Goal: Transaction & Acquisition: Purchase product/service

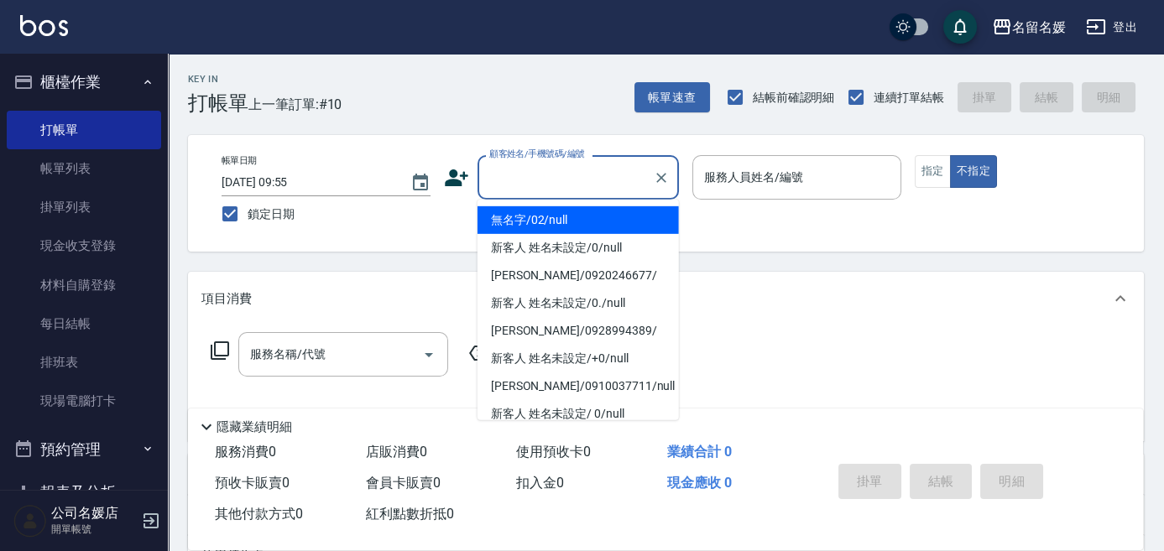
click at [544, 178] on input "顧客姓名/手機號碼/編號" at bounding box center [565, 177] width 161 height 29
click at [551, 216] on li "無名字/02/null" at bounding box center [578, 220] width 201 height 28
type input "無名字/02/null"
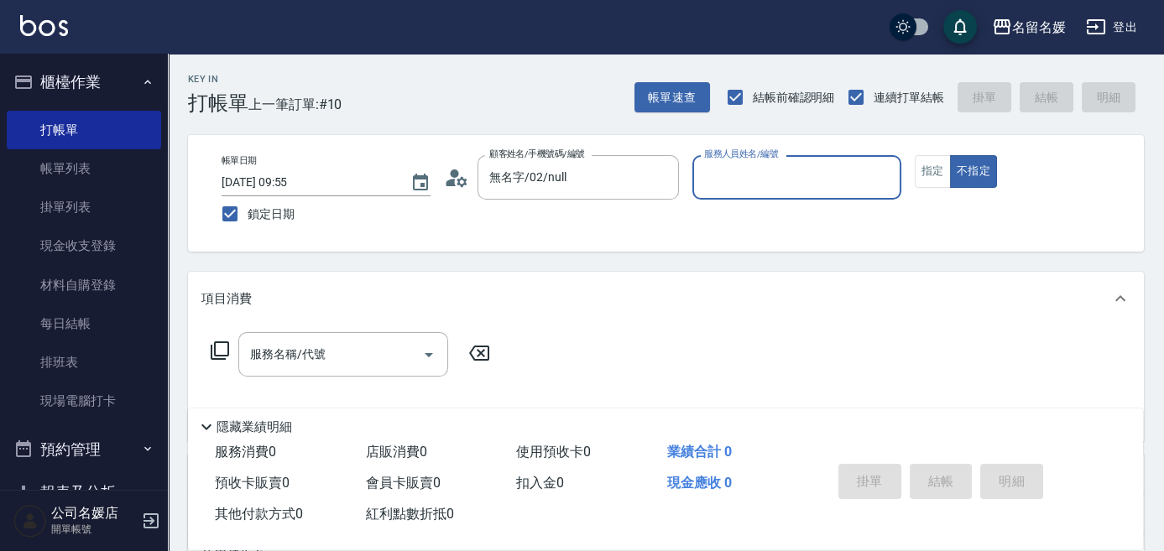
click at [763, 175] on input "服務人員姓名/編號" at bounding box center [797, 177] width 194 height 29
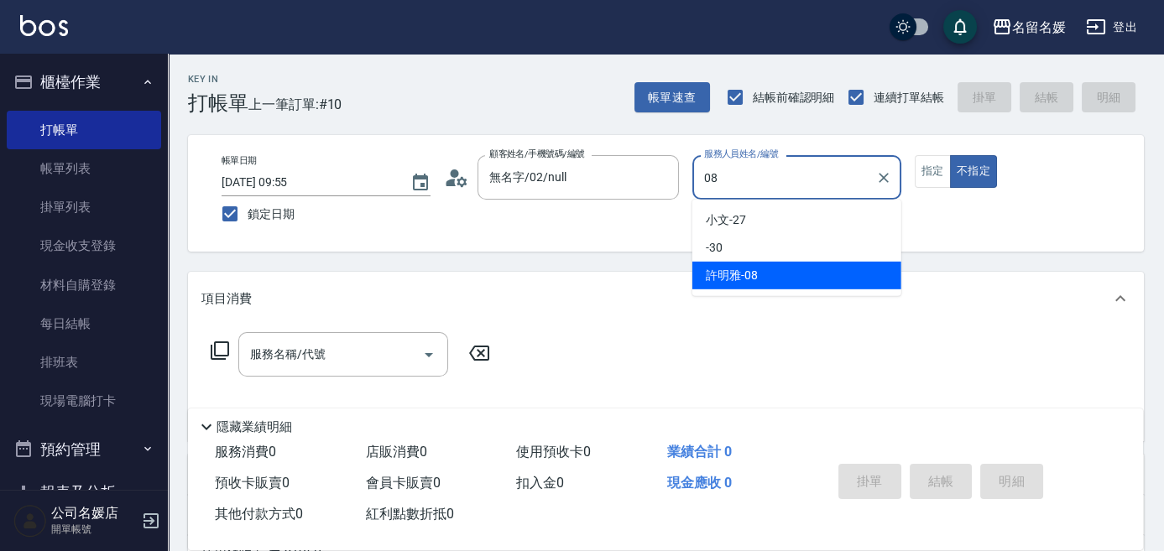
click at [744, 277] on span "[PERSON_NAME]-08" at bounding box center [732, 276] width 52 height 18
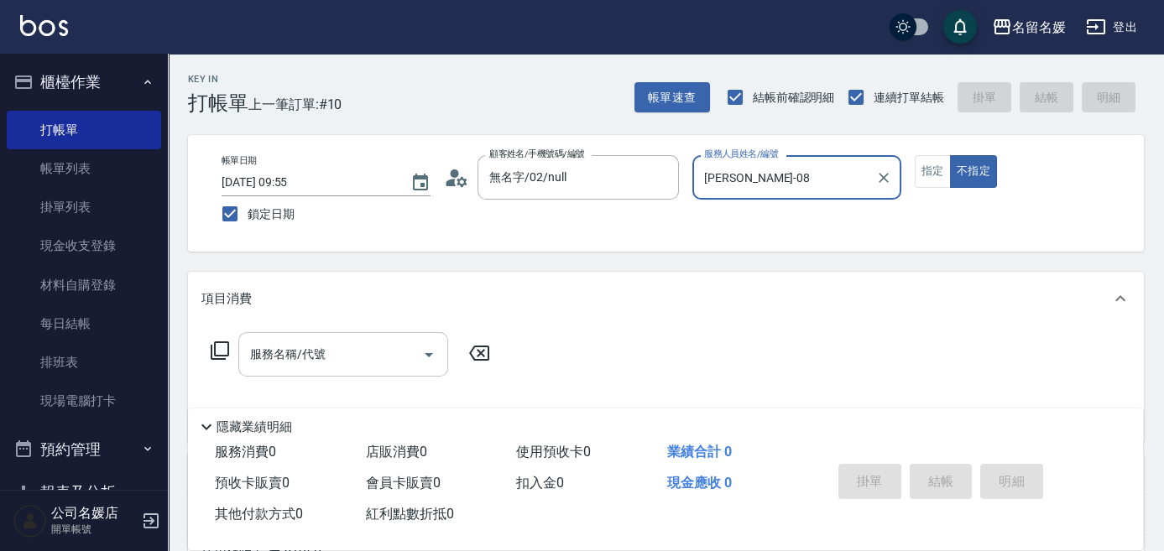
type input "[PERSON_NAME]-08"
click at [353, 359] on input "服務名稱/代號" at bounding box center [331, 354] width 170 height 29
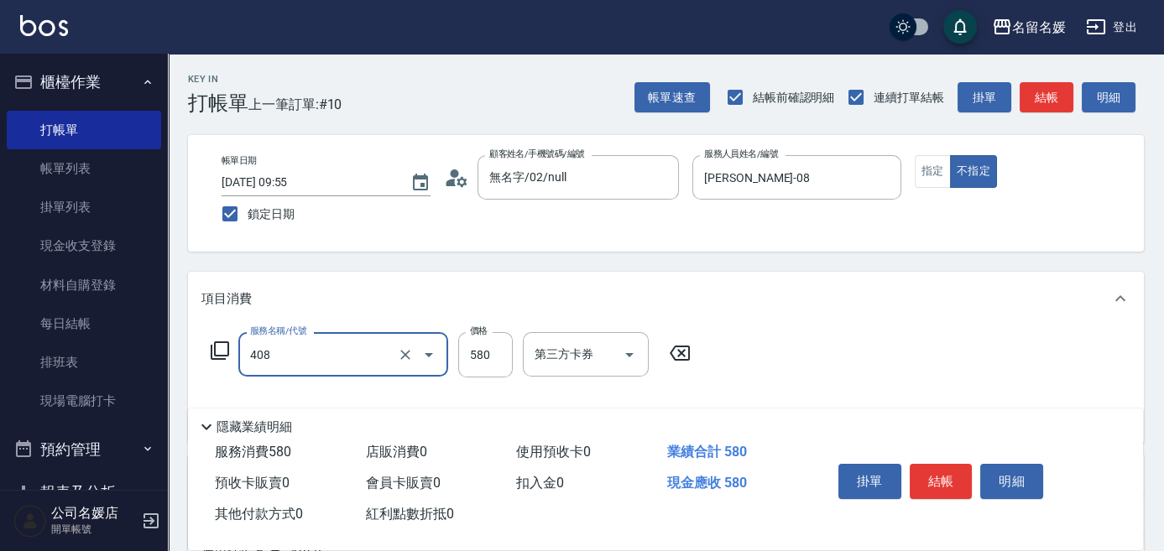
drag, startPoint x: 343, startPoint y: 363, endPoint x: 348, endPoint y: 376, distance: 13.6
click at [348, 376] on div "408 服務名稱/代號" at bounding box center [343, 354] width 210 height 44
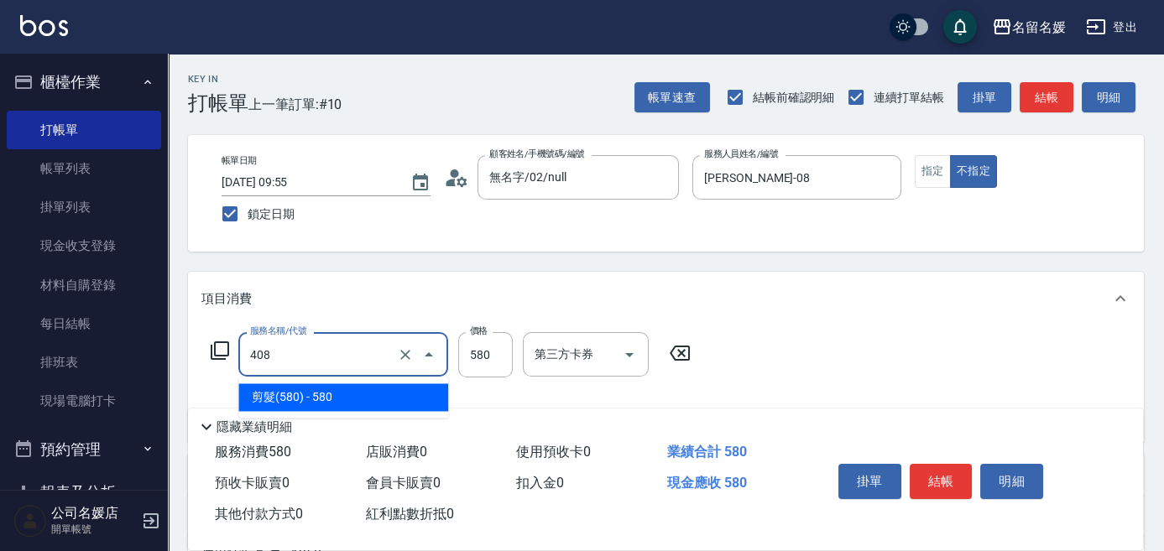
click at [353, 398] on span "剪髮(580) - 580" at bounding box center [343, 398] width 210 height 28
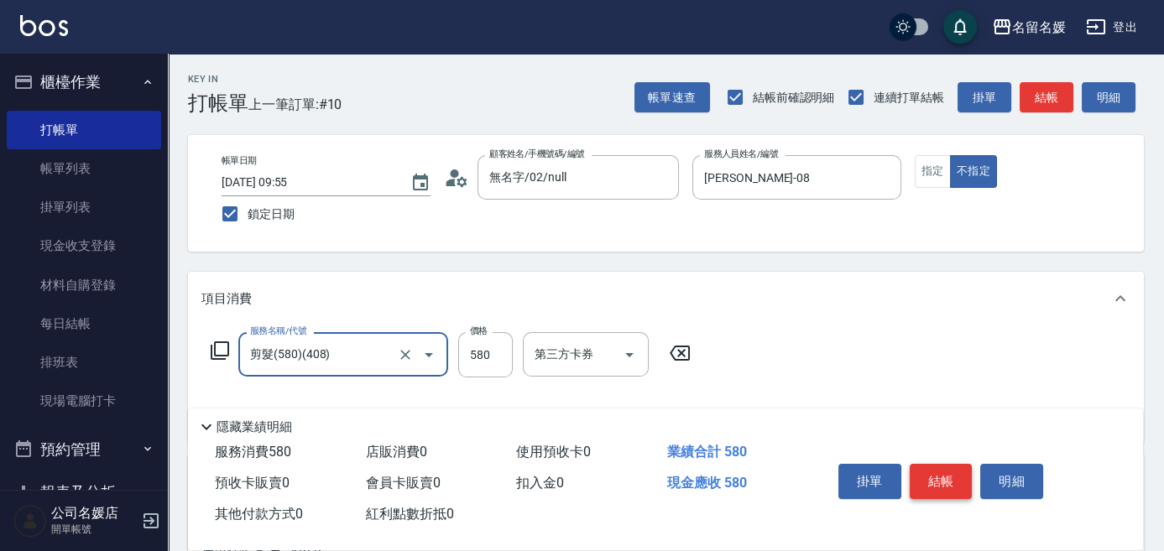
type input "剪髮(580)(408)"
click at [924, 466] on button "結帳" at bounding box center [941, 481] width 63 height 35
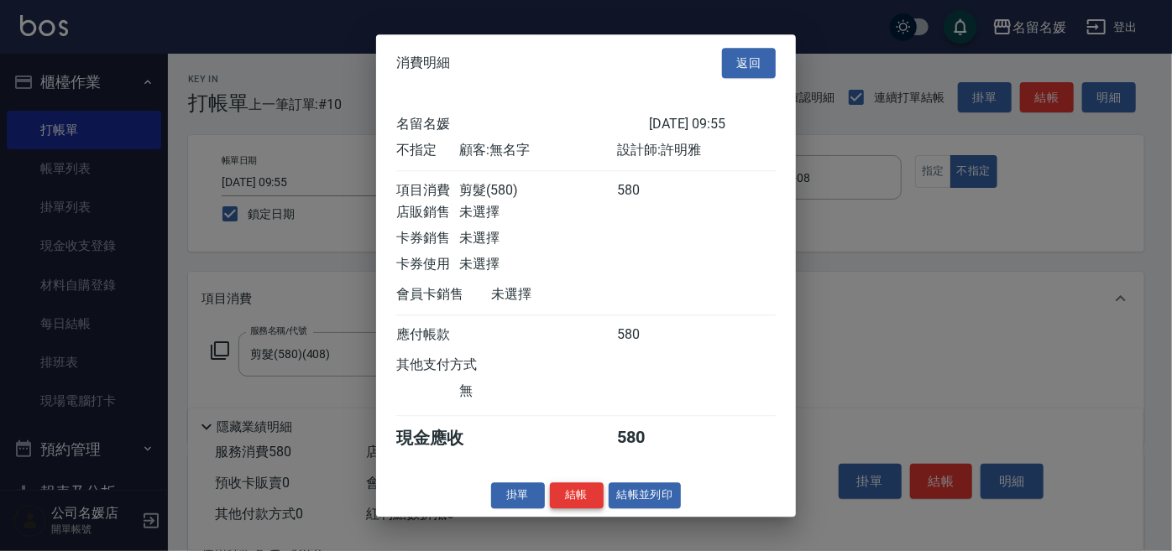
click at [566, 505] on button "結帳" at bounding box center [577, 496] width 54 height 26
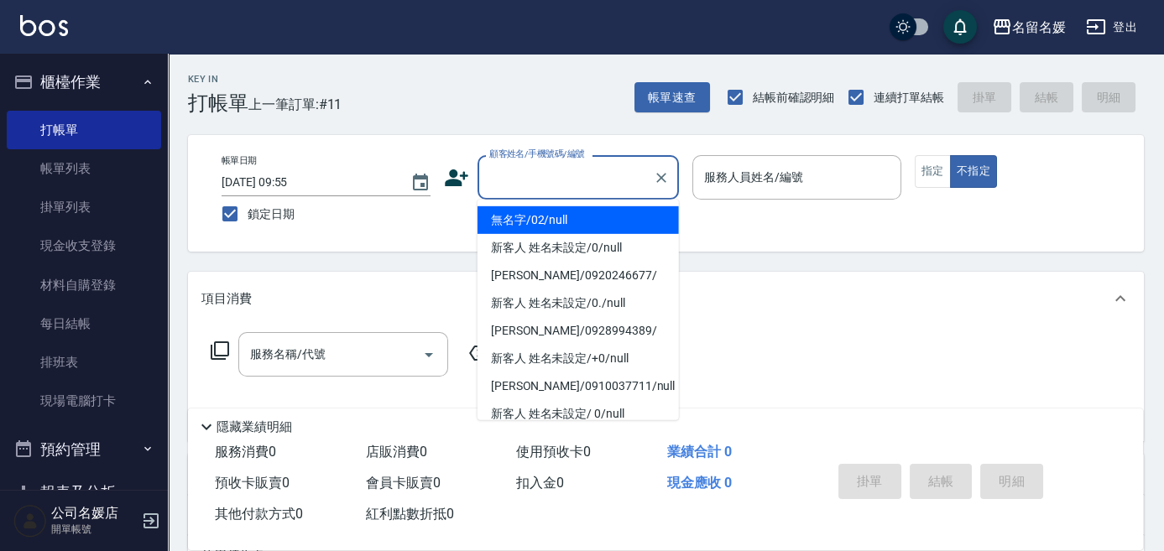
click at [541, 169] on input "顧客姓名/手機號碼/編號" at bounding box center [565, 177] width 161 height 29
type input "0"
type input "無名字/02/null"
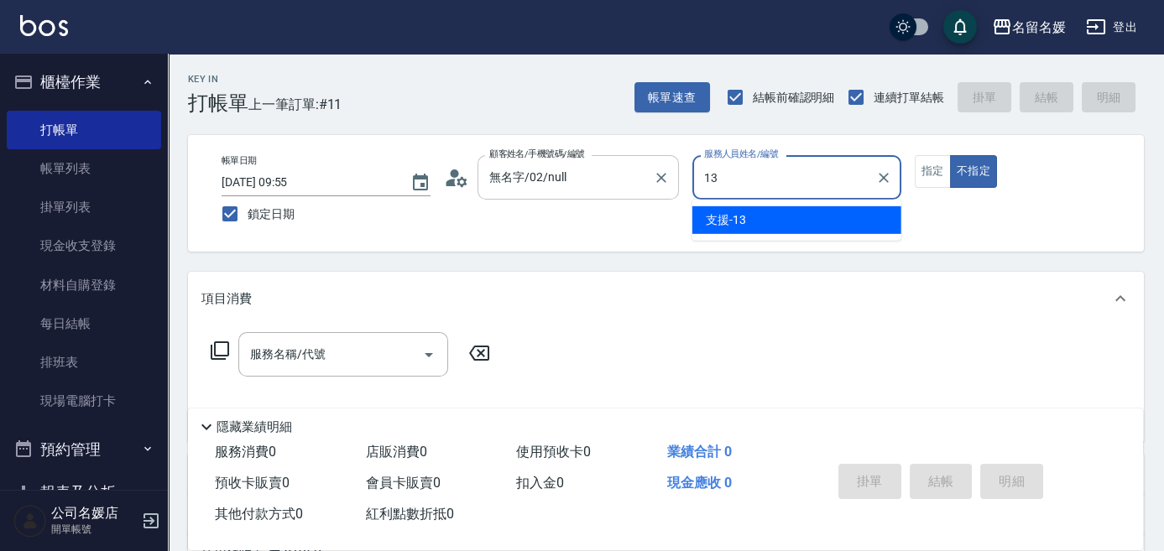
type input "支援-13"
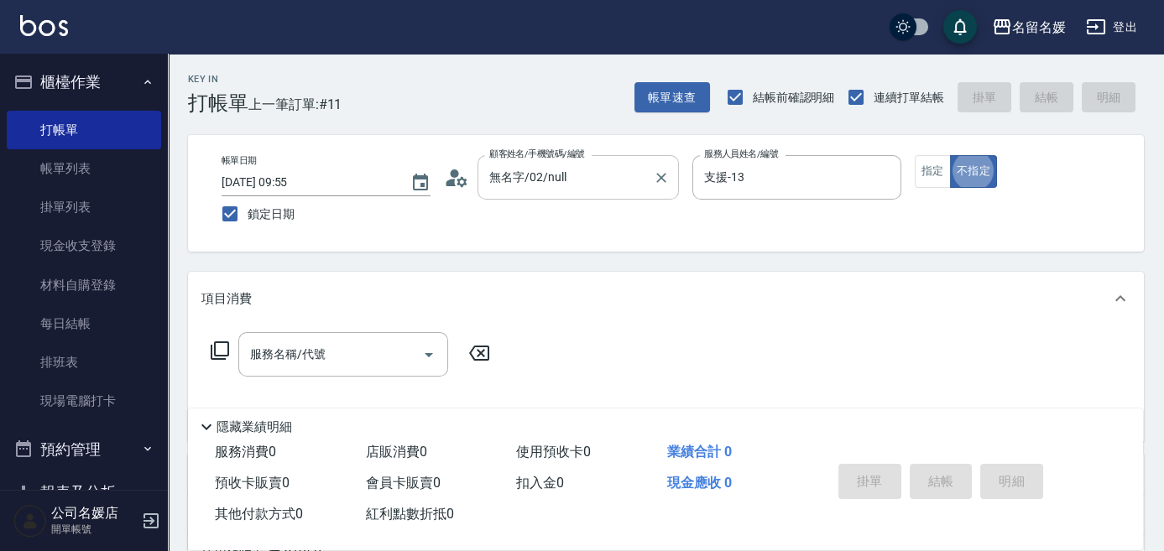
type button "false"
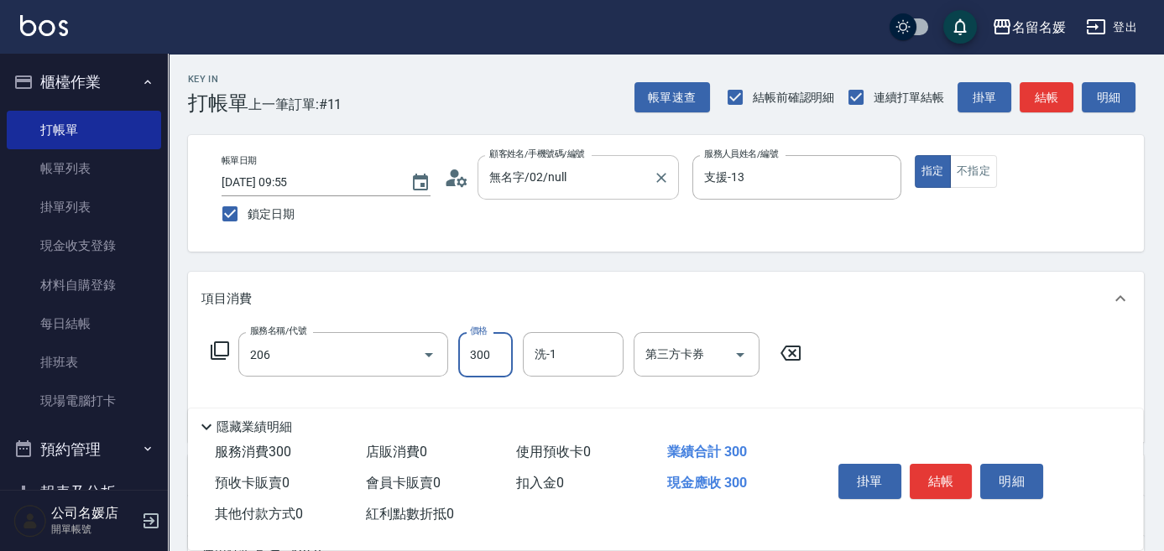
type input "洗髮[300](206)"
type input "yun-28"
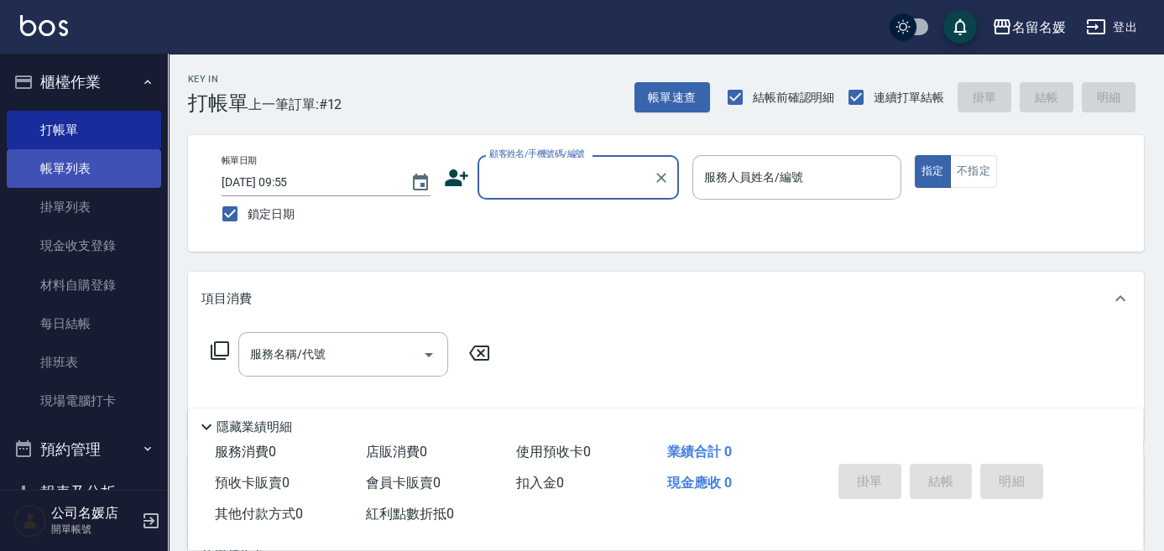
click at [91, 164] on link "帳單列表" at bounding box center [84, 168] width 154 height 39
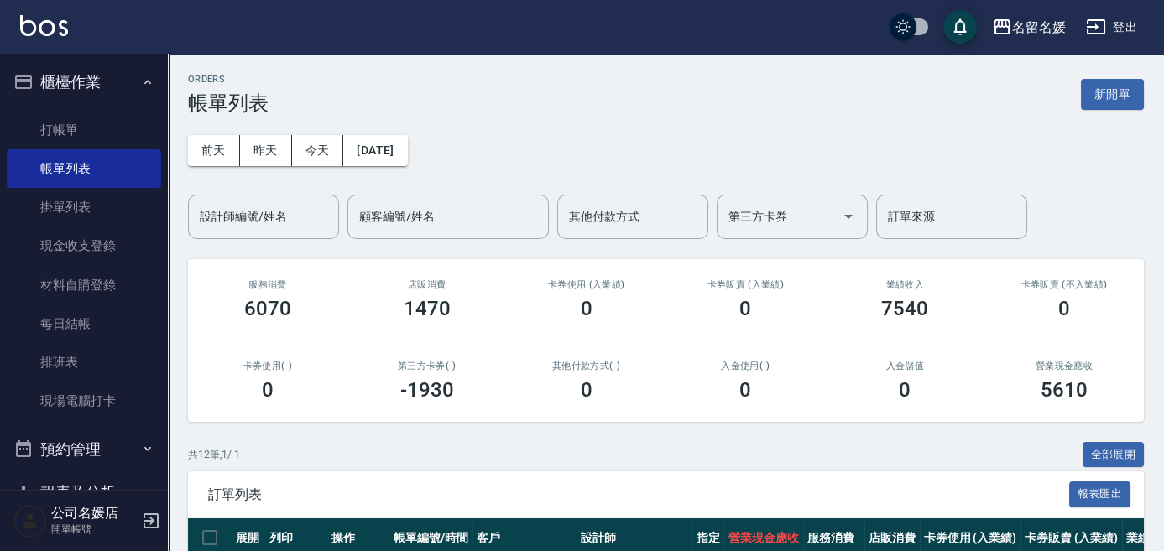
click at [656, 447] on div "共 12 筆, 1 / 1 全部展開" at bounding box center [666, 455] width 956 height 26
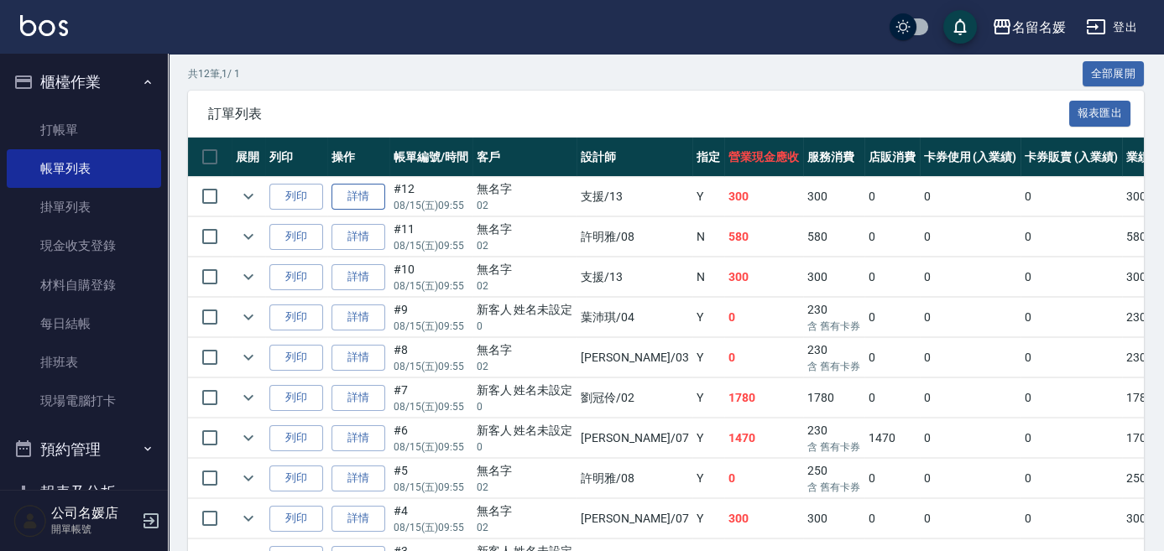
click at [367, 199] on link "詳情" at bounding box center [358, 197] width 54 height 26
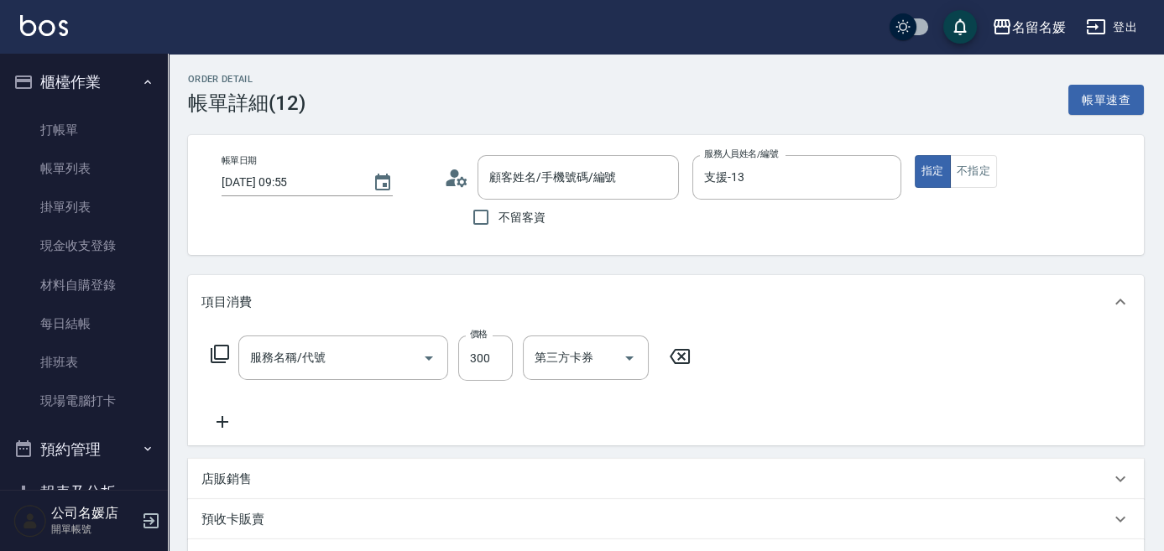
type input "[DATE] 09:55"
type input "支援-13"
click at [226, 425] on icon at bounding box center [222, 422] width 42 height 20
type input "洗髮[300](206)"
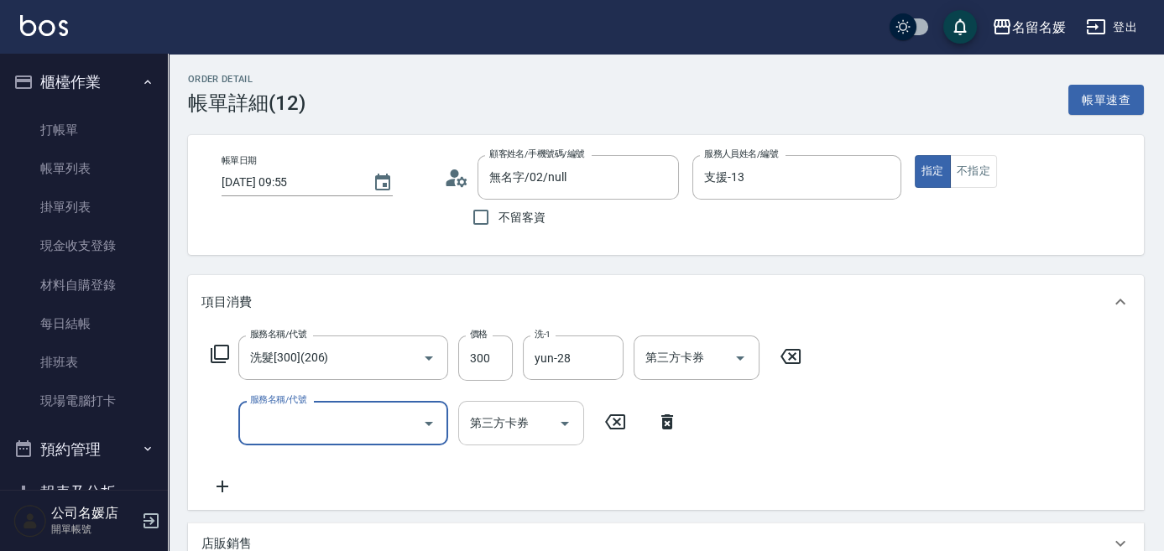
type input "無名字/02/null"
click at [665, 426] on icon at bounding box center [667, 422] width 42 height 20
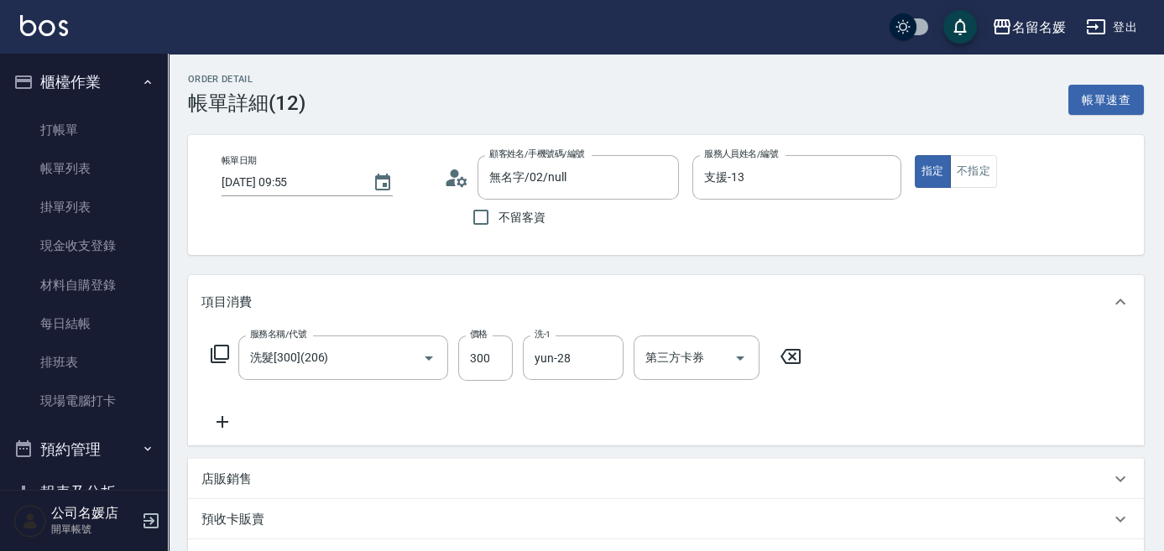
click at [223, 349] on icon at bounding box center [220, 354] width 20 height 20
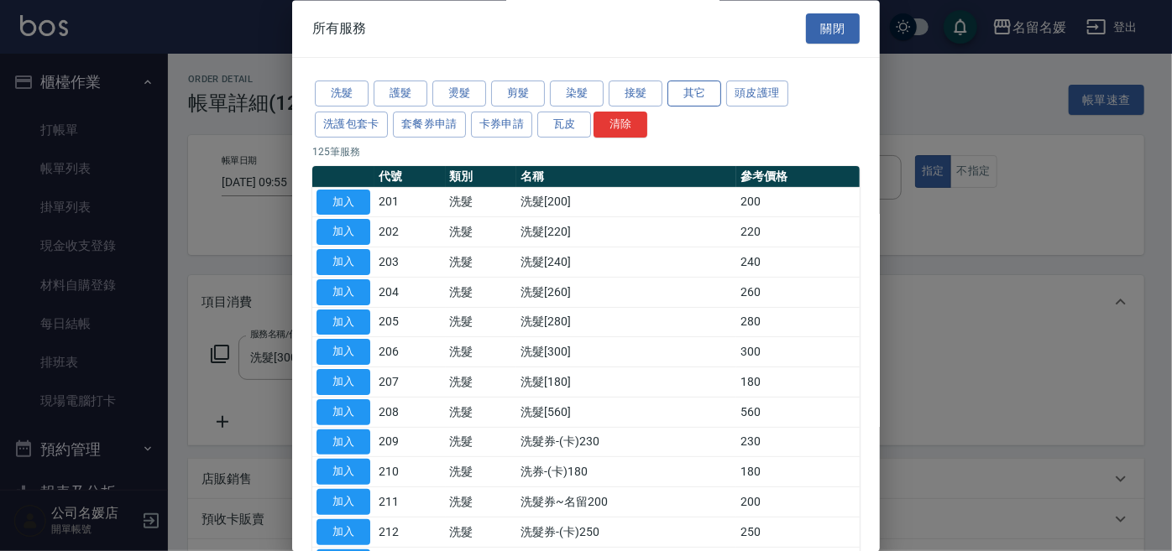
click at [709, 104] on button "其它" at bounding box center [694, 94] width 54 height 26
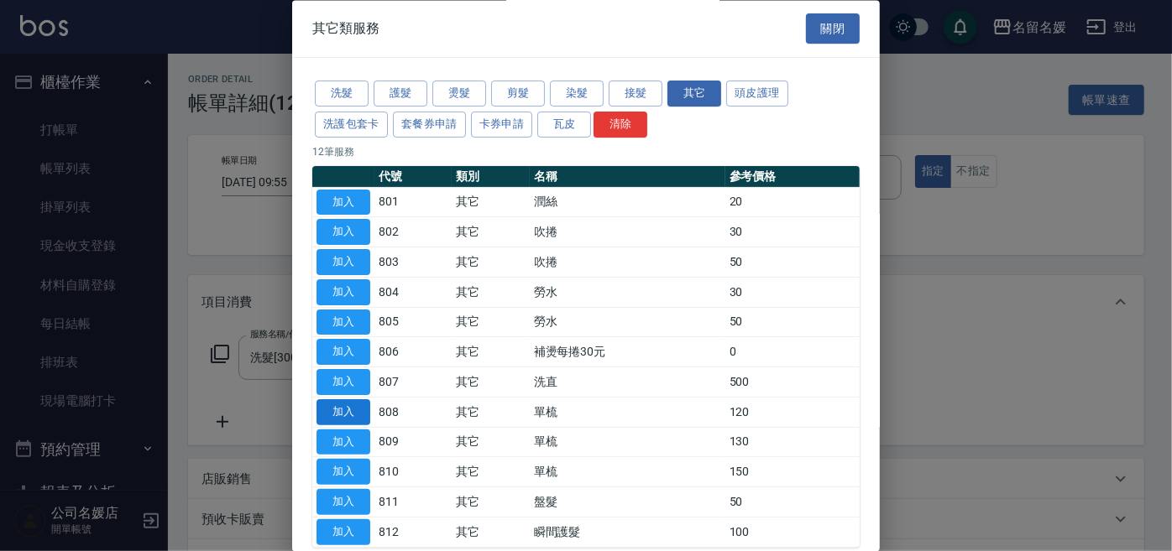
click at [351, 404] on button "加入" at bounding box center [343, 412] width 54 height 26
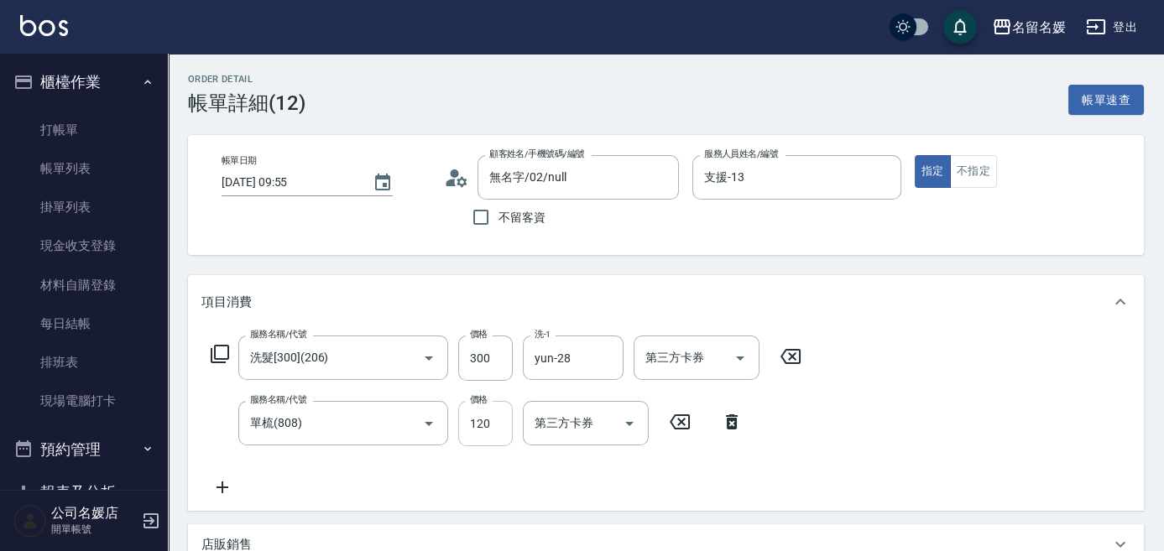
click at [505, 435] on input "120" at bounding box center [485, 423] width 55 height 45
type input "100"
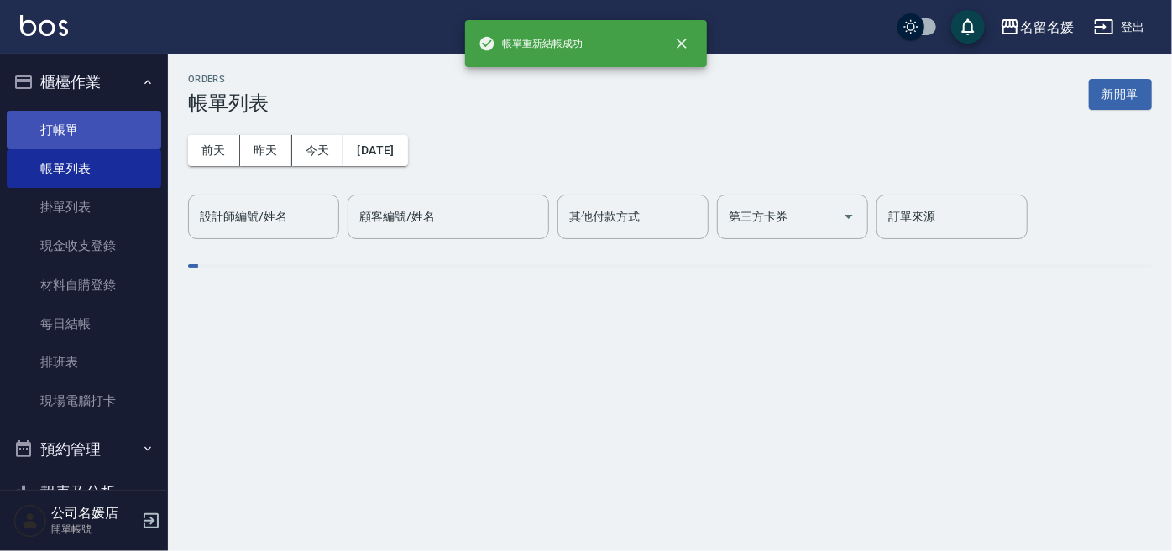
click at [67, 133] on link "打帳單" at bounding box center [84, 130] width 154 height 39
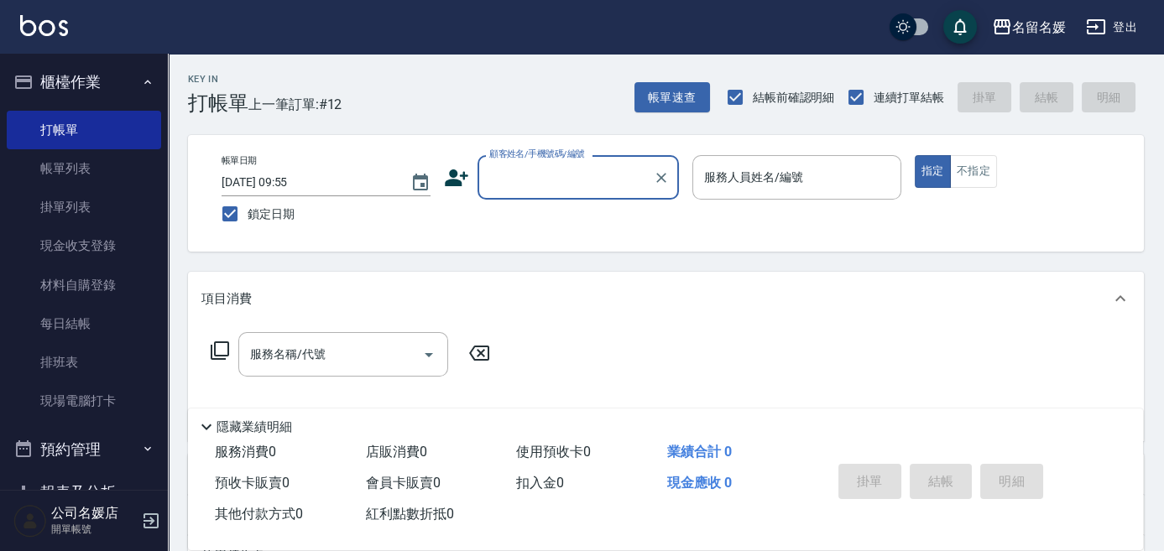
drag, startPoint x: 633, startPoint y: 173, endPoint x: 575, endPoint y: 151, distance: 61.9
click at [633, 172] on input "顧客姓名/手機號碼/編號" at bounding box center [565, 177] width 161 height 29
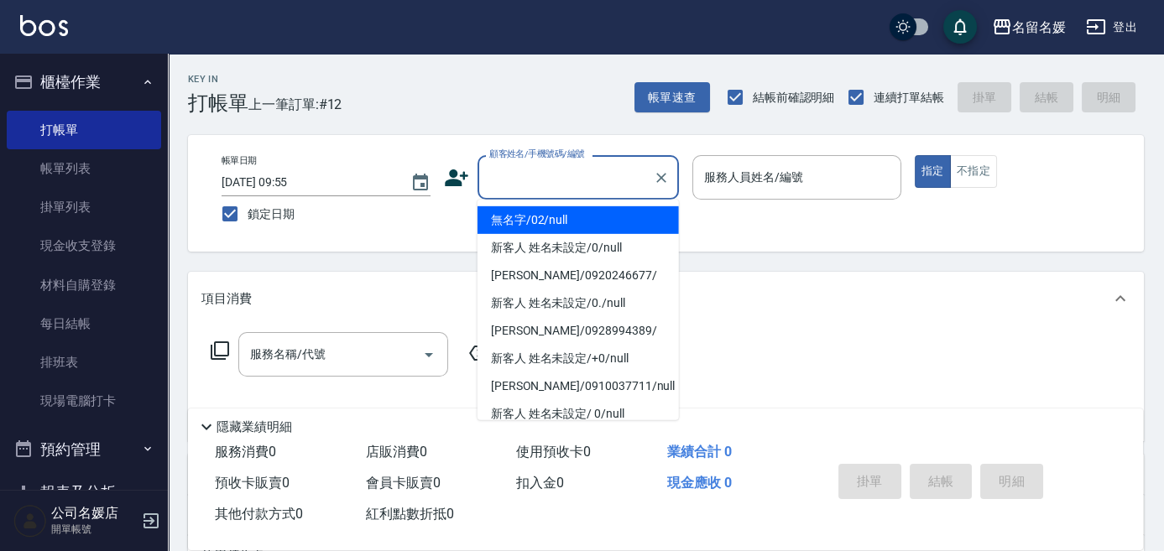
click at [576, 149] on label "顧客姓名/手機號碼/編號" at bounding box center [537, 154] width 96 height 13
click at [576, 163] on input "顧客姓名/手機號碼/編號" at bounding box center [565, 177] width 161 height 29
click at [604, 146] on div "帳單日期 2025/08/15 09:55 鎖定日期 顧客姓名/手機號碼/編號 顧客姓名/手機號碼/編號 服務人員姓名/編號 服務人員姓名/編號 指定 不指定" at bounding box center [666, 193] width 956 height 117
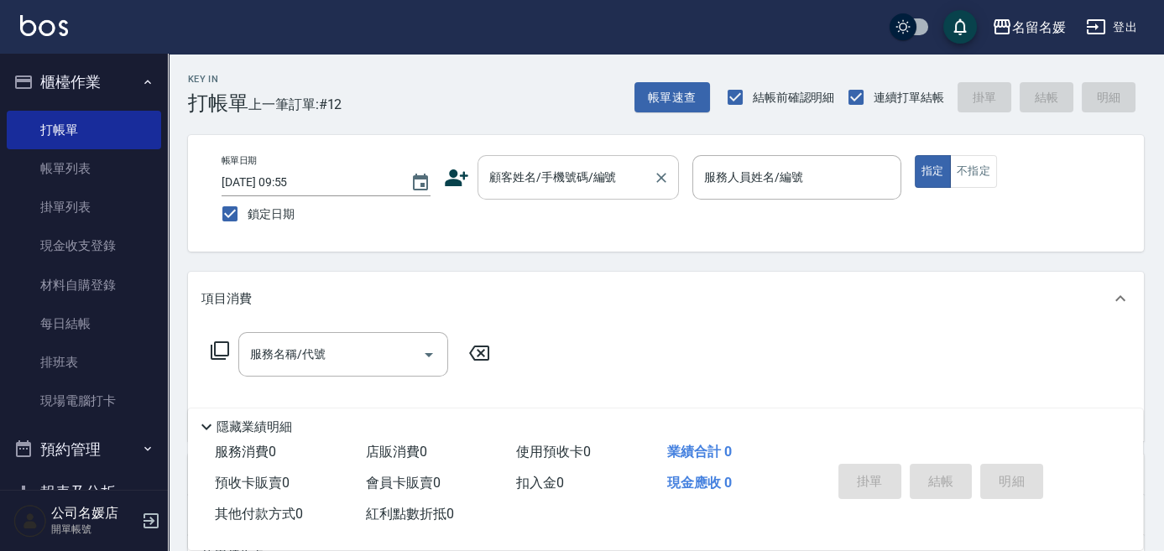
click at [534, 180] on input "顧客姓名/手機號碼/編號" at bounding box center [565, 177] width 161 height 29
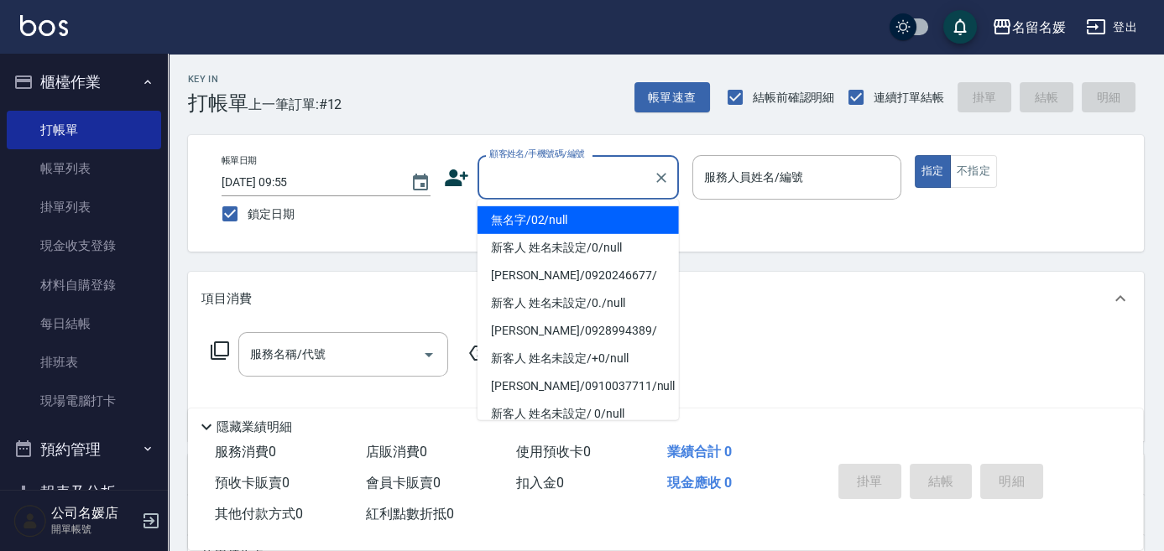
drag, startPoint x: 526, startPoint y: 217, endPoint x: 749, endPoint y: 184, distance: 225.6
click at [530, 217] on li "無名字/02/null" at bounding box center [578, 220] width 201 height 28
type input "無名字/02/null"
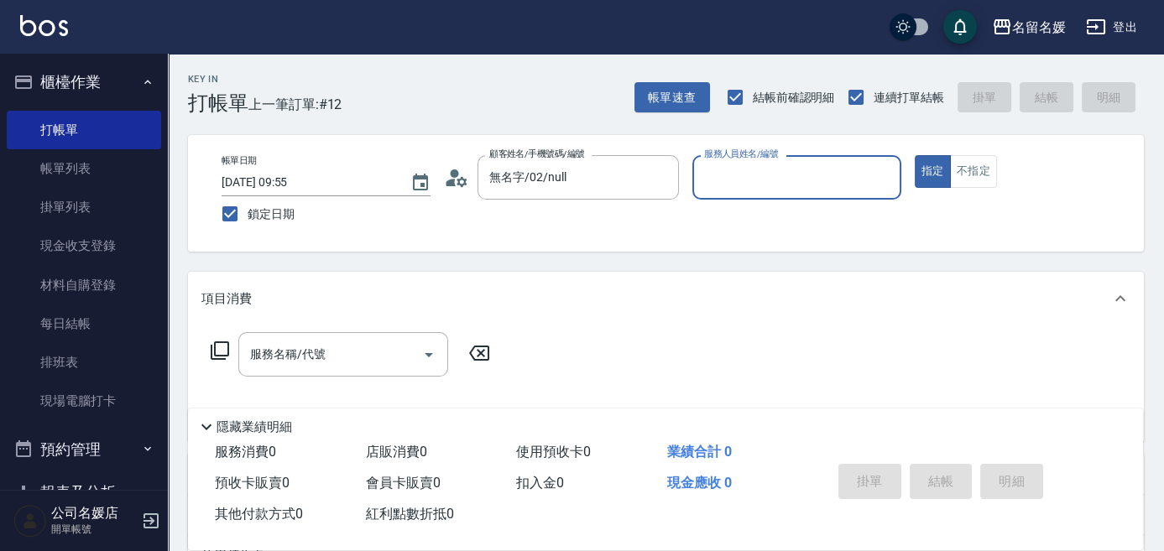
click at [749, 184] on input "服務人員姓名/編號" at bounding box center [797, 177] width 194 height 29
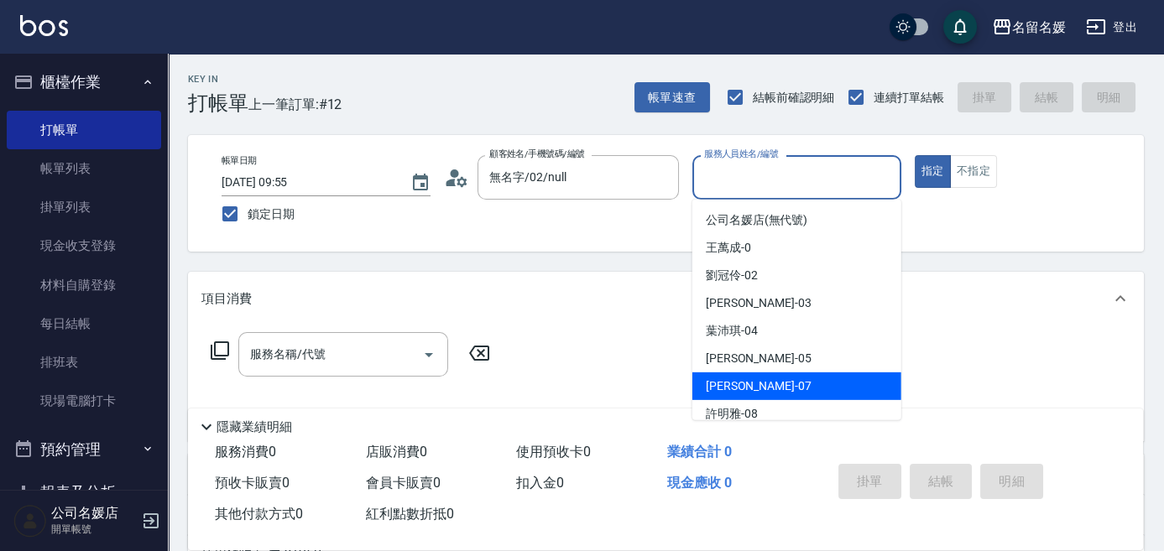
click at [729, 384] on span "[PERSON_NAME] -07" at bounding box center [759, 387] width 106 height 18
type input "[PERSON_NAME]-07"
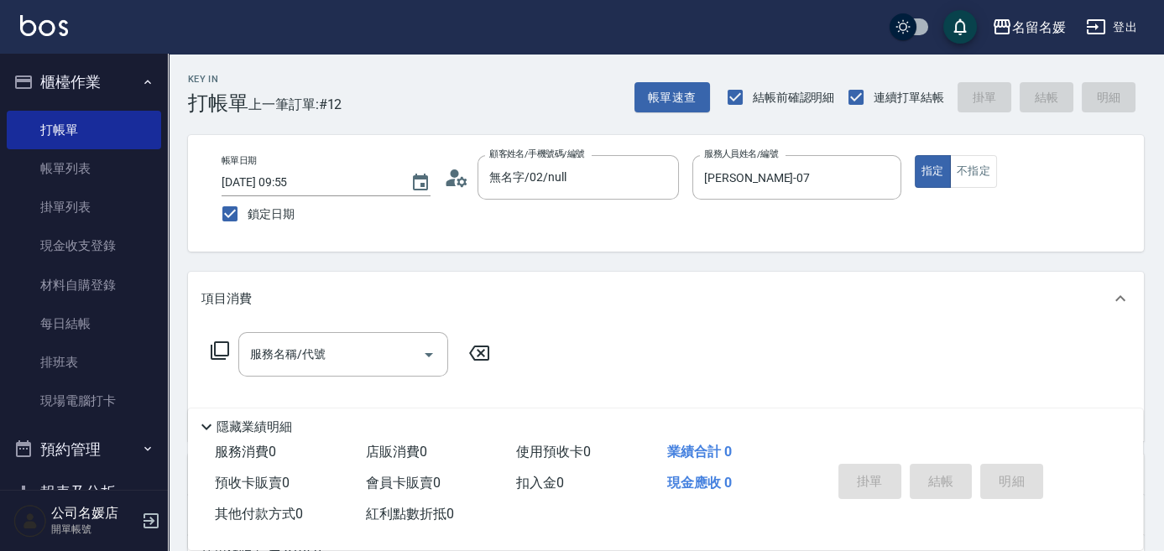
click at [219, 342] on icon at bounding box center [220, 351] width 18 height 18
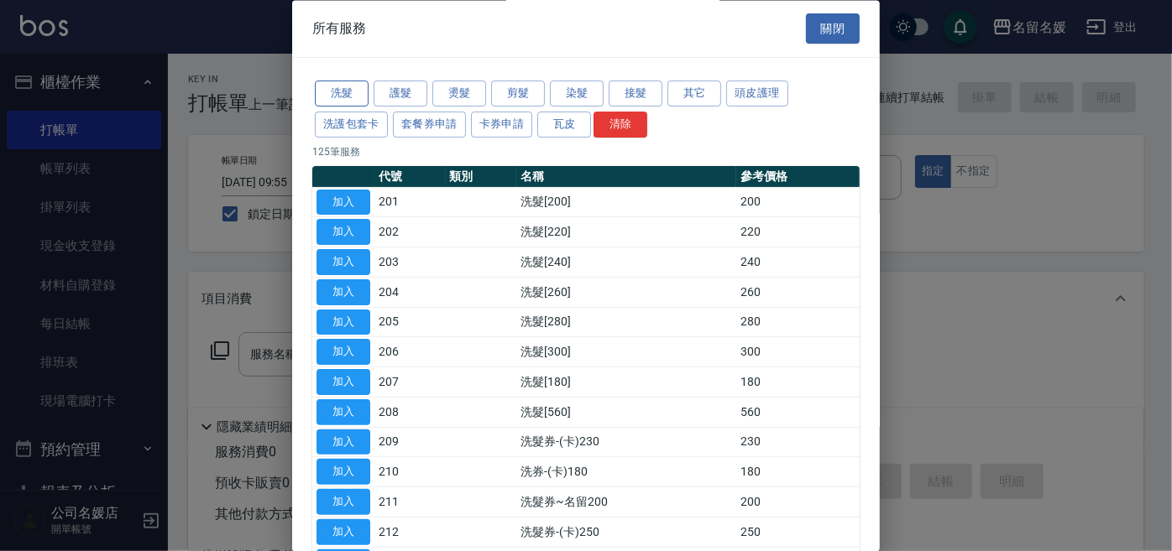
click at [353, 97] on button "洗髮" at bounding box center [342, 94] width 54 height 26
click at [702, 90] on button "其它" at bounding box center [694, 94] width 54 height 26
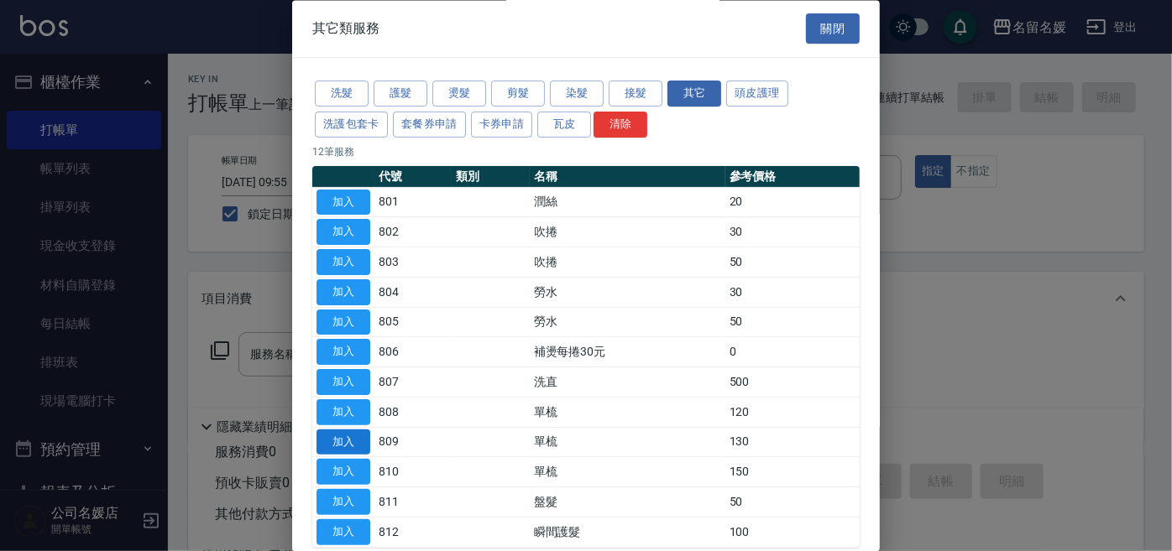
click at [351, 446] on button "加入" at bounding box center [343, 443] width 54 height 26
type input "單梳(809)"
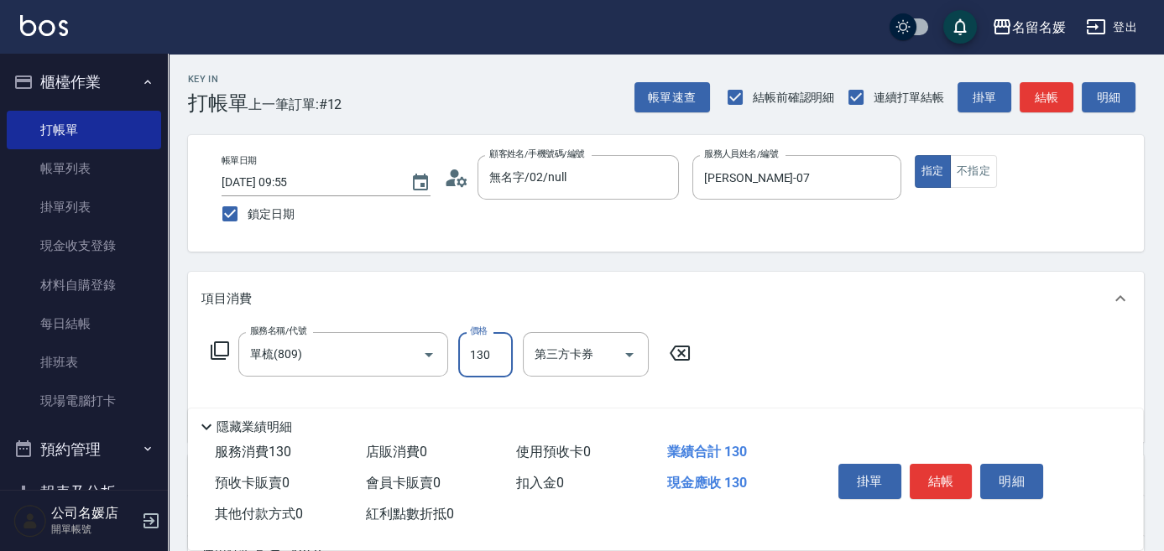
click at [504, 361] on input "130" at bounding box center [485, 354] width 55 height 45
type input "280"
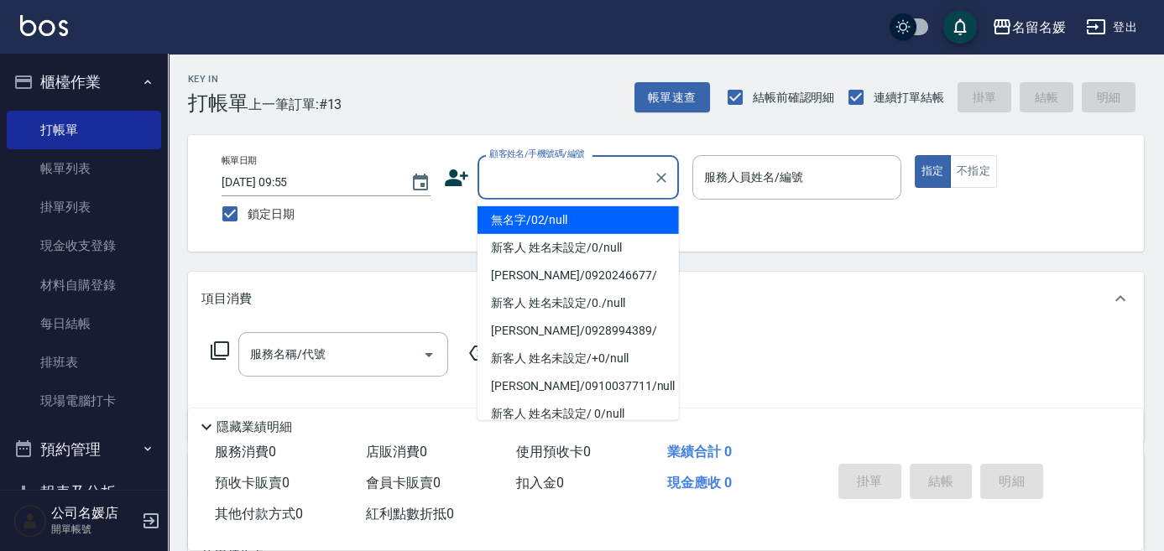
drag, startPoint x: 564, startPoint y: 178, endPoint x: 560, endPoint y: 193, distance: 15.7
click at [561, 184] on input "顧客姓名/手機號碼/編號" at bounding box center [565, 177] width 161 height 29
drag, startPoint x: 555, startPoint y: 222, endPoint x: 696, endPoint y: 18, distance: 247.2
click at [602, 133] on body "名留名媛 登出 櫃檯作業 打帳單 帳單列表 掛單列表 現金收支登錄 材料自購登錄 每日結帳 排班表 現場電腦打卡 預約管理 預約管理 單日預約紀錄 單週預約紀…" at bounding box center [582, 408] width 1164 height 816
drag, startPoint x: 575, startPoint y: 218, endPoint x: 735, endPoint y: 185, distance: 163.8
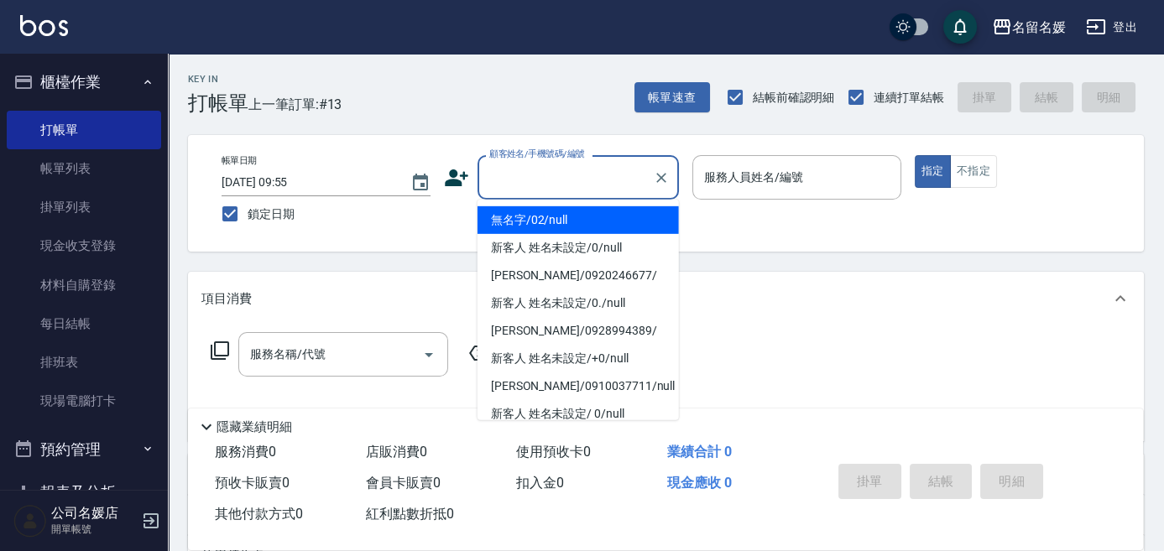
click at [579, 219] on li "無名字/02/null" at bounding box center [578, 220] width 201 height 28
click at [735, 185] on label "服務人員姓名/編號" at bounding box center [753, 177] width 99 height 17
click at [735, 185] on input "服務人員姓名/編號" at bounding box center [797, 177] width 194 height 29
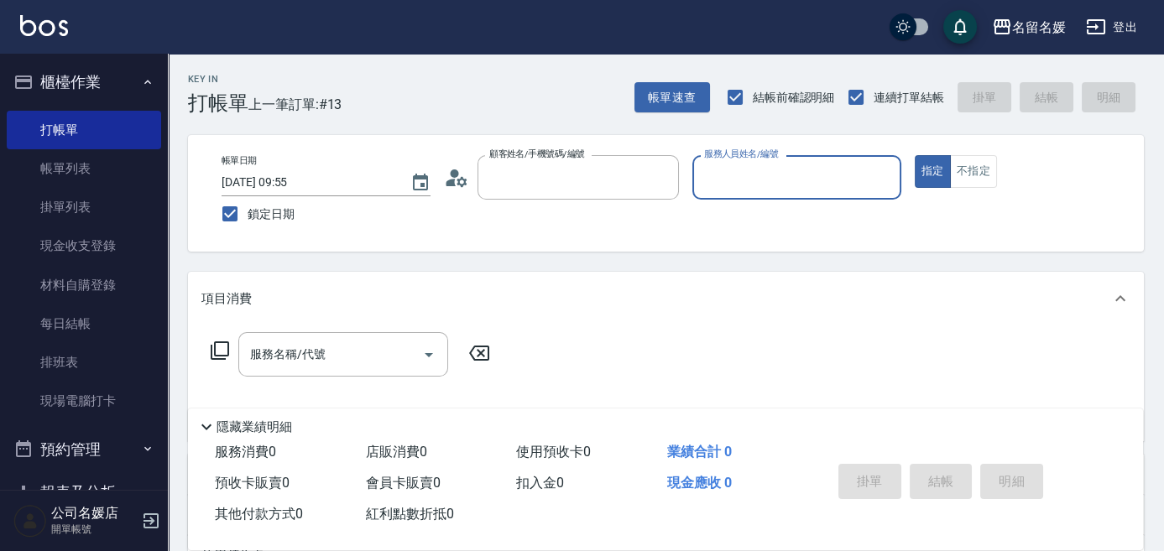
type input "無名字/02/null"
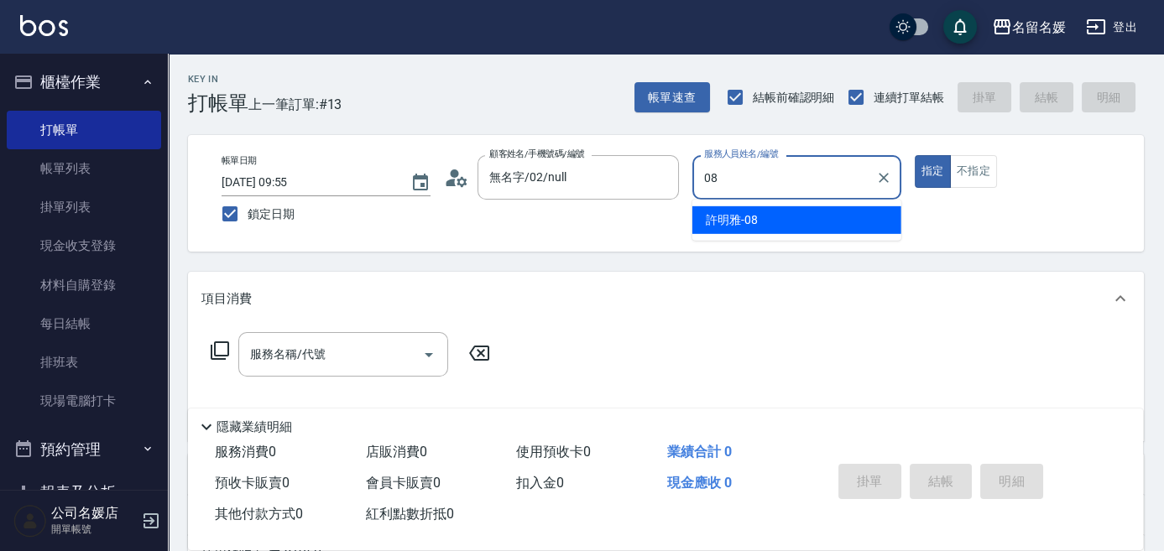
type input "08"
type button "true"
type input "[PERSON_NAME]-08"
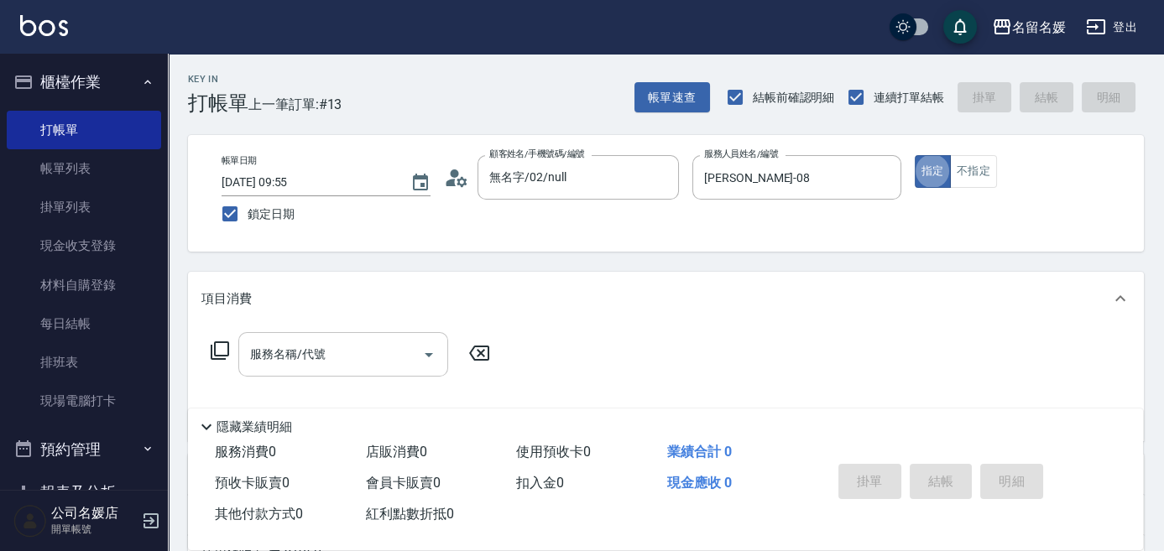
click at [344, 363] on input "服務名稱/代號" at bounding box center [331, 354] width 170 height 29
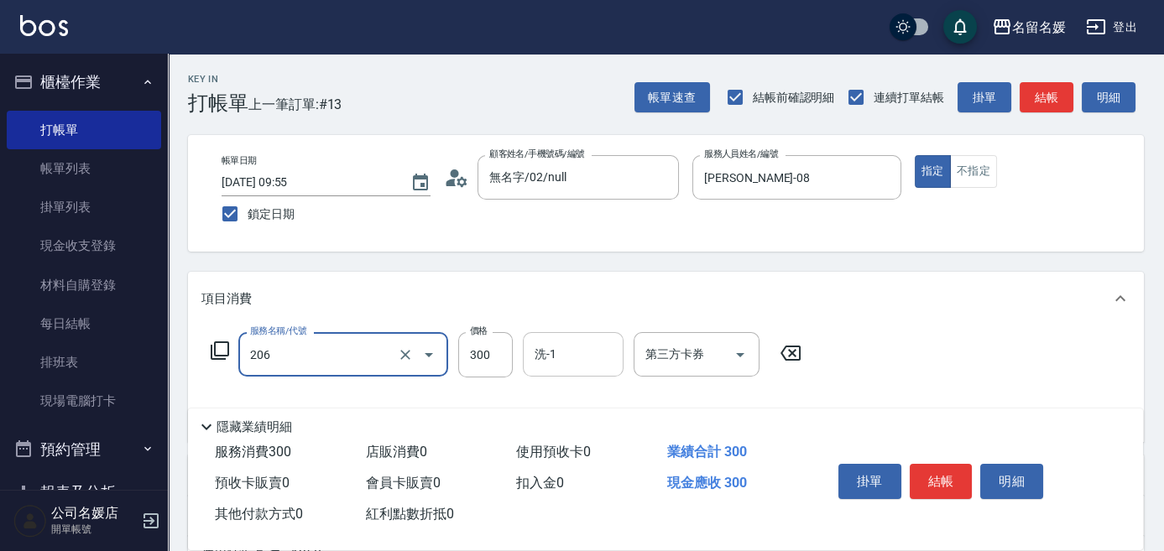
click at [554, 340] on input "洗-1" at bounding box center [573, 354] width 86 height 29
type input "洗髮[300](206)"
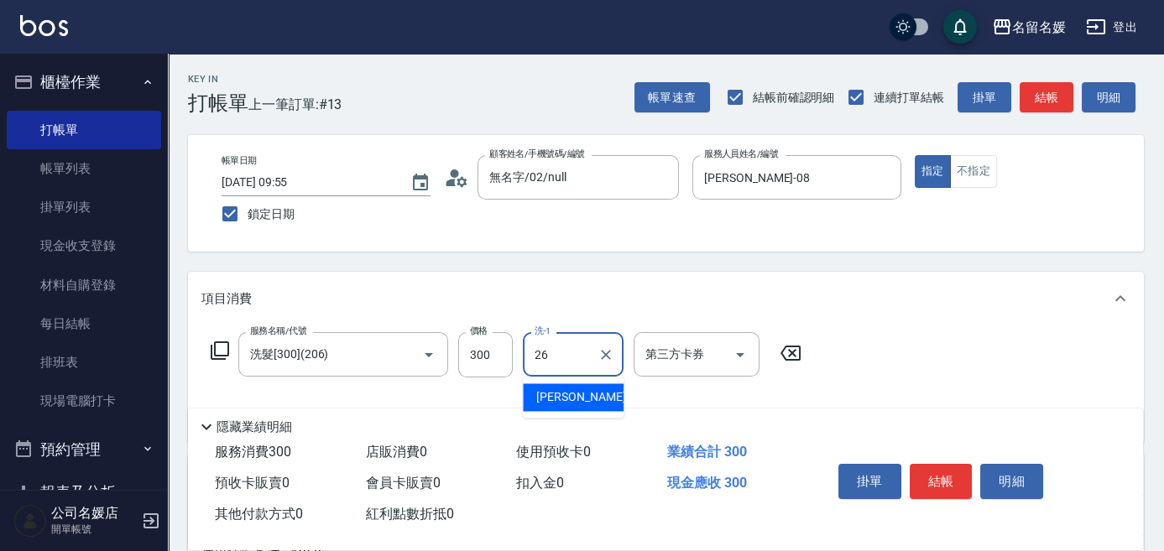
type input "[PERSON_NAME]-26"
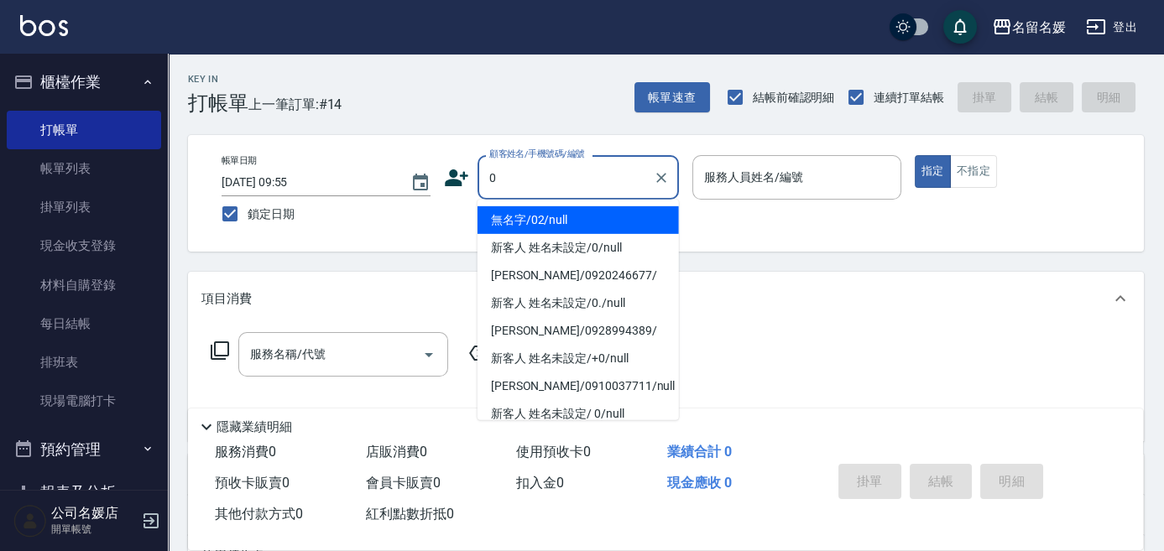
type input "無名字/02/null"
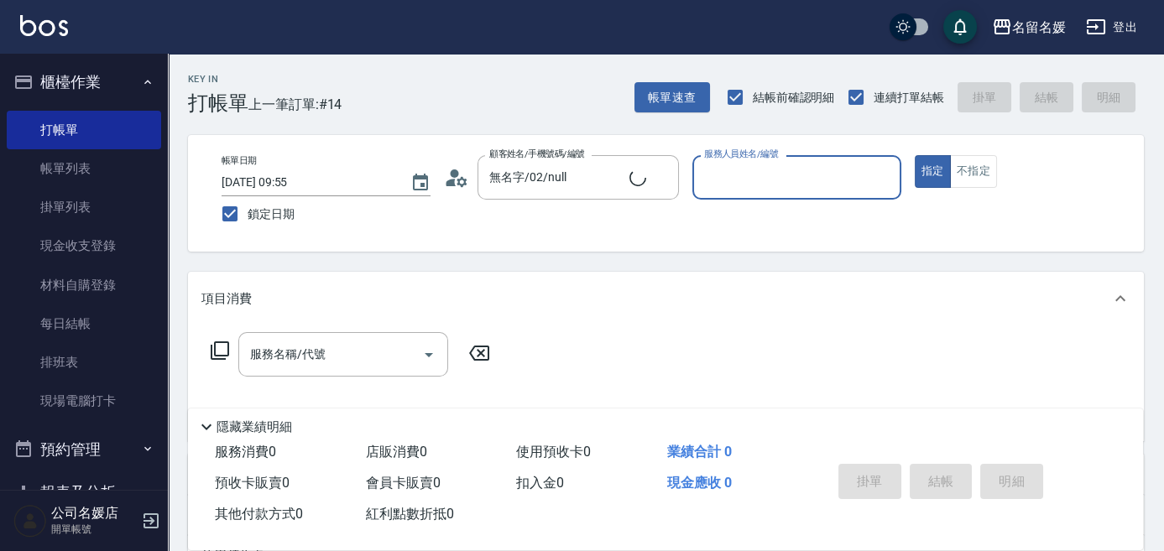
type input "0"
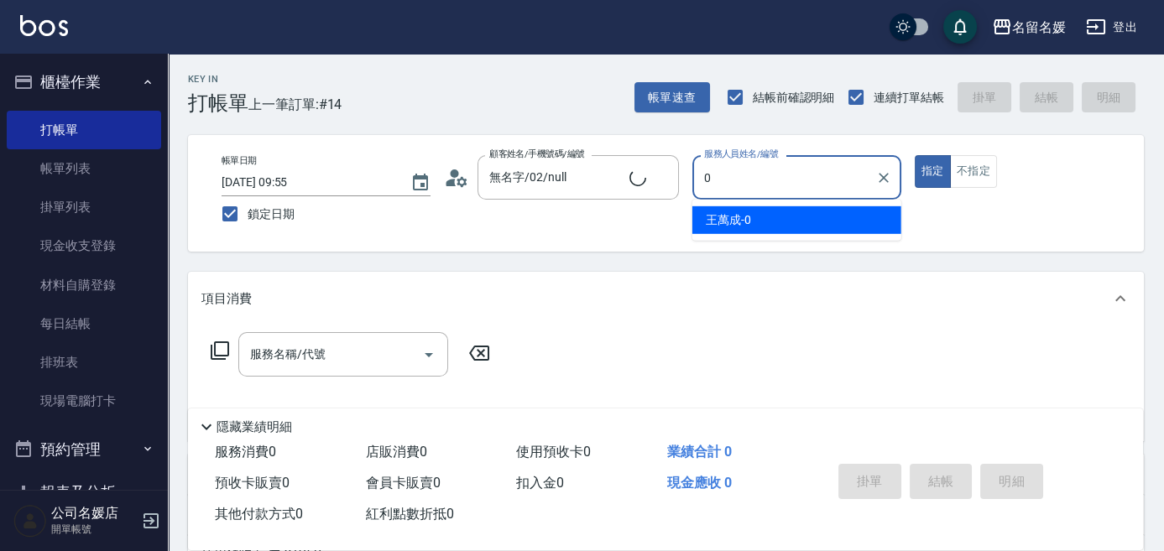
type input "新客人 姓名未設定/0/null"
type input "支援-13"
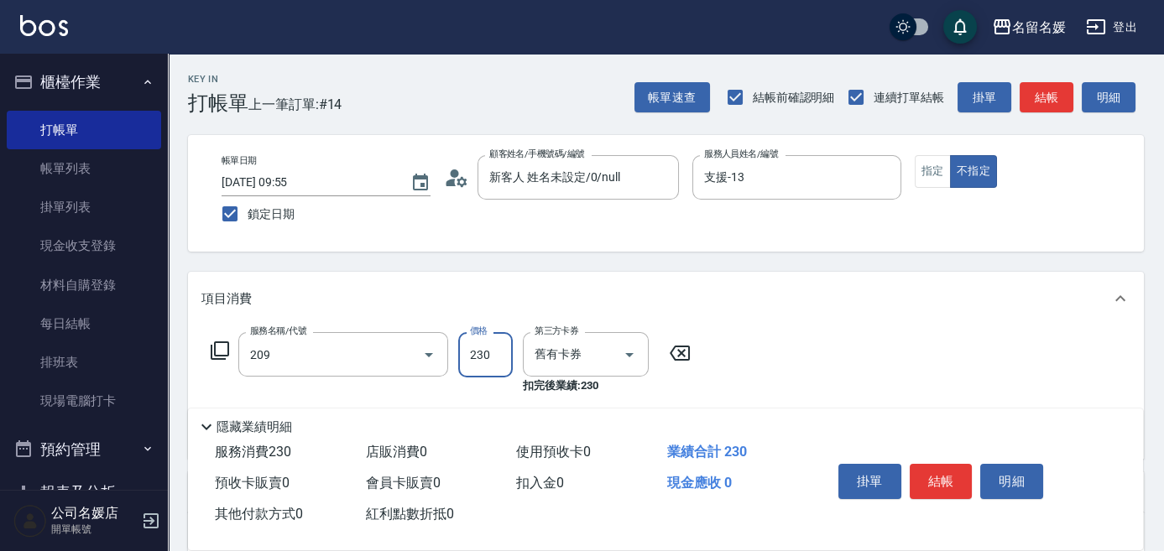
type input "洗髮券-(卡)230(209)"
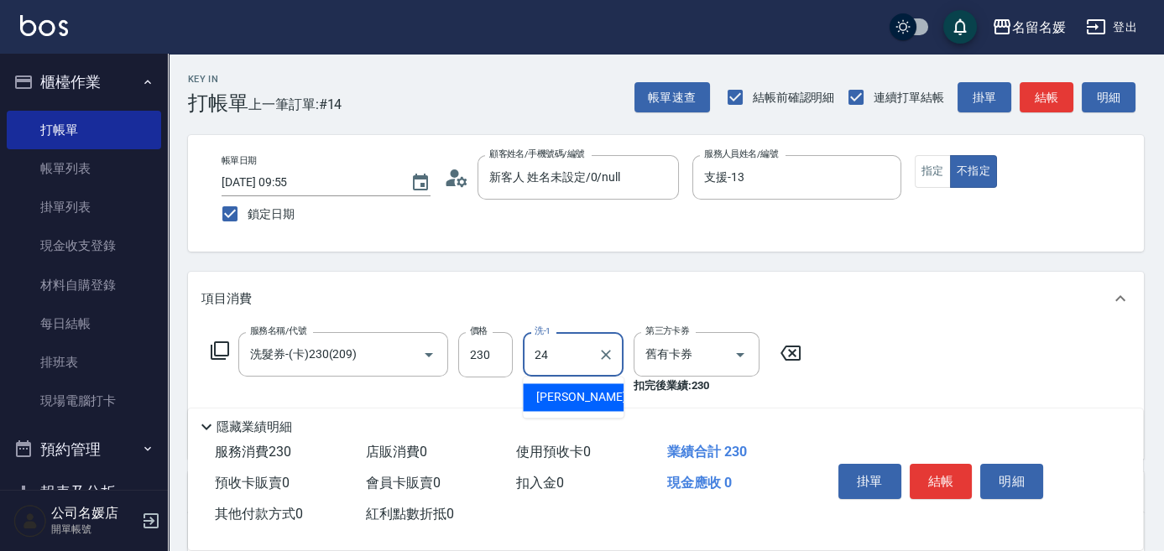
type input "[PERSON_NAME]-24"
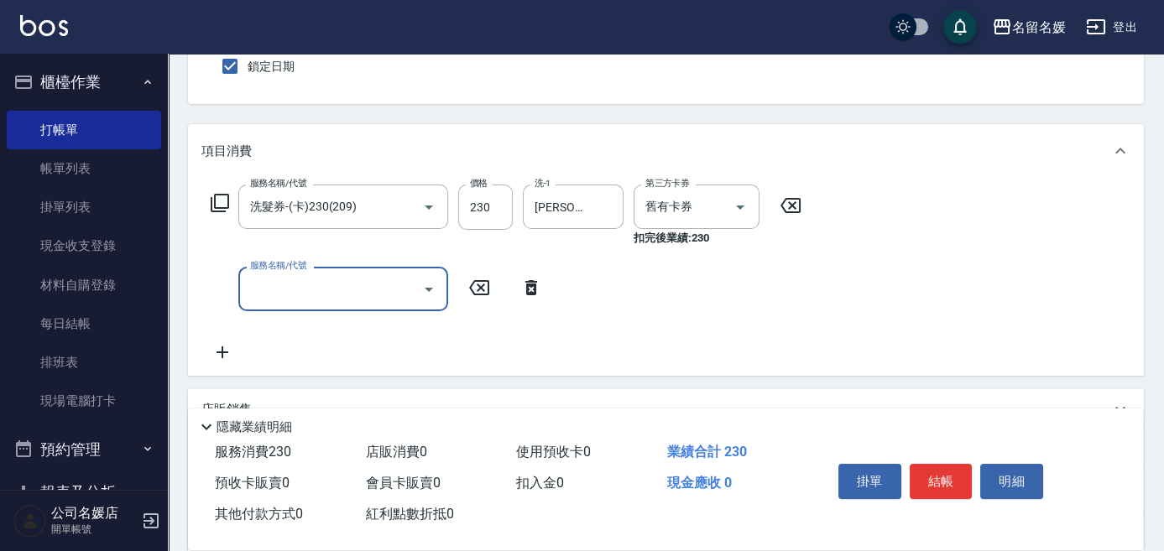
scroll to position [228, 0]
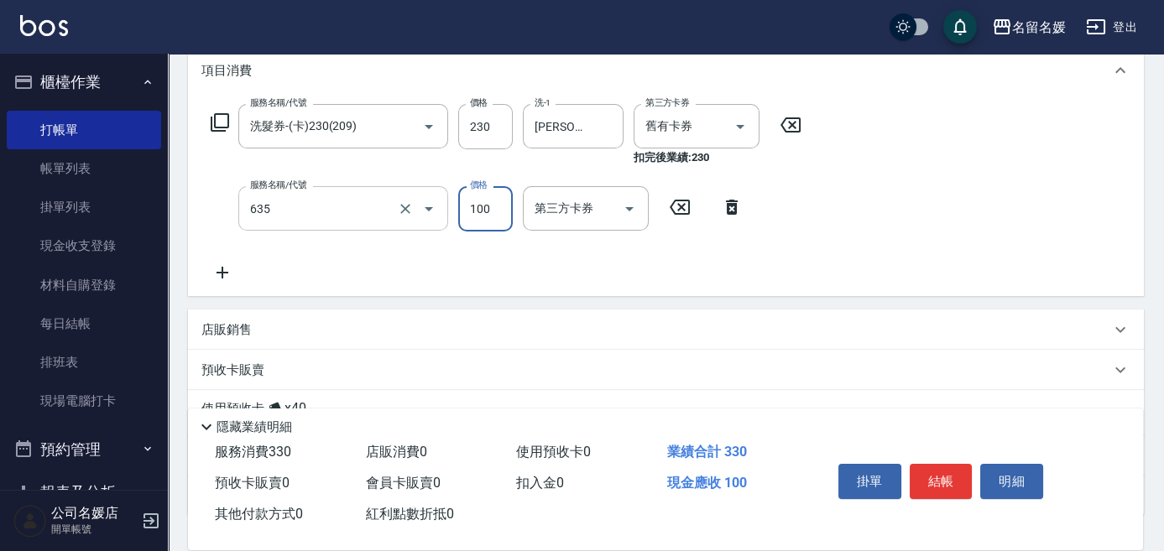
type input "[PERSON_NAME].玻酸.晶膜.水療(635)"
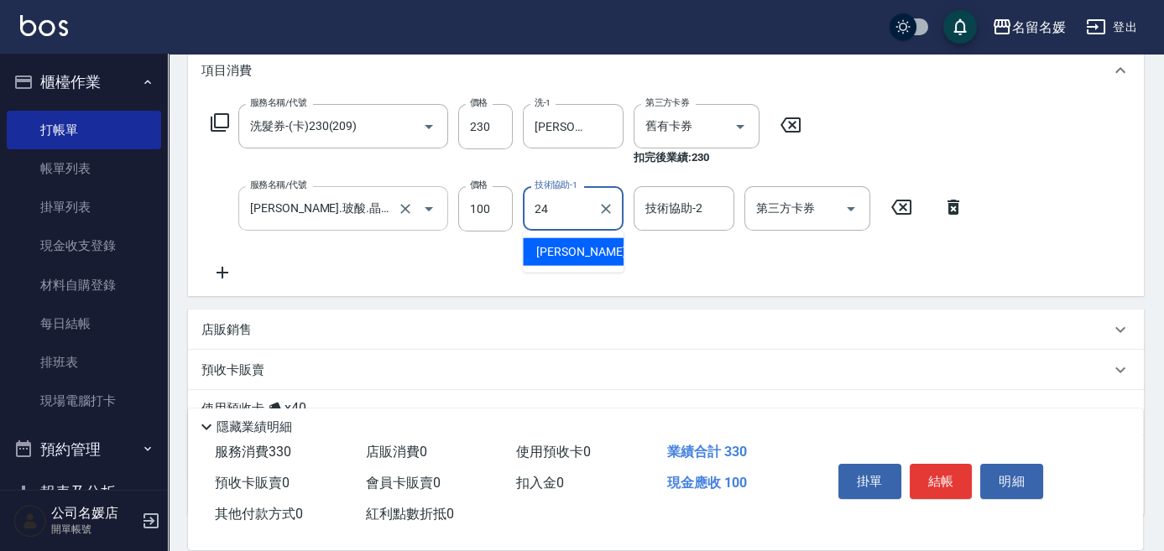
type input "[PERSON_NAME]-24"
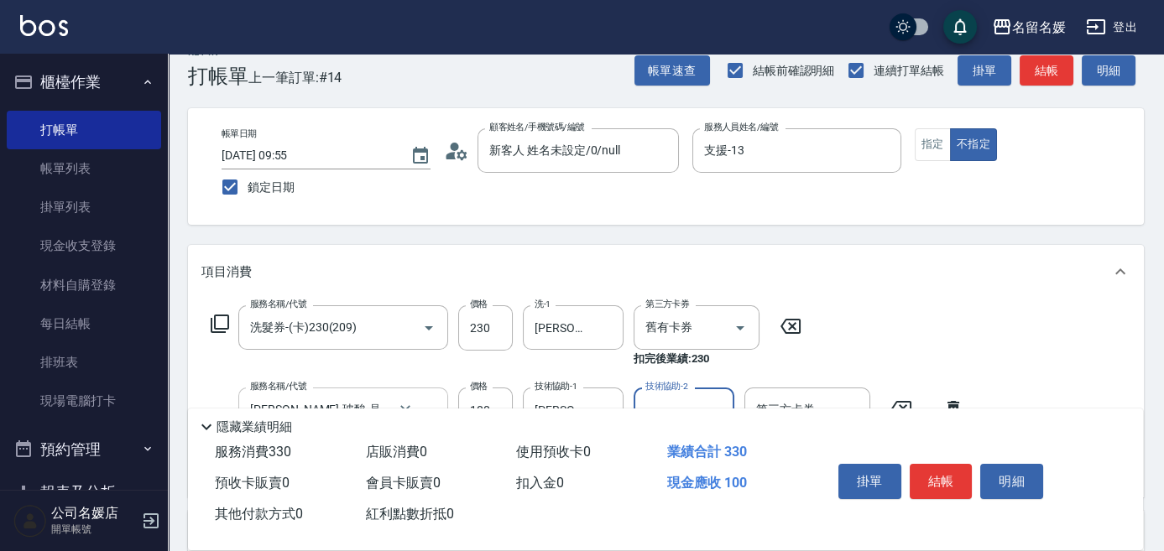
scroll to position [0, 0]
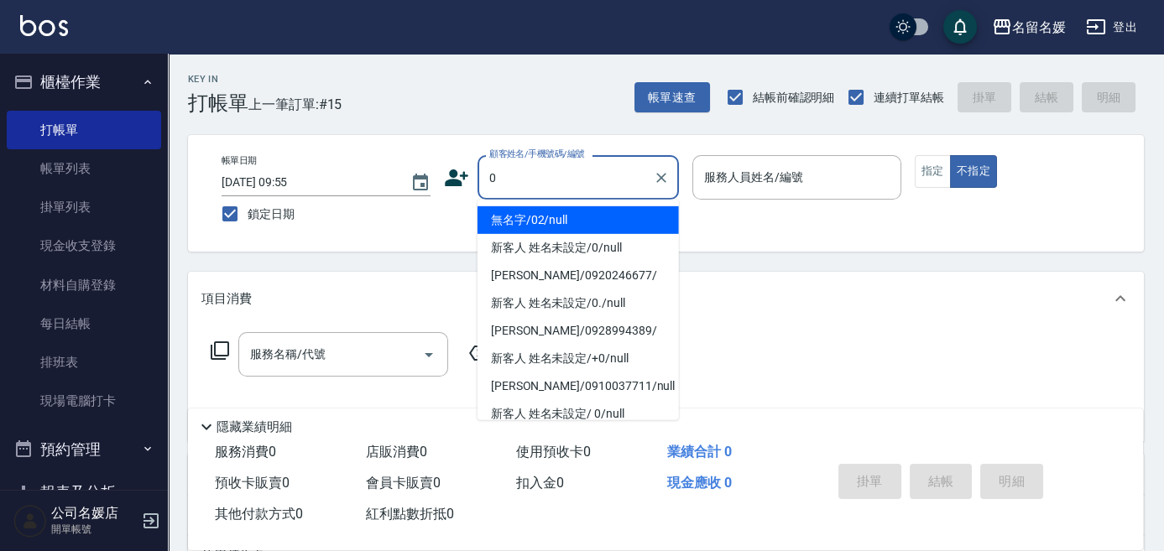
type input "0"
type input "03"
type input "無名字/02/null"
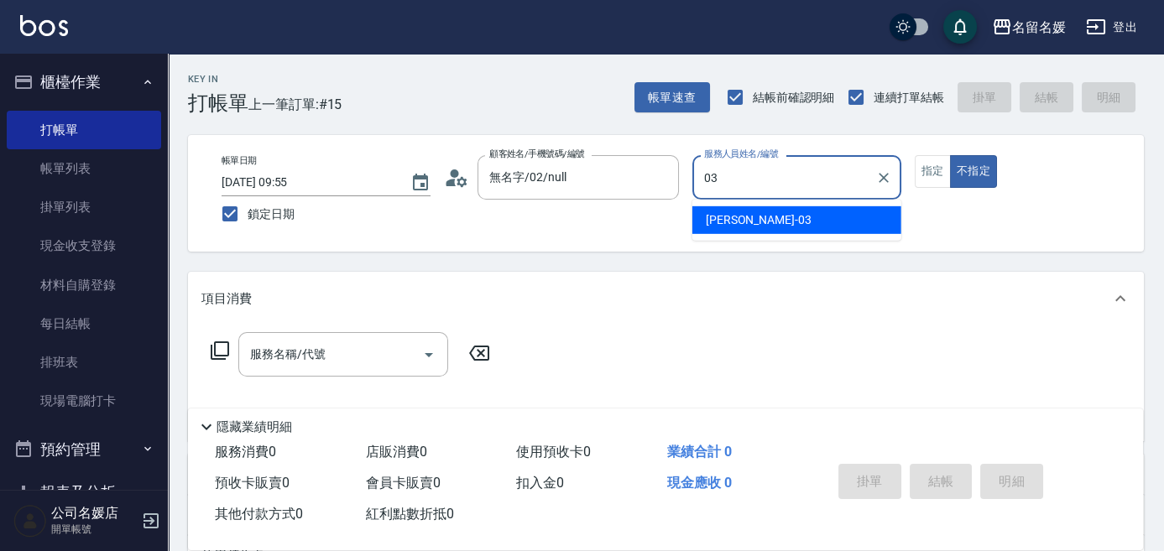
type input "03"
type button "false"
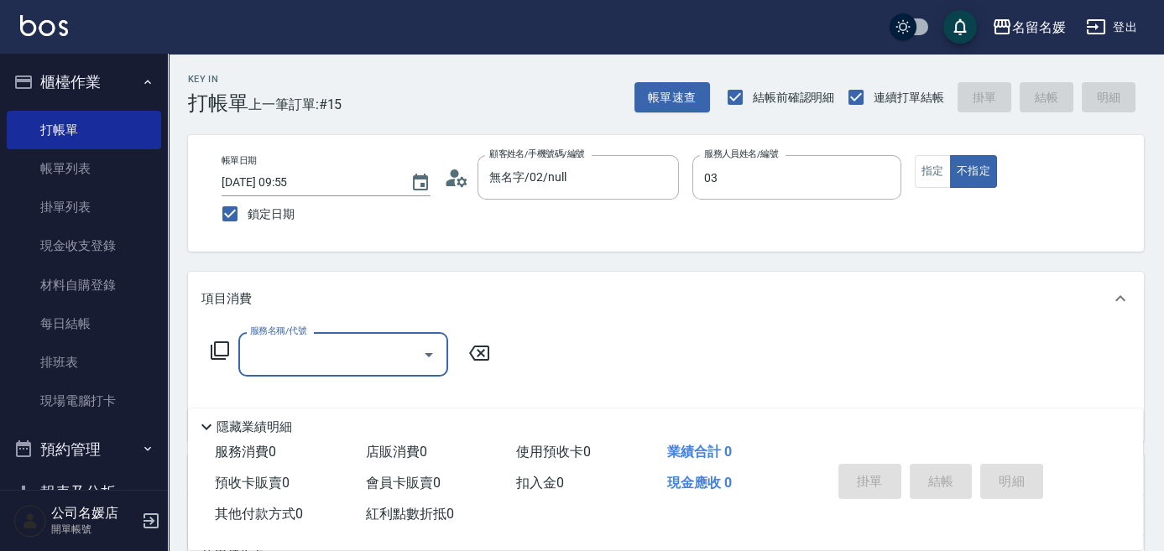
type input "[PERSON_NAME]-03"
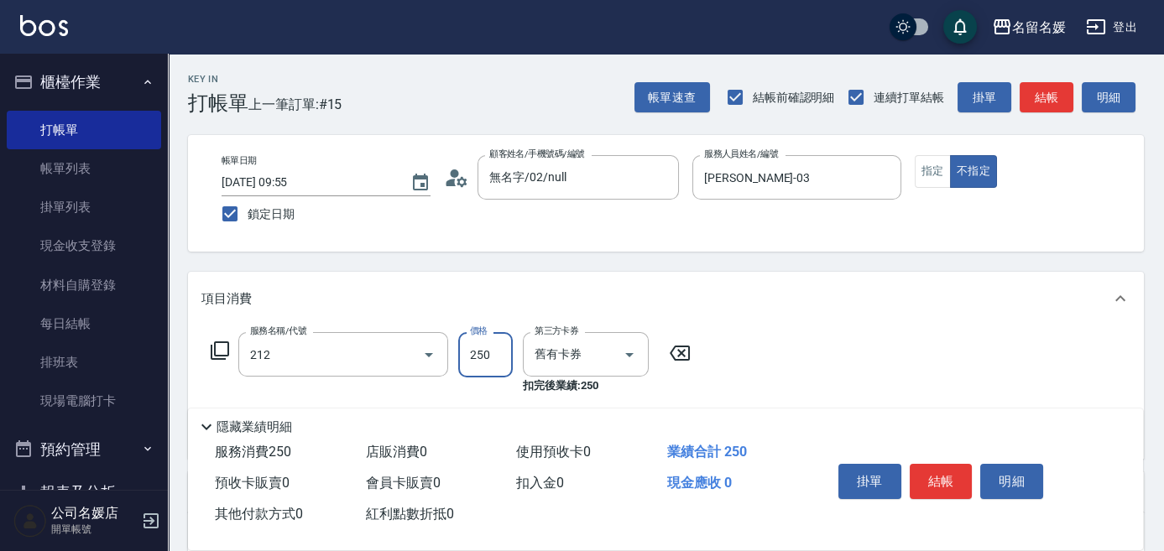
type input "洗髮券-(卡)250(212)"
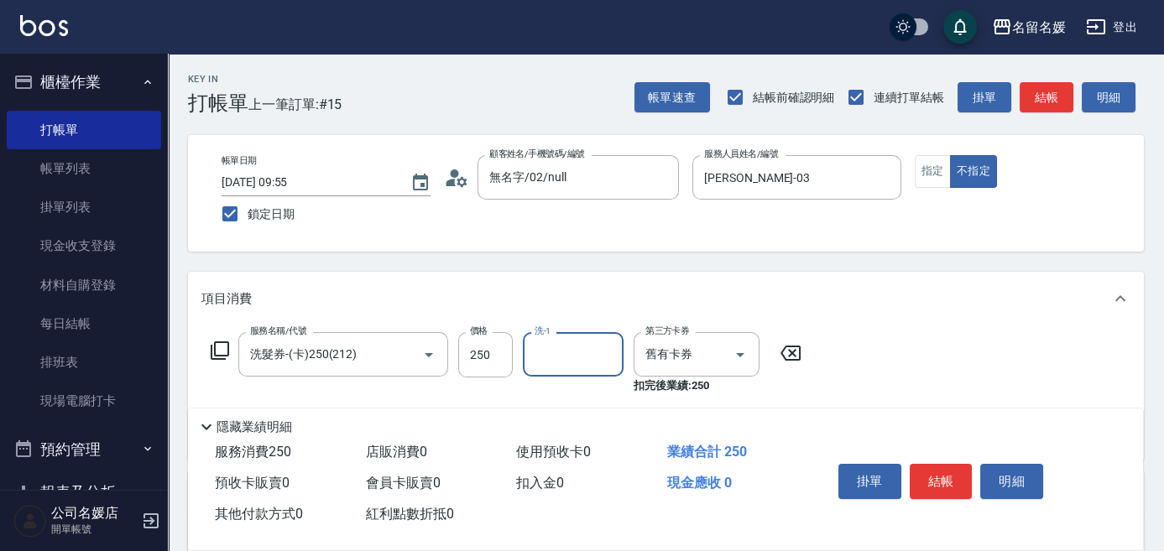
type input "2"
type input "[PERSON_NAME]-03"
type input "[PERSON_NAME].玻酸.晶膜.水療(635)"
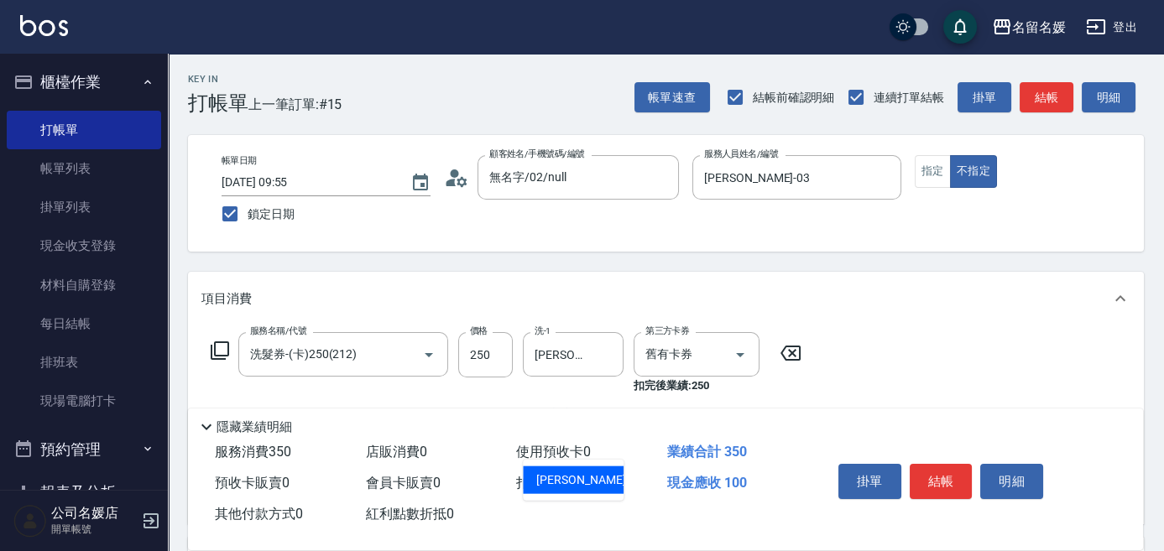
type input "[PERSON_NAME]-03"
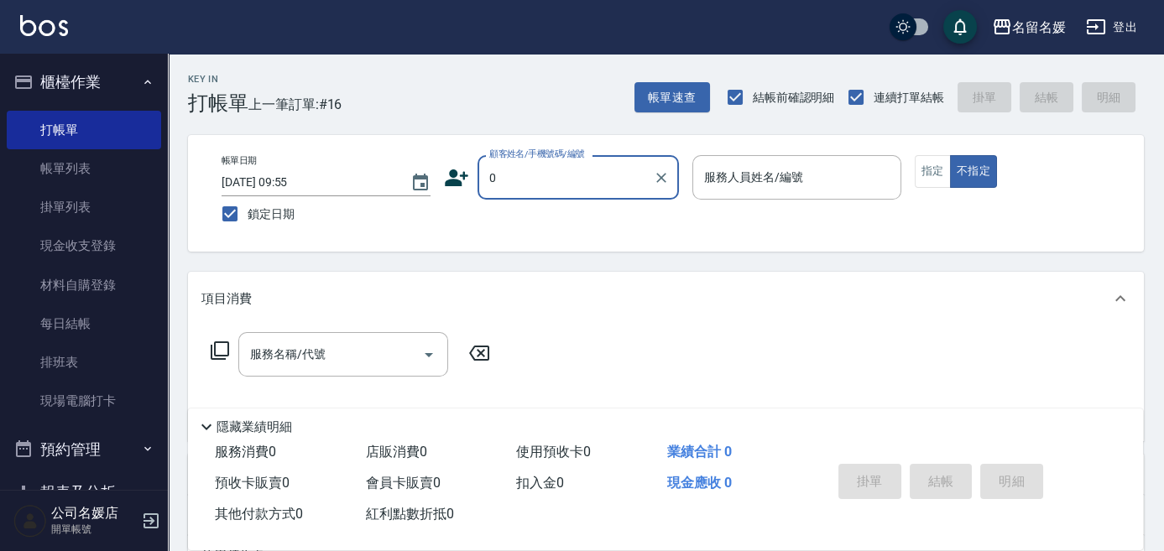
type input "0"
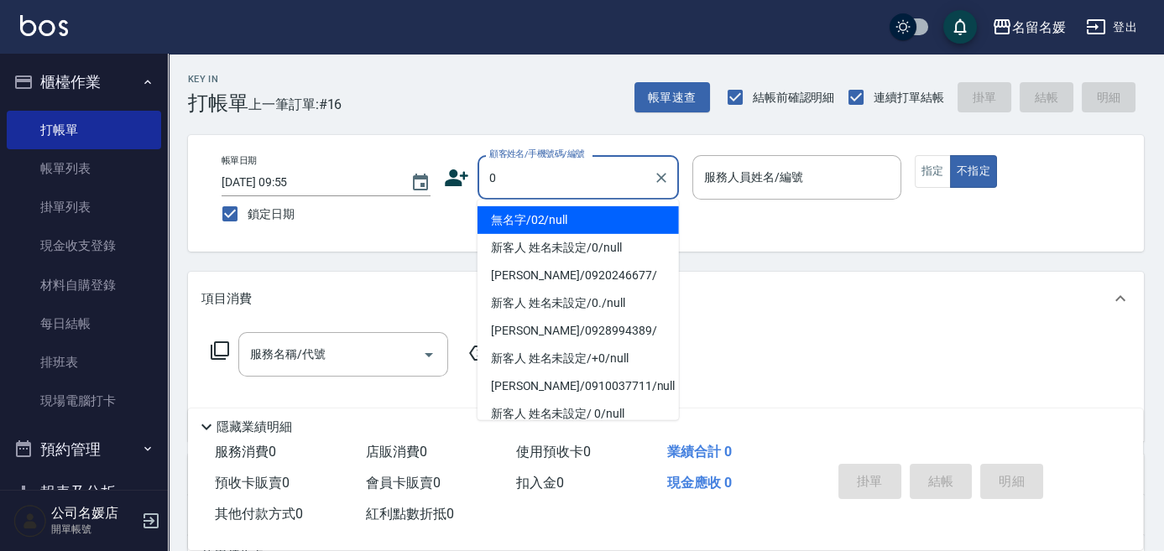
type input "0"
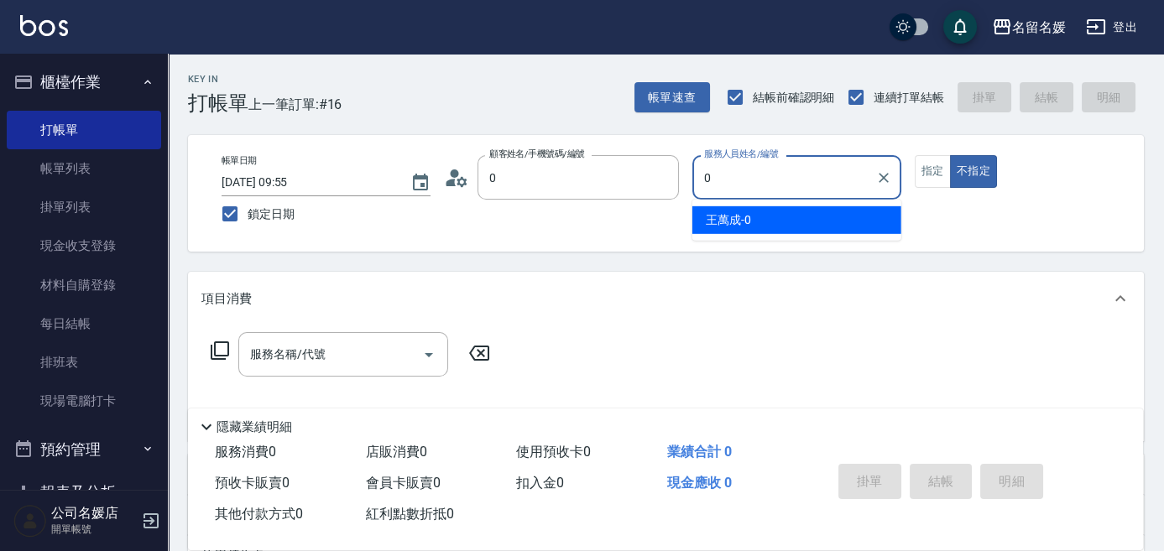
type input "無名字/02/null"
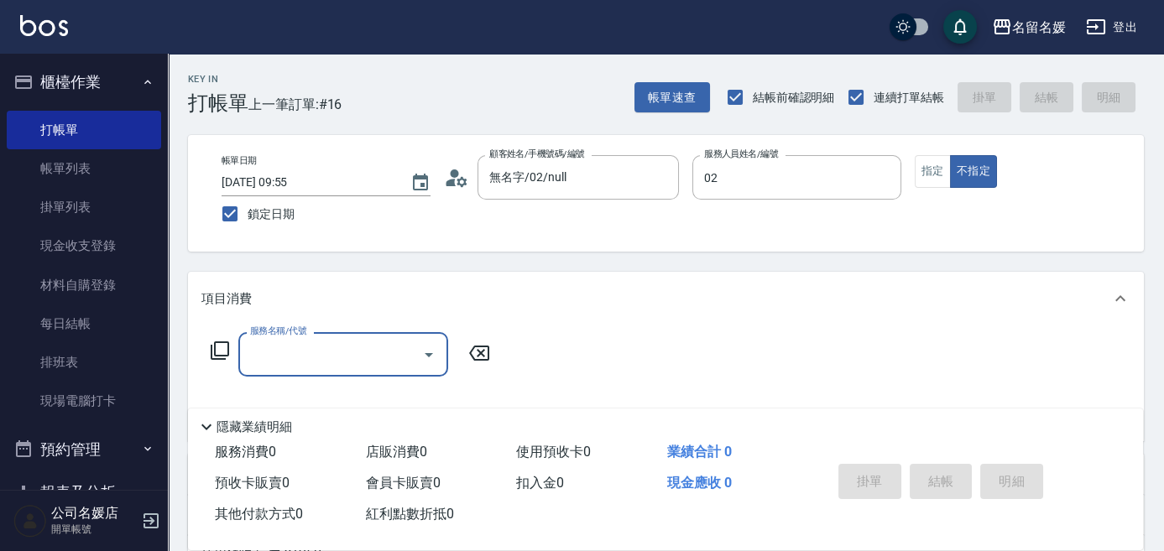
type input "[PERSON_NAME]-02"
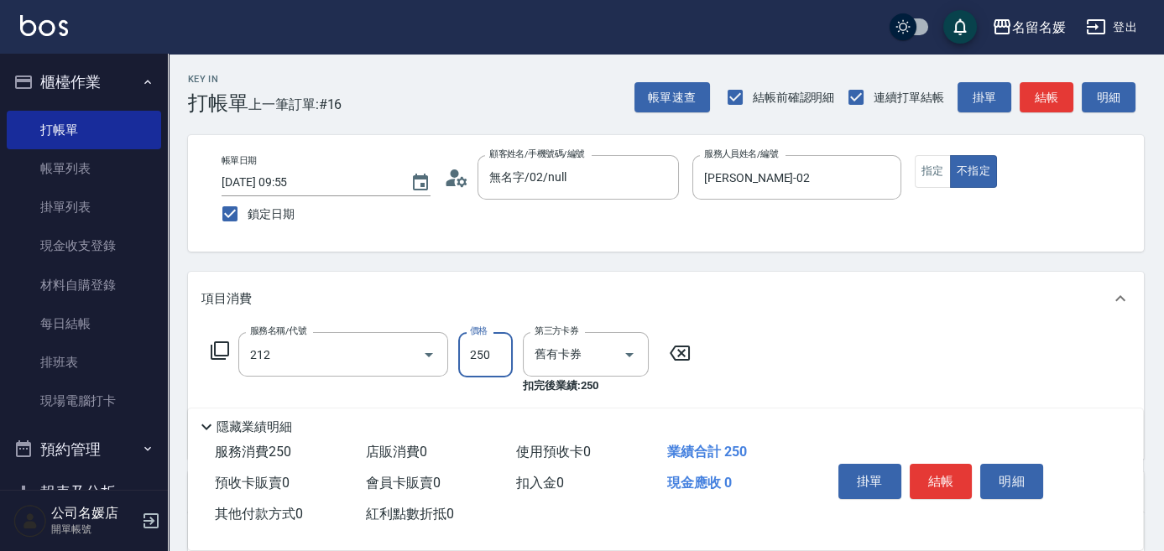
type input "洗髮券-(卡)250(212)"
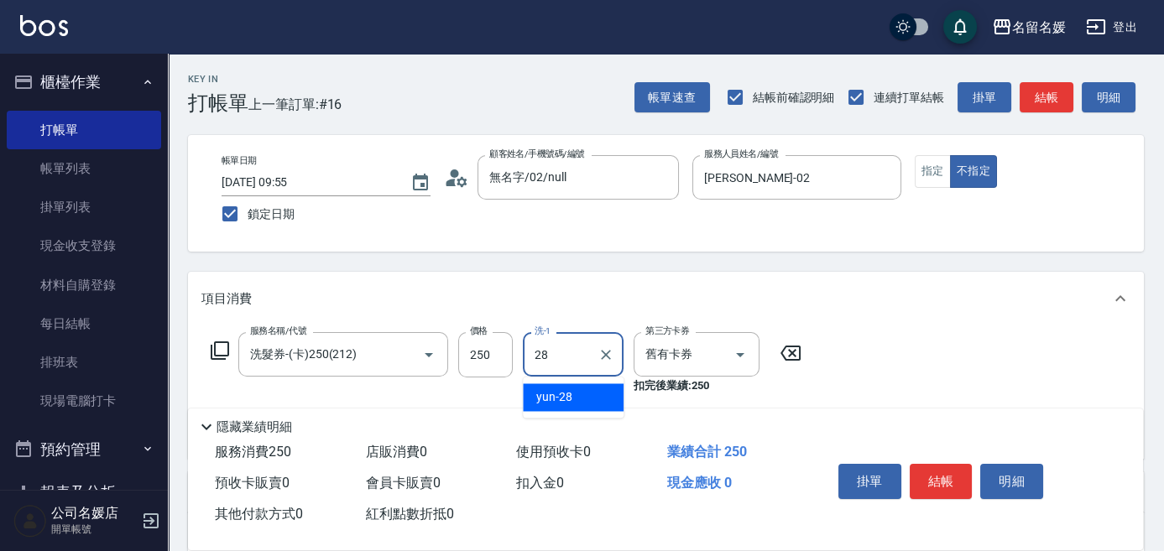
type input "yun-28"
type input "[PERSON_NAME].玻酸.晶膜.水療(635)"
type input "258"
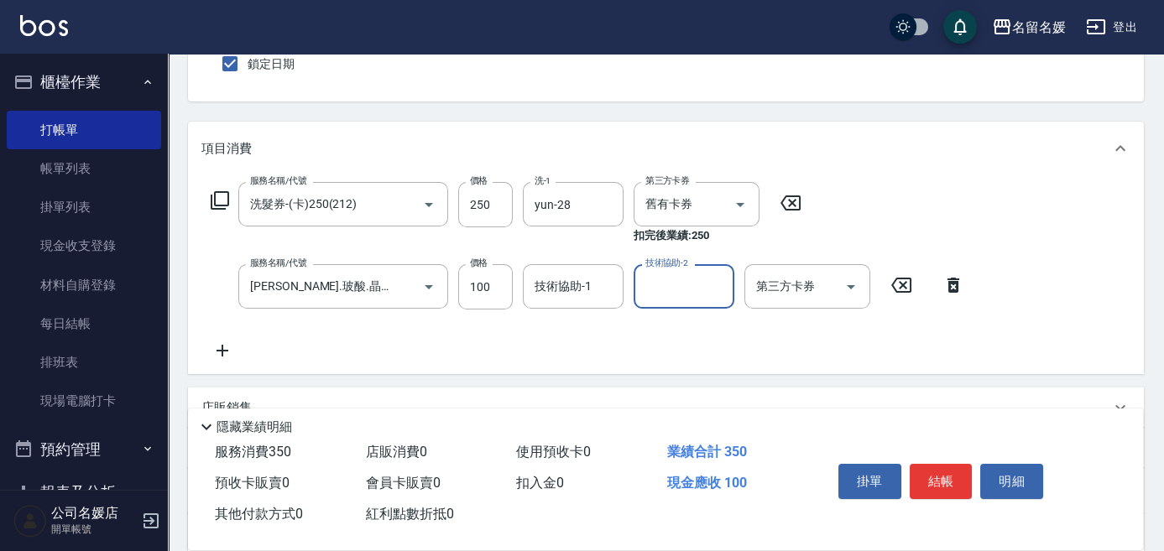
scroll to position [305, 0]
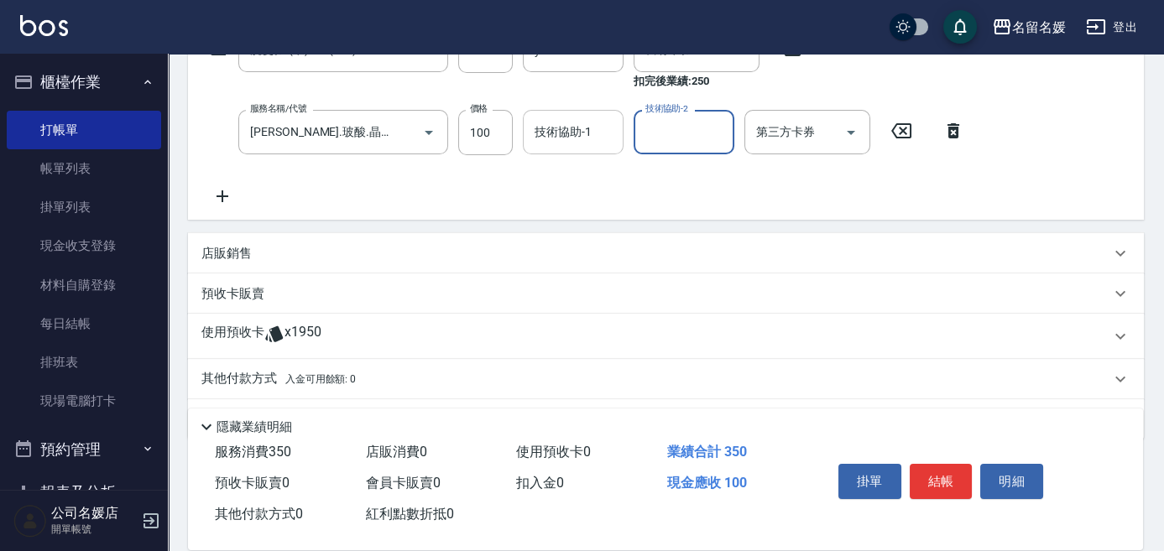
click at [585, 136] on div "技術協助-1 技術協助-1" at bounding box center [573, 132] width 101 height 44
type input "yun-28"
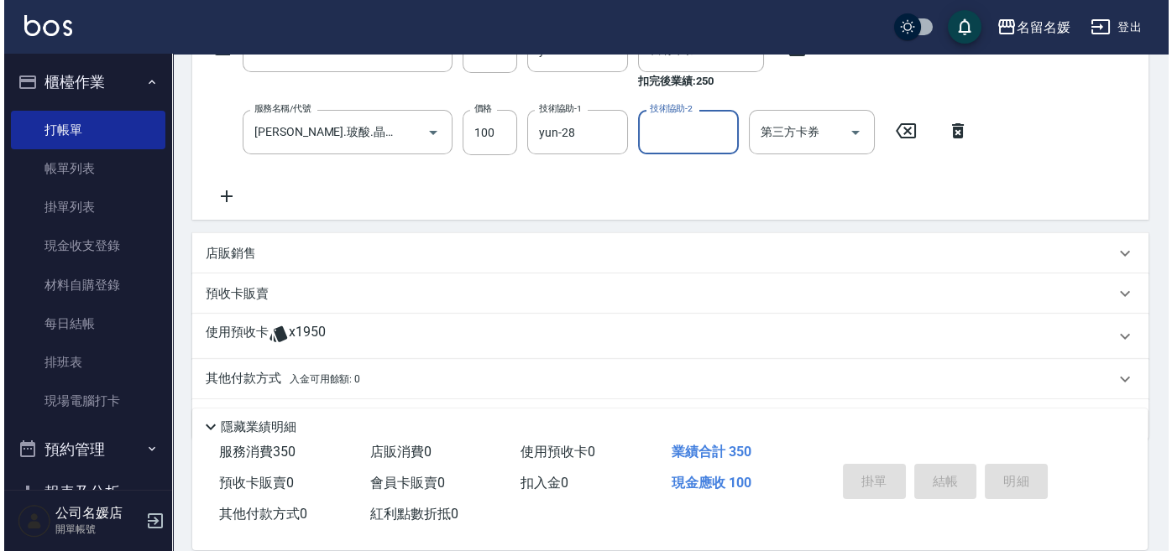
scroll to position [0, 0]
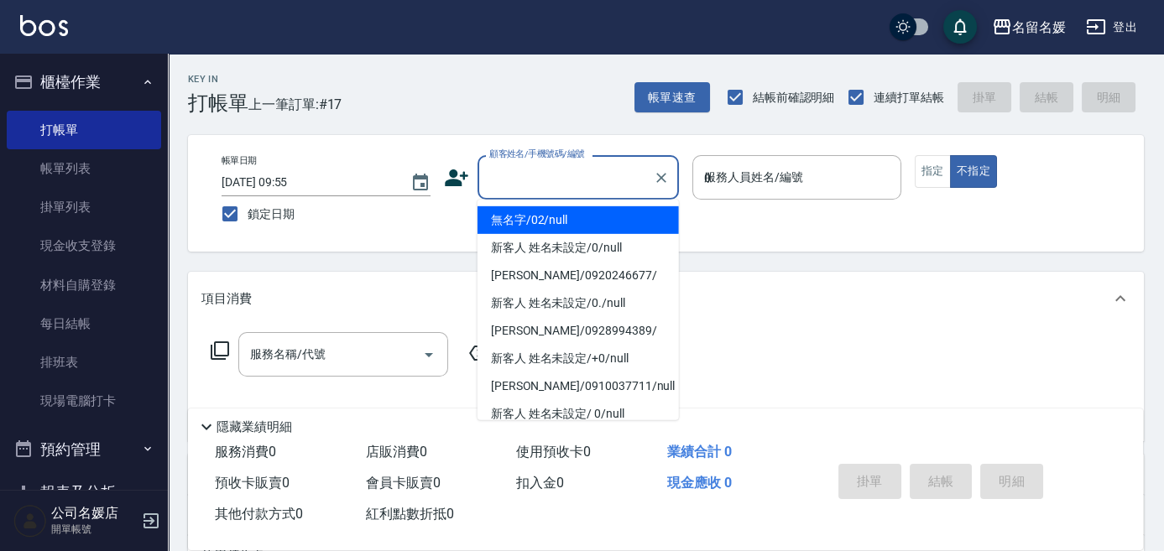
type input "04"
type input "無名字/02/null"
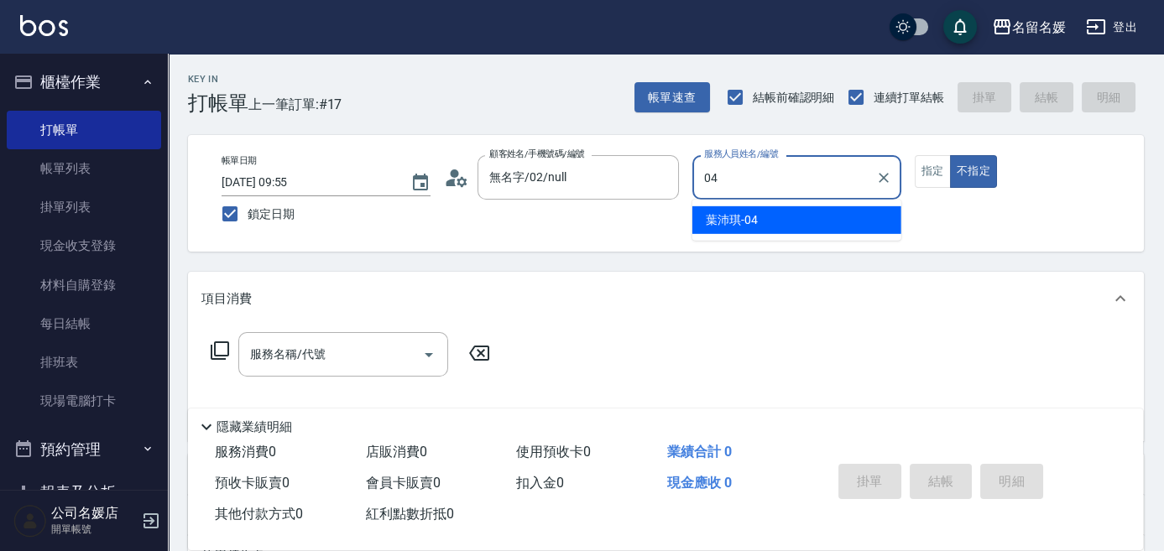
type input "[PERSON_NAME]-04"
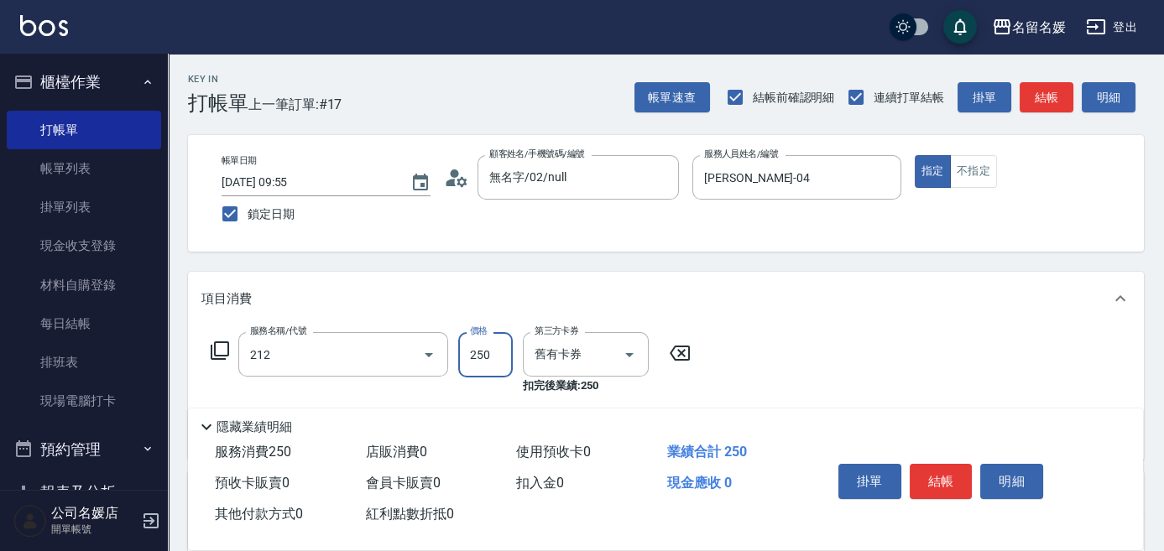
type input "洗髮券-(卡)250(212)"
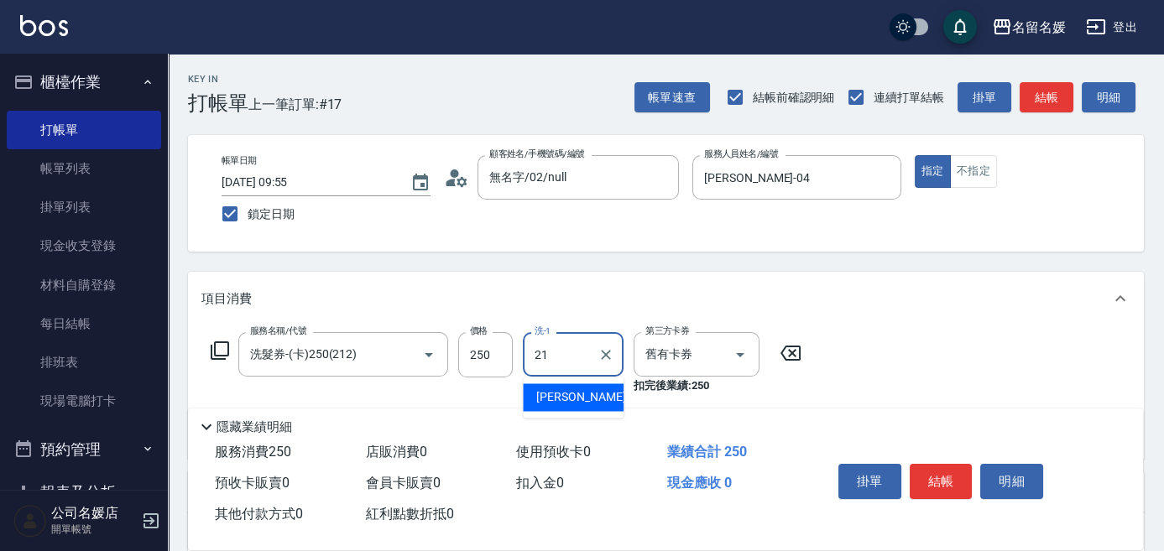
type input "[PERSON_NAME]-21"
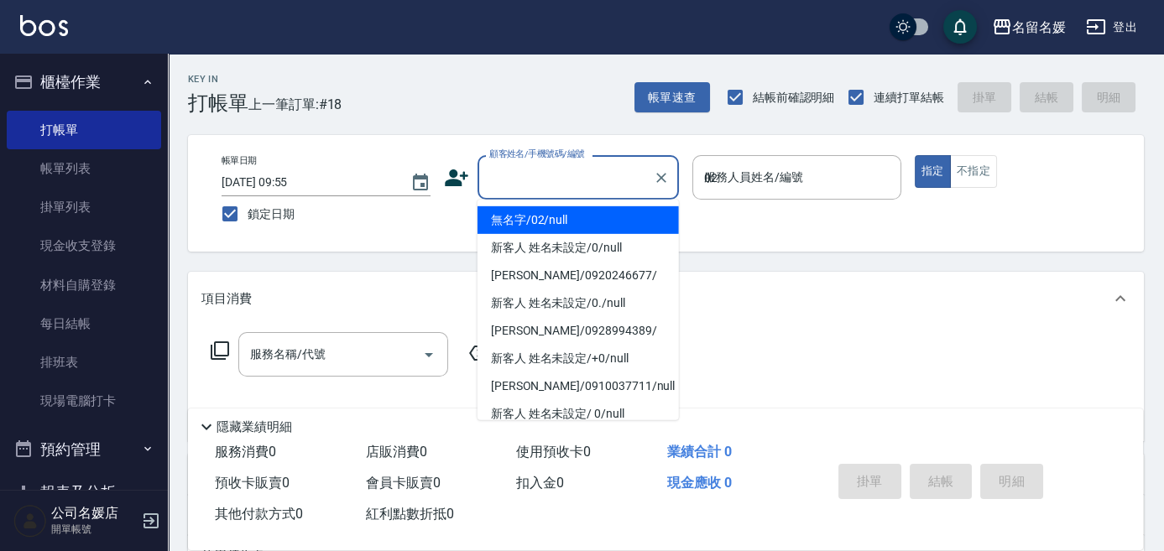
type input "02"
type input "無名字/02/null"
type input "[PERSON_NAME]-02"
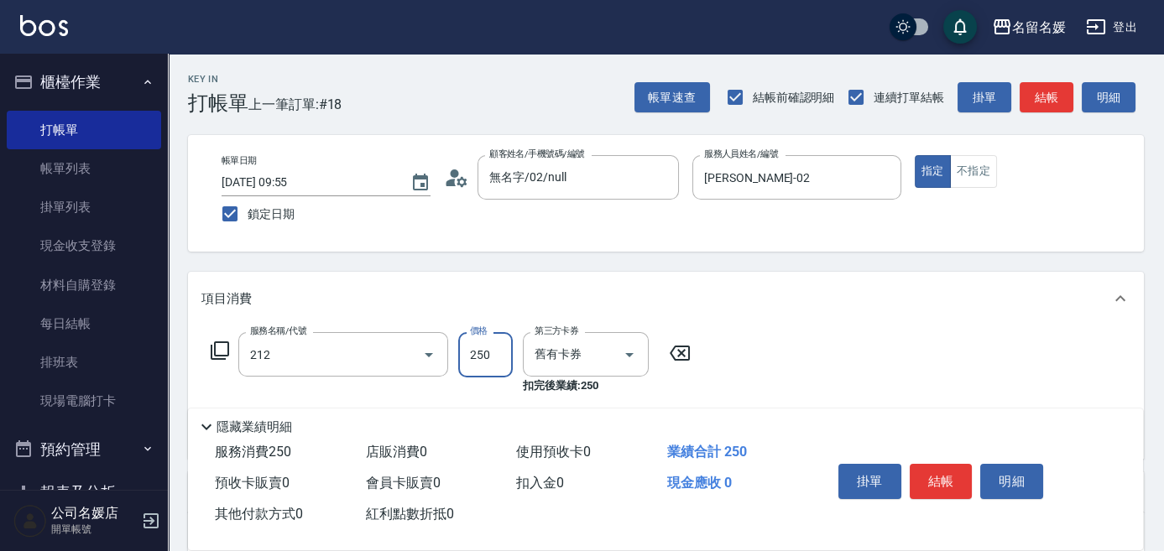
type input "洗髮券-(卡)250(212)"
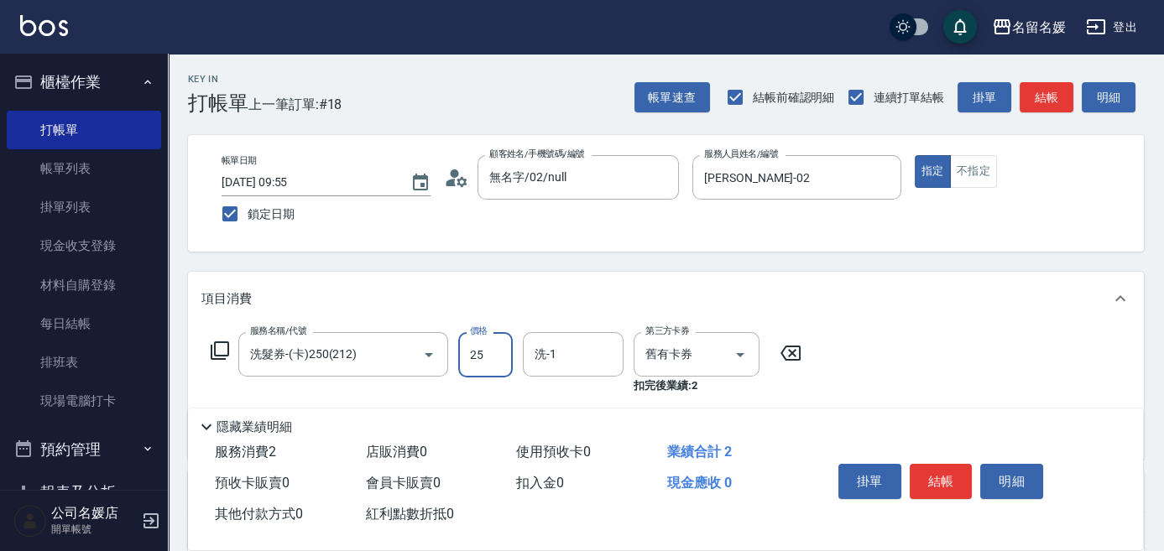
type input "250"
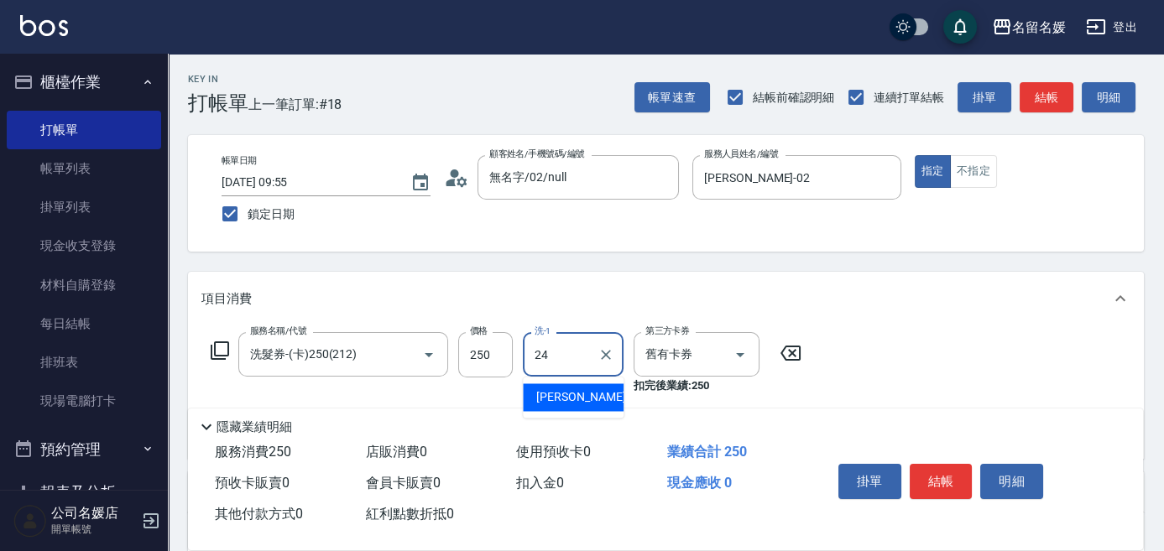
type input "[PERSON_NAME]-24"
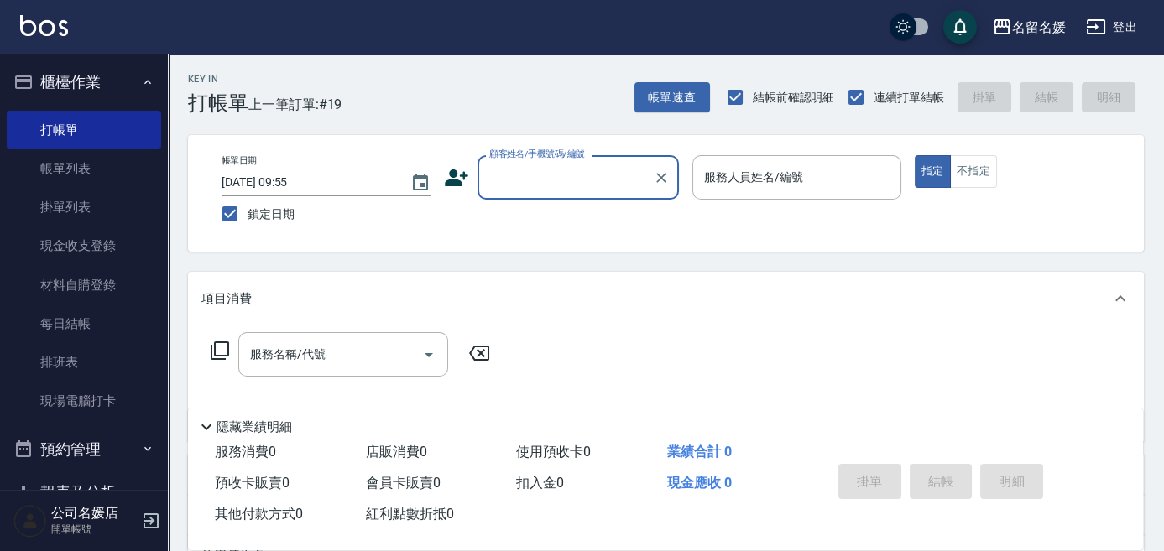
click at [547, 185] on input "顧客姓名/手機號碼/編號" at bounding box center [565, 177] width 161 height 29
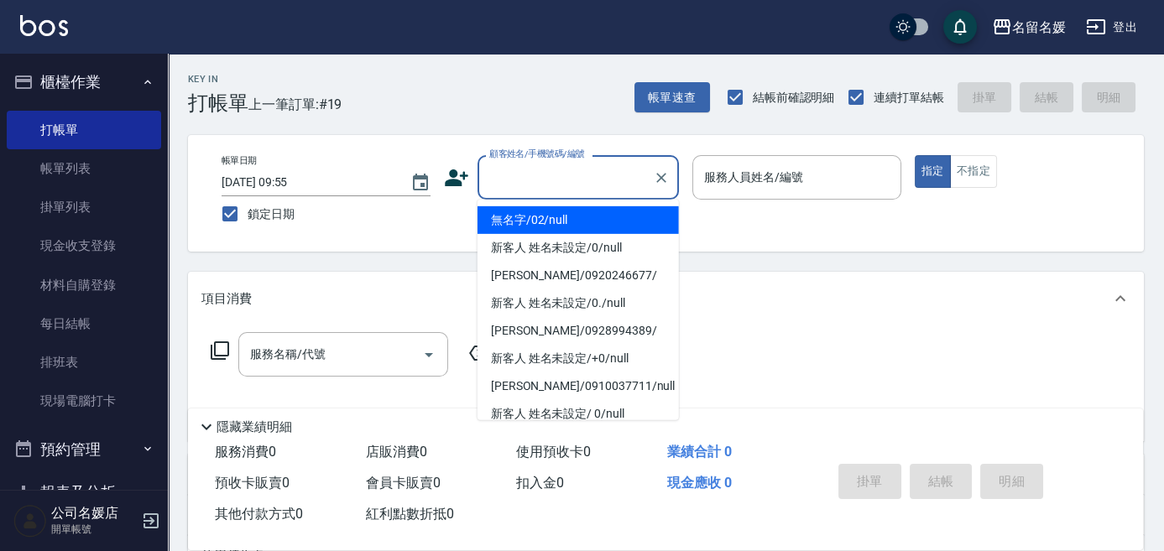
click at [570, 220] on li "無名字/02/null" at bounding box center [578, 220] width 201 height 28
click at [725, 177] on label "服務人員姓名/編號" at bounding box center [753, 177] width 99 height 17
click at [725, 177] on input "服務人員姓名/編號" at bounding box center [797, 177] width 194 height 29
type input "無名字/02/null"
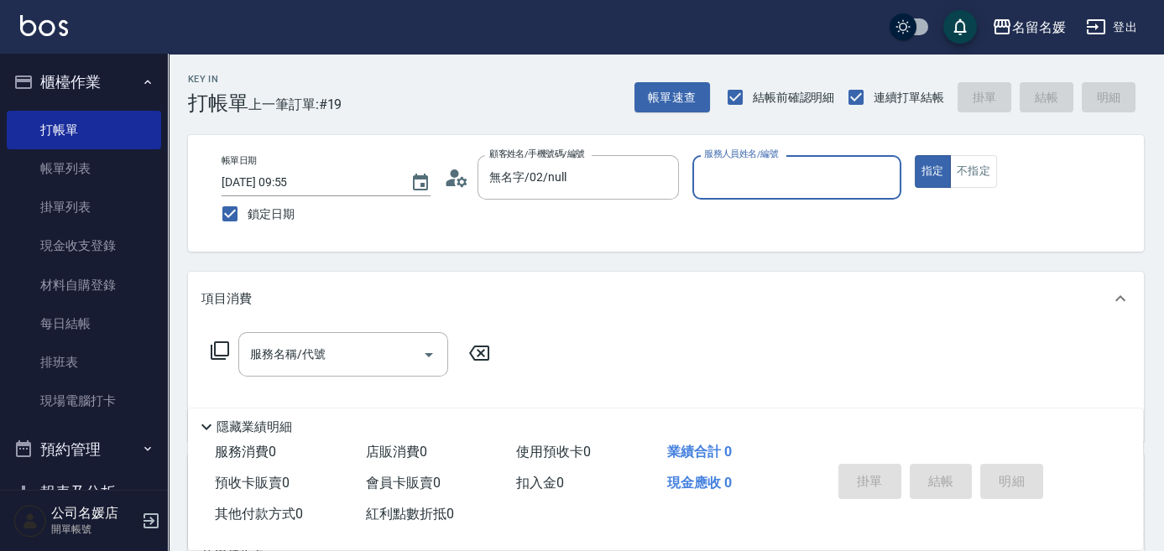
click at [729, 181] on input "服務人員姓名/編號" at bounding box center [797, 177] width 194 height 29
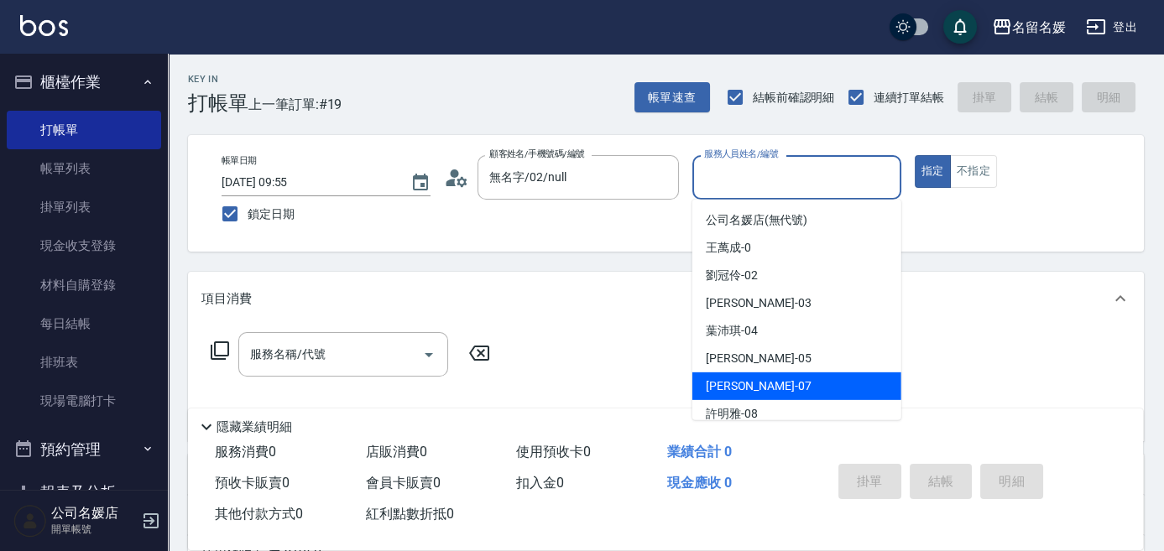
drag, startPoint x: 748, startPoint y: 387, endPoint x: 819, endPoint y: 304, distance: 109.5
click at [749, 385] on span "[PERSON_NAME] -07" at bounding box center [759, 387] width 106 height 18
type input "[PERSON_NAME]-07"
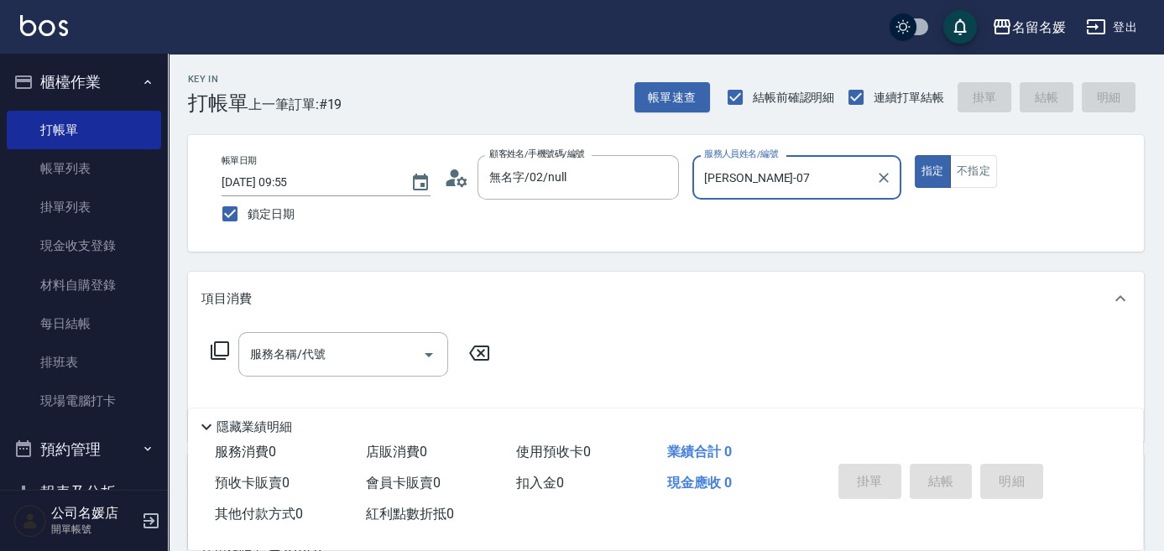
click at [217, 348] on icon at bounding box center [220, 351] width 20 height 20
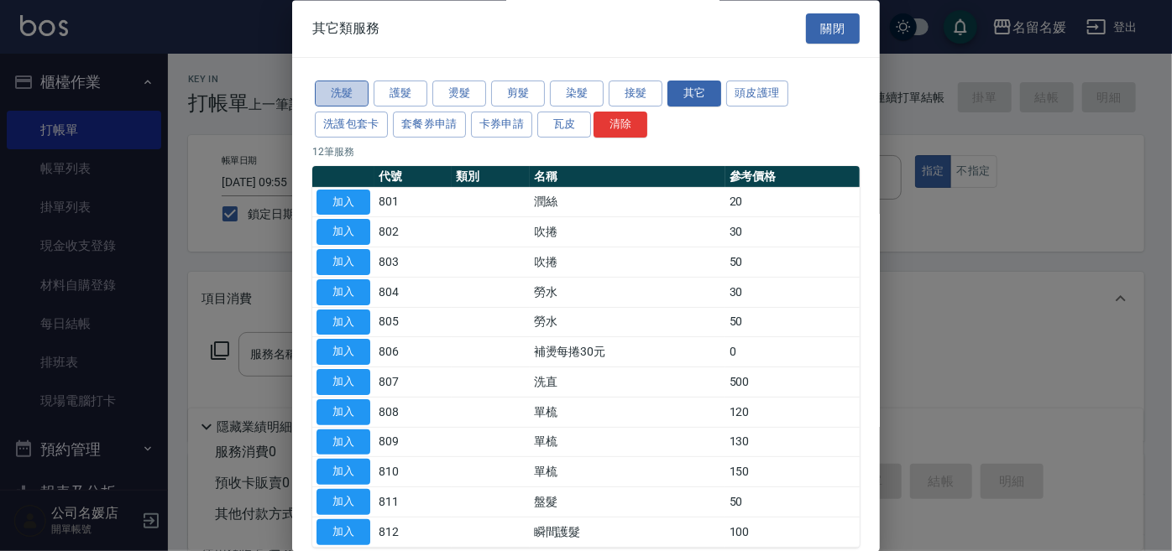
click at [339, 86] on button "洗髮" at bounding box center [342, 94] width 54 height 26
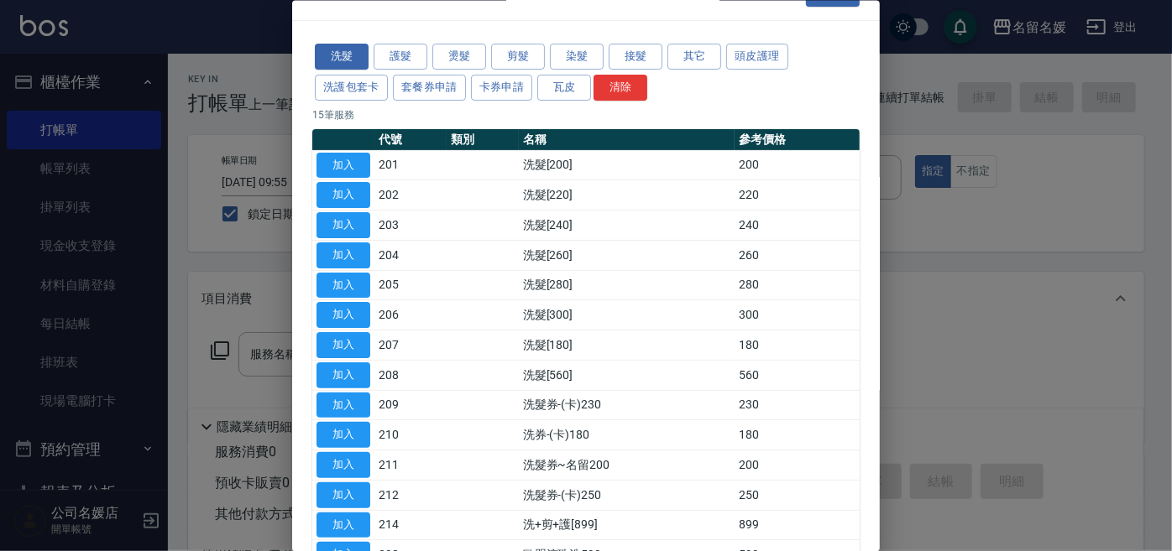
scroll to position [152, 0]
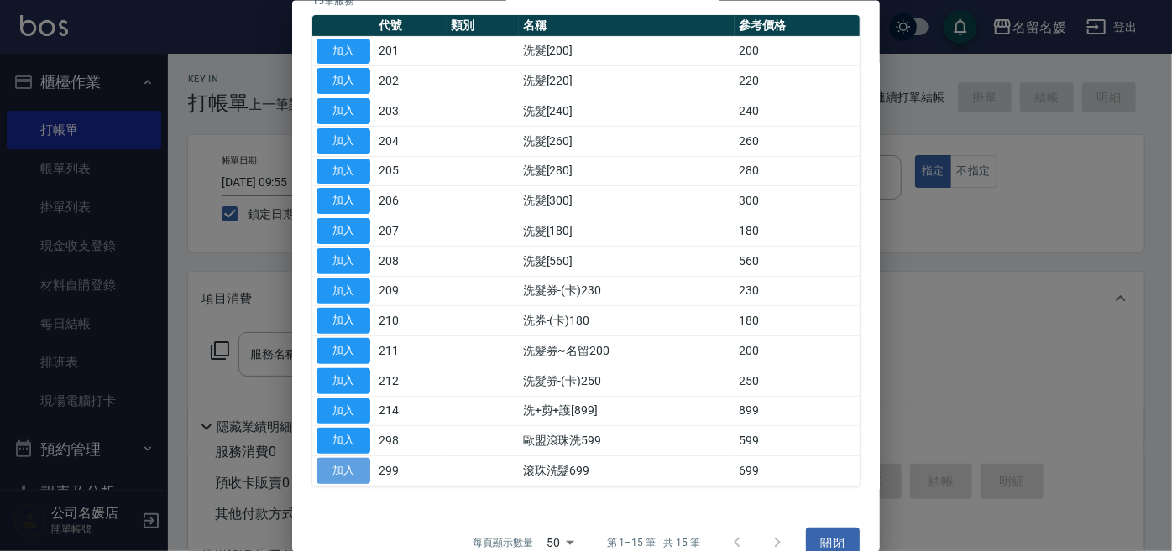
click at [346, 467] on button "加入" at bounding box center [343, 471] width 54 height 26
type input "滾珠洗髮699(299)"
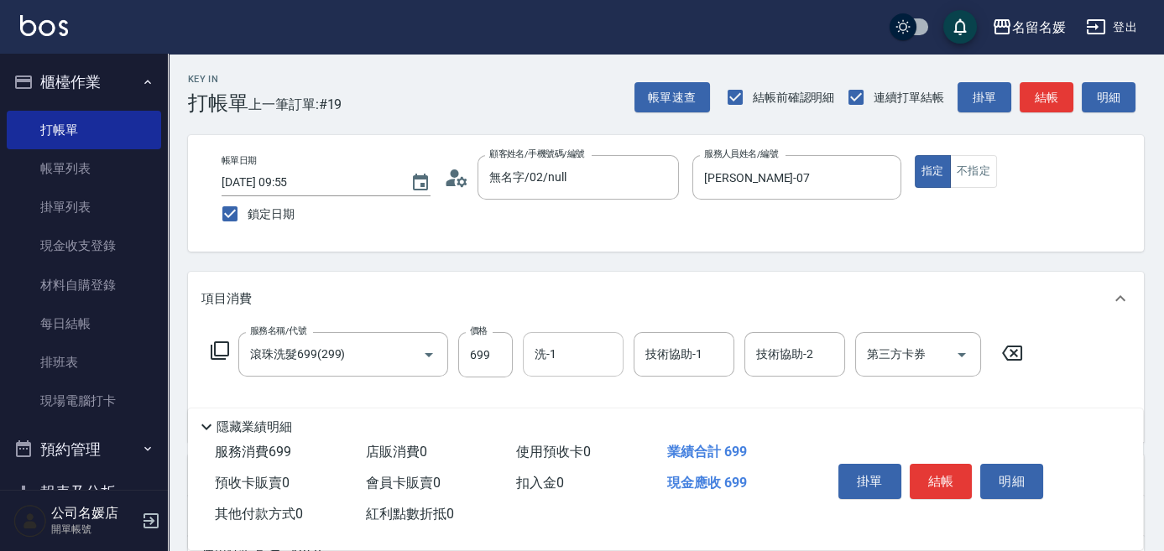
drag, startPoint x: 579, startPoint y: 338, endPoint x: 577, endPoint y: 355, distance: 17.0
click at [577, 352] on div "洗-1" at bounding box center [573, 354] width 101 height 44
click at [581, 393] on span "[PERSON_NAME] -07" at bounding box center [589, 398] width 106 height 18
click at [715, 369] on div "技術協助-1" at bounding box center [684, 354] width 101 height 44
type input "[PERSON_NAME]-07"
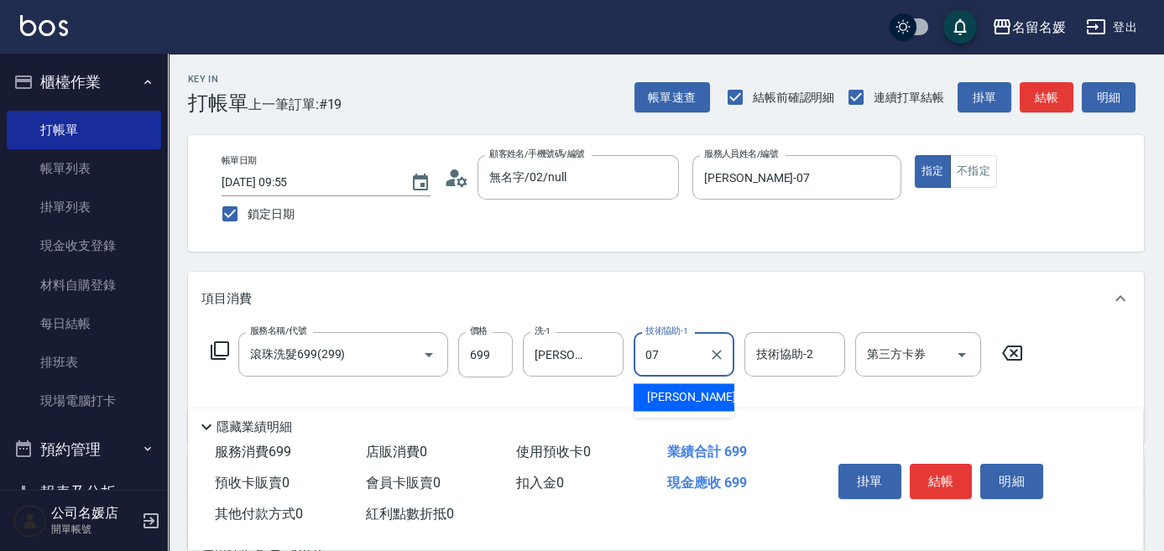
click at [717, 401] on div "[PERSON_NAME] -07" at bounding box center [684, 398] width 101 height 28
type input "[PERSON_NAME]-07"
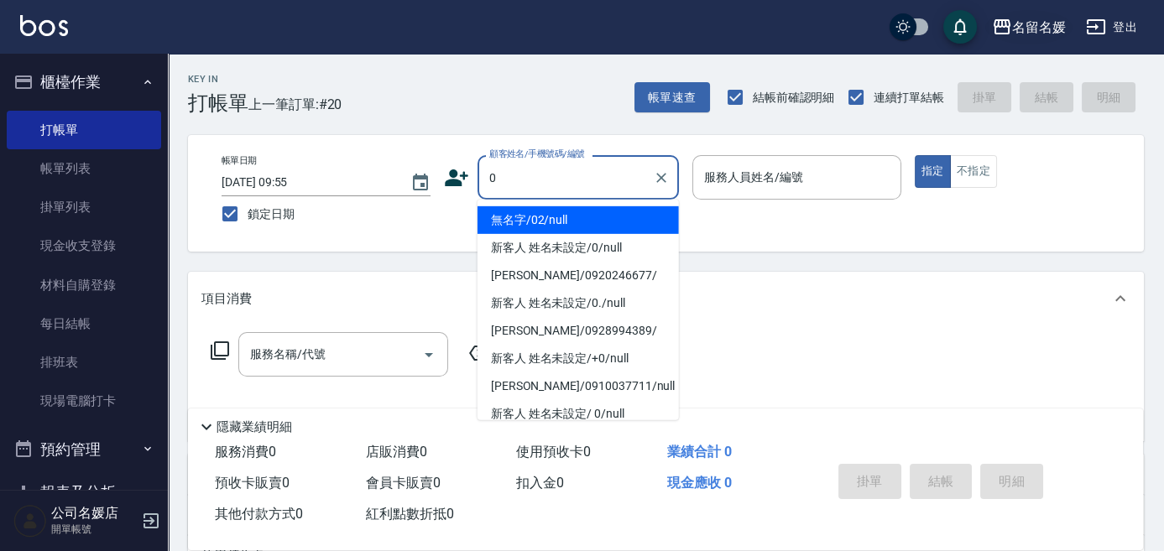
type input "0"
type input "04"
type input "無名字/02/null"
type input "[PERSON_NAME]-04"
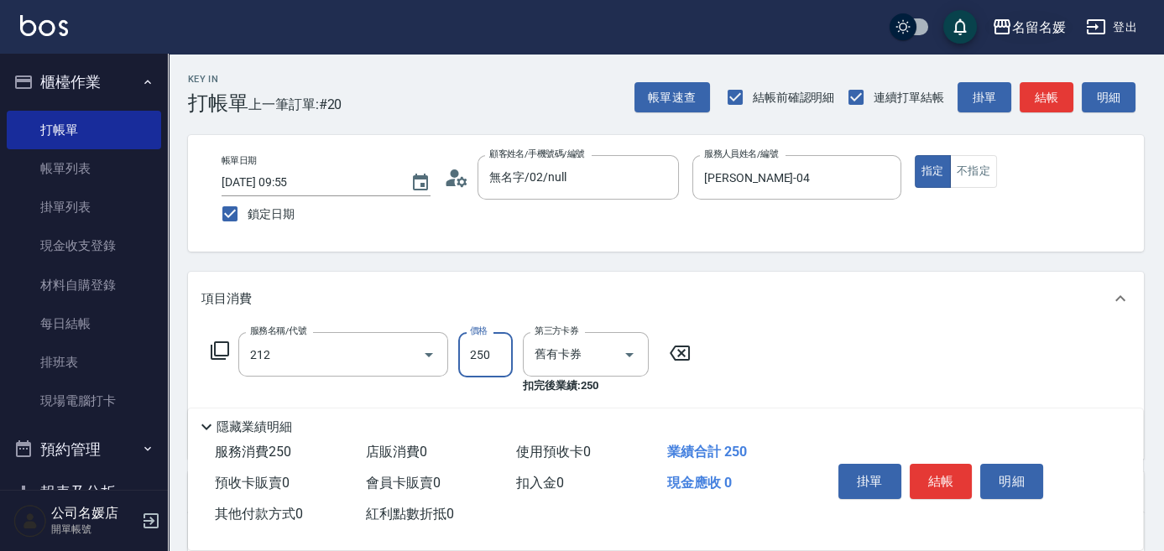
type input "洗髮券-(卡)250(212)"
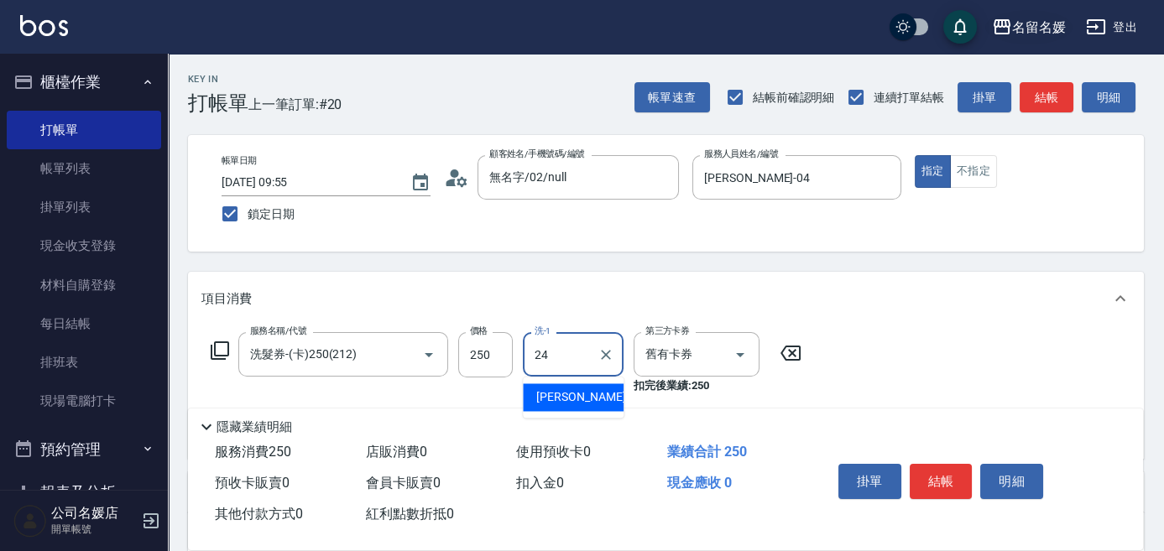
type input "[PERSON_NAME]-24"
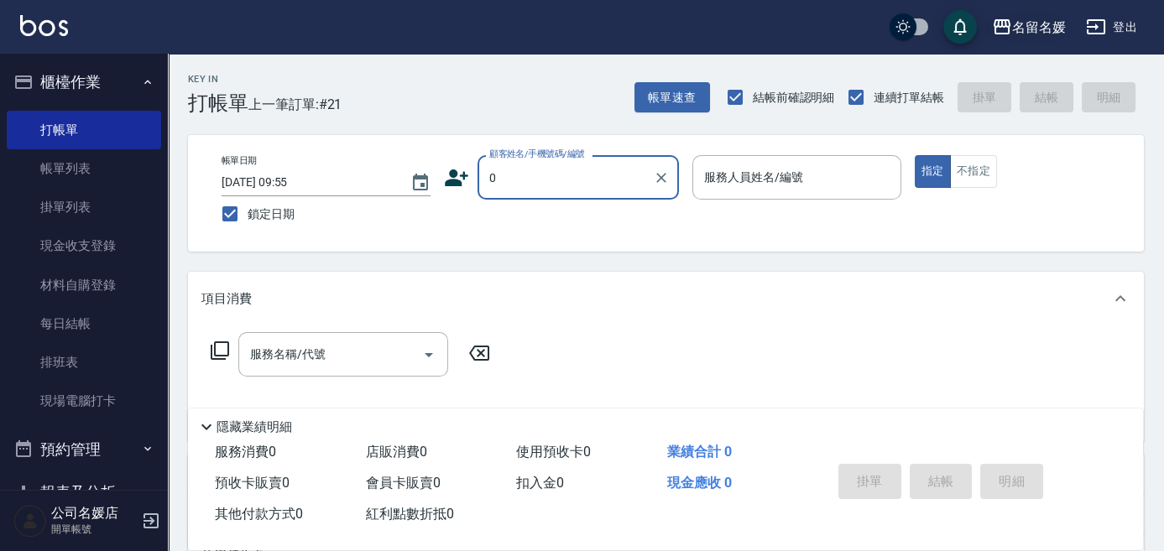
type input "無名字/02/null"
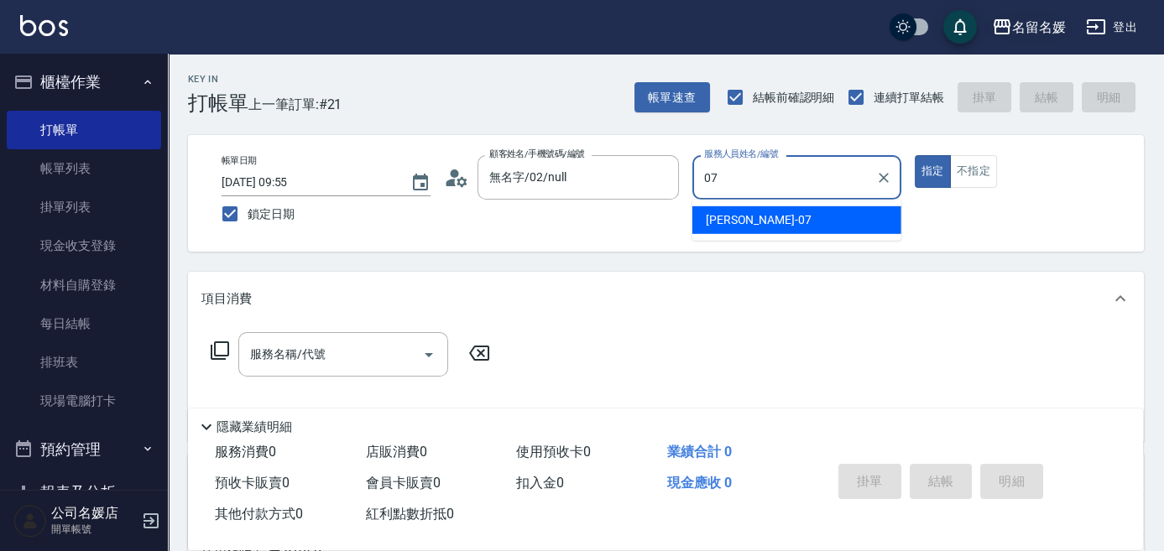
type input "[PERSON_NAME]-07"
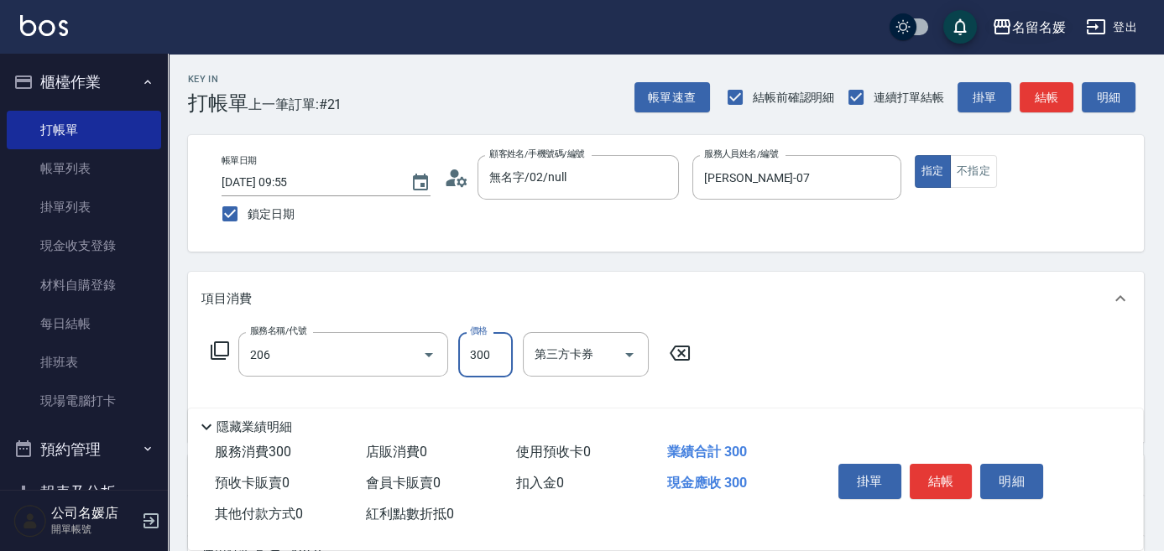
type input "洗髮[300](206)"
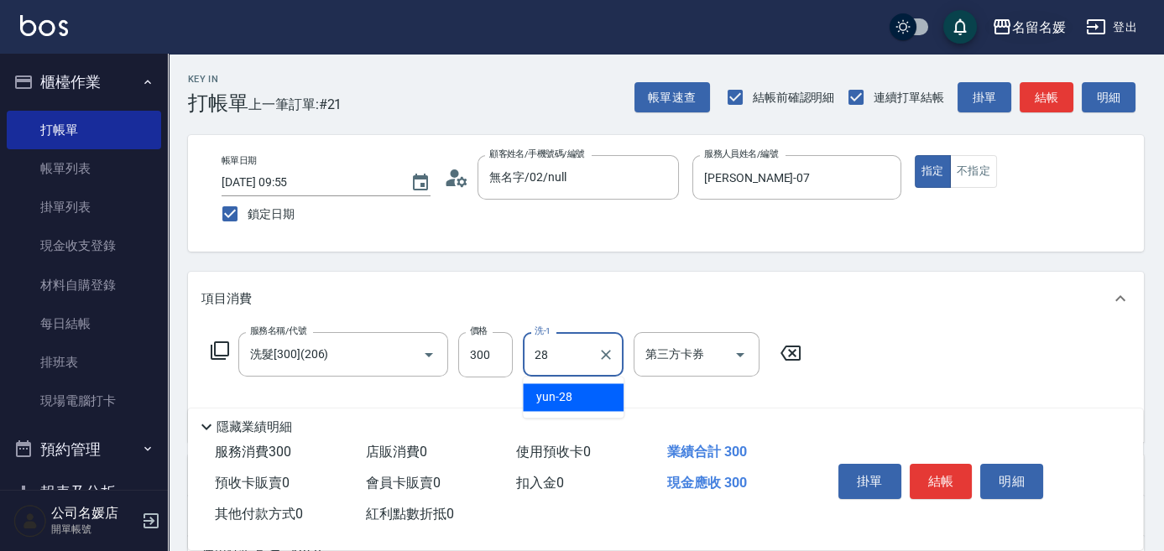
type input "yun-28"
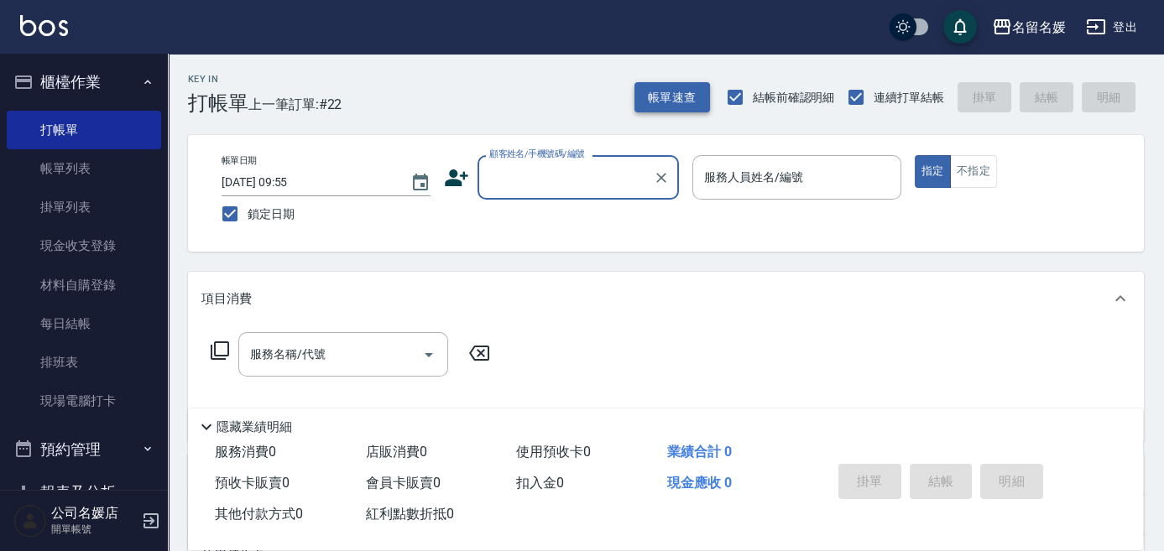
click at [661, 100] on button "帳單速查" at bounding box center [672, 97] width 76 height 31
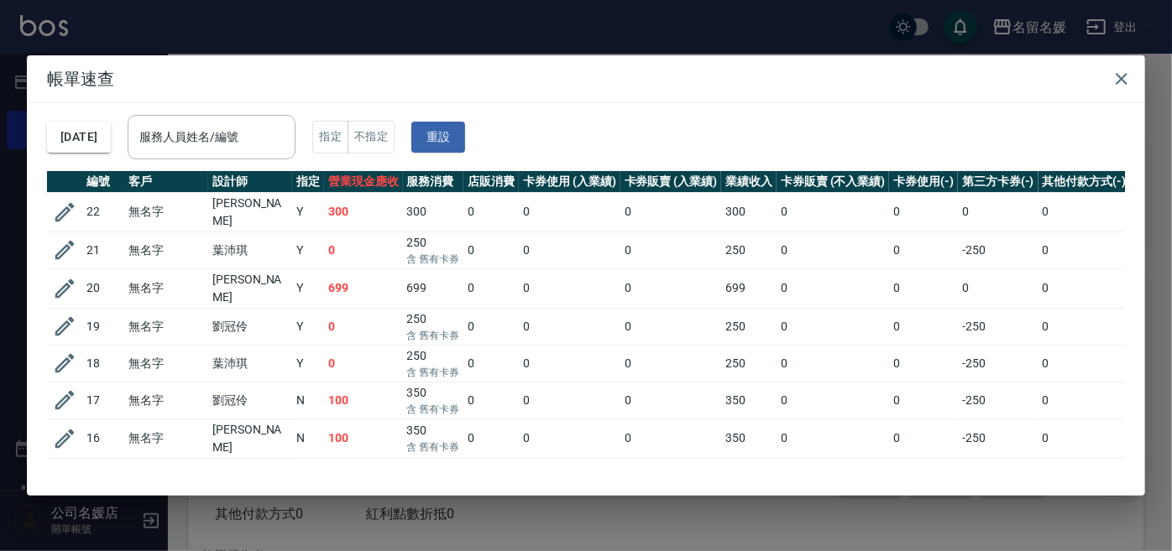
click at [220, 134] on input "服務人員姓名/編號" at bounding box center [211, 137] width 153 height 29
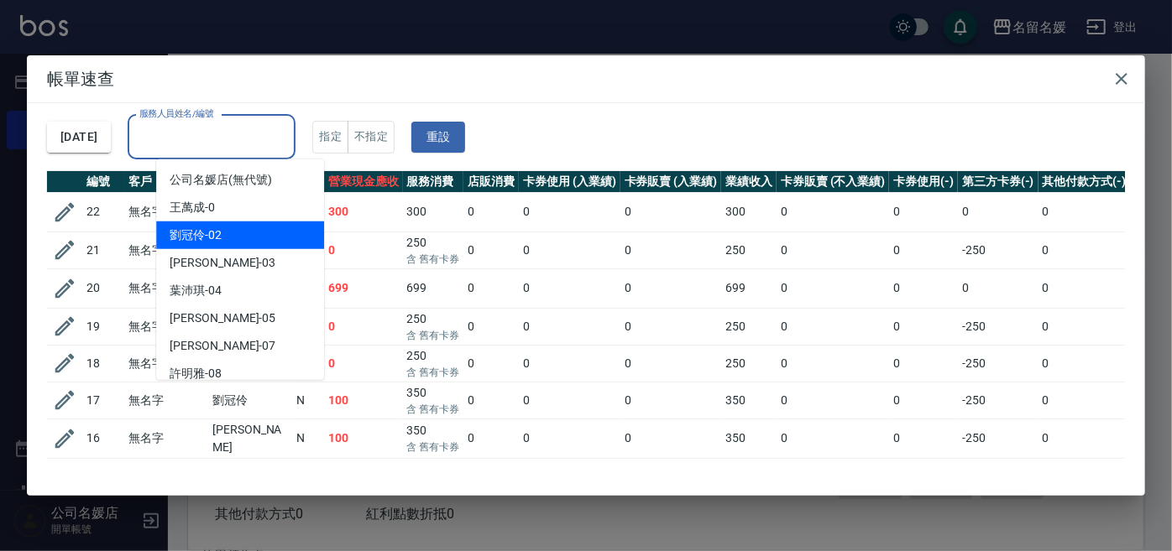
click at [246, 233] on div "[PERSON_NAME]-02" at bounding box center [240, 236] width 168 height 28
type input "[PERSON_NAME]-02"
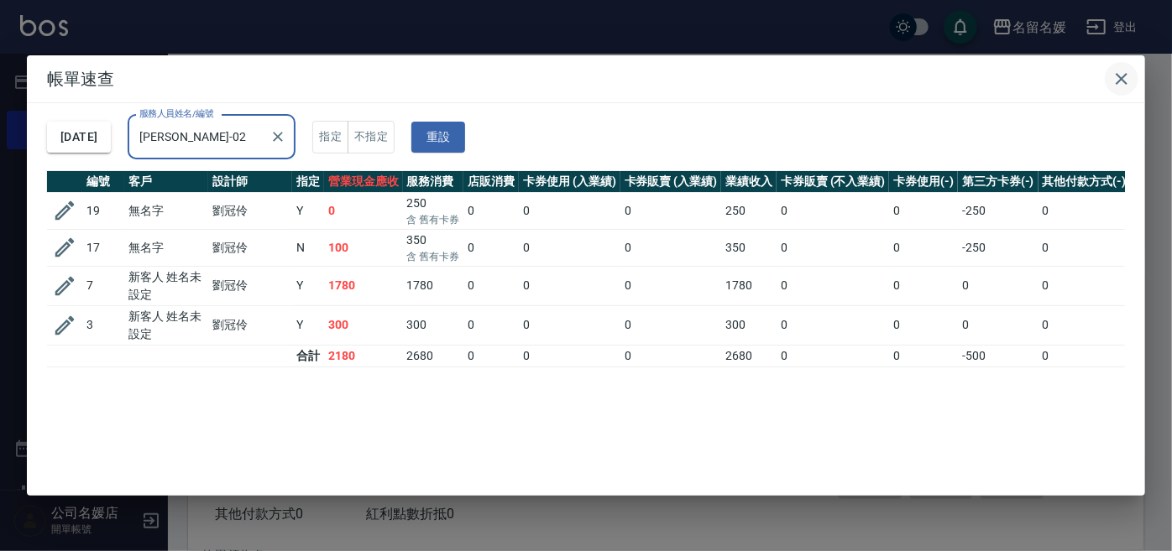
click at [1122, 81] on icon "button" at bounding box center [1121, 79] width 20 height 20
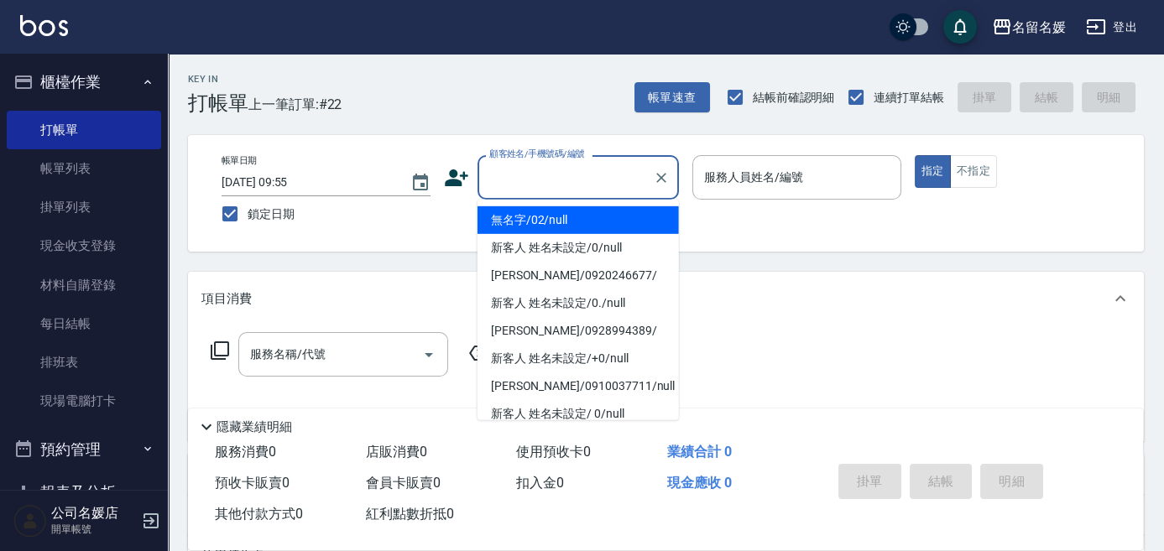
click at [551, 173] on input "顧客姓名/手機號碼/編號" at bounding box center [565, 177] width 161 height 29
click at [594, 215] on li "無名字/02/null" at bounding box center [578, 220] width 201 height 28
type input "無名字/02/null"
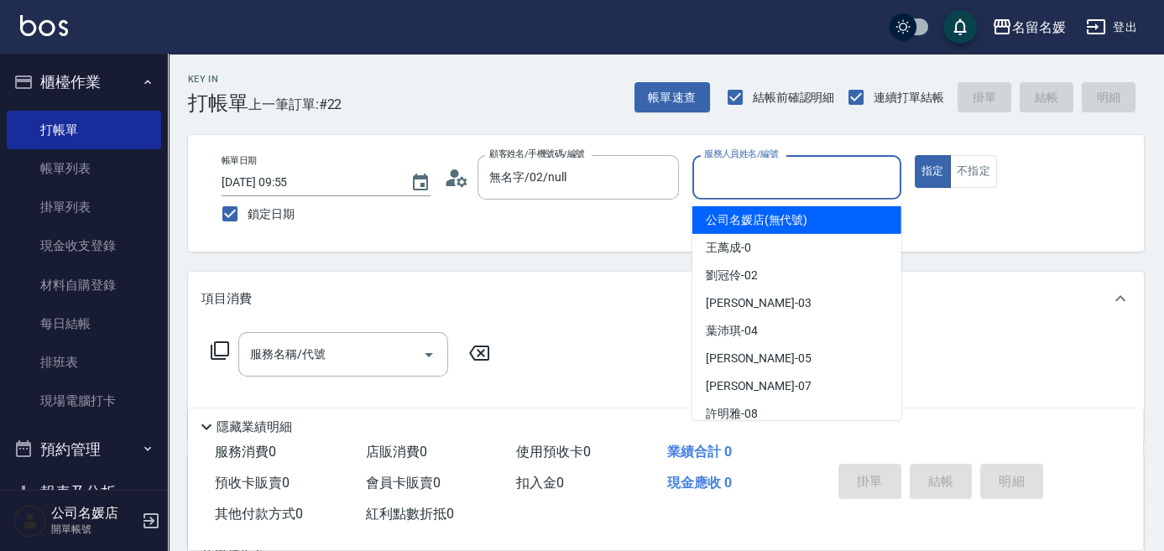
click at [711, 178] on input "服務人員姓名/編號" at bounding box center [797, 177] width 194 height 29
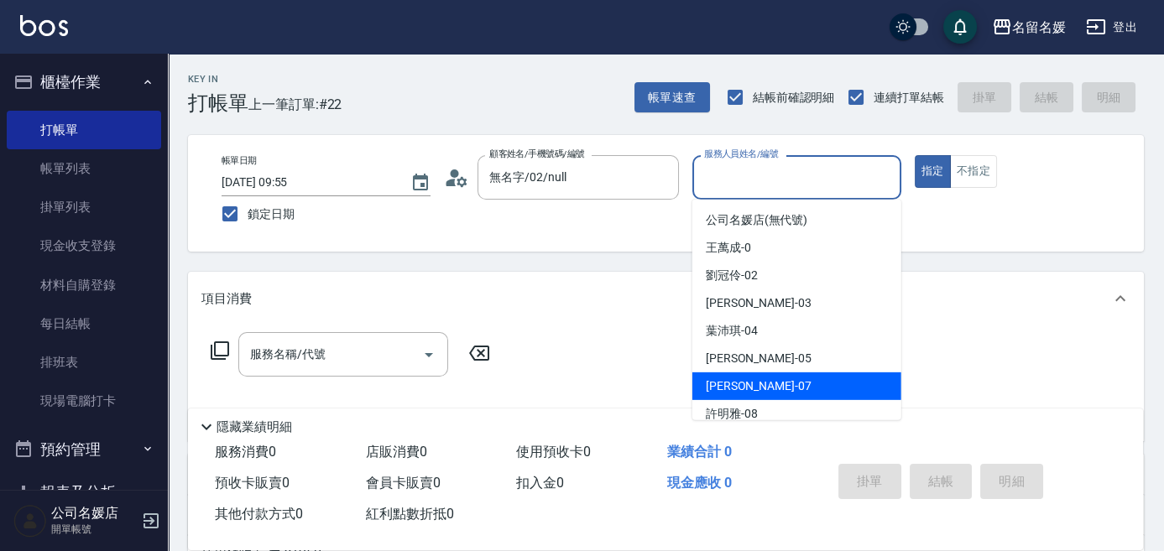
click at [765, 378] on div "[PERSON_NAME] -07" at bounding box center [796, 387] width 209 height 28
type input "[PERSON_NAME]-07"
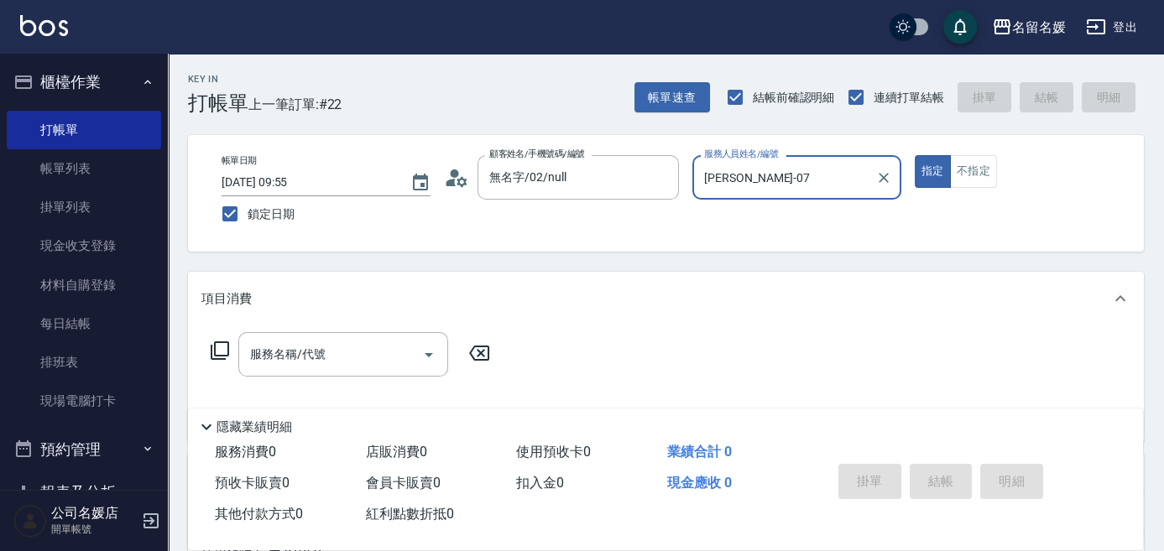
click at [221, 348] on icon at bounding box center [220, 351] width 20 height 20
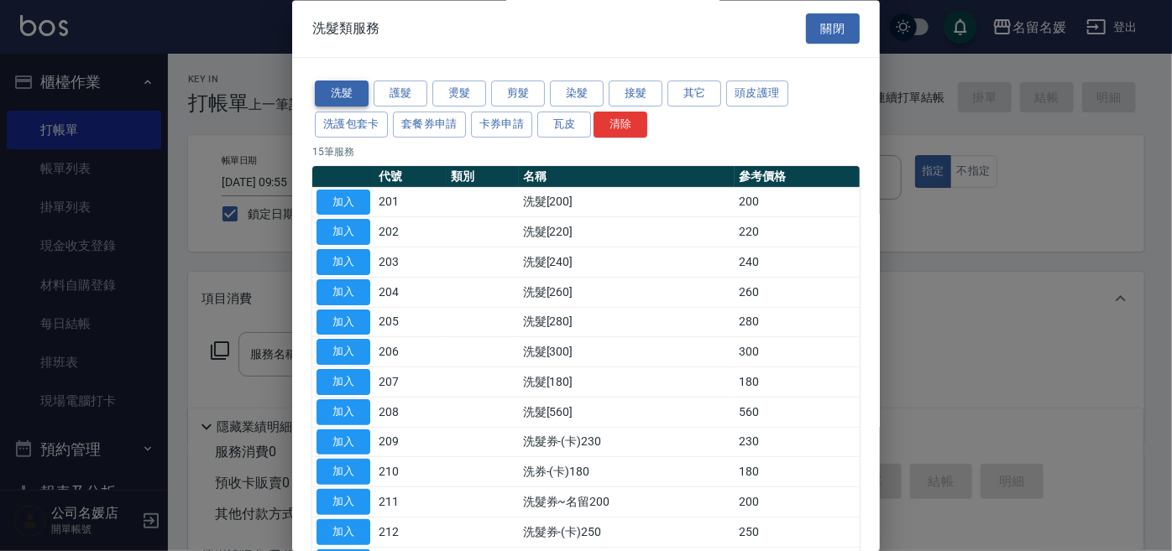
click at [337, 85] on button "洗髮" at bounding box center [342, 94] width 54 height 26
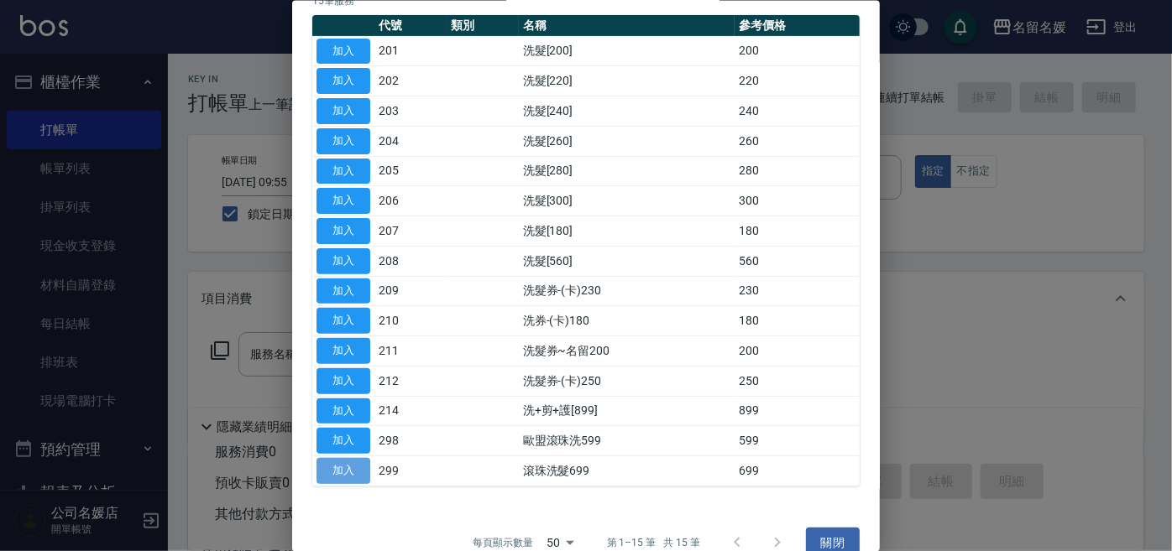
click at [356, 467] on button "加入" at bounding box center [343, 471] width 54 height 26
type input "滾珠洗髮699(299)"
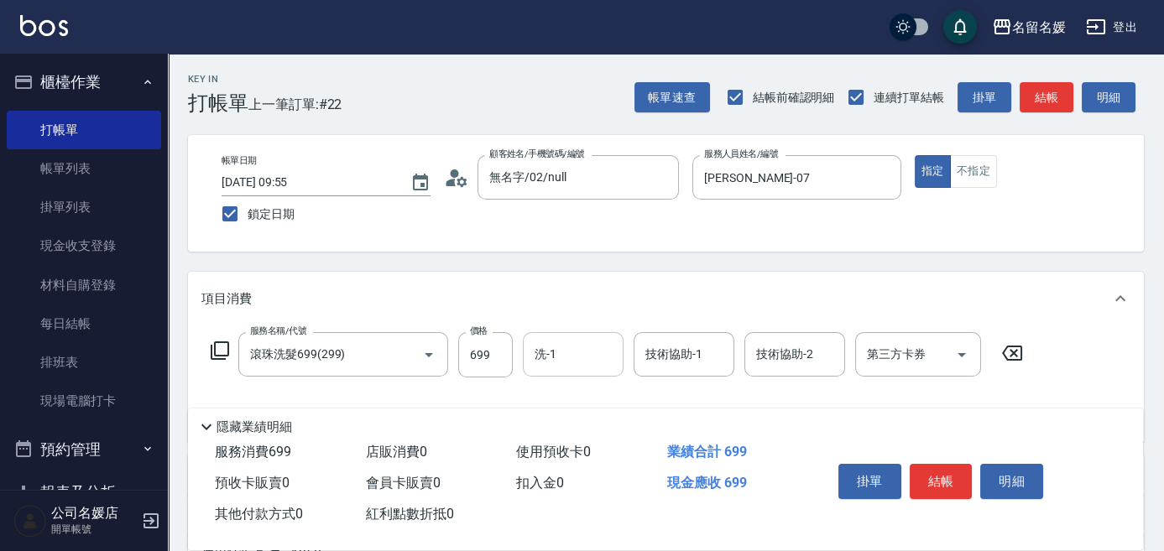
click at [592, 353] on input "洗-1" at bounding box center [573, 354] width 86 height 29
click at [592, 393] on div "[PERSON_NAME]-26" at bounding box center [573, 398] width 101 height 28
type input "[PERSON_NAME]-26"
click at [685, 361] on div "技術協助-1 技術協助-1" at bounding box center [684, 354] width 101 height 44
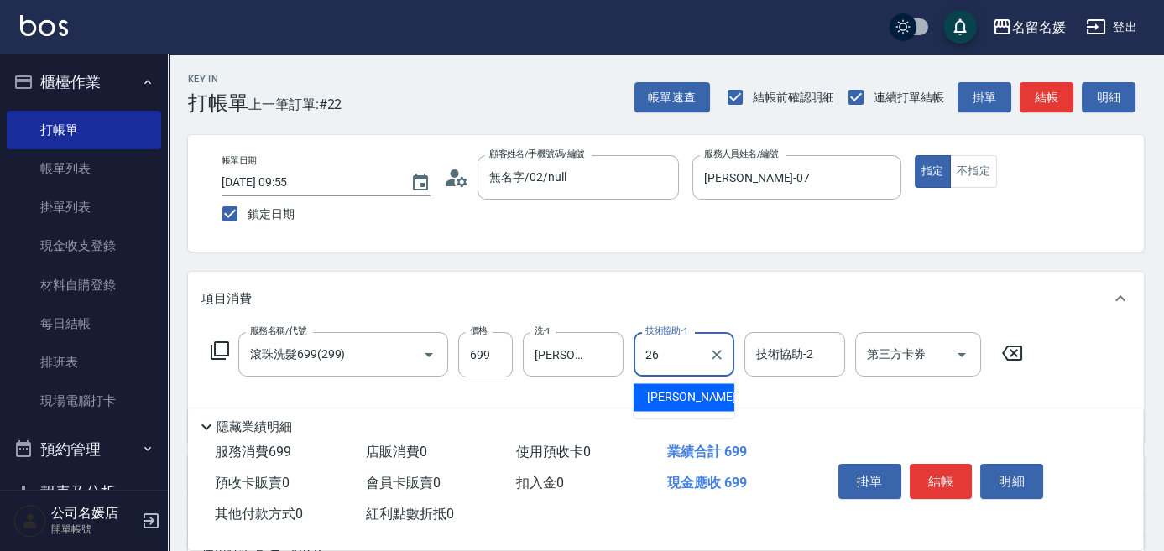
click at [686, 390] on span "[PERSON_NAME]-26" at bounding box center [700, 398] width 106 height 18
type input "[PERSON_NAME]-26"
click at [223, 352] on icon at bounding box center [220, 351] width 20 height 20
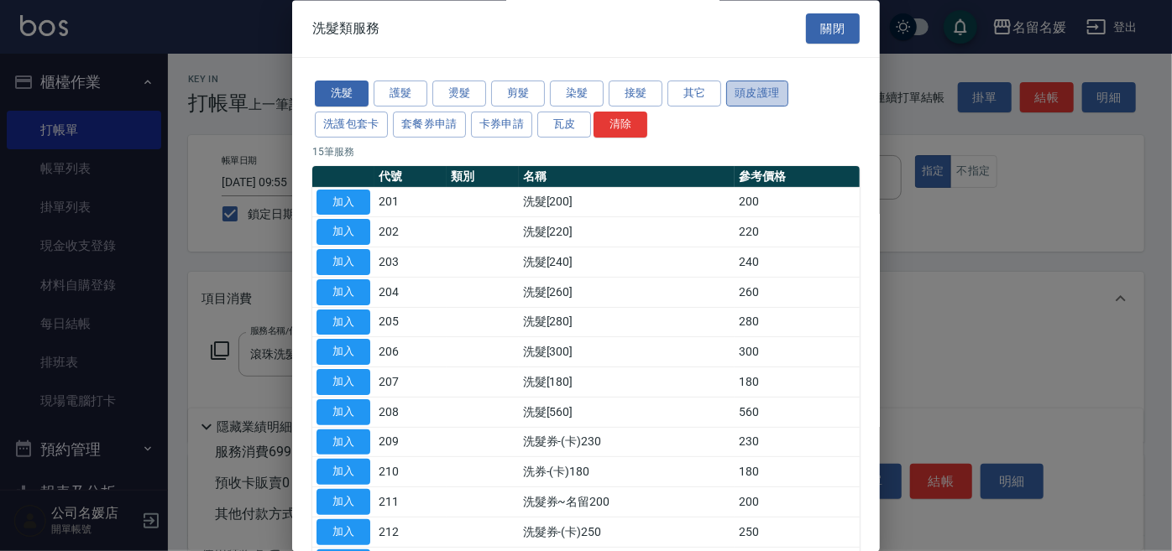
click at [775, 92] on button "頭皮護理" at bounding box center [757, 94] width 62 height 26
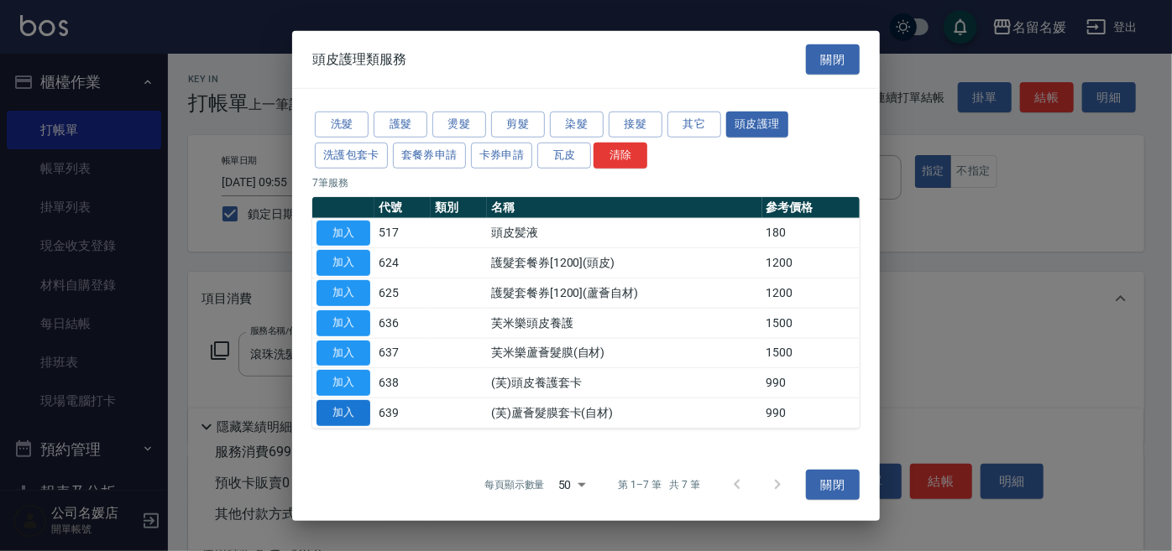
click at [335, 405] on button "加入" at bounding box center [343, 413] width 54 height 26
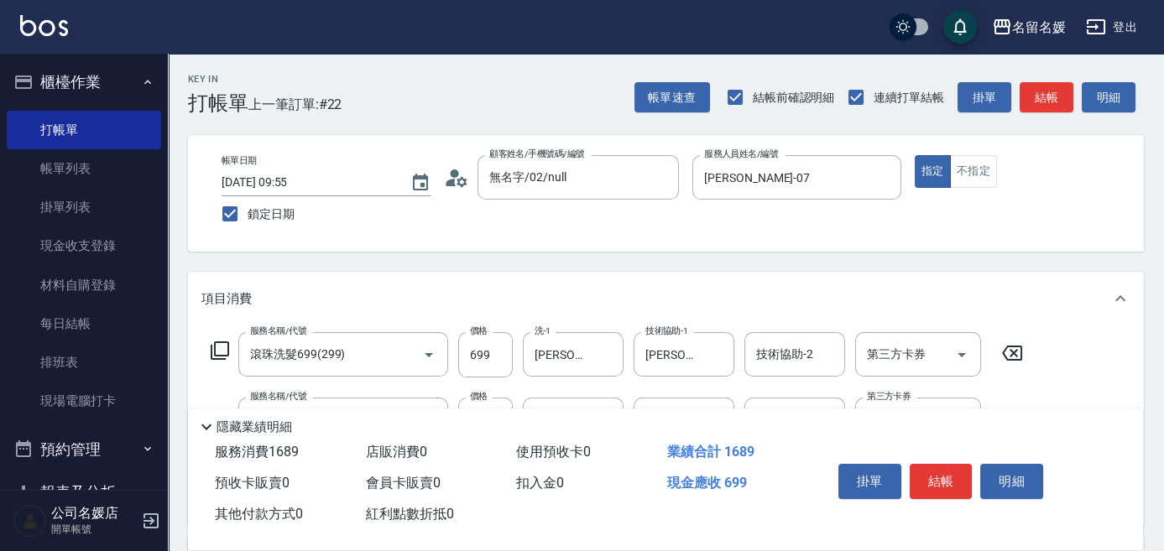
scroll to position [76, 0]
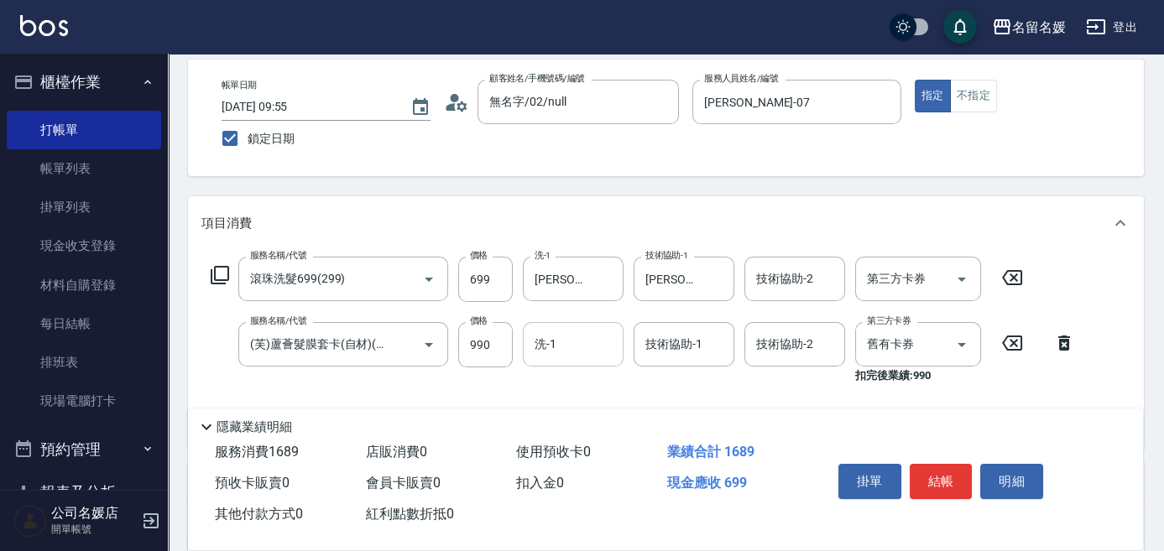
click at [588, 351] on input "洗-1" at bounding box center [573, 344] width 86 height 29
click at [537, 387] on span "[PERSON_NAME]-26" at bounding box center [589, 387] width 106 height 18
type input "[PERSON_NAME]-26"
click at [675, 351] on div "技術協助-1 技術協助-1" at bounding box center [684, 344] width 101 height 44
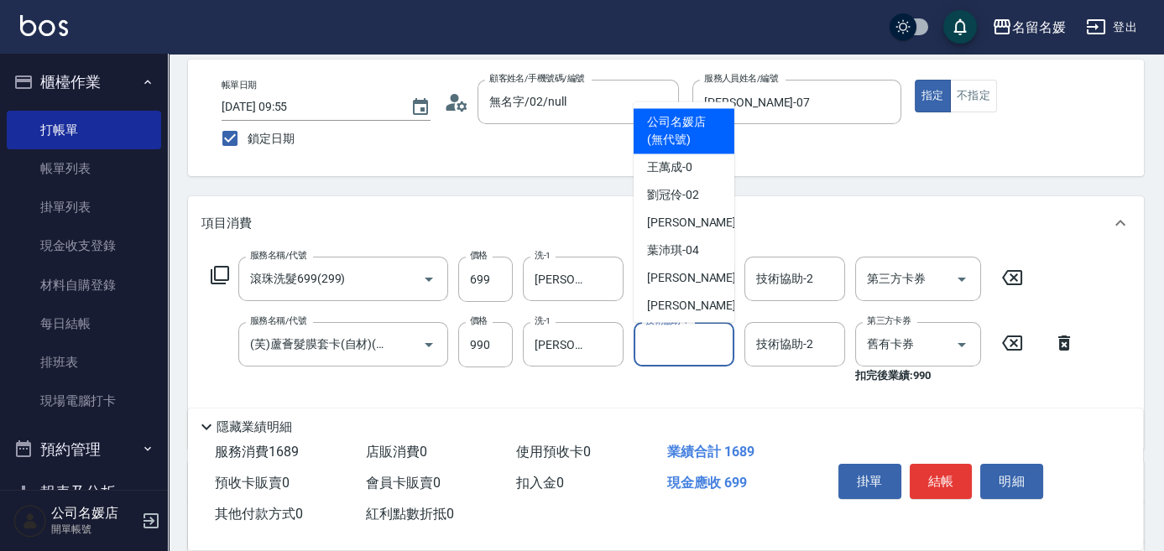
click at [689, 345] on input "技術協助-1" at bounding box center [684, 344] width 86 height 29
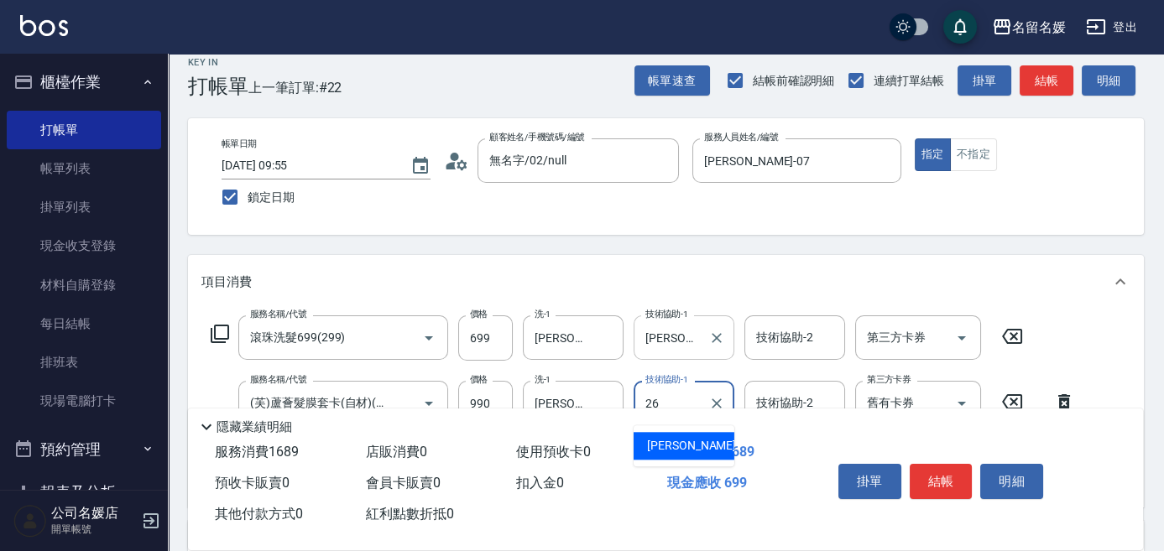
scroll to position [0, 0]
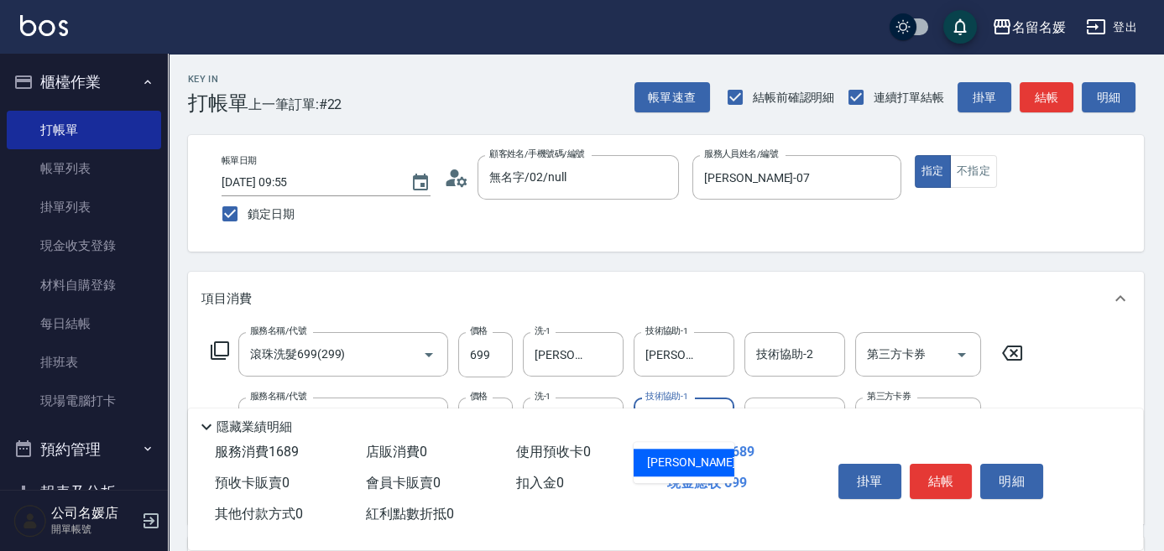
click at [686, 473] on div "[PERSON_NAME]-26" at bounding box center [684, 463] width 101 height 28
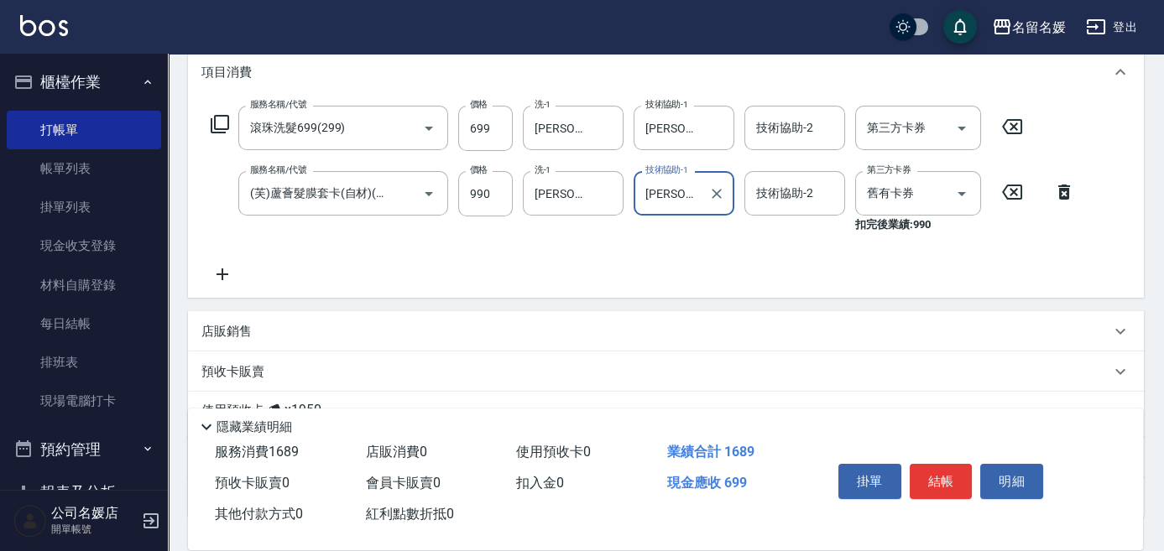
scroll to position [228, 0]
type input "[PERSON_NAME]-26"
click at [889, 189] on input "舊有卡券" at bounding box center [895, 191] width 64 height 29
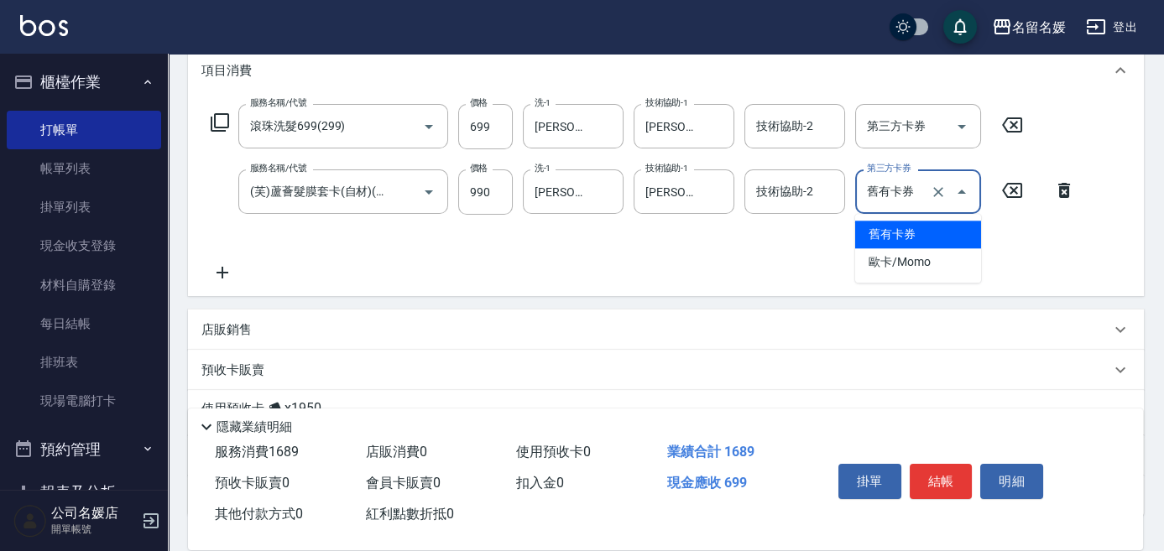
click at [901, 234] on span "舊有卡券" at bounding box center [918, 235] width 126 height 28
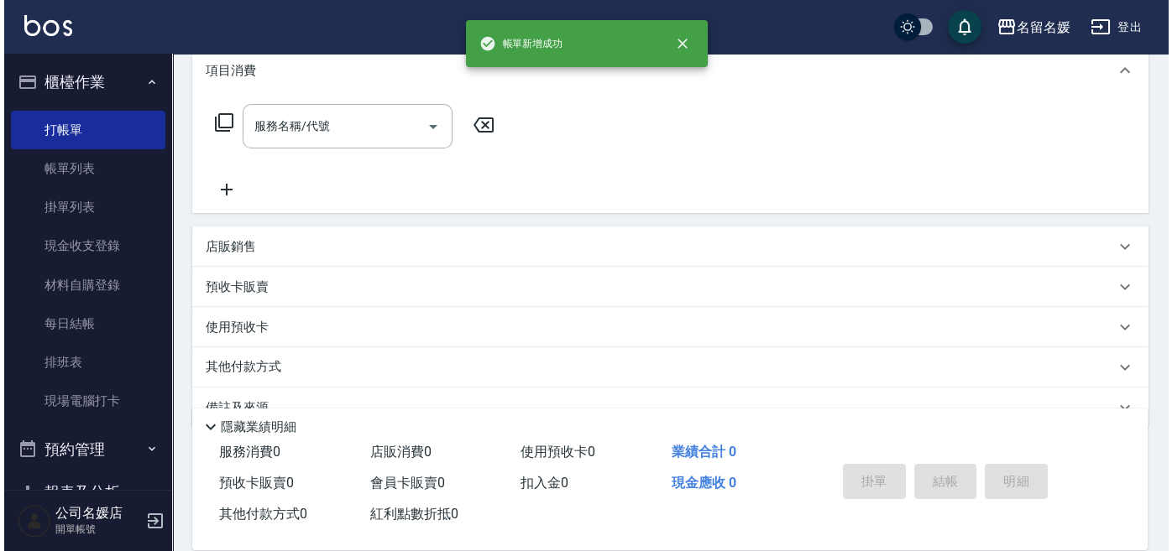
scroll to position [0, 0]
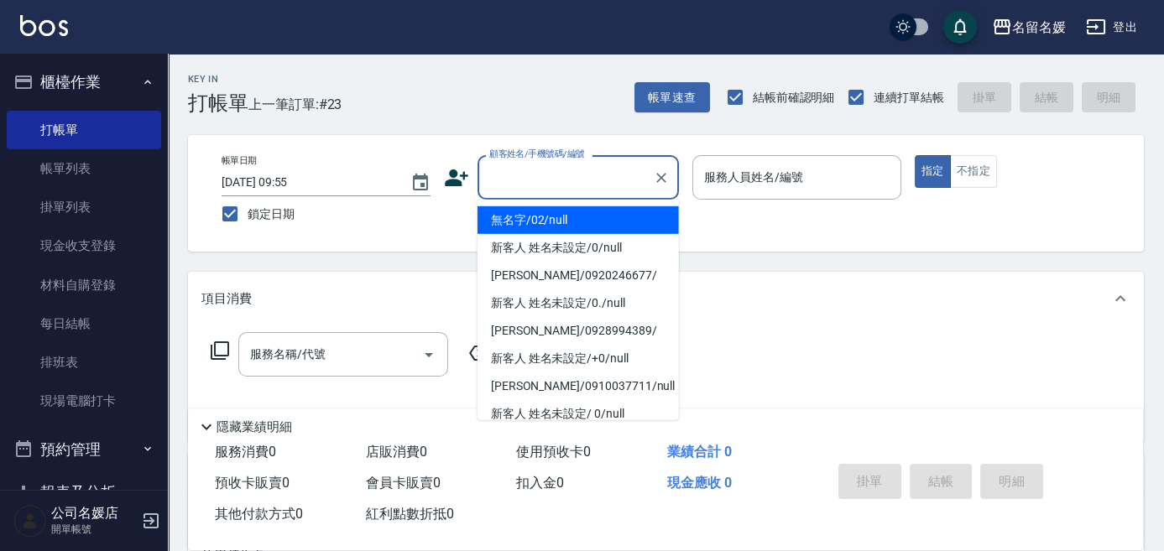
click at [554, 171] on input "顧客姓名/手機號碼/編號" at bounding box center [565, 177] width 161 height 29
click at [572, 222] on li "無名字/02/null" at bounding box center [578, 220] width 201 height 28
type input "無名字/02/null"
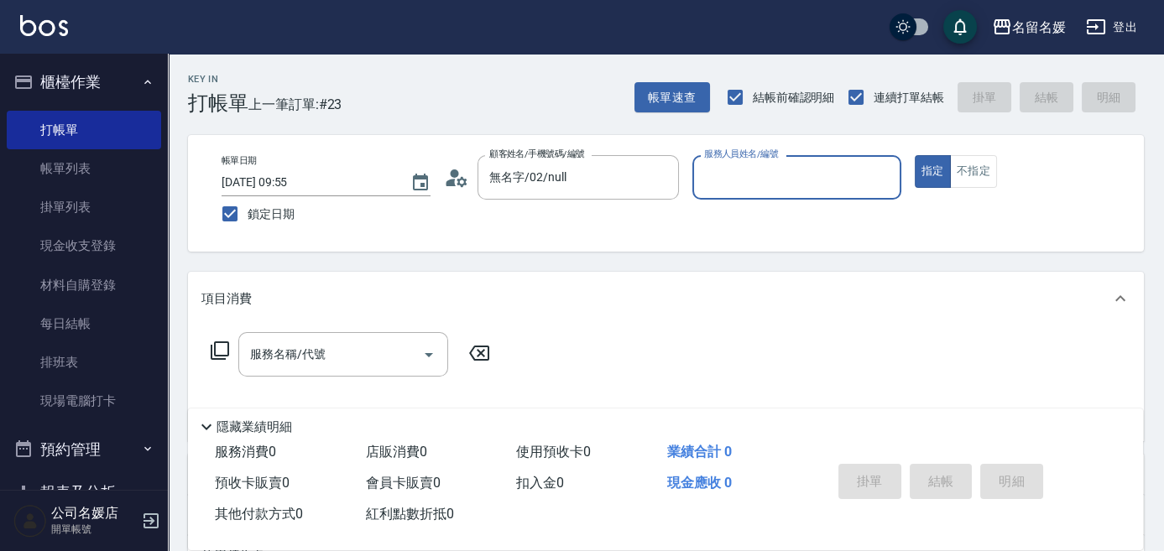
click at [710, 185] on input "服務人員姓名/編號" at bounding box center [797, 177] width 194 height 29
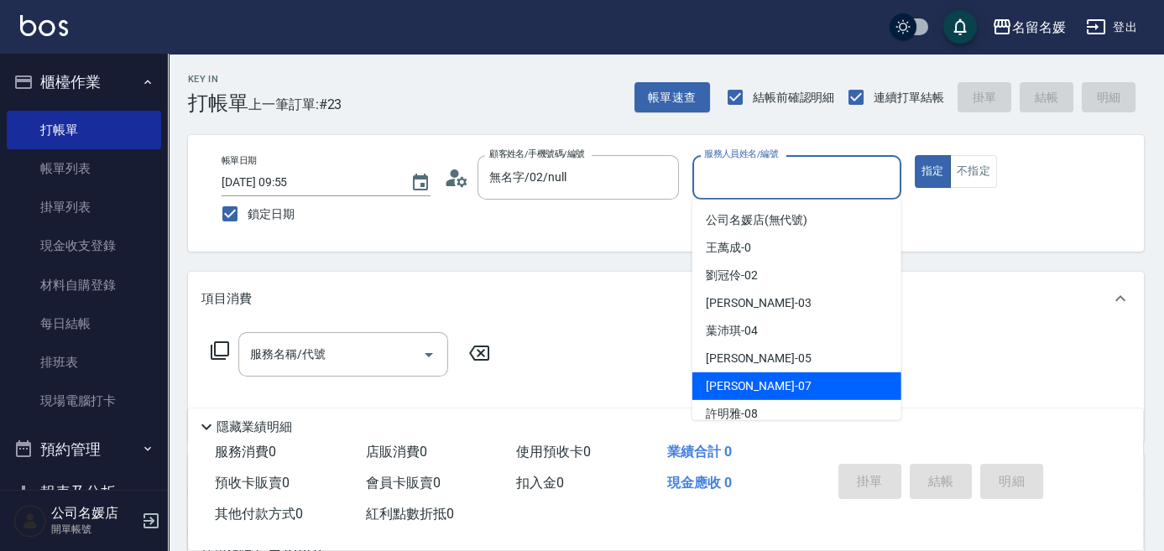
click at [775, 384] on div "[PERSON_NAME] -07" at bounding box center [796, 387] width 209 height 28
type input "[PERSON_NAME]-07"
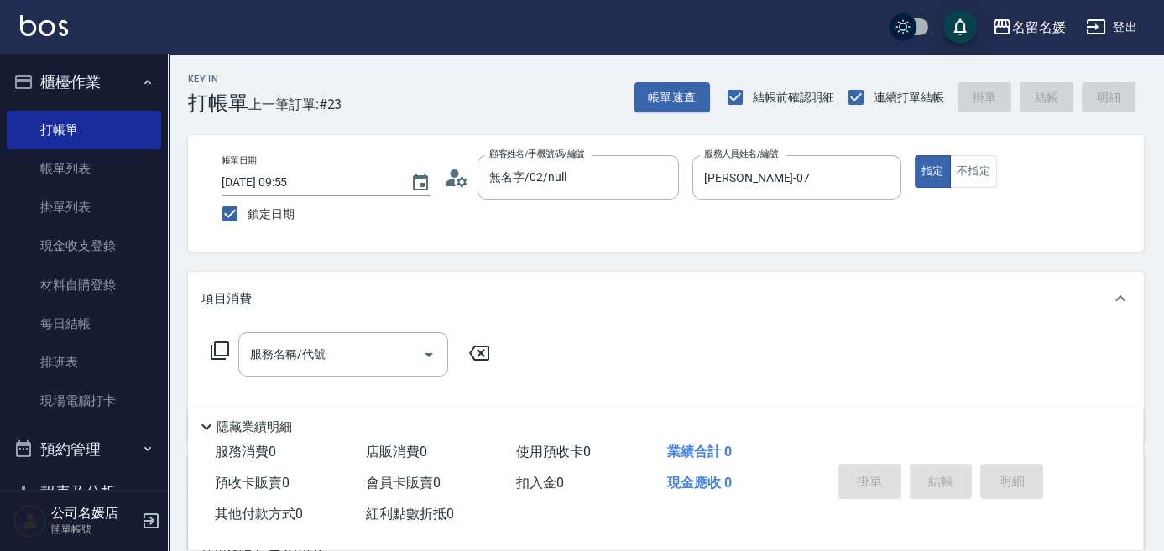
click at [222, 349] on icon at bounding box center [220, 351] width 20 height 20
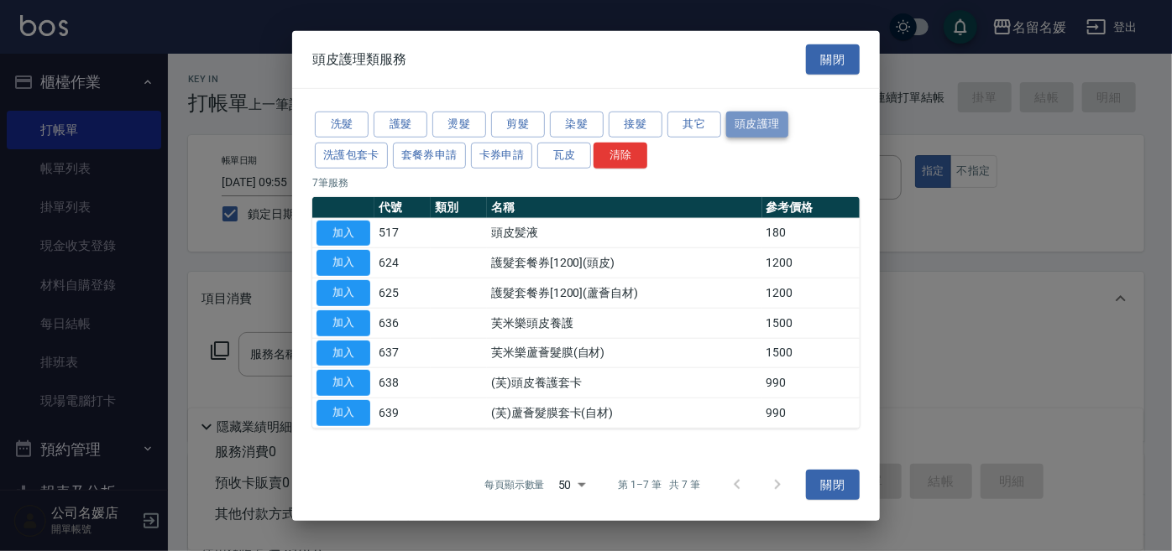
click at [747, 123] on button "頭皮護理" at bounding box center [757, 125] width 62 height 26
click at [347, 381] on button "加入" at bounding box center [343, 383] width 54 height 26
type input "(芙)頭皮養護套卡(638)"
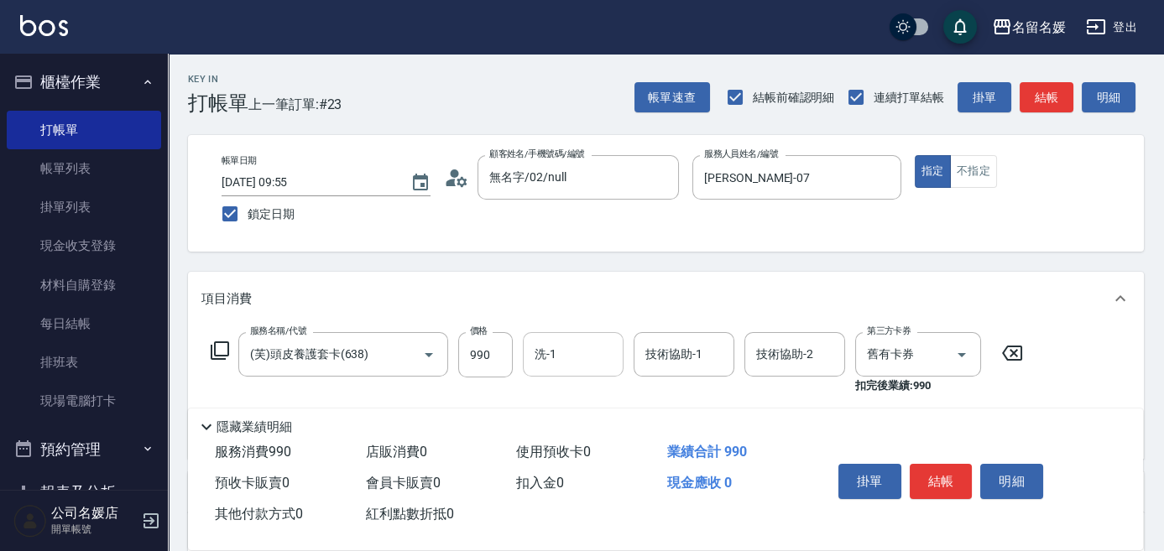
click at [553, 352] on div "洗-1 洗-1" at bounding box center [573, 354] width 101 height 44
drag, startPoint x: 571, startPoint y: 392, endPoint x: 603, endPoint y: 388, distance: 33.0
click at [571, 393] on div "yun -28" at bounding box center [573, 398] width 101 height 28
type input "yun-28"
click at [710, 361] on input "技術協助-1" at bounding box center [684, 354] width 86 height 29
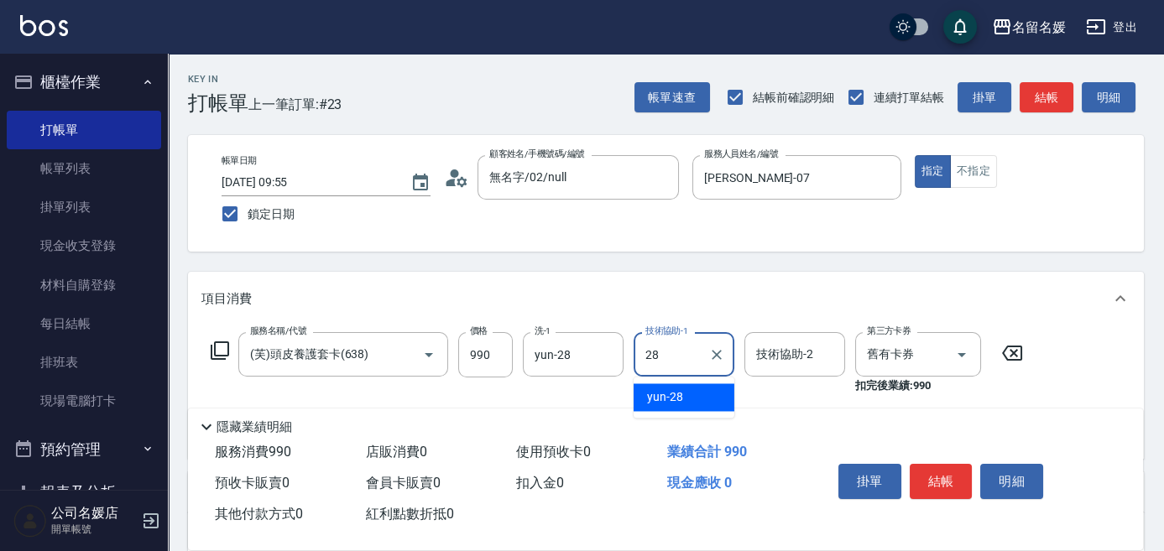
drag, startPoint x: 712, startPoint y: 388, endPoint x: 848, endPoint y: 373, distance: 136.8
click at [713, 388] on div "yun -28" at bounding box center [684, 398] width 101 height 28
type input "yun-28"
click at [879, 360] on input "舊有卡券" at bounding box center [895, 354] width 64 height 29
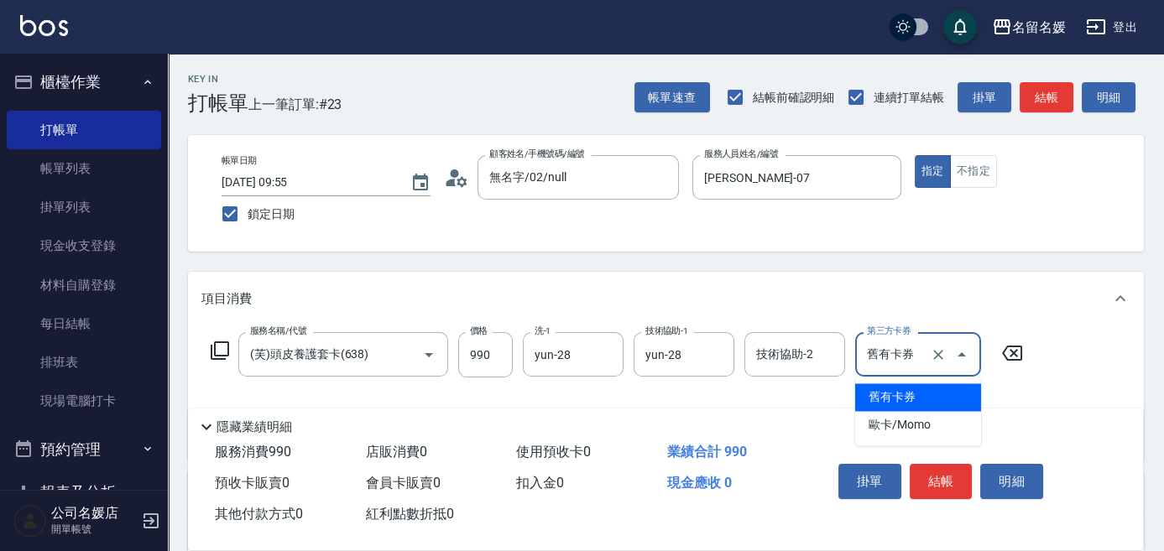
click at [881, 394] on span "舊有卡券" at bounding box center [918, 398] width 126 height 28
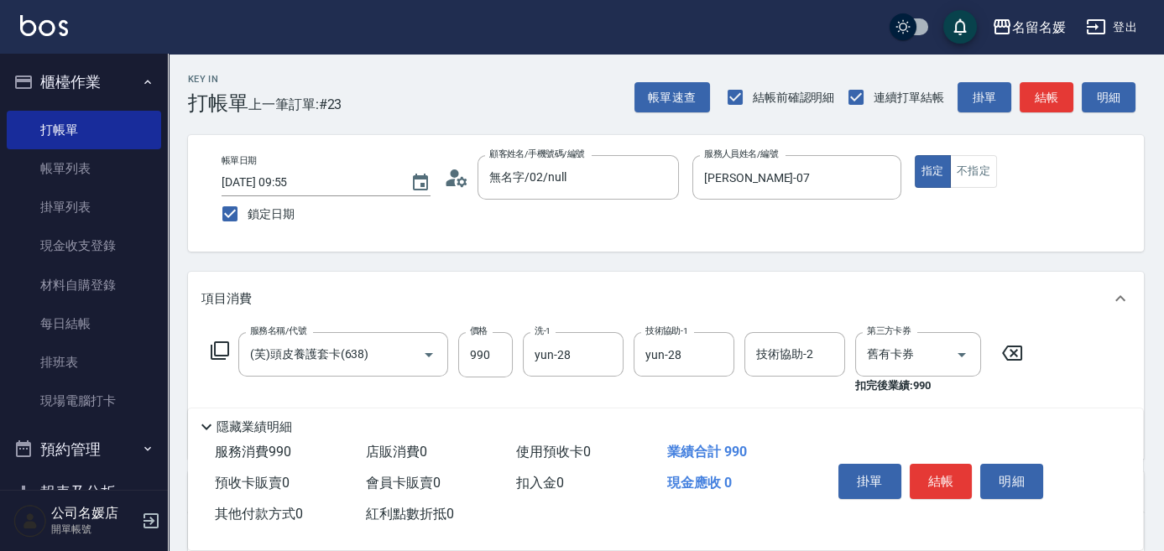
click at [219, 345] on icon at bounding box center [220, 351] width 20 height 20
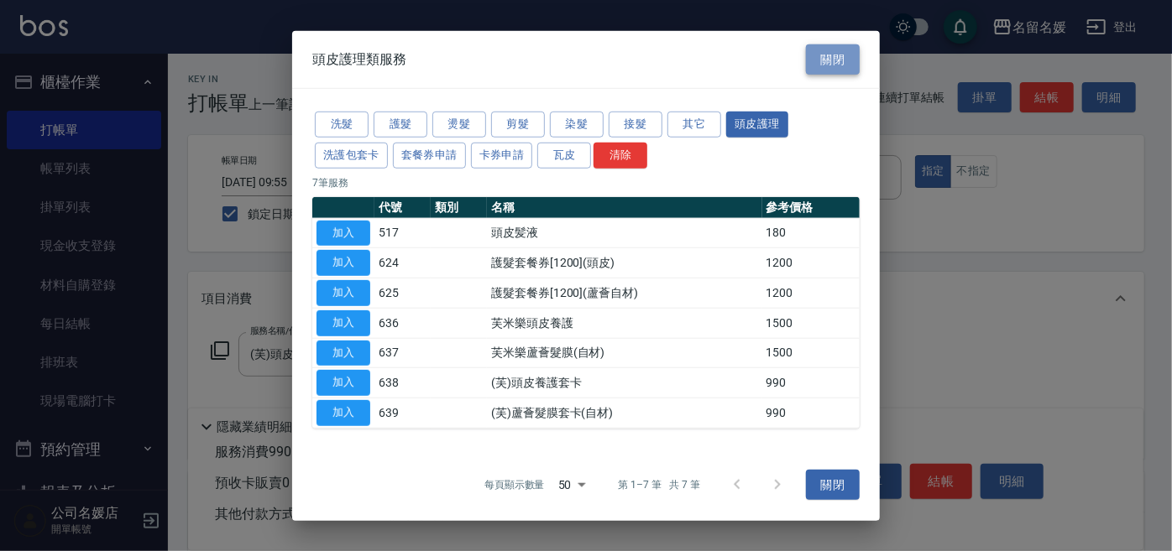
click at [830, 64] on button "關閉" at bounding box center [833, 59] width 54 height 31
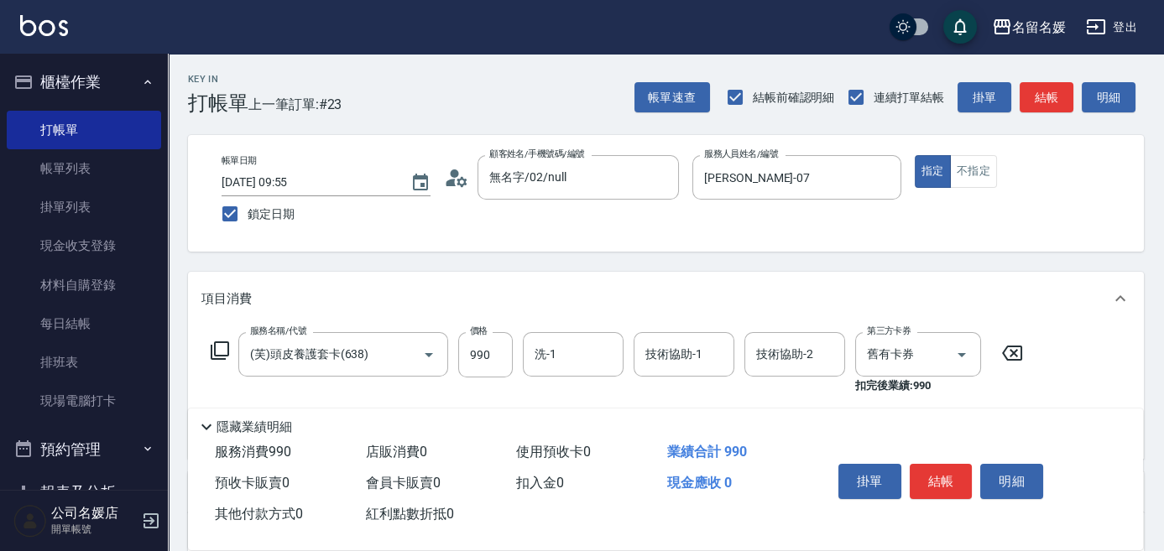
click at [219, 346] on icon at bounding box center [220, 351] width 20 height 20
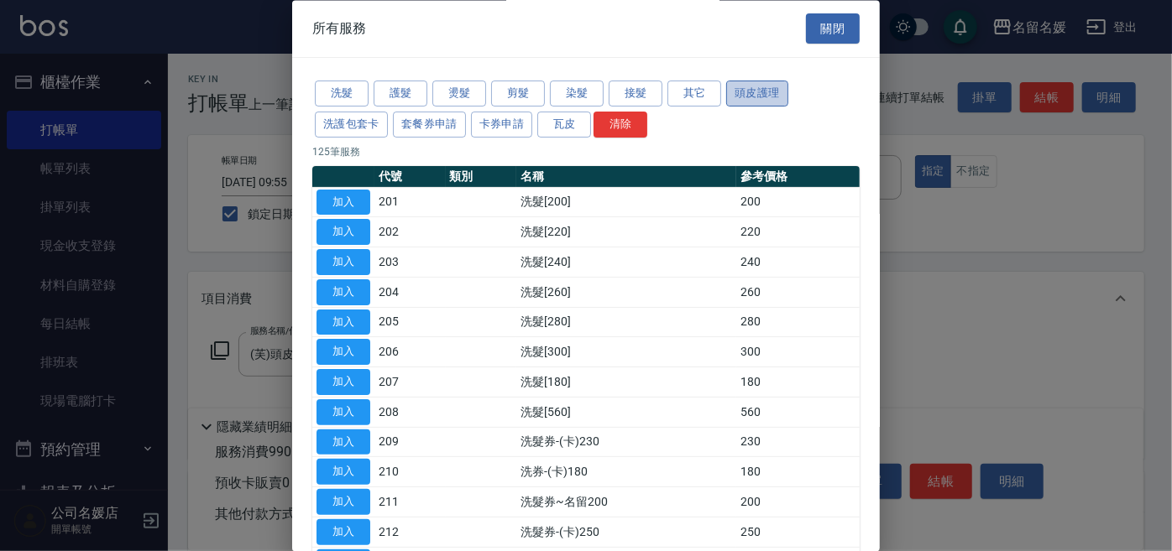
click at [783, 91] on button "頭皮護理" at bounding box center [757, 94] width 62 height 26
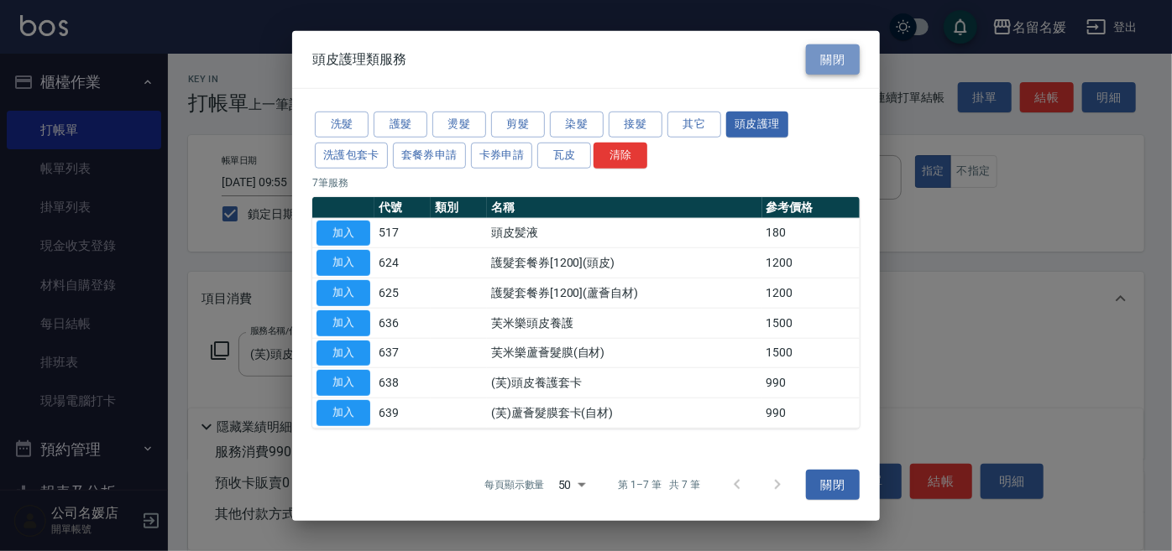
click at [827, 52] on button "關閉" at bounding box center [833, 59] width 54 height 31
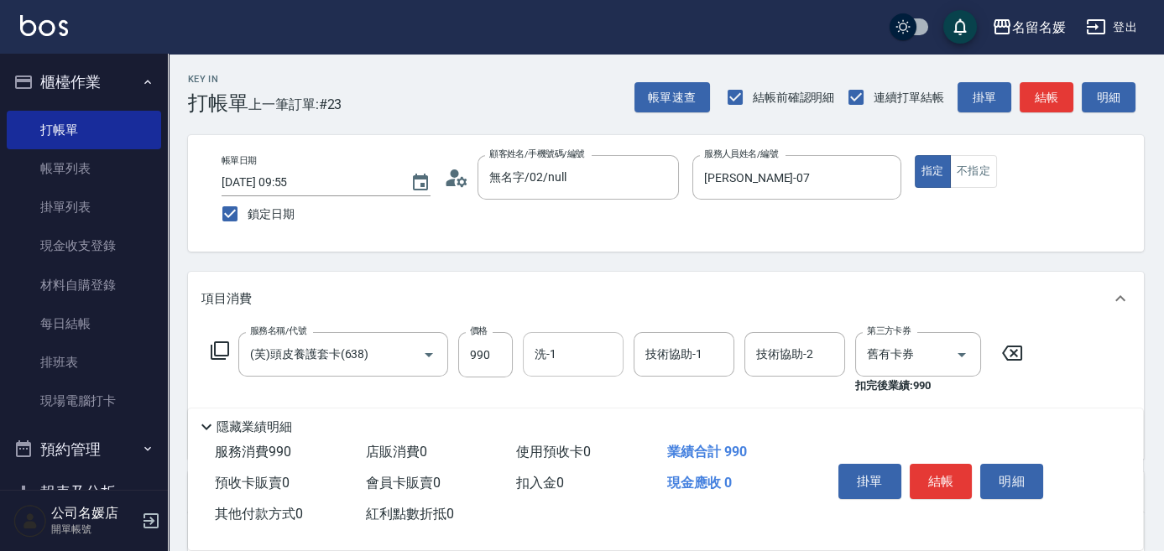
click at [575, 364] on input "洗-1" at bounding box center [573, 354] width 86 height 29
click at [561, 396] on span "yun -28" at bounding box center [554, 398] width 36 height 18
type input "yun-28"
click at [663, 361] on div "技術協助-1 技術協助-1" at bounding box center [684, 354] width 101 height 44
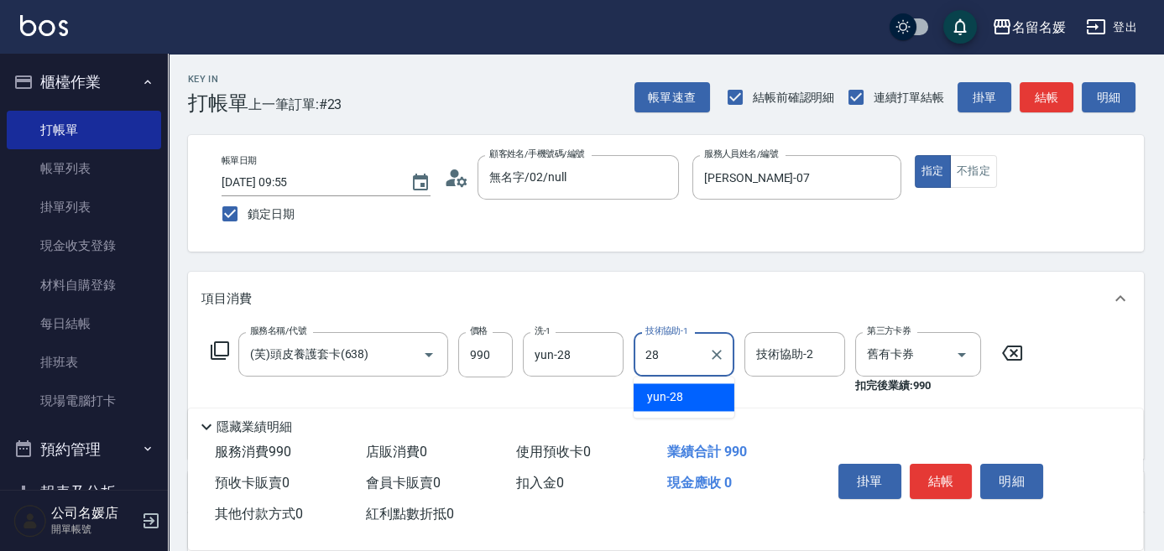
click at [698, 399] on div "yun -28" at bounding box center [684, 398] width 101 height 28
type input "yun-28"
click at [896, 352] on input "舊有卡券" at bounding box center [895, 354] width 64 height 29
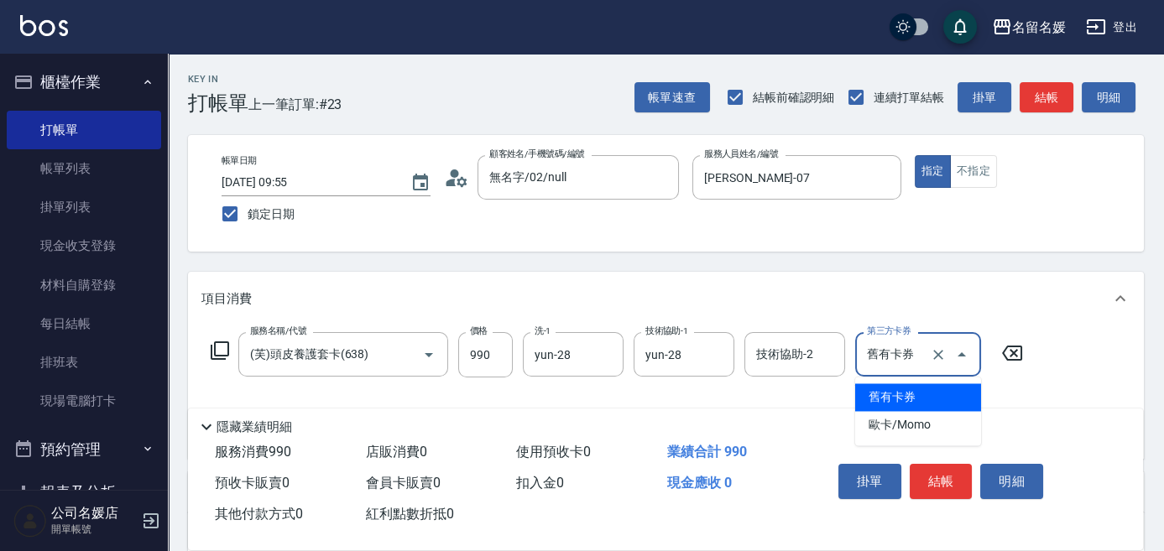
click at [888, 390] on span "舊有卡券" at bounding box center [918, 398] width 126 height 28
click at [213, 342] on icon at bounding box center [220, 351] width 20 height 20
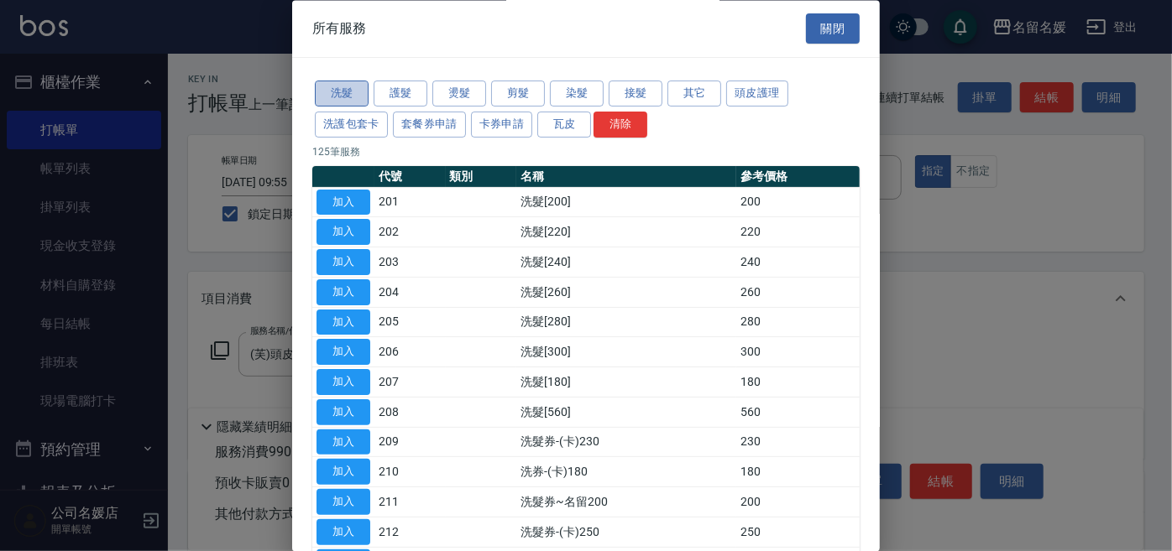
click at [328, 88] on button "洗髮" at bounding box center [342, 94] width 54 height 26
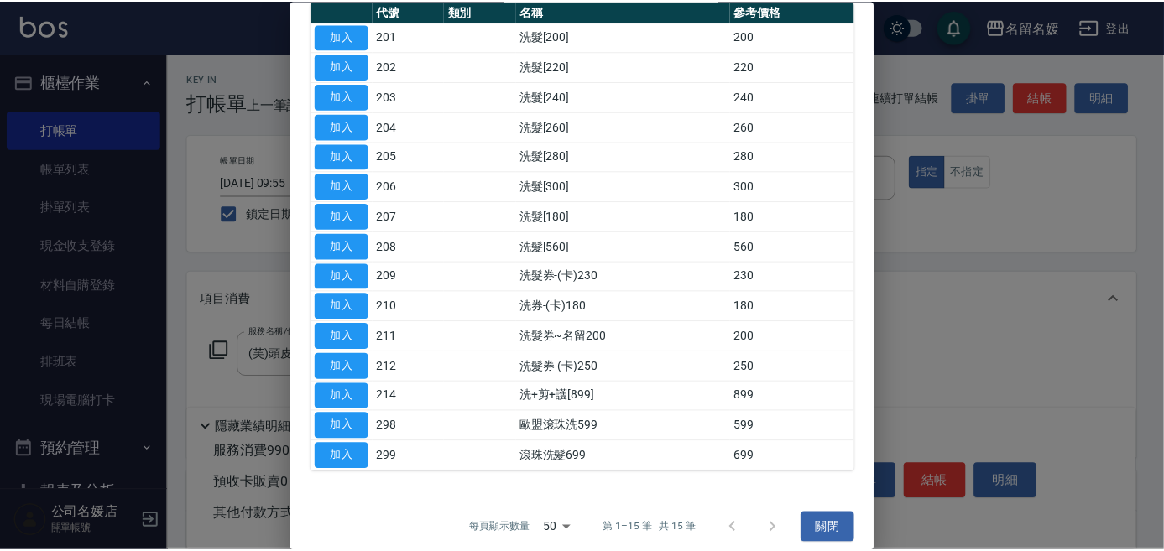
scroll to position [175, 0]
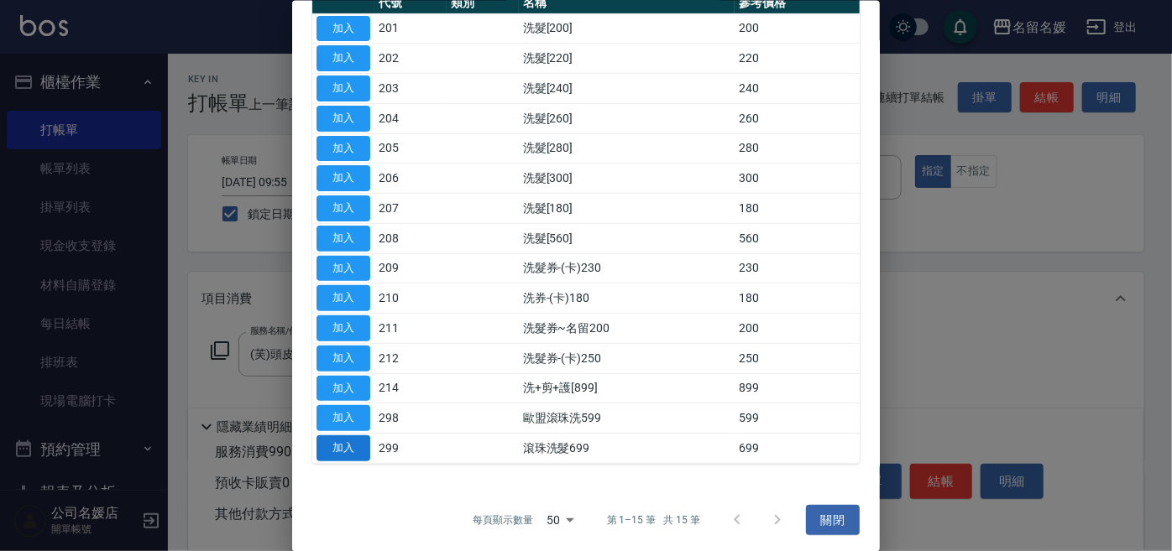
click at [355, 445] on button "加入" at bounding box center [343, 449] width 54 height 26
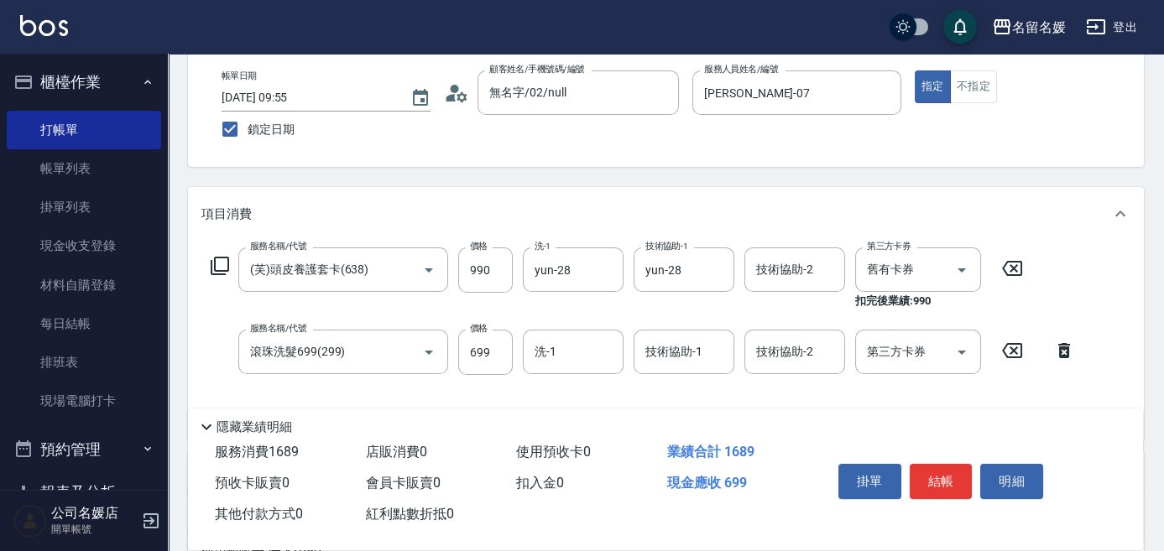
scroll to position [152, 0]
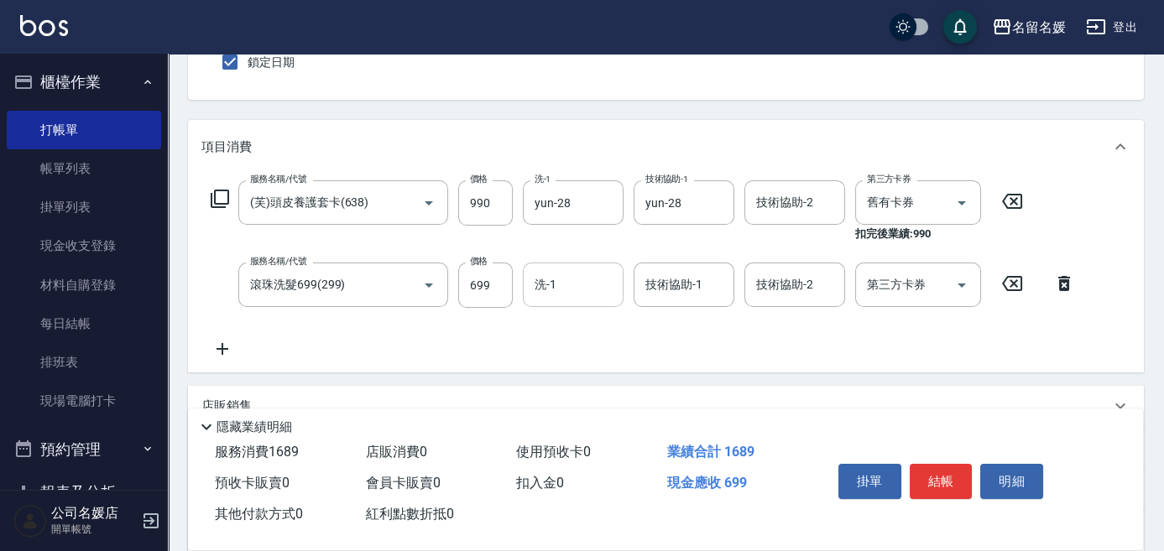
click at [582, 287] on input "洗-1" at bounding box center [573, 284] width 86 height 29
drag, startPoint x: 569, startPoint y: 326, endPoint x: 659, endPoint y: 282, distance: 99.8
click at [571, 326] on span "yun -28" at bounding box center [554, 329] width 36 height 18
type input "yun-28"
click at [666, 270] on input "技術協助-1" at bounding box center [684, 284] width 86 height 29
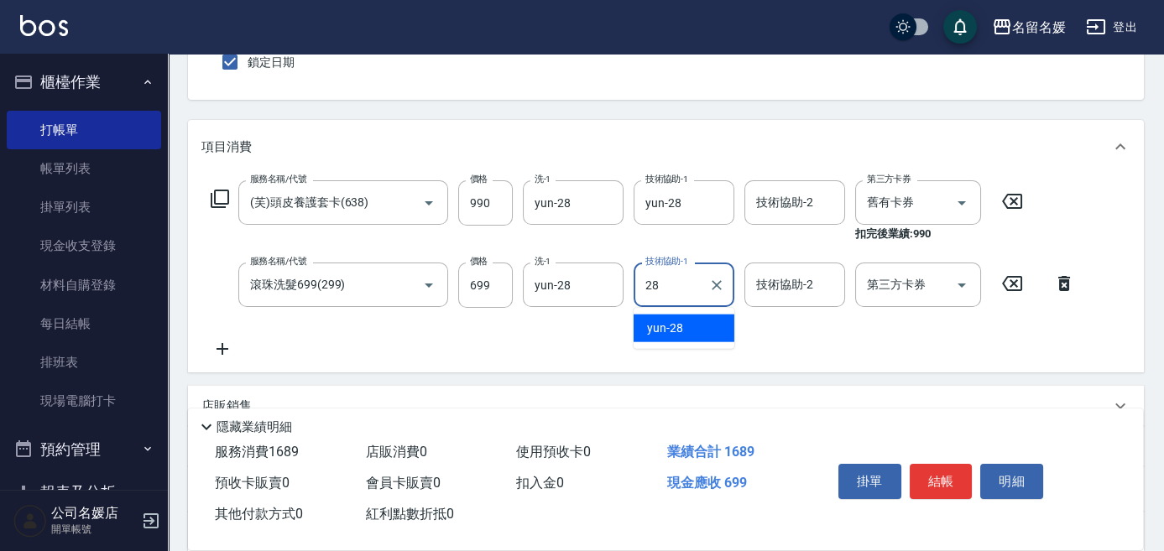
click at [681, 323] on div "yun -28" at bounding box center [684, 329] width 101 height 28
type input "yun-28"
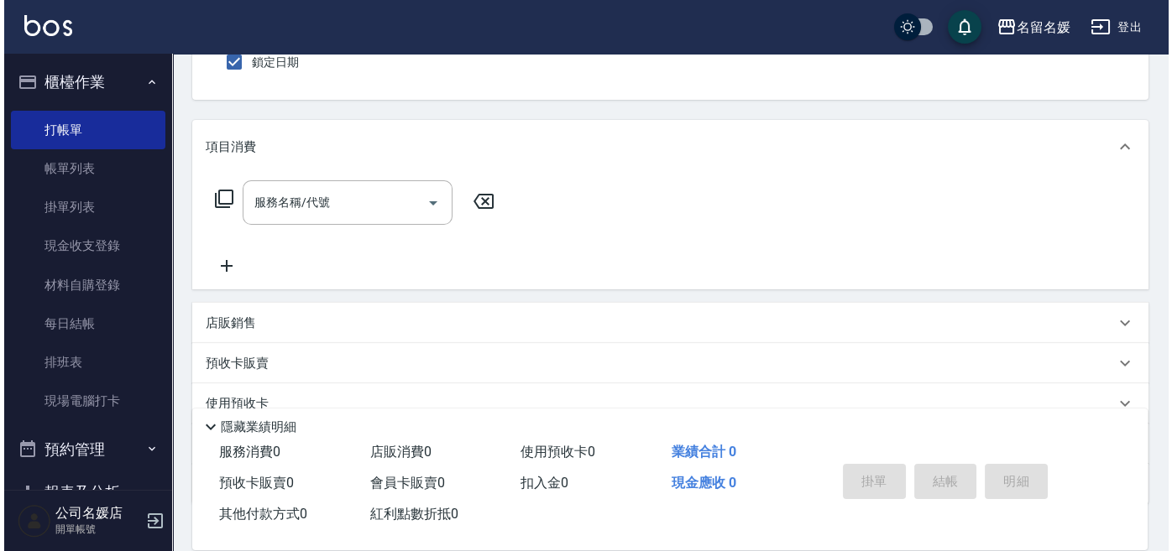
scroll to position [0, 0]
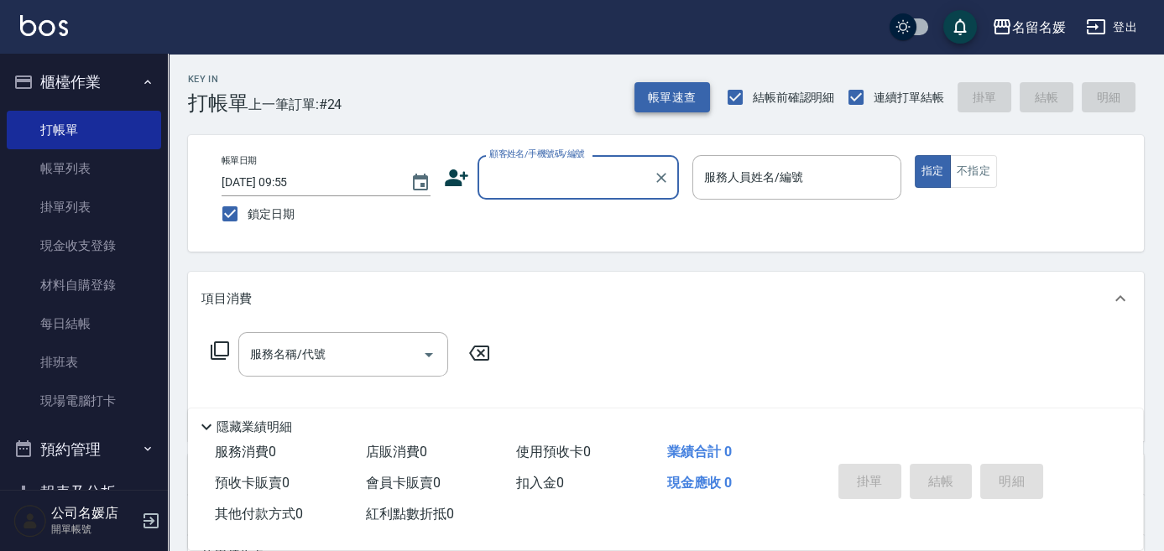
click at [666, 102] on button "帳單速查" at bounding box center [672, 97] width 76 height 31
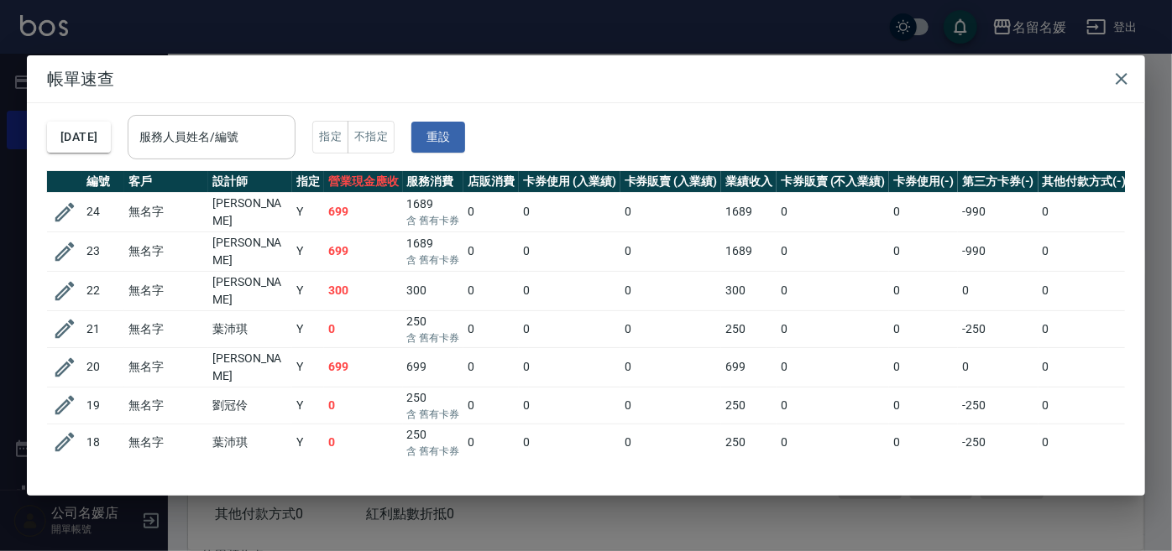
click at [229, 149] on input "服務人員姓名/編號" at bounding box center [211, 137] width 153 height 29
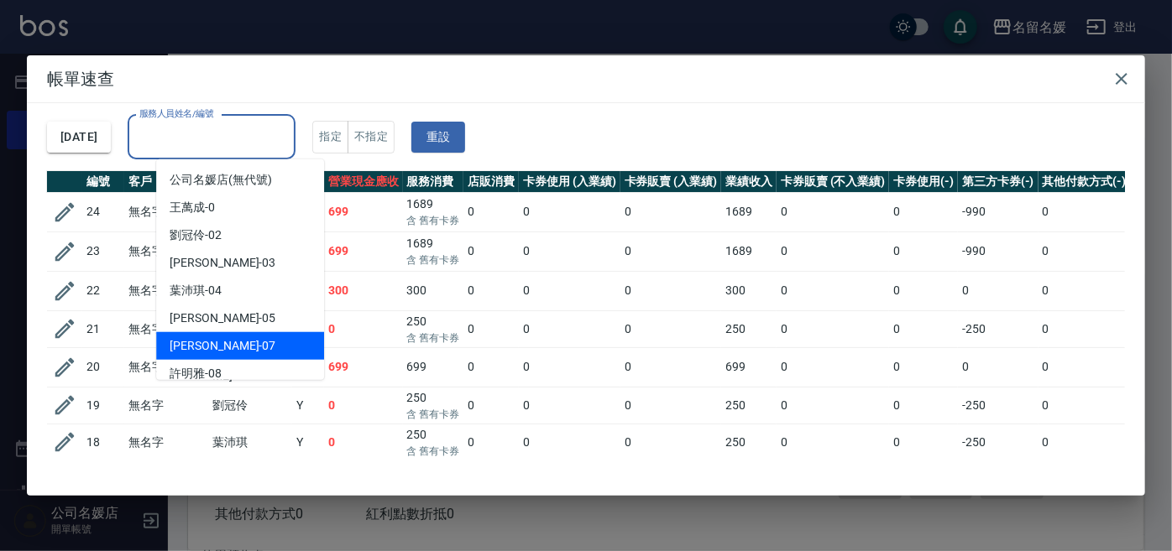
click at [246, 337] on div "[PERSON_NAME] -07" at bounding box center [240, 346] width 168 height 28
type input "[PERSON_NAME]-07"
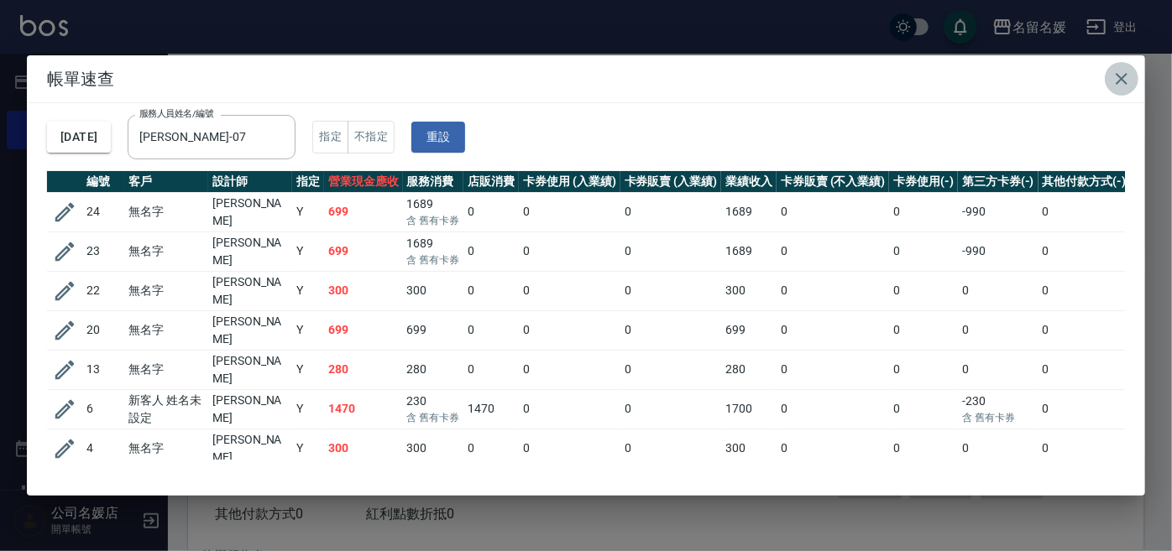
click at [1116, 80] on icon "button" at bounding box center [1121, 79] width 20 height 20
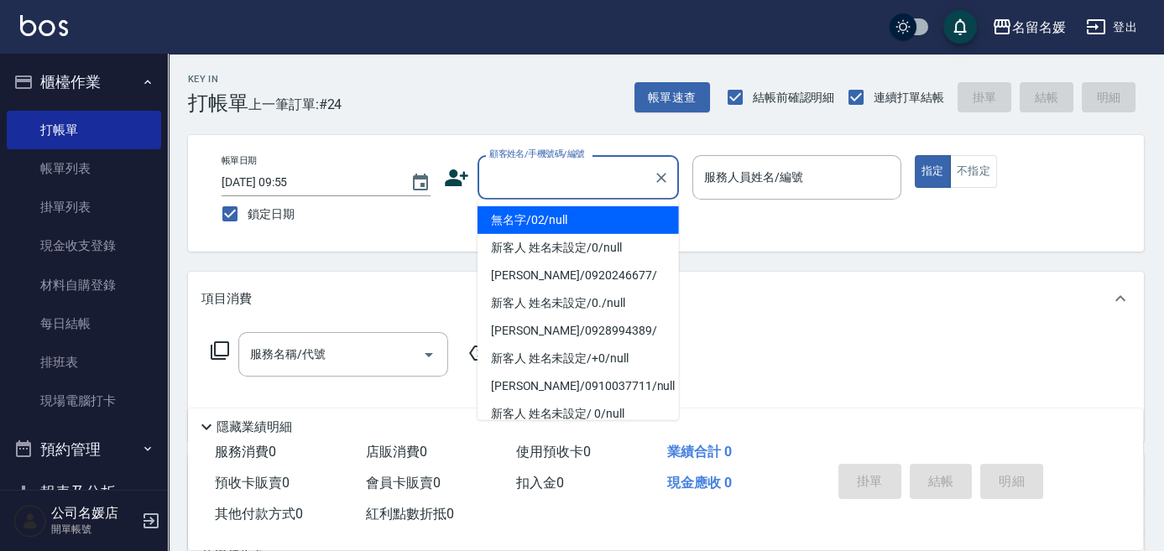
click at [622, 173] on input "顧客姓名/手機號碼/編號" at bounding box center [565, 177] width 161 height 29
type input "無名字/02/null"
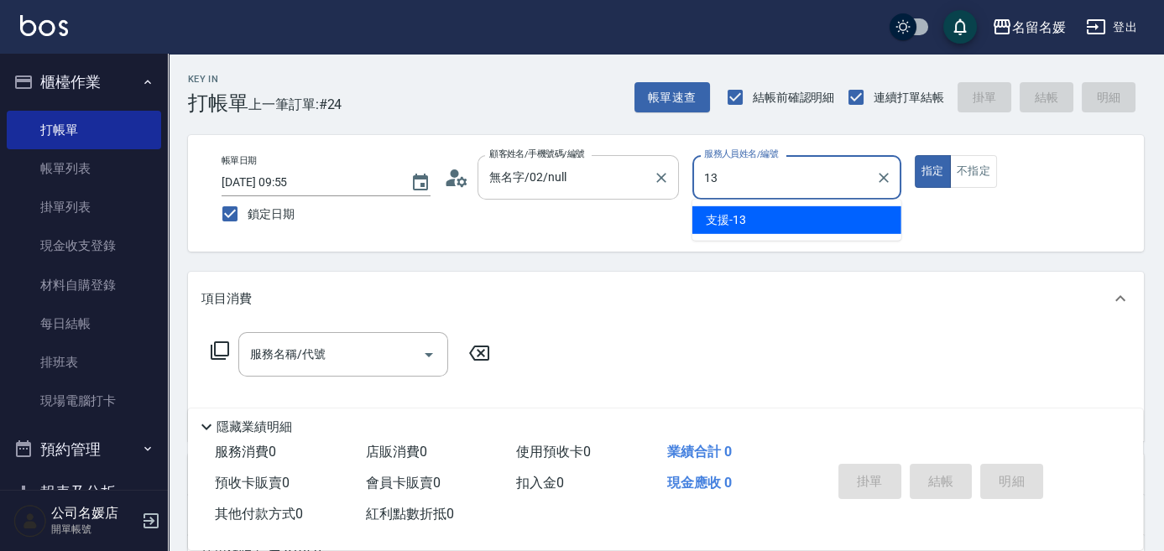
type input "支援-13"
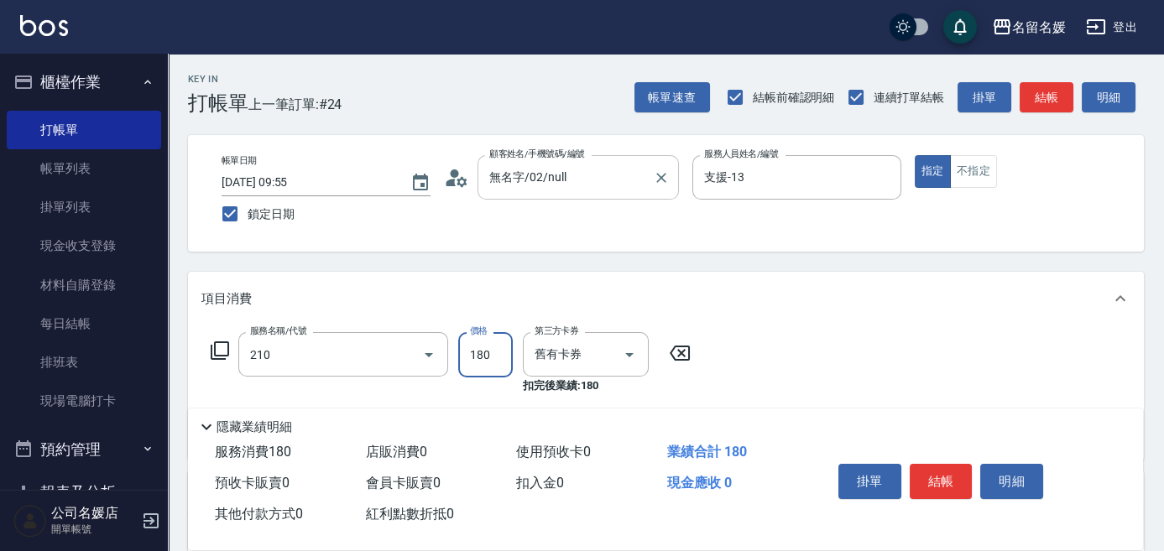
type input "洗券-(卡)180(210)"
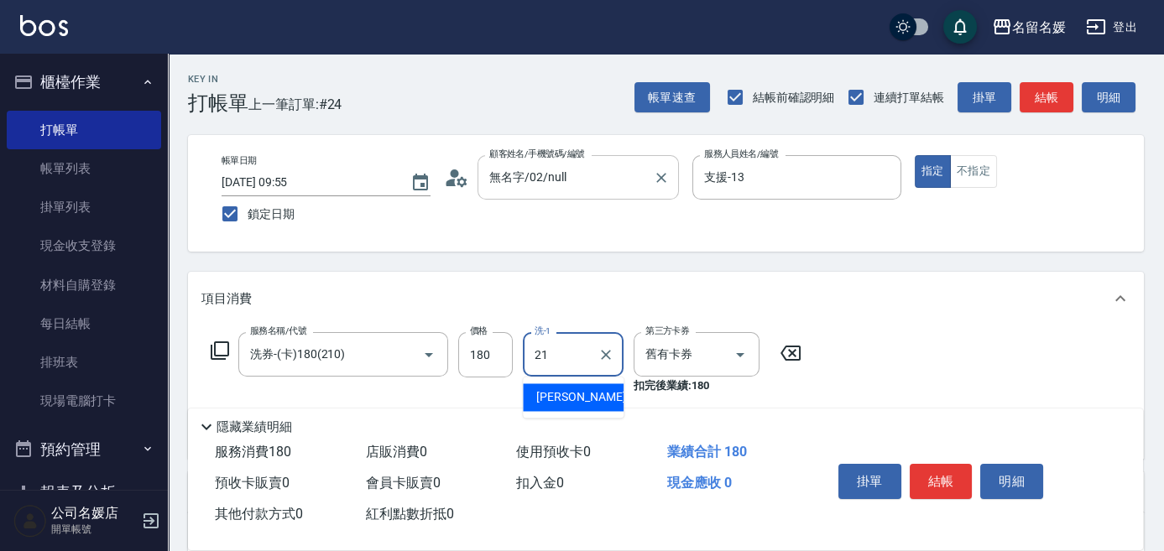
type input "[PERSON_NAME]-21"
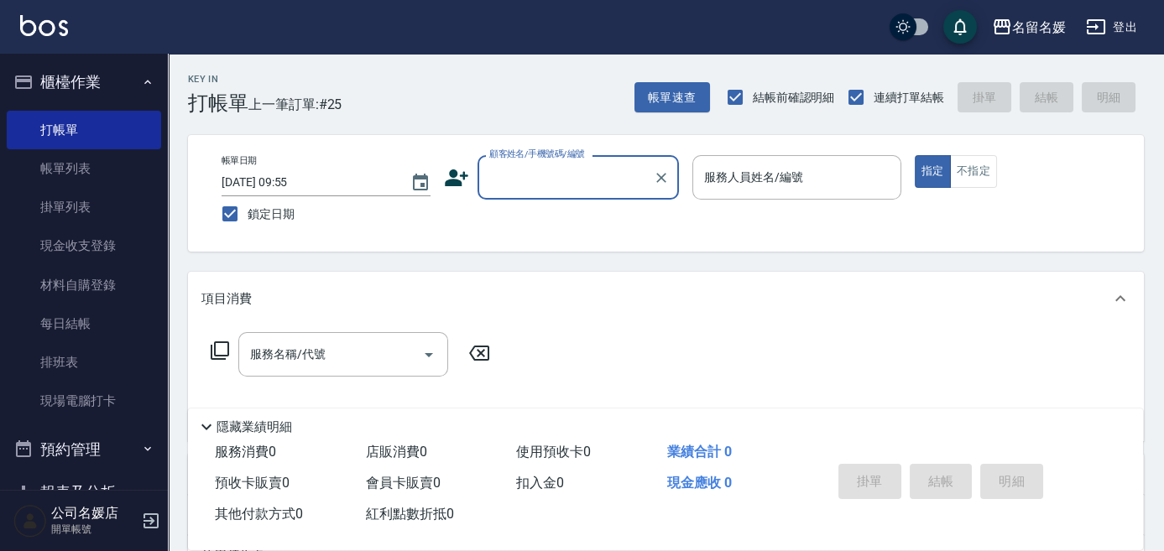
click at [525, 193] on div "顧客姓名/手機號碼/編號" at bounding box center [578, 177] width 201 height 44
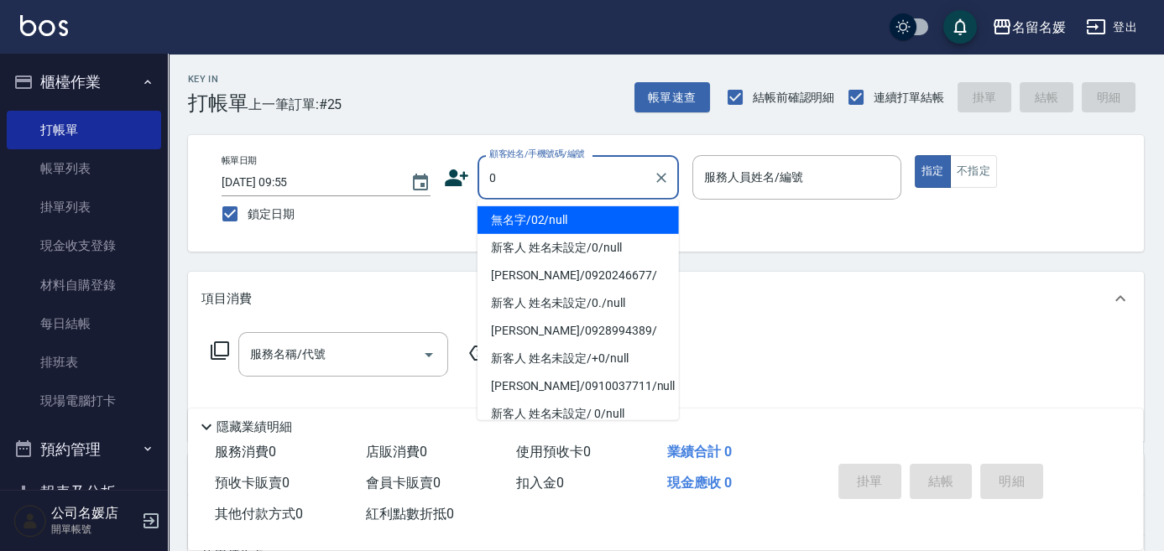
type input "無名字/02/null"
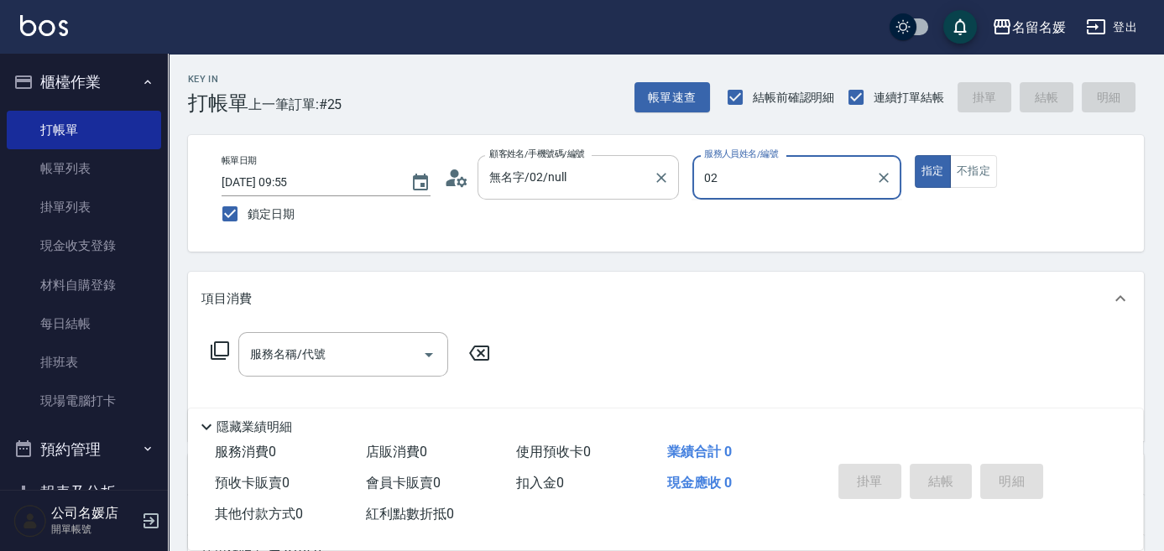
type input "02"
click at [915, 155] on button "指定" at bounding box center [933, 171] width 36 height 33
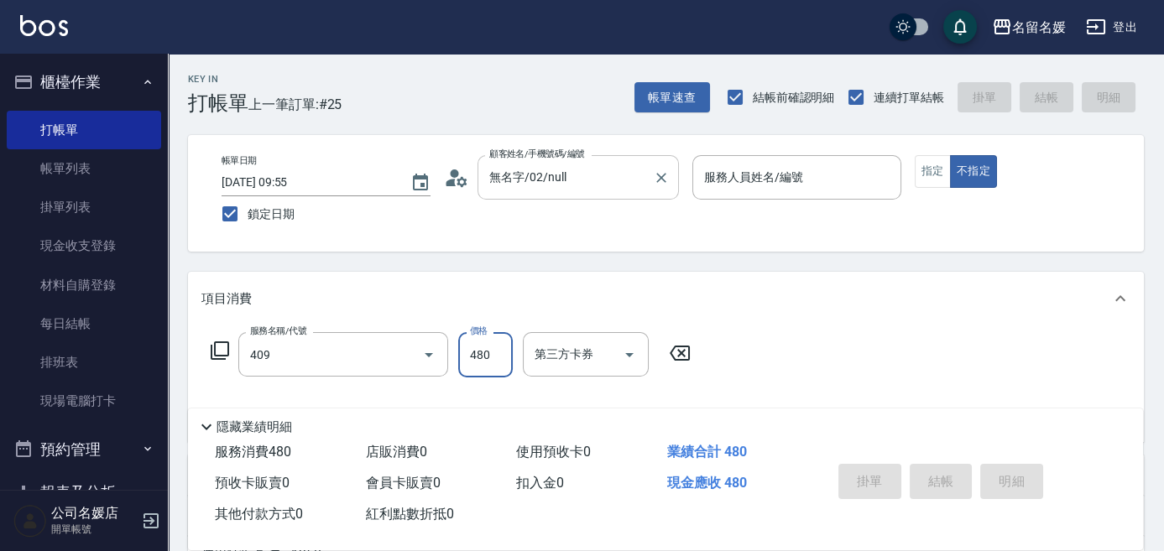
type input "洗+剪(409)"
type input "580"
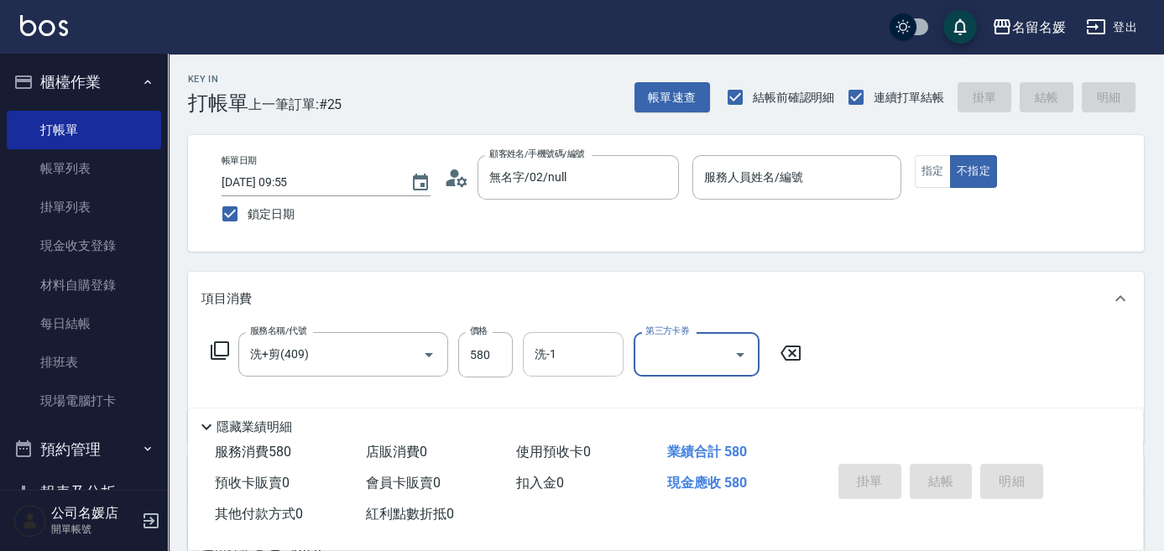
click at [553, 343] on input "洗-1" at bounding box center [573, 354] width 86 height 29
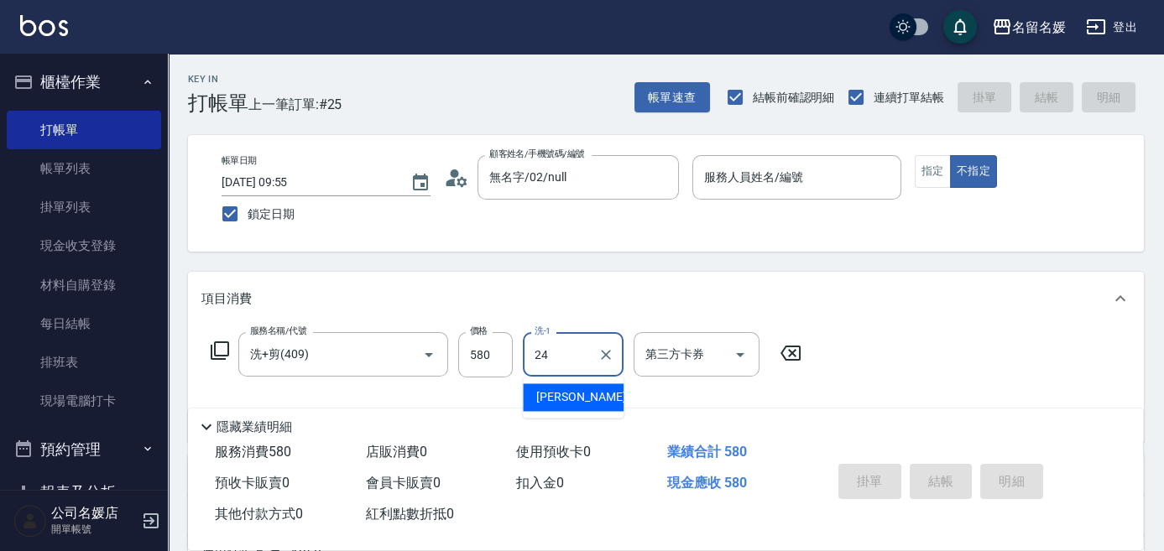
type input "[PERSON_NAME]-24"
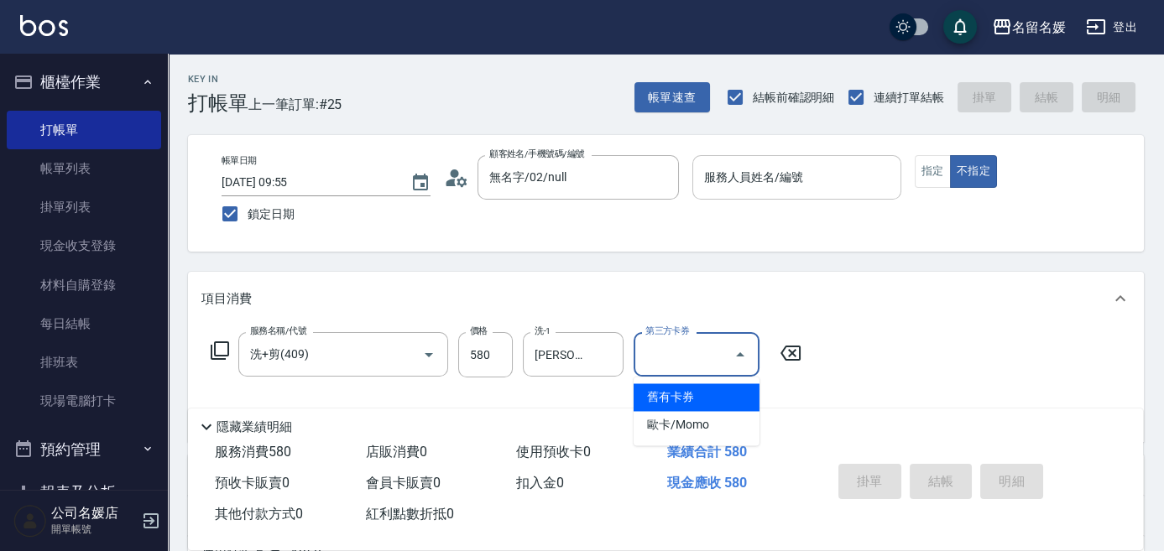
click at [833, 190] on input "服務人員姓名/編號" at bounding box center [797, 177] width 194 height 29
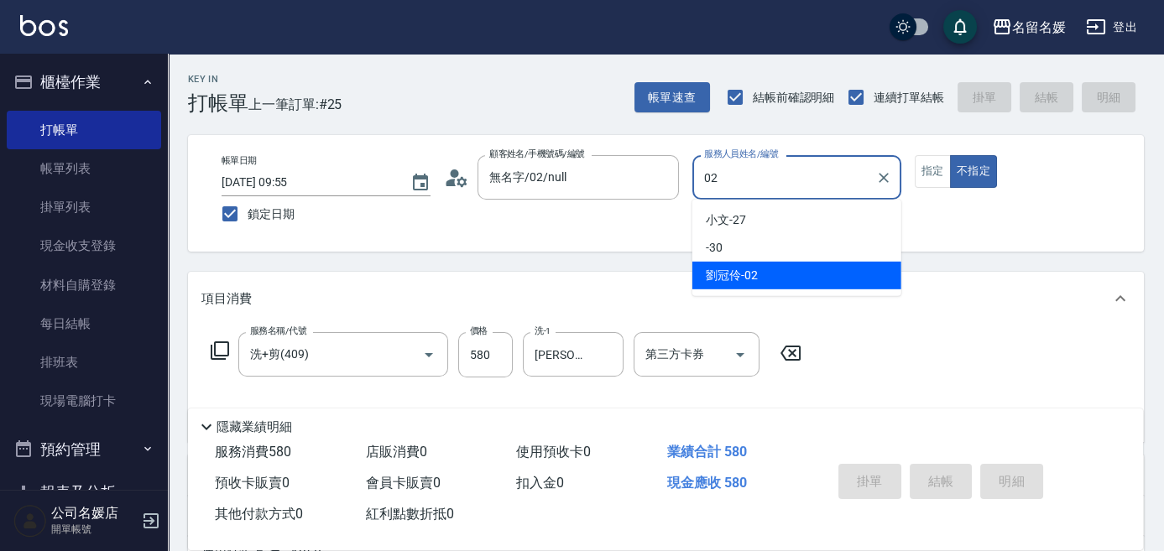
type input "[PERSON_NAME]-02"
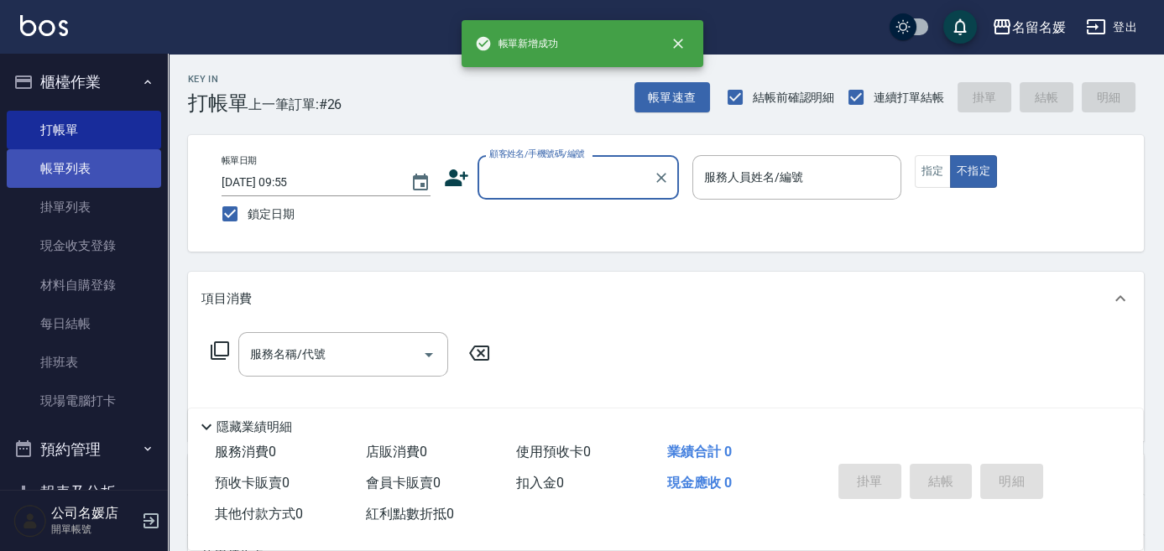
click at [83, 157] on link "帳單列表" at bounding box center [84, 168] width 154 height 39
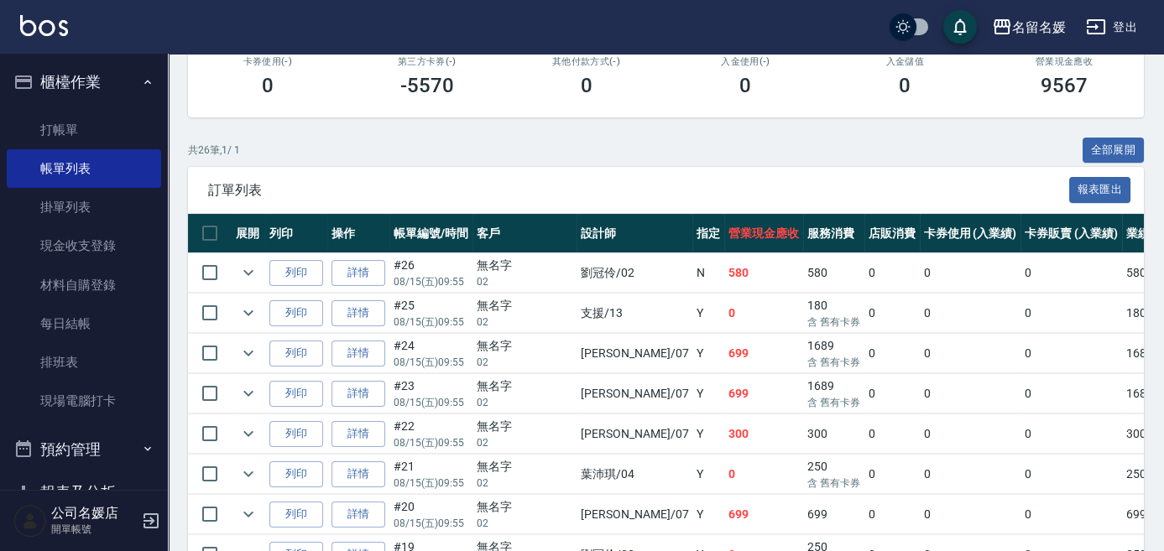
scroll to position [457, 0]
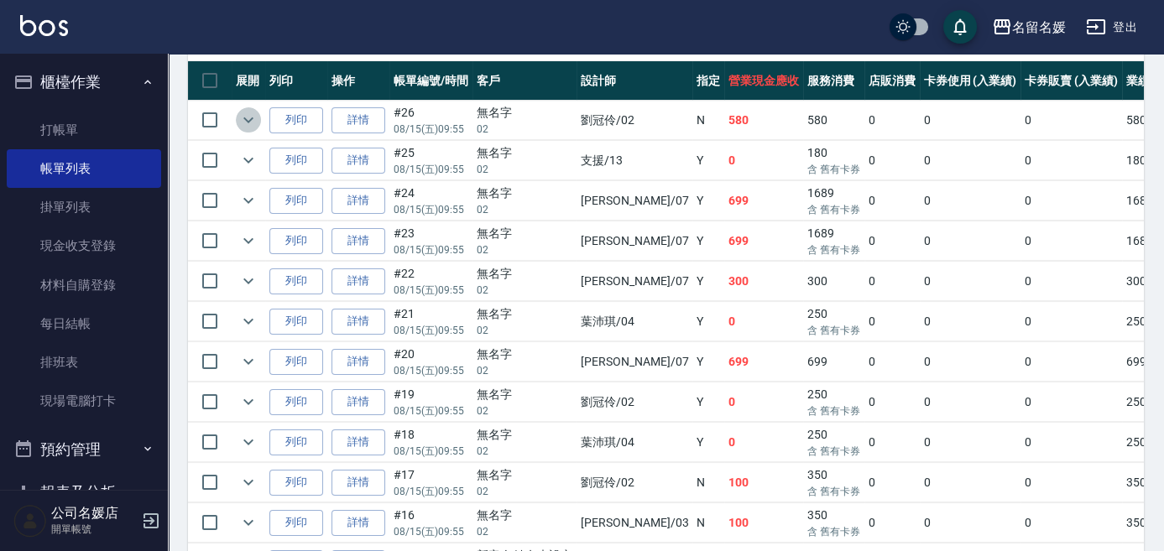
click at [243, 110] on icon "expand row" at bounding box center [248, 120] width 20 height 20
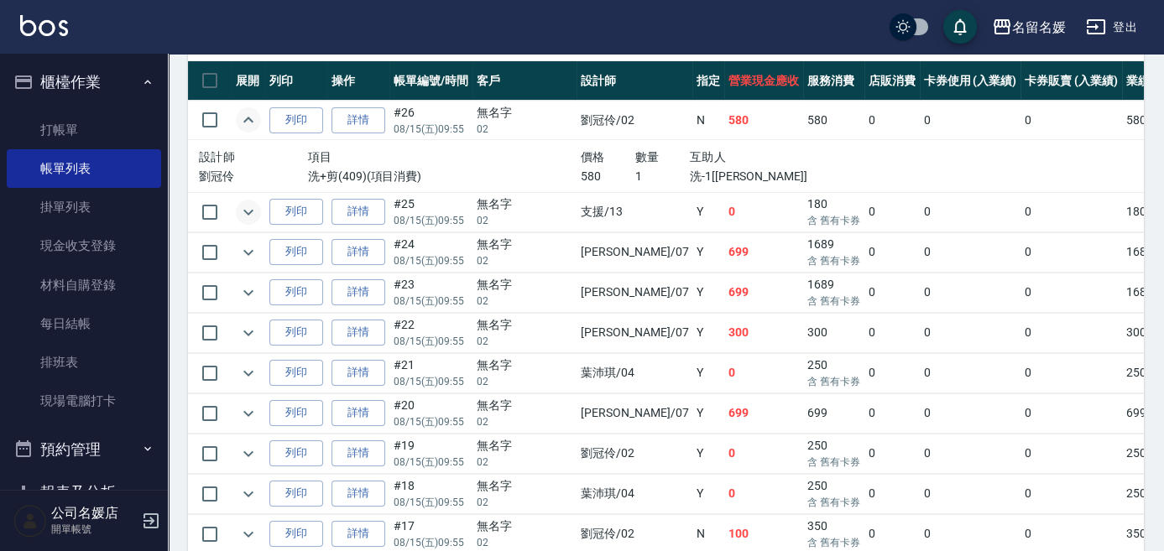
click at [241, 212] on icon "expand row" at bounding box center [248, 212] width 20 height 20
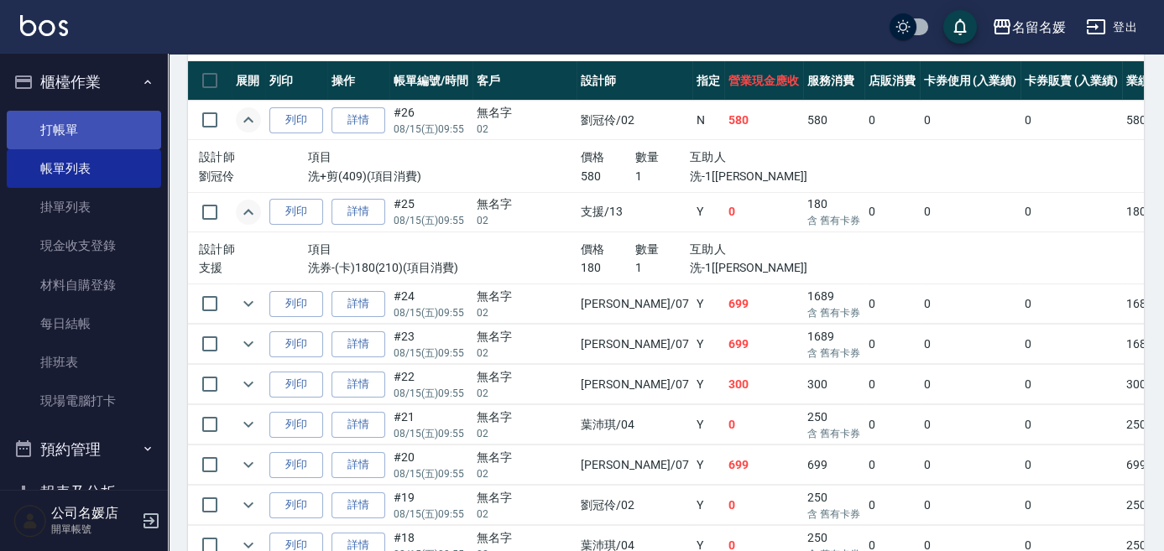
click at [82, 146] on link "打帳單" at bounding box center [84, 130] width 154 height 39
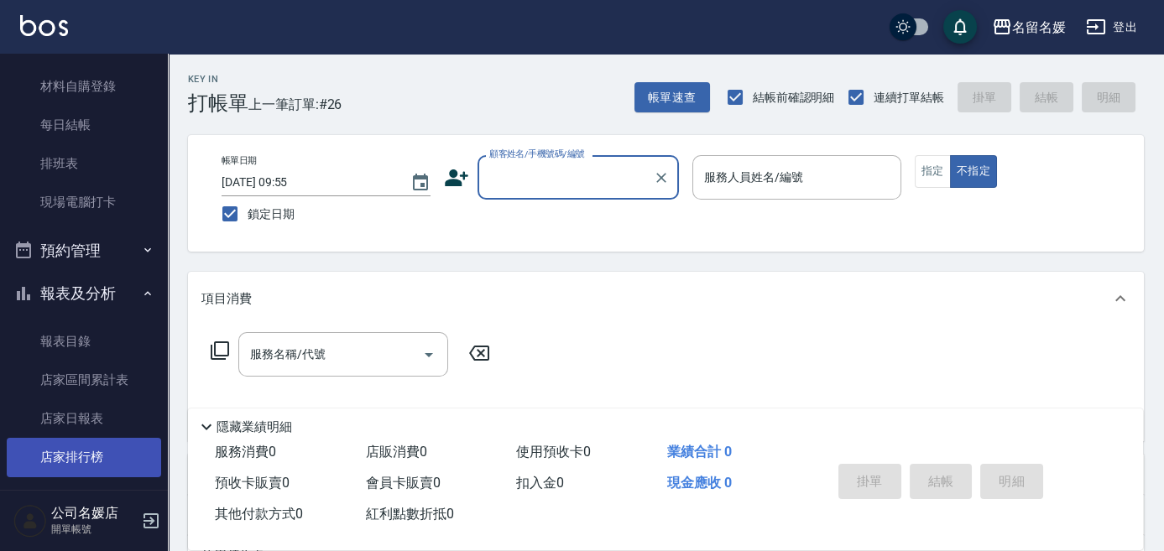
scroll to position [228, 0]
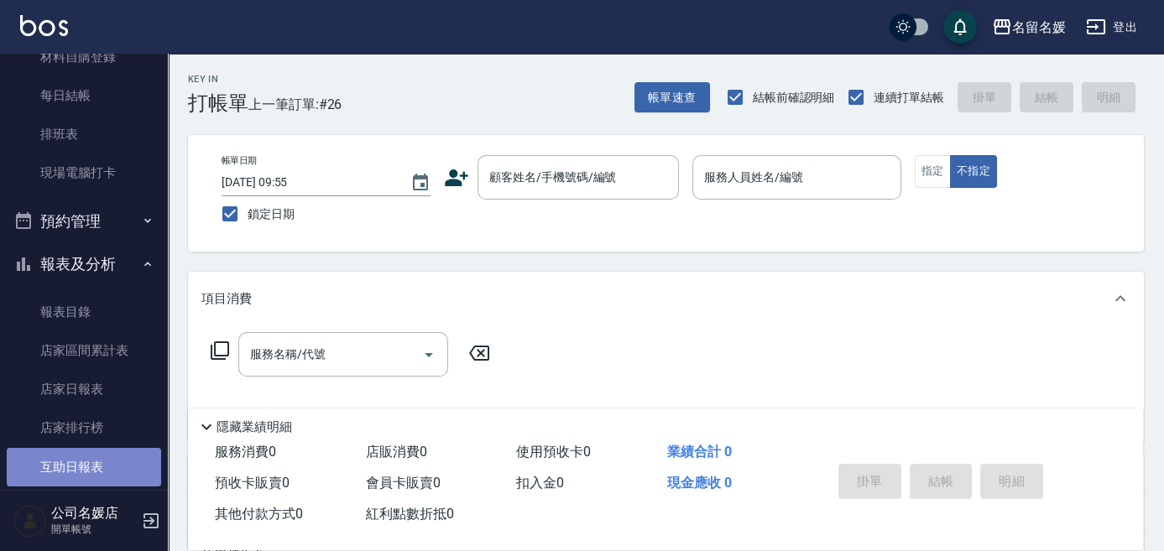
click at [89, 464] on link "互助日報表" at bounding box center [84, 467] width 154 height 39
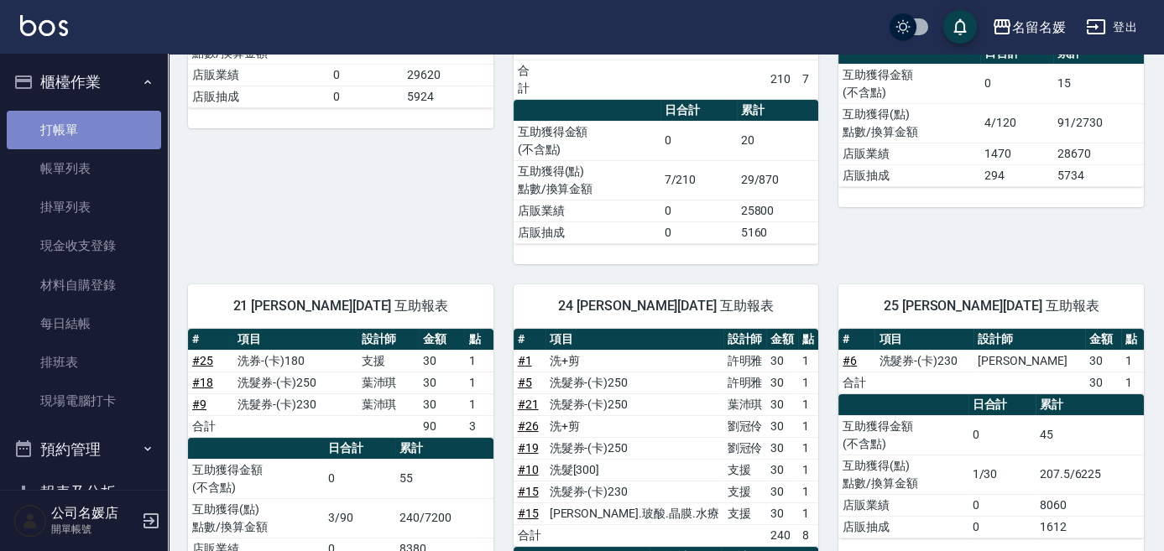
click at [111, 138] on link "打帳單" at bounding box center [84, 130] width 154 height 39
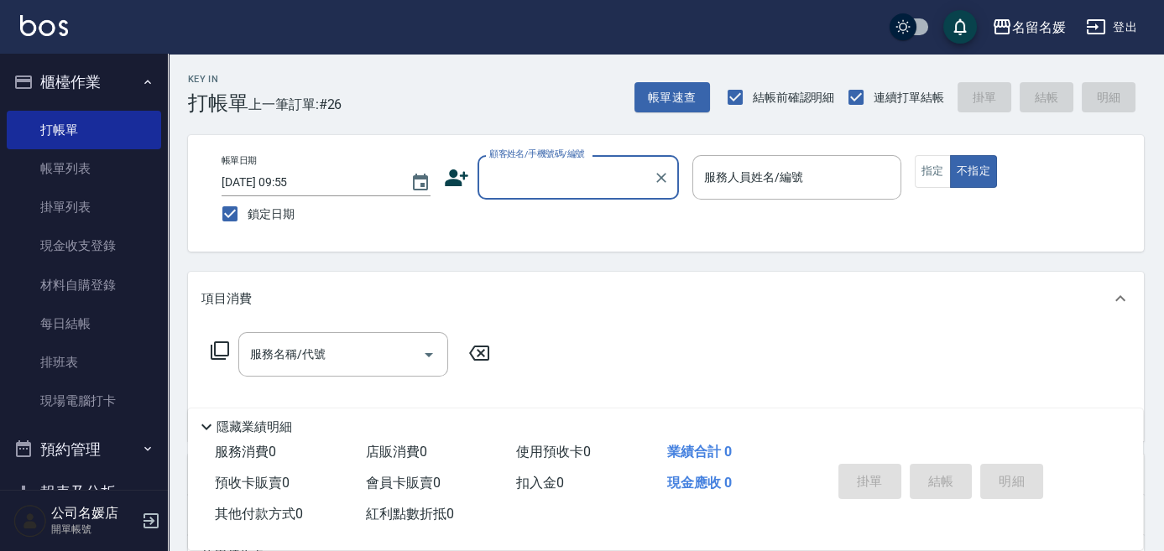
click at [575, 177] on input "顧客姓名/手機號碼/編號" at bounding box center [565, 177] width 161 height 29
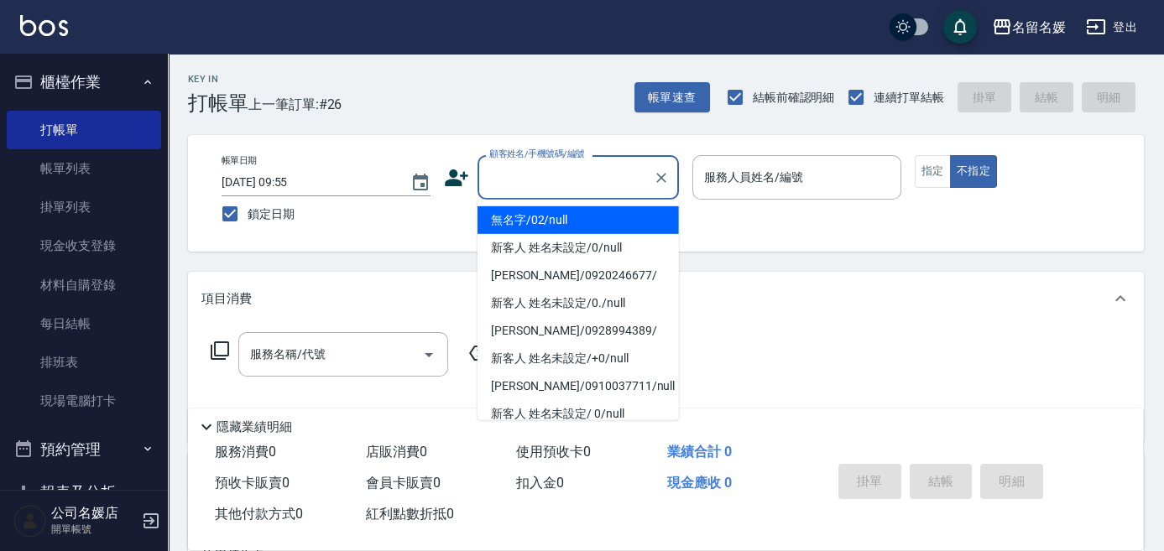
click at [579, 216] on li "無名字/02/null" at bounding box center [578, 220] width 201 height 28
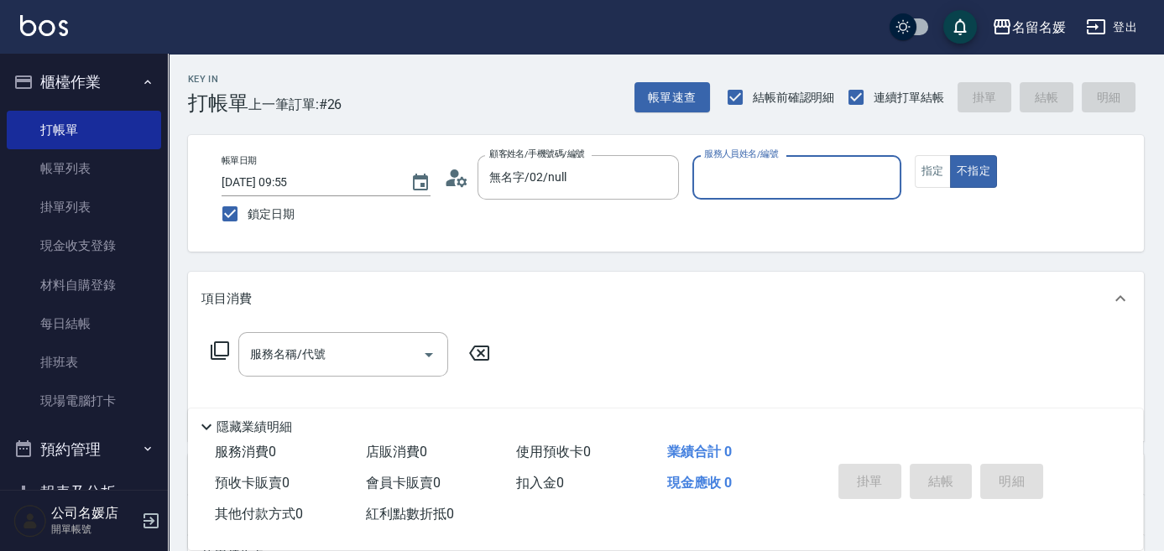
type input "無名字/02/null"
click at [739, 180] on input "服務人員姓名/編號" at bounding box center [797, 177] width 194 height 29
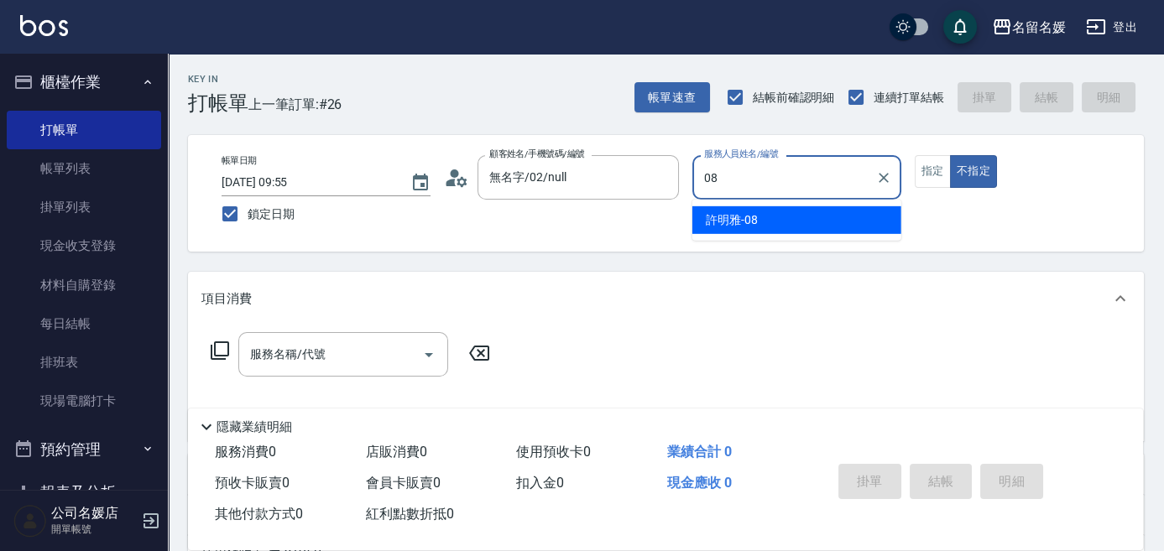
click at [732, 213] on span "[PERSON_NAME]-08" at bounding box center [732, 220] width 52 height 18
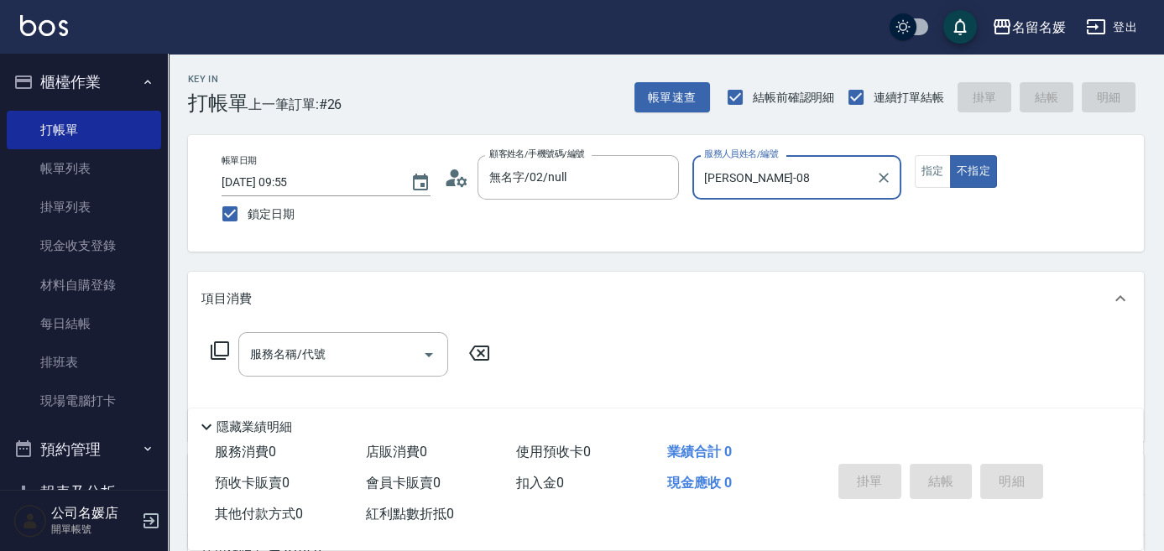
type input "[PERSON_NAME]-08"
click at [217, 350] on icon at bounding box center [220, 351] width 20 height 20
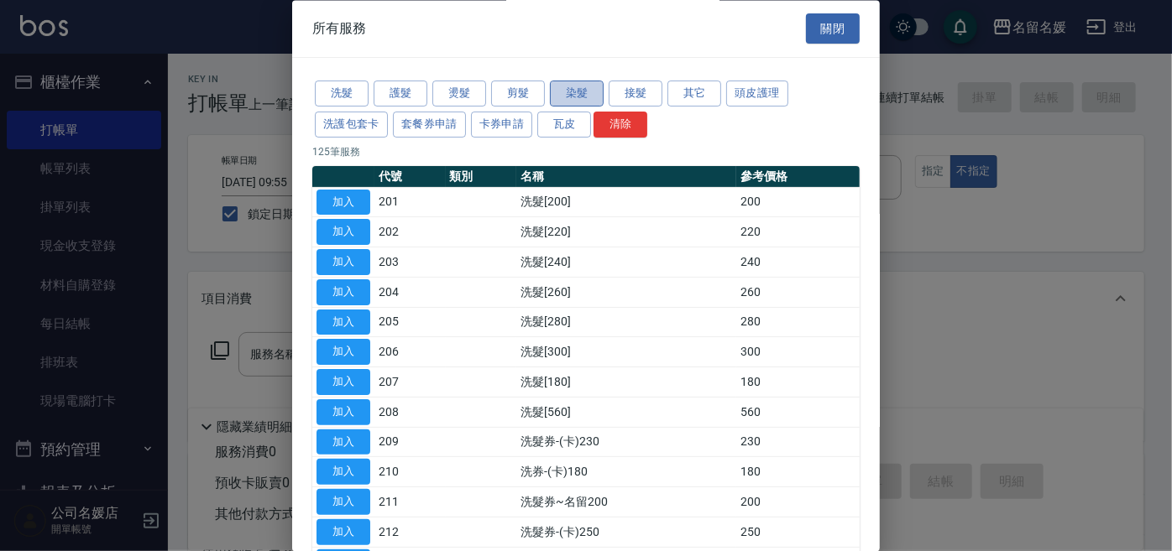
click at [576, 93] on button "染髮" at bounding box center [577, 94] width 54 height 26
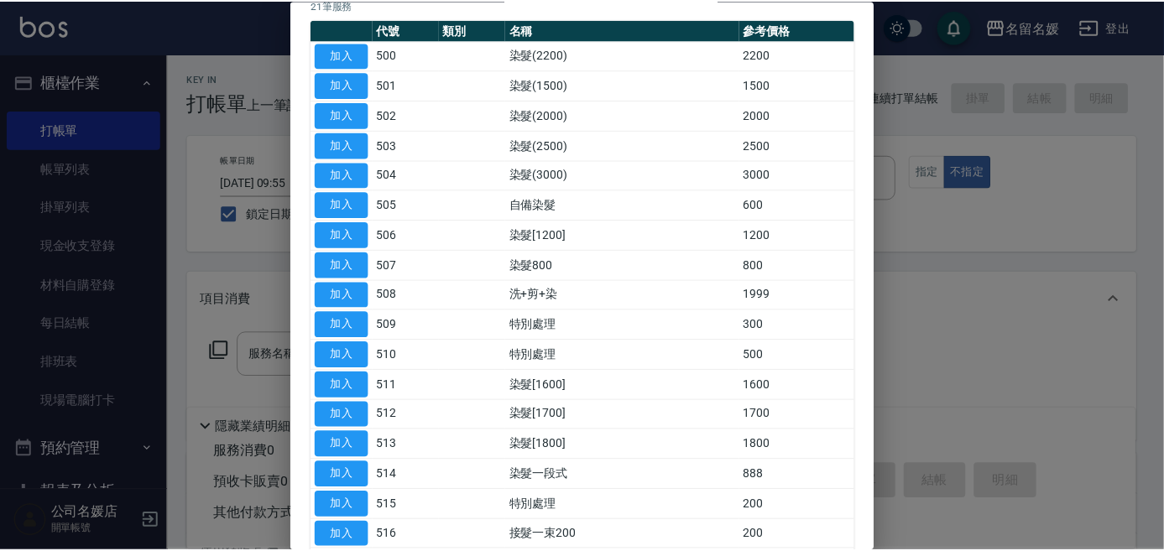
scroll to position [152, 0]
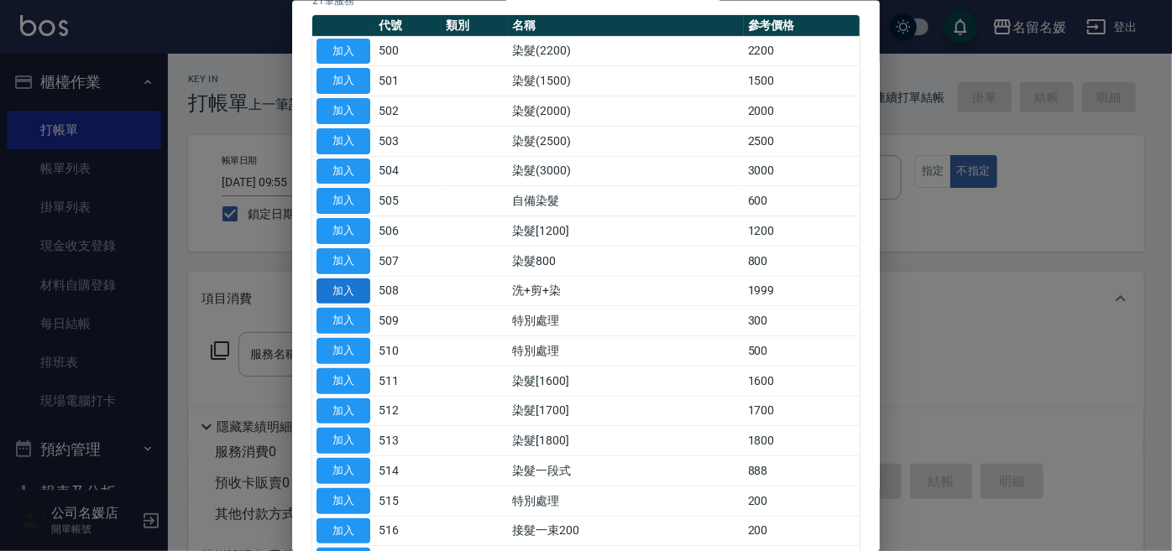
click at [358, 290] on button "加入" at bounding box center [343, 291] width 54 height 26
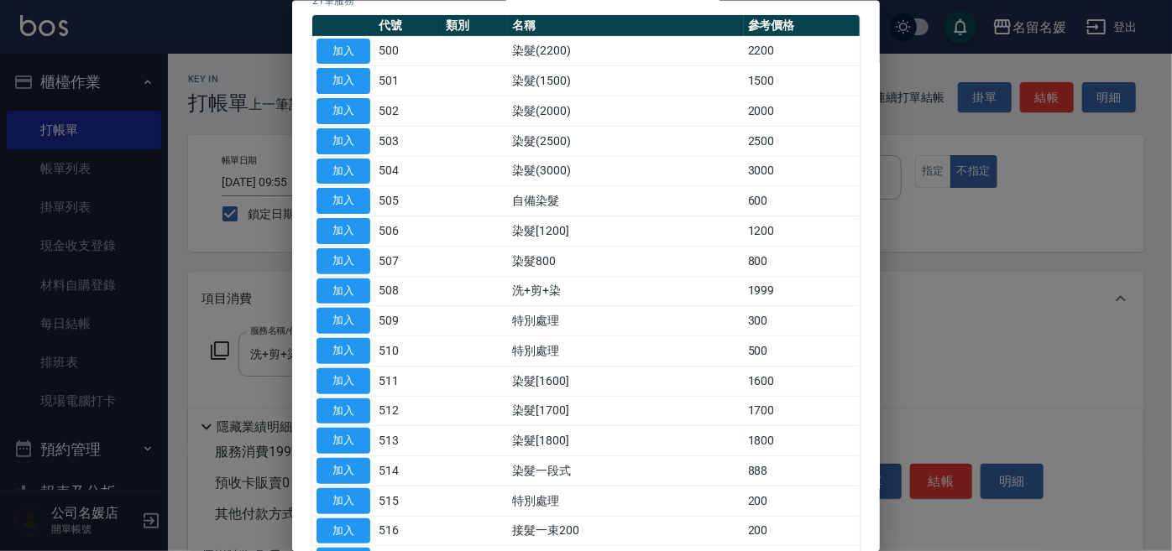
type input "洗+剪+染(508)"
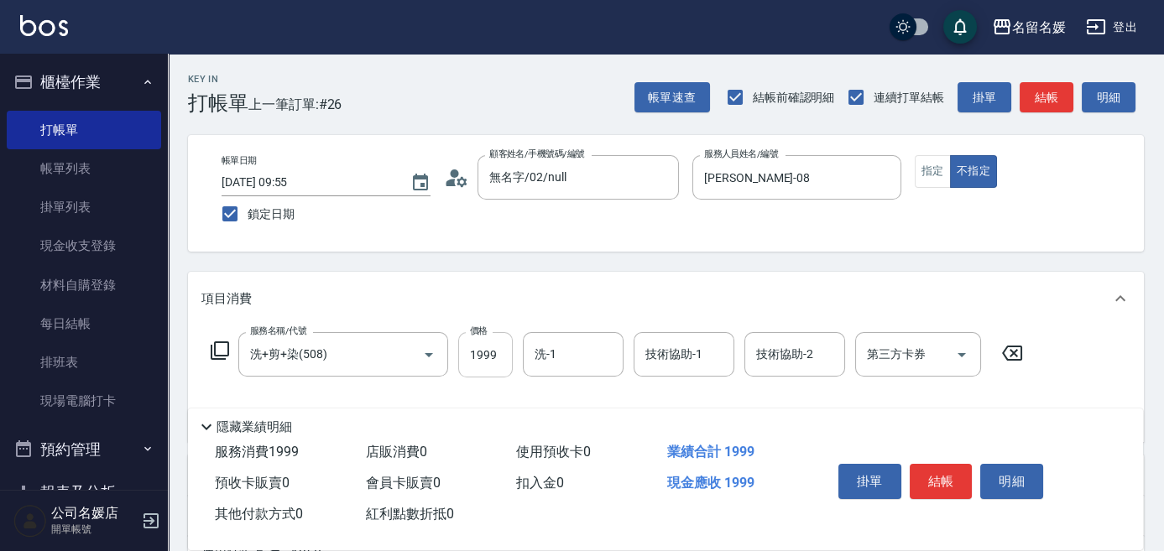
click at [499, 352] on input "1999" at bounding box center [485, 354] width 55 height 45
type input "2499"
click at [582, 351] on input "洗-1" at bounding box center [573, 354] width 86 height 29
click at [579, 400] on span "[PERSON_NAME]-08" at bounding box center [562, 398] width 52 height 18
type input "[PERSON_NAME]-08"
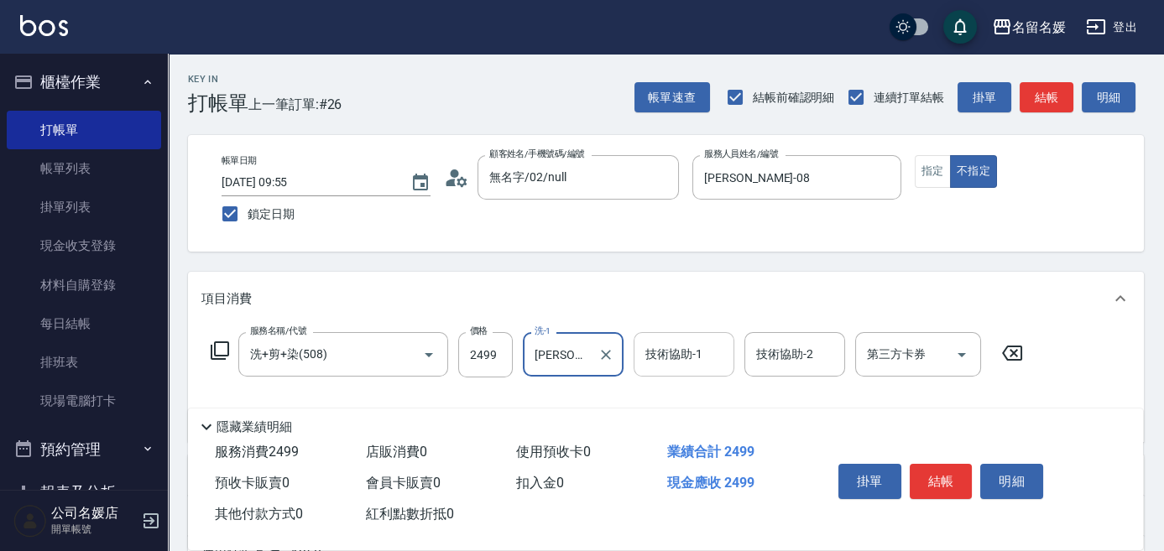
click at [661, 353] on div "技術協助-1 技術協助-1" at bounding box center [684, 354] width 101 height 44
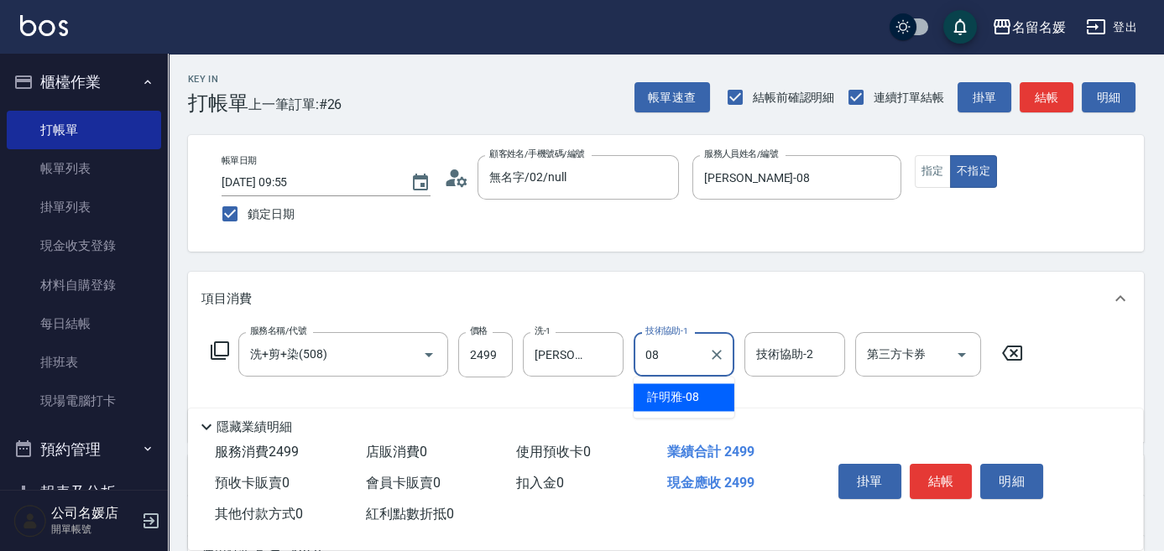
click at [705, 403] on div "[PERSON_NAME]-08" at bounding box center [684, 398] width 101 height 28
type input "[PERSON_NAME]-08"
click at [936, 473] on button "結帳" at bounding box center [941, 481] width 63 height 35
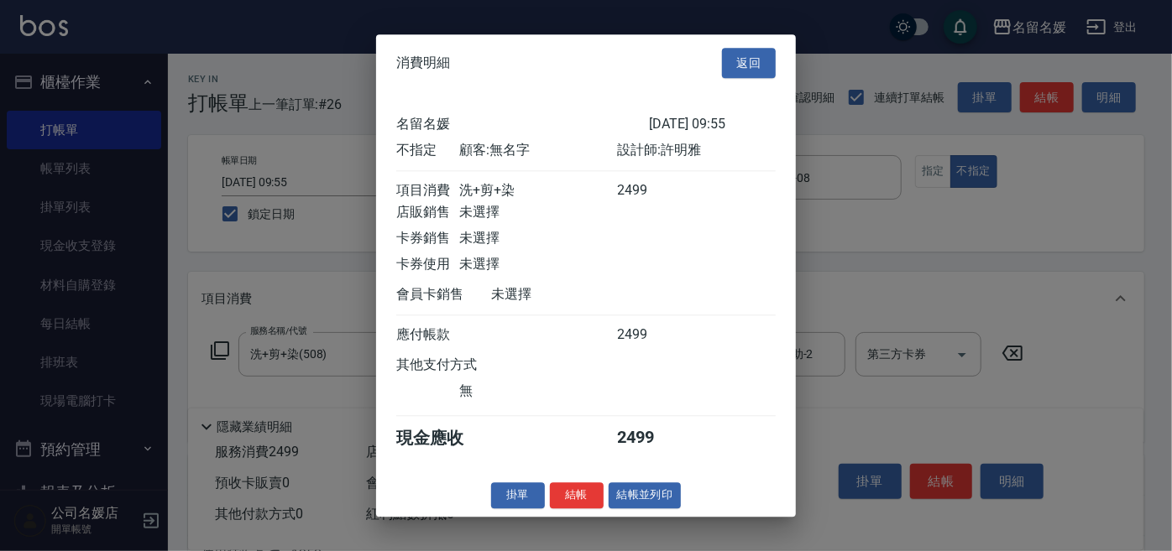
drag, startPoint x: 566, startPoint y: 507, endPoint x: 588, endPoint y: 475, distance: 38.6
click at [566, 505] on button "結帳" at bounding box center [577, 496] width 54 height 26
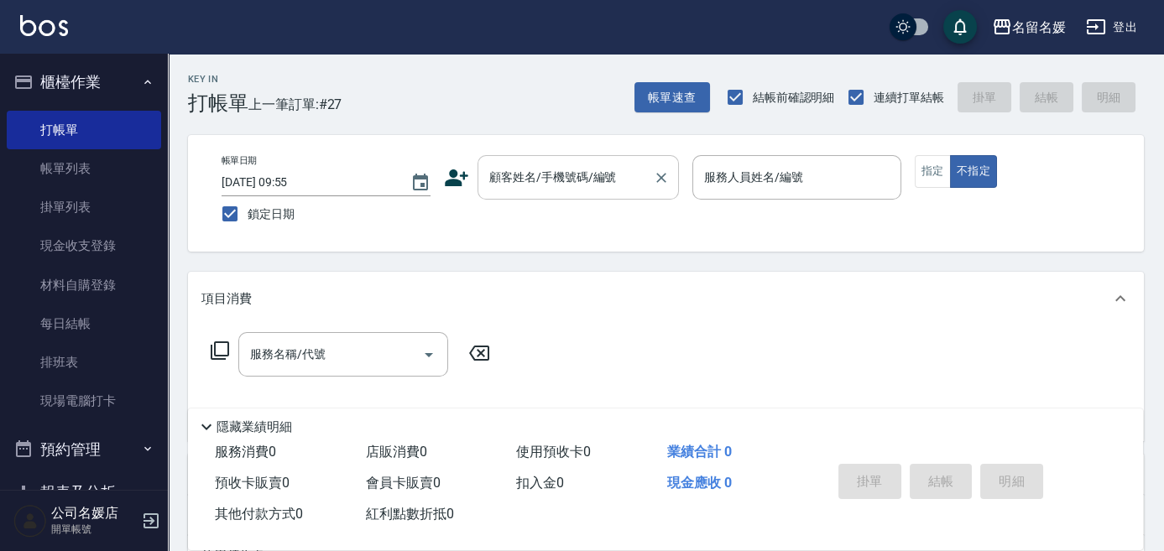
click at [543, 185] on input "顧客姓名/手機號碼/編號" at bounding box center [565, 177] width 161 height 29
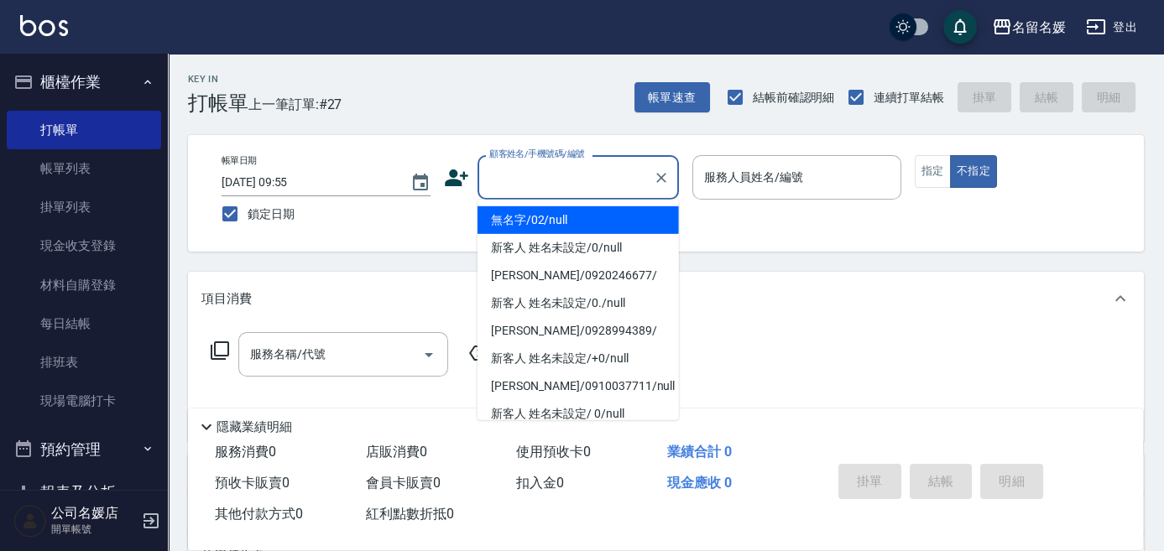
click at [552, 217] on li "無名字/02/null" at bounding box center [578, 220] width 201 height 28
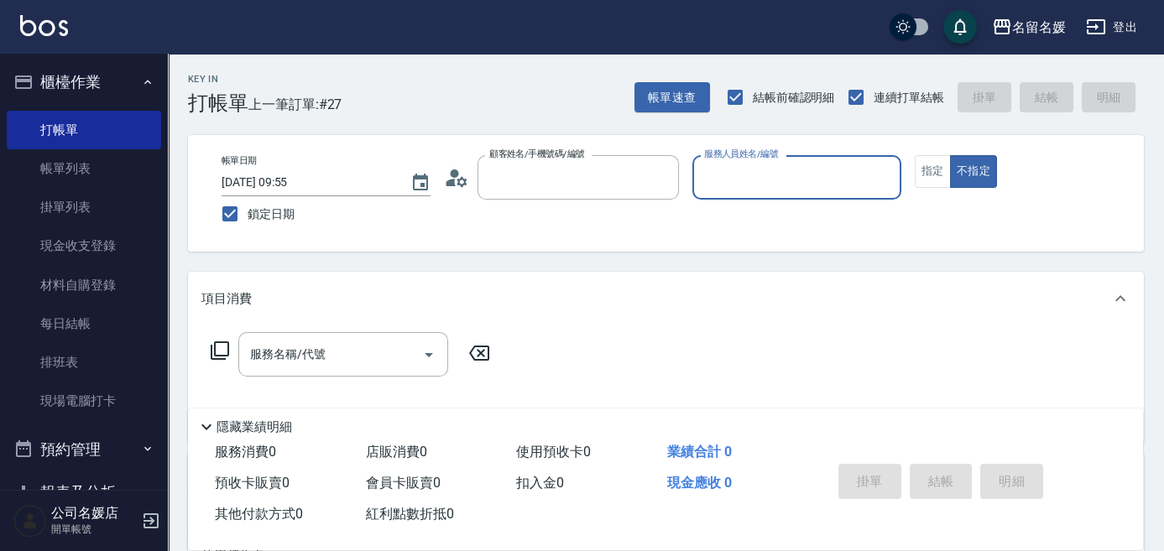
type input "無名字/02/null"
click at [723, 170] on input "服務人員姓名/編號" at bounding box center [797, 177] width 194 height 29
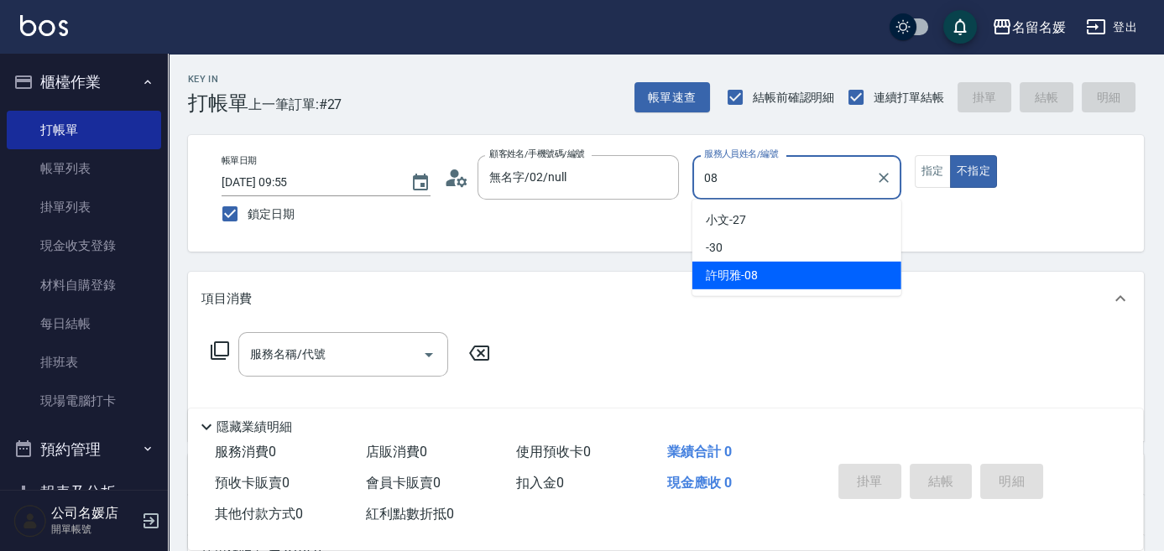
click at [775, 272] on div "[PERSON_NAME]-08" at bounding box center [796, 276] width 209 height 28
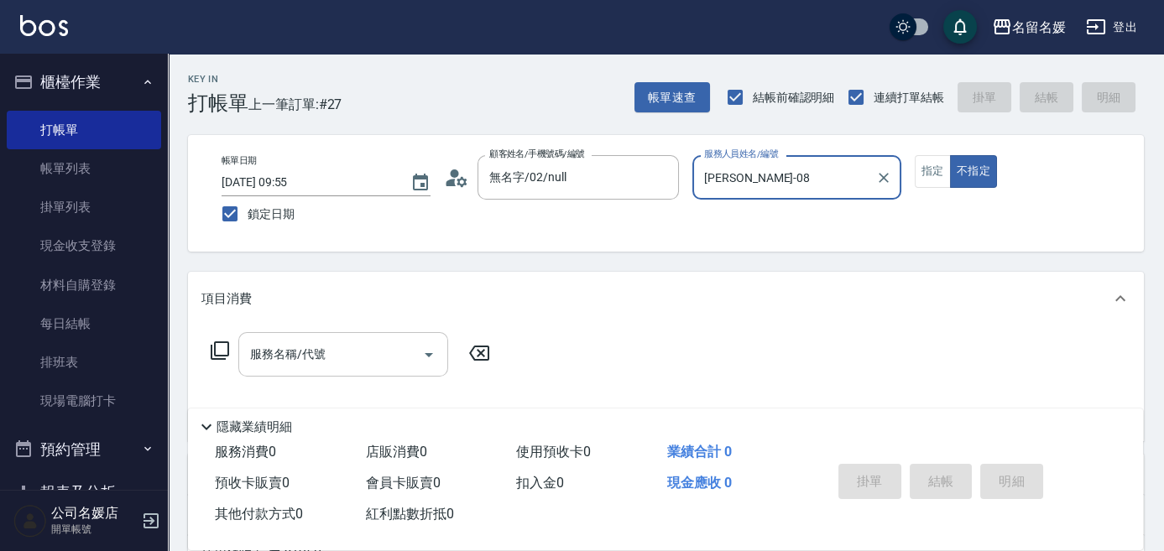
type input "[PERSON_NAME]-08"
click at [338, 358] on input "服務名稱/代號" at bounding box center [331, 354] width 170 height 29
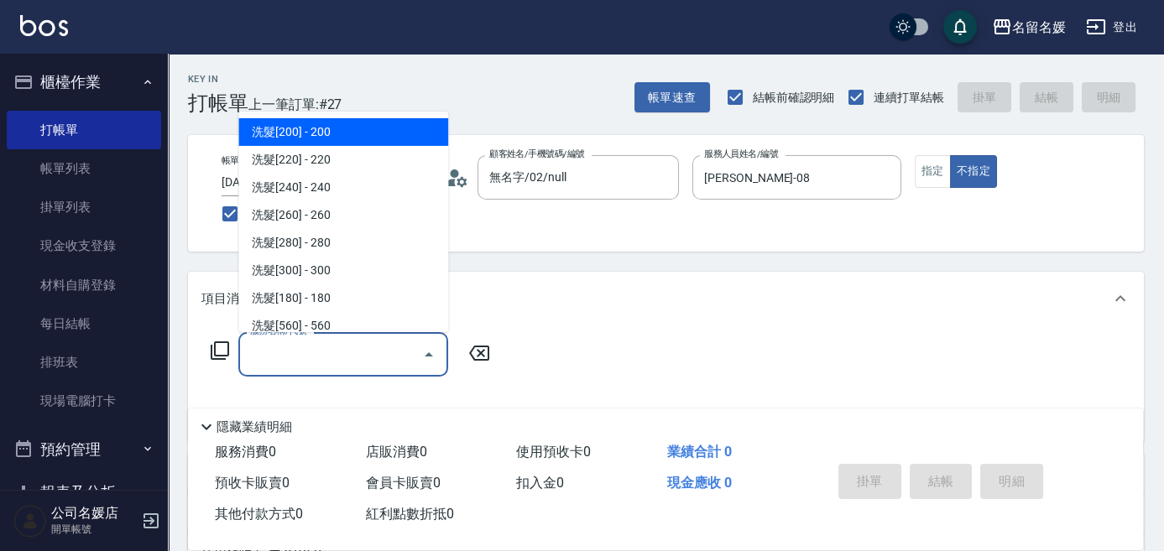
click at [222, 345] on icon at bounding box center [220, 351] width 20 height 20
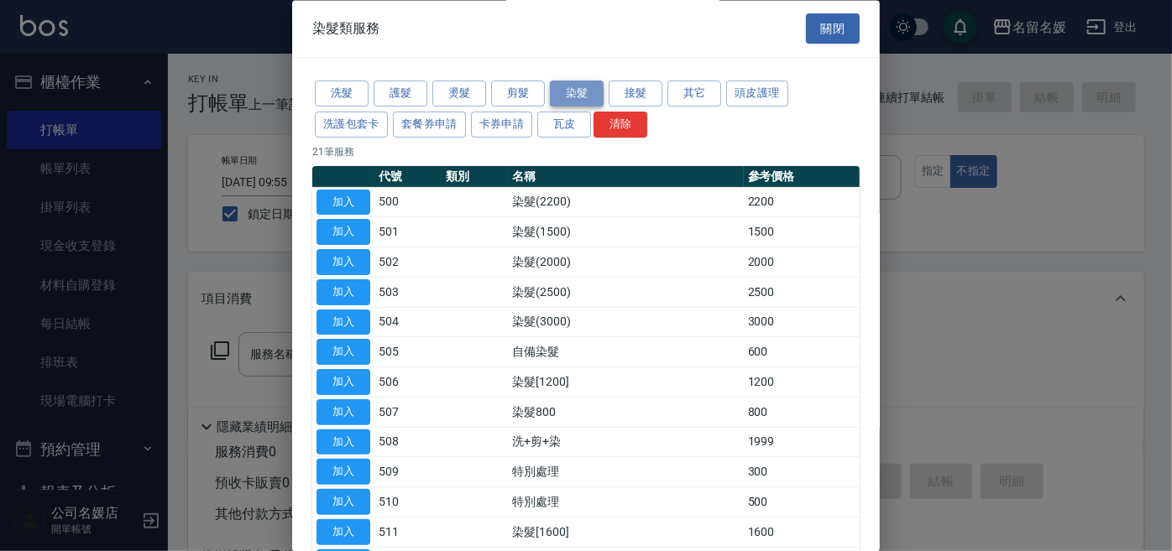
click at [572, 91] on button "染髮" at bounding box center [577, 94] width 54 height 26
click at [340, 256] on button "加入" at bounding box center [343, 263] width 54 height 26
type input "染髮(2000)(502)"
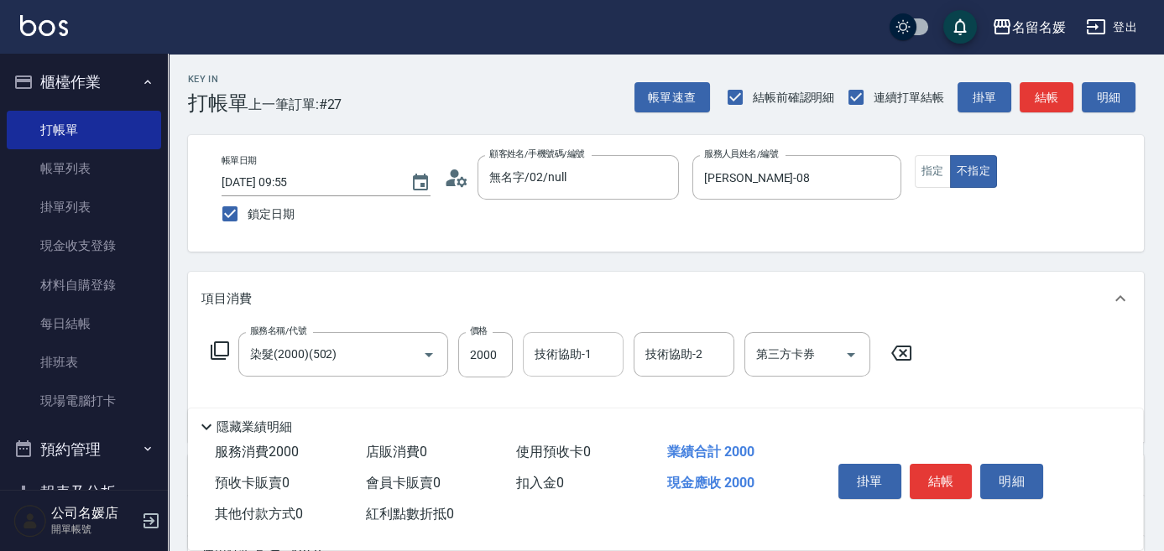
click at [558, 352] on div "技術協助-1 技術協助-1" at bounding box center [573, 354] width 101 height 44
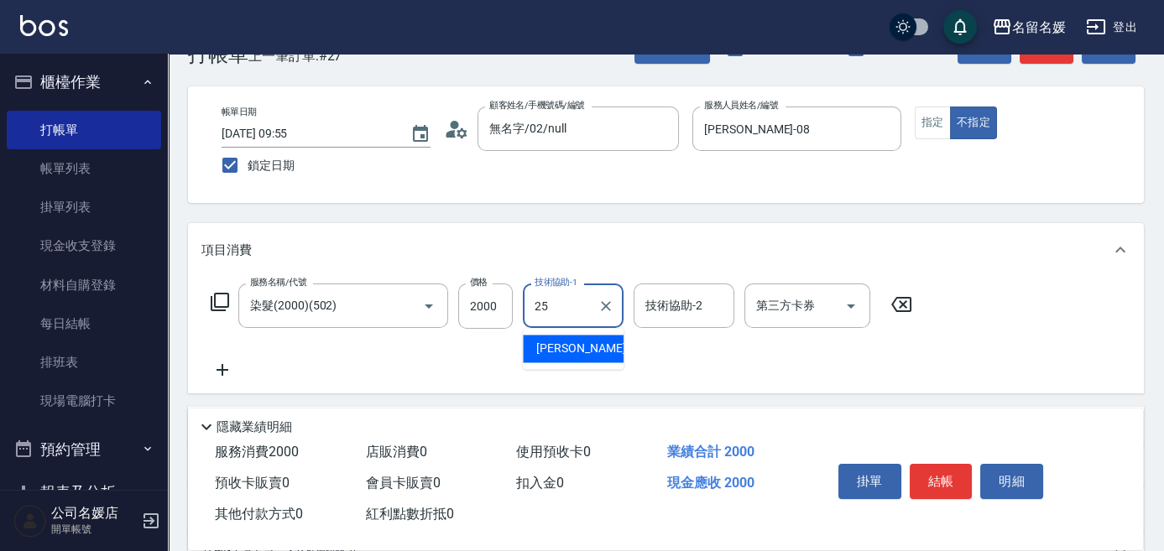
scroll to position [76, 0]
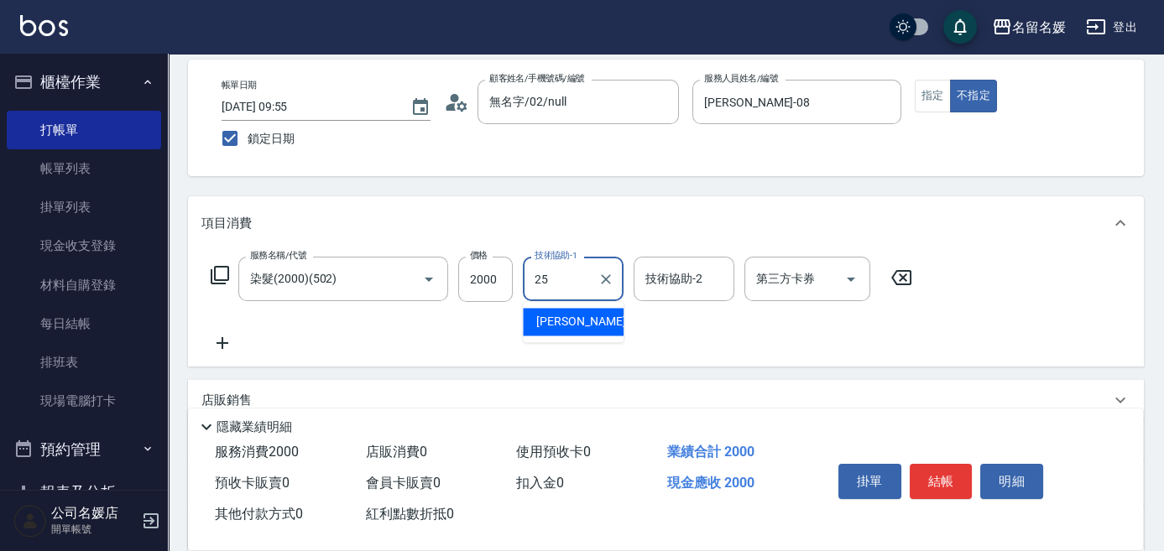
click at [555, 316] on span "楊瑋萱 -25" at bounding box center [589, 322] width 106 height 18
type input "[PERSON_NAME]-25"
click at [222, 341] on icon at bounding box center [223, 343] width 12 height 12
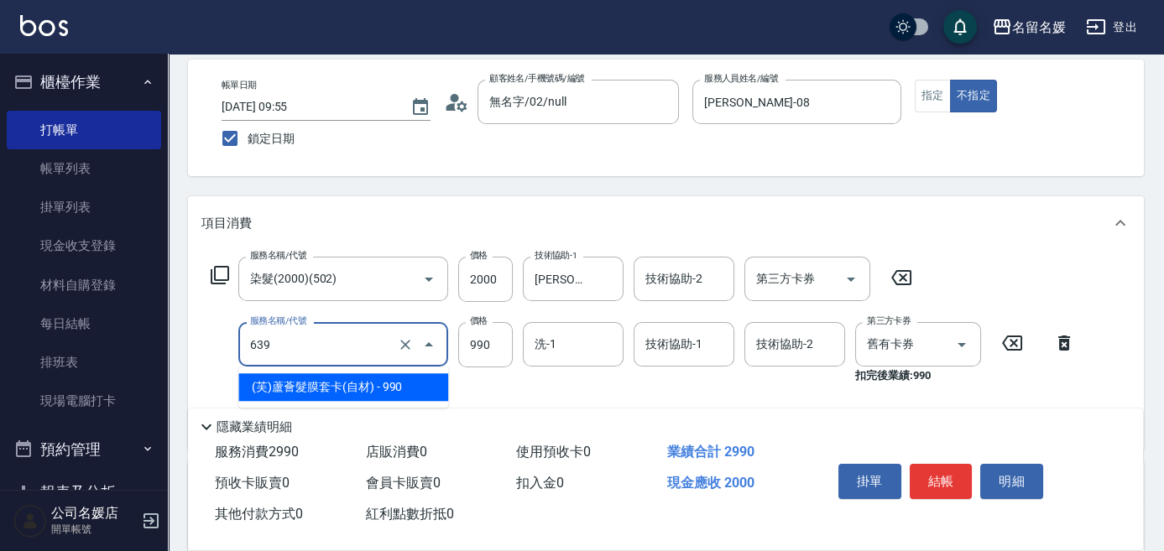
click at [322, 352] on input "639" at bounding box center [320, 344] width 148 height 29
drag, startPoint x: 318, startPoint y: 391, endPoint x: 447, endPoint y: 366, distance: 131.7
click at [321, 391] on span "(芙)蘆薈髮膜套卡(自材) - 990" at bounding box center [343, 387] width 210 height 28
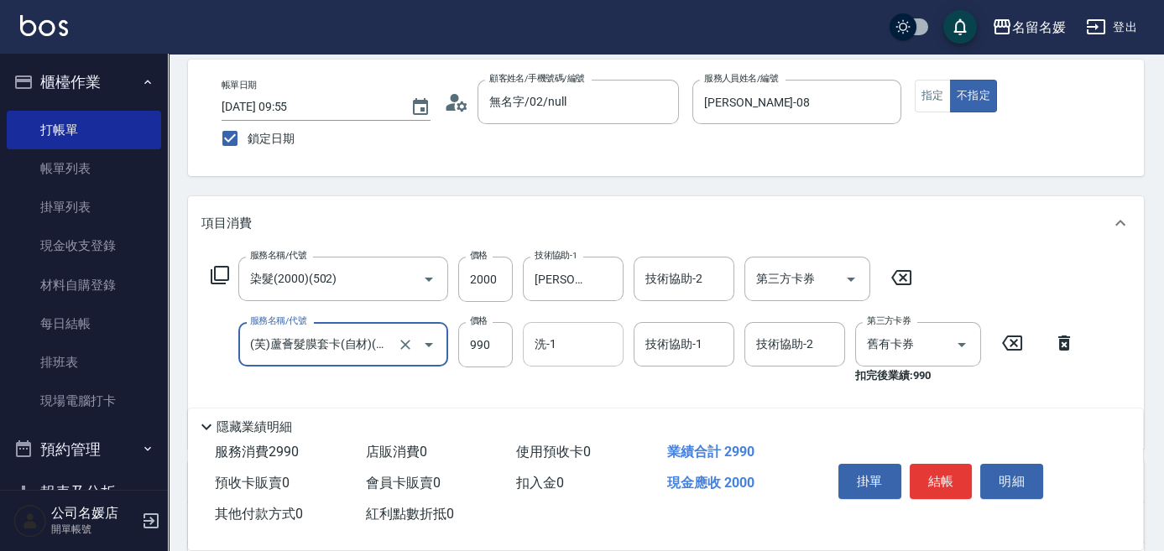
type input "(芙)蘆薈髮膜套卡(自材)(639)"
click at [588, 337] on input "洗-1" at bounding box center [573, 344] width 86 height 29
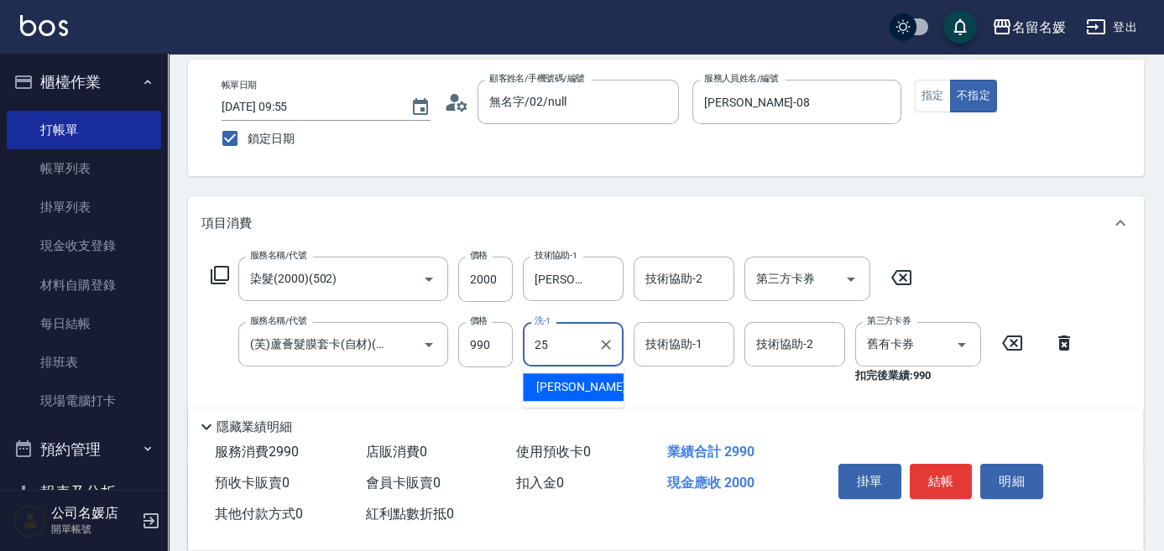
click at [588, 383] on div "楊瑋萱 -25" at bounding box center [573, 387] width 101 height 28
type input "[PERSON_NAME]-25"
click at [667, 342] on div "技術協助-1 技術協助-1" at bounding box center [684, 344] width 101 height 44
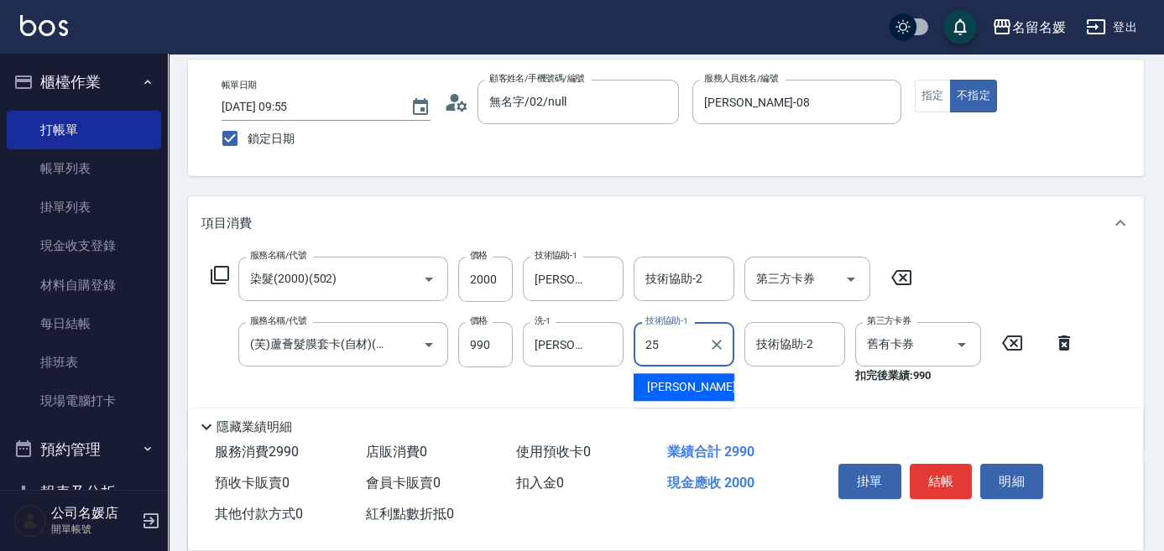
click at [669, 381] on span "楊瑋萱 -25" at bounding box center [700, 387] width 106 height 18
type input "[PERSON_NAME]-25"
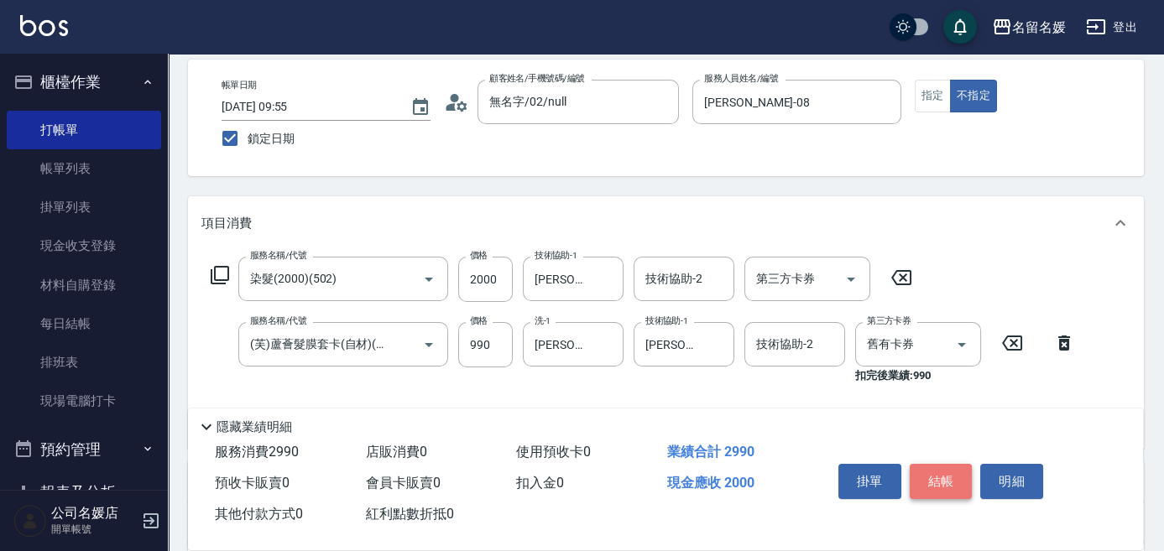
click at [931, 473] on button "結帳" at bounding box center [941, 481] width 63 height 35
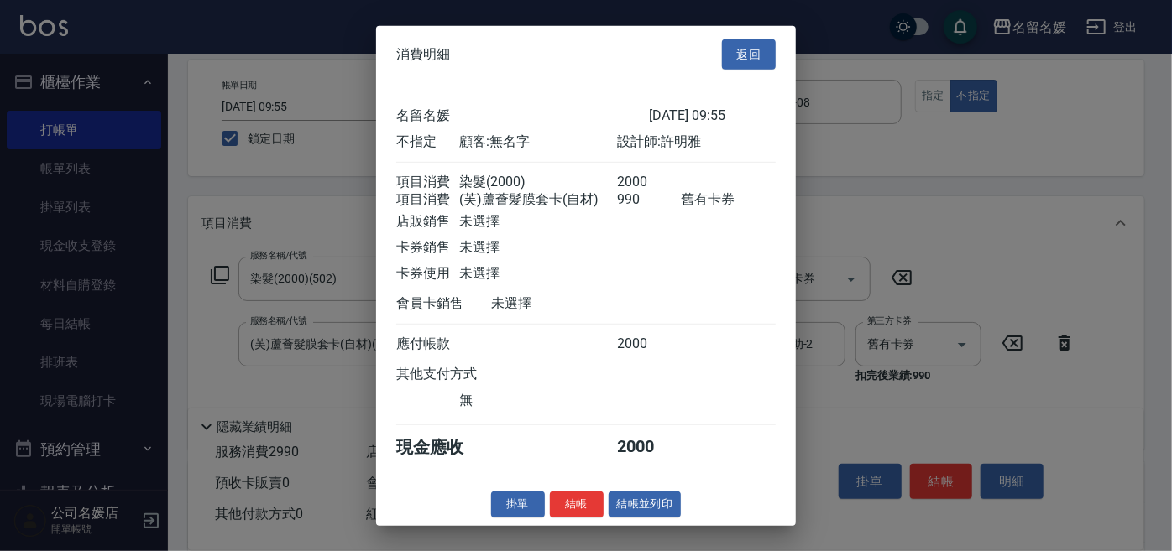
drag, startPoint x: 575, startPoint y: 507, endPoint x: 542, endPoint y: 390, distance: 121.2
click at [572, 508] on button "結帳" at bounding box center [577, 505] width 54 height 26
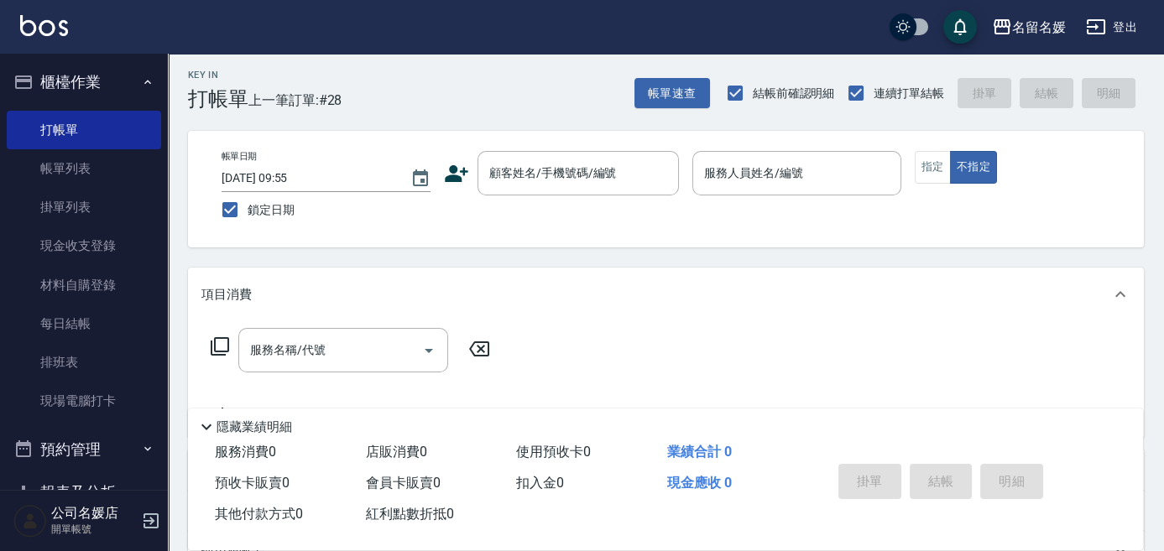
scroll to position [0, 0]
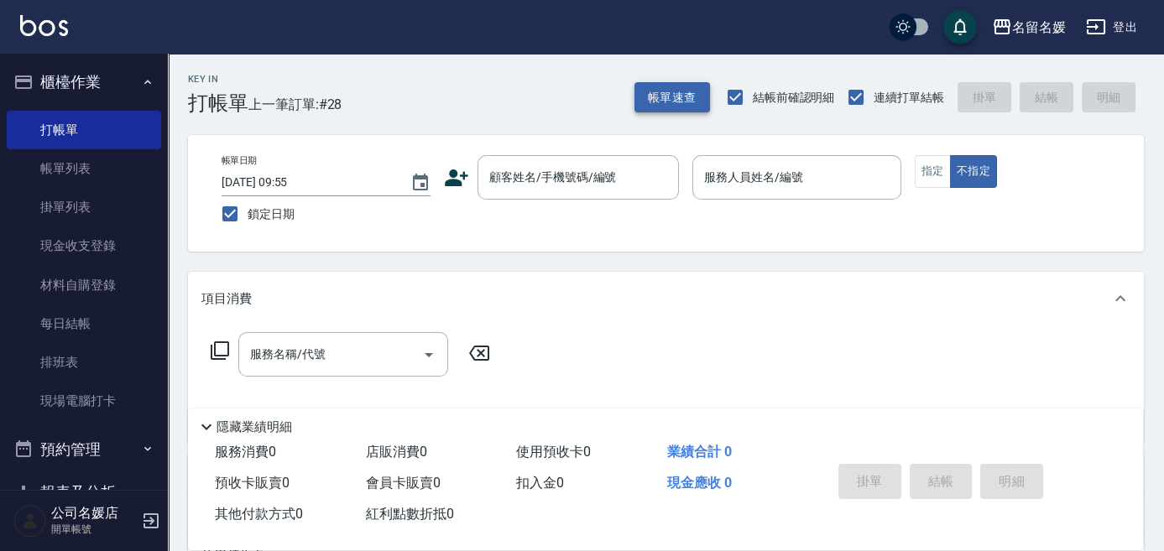
click at [667, 99] on button "帳單速查" at bounding box center [672, 97] width 76 height 31
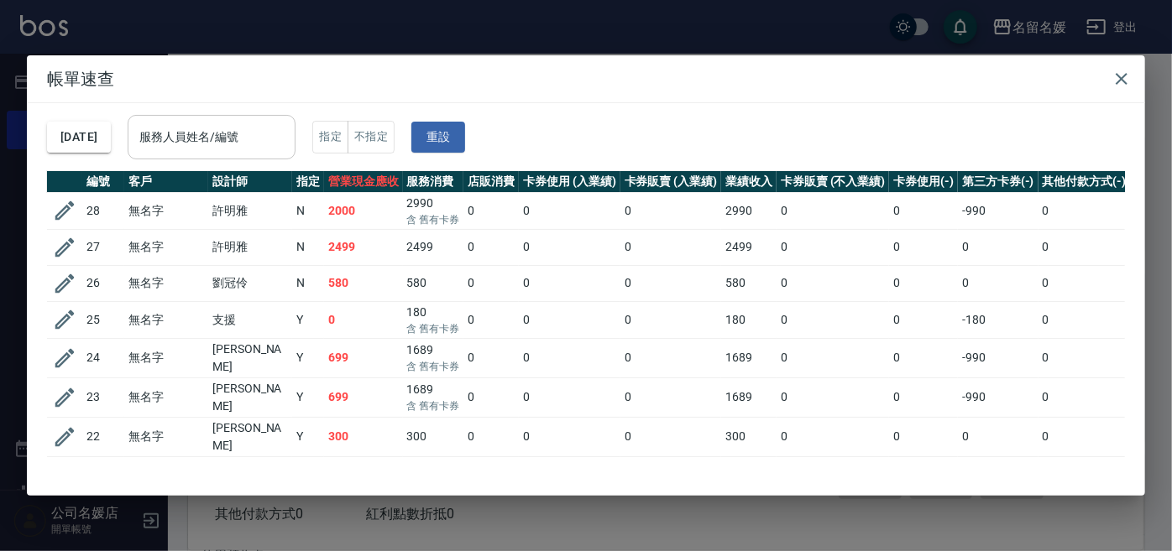
click at [232, 133] on div "服務人員姓名/編號 服務人員姓名/編號" at bounding box center [212, 137] width 168 height 44
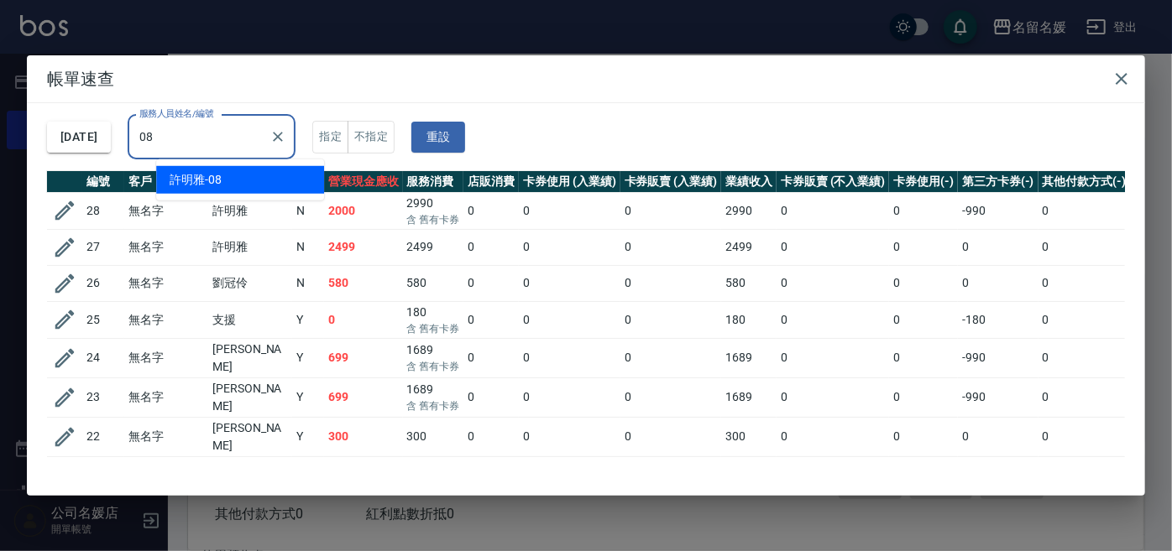
click at [247, 171] on div "[PERSON_NAME]-08" at bounding box center [240, 180] width 168 height 28
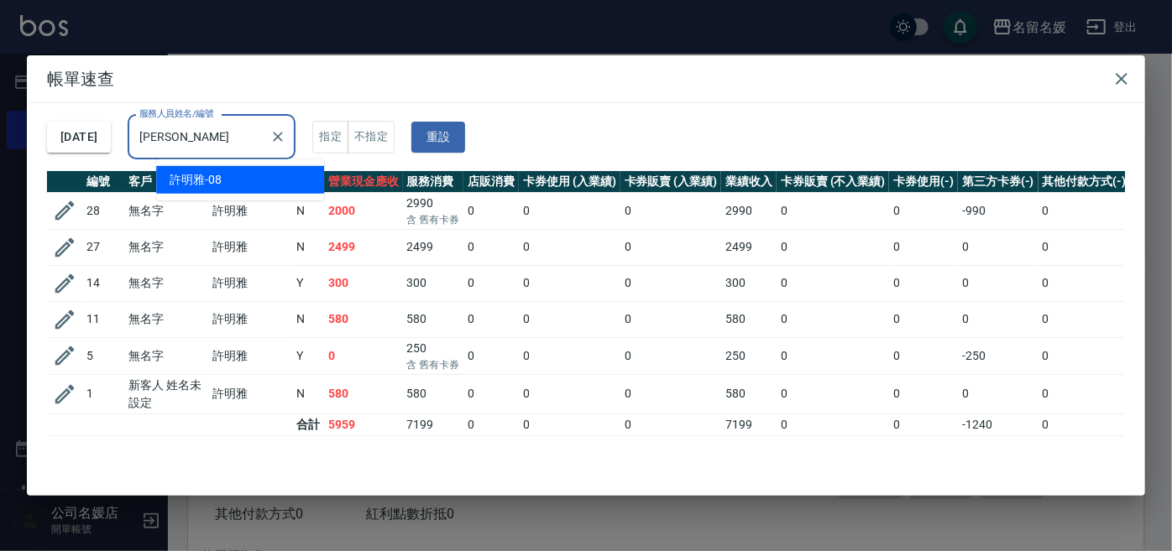
type input "許"
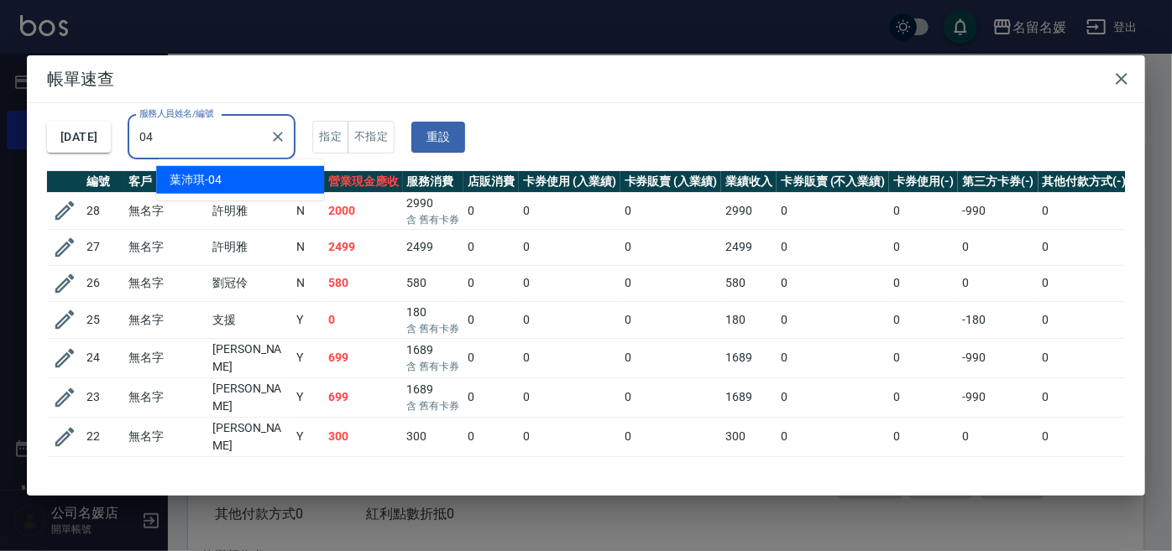
click at [243, 178] on div "[PERSON_NAME]-04" at bounding box center [240, 180] width 168 height 28
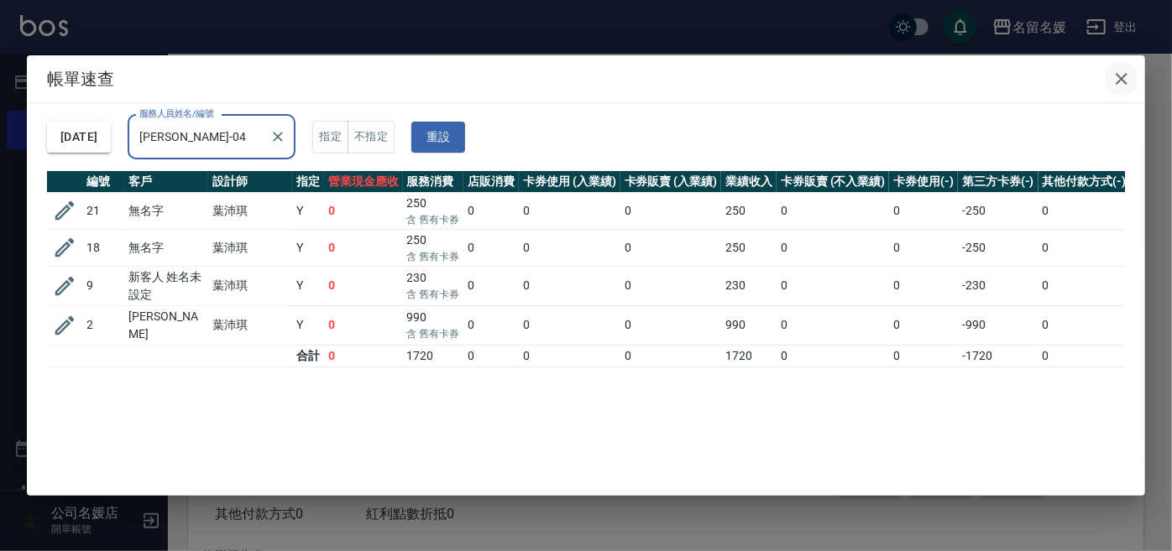
type input "[PERSON_NAME]-04"
drag, startPoint x: 1118, startPoint y: 76, endPoint x: 1008, endPoint y: 76, distance: 109.9
click at [1117, 76] on icon "button" at bounding box center [1121, 79] width 20 height 20
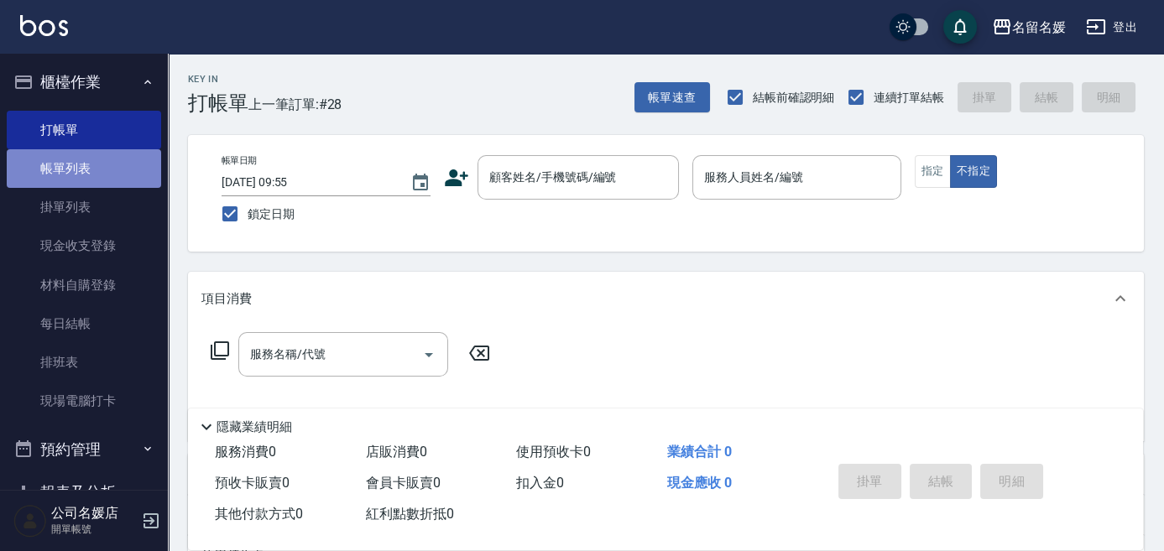
click at [107, 173] on link "帳單列表" at bounding box center [84, 168] width 154 height 39
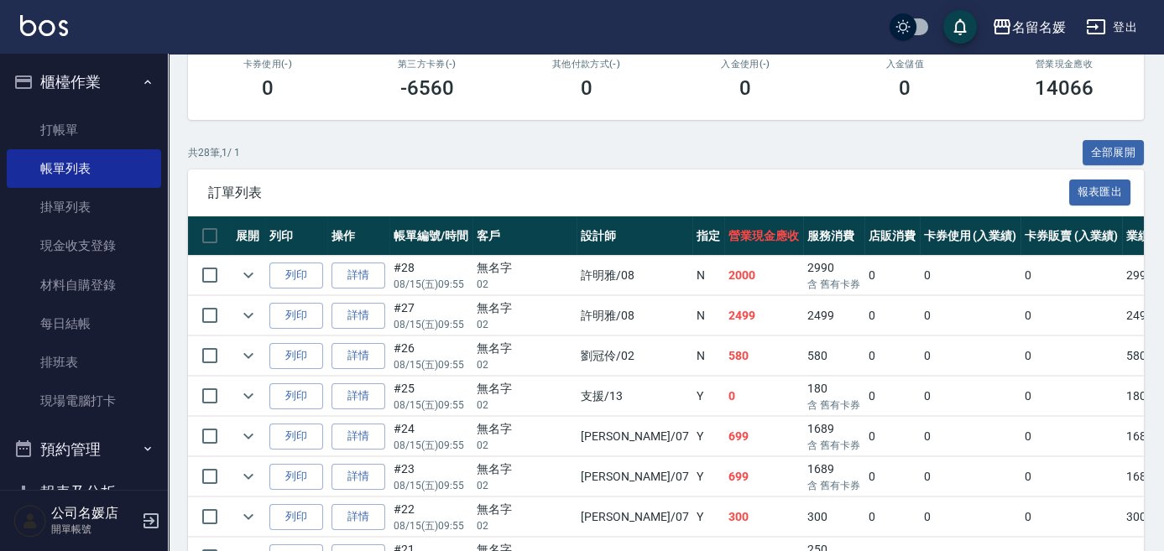
scroll to position [305, 0]
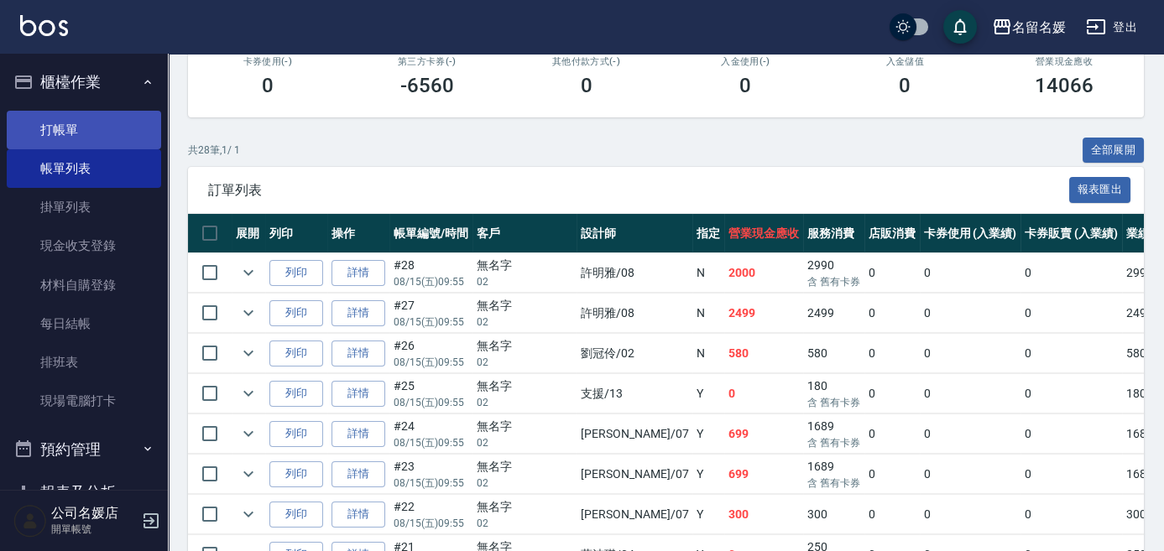
click at [90, 133] on link "打帳單" at bounding box center [84, 130] width 154 height 39
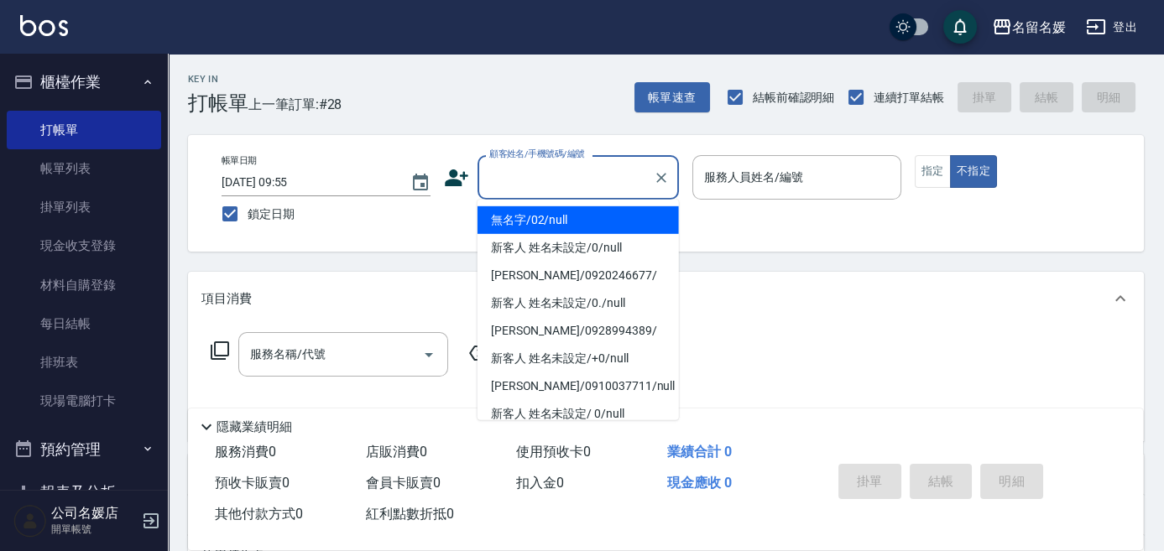
click at [598, 178] on input "顧客姓名/手機號碼/編號" at bounding box center [565, 177] width 161 height 29
click at [588, 218] on li "無名字/02/null" at bounding box center [578, 220] width 201 height 28
type input "無名字/02/null"
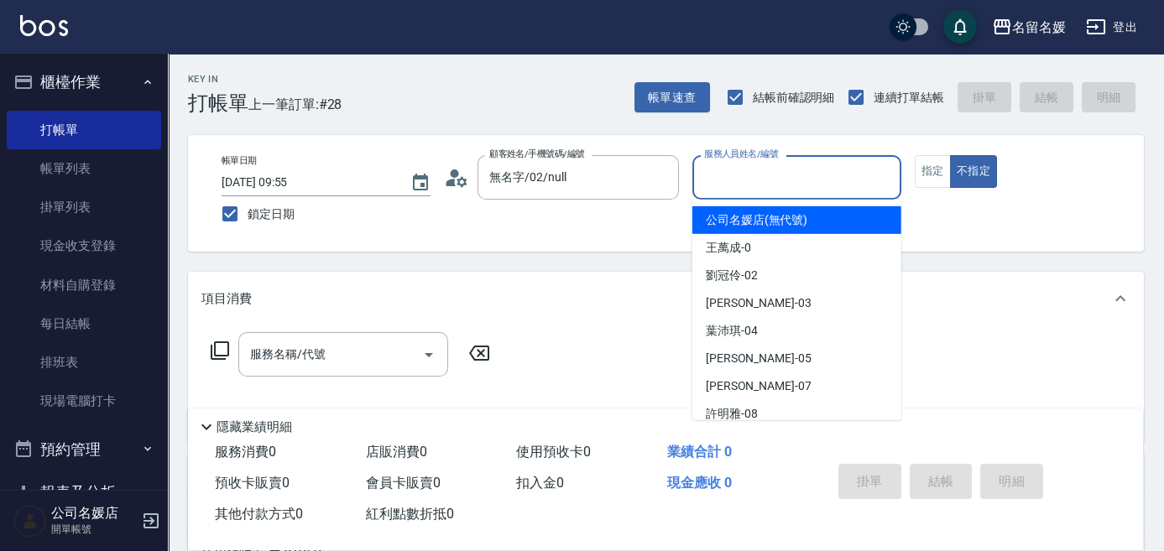
click at [791, 181] on input "服務人員姓名/編號" at bounding box center [797, 177] width 194 height 29
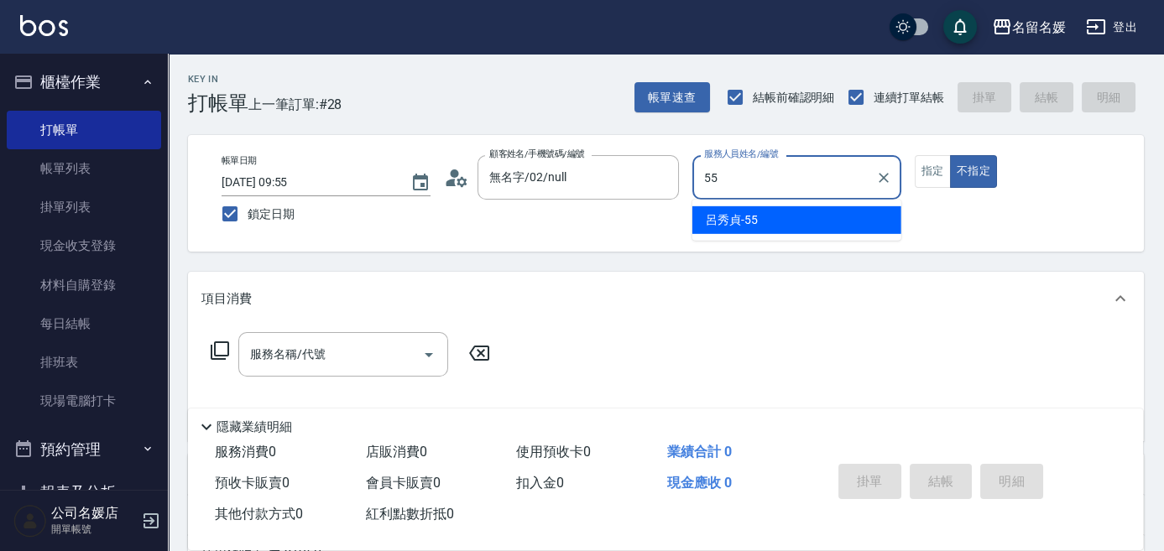
type input "55"
type button "false"
type input "[PERSON_NAME]-55"
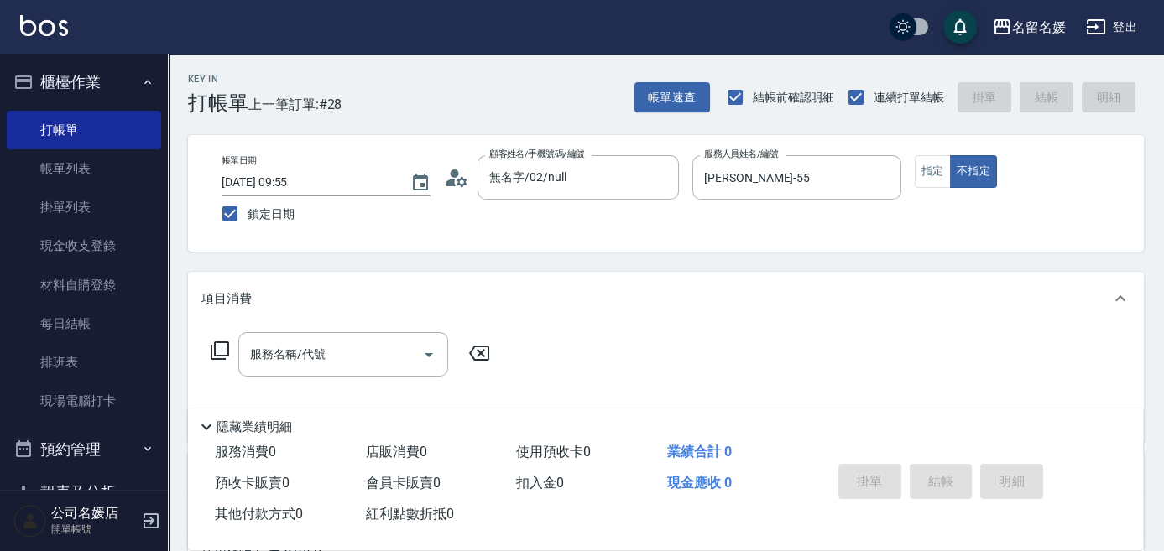
click at [221, 351] on icon at bounding box center [220, 351] width 20 height 20
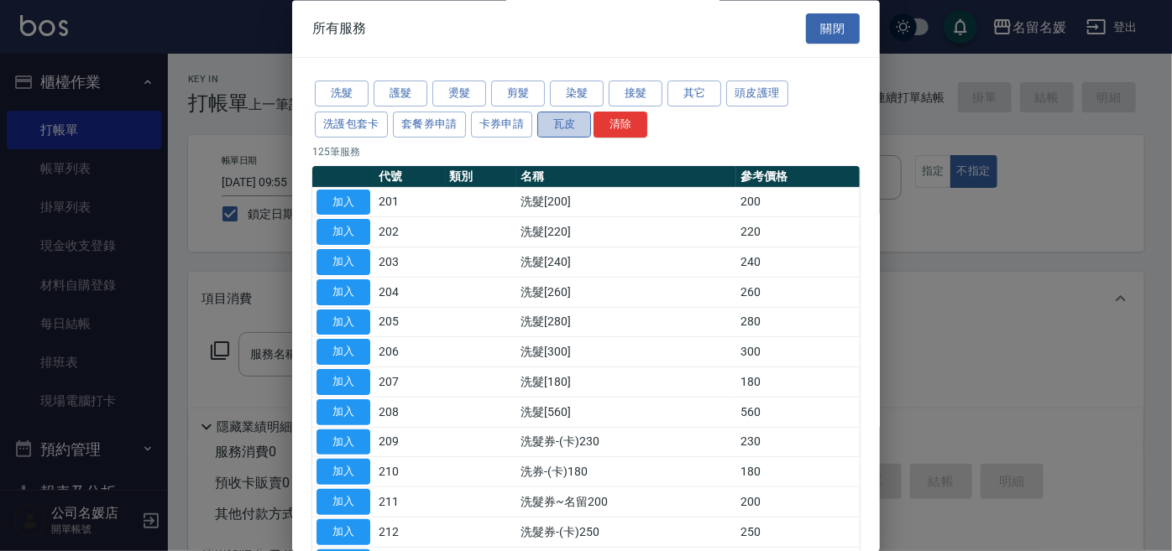
click at [559, 123] on button "瓦皮" at bounding box center [564, 125] width 54 height 26
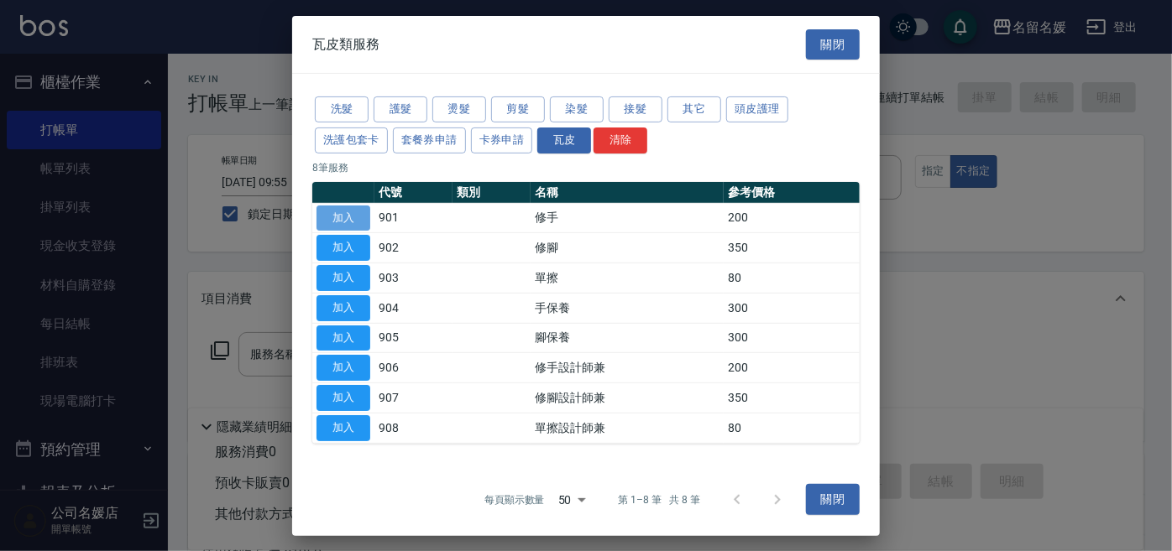
click at [358, 211] on button "加入" at bounding box center [343, 218] width 54 height 26
type input "修手(901)"
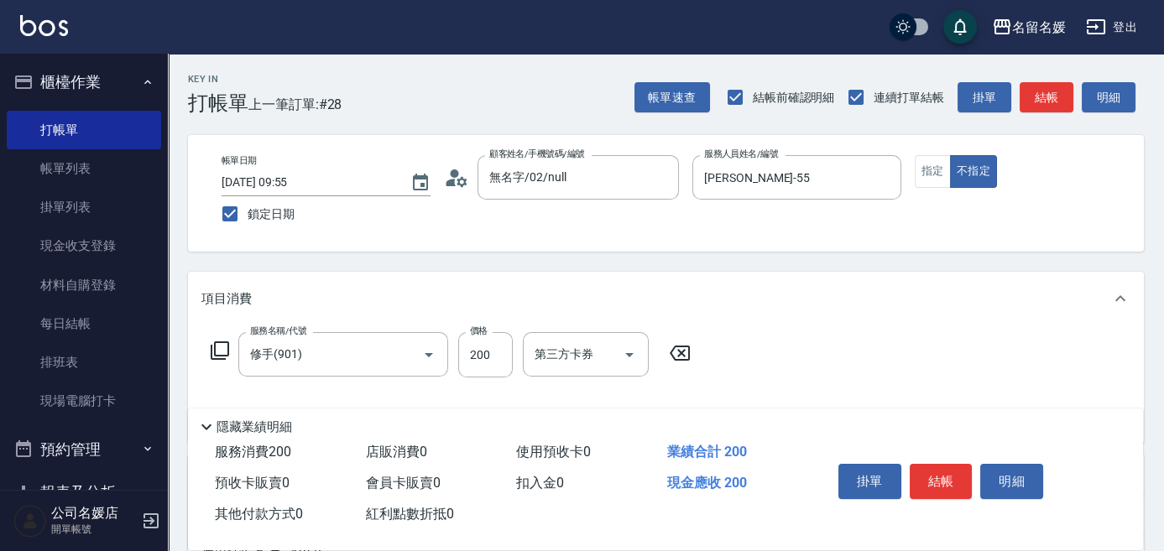
click at [222, 346] on icon at bounding box center [220, 351] width 20 height 20
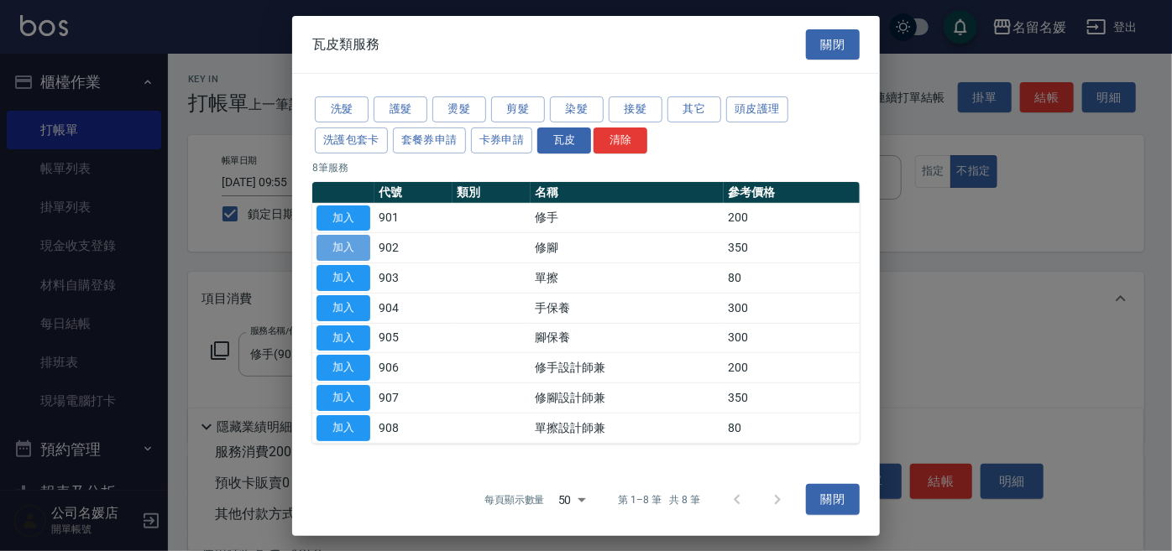
click at [335, 247] on button "加入" at bounding box center [343, 248] width 54 height 26
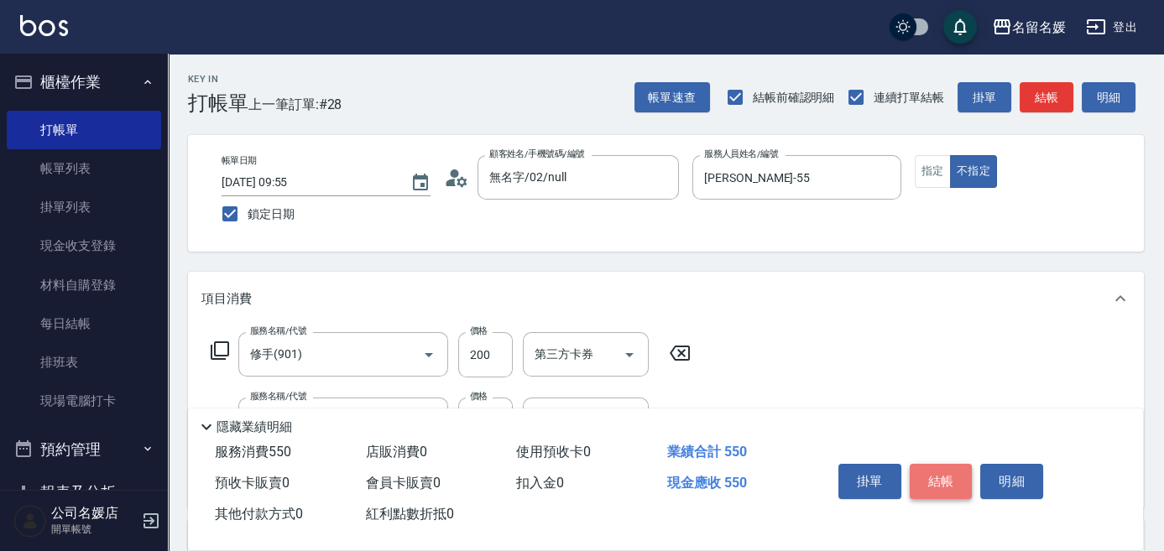
click at [932, 471] on button "結帳" at bounding box center [941, 481] width 63 height 35
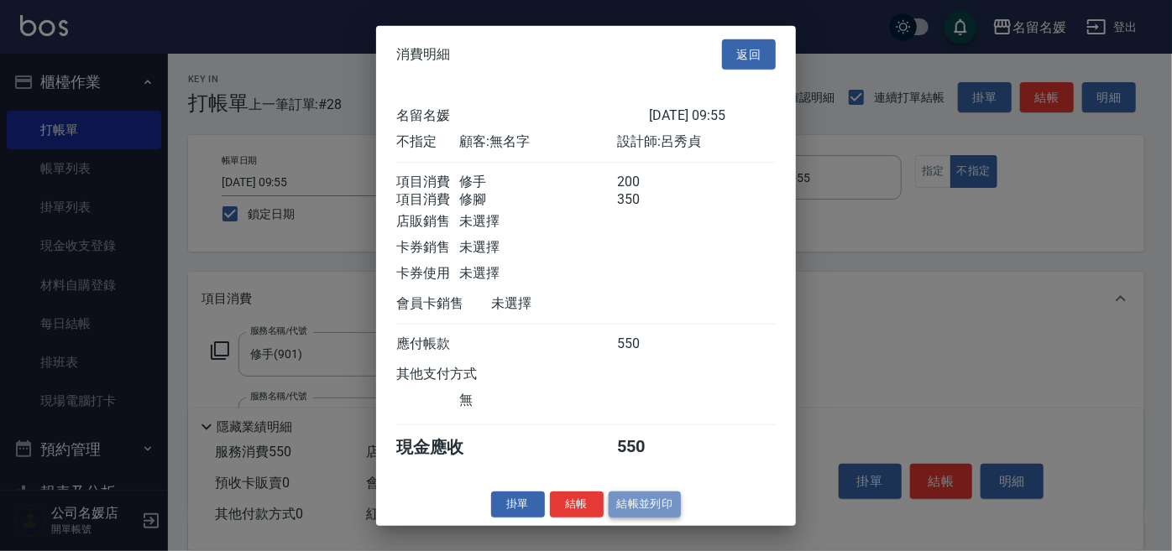
click at [635, 516] on button "結帳並列印" at bounding box center [644, 505] width 73 height 26
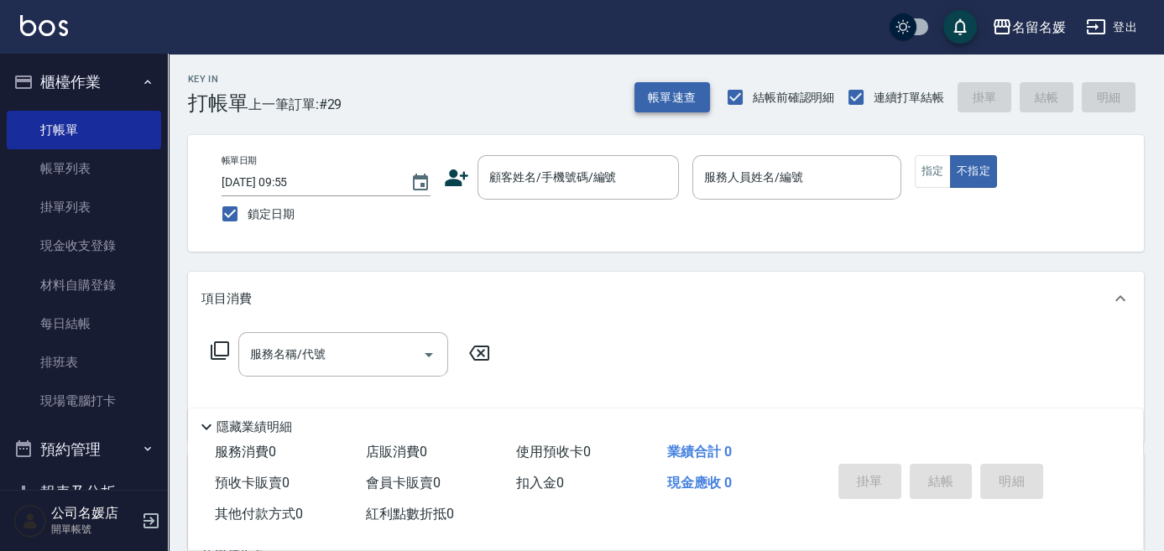
click at [668, 104] on button "帳單速查" at bounding box center [672, 97] width 76 height 31
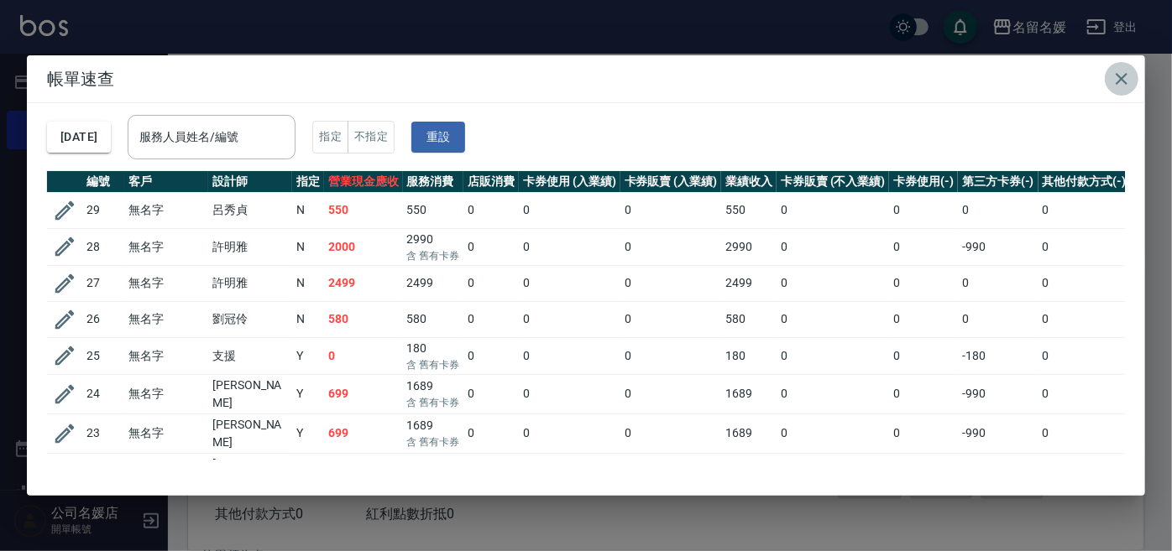
click at [1126, 82] on icon "button" at bounding box center [1121, 79] width 12 height 12
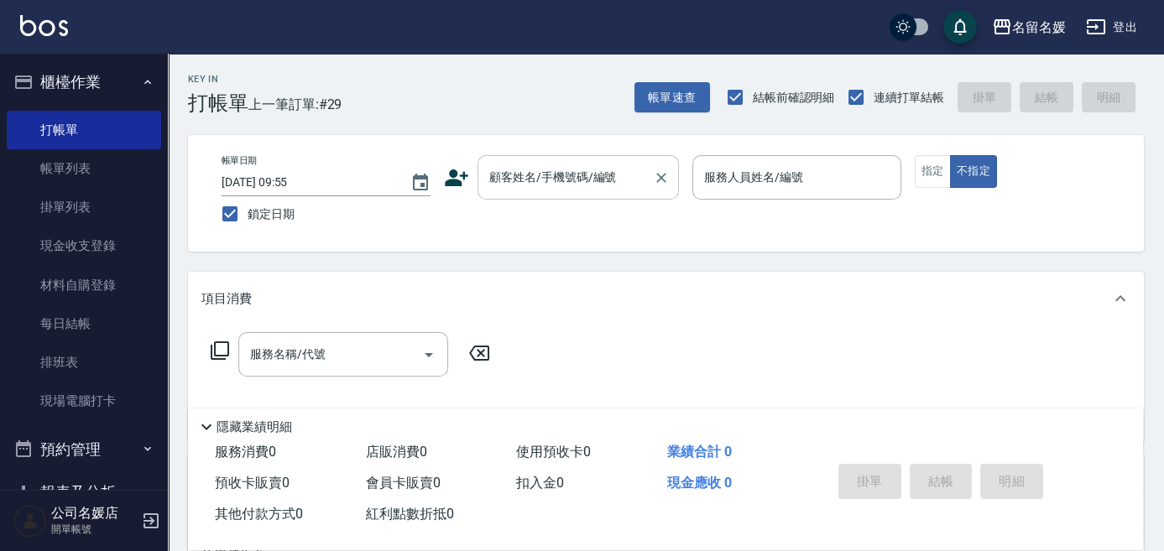
drag, startPoint x: 560, startPoint y: 179, endPoint x: 561, endPoint y: 188, distance: 9.4
click at [560, 182] on input "顧客姓名/手機號碼/編號" at bounding box center [565, 177] width 161 height 29
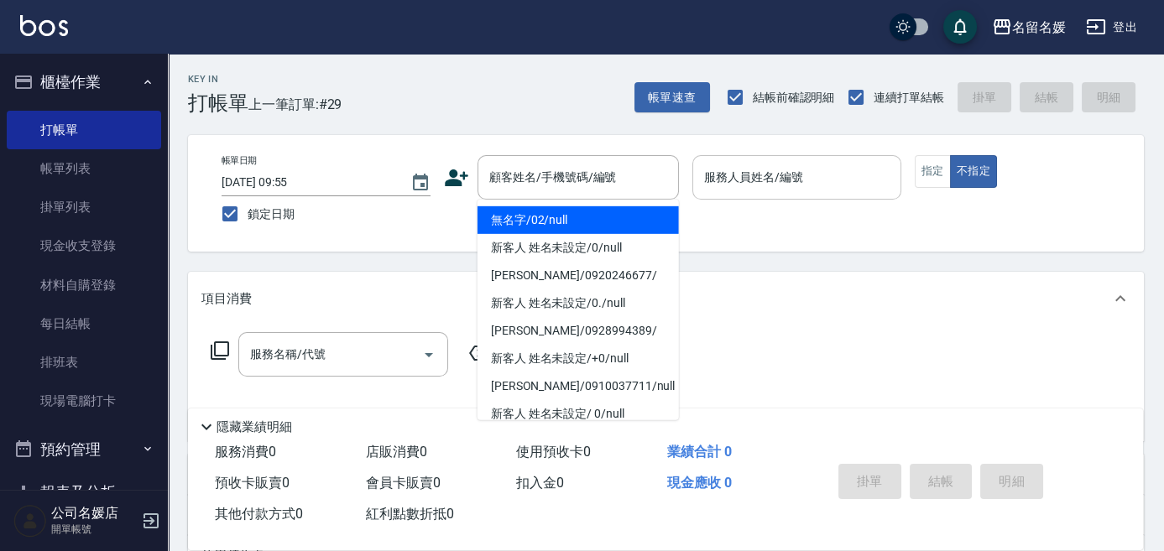
drag, startPoint x: 589, startPoint y: 220, endPoint x: 814, endPoint y: 175, distance: 229.3
click at [593, 220] on li "無名字/02/null" at bounding box center [578, 220] width 201 height 28
click at [744, 173] on input "服務人員姓名/編號" at bounding box center [797, 177] width 194 height 29
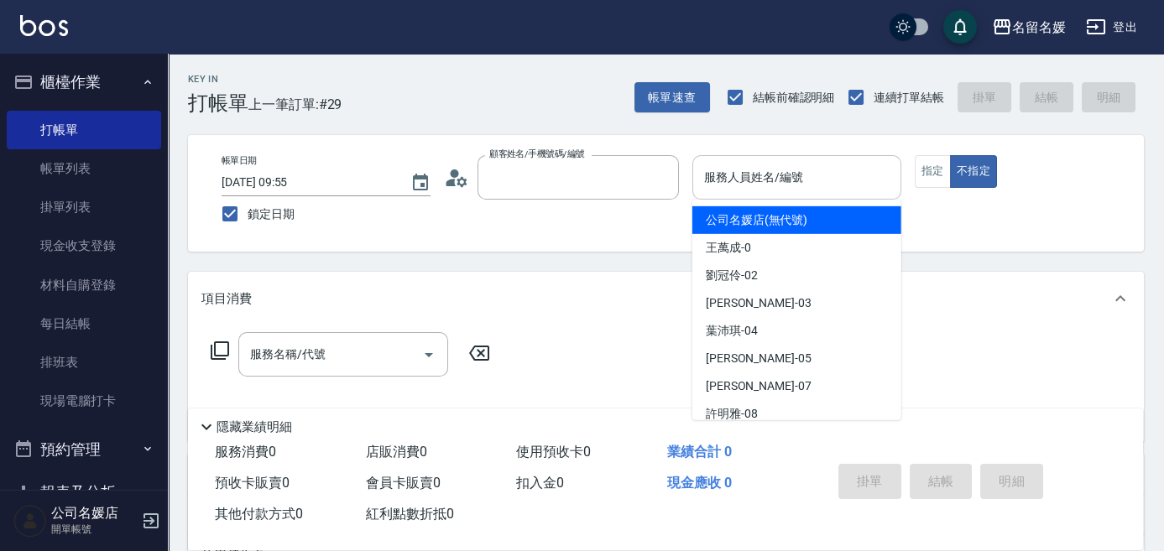
type input "無名字/02/null"
type input "公司名媛店(無代號)"
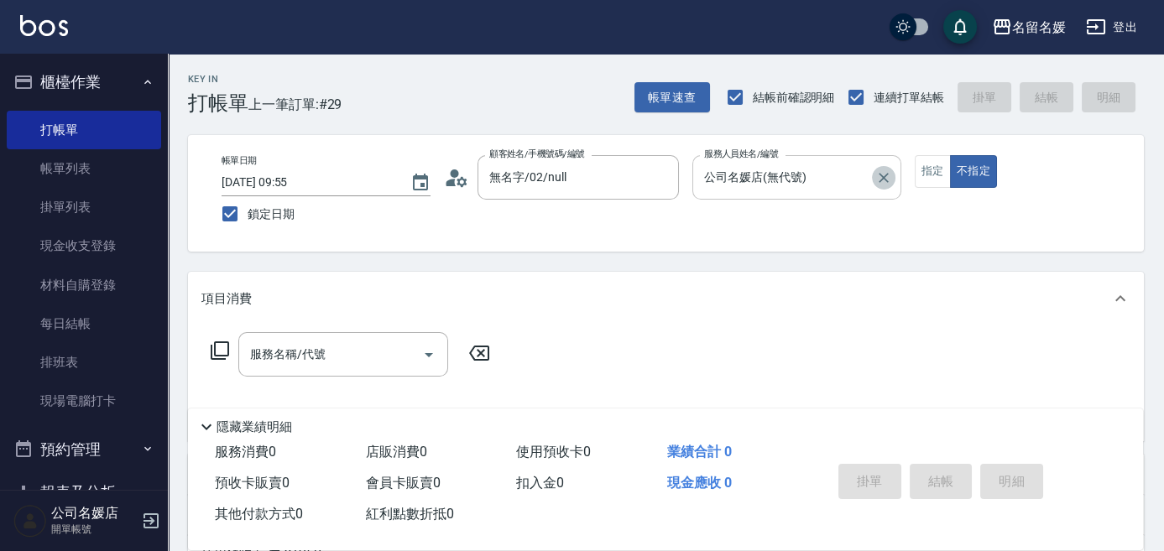
click at [882, 175] on icon "Clear" at bounding box center [884, 178] width 10 height 10
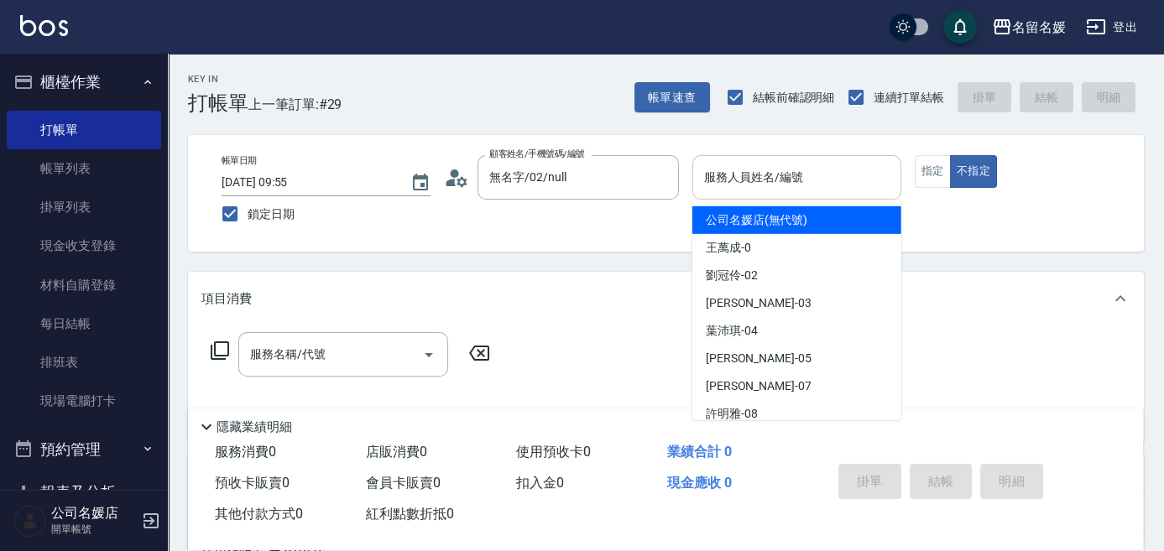
click at [814, 182] on input "服務人員姓名/編號" at bounding box center [797, 177] width 194 height 29
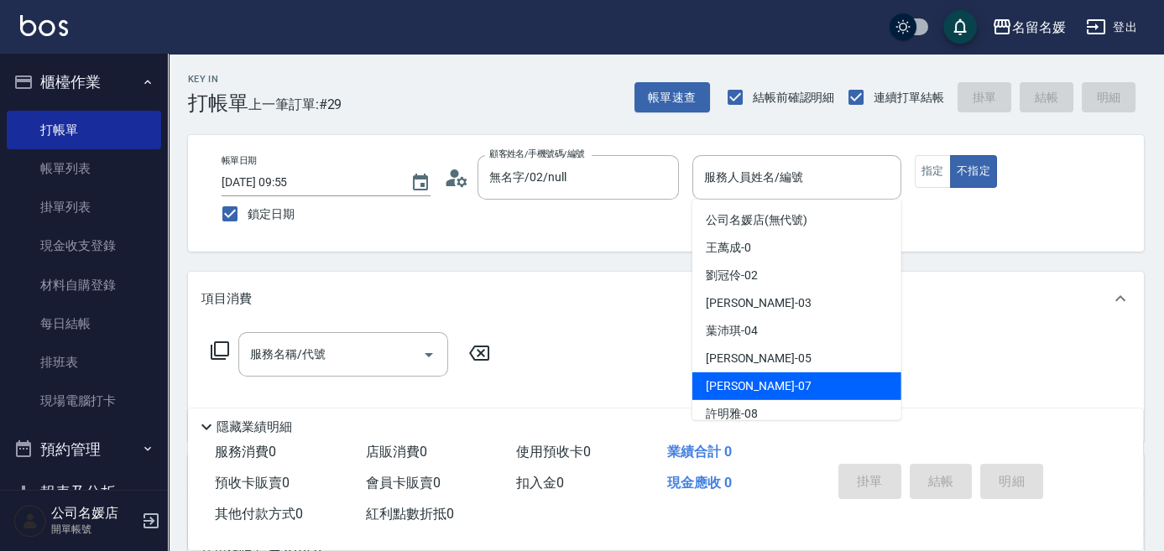
click at [768, 386] on div "[PERSON_NAME] -07" at bounding box center [796, 387] width 209 height 28
type input "[PERSON_NAME]-07"
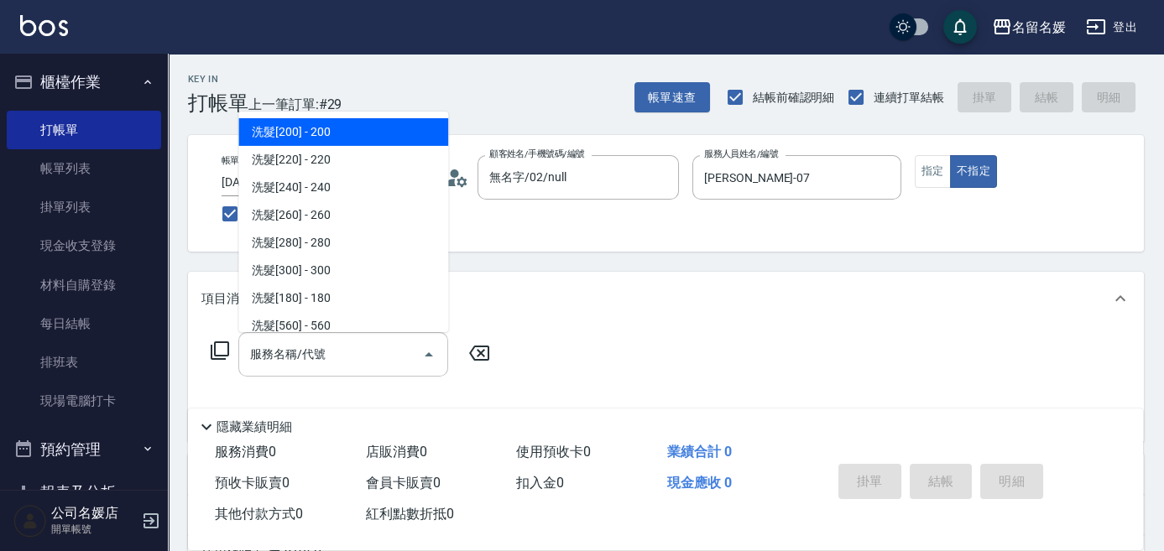
click at [377, 357] on input "服務名稱/代號" at bounding box center [331, 354] width 170 height 29
click at [222, 342] on icon at bounding box center [220, 351] width 18 height 18
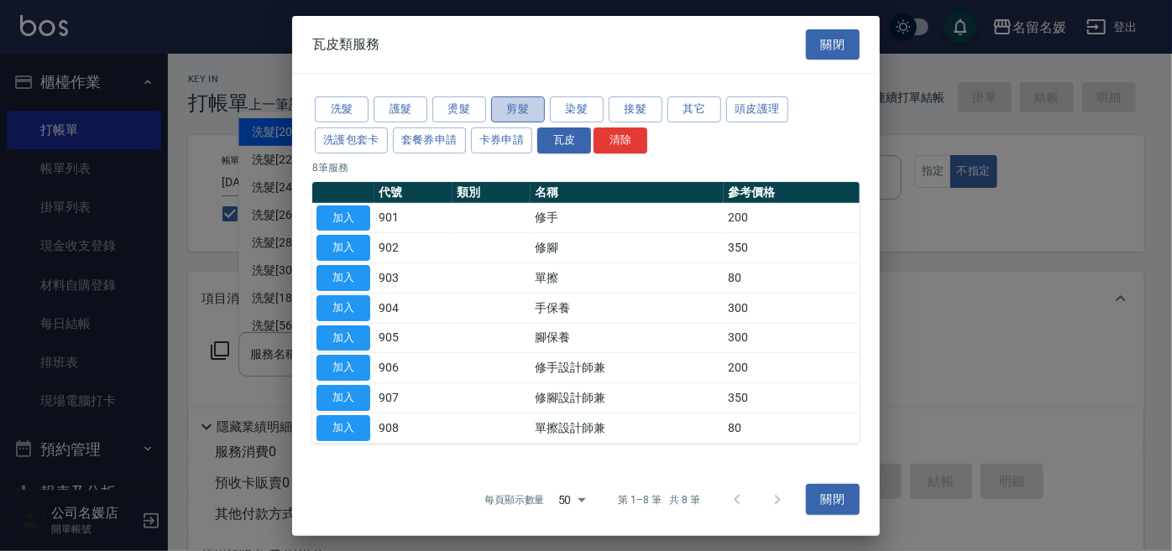
click at [530, 107] on button "剪髮" at bounding box center [518, 110] width 54 height 26
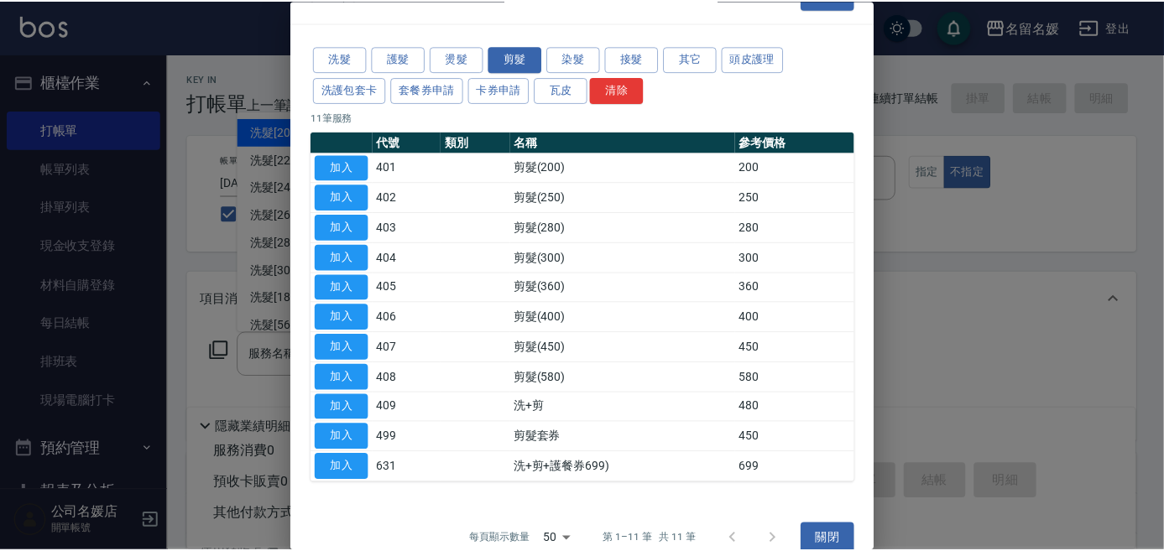
scroll to position [55, 0]
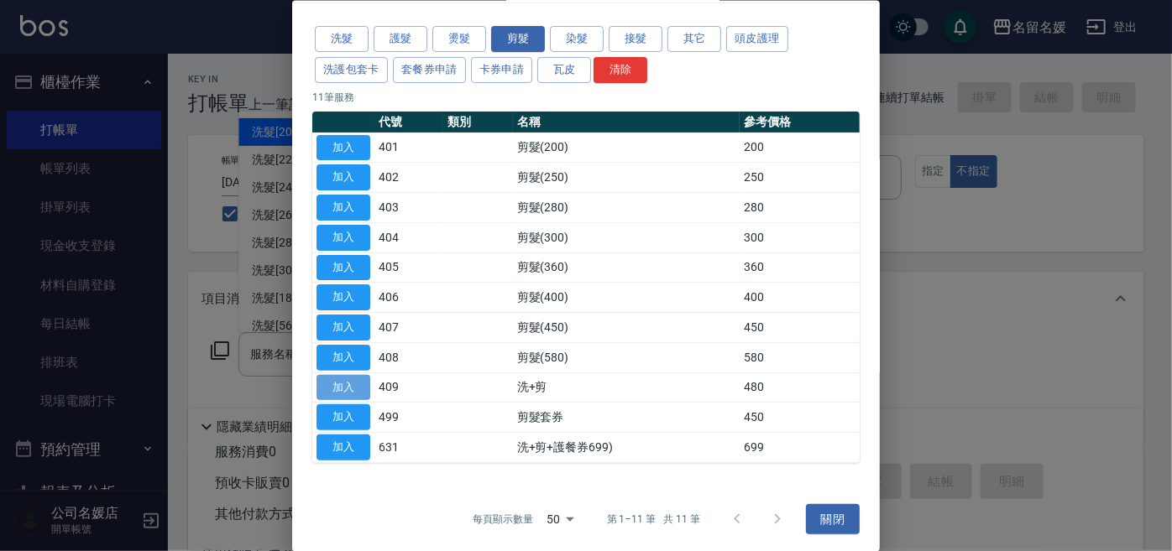
click at [353, 386] on button "加入" at bounding box center [343, 387] width 54 height 26
type input "洗+剪(409)"
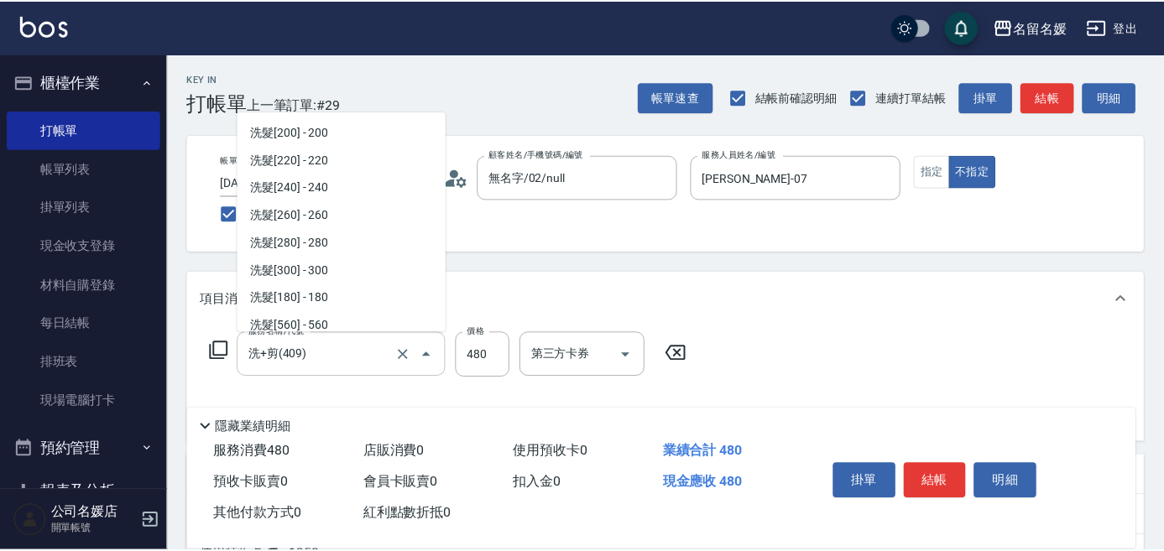
scroll to position [976, 0]
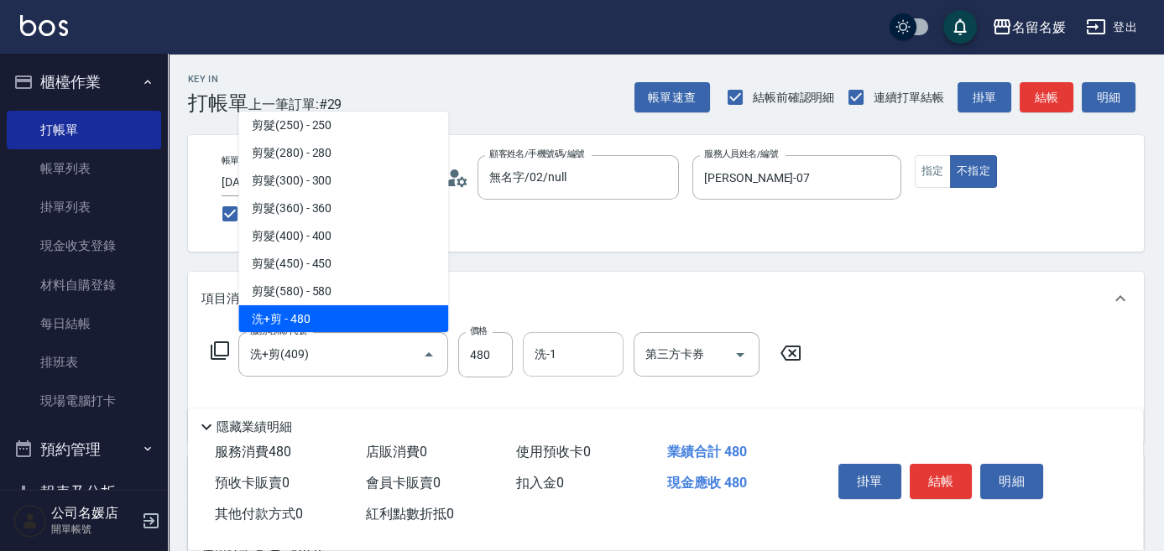
click at [578, 357] on input "洗-1" at bounding box center [573, 354] width 86 height 29
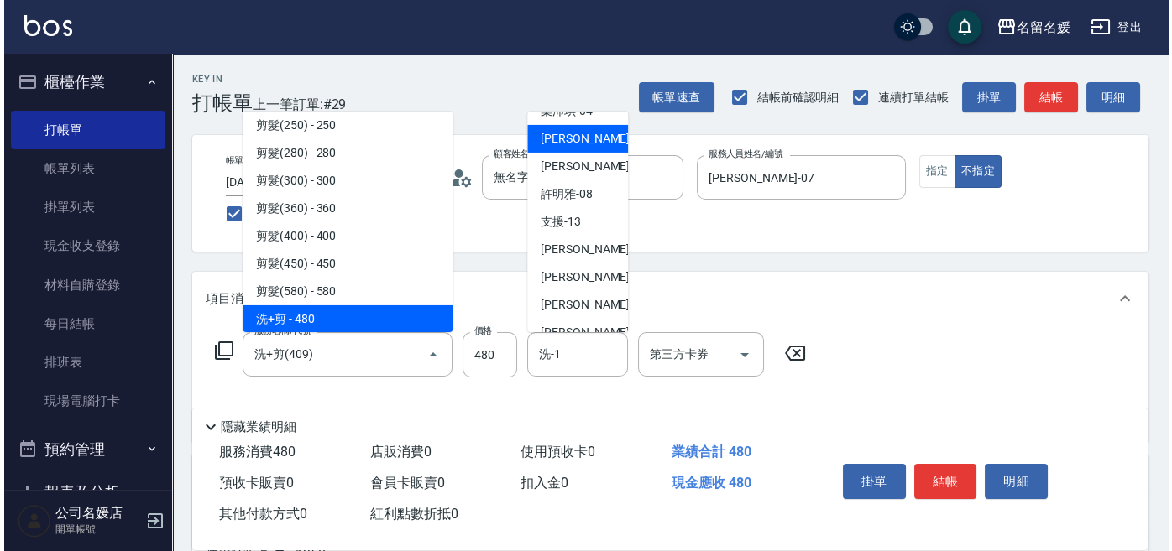
scroll to position [228, 0]
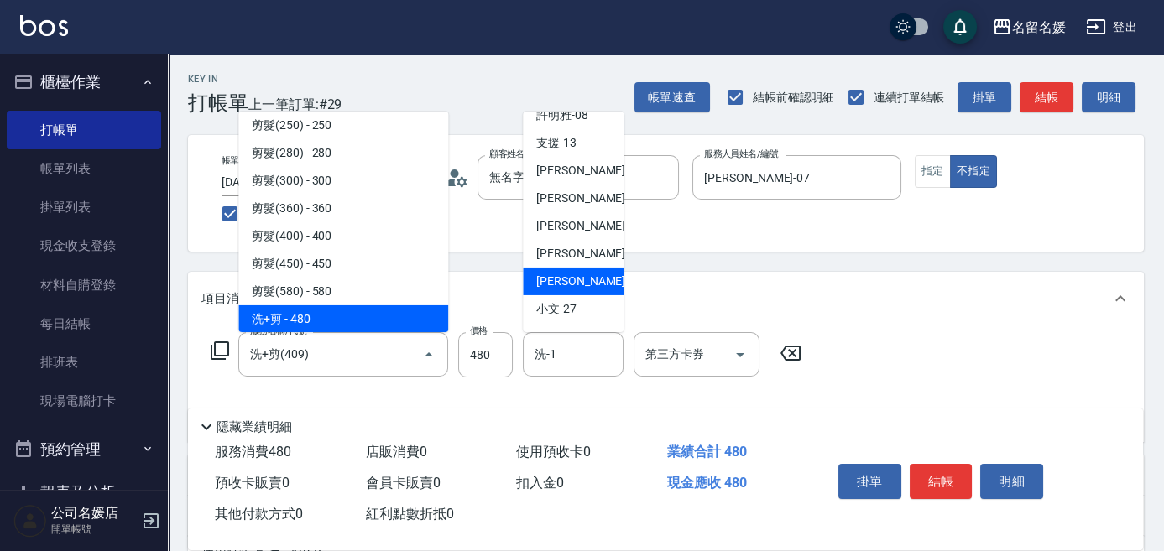
click at [582, 283] on span "[PERSON_NAME]-26" at bounding box center [589, 282] width 106 height 18
type input "[PERSON_NAME]-26"
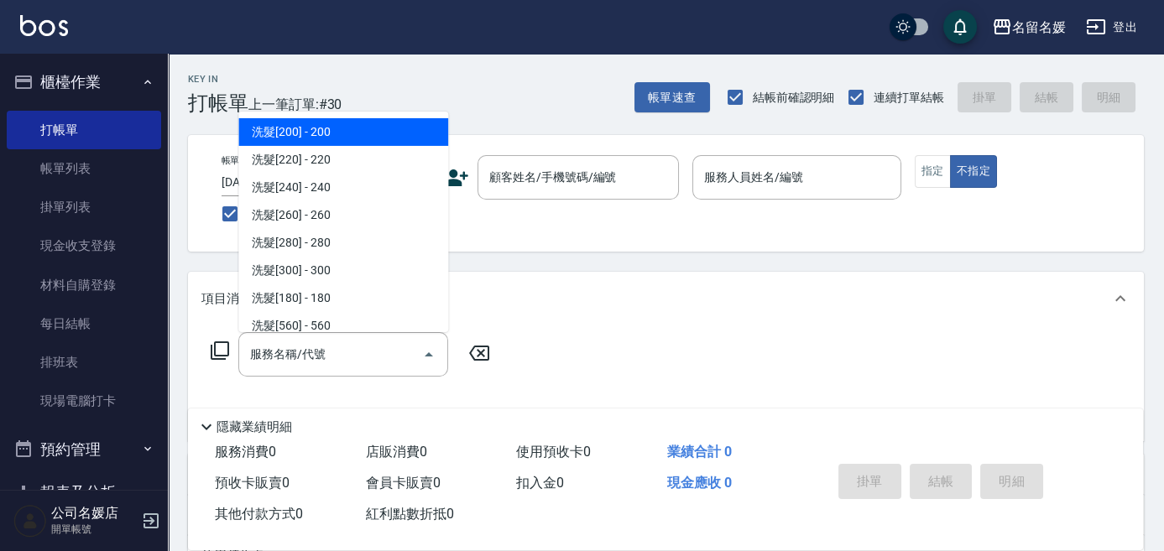
click at [573, 332] on div "服務名稱/代號 服務名稱/代號" at bounding box center [666, 384] width 956 height 116
click at [481, 355] on icon at bounding box center [479, 353] width 42 height 20
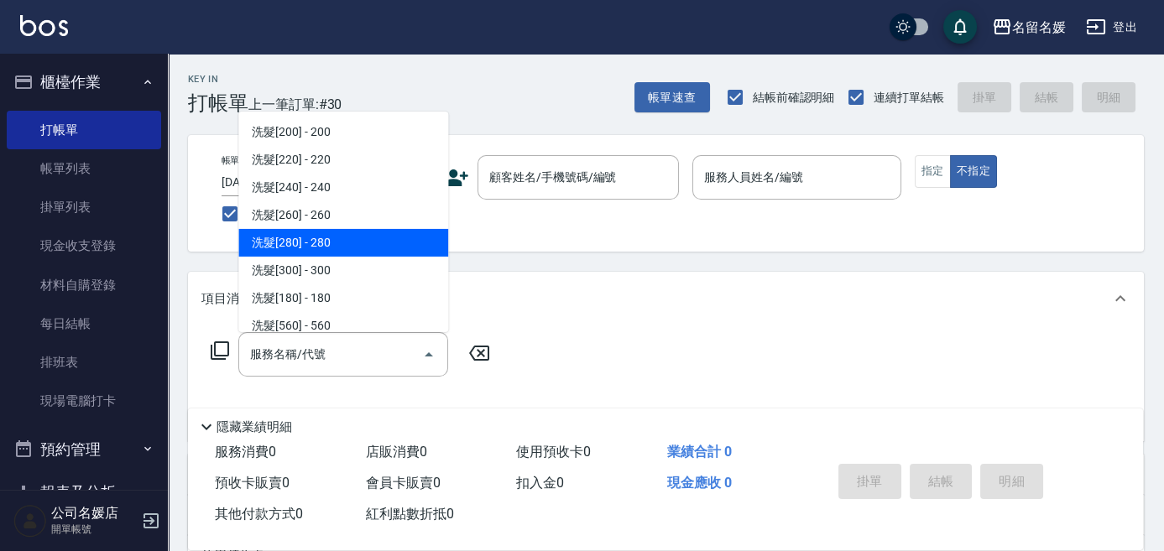
click at [499, 305] on div "項目消費" at bounding box center [655, 299] width 909 height 18
click at [499, 303] on div "項目消費" at bounding box center [666, 292] width 956 height 40
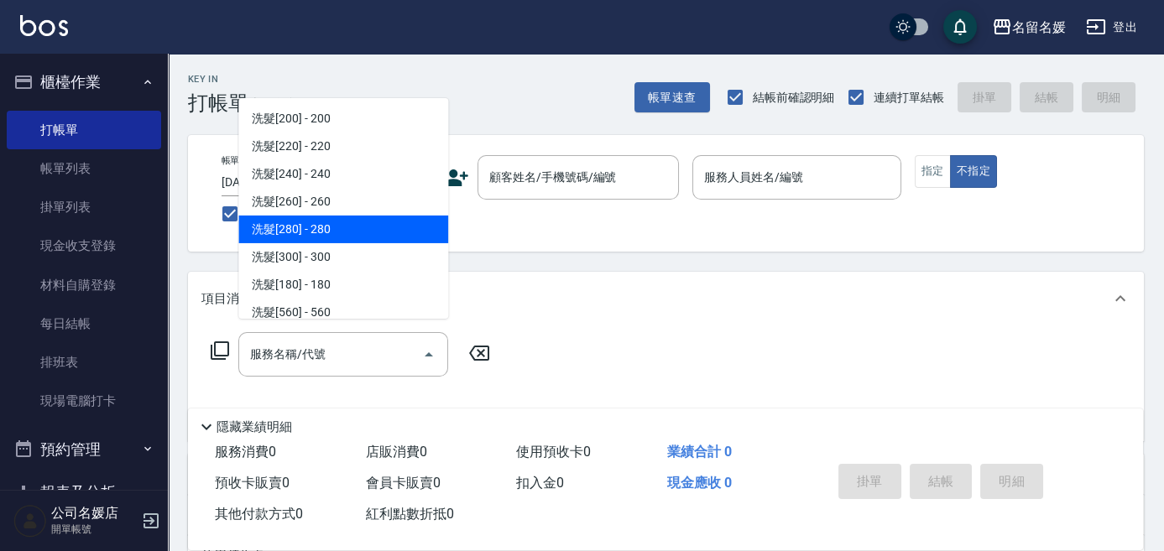
click at [499, 303] on div "項目消費" at bounding box center [655, 299] width 909 height 18
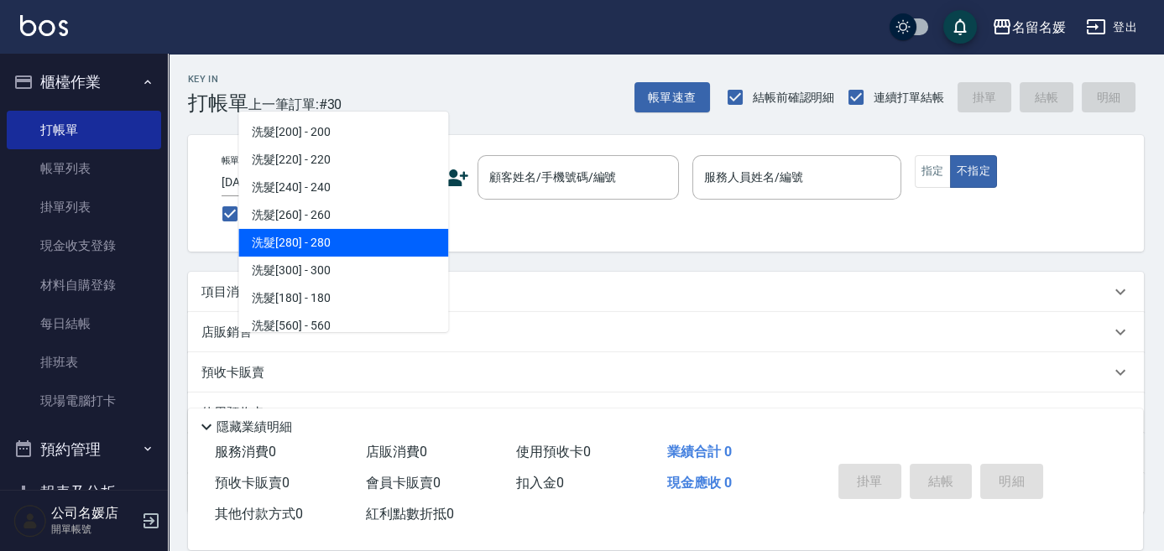
click at [499, 303] on div "項目消費" at bounding box center [666, 292] width 956 height 40
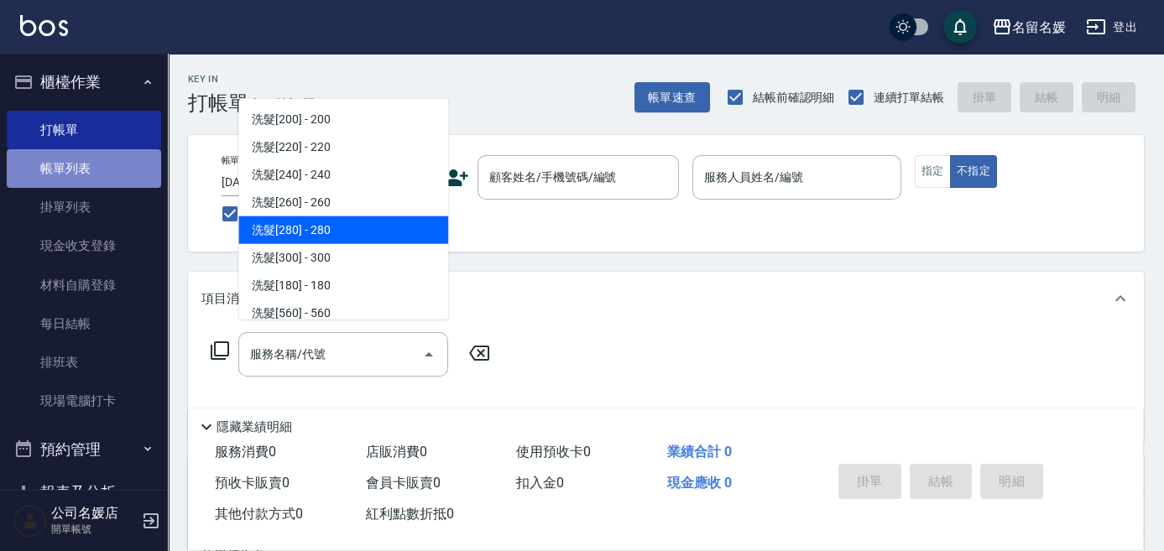
click at [106, 168] on link "帳單列表" at bounding box center [84, 168] width 154 height 39
drag, startPoint x: 106, startPoint y: 168, endPoint x: 117, endPoint y: 172, distance: 11.7
click at [107, 168] on link "帳單列表" at bounding box center [84, 168] width 154 height 39
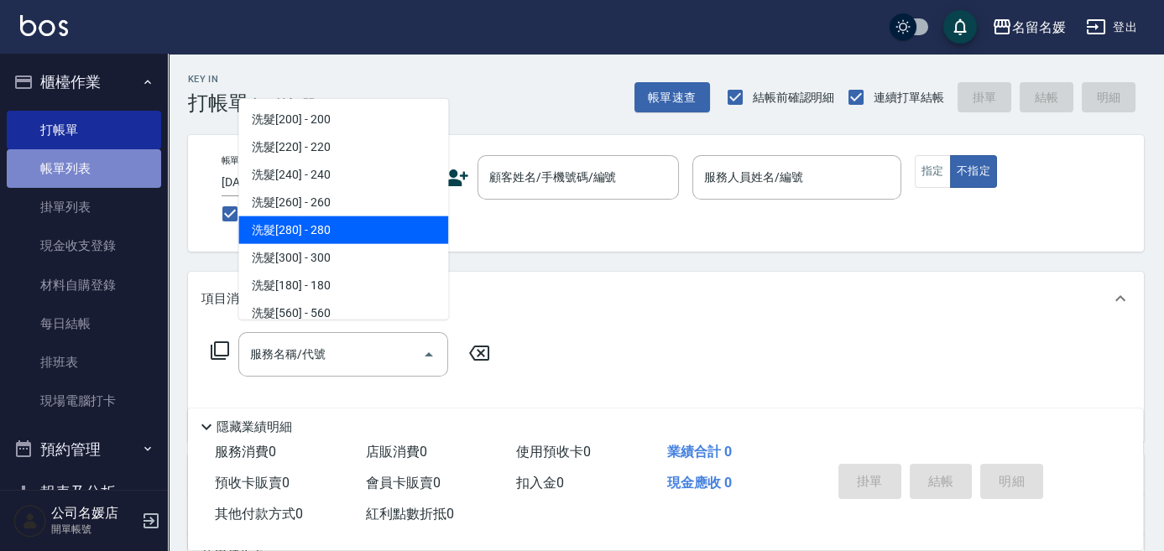
click at [107, 168] on link "帳單列表" at bounding box center [84, 168] width 154 height 39
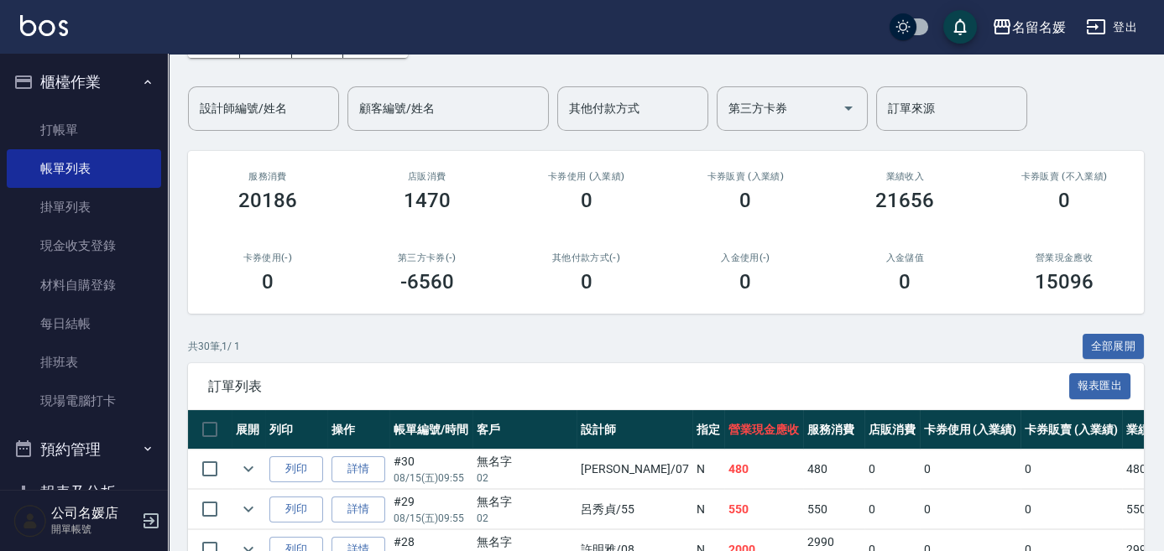
scroll to position [305, 0]
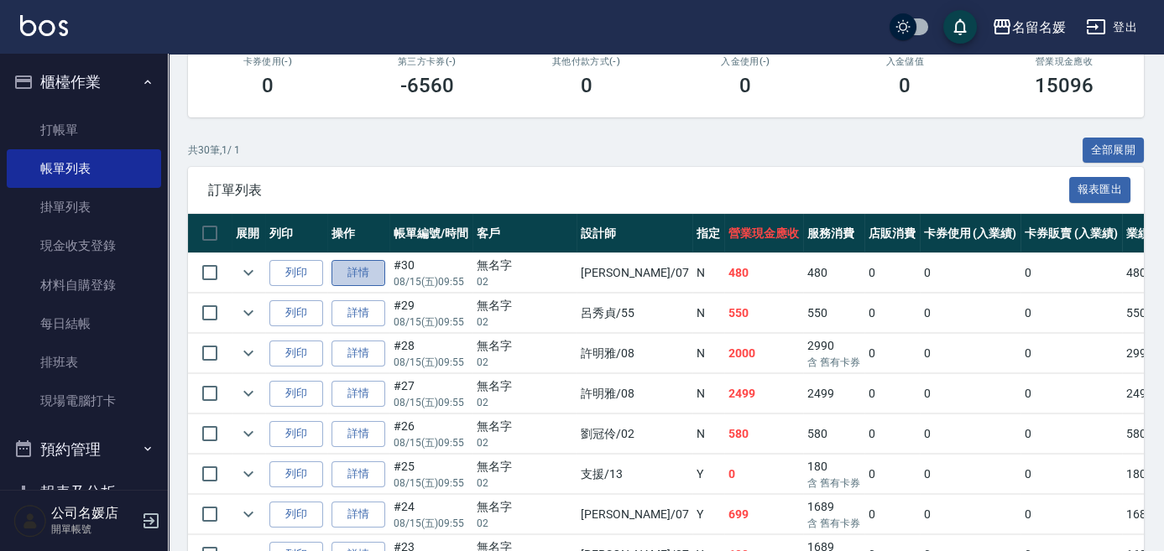
click at [364, 280] on link "詳情" at bounding box center [358, 273] width 54 height 26
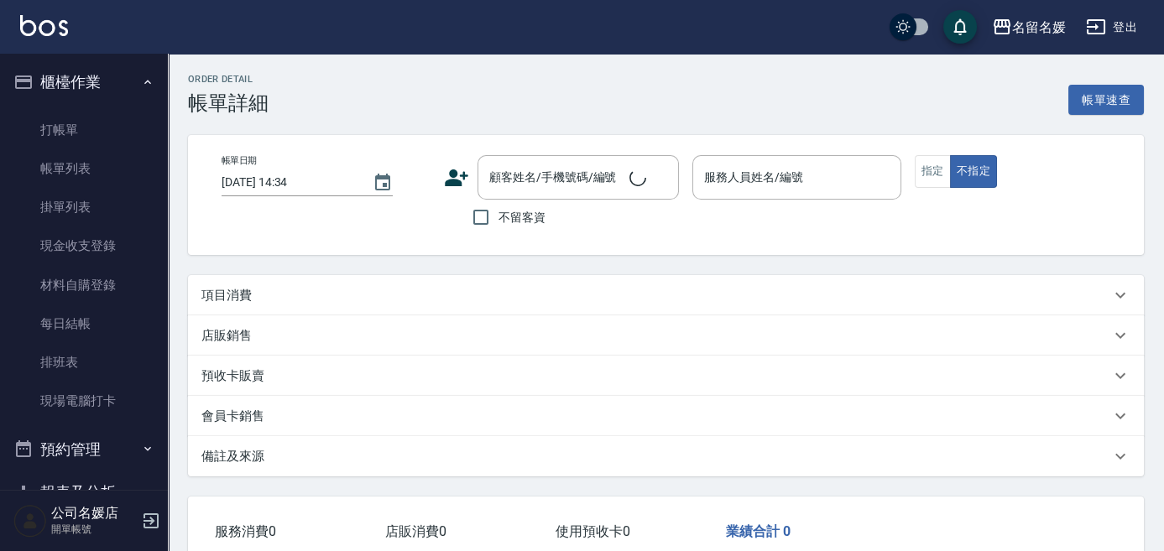
click at [364, 280] on div "項目消費" at bounding box center [666, 295] width 956 height 40
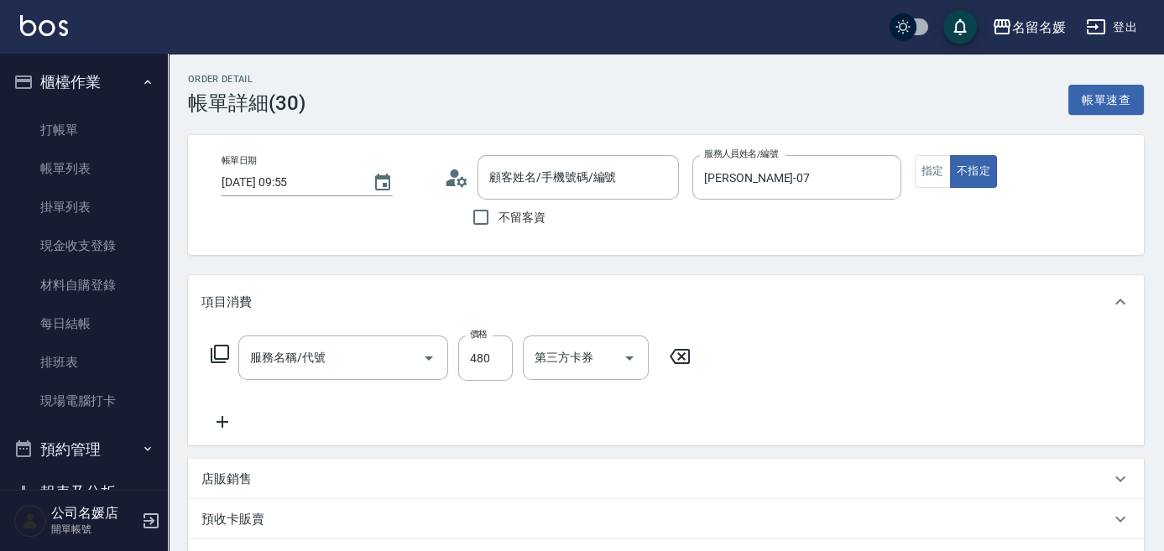
type input "[DATE] 09:55"
type input "[PERSON_NAME]-07"
type input "無名字/02/null"
click at [497, 342] on input "480" at bounding box center [485, 358] width 55 height 45
click at [498, 352] on input "480" at bounding box center [485, 358] width 55 height 45
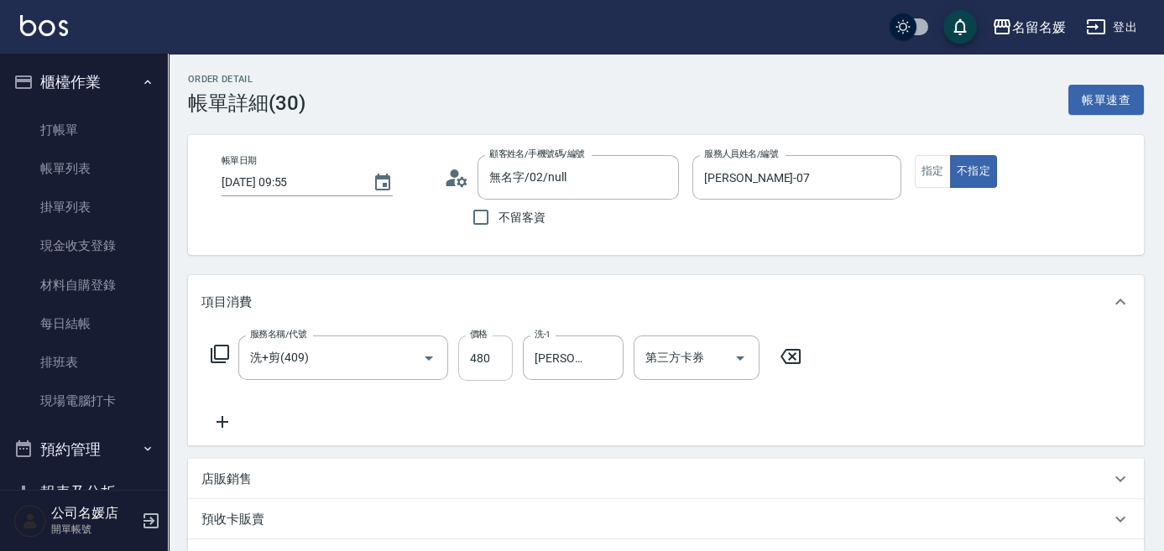
click at [498, 352] on input "480" at bounding box center [485, 358] width 55 height 45
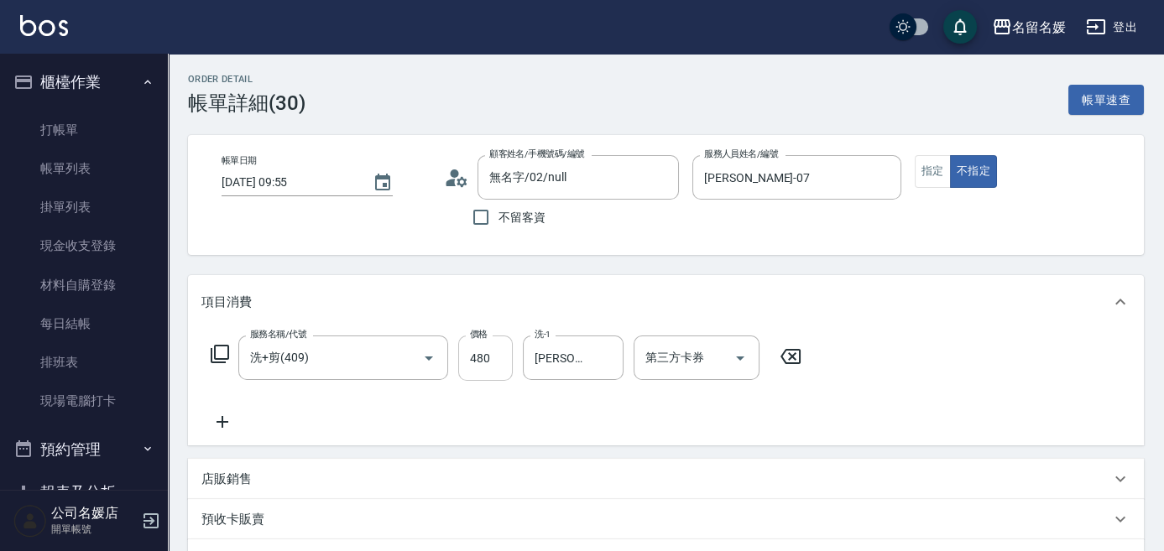
click at [492, 350] on input "480" at bounding box center [485, 358] width 55 height 45
click at [491, 350] on input "480" at bounding box center [485, 358] width 55 height 45
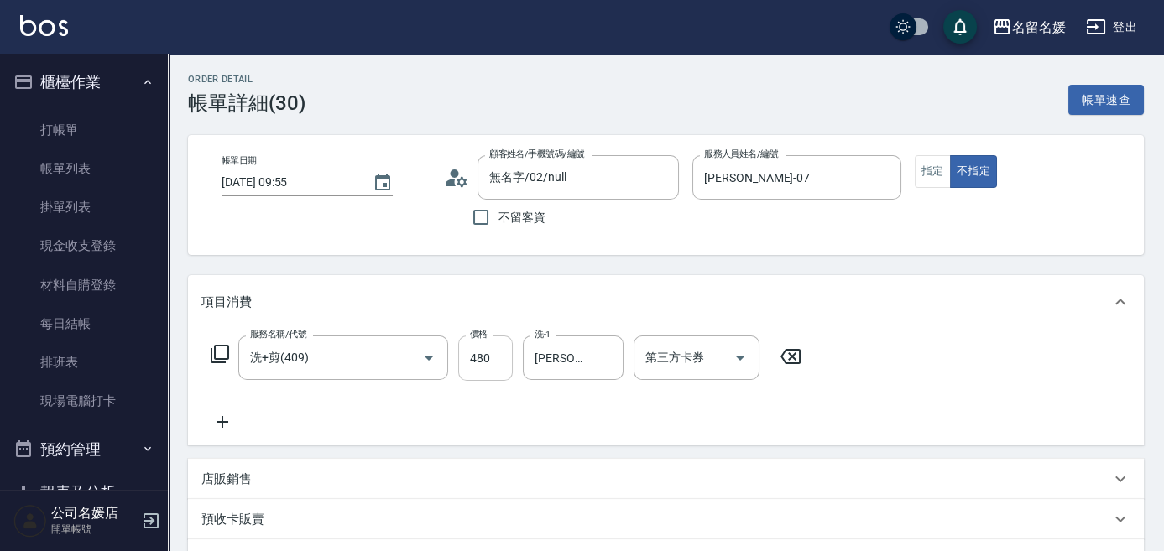
click at [491, 350] on input "480" at bounding box center [485, 358] width 55 height 45
click at [488, 352] on input "480" at bounding box center [485, 358] width 55 height 45
click at [486, 352] on input "480" at bounding box center [485, 358] width 55 height 45
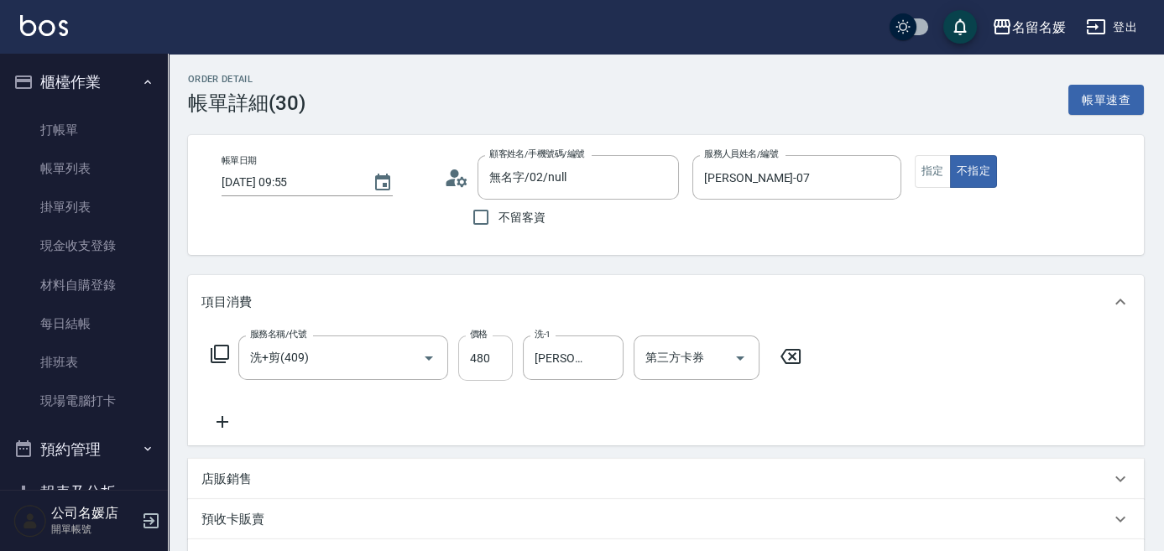
click at [486, 352] on input "480" at bounding box center [485, 358] width 55 height 45
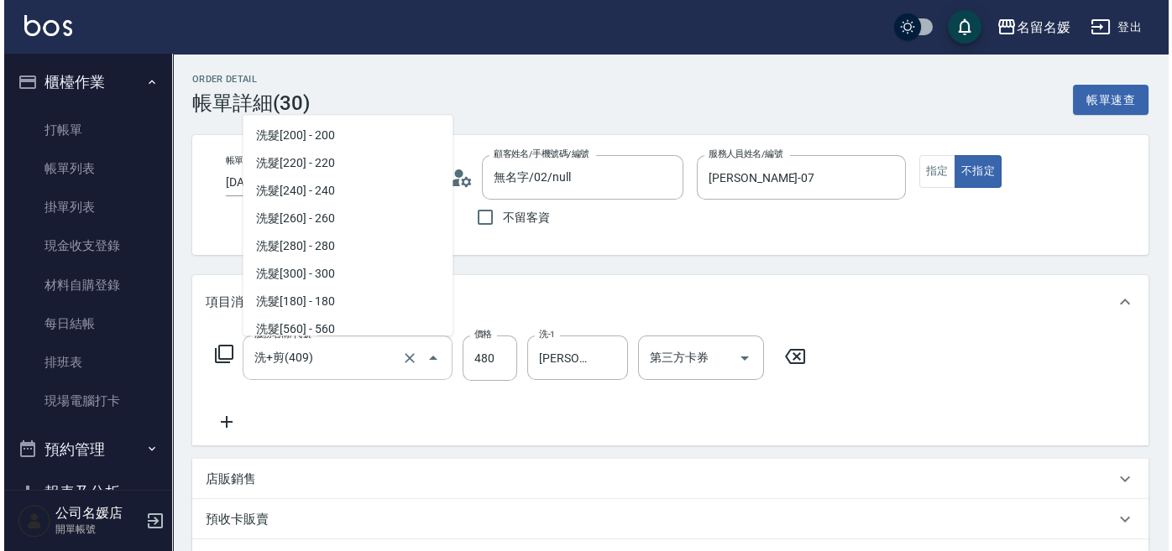
scroll to position [976, 0]
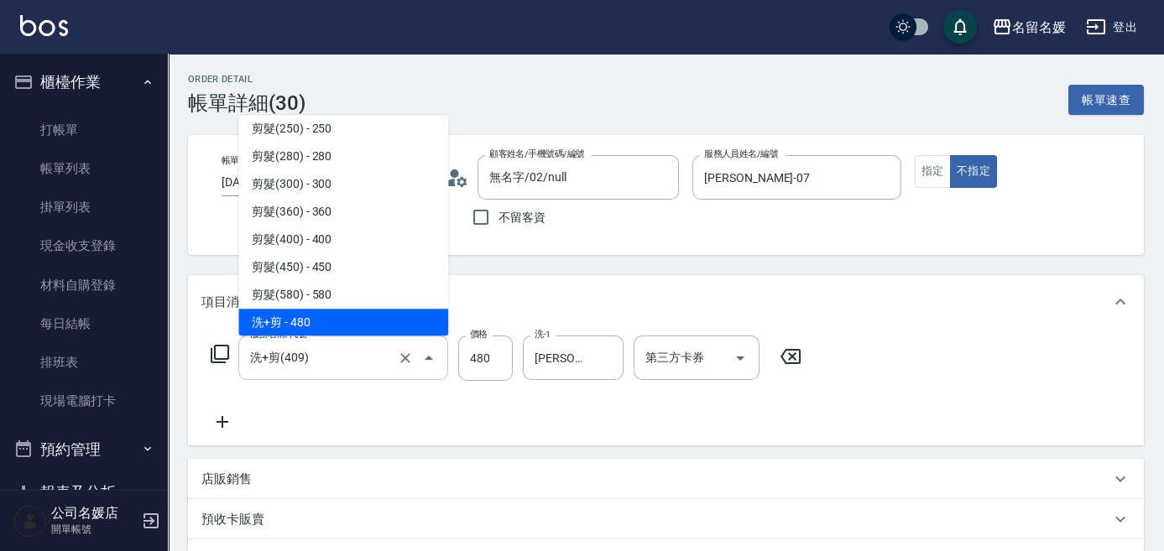
click at [372, 357] on input "洗+剪(409)" at bounding box center [320, 357] width 148 height 29
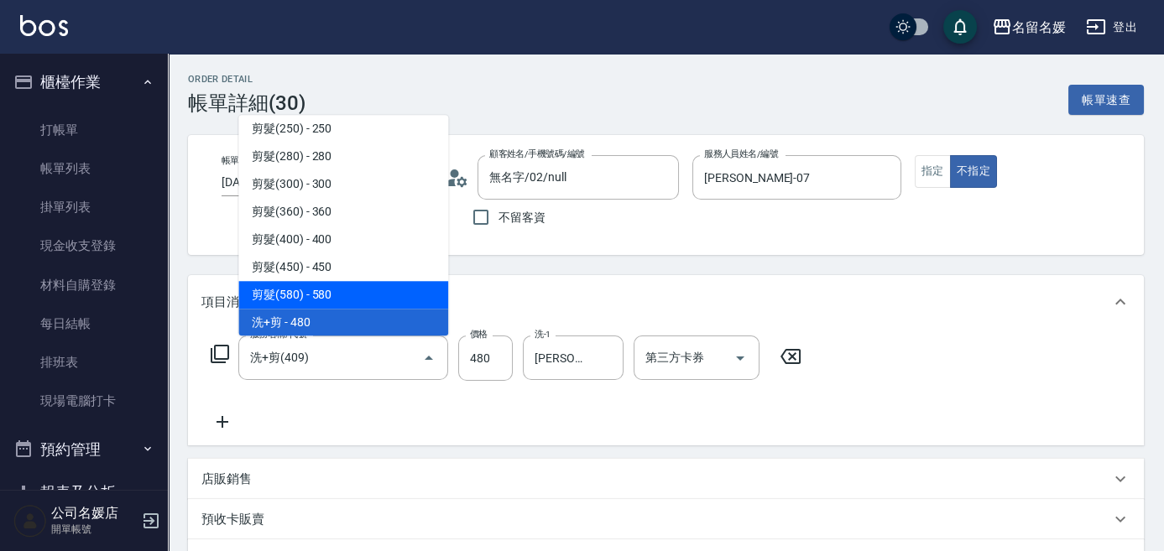
click at [364, 300] on span "剪髮(580) - 580" at bounding box center [343, 295] width 210 height 28
type input "剪髮(580)(408)"
type input "580"
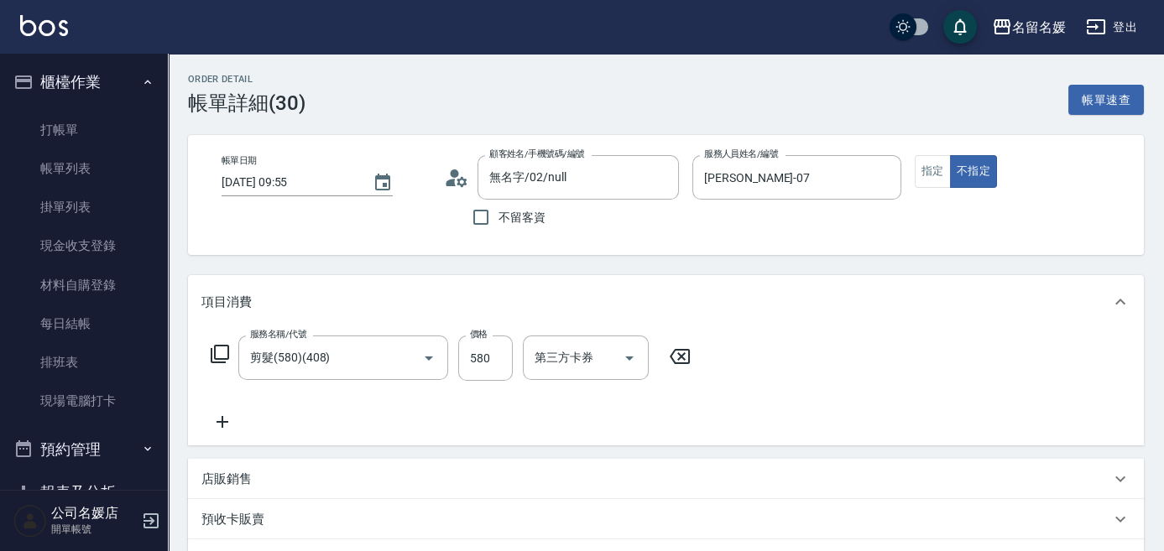
click at [532, 385] on div "服務名稱/代號 剪髮(580)(408) 服務名稱/代號 價格 580 價格 第三方卡券 第三方卡券" at bounding box center [450, 384] width 499 height 97
click at [215, 346] on icon at bounding box center [220, 354] width 18 height 18
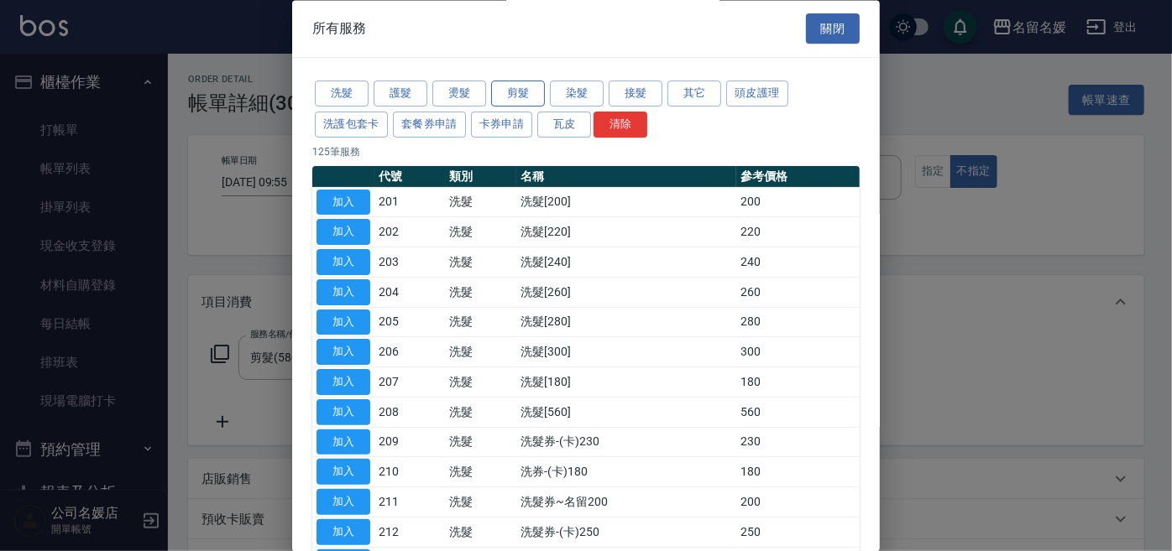
click at [524, 91] on button "剪髮" at bounding box center [518, 94] width 54 height 26
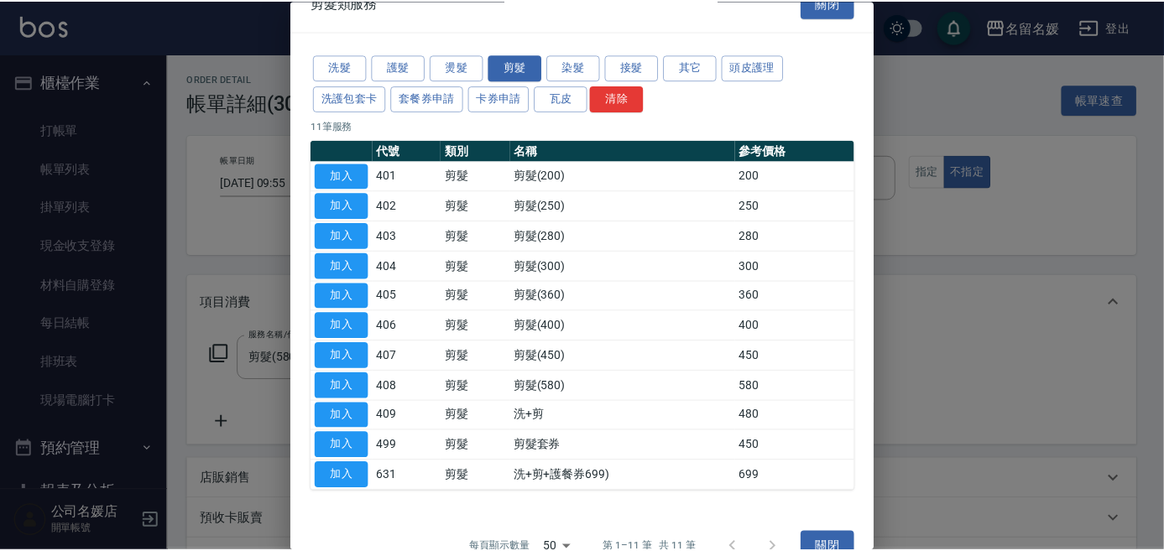
scroll to position [55, 0]
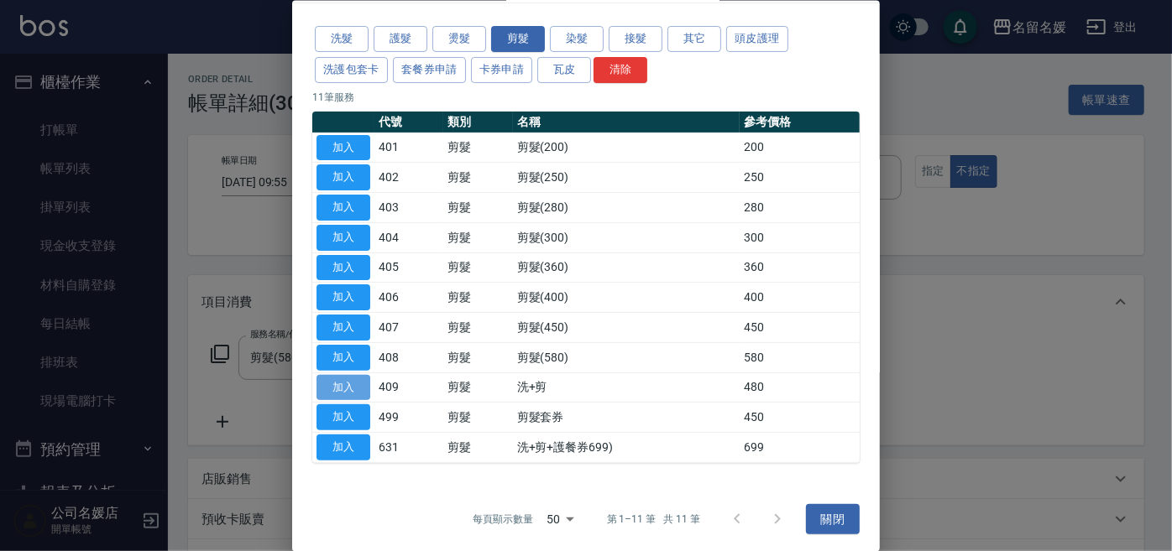
click at [331, 377] on button "加入" at bounding box center [343, 387] width 54 height 26
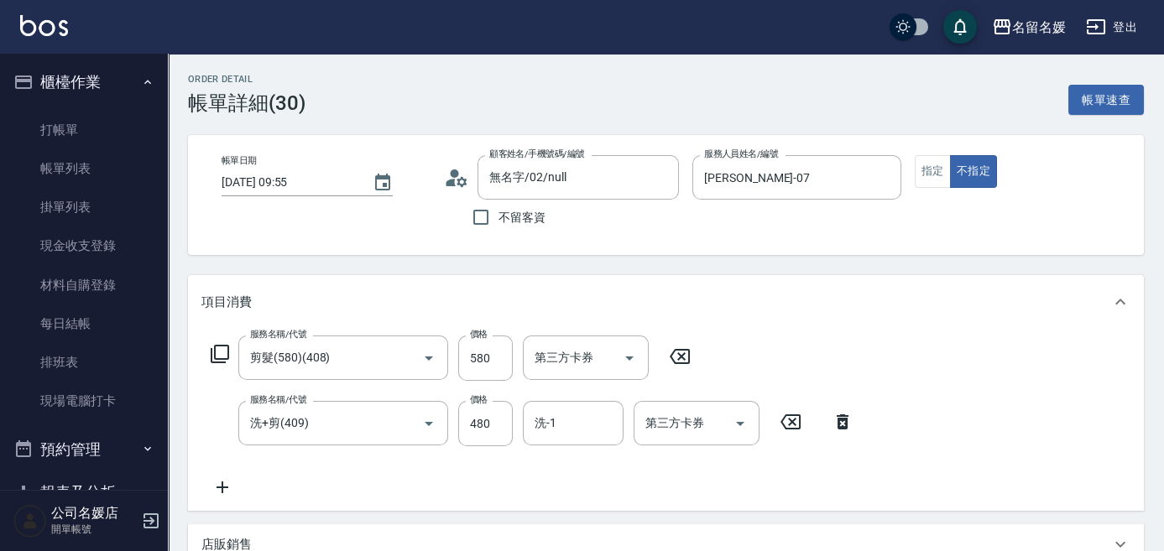
click at [671, 350] on icon at bounding box center [680, 357] width 42 height 20
click at [487, 405] on input "480" at bounding box center [485, 422] width 55 height 45
click at [503, 415] on input "480" at bounding box center [485, 422] width 55 height 45
click at [498, 418] on input "480" at bounding box center [485, 422] width 55 height 45
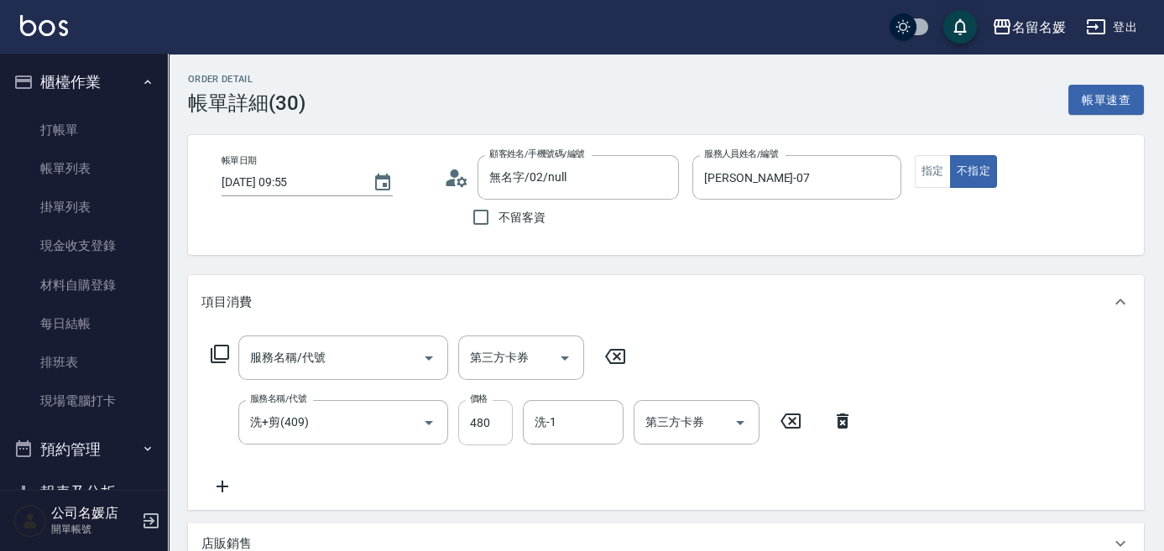
click at [498, 418] on input "480" at bounding box center [485, 422] width 55 height 45
click at [562, 358] on icon "Open" at bounding box center [565, 358] width 20 height 20
click at [702, 366] on div "服務名稱/代號 服務名稱/代號 第三方卡券 第三方卡券 服務名稱/代號 洗+剪(409) 服務名稱/代號 價格 480 價格 洗-1 洗-1 第三方卡券 第三…" at bounding box center [532, 416] width 662 height 161
click at [834, 420] on icon at bounding box center [843, 421] width 42 height 20
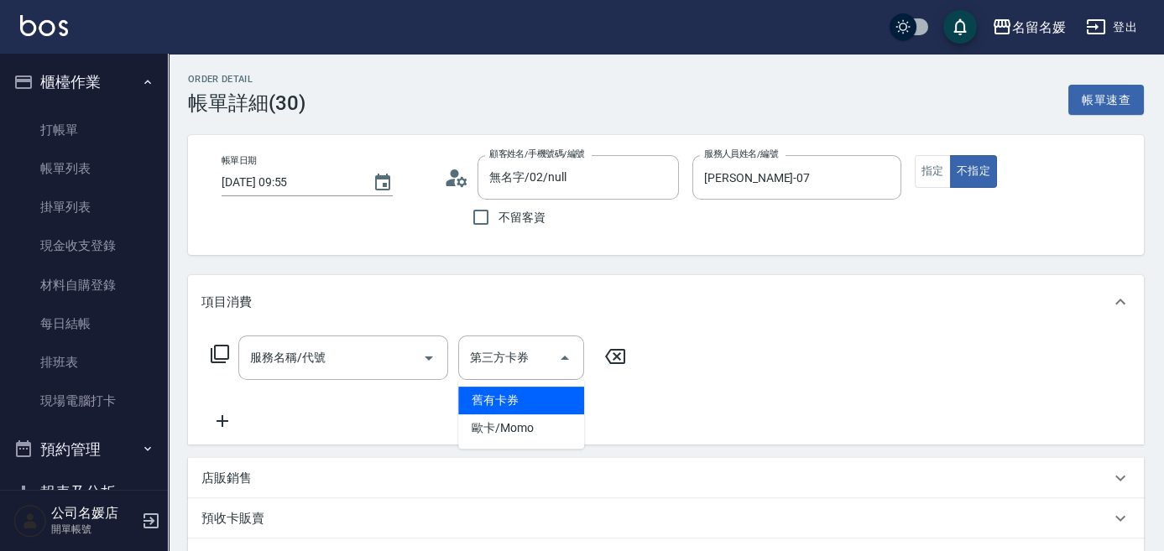
click at [613, 360] on icon at bounding box center [615, 356] width 20 height 15
click at [615, 356] on icon at bounding box center [615, 356] width 20 height 15
click at [613, 352] on icon at bounding box center [615, 356] width 20 height 15
click at [211, 346] on icon at bounding box center [220, 354] width 20 height 20
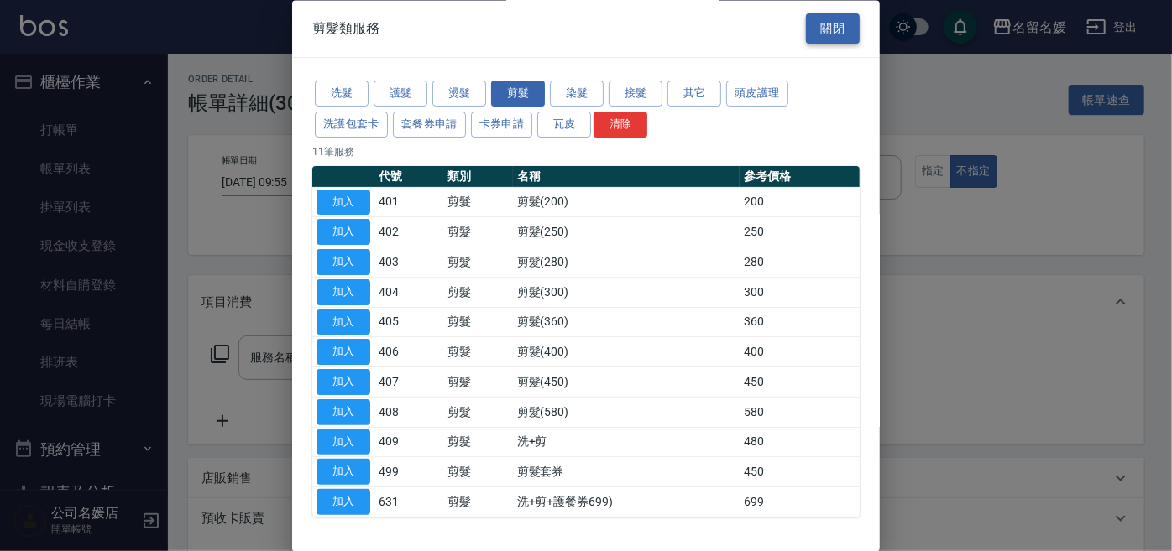
click at [806, 23] on button "關閉" at bounding box center [833, 28] width 54 height 31
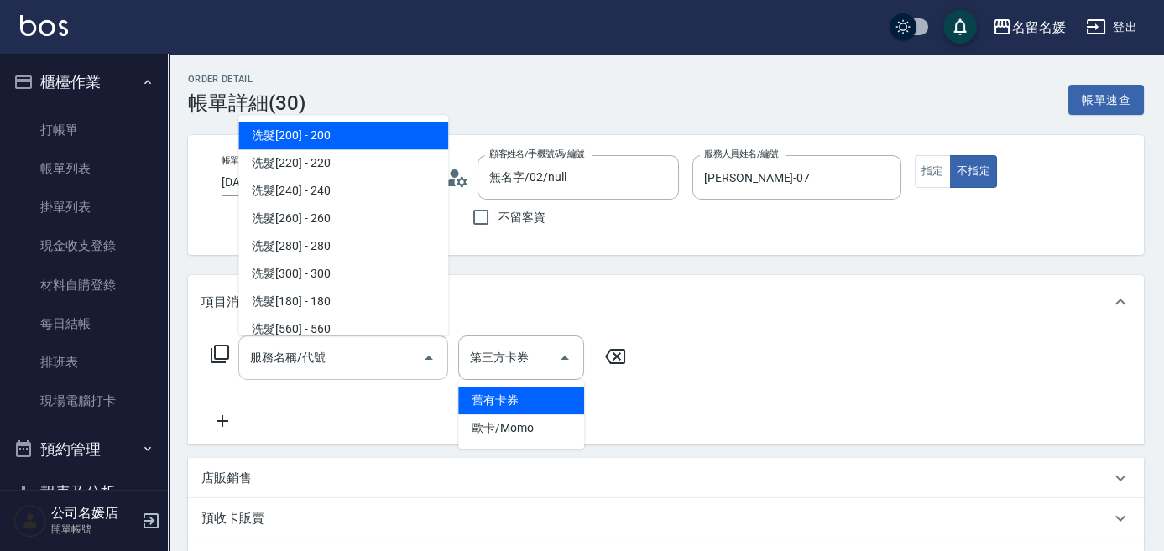
click at [302, 360] on input "服務名稱/代號" at bounding box center [331, 357] width 170 height 29
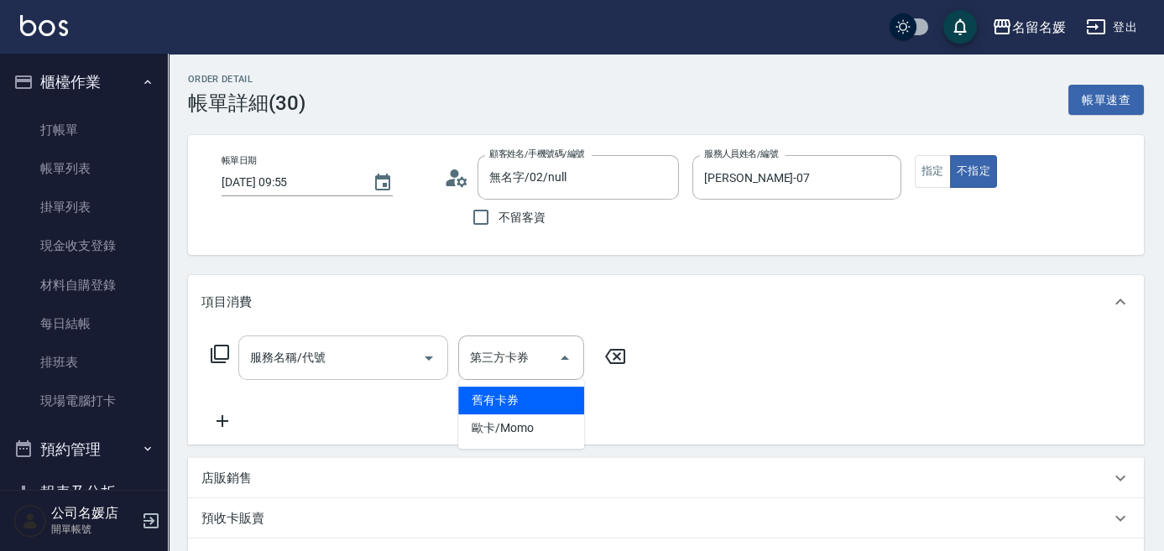
click at [331, 354] on input "服務名稱/代號" at bounding box center [331, 357] width 170 height 29
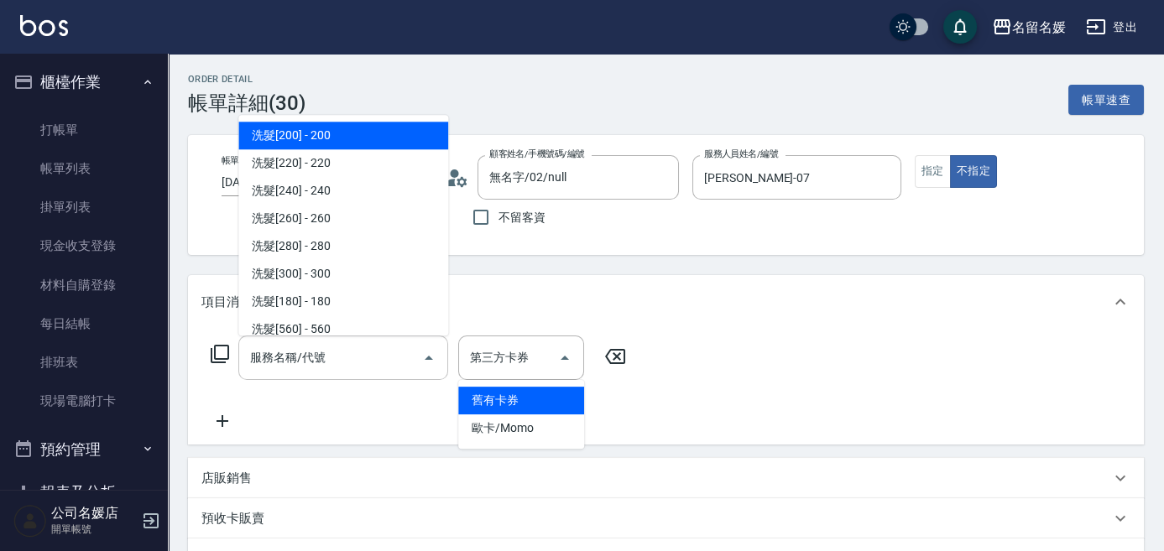
click at [331, 354] on input "服務名稱/代號" at bounding box center [331, 357] width 170 height 29
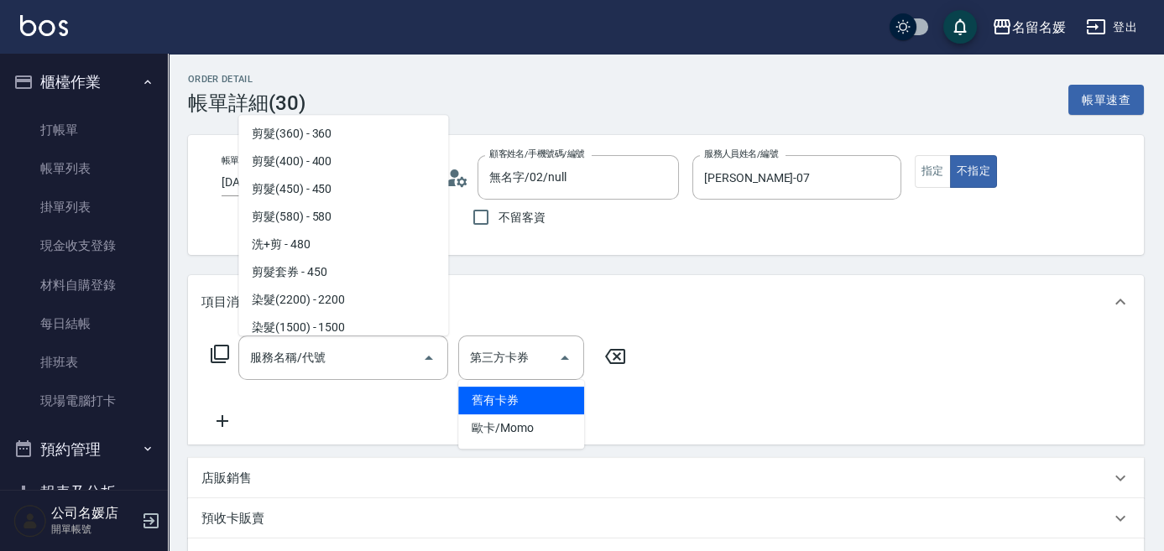
scroll to position [1068, 0]
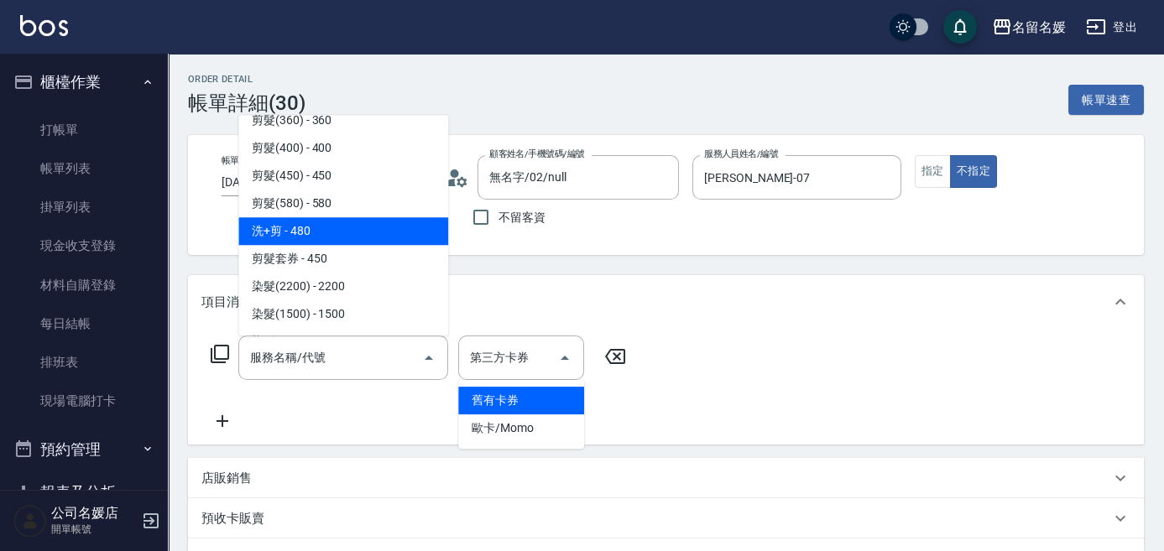
click at [320, 235] on span "洗+剪 - 480" at bounding box center [343, 231] width 210 height 28
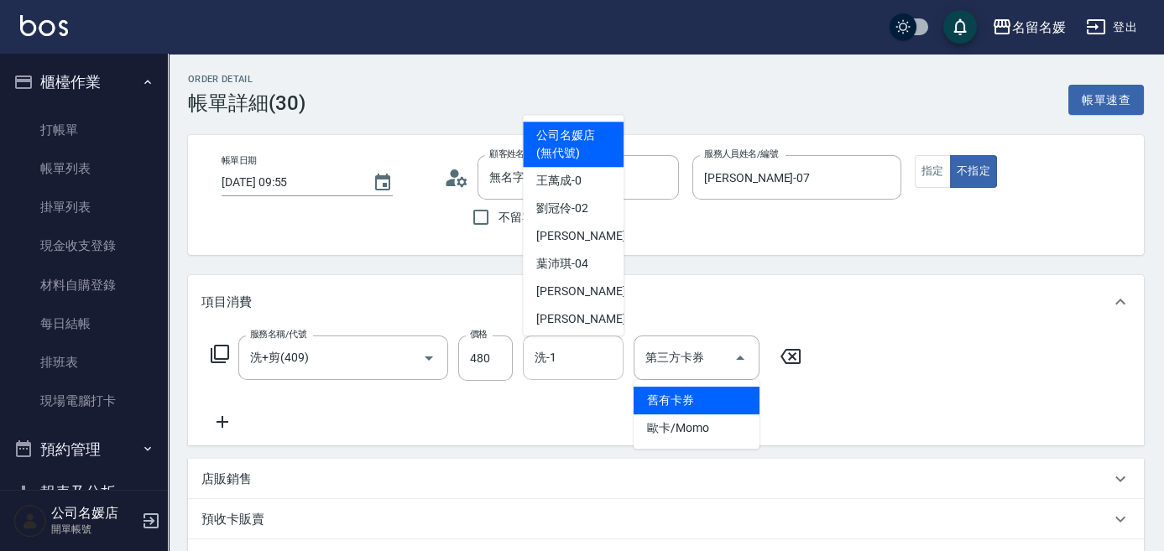
click at [585, 357] on input "洗-1" at bounding box center [573, 357] width 86 height 29
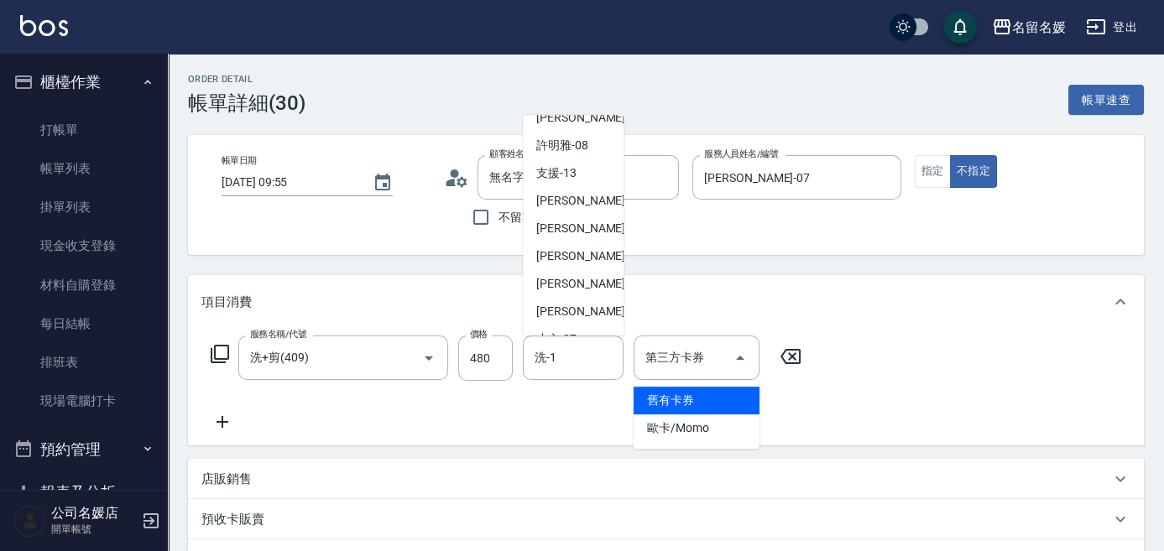
scroll to position [228, 0]
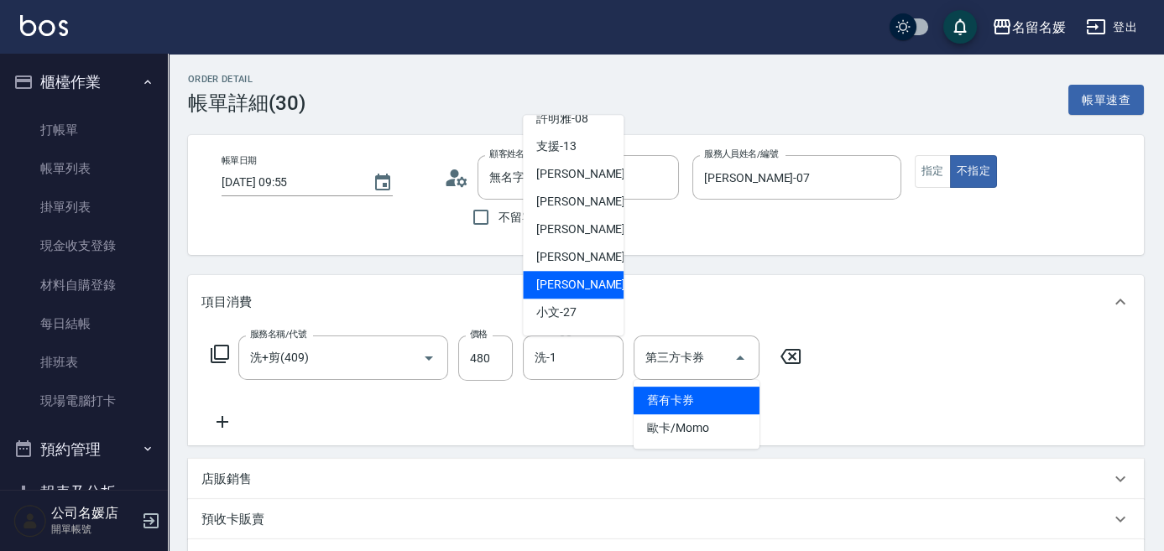
click at [554, 281] on span "[PERSON_NAME]-26" at bounding box center [589, 285] width 106 height 18
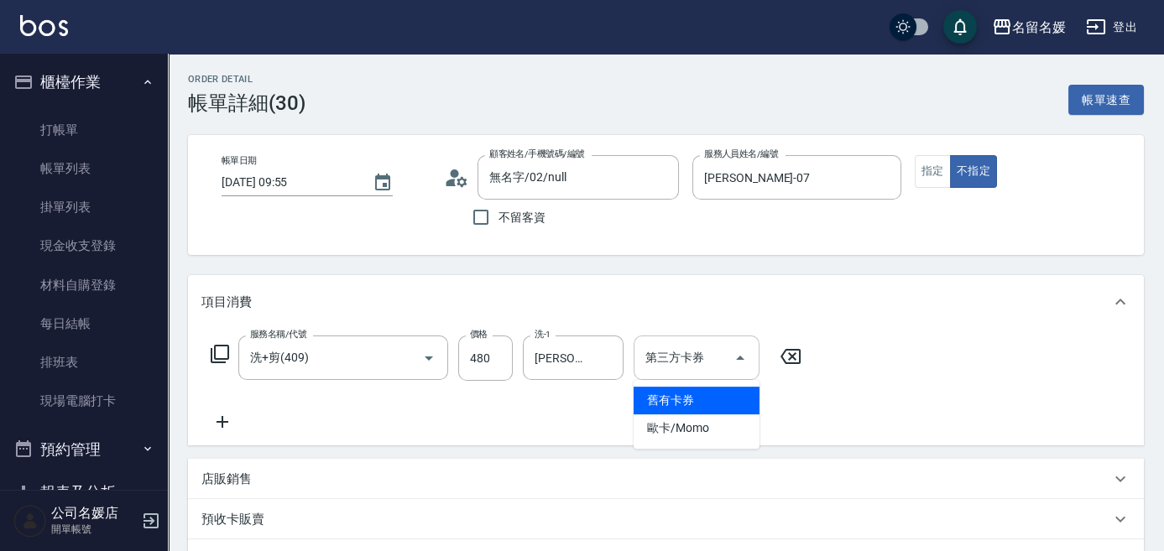
click at [711, 364] on input "第三方卡券" at bounding box center [684, 357] width 86 height 29
click at [492, 366] on input "480" at bounding box center [485, 358] width 55 height 45
click at [492, 363] on input "480" at bounding box center [485, 358] width 55 height 45
click at [475, 377] on input "480" at bounding box center [485, 358] width 55 height 45
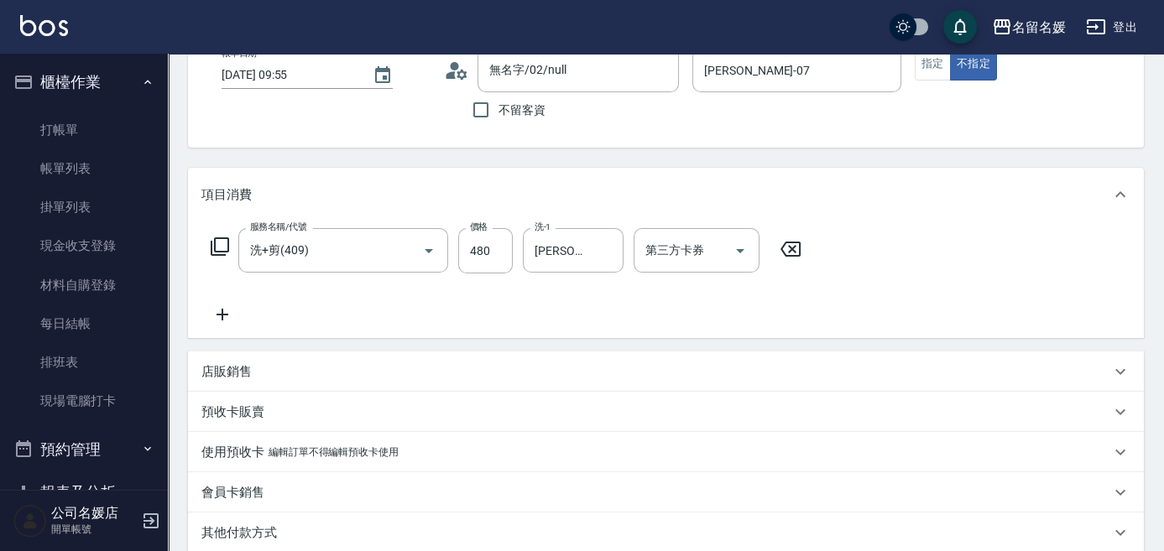
scroll to position [152, 0]
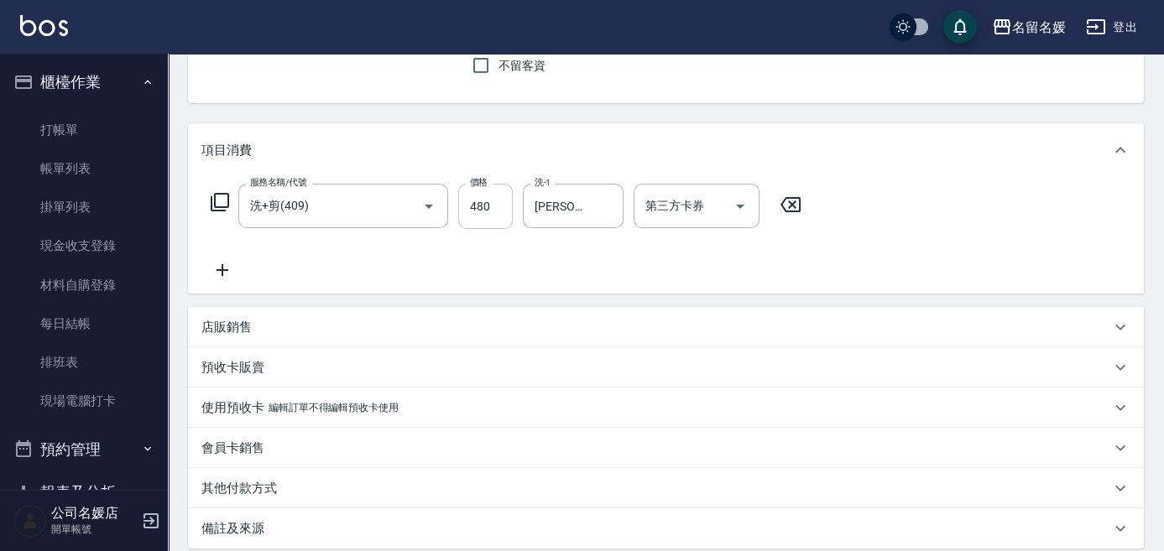
click at [504, 225] on input "480" at bounding box center [485, 206] width 55 height 45
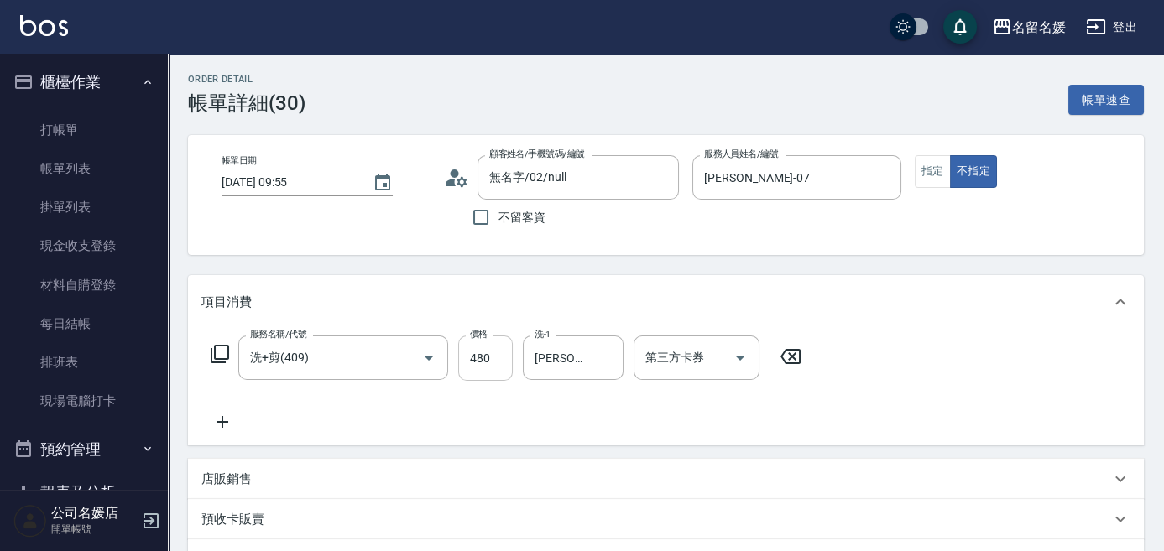
scroll to position [0, 0]
click at [502, 357] on input "480" at bounding box center [485, 358] width 55 height 45
click at [497, 357] on input "480" at bounding box center [485, 358] width 55 height 45
click at [470, 352] on input "480" at bounding box center [485, 358] width 55 height 45
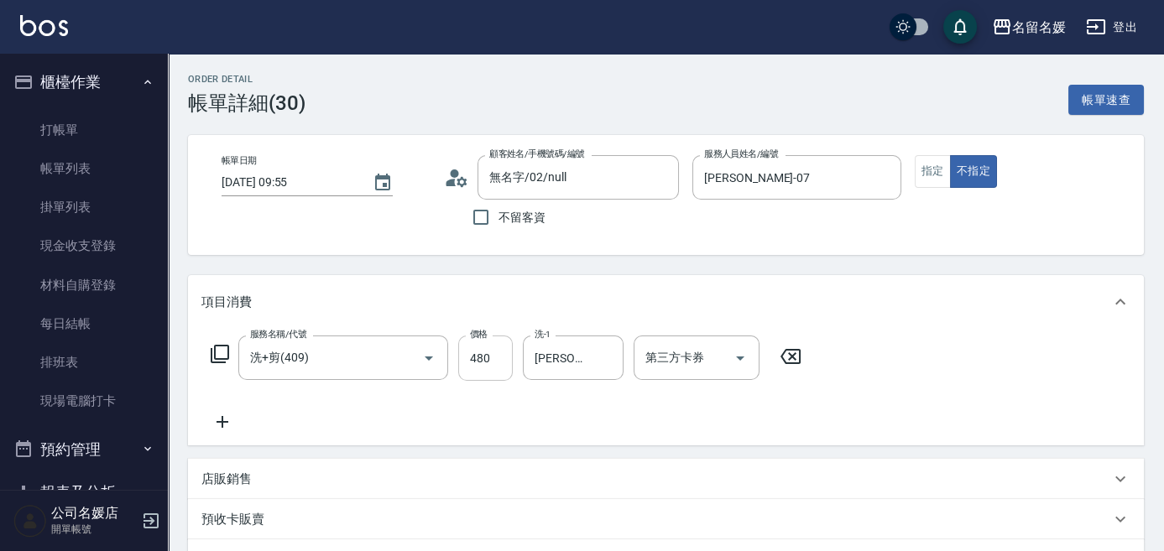
click at [470, 352] on input "480" at bounding box center [485, 358] width 55 height 45
click at [187, 111] on div "Order detail 帳單詳細 (30) 帳單速查 帳單日期 2025/08/15 09:55 顧客姓名/手機號碼/編號 無名字/02/null 顧客姓名…" at bounding box center [666, 464] width 996 height 821
drag, startPoint x: 270, startPoint y: 118, endPoint x: 346, endPoint y: 119, distance: 75.5
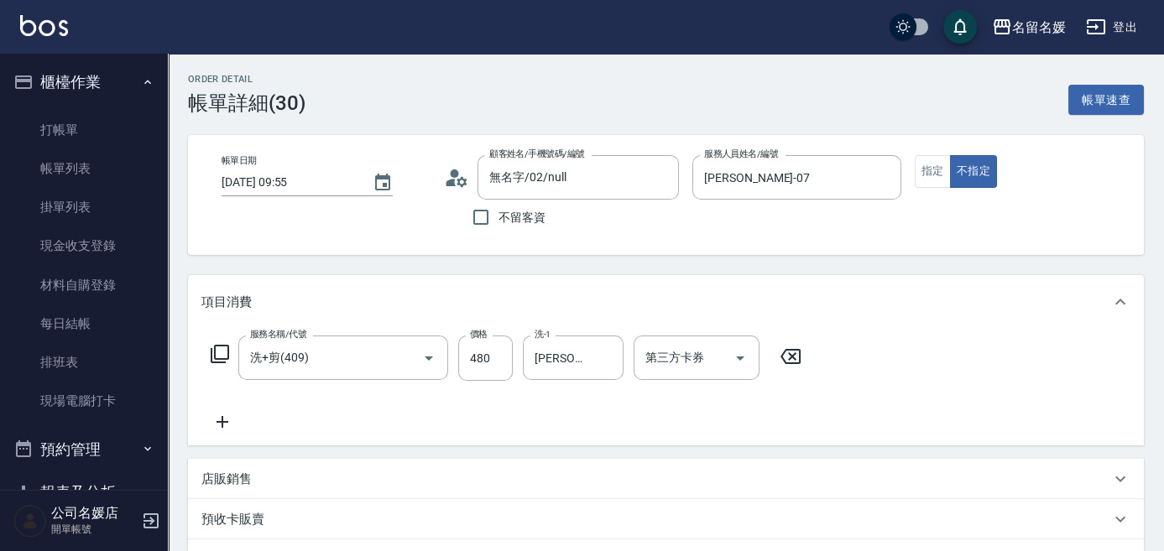
click at [284, 118] on div "Order detail 帳單詳細 (30) 帳單速查 帳單日期 2025/08/15 09:55 顧客姓名/手機號碼/編號 無名字/02/null 顧客姓名…" at bounding box center [666, 464] width 996 height 821
click at [786, 353] on icon at bounding box center [791, 357] width 42 height 20
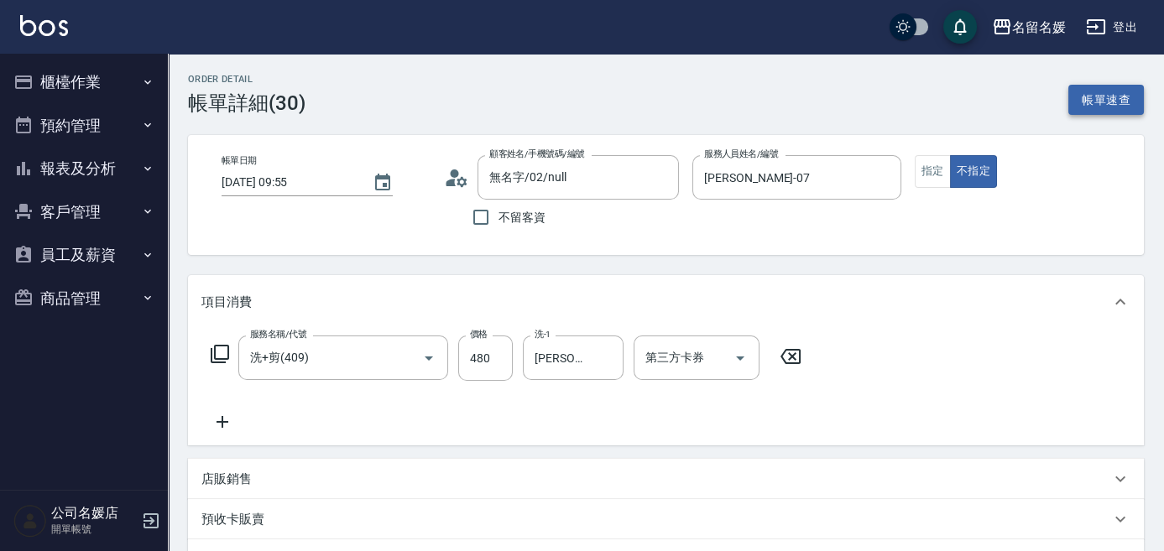
drag, startPoint x: 0, startPoint y: 0, endPoint x: 1112, endPoint y: 97, distance: 1116.2
click at [1112, 97] on button "帳單速查" at bounding box center [1106, 100] width 76 height 31
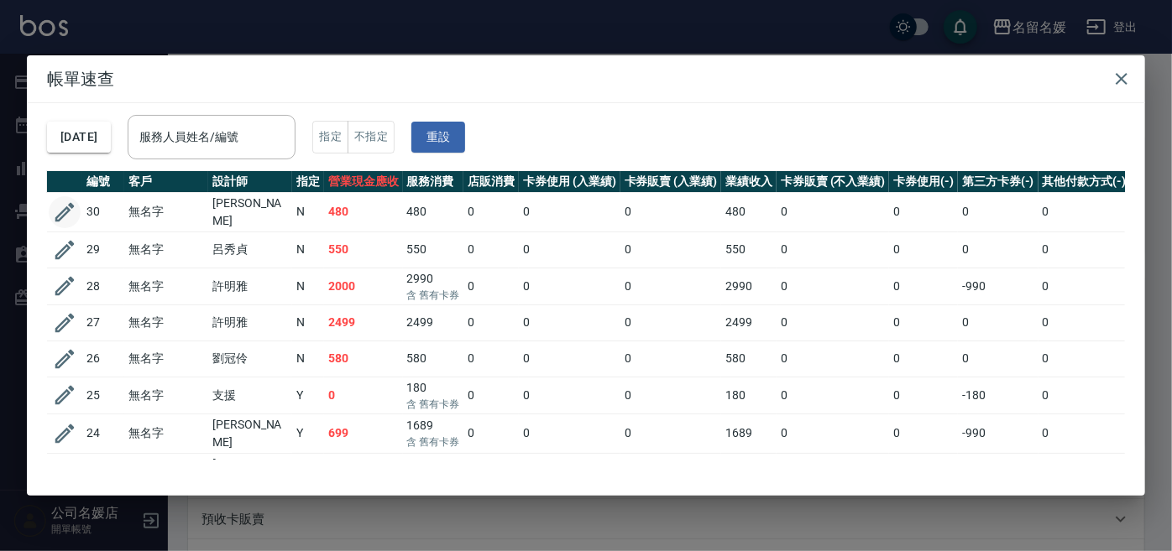
click at [52, 206] on icon "button" at bounding box center [64, 212] width 25 height 25
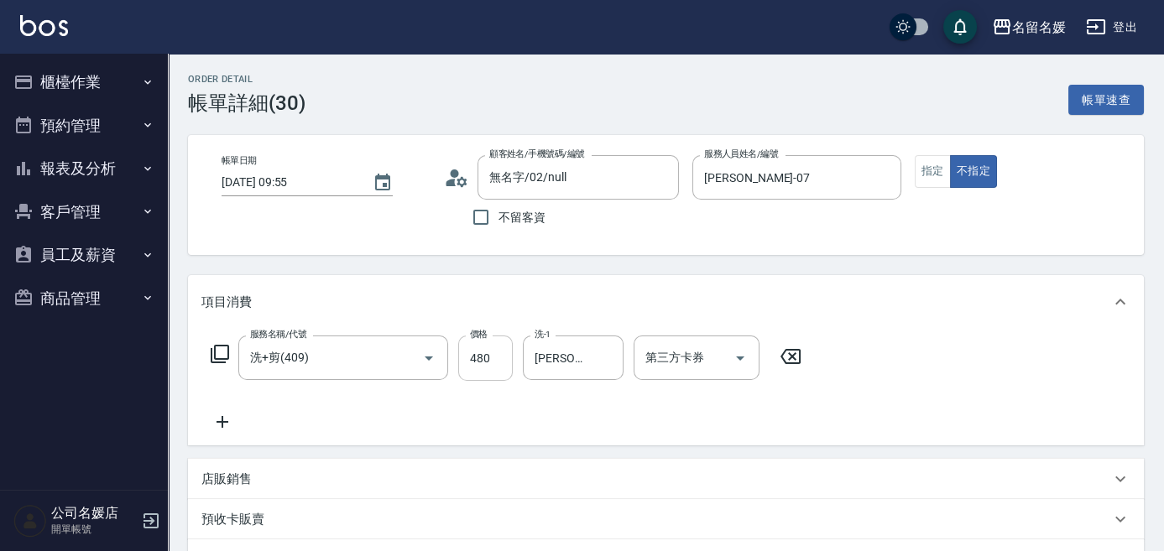
click at [494, 364] on input "480" at bounding box center [485, 358] width 55 height 45
click at [497, 359] on input "480" at bounding box center [485, 358] width 55 height 45
click at [495, 359] on input "480" at bounding box center [485, 358] width 55 height 45
click at [445, 377] on div "洗+剪(409) 服務名稱/代號" at bounding box center [343, 358] width 210 height 44
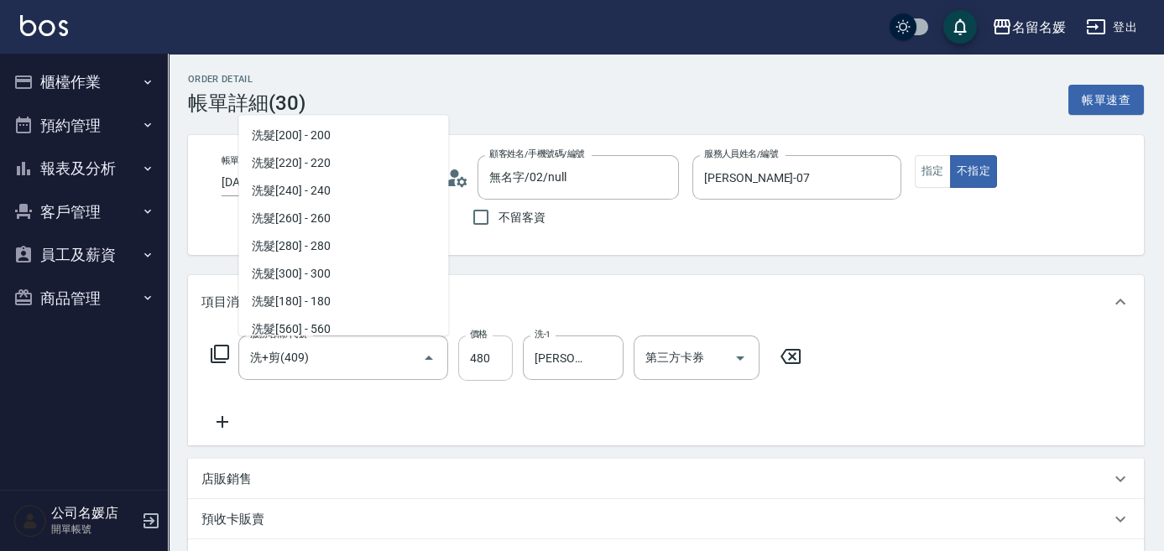
scroll to position [976, 0]
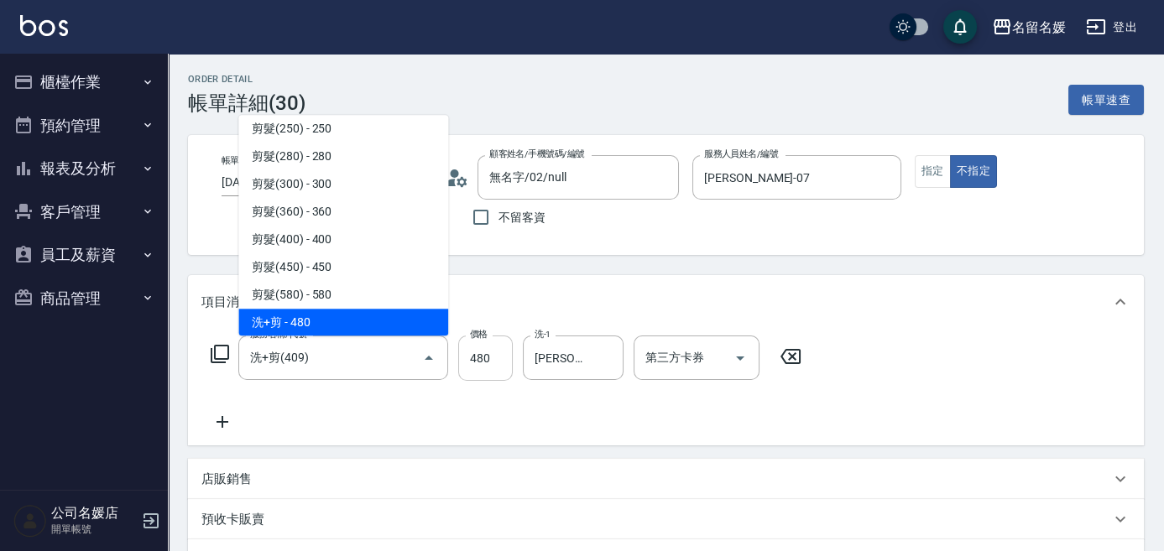
click at [475, 368] on input "480" at bounding box center [485, 358] width 55 height 45
click at [479, 365] on input "480" at bounding box center [485, 358] width 55 height 45
click at [503, 354] on input "480" at bounding box center [485, 358] width 55 height 45
click at [426, 337] on div at bounding box center [417, 358] width 47 height 44
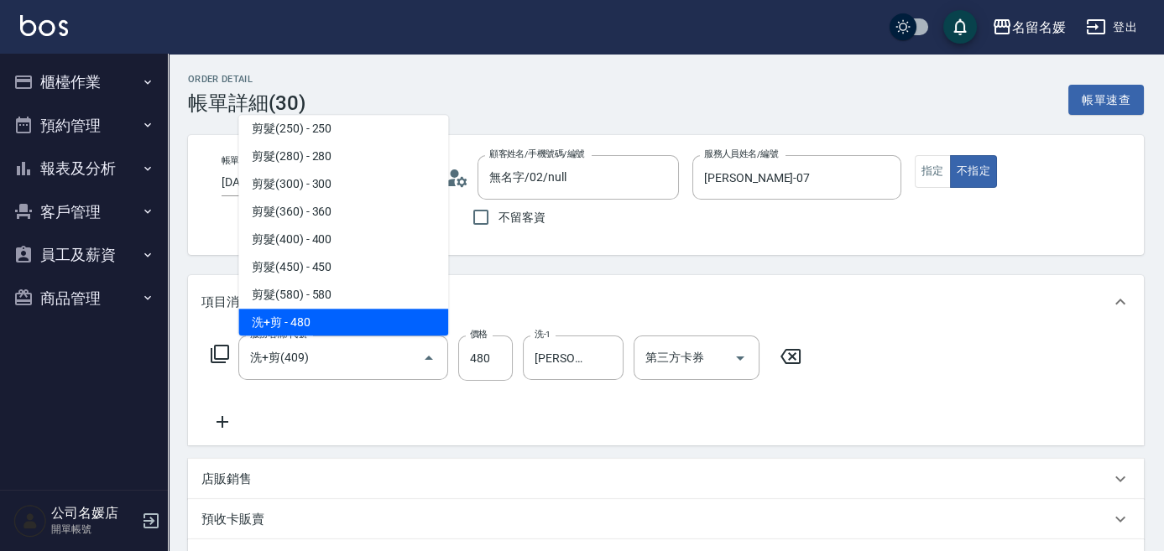
click at [423, 326] on span "洗+剪 - 480" at bounding box center [343, 323] width 210 height 28
click at [423, 326] on div "項目消費" at bounding box center [666, 302] width 956 height 54
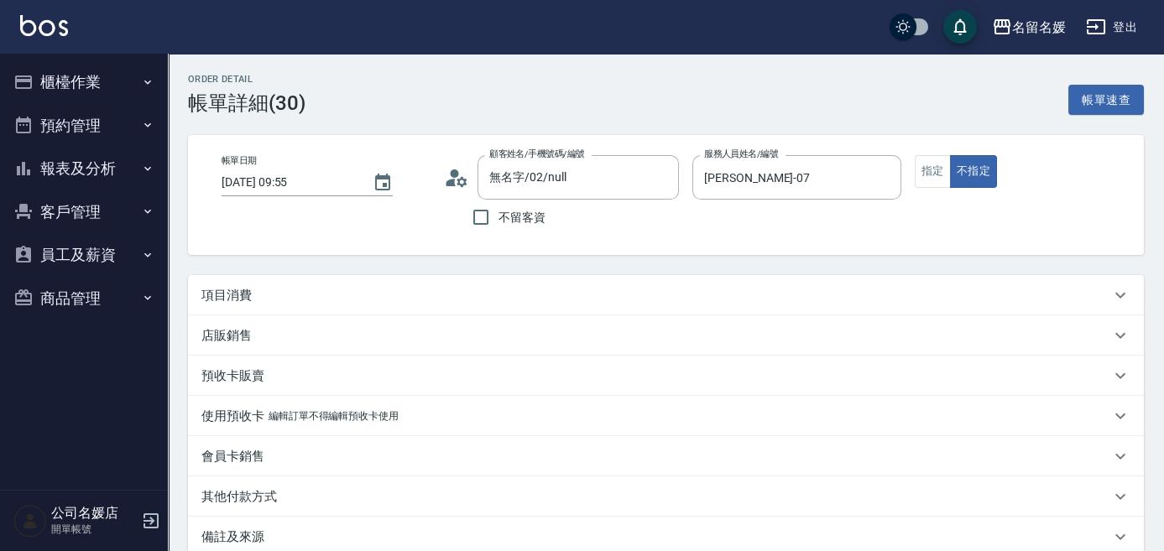
click at [423, 326] on div "服務名稱/代號 洗+剪(409) 服務名稱/代號 價格 480 價格 洗-1 蔡愛陵-26 洗-1 第三方卡券 第三方卡券" at bounding box center [666, 374] width 956 height 117
click at [429, 303] on div "項目消費" at bounding box center [655, 296] width 909 height 18
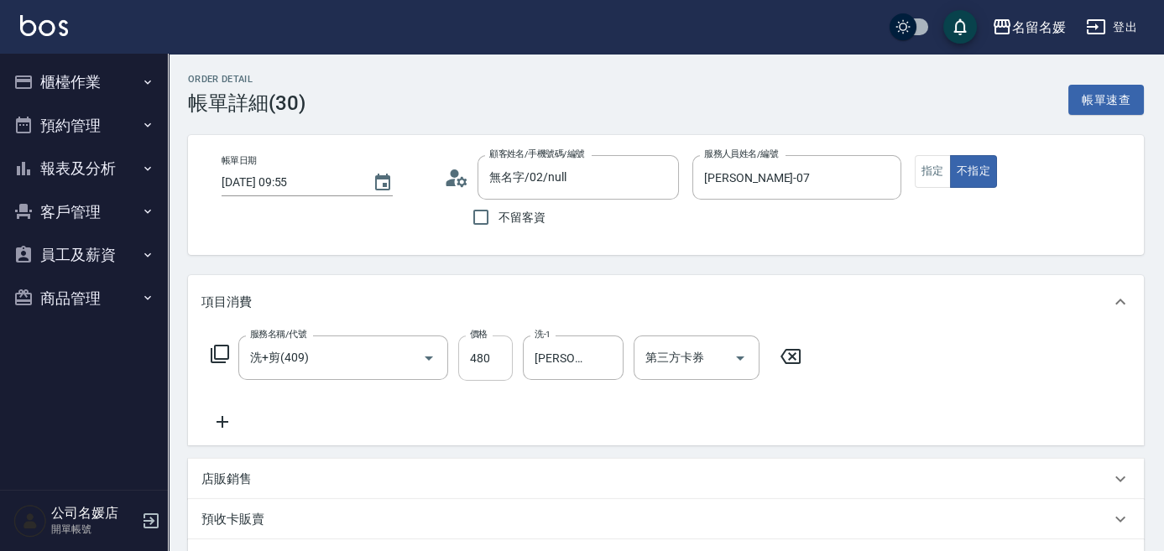
click at [508, 358] on input "480" at bounding box center [485, 358] width 55 height 45
click at [792, 352] on icon at bounding box center [791, 357] width 42 height 20
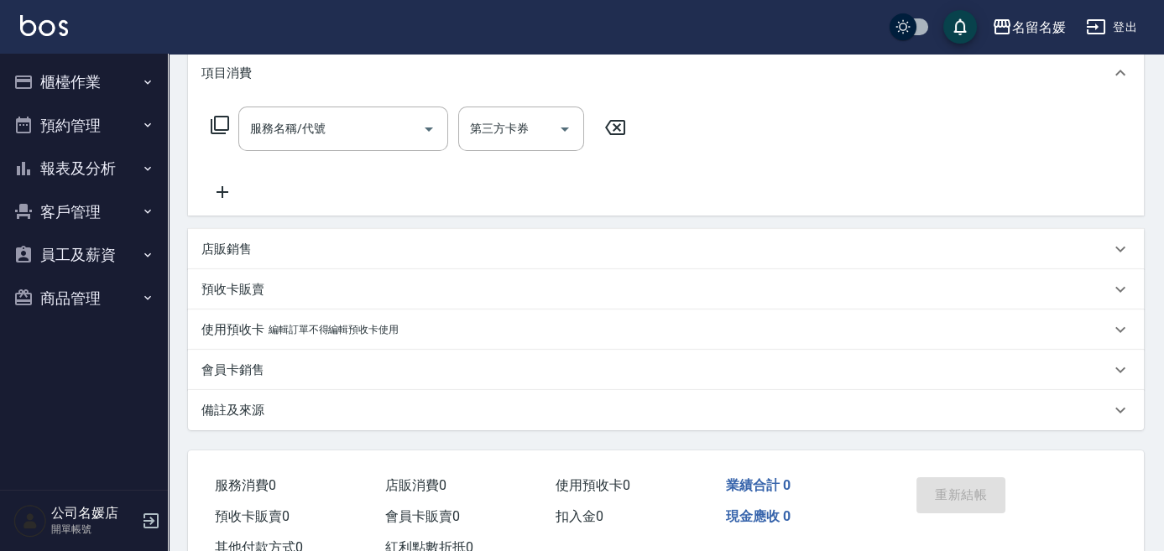
scroll to position [0, 0]
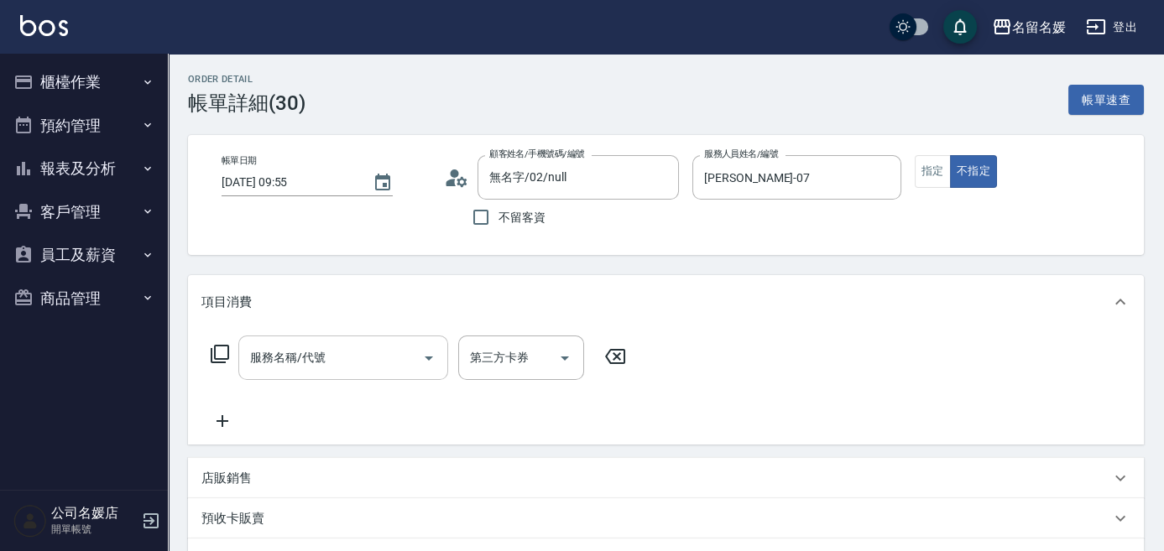
click at [378, 374] on div "服務名稱/代號" at bounding box center [343, 358] width 210 height 44
click at [382, 363] on input "服務名稱/代號" at bounding box center [331, 357] width 170 height 29
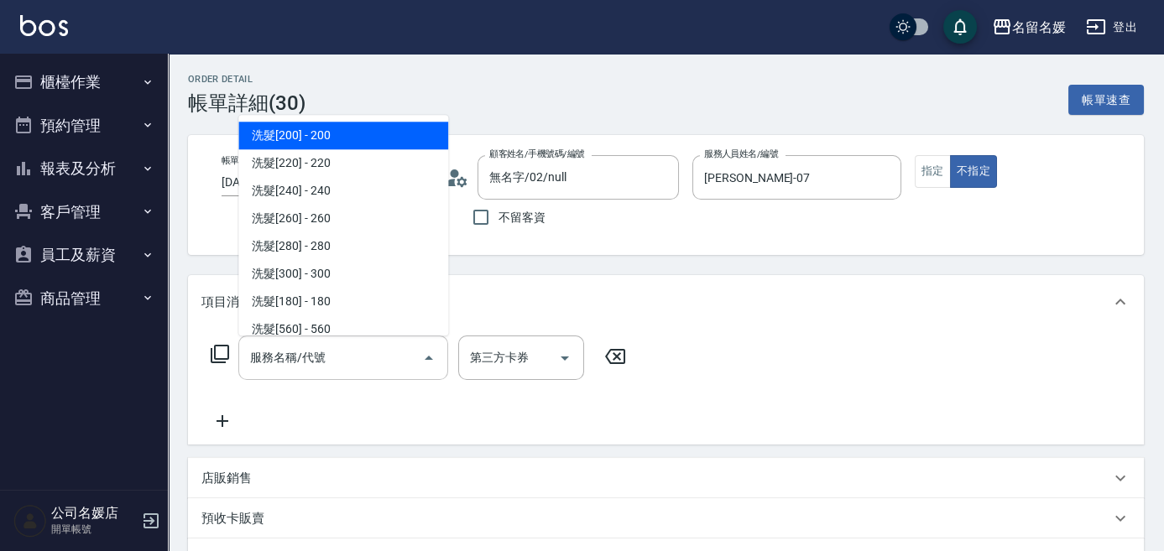
click at [382, 363] on input "服務名稱/代號" at bounding box center [331, 357] width 170 height 29
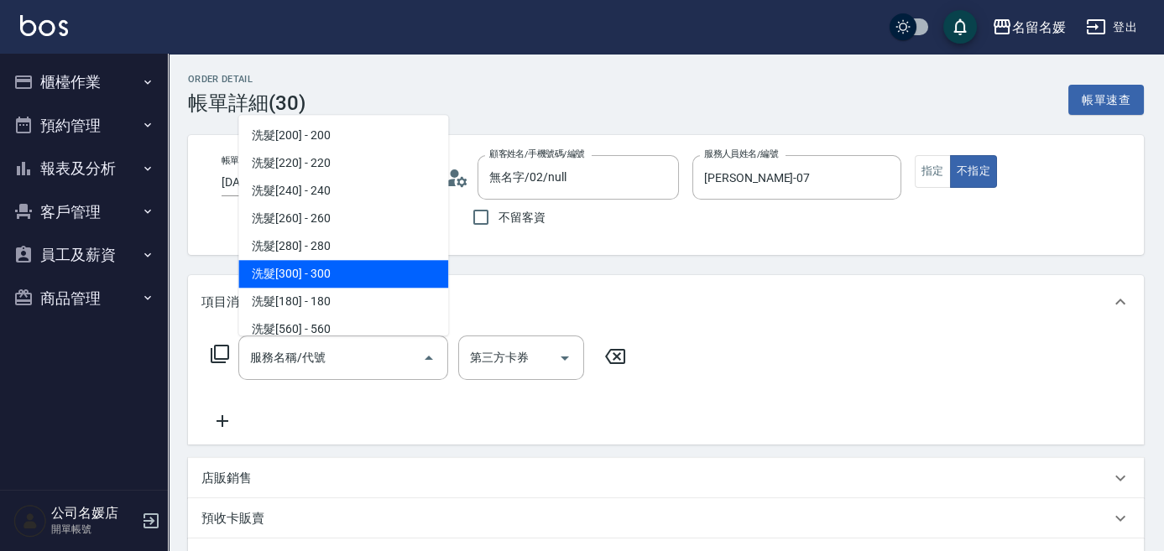
click at [287, 278] on span "洗髮[300] - 300" at bounding box center [343, 274] width 210 height 28
type input "洗髮[300](206)"
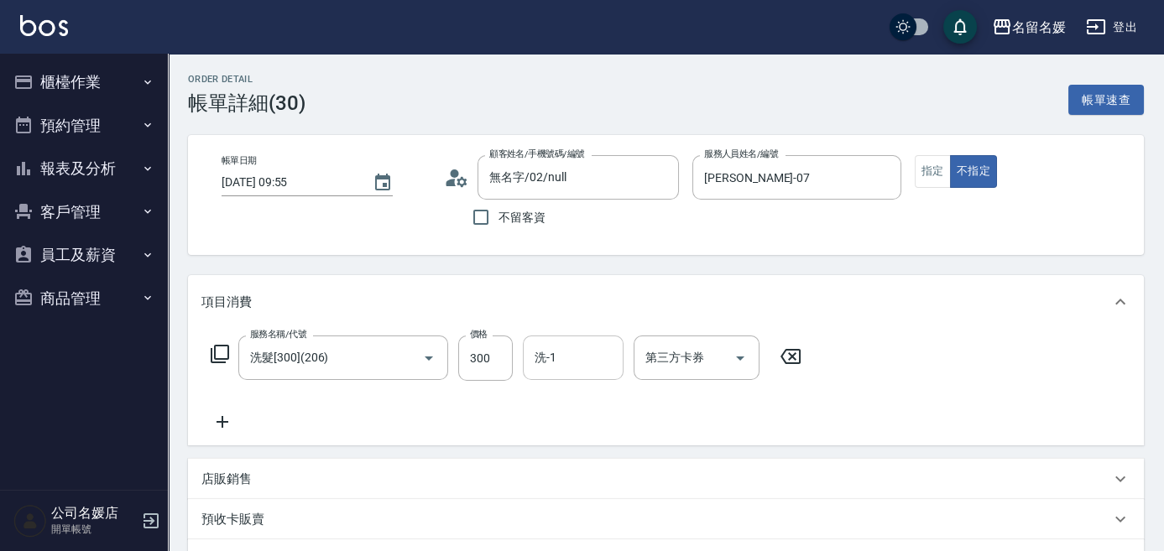
click at [567, 361] on input "洗-1" at bounding box center [573, 357] width 86 height 29
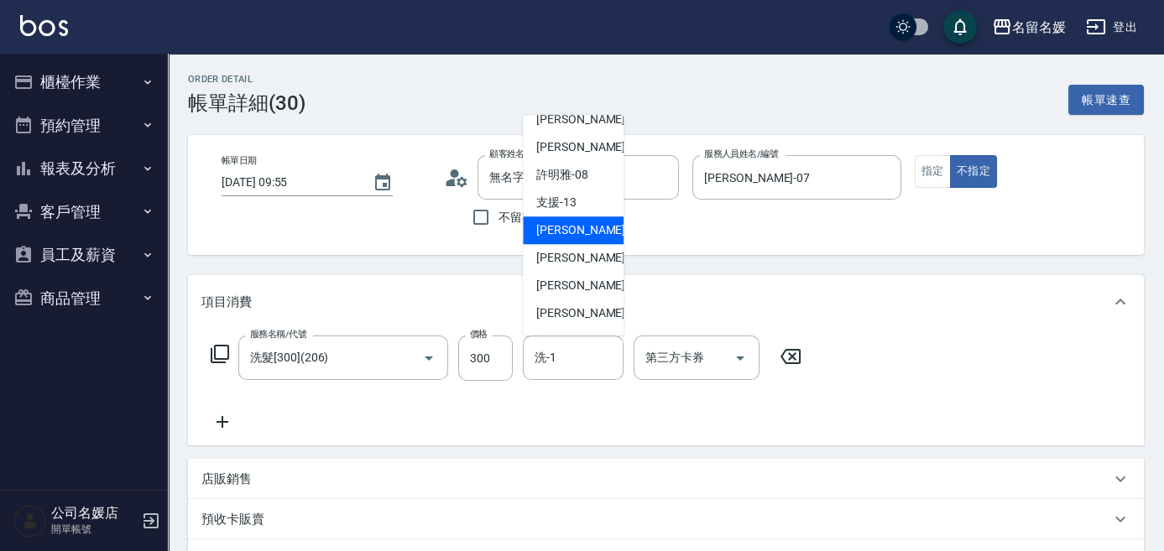
scroll to position [228, 0]
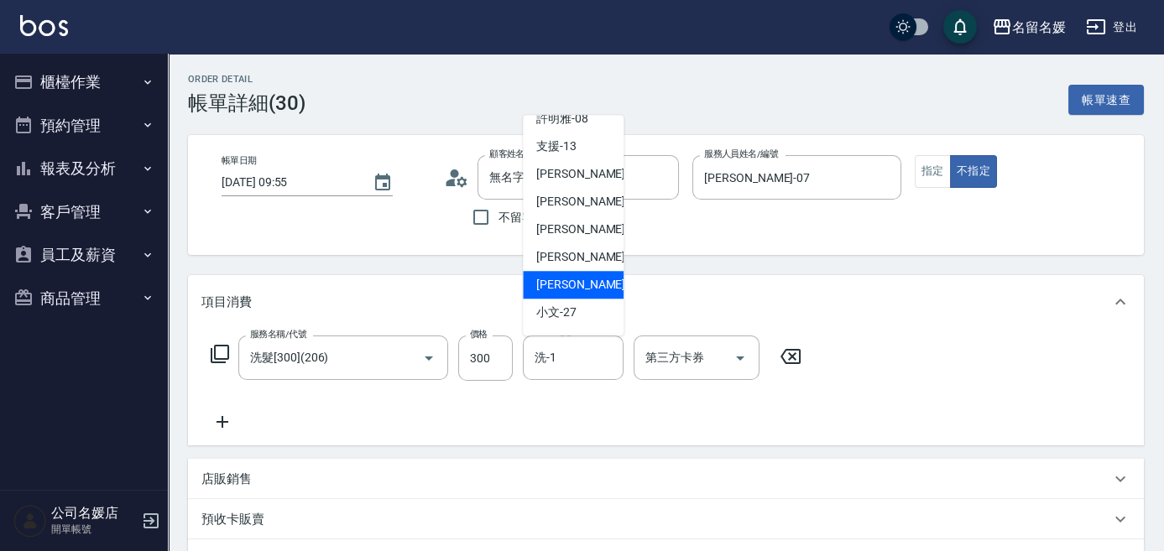
click at [570, 289] on span "[PERSON_NAME]-26" at bounding box center [589, 285] width 106 height 18
type input "[PERSON_NAME]-26"
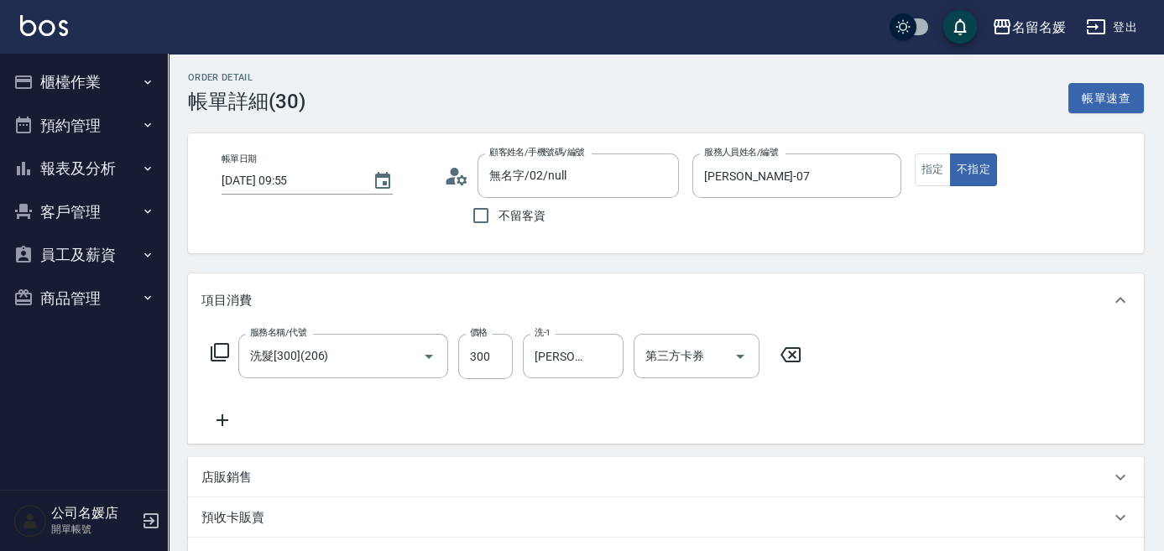
scroll to position [0, 0]
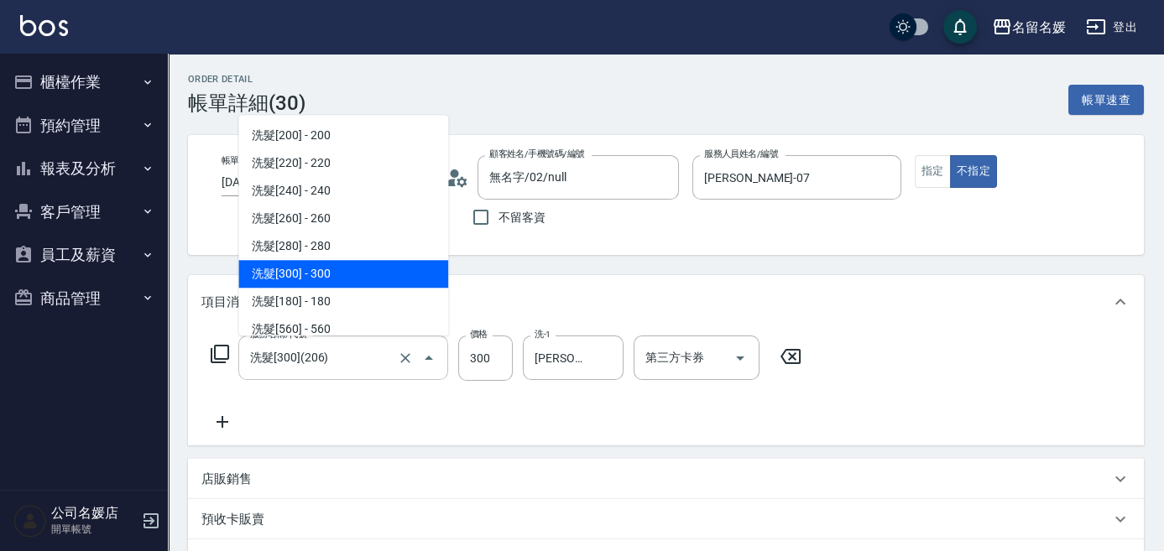
click at [389, 360] on input "洗髮[300](206)" at bounding box center [320, 357] width 148 height 29
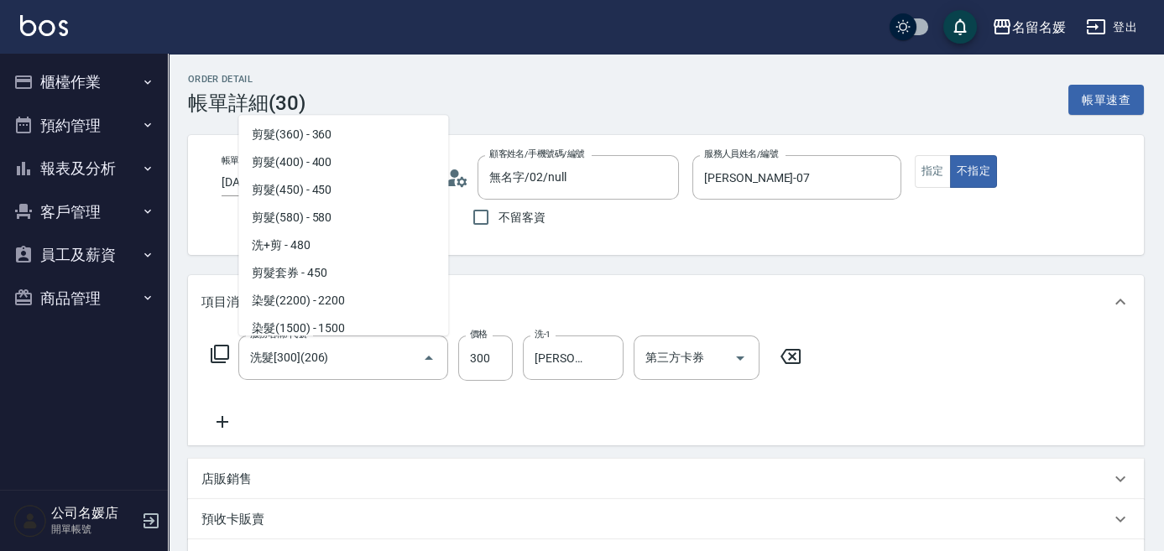
scroll to position [1068, 0]
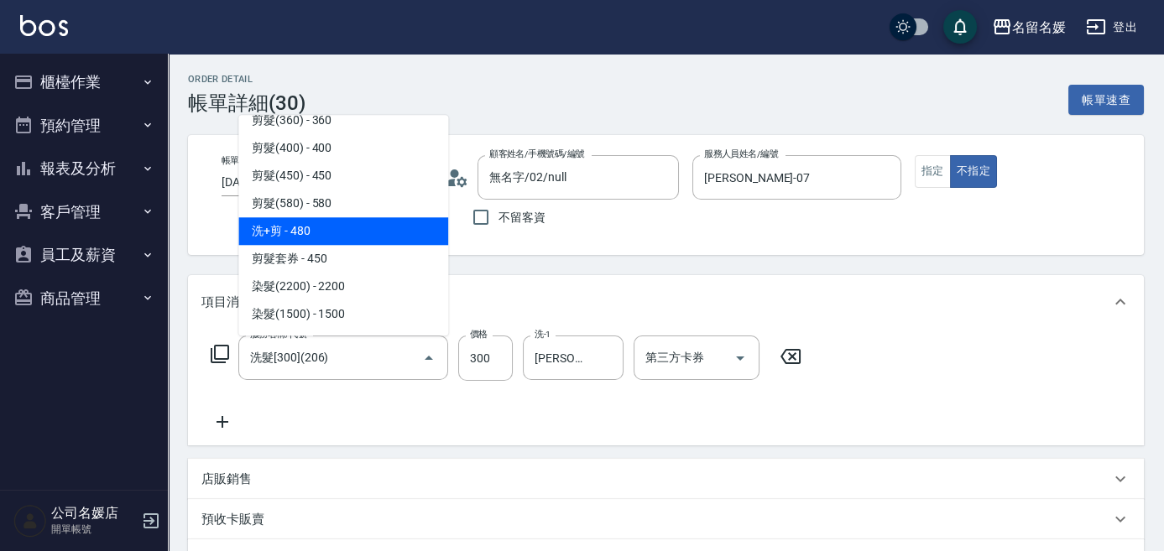
click at [371, 237] on span "洗+剪 - 480" at bounding box center [343, 231] width 210 height 28
type input "洗+剪(409)"
type input "480"
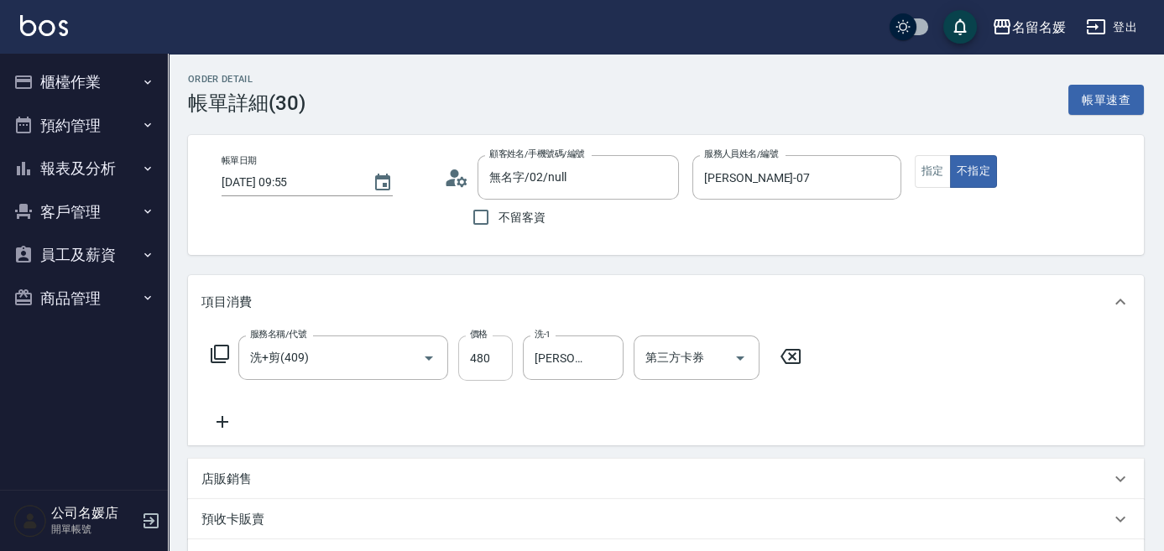
click at [499, 355] on input "480" at bounding box center [485, 358] width 55 height 45
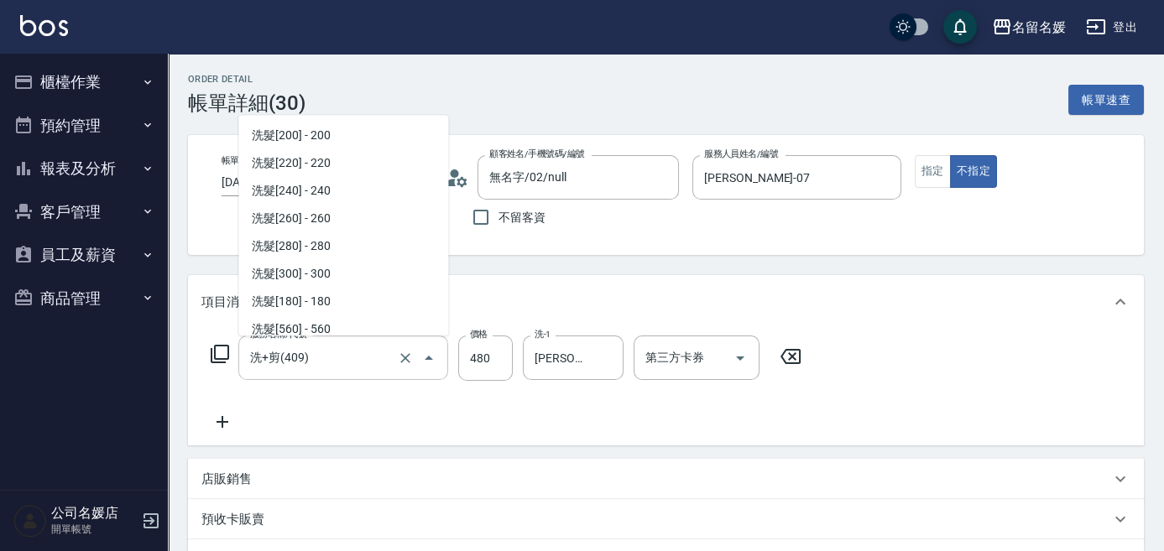
click at [373, 357] on input "洗+剪(409)" at bounding box center [320, 357] width 148 height 29
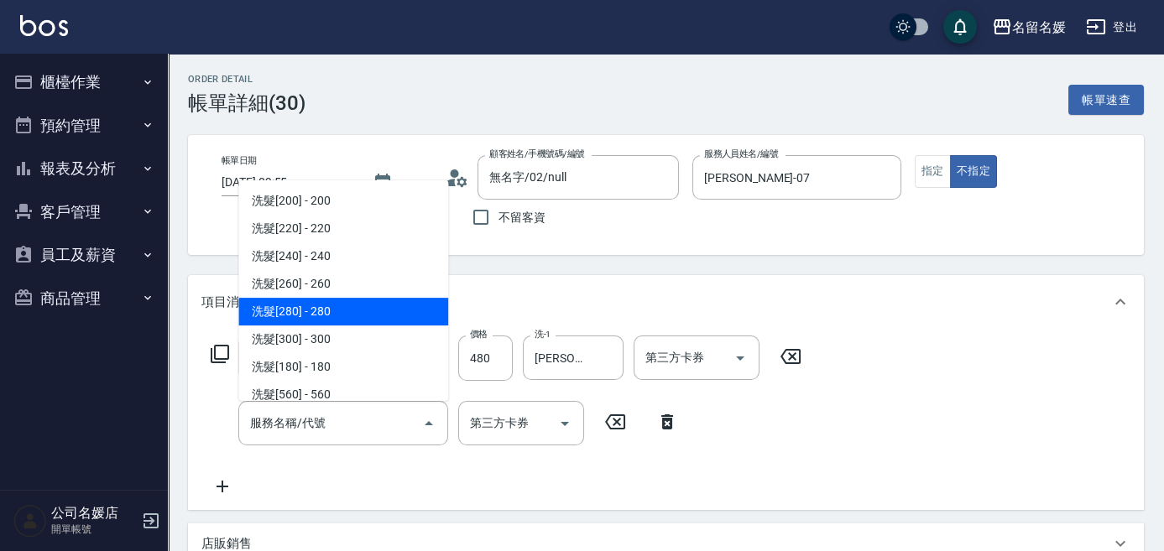
type input "洗髮[280](205)"
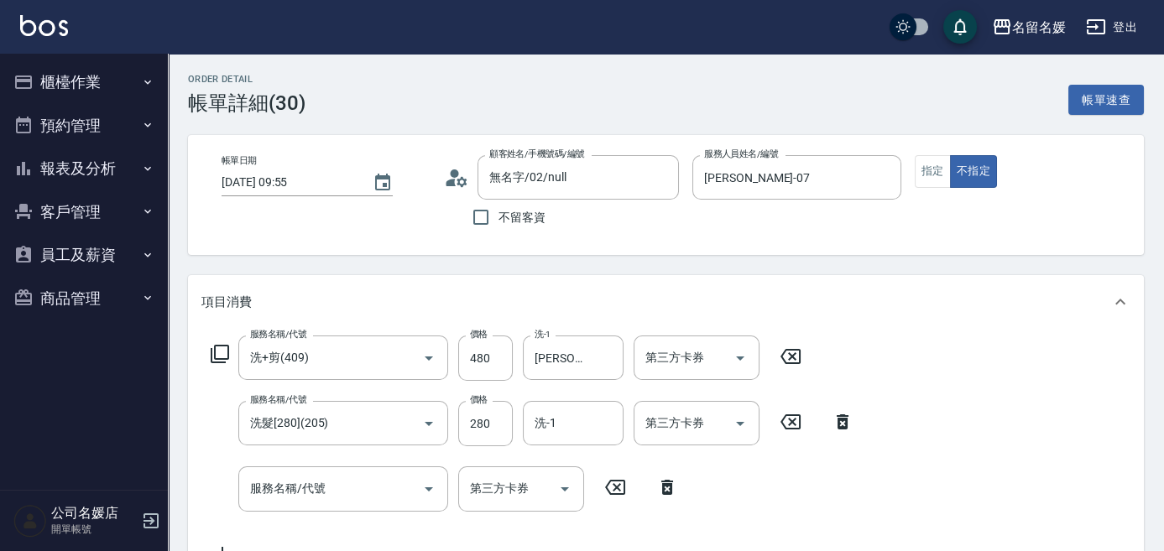
click at [790, 423] on icon at bounding box center [791, 422] width 42 height 20
click at [660, 426] on icon at bounding box center [667, 422] width 42 height 20
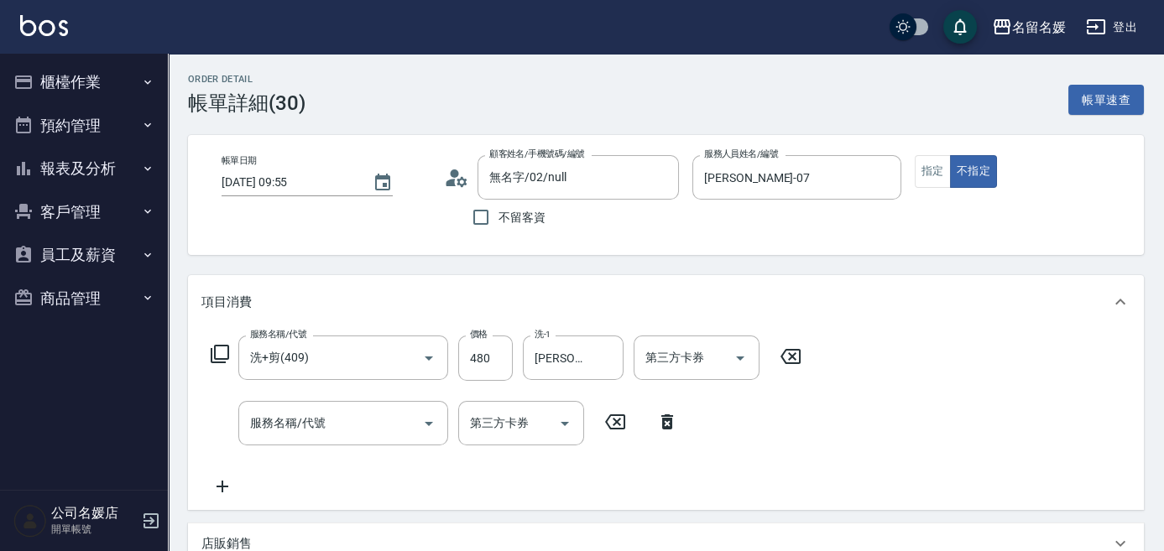
click at [665, 415] on icon at bounding box center [667, 422] width 12 height 15
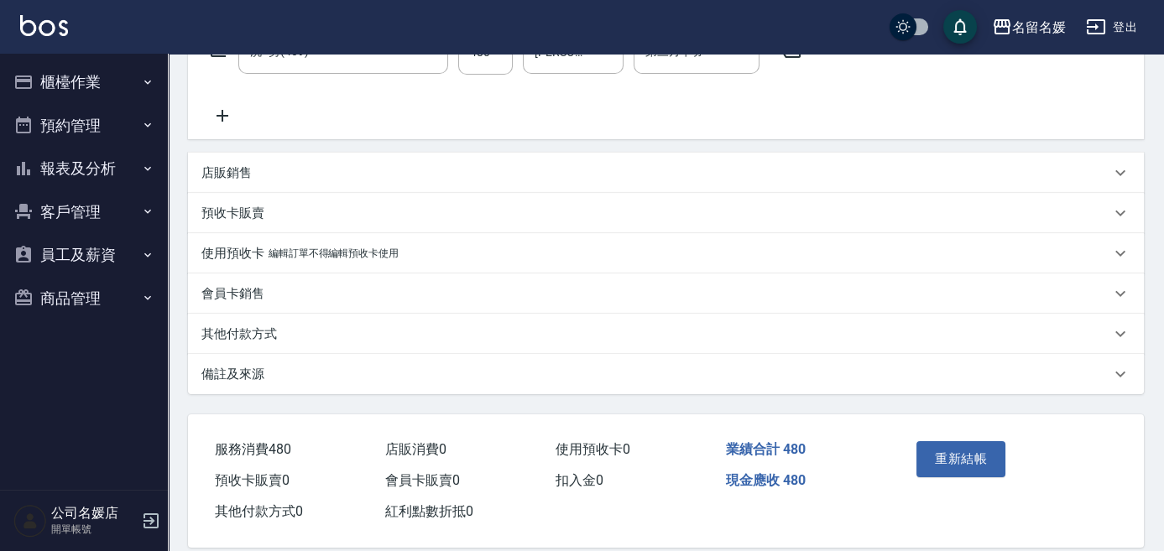
scroll to position [328, 0]
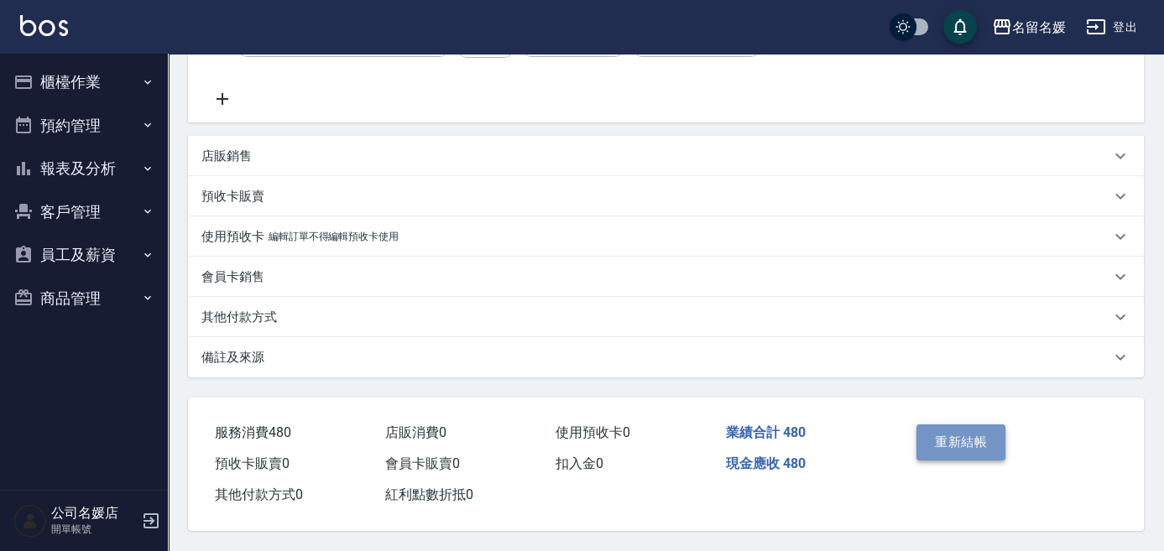
click at [931, 433] on button "重新結帳" at bounding box center [960, 442] width 89 height 35
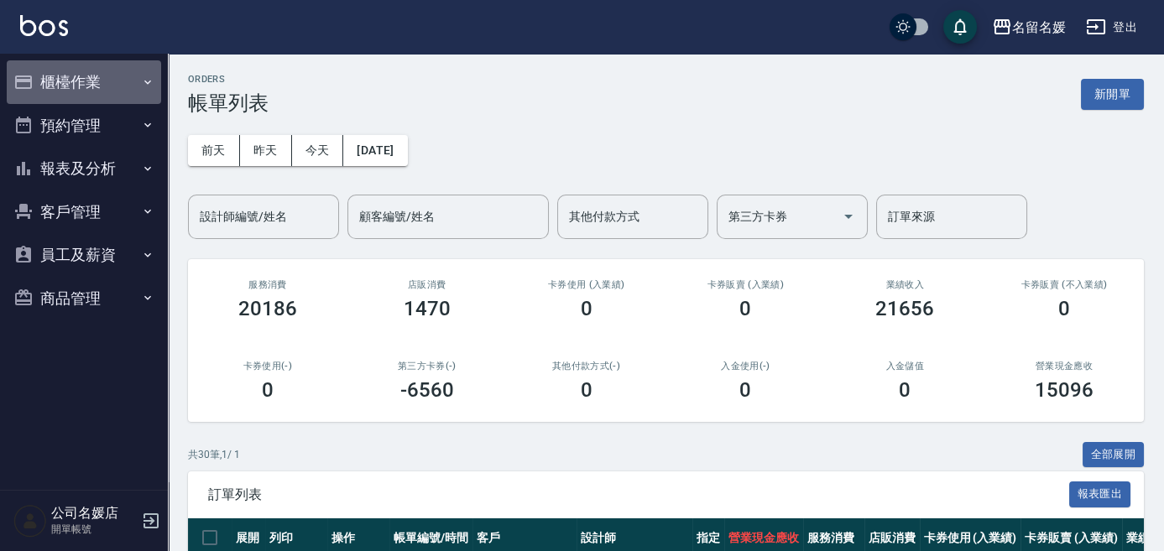
click at [50, 88] on button "櫃檯作業" at bounding box center [84, 82] width 154 height 44
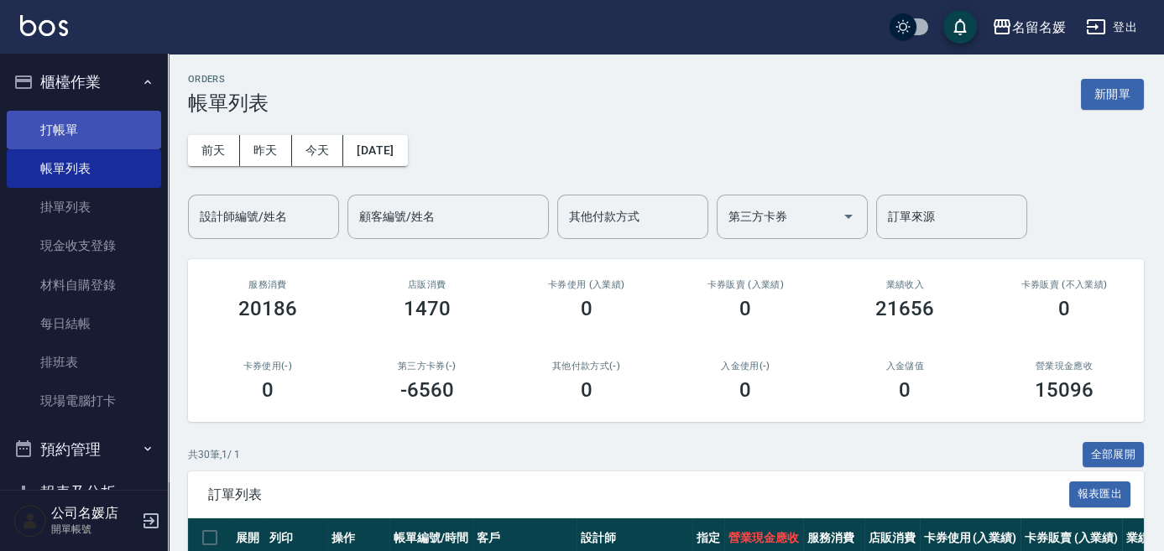
click at [52, 125] on link "打帳單" at bounding box center [84, 130] width 154 height 39
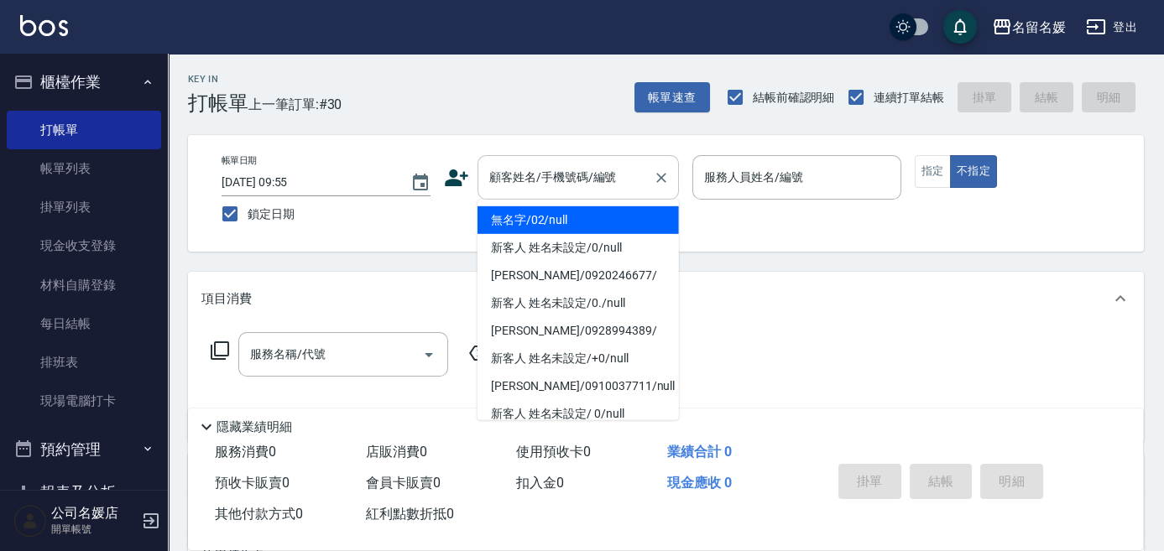
click at [549, 180] on input "顧客姓名/手機號碼/編號" at bounding box center [565, 177] width 161 height 29
type button "false"
type input "無名字/02/null"
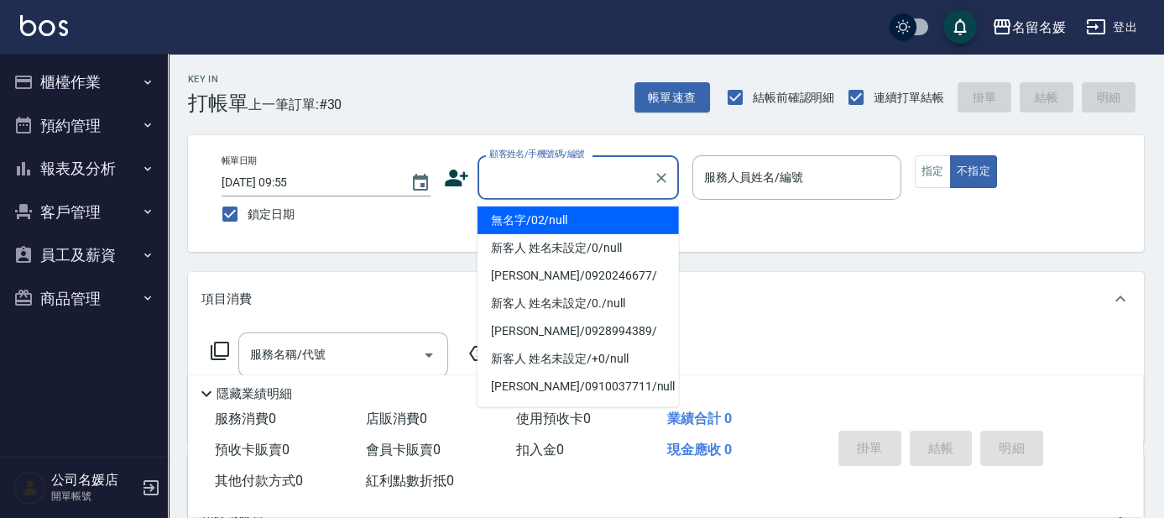
type input "無名字/02/null"
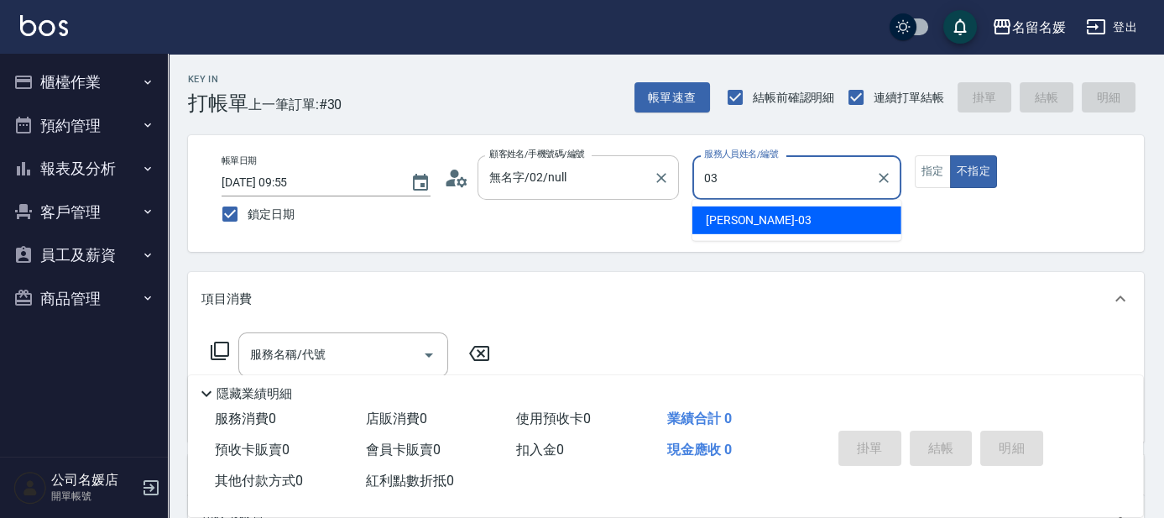
type input "03"
type button "false"
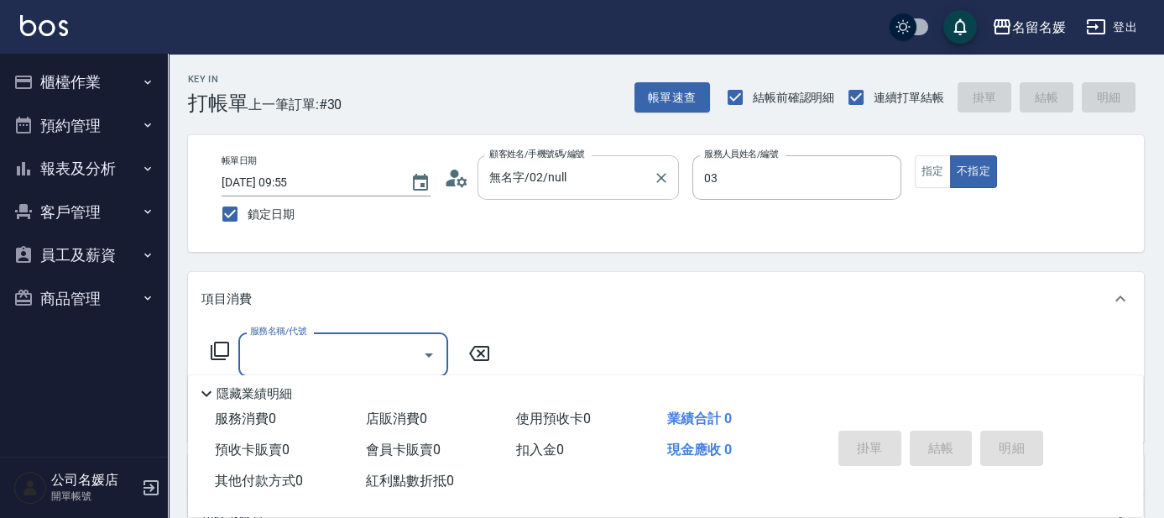
type input "[PERSON_NAME]-03"
click at [655, 99] on button "帳單速查" at bounding box center [672, 97] width 76 height 31
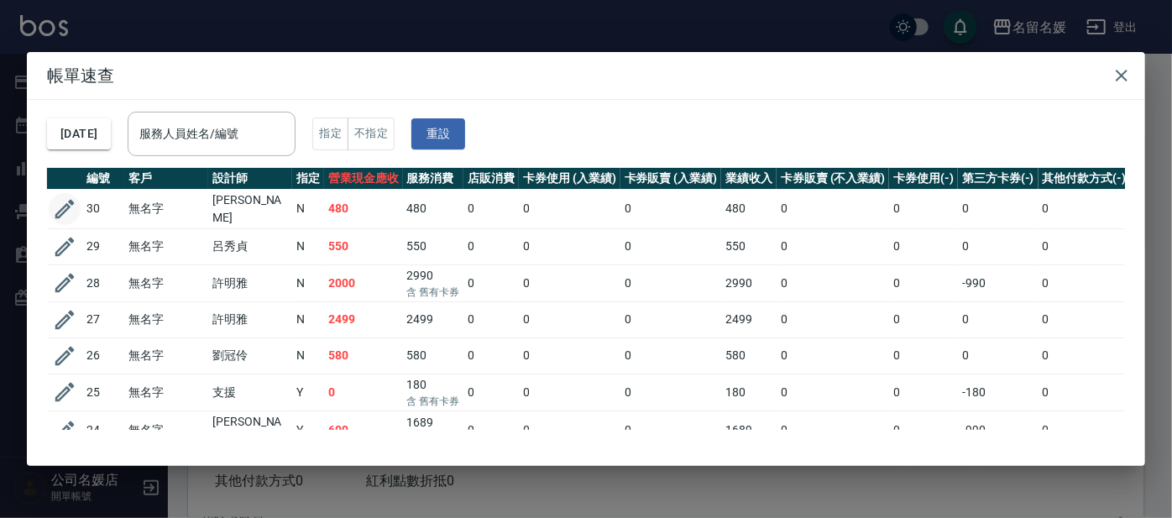
click at [65, 198] on icon "button" at bounding box center [64, 208] width 25 height 25
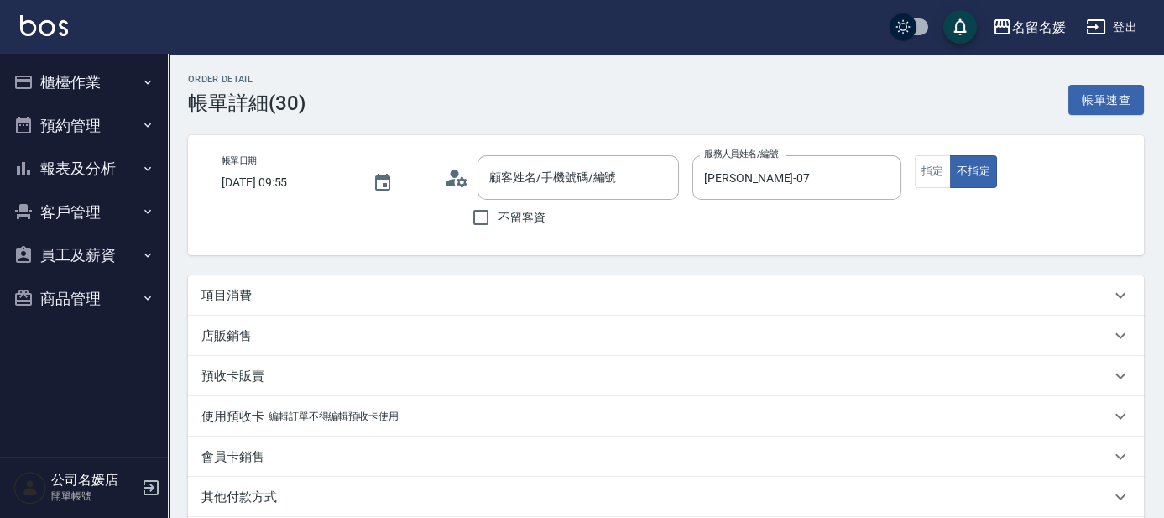
type input "[DATE] 09:55"
type input "[PERSON_NAME]-07"
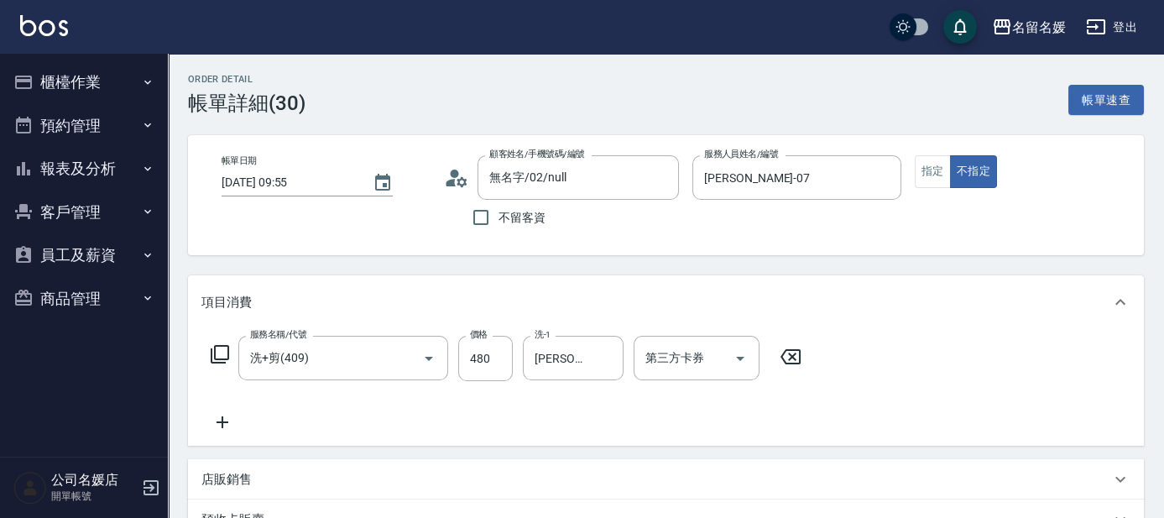
type input "無名字/02/null"
type input "洗+剪(409)"
click at [495, 369] on input "480" at bounding box center [485, 358] width 55 height 45
type input "580"
type input "蔡"
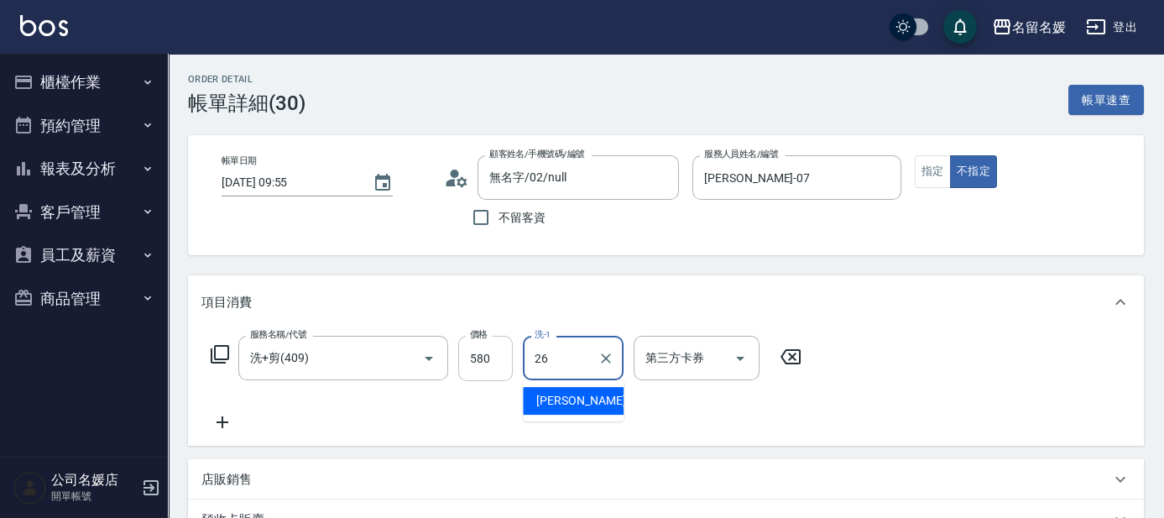
type input "[PERSON_NAME]-26"
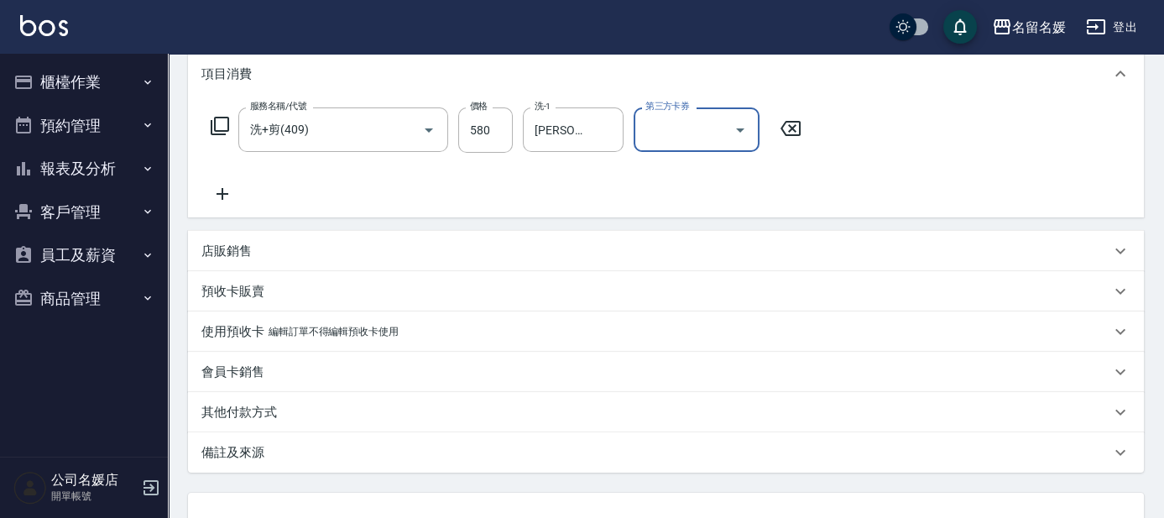
scroll to position [363, 0]
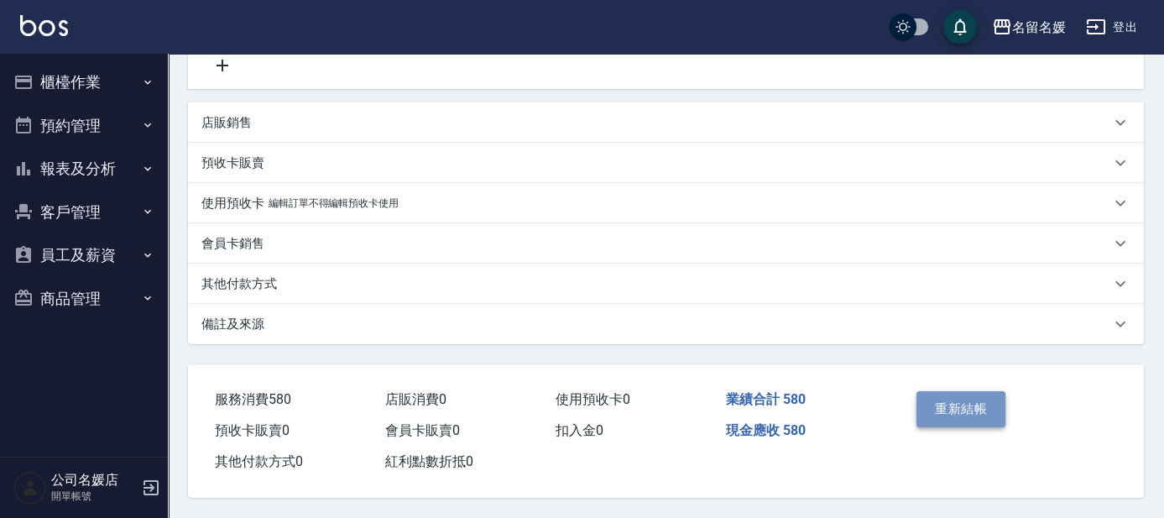
click at [950, 405] on button "重新結帳" at bounding box center [960, 408] width 89 height 35
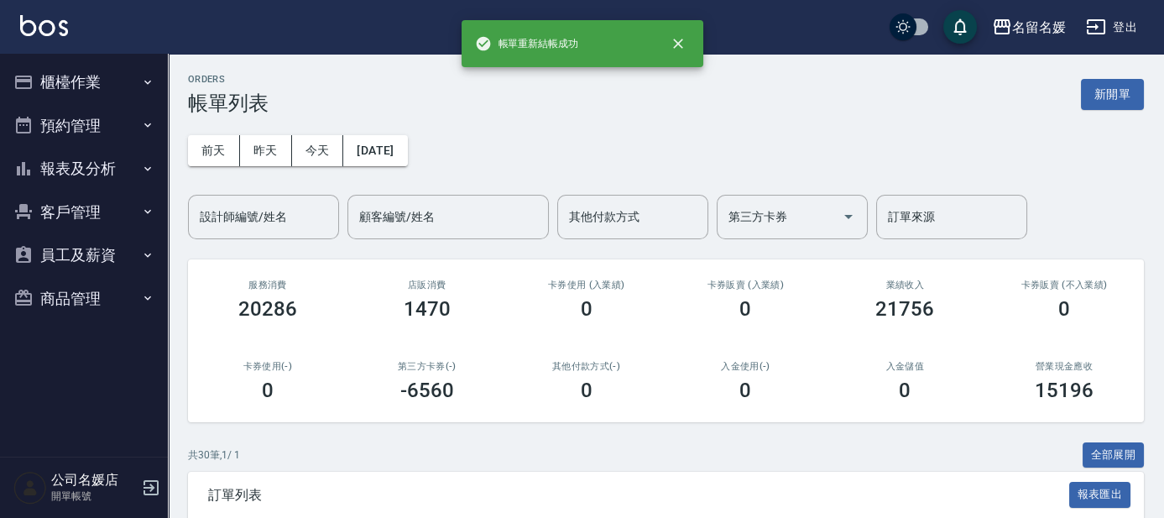
click at [76, 83] on button "櫃檯作業" at bounding box center [84, 82] width 154 height 44
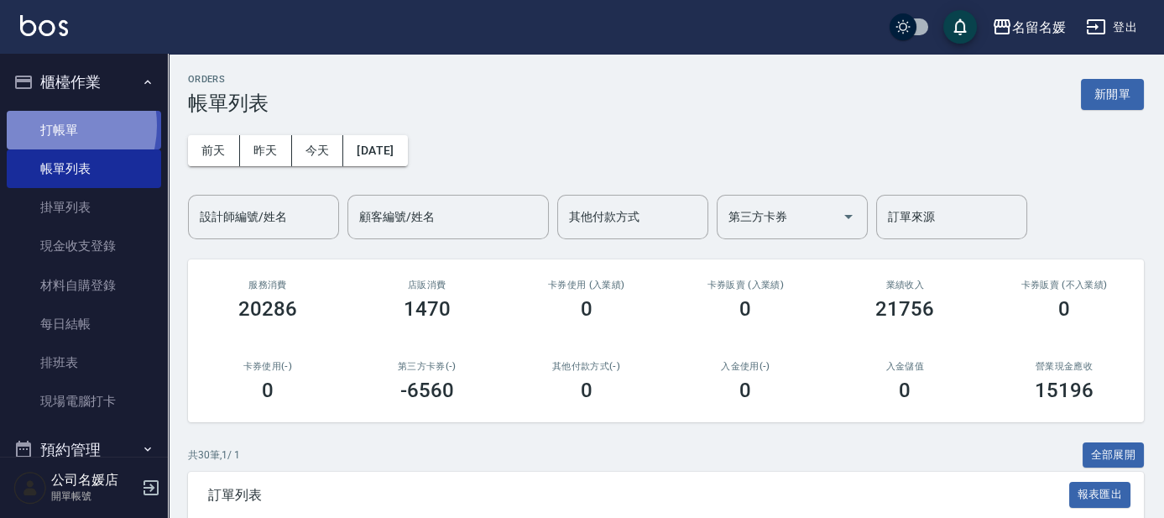
click at [52, 125] on link "打帳單" at bounding box center [84, 130] width 154 height 39
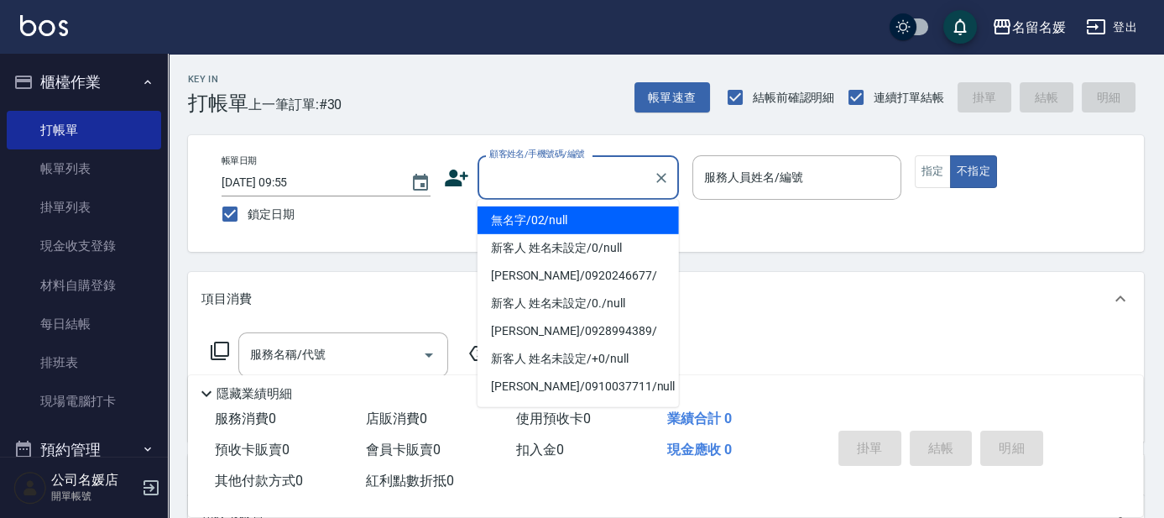
click at [585, 190] on input "顧客姓名/手機號碼/編號" at bounding box center [565, 177] width 161 height 29
click at [579, 221] on li "無名字/02/null" at bounding box center [578, 220] width 201 height 28
type input "無名字/02/null"
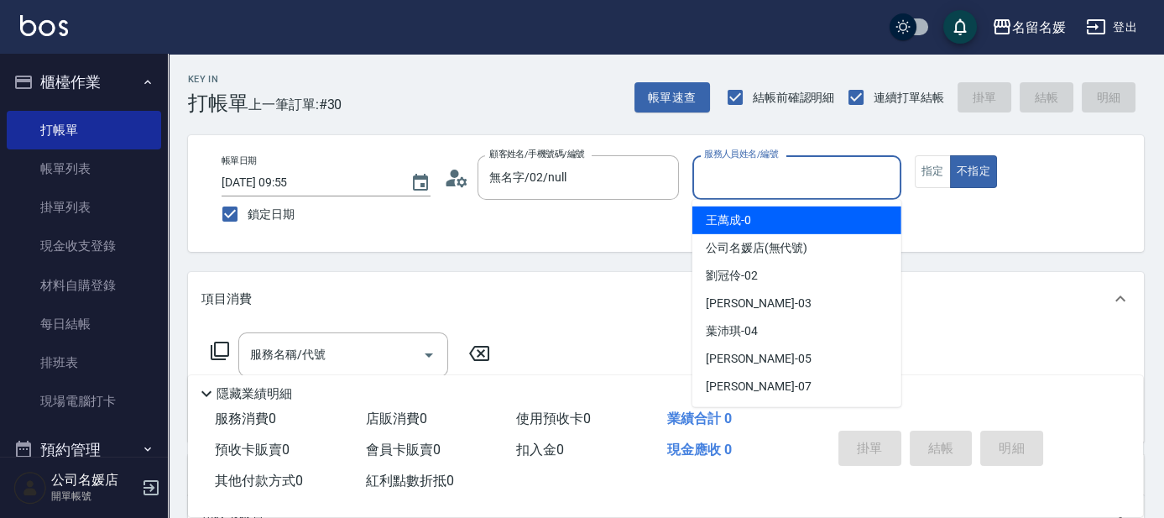
click at [833, 174] on input "服務人員姓名/編號" at bounding box center [797, 177] width 194 height 29
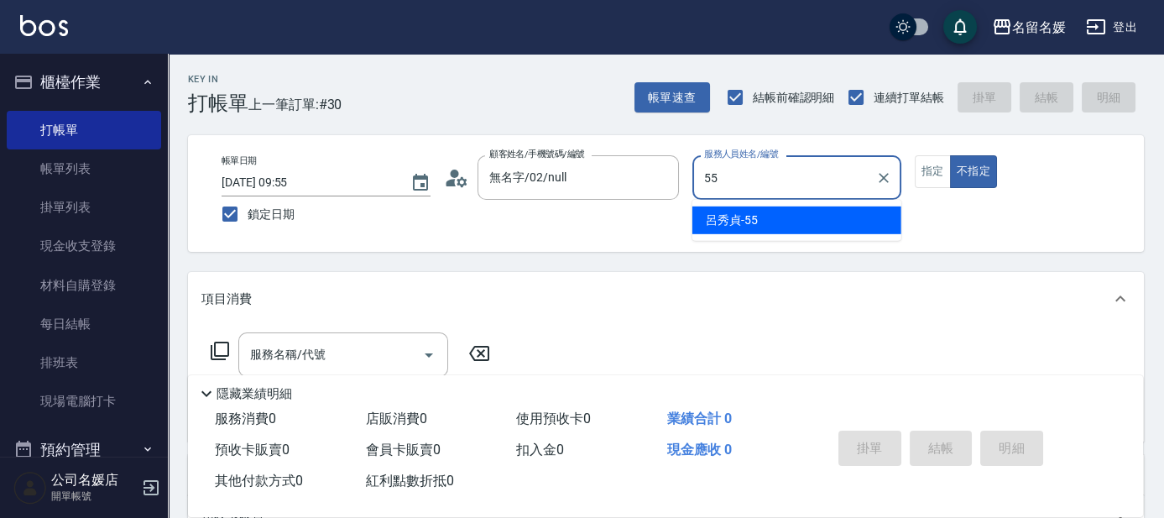
type input "55"
type button "false"
type input "[PERSON_NAME]-55"
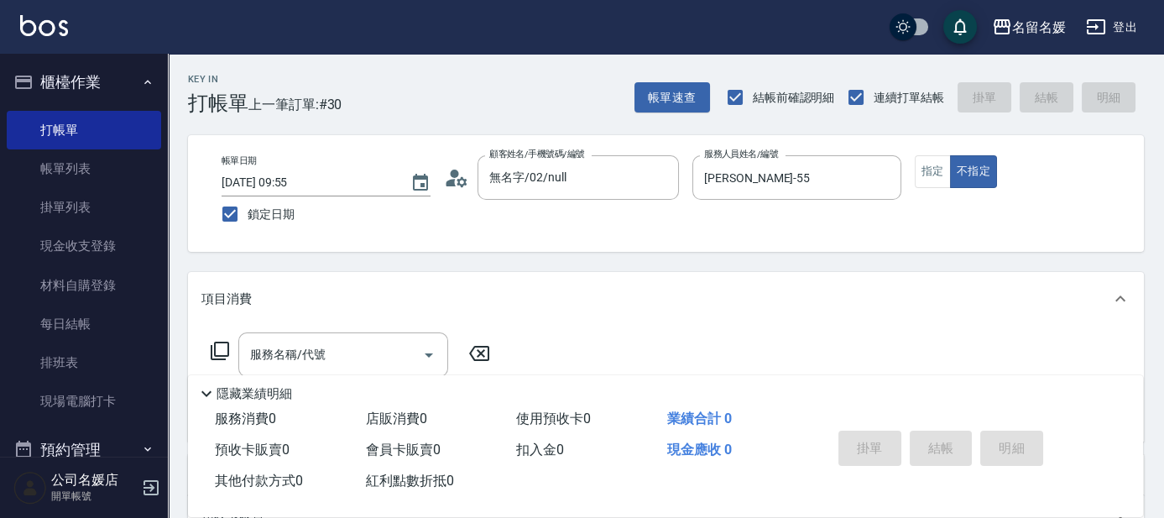
click at [222, 346] on icon at bounding box center [220, 351] width 20 height 20
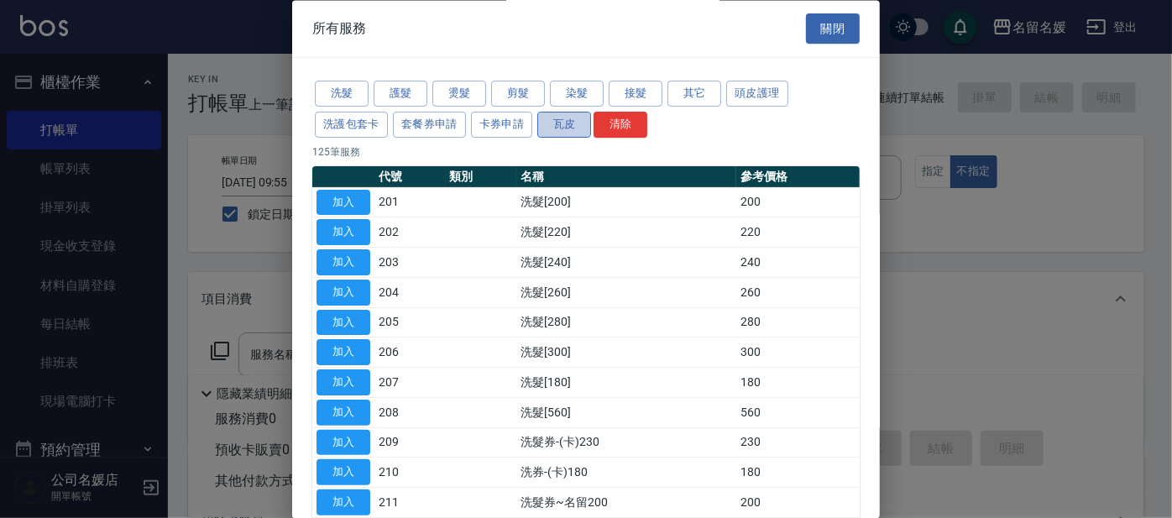
click at [561, 125] on button "瓦皮" at bounding box center [564, 125] width 54 height 26
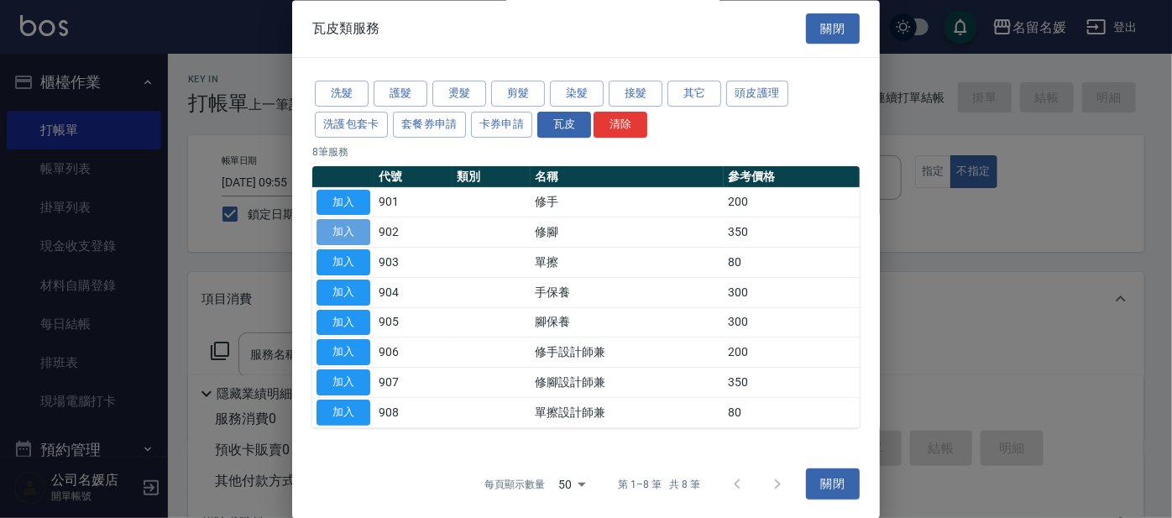
click at [355, 228] on button "加入" at bounding box center [343, 233] width 54 height 26
type input "修腳(902)"
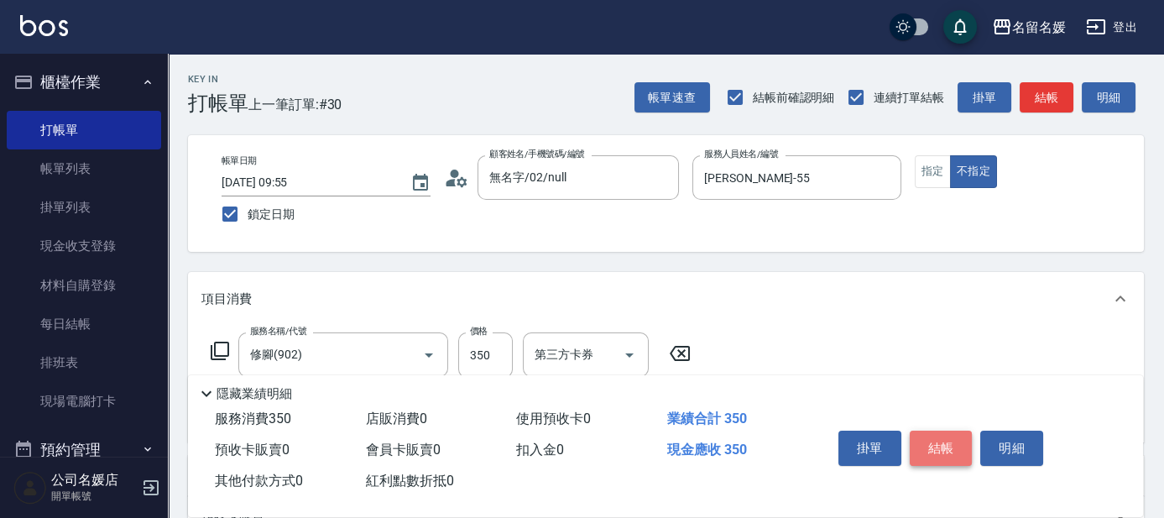
click at [945, 437] on button "結帳" at bounding box center [941, 448] width 63 height 35
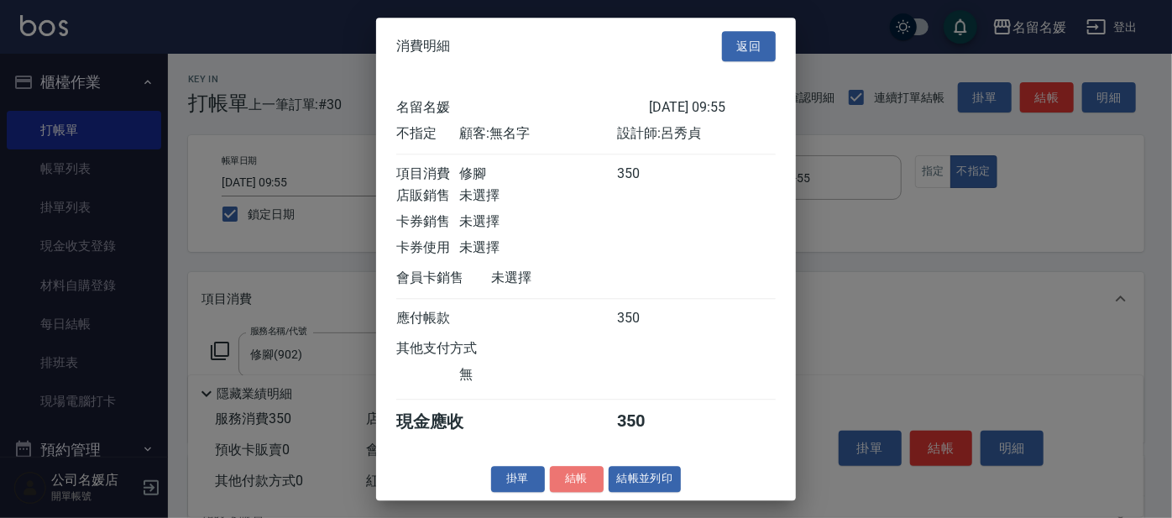
drag, startPoint x: 561, startPoint y: 488, endPoint x: 572, endPoint y: 481, distance: 12.8
click at [561, 488] on button "結帳" at bounding box center [577, 479] width 54 height 26
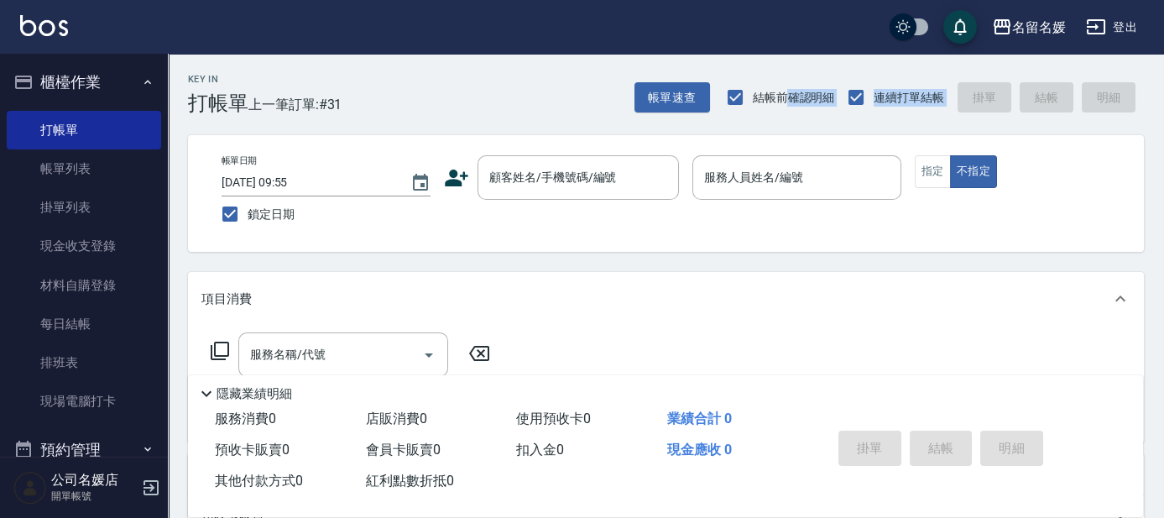
click at [611, 98] on div "Key In 打帳單 上一筆訂單:#31 帳單速查 結帳前確認明細 連續打單結帳 掛單 結帳 明細" at bounding box center [656, 84] width 976 height 61
click at [411, 44] on div "名留名媛 登出" at bounding box center [582, 27] width 1164 height 54
click at [557, 176] on input "顧客姓名/手機號碼/編號" at bounding box center [565, 177] width 161 height 29
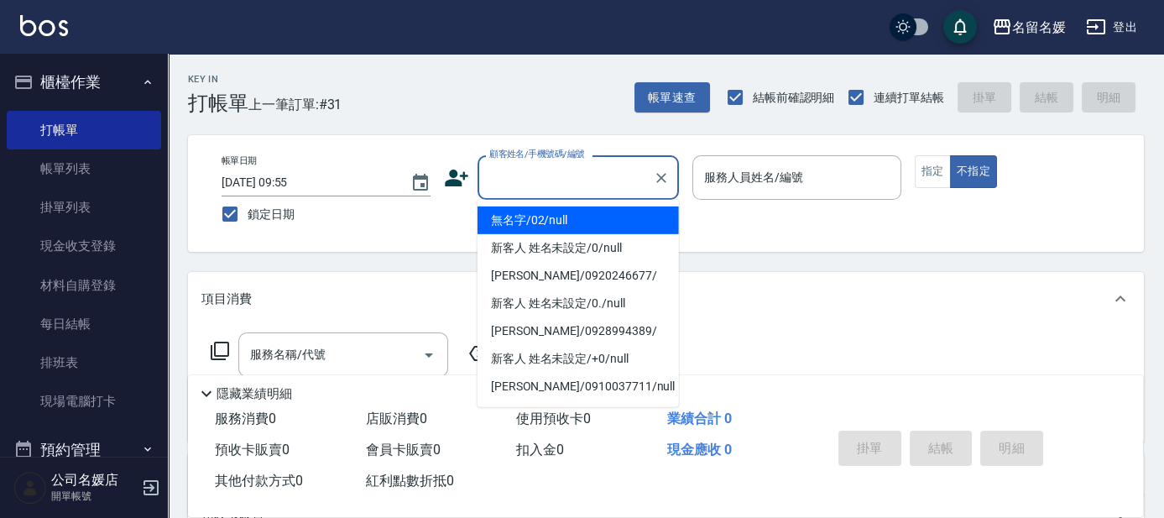
click at [544, 217] on li "無名字/02/null" at bounding box center [578, 220] width 201 height 28
type input "無名字/02/null"
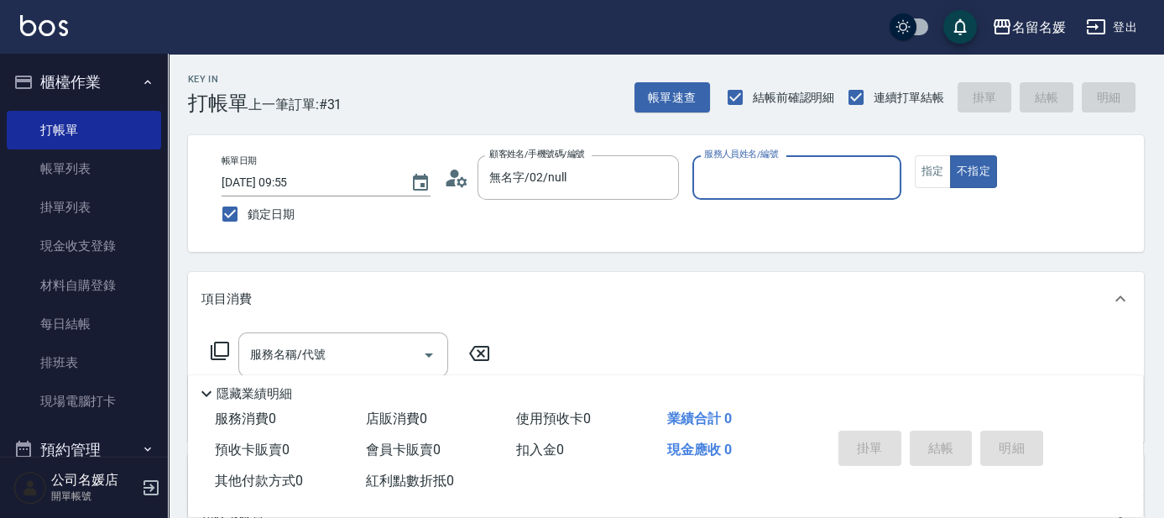
click at [737, 185] on input "服務人員姓名/編號" at bounding box center [797, 177] width 194 height 29
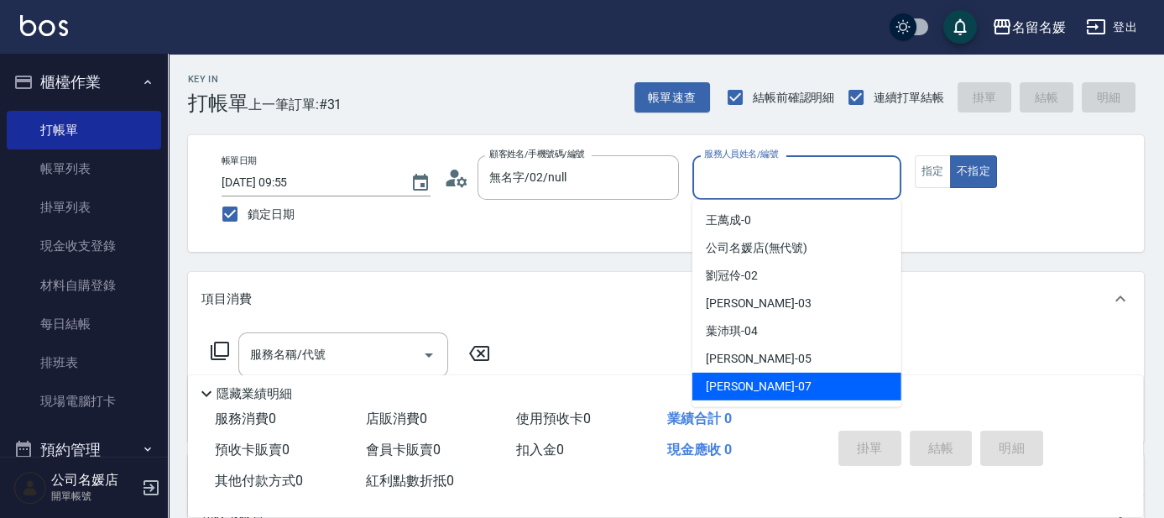
click at [746, 388] on span "[PERSON_NAME] -07" at bounding box center [759, 387] width 106 height 18
type input "[PERSON_NAME]-07"
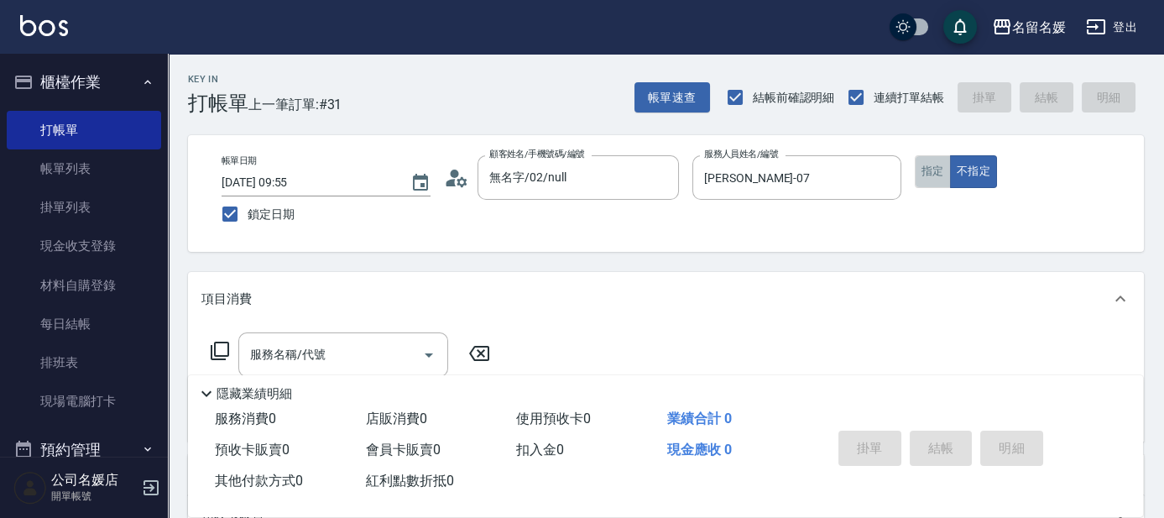
click at [928, 169] on button "指定" at bounding box center [933, 171] width 36 height 33
click at [219, 349] on icon at bounding box center [220, 351] width 20 height 20
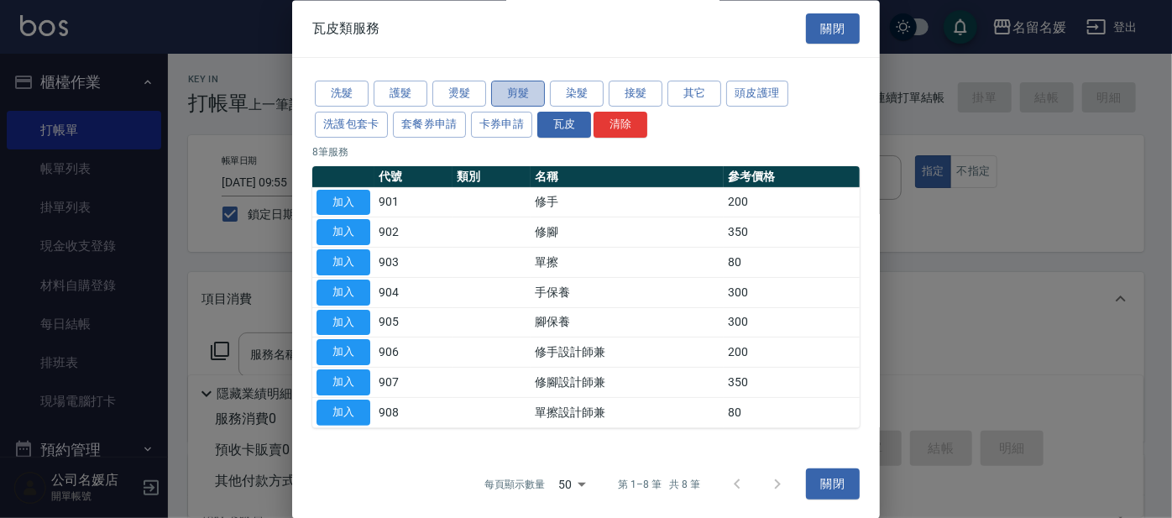
click at [530, 94] on button "剪髮" at bounding box center [518, 94] width 54 height 26
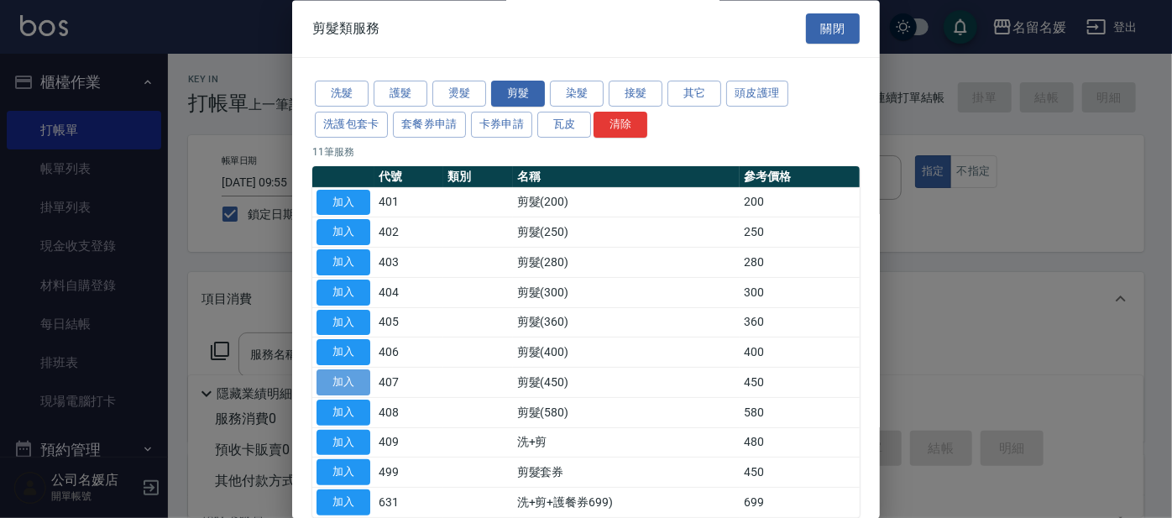
click at [358, 381] on button "加入" at bounding box center [343, 383] width 54 height 26
type input "剪髮(450)(407)"
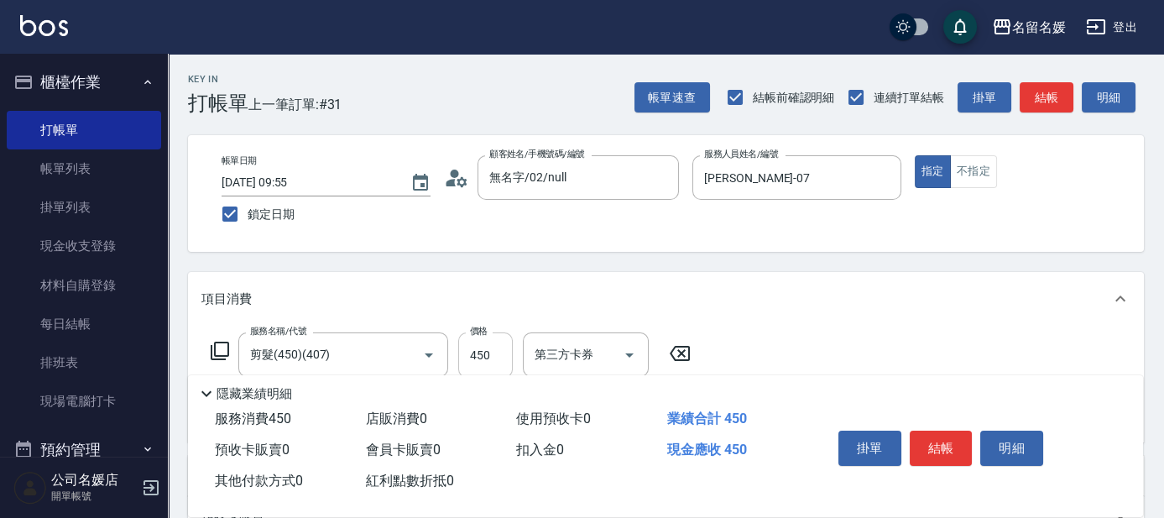
click at [488, 354] on input "450" at bounding box center [485, 354] width 55 height 45
type input "500"
click at [213, 349] on icon at bounding box center [220, 351] width 20 height 20
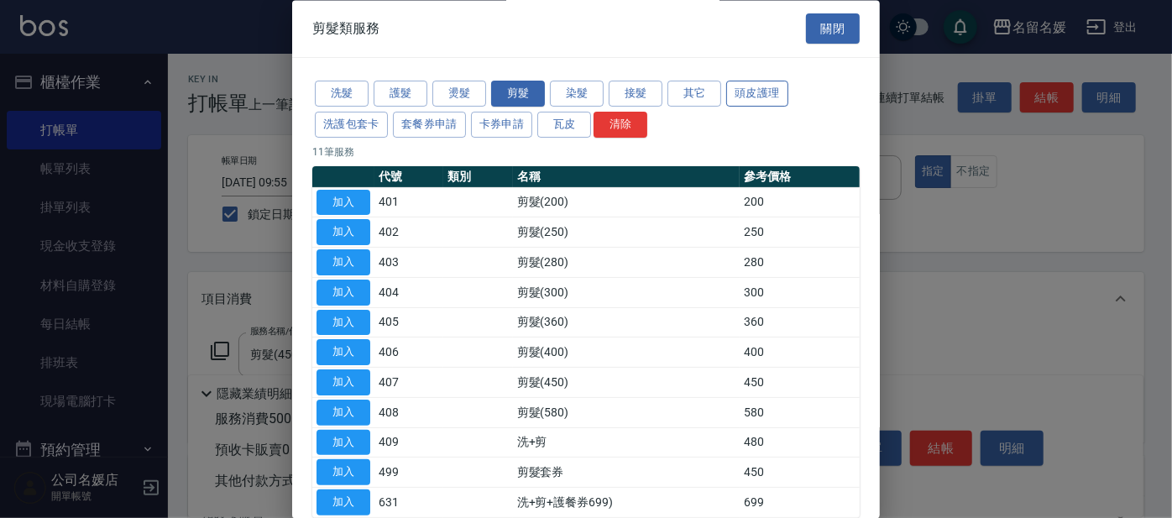
click at [759, 87] on button "頭皮護理" at bounding box center [757, 94] width 62 height 26
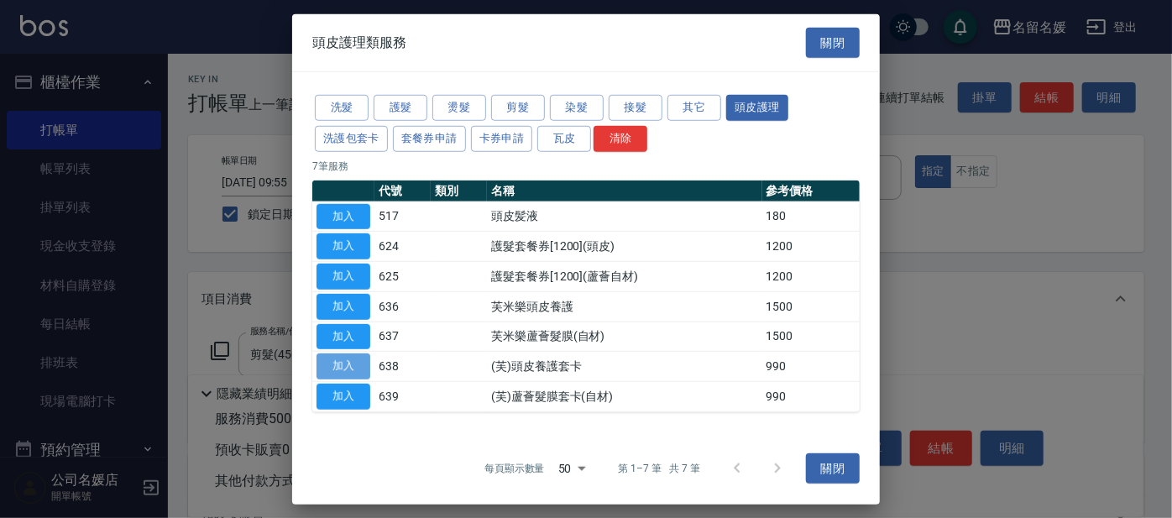
click at [356, 363] on button "加入" at bounding box center [343, 366] width 54 height 26
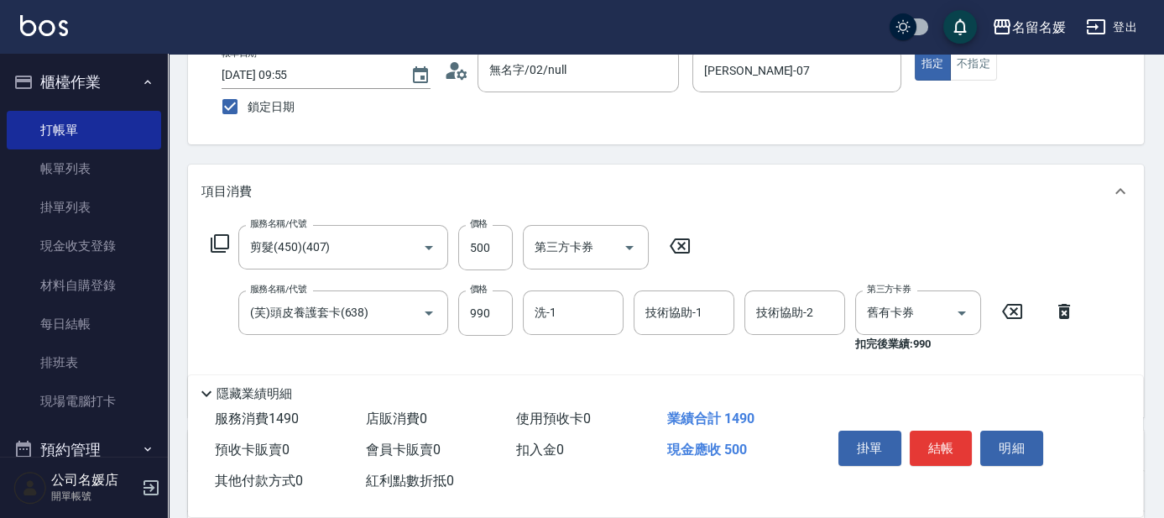
scroll to position [228, 0]
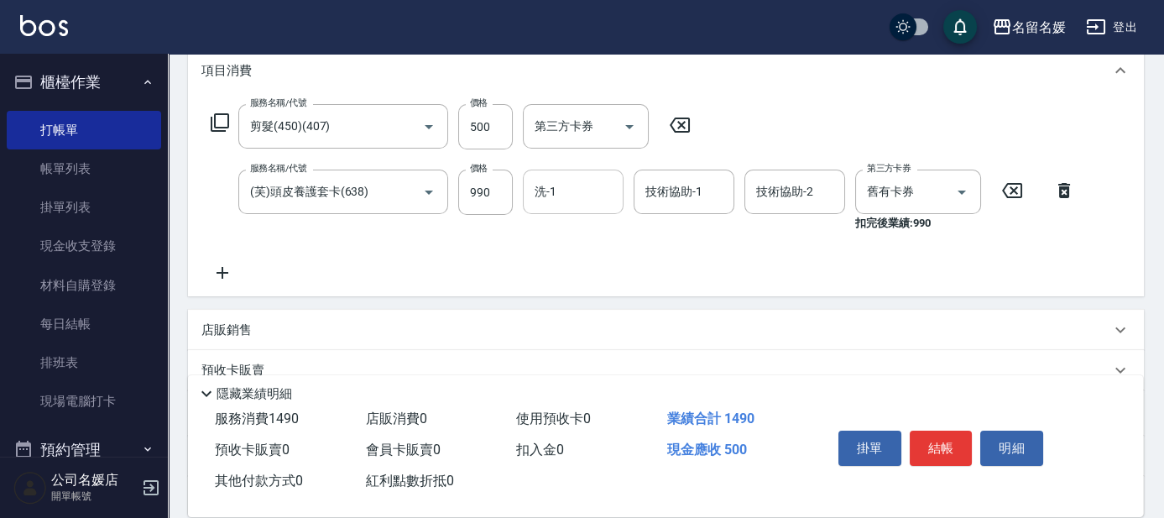
click at [577, 200] on input "洗-1" at bounding box center [573, 191] width 86 height 29
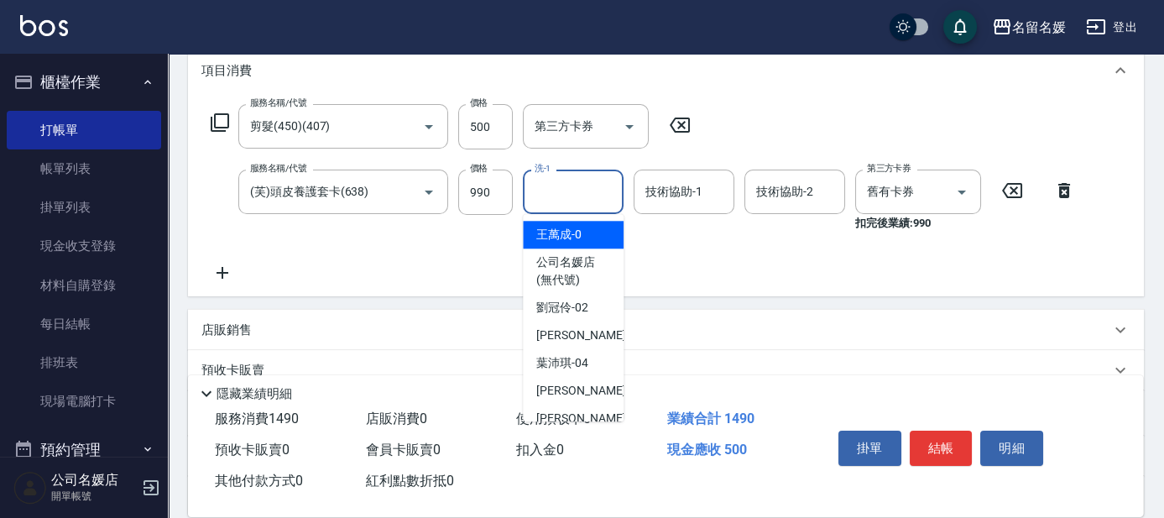
type input "0"
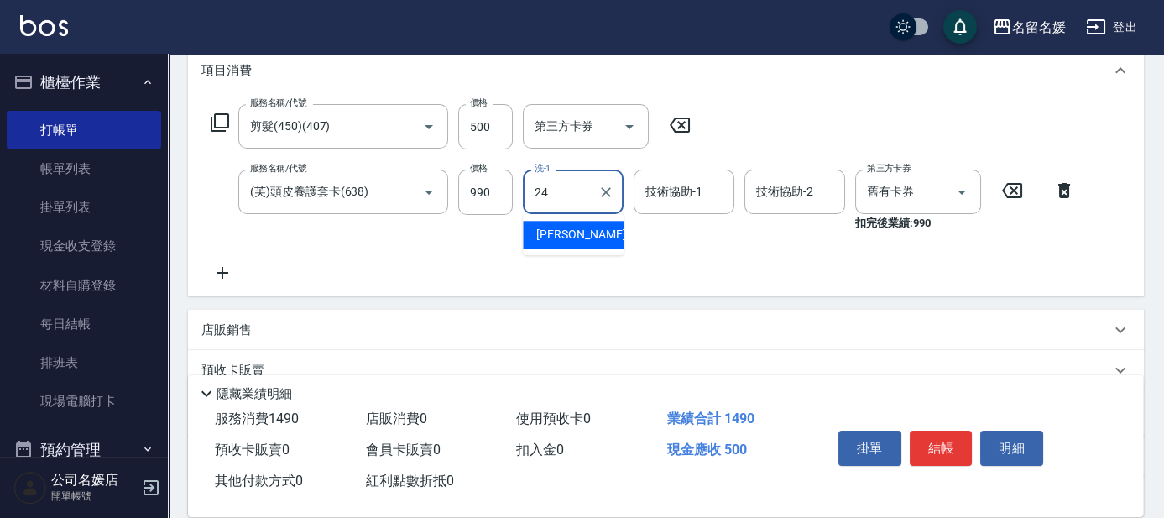
drag, startPoint x: 564, startPoint y: 241, endPoint x: 624, endPoint y: 217, distance: 64.8
click at [567, 240] on span "[PERSON_NAME]-24" at bounding box center [589, 235] width 106 height 18
type input "[PERSON_NAME]-24"
click at [678, 198] on div "技術協助-1 技術協助-1" at bounding box center [684, 192] width 101 height 44
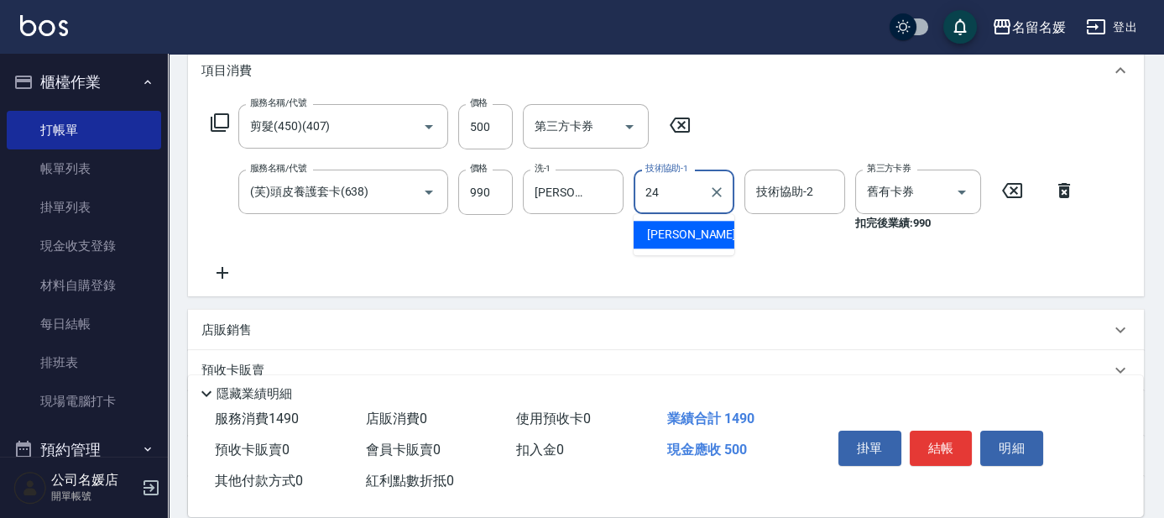
click at [709, 234] on div "[PERSON_NAME]-24" at bounding box center [684, 235] width 101 height 28
type input "[PERSON_NAME]-24"
click at [883, 201] on input "舊有卡券" at bounding box center [895, 191] width 64 height 29
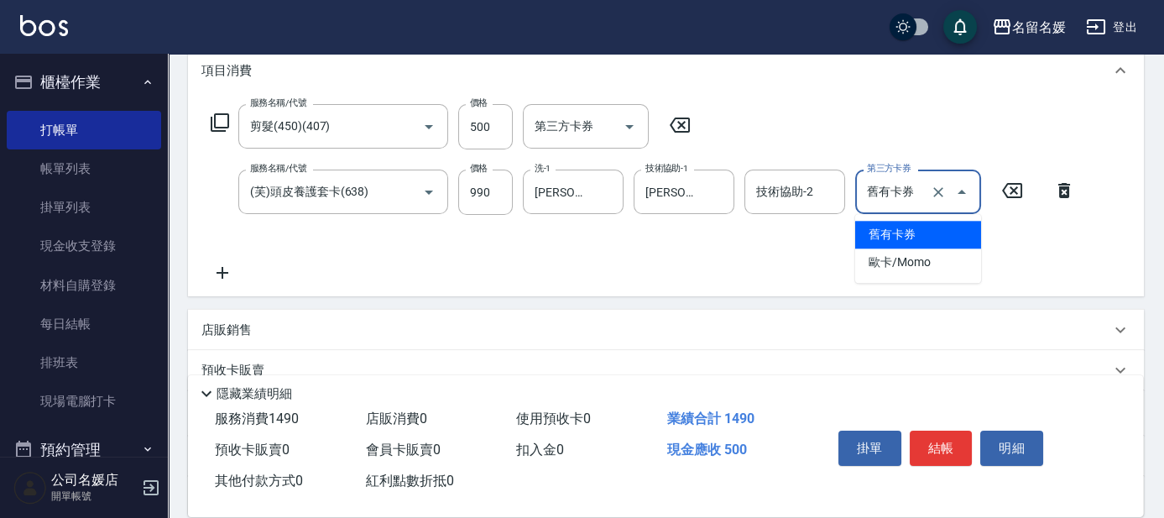
click at [901, 232] on span "舊有卡券" at bounding box center [918, 235] width 126 height 28
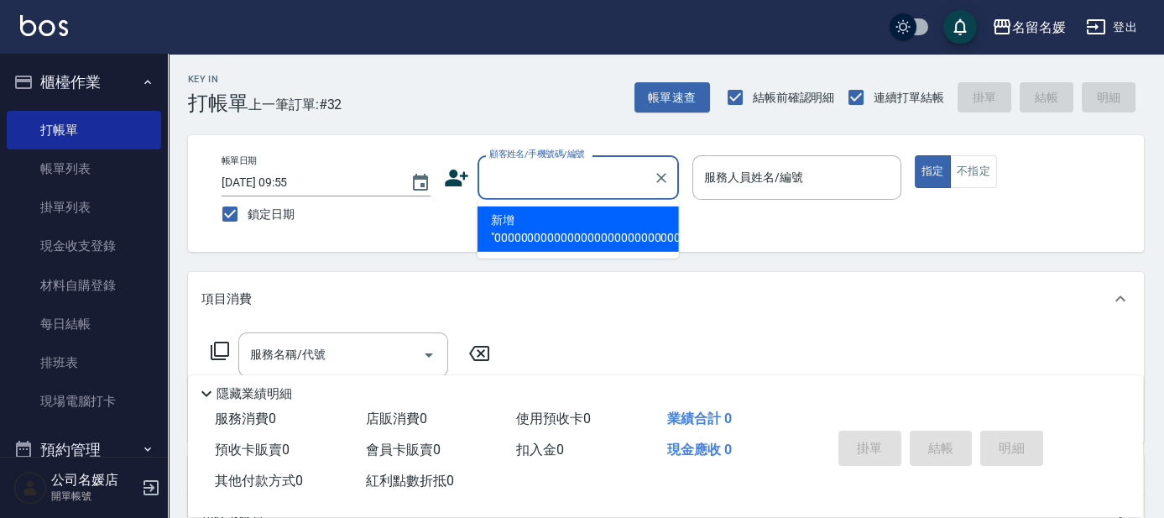
scroll to position [0, 472]
type input "0000000000000000000000000000000000000000000000000000000000000000000000000000000…"
click at [655, 175] on icon "Clear" at bounding box center [661, 178] width 17 height 17
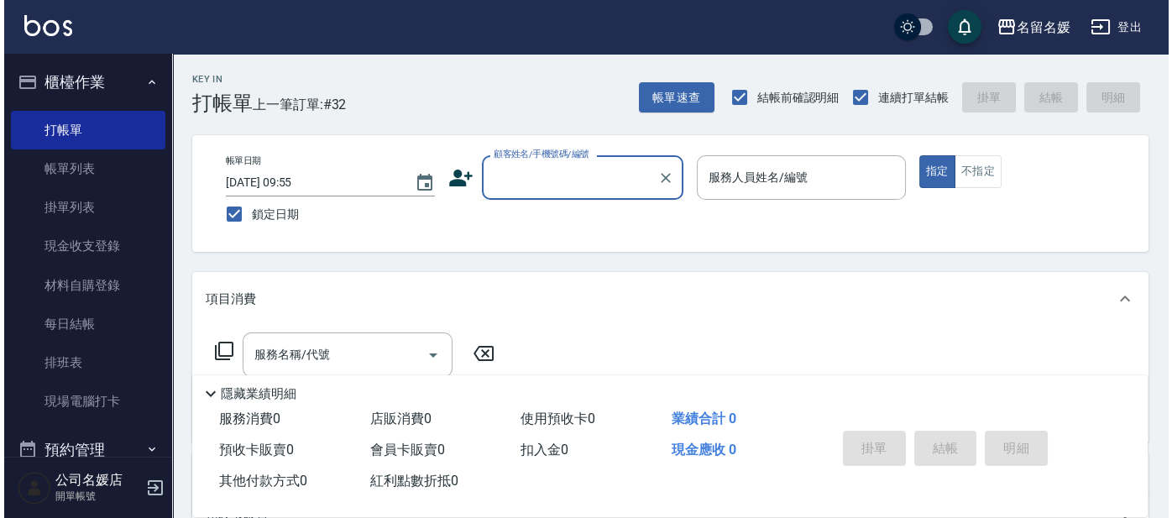
scroll to position [0, 0]
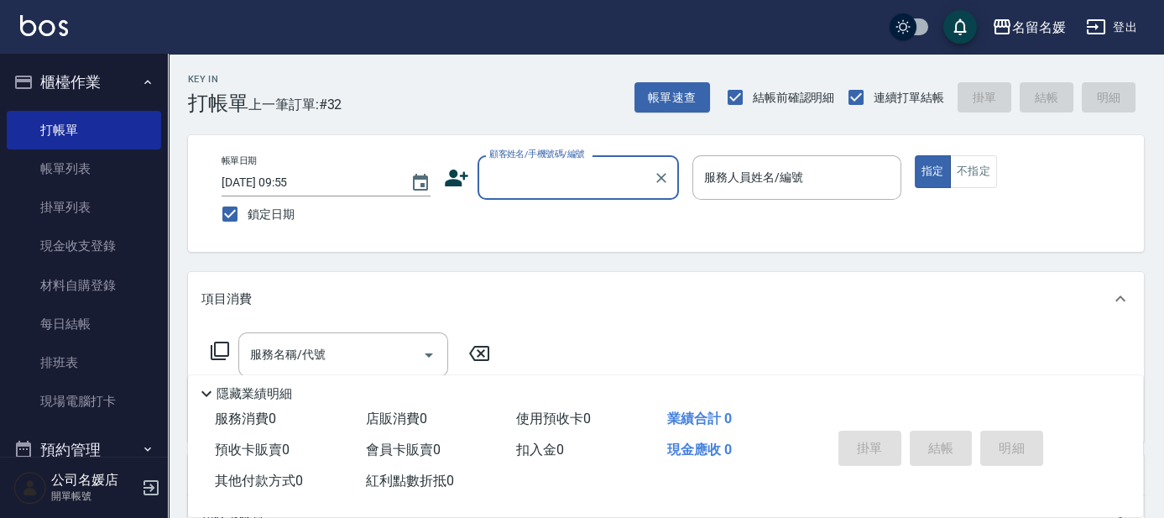
click at [568, 175] on input "顧客姓名/手機號碼/編號" at bounding box center [565, 177] width 161 height 29
click at [571, 184] on input "顧客姓名/手機號碼/編號" at bounding box center [565, 177] width 161 height 29
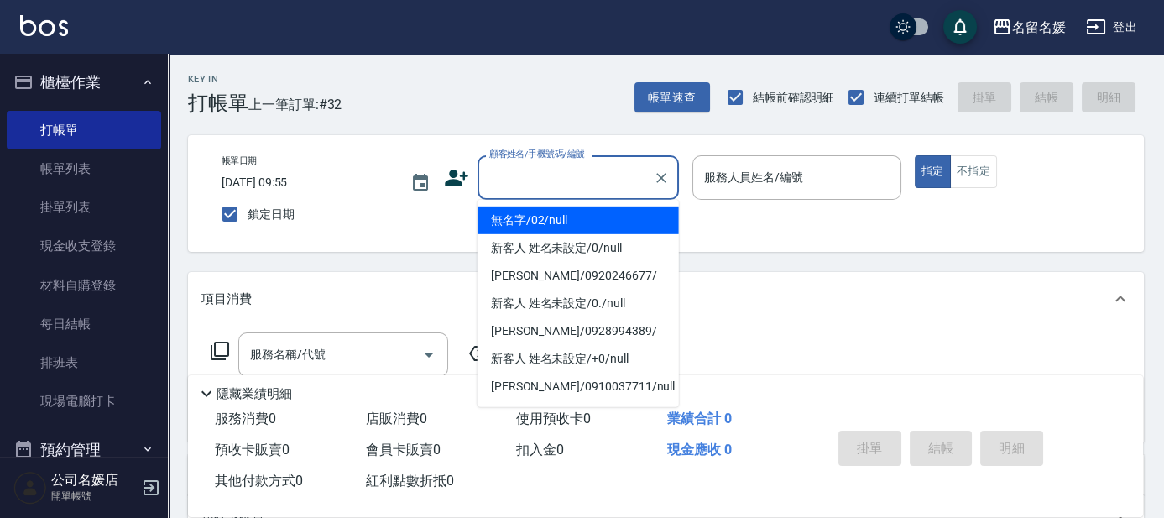
drag, startPoint x: 579, startPoint y: 224, endPoint x: 763, endPoint y: 181, distance: 188.7
click at [587, 223] on li "無名字/02/null" at bounding box center [578, 220] width 201 height 28
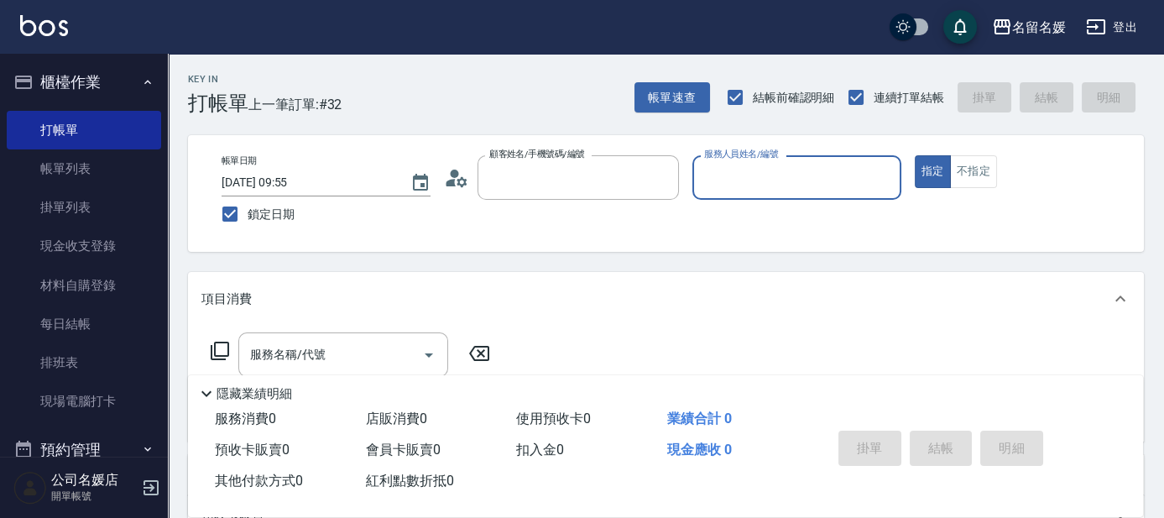
type input "無名字/02/null"
click at [763, 160] on label "服務人員姓名/編號" at bounding box center [741, 154] width 74 height 13
click at [763, 180] on input "服務人員姓名/編號" at bounding box center [797, 177] width 194 height 29
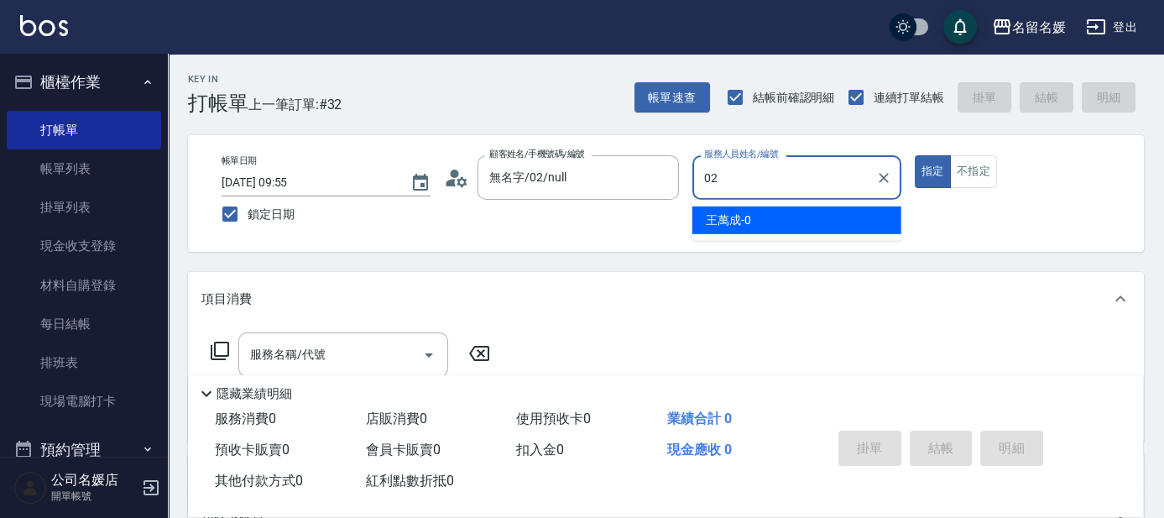
type input "02"
type button "true"
type input "[PERSON_NAME]-02"
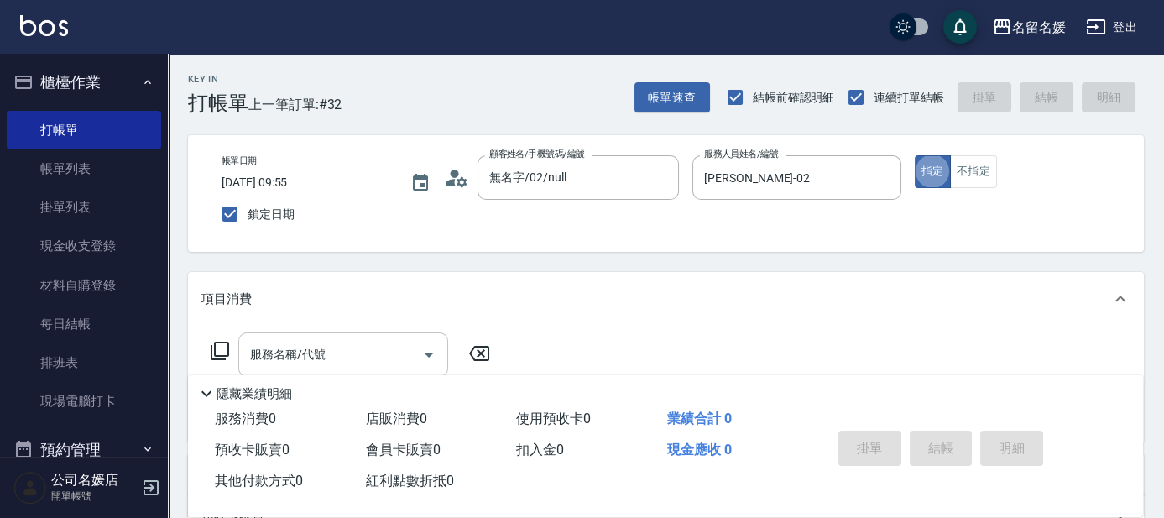
click at [399, 354] on input "服務名稱/代號" at bounding box center [331, 354] width 170 height 29
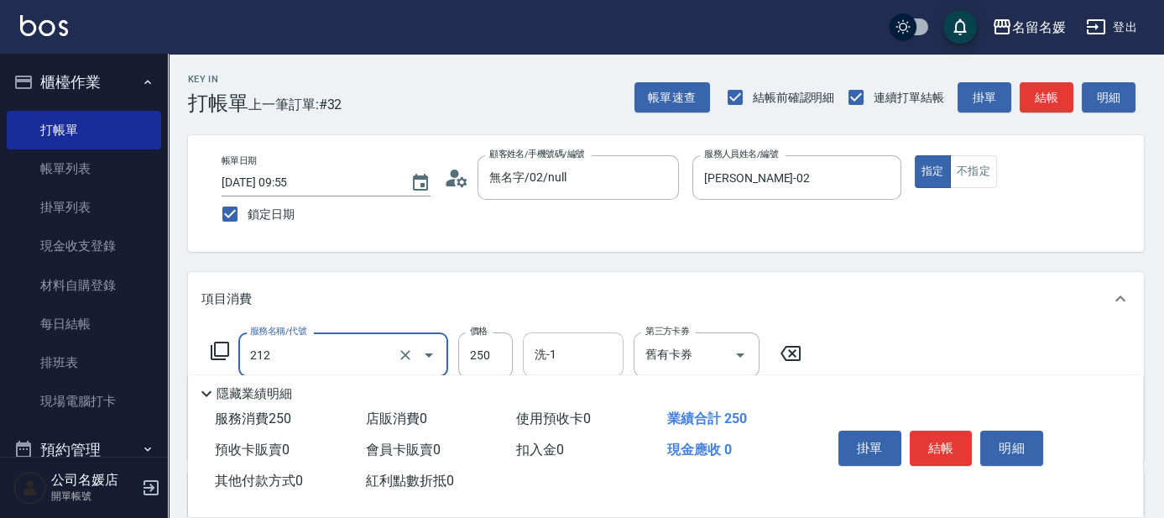
drag, startPoint x: 572, startPoint y: 361, endPoint x: 559, endPoint y: 342, distance: 22.3
click at [564, 345] on input "洗-1" at bounding box center [573, 354] width 86 height 29
type input "洗髮券-(卡)250(212)"
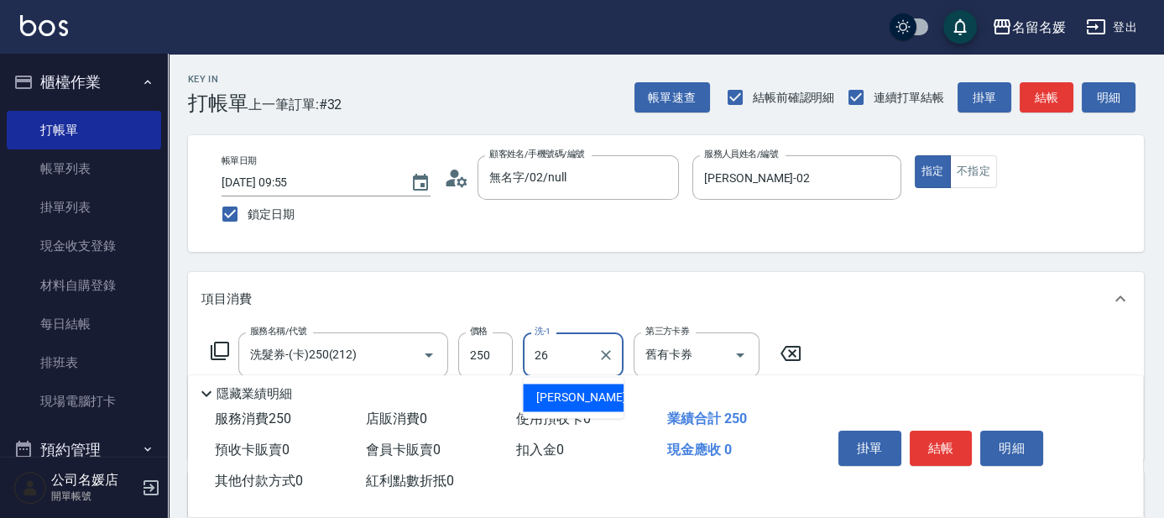
type input "[PERSON_NAME]-26"
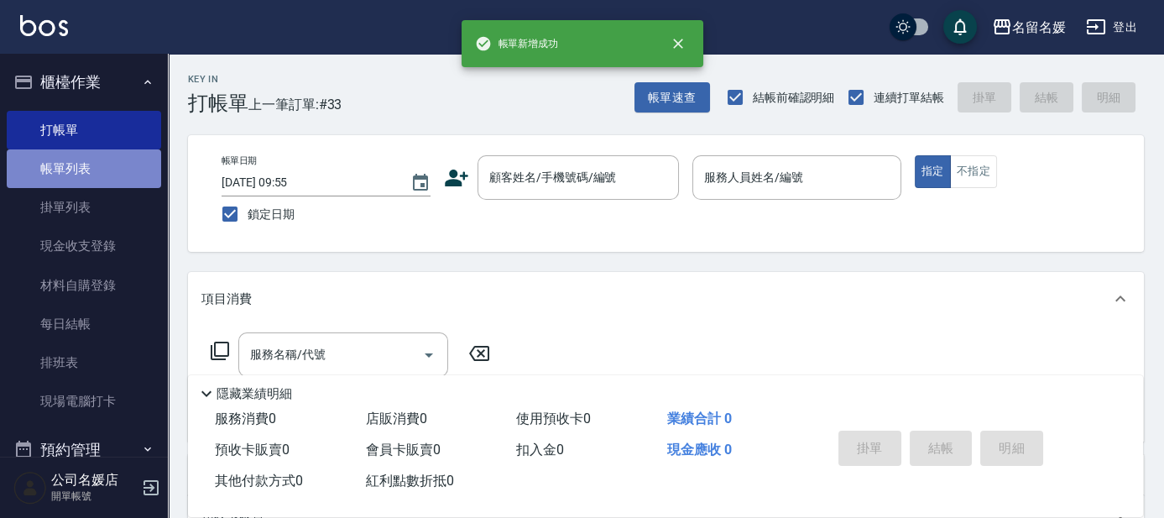
click at [117, 166] on link "帳單列表" at bounding box center [84, 168] width 154 height 39
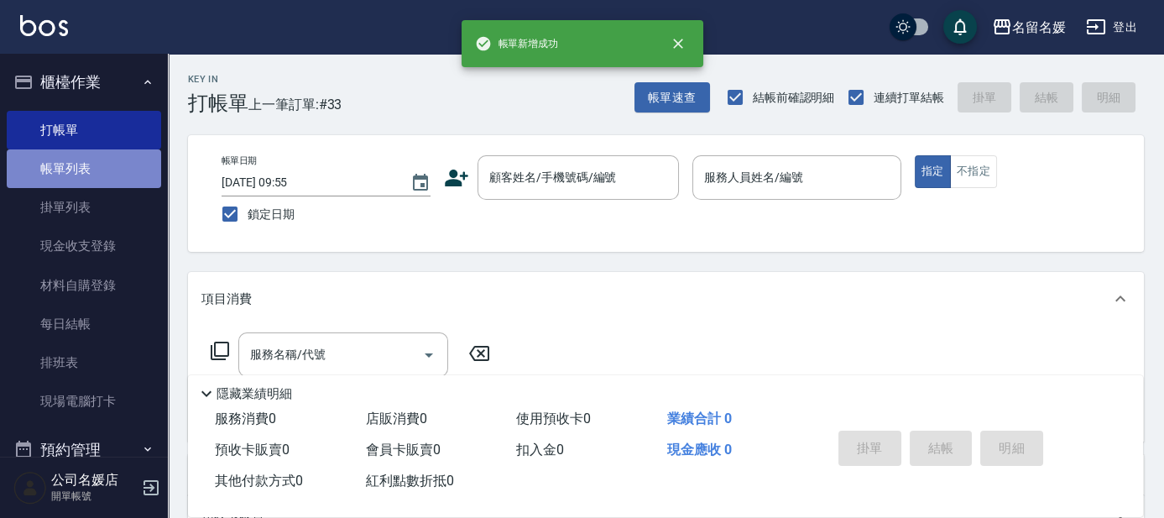
click at [117, 166] on link "帳單列表" at bounding box center [84, 168] width 154 height 39
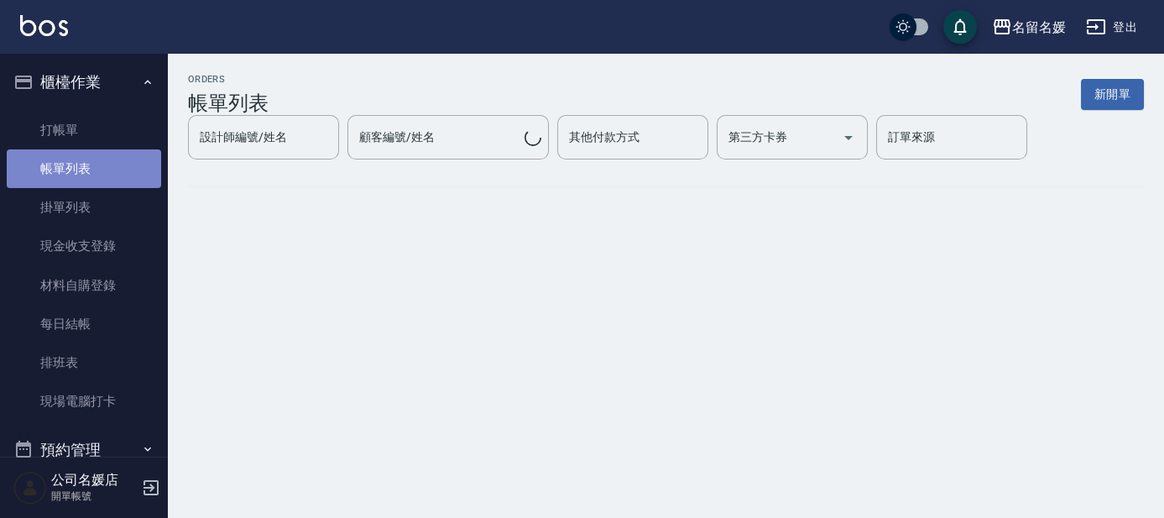
click at [117, 166] on link "帳單列表" at bounding box center [84, 168] width 154 height 39
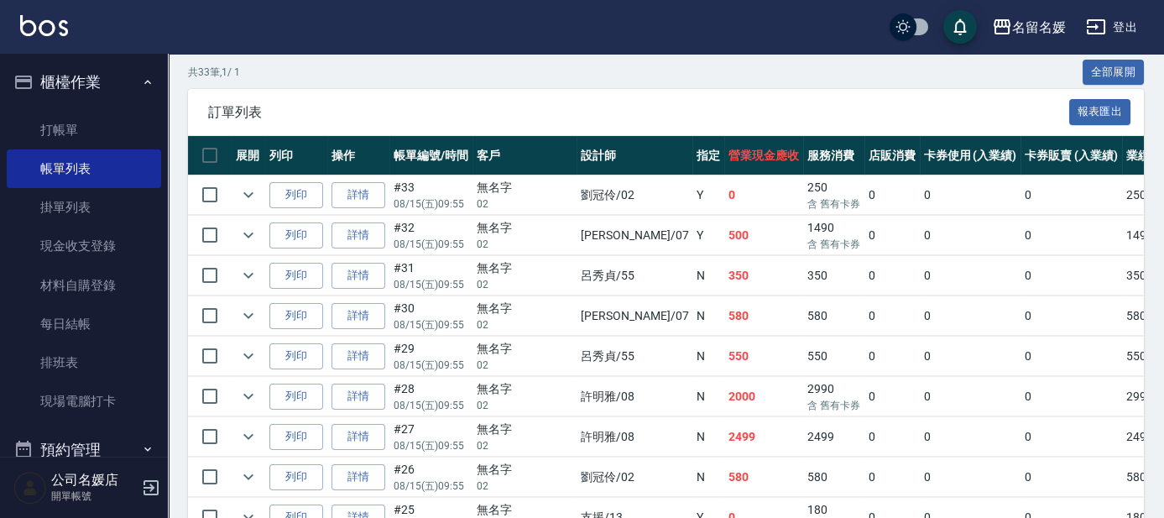
scroll to position [457, 0]
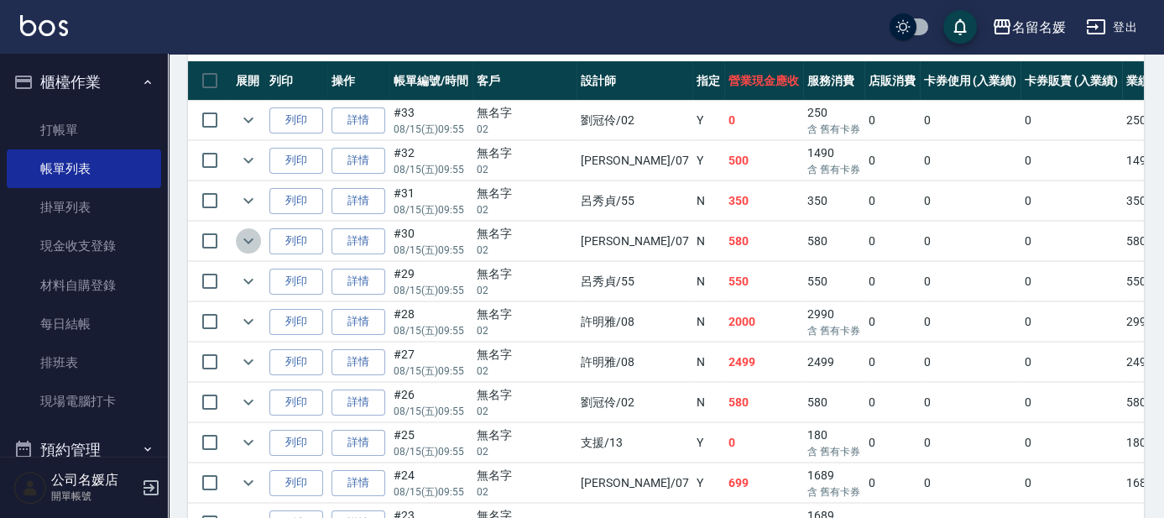
click at [253, 239] on icon "expand row" at bounding box center [248, 241] width 20 height 20
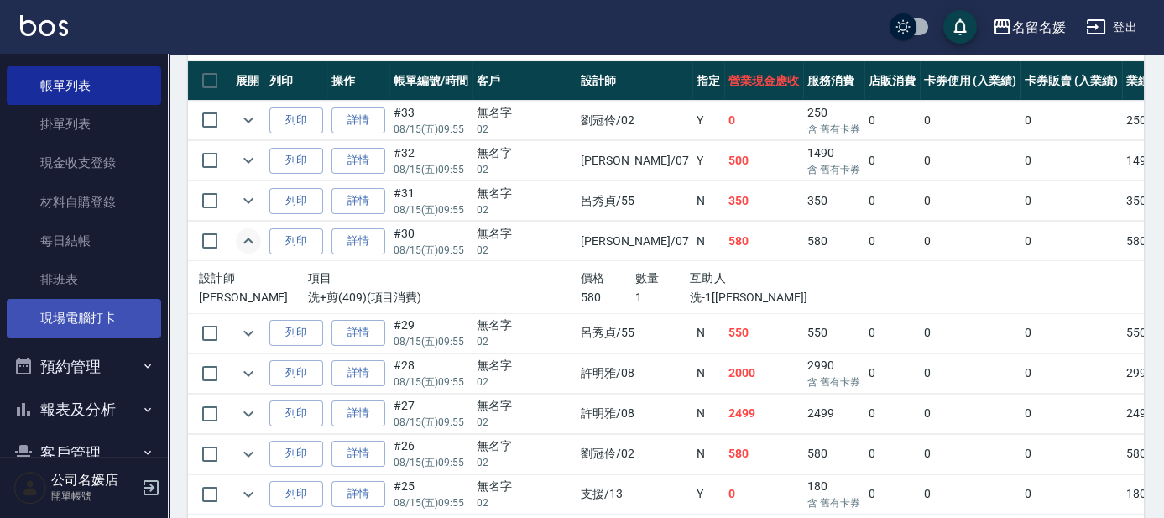
scroll to position [207, 0]
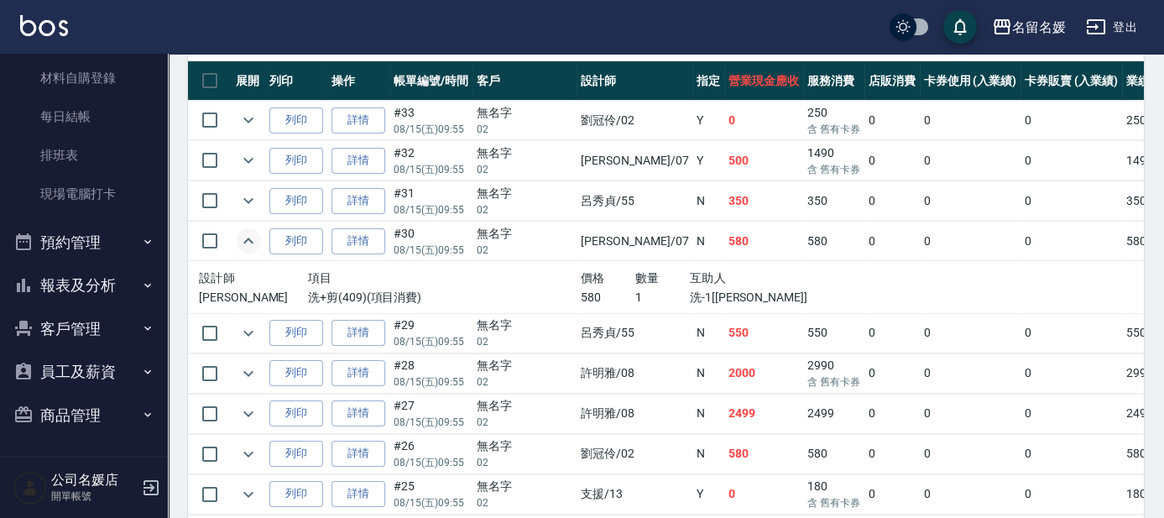
click at [125, 287] on button "報表及分析" at bounding box center [84, 286] width 154 height 44
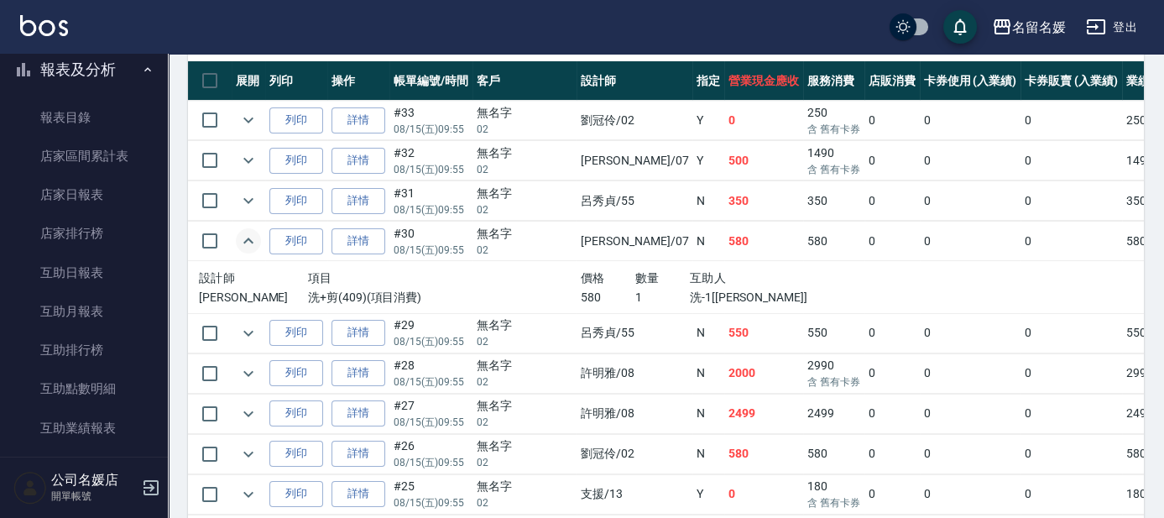
scroll to position [436, 0]
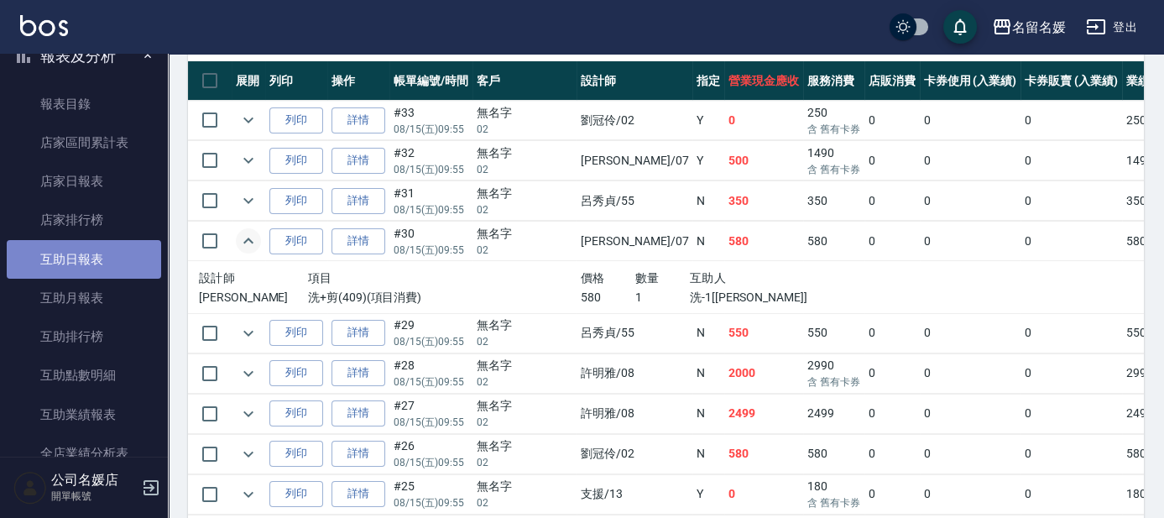
click at [109, 262] on link "互助日報表" at bounding box center [84, 259] width 154 height 39
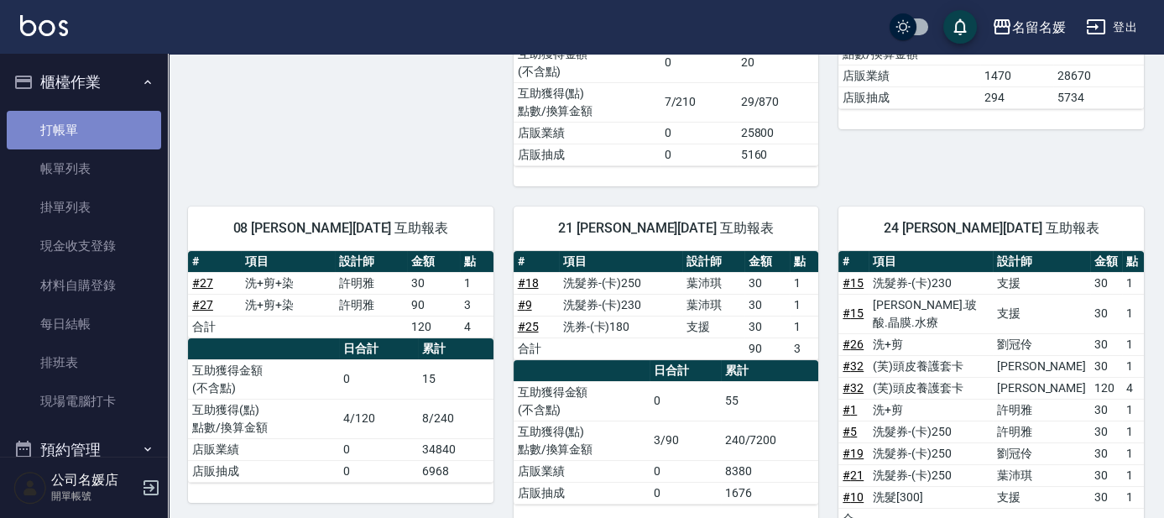
click at [105, 121] on link "打帳單" at bounding box center [84, 130] width 154 height 39
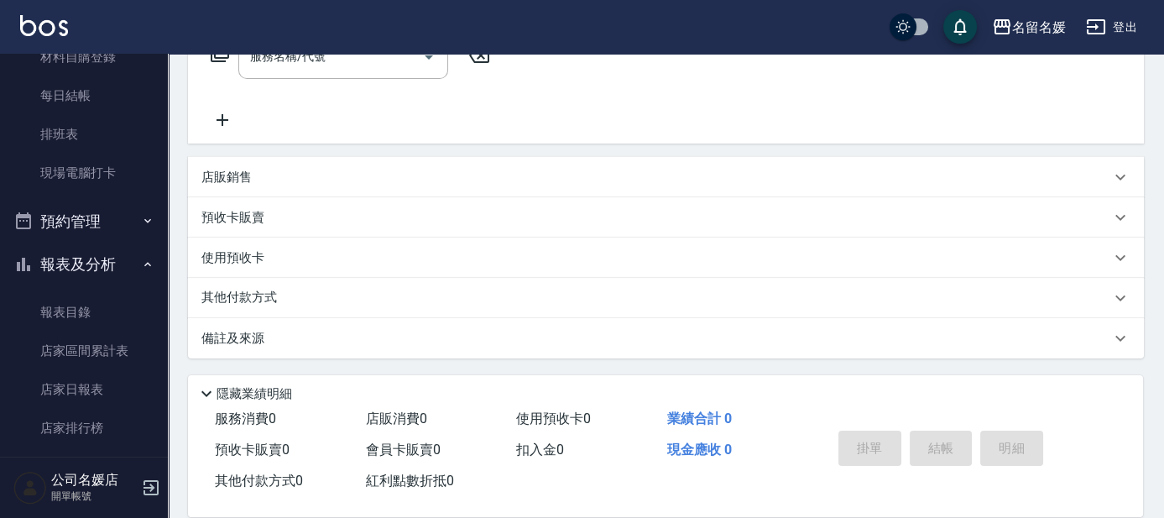
scroll to position [457, 0]
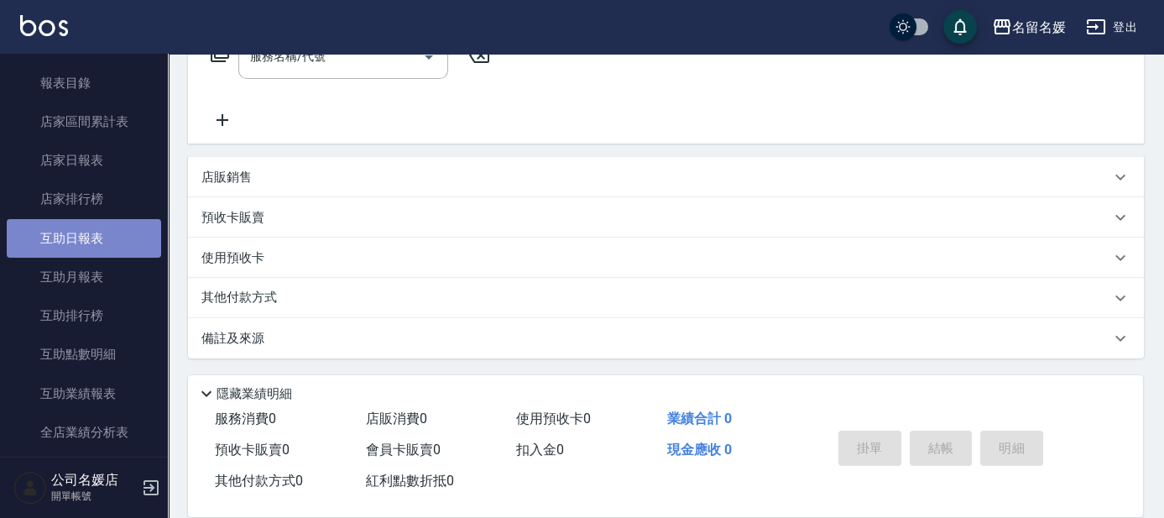
click at [111, 233] on link "互助日報表" at bounding box center [84, 238] width 154 height 39
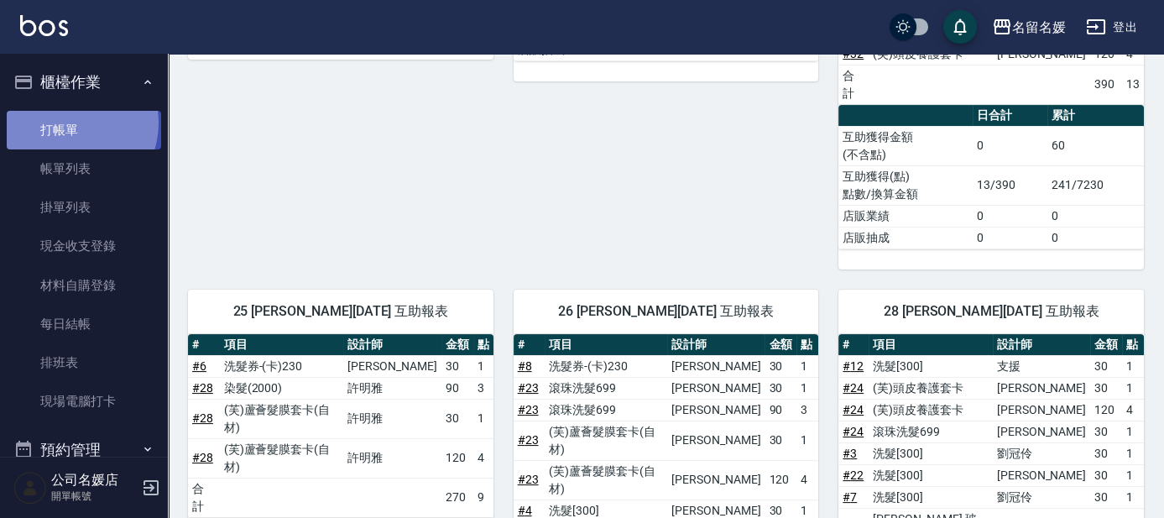
click at [71, 123] on link "打帳單" at bounding box center [84, 130] width 154 height 39
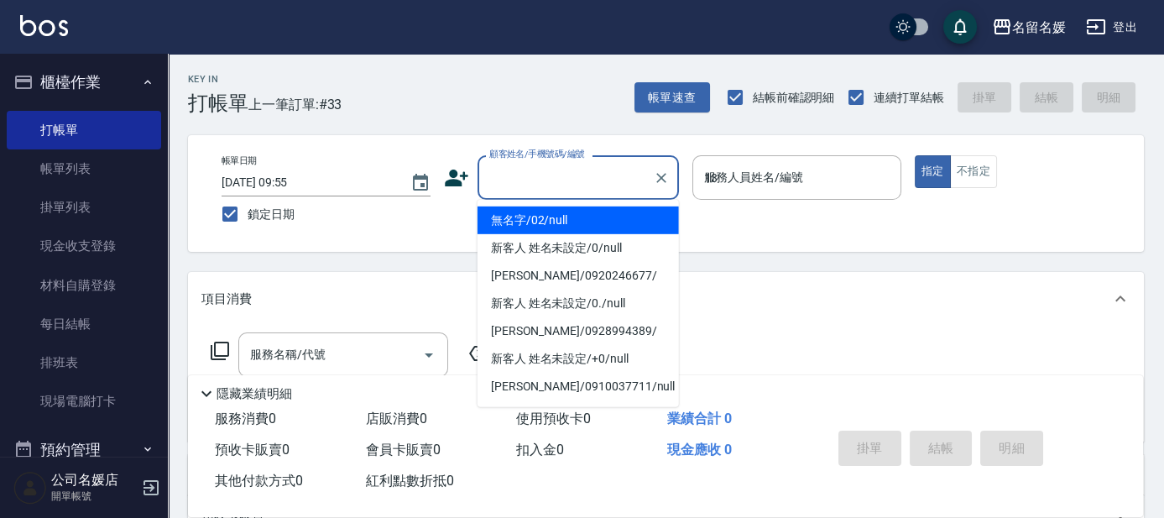
type input "13"
type button "true"
type input "無名字/02/null"
type input "支援-13"
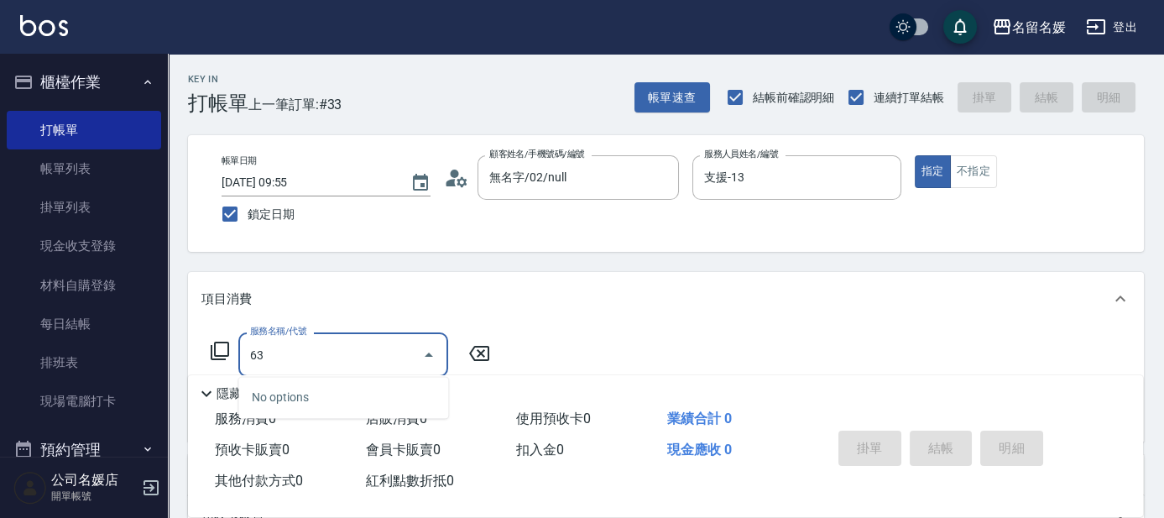
type input "6"
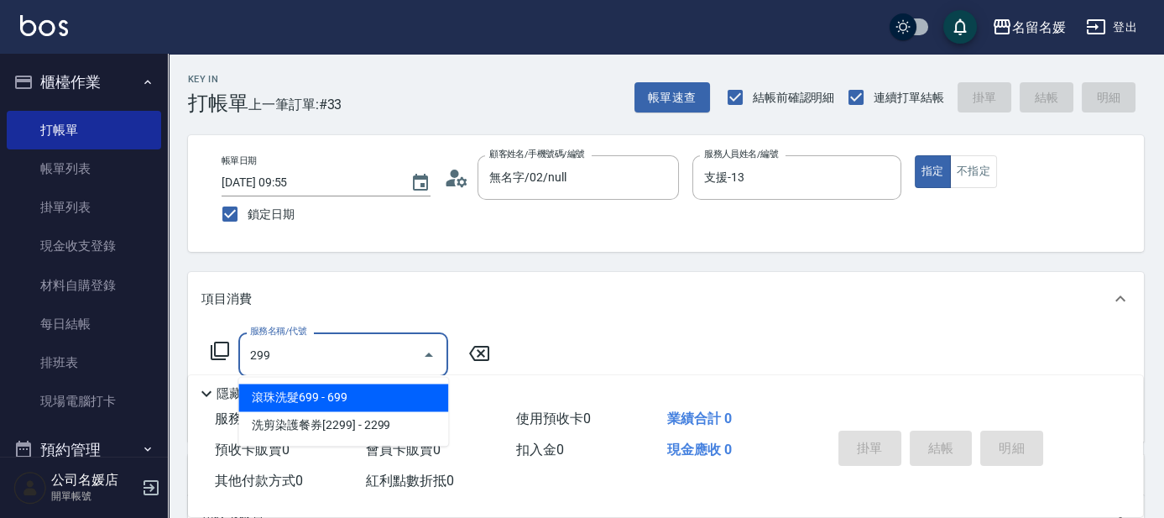
type input "滾珠洗髮699(299)"
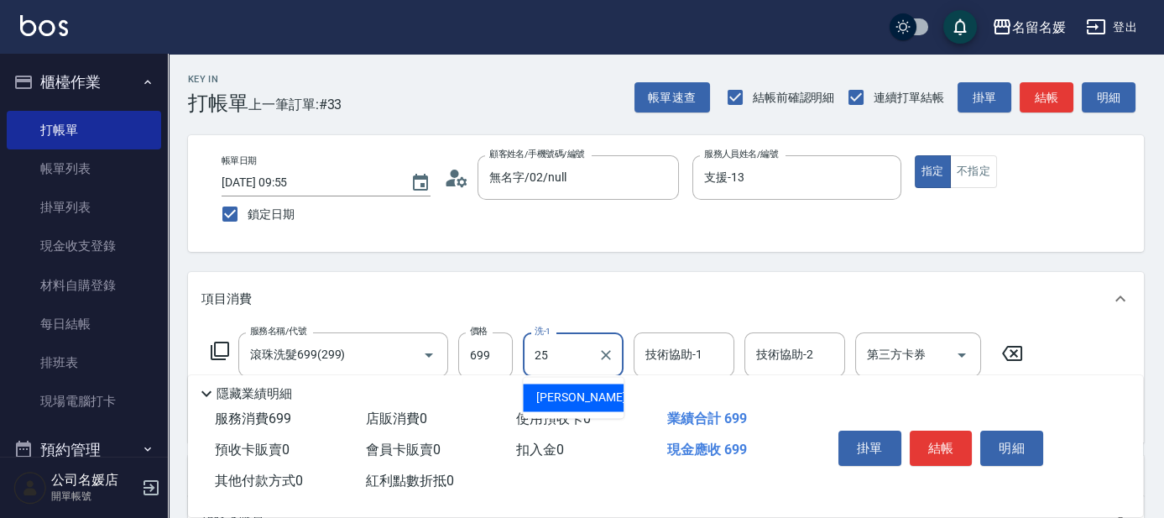
type input "[PERSON_NAME]-25"
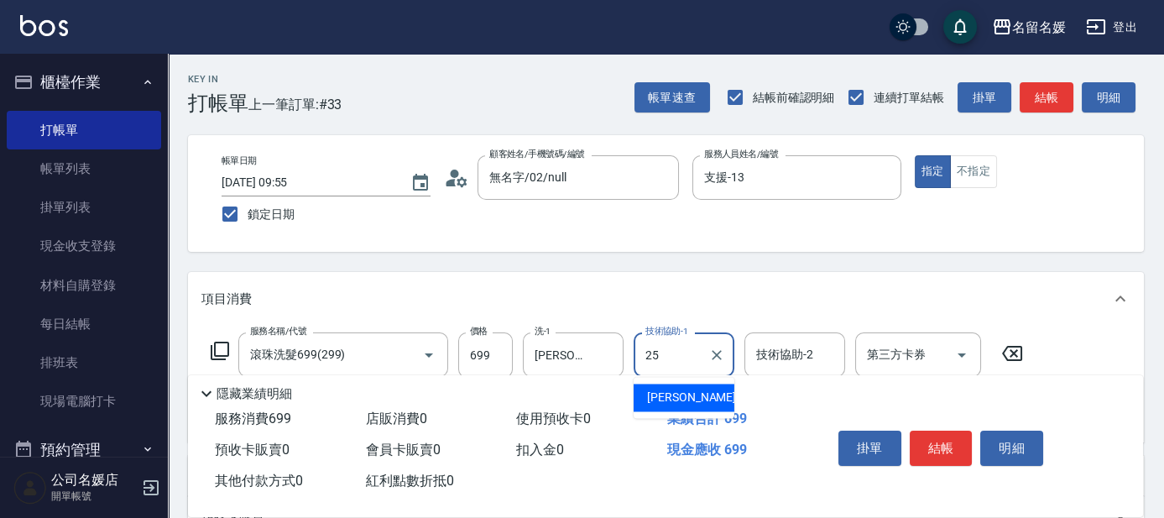
type input "[PERSON_NAME]-25"
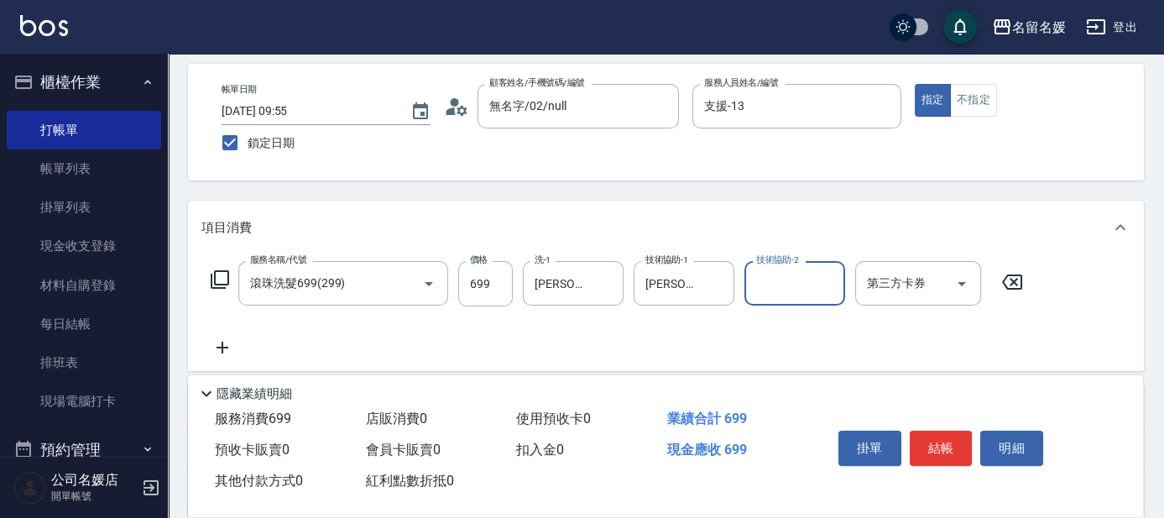
scroll to position [76, 0]
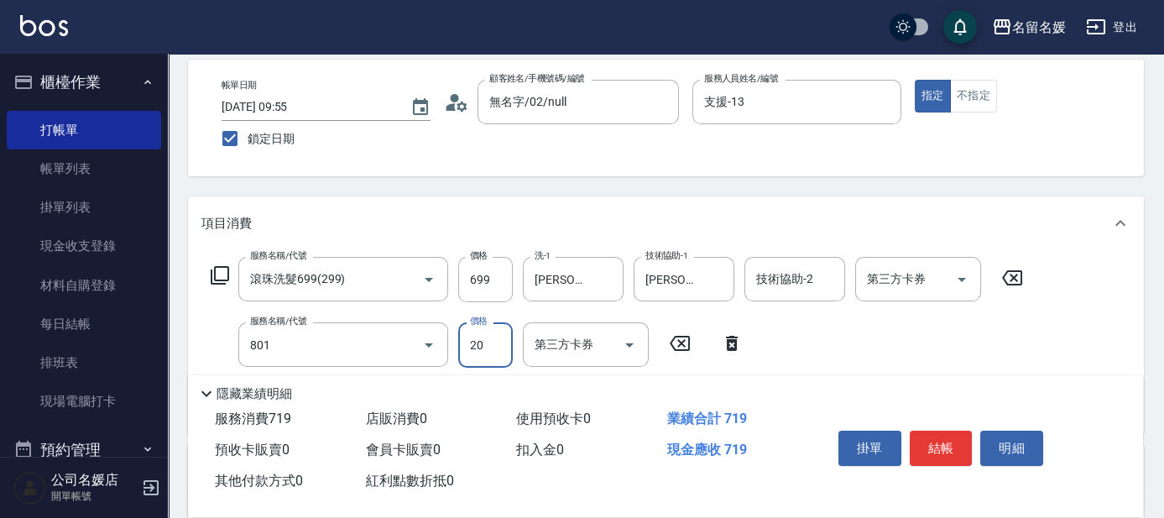
type input "潤絲(801)"
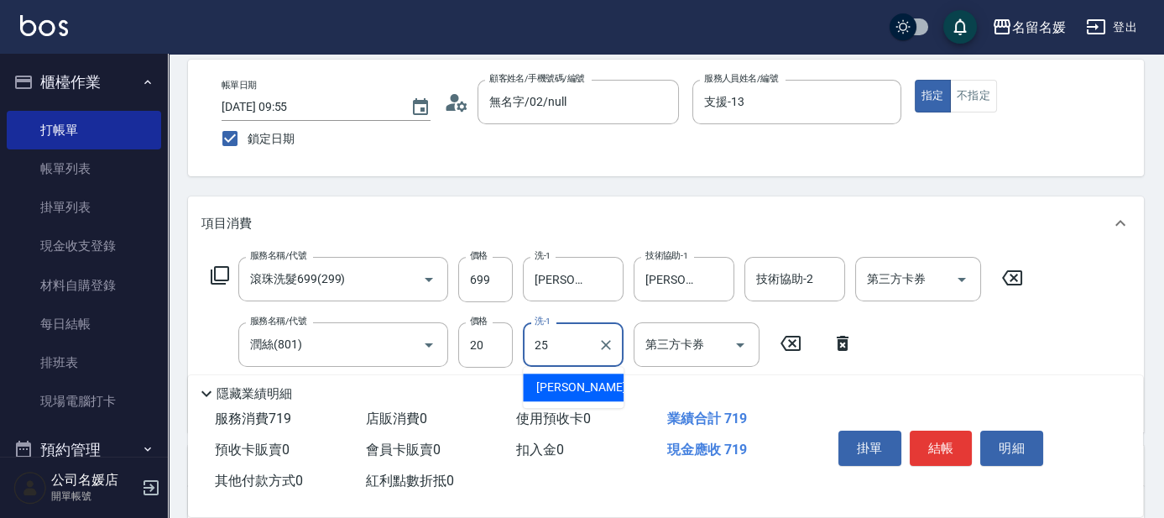
type input "[PERSON_NAME]-25"
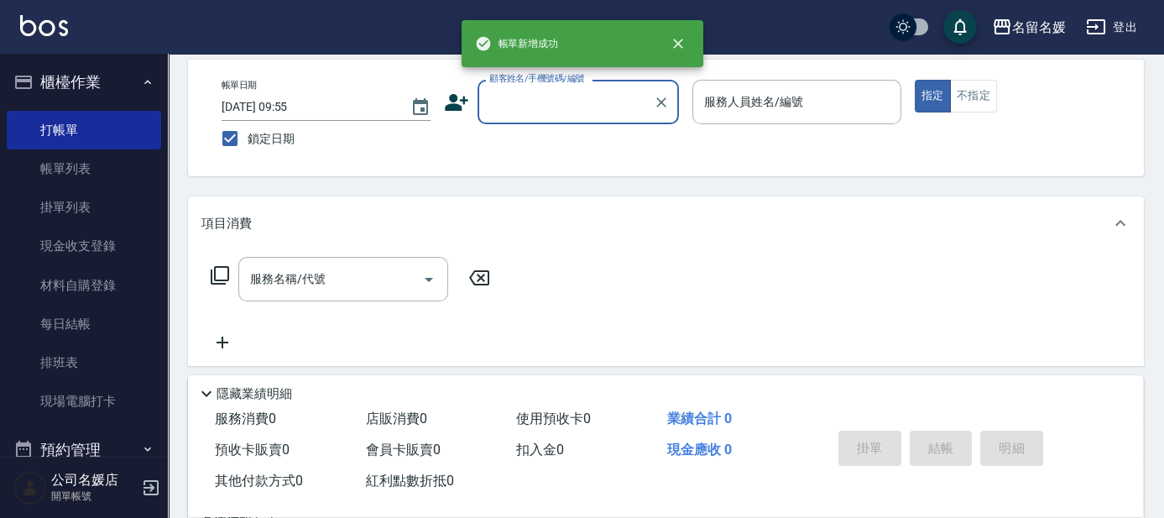
scroll to position [0, 0]
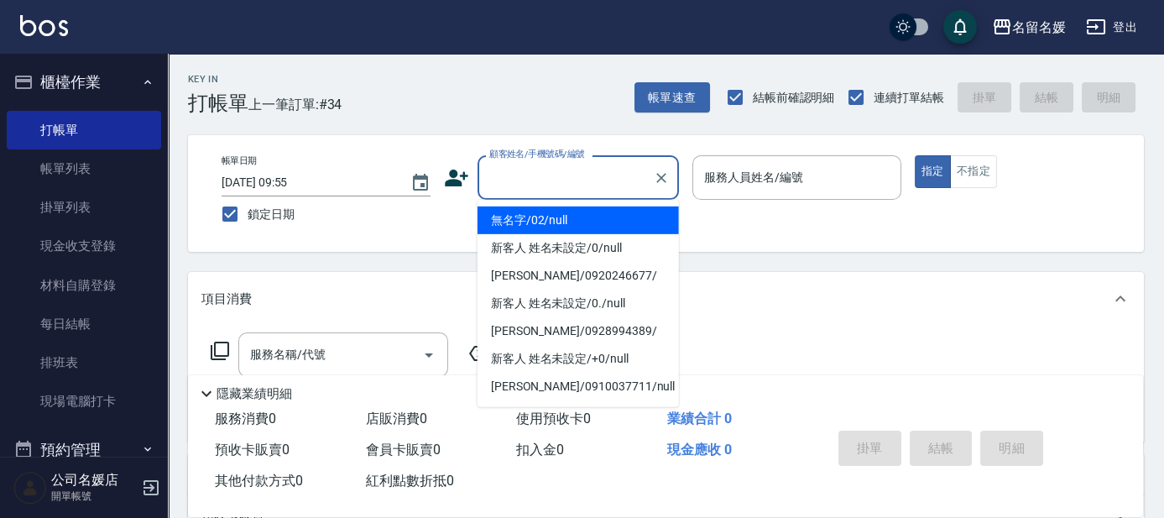
type input "無名字/02/null"
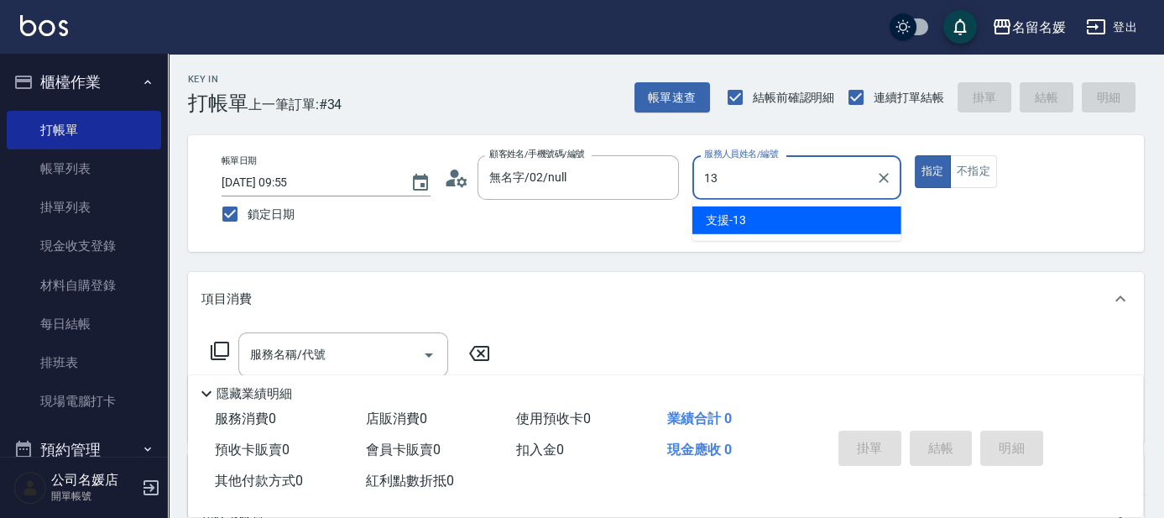
type input "支援-13"
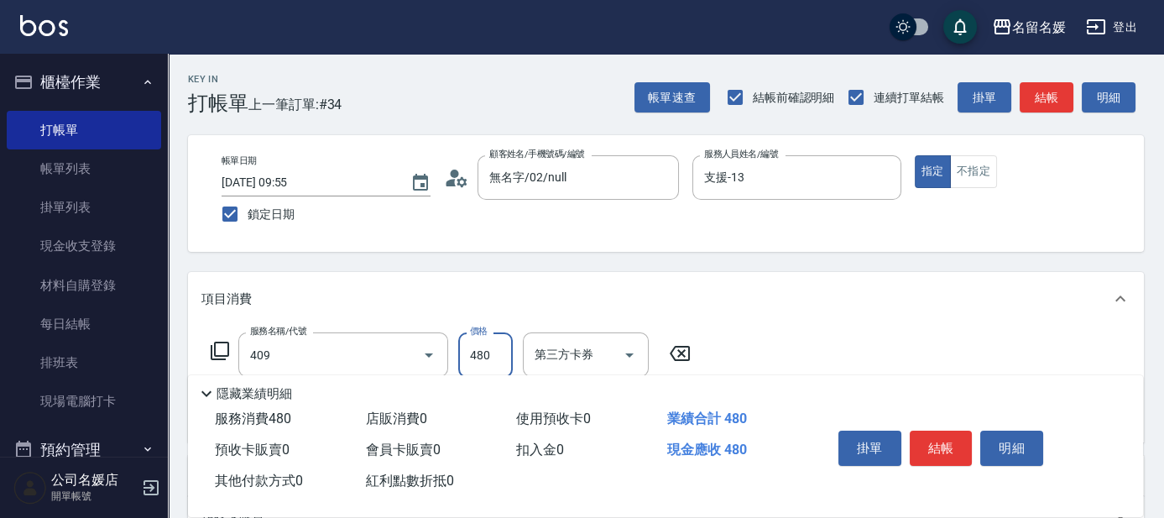
type input "洗+剪(409)"
type input "580"
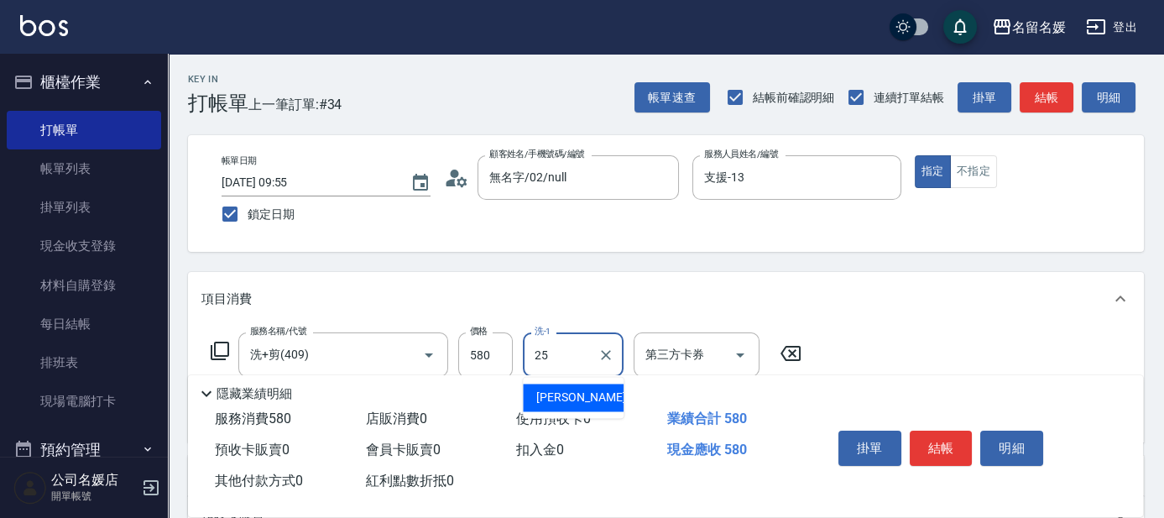
type input "[PERSON_NAME]-25"
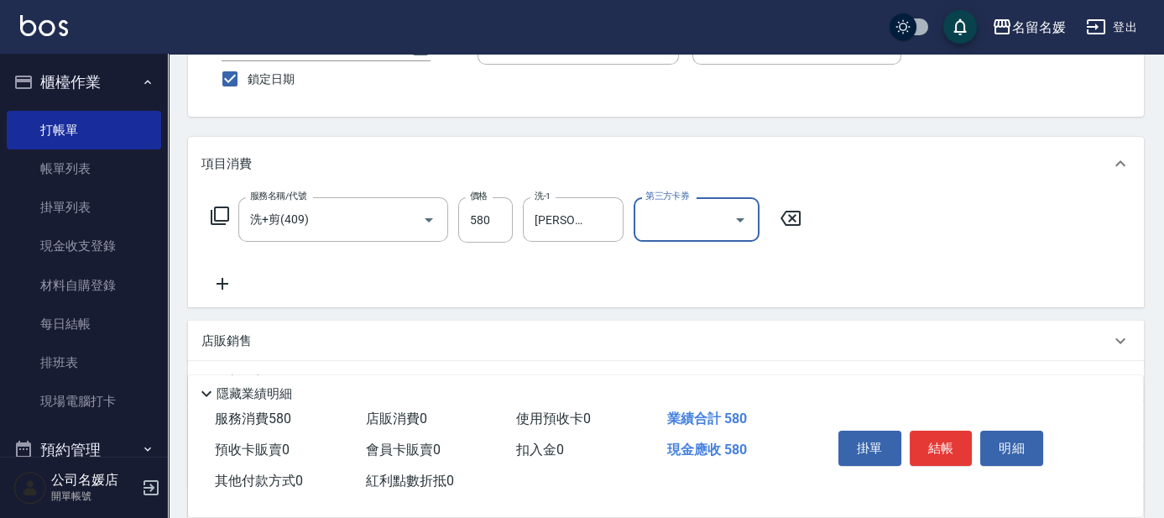
scroll to position [152, 0]
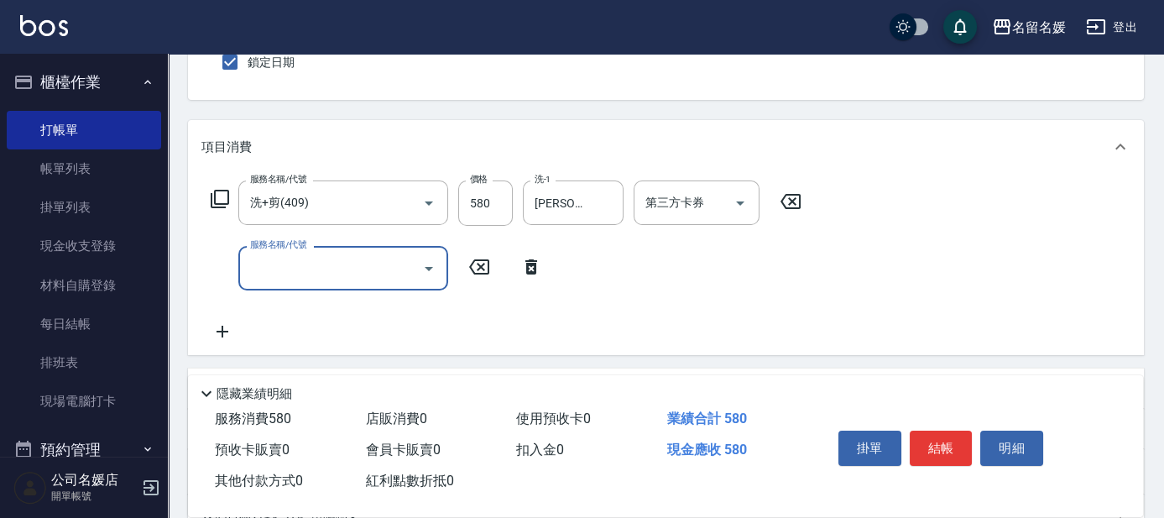
type input "2"
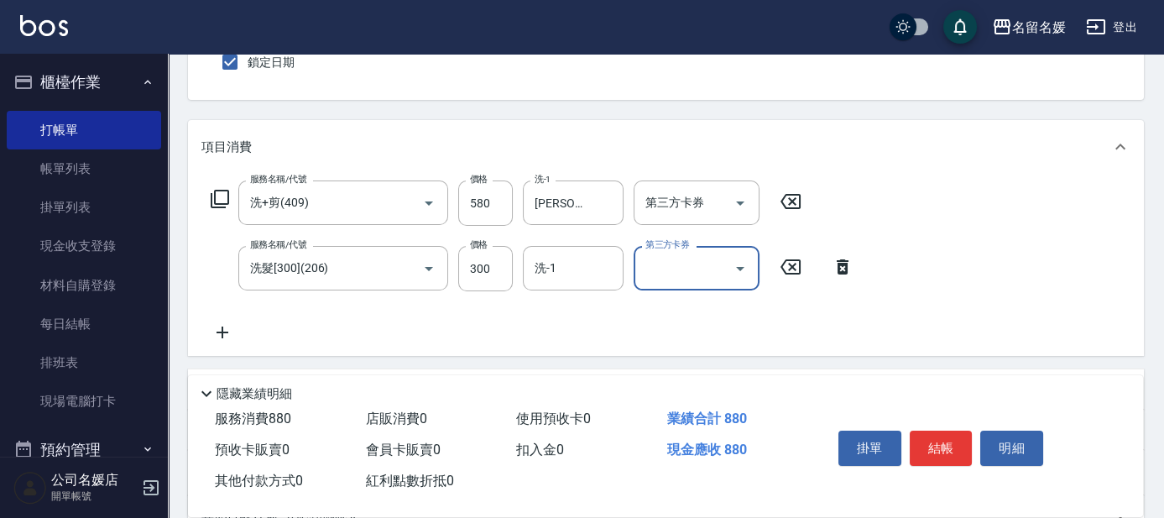
scroll to position [76, 0]
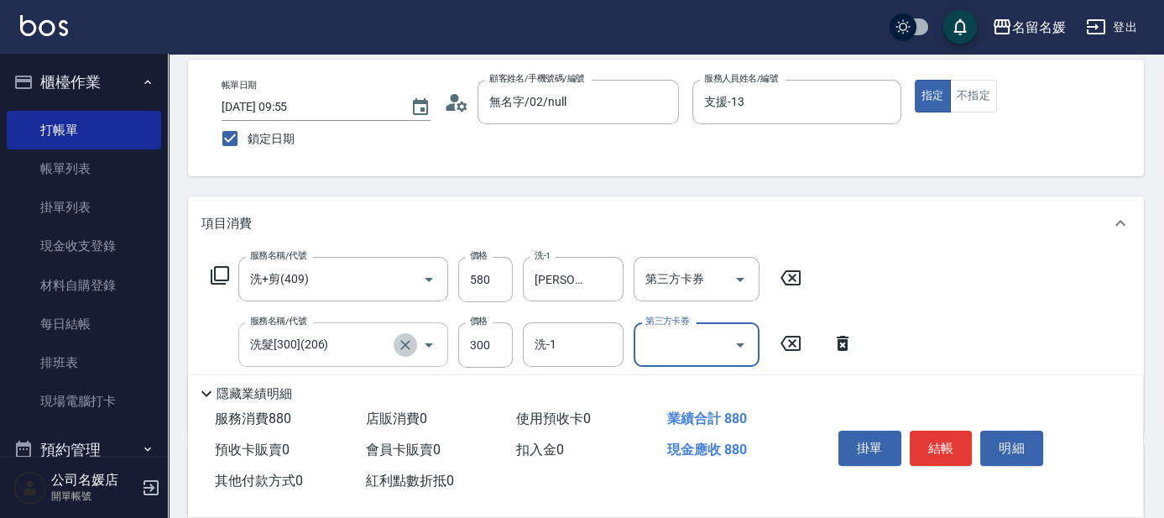
click at [412, 342] on button "Clear" at bounding box center [405, 344] width 23 height 23
type input "洗髮[300](206)"
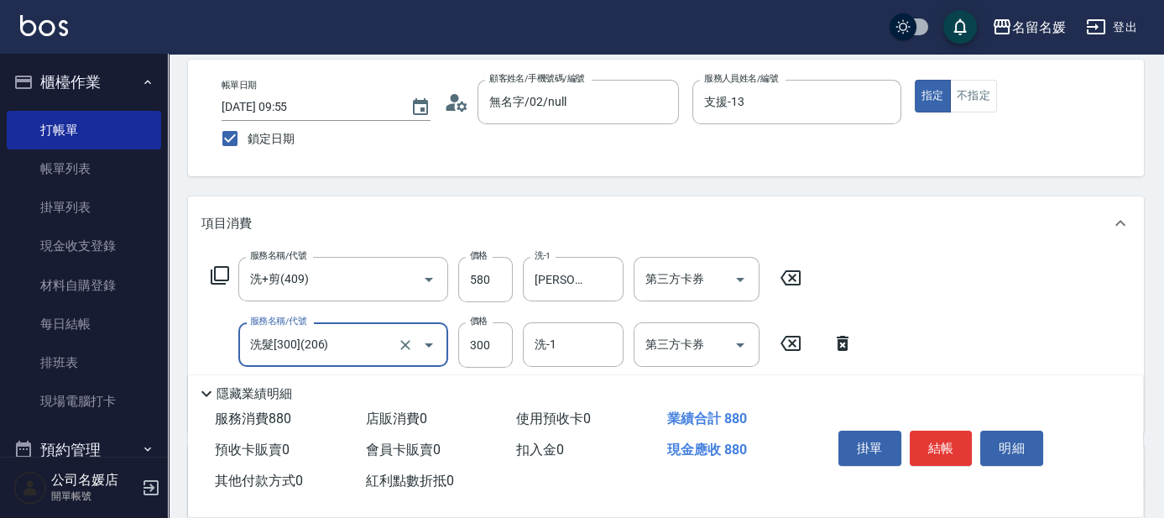
click at [358, 349] on input "洗髮[300](206)" at bounding box center [320, 344] width 148 height 29
type input "剪髮(300)(404)"
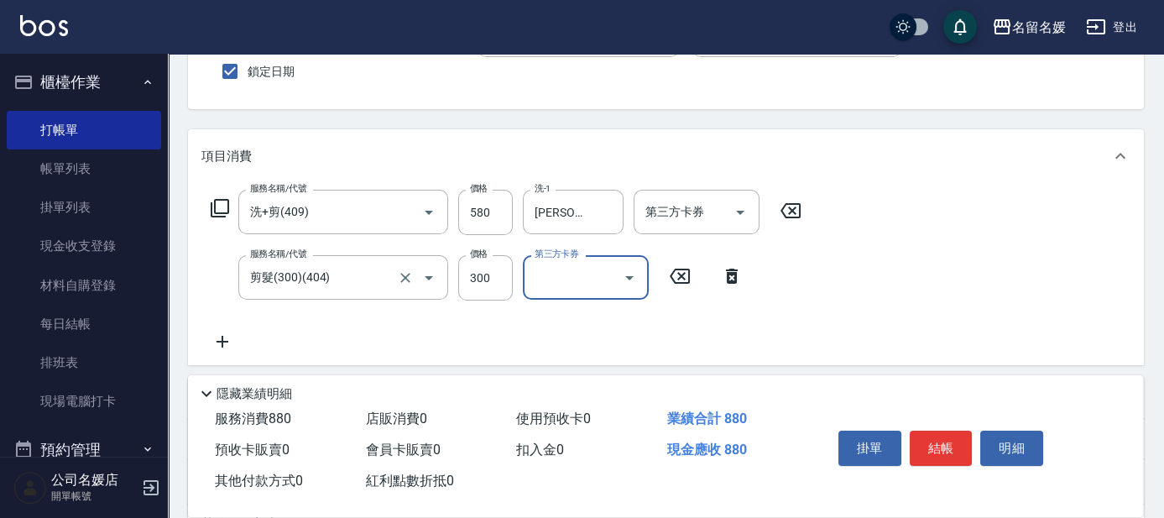
scroll to position [152, 0]
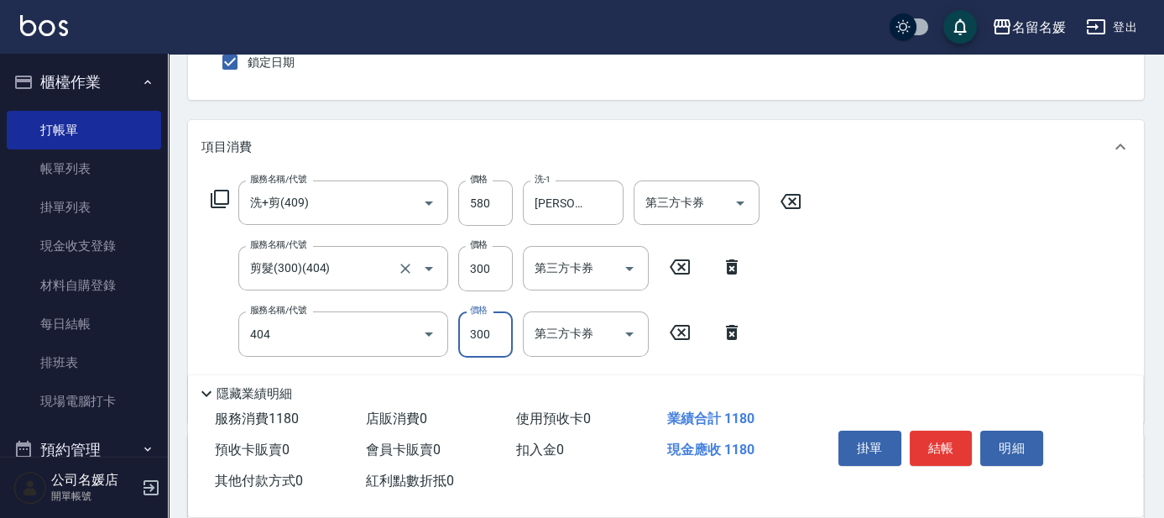
type input "剪髮(300)(404)"
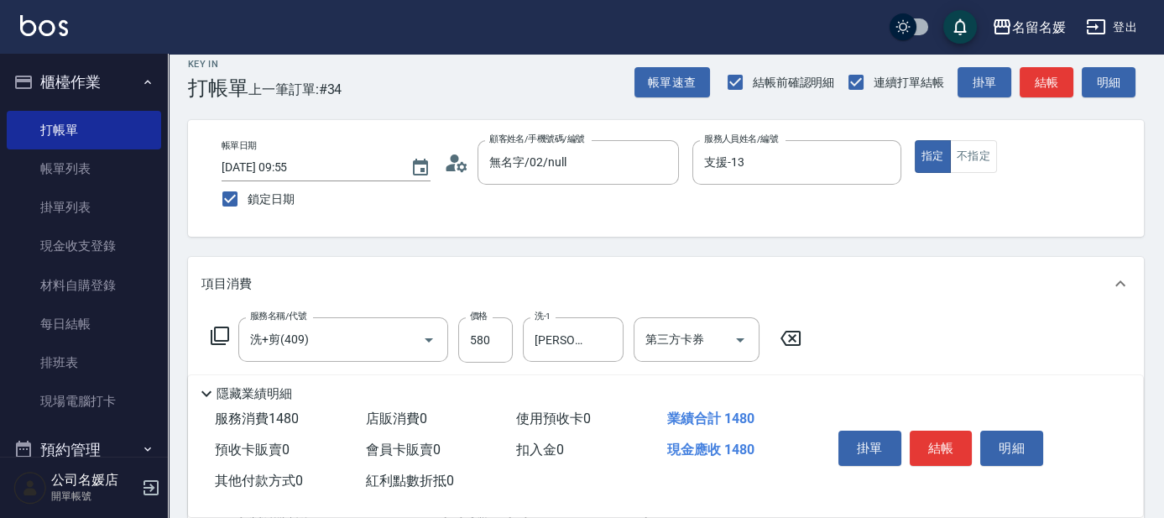
scroll to position [0, 0]
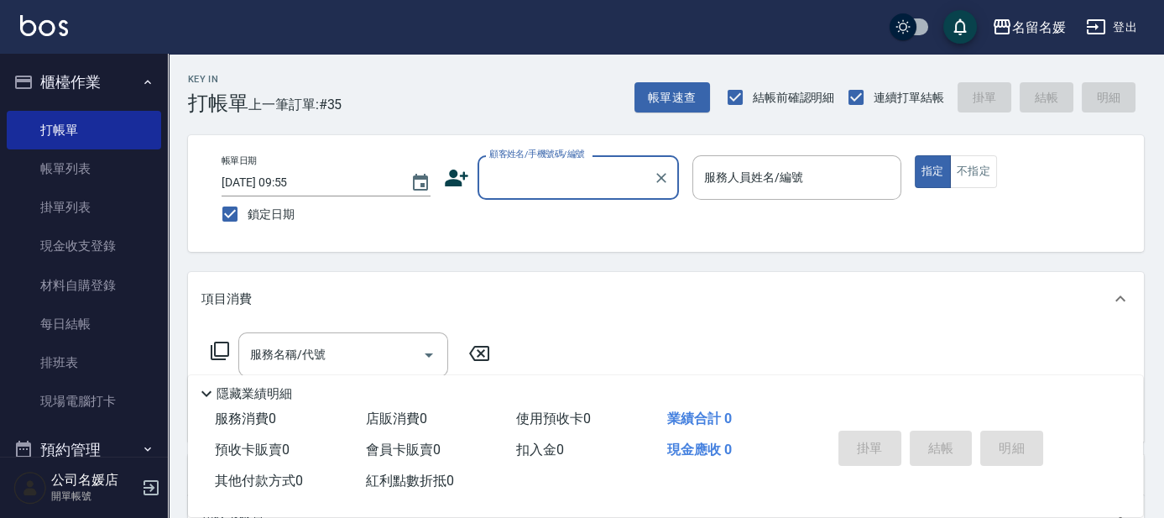
click at [535, 173] on input "顧客姓名/手機號碼/編號" at bounding box center [565, 177] width 161 height 29
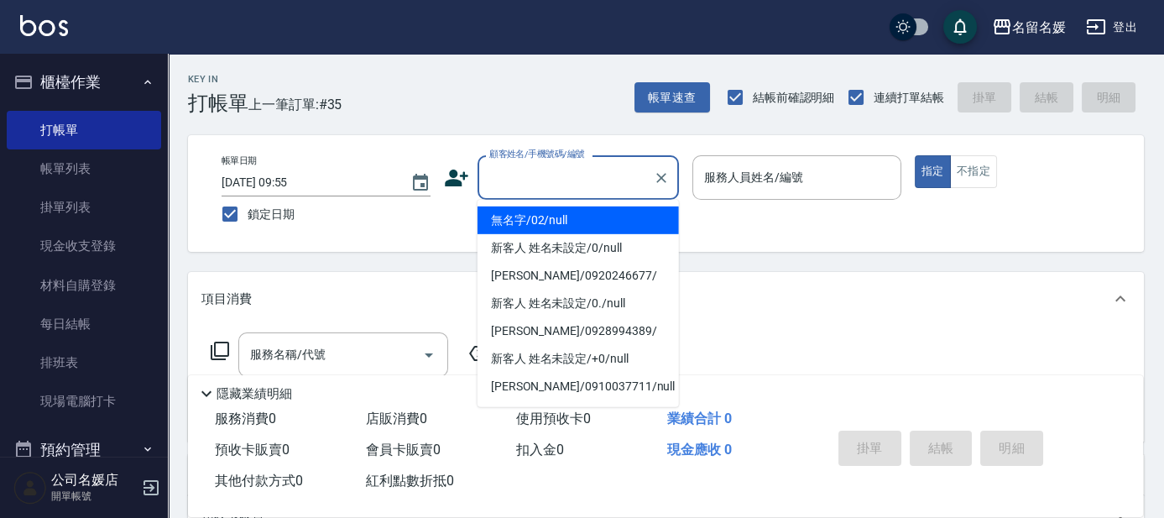
click at [604, 227] on li "無名字/02/null" at bounding box center [578, 220] width 201 height 28
type input "無名字/02/null"
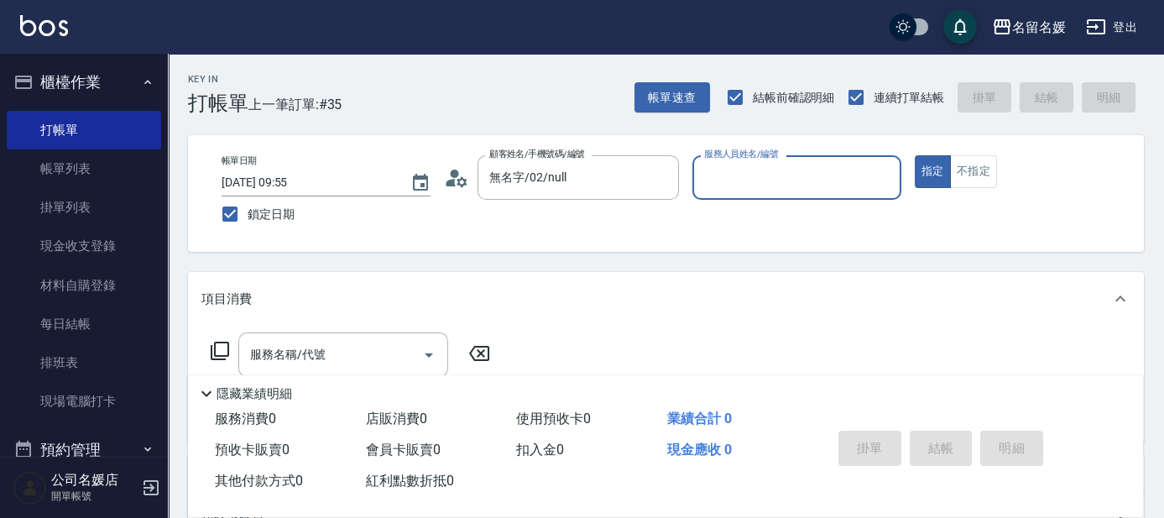
click at [744, 182] on input "服務人員姓名/編號" at bounding box center [797, 177] width 194 height 29
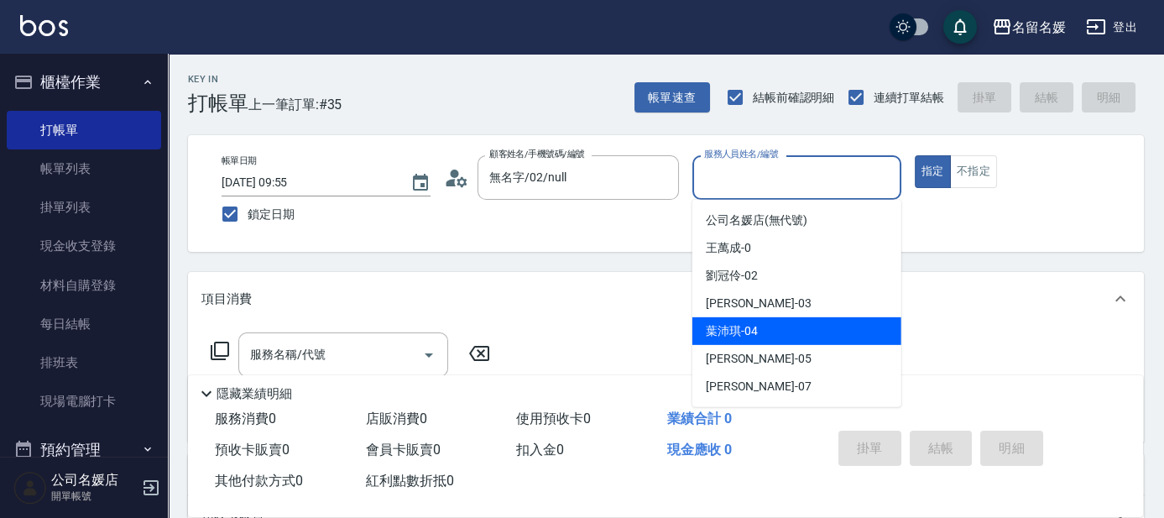
click at [765, 327] on div "[PERSON_NAME]-04" at bounding box center [796, 331] width 209 height 28
type input "[PERSON_NAME]-04"
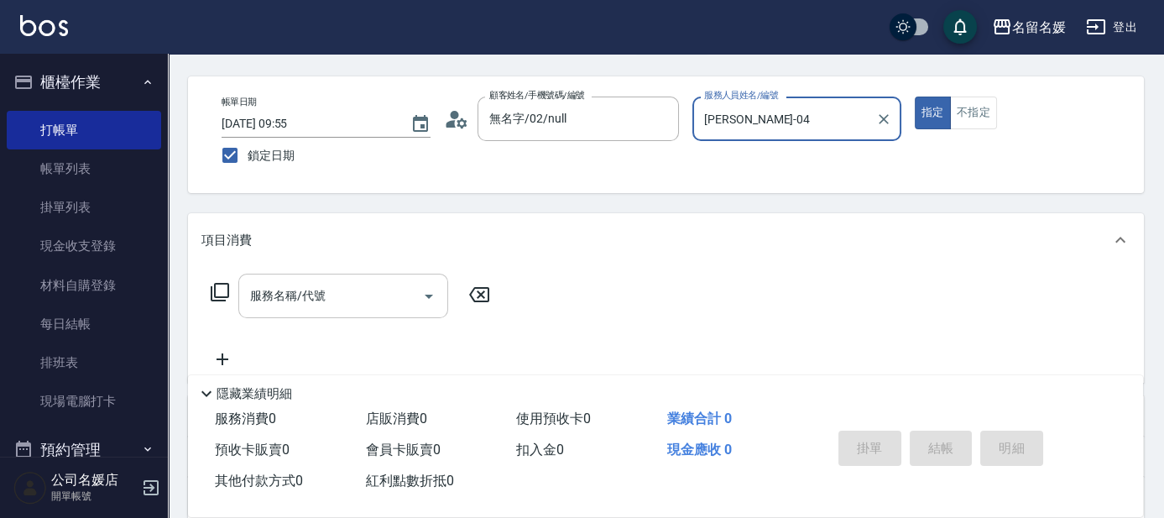
scroll to position [76, 0]
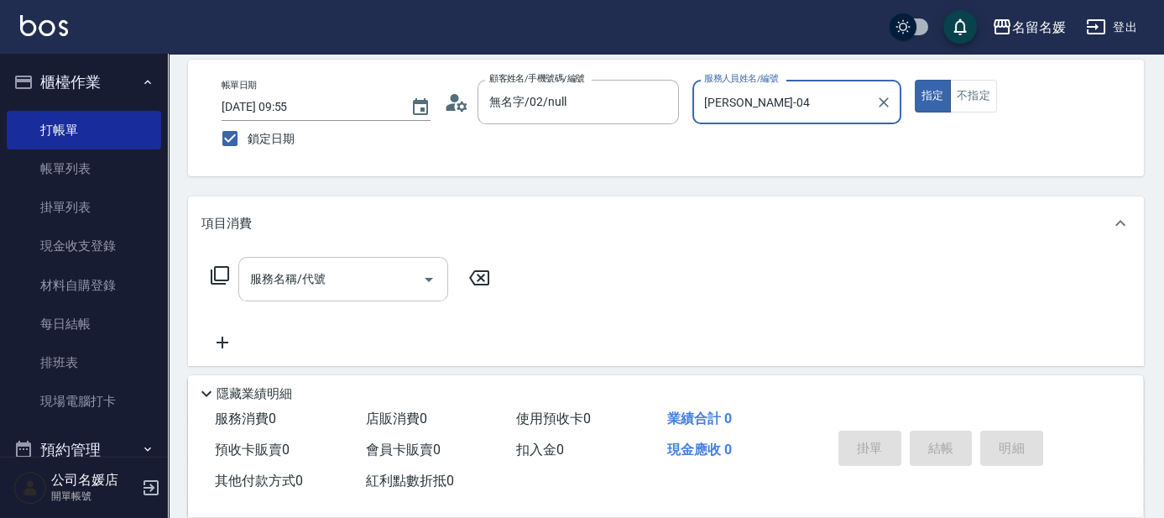
click at [334, 274] on input "服務名稱/代號" at bounding box center [331, 278] width 170 height 29
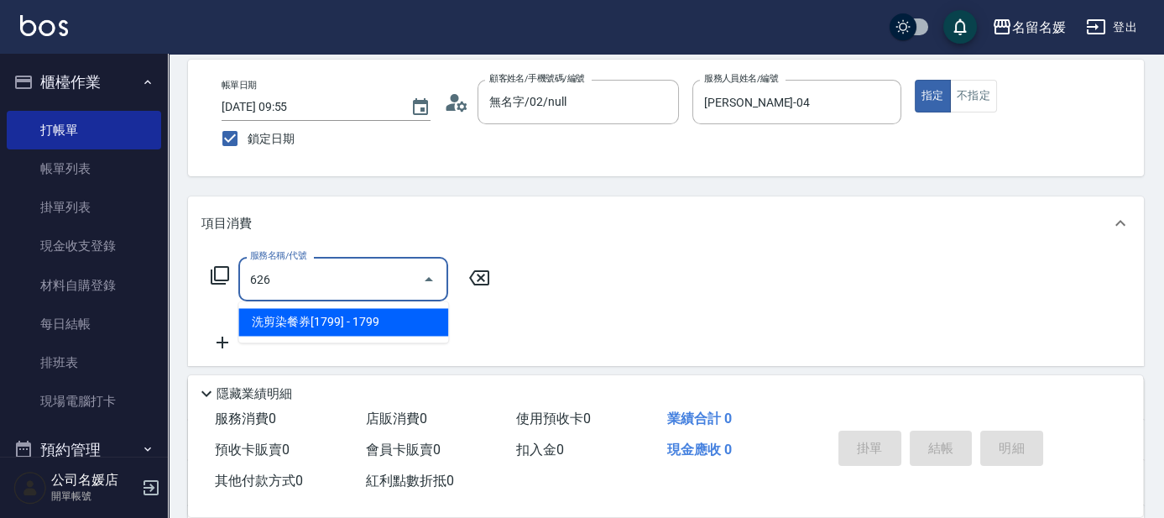
click at [344, 314] on span "洗剪染餐券[1799] - 1799" at bounding box center [343, 322] width 210 height 28
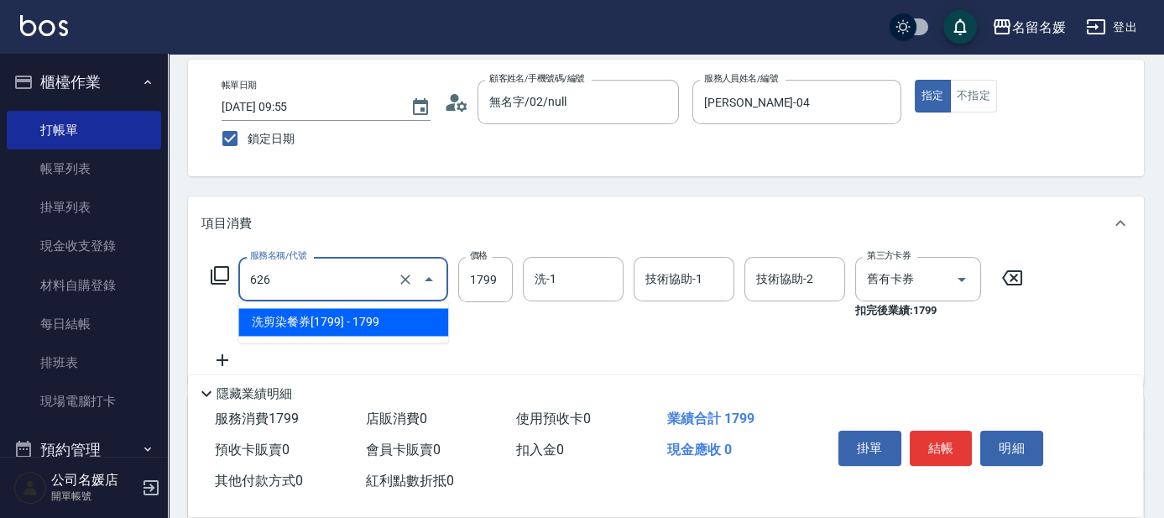
click at [331, 290] on input "626" at bounding box center [320, 278] width 148 height 29
click at [344, 314] on span "洗剪染餐券[1799] - 1799" at bounding box center [343, 322] width 210 height 28
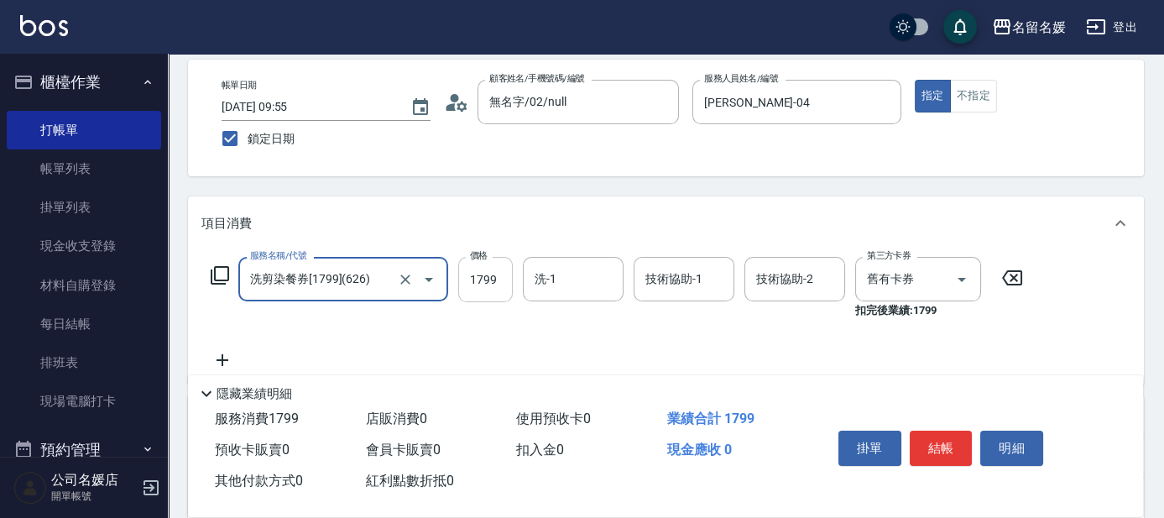
type input "洗剪染餐券[1799](626)"
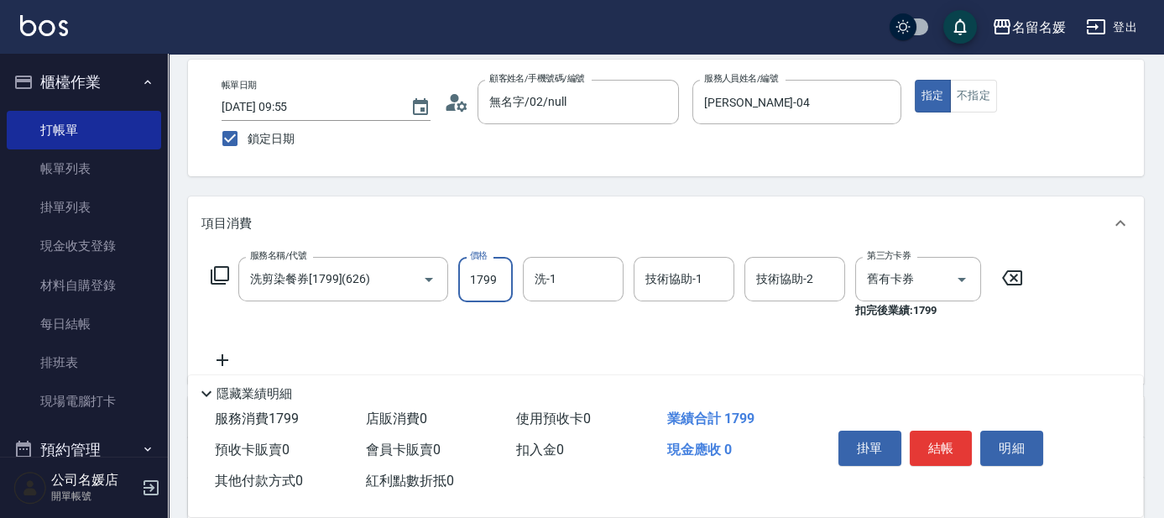
click at [466, 279] on input "1799" at bounding box center [485, 279] width 55 height 45
type input "1500"
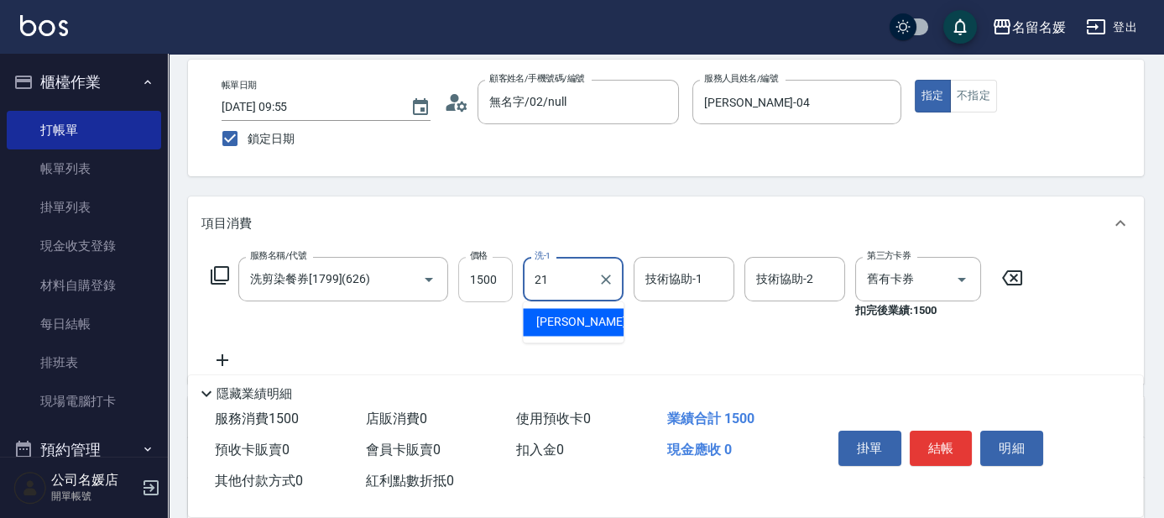
type input "[PERSON_NAME]-21"
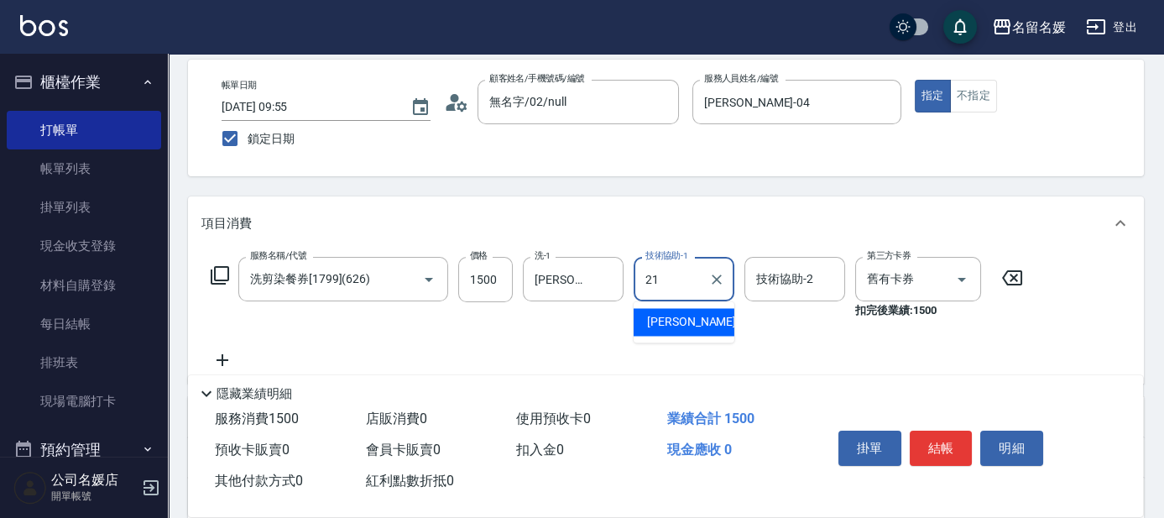
type input "21"
click at [222, 356] on icon at bounding box center [223, 360] width 12 height 12
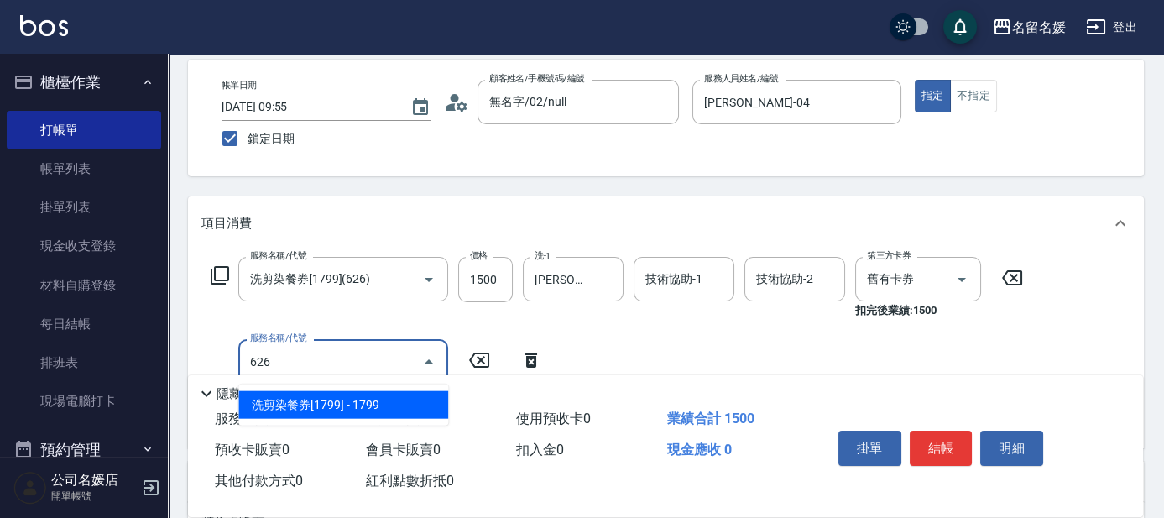
click at [394, 412] on span "洗剪染餐券[1799] - 1799" at bounding box center [343, 405] width 210 height 28
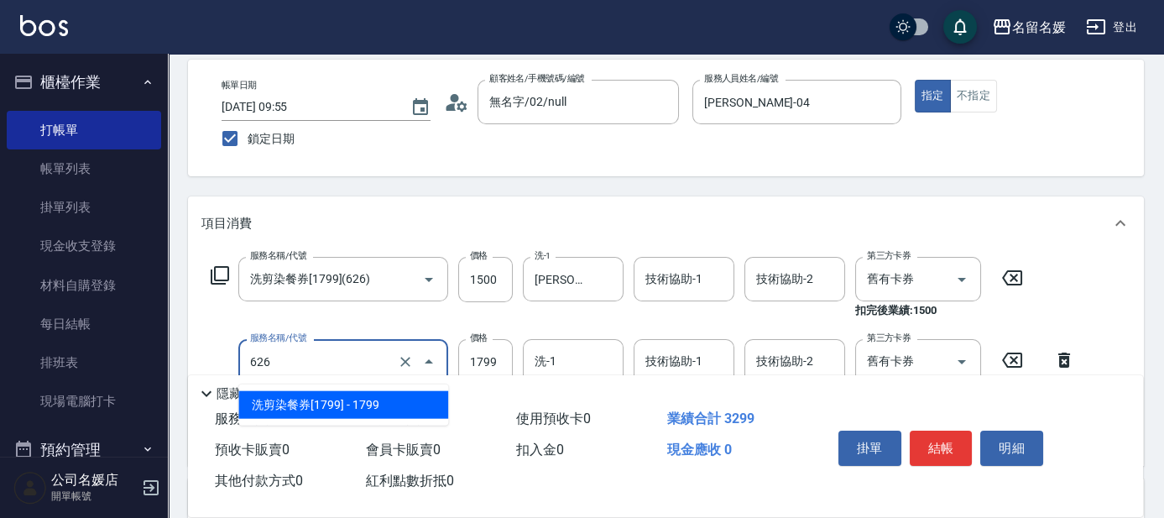
click at [342, 359] on input "626" at bounding box center [320, 361] width 148 height 29
click at [347, 401] on span "洗剪染餐券[1799] - 1799" at bounding box center [343, 405] width 210 height 28
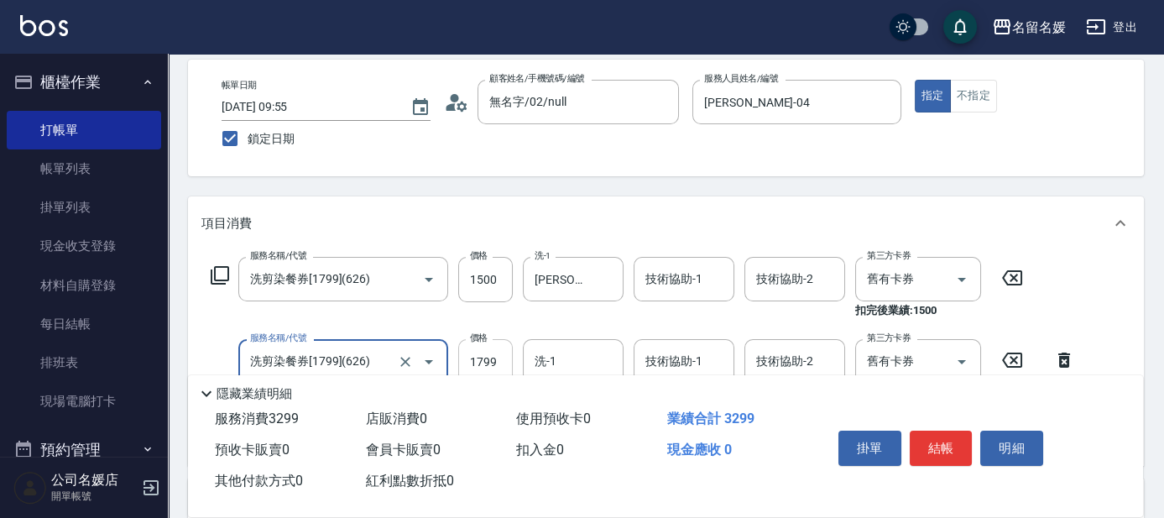
type input "洗剪染餐券[1799](626)"
click at [465, 356] on input "1799" at bounding box center [485, 361] width 55 height 45
type input "2000"
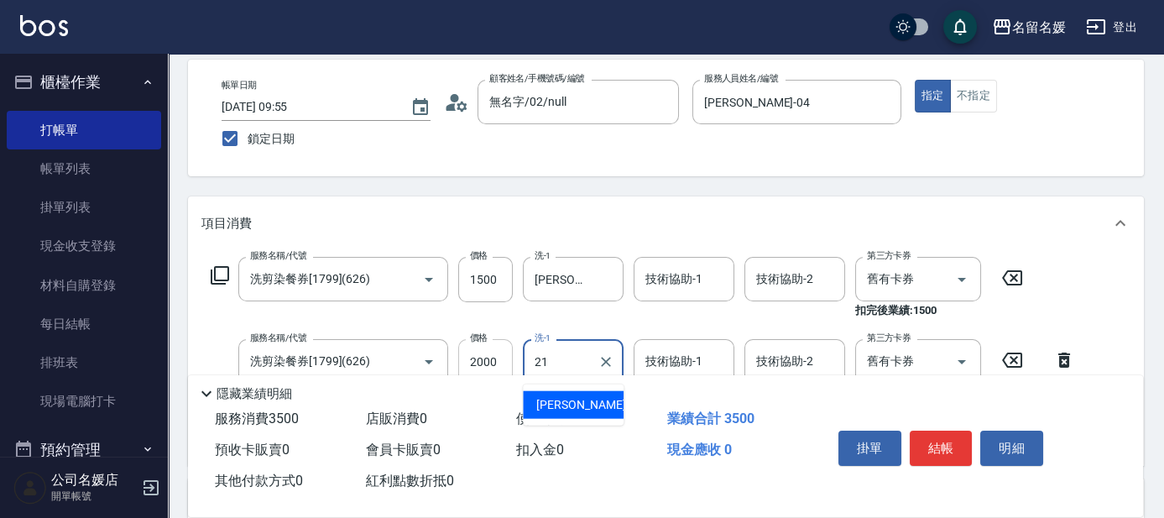
type input "[PERSON_NAME]-21"
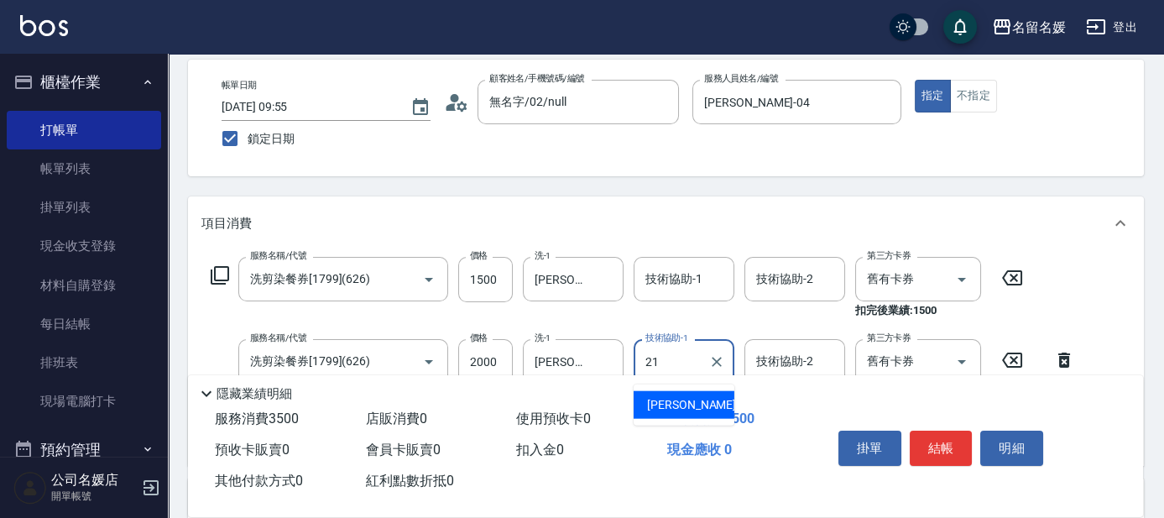
click at [661, 392] on div "[PERSON_NAME]-21" at bounding box center [684, 405] width 101 height 28
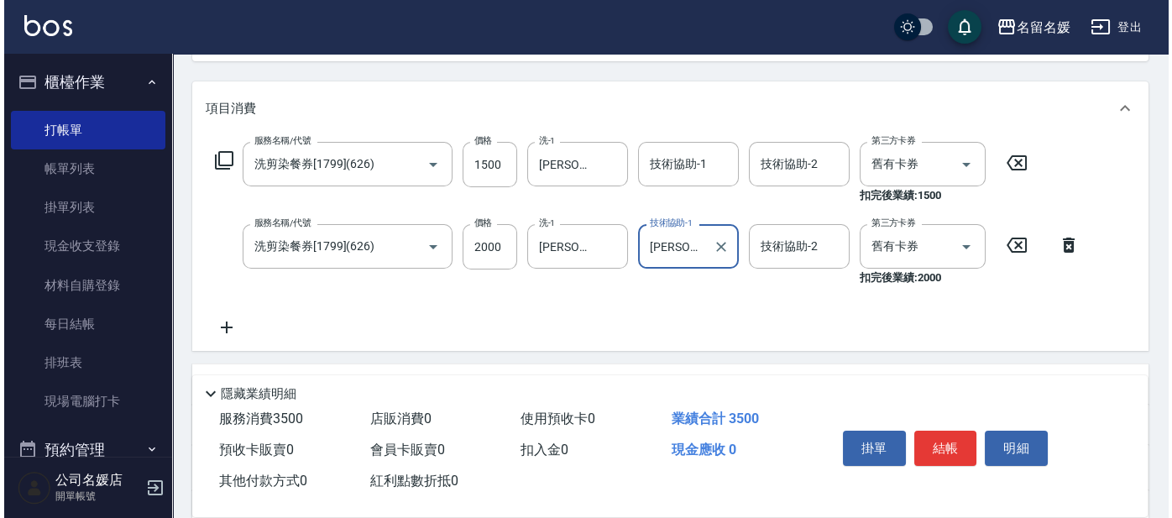
scroll to position [228, 0]
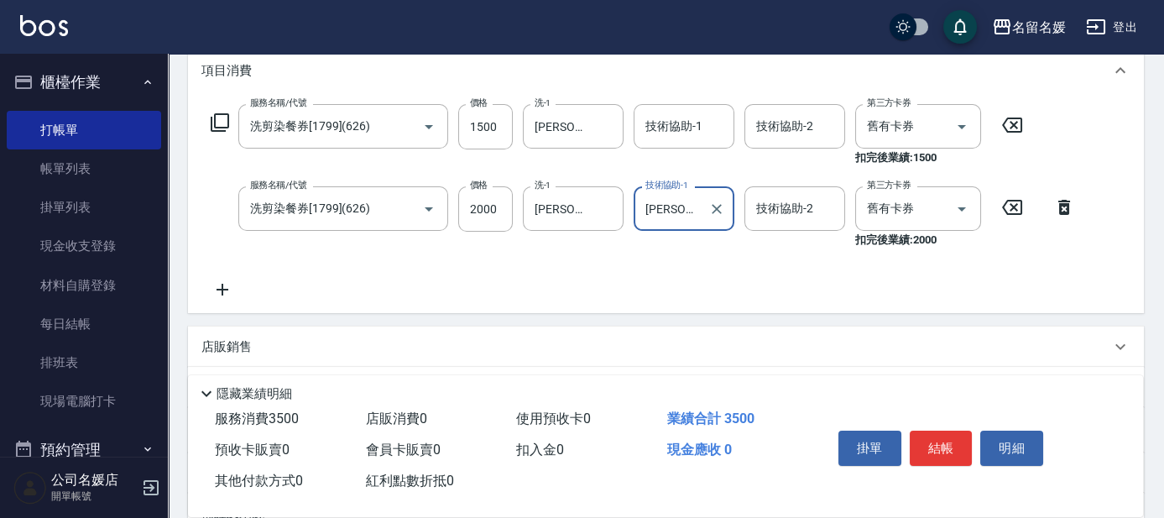
type input "[PERSON_NAME]-21"
click at [217, 284] on icon at bounding box center [222, 289] width 42 height 20
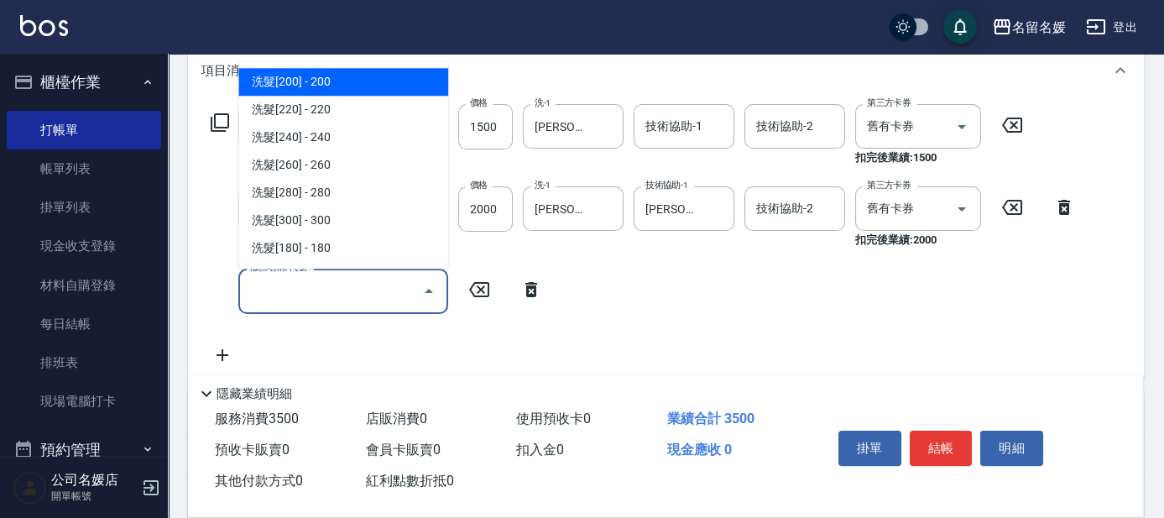
click at [301, 293] on input "服務名稱/代號" at bounding box center [331, 290] width 170 height 29
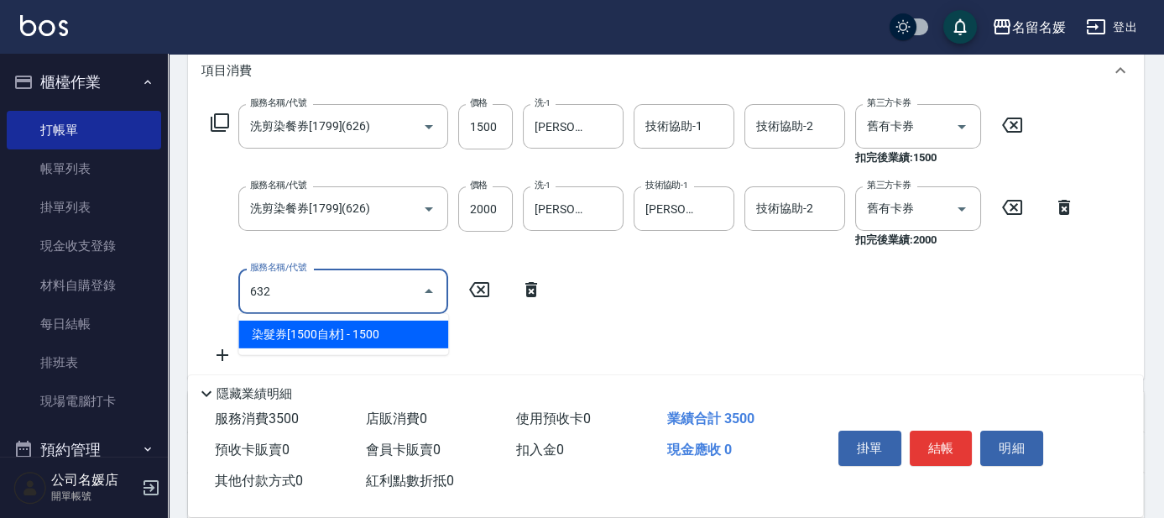
type input "632"
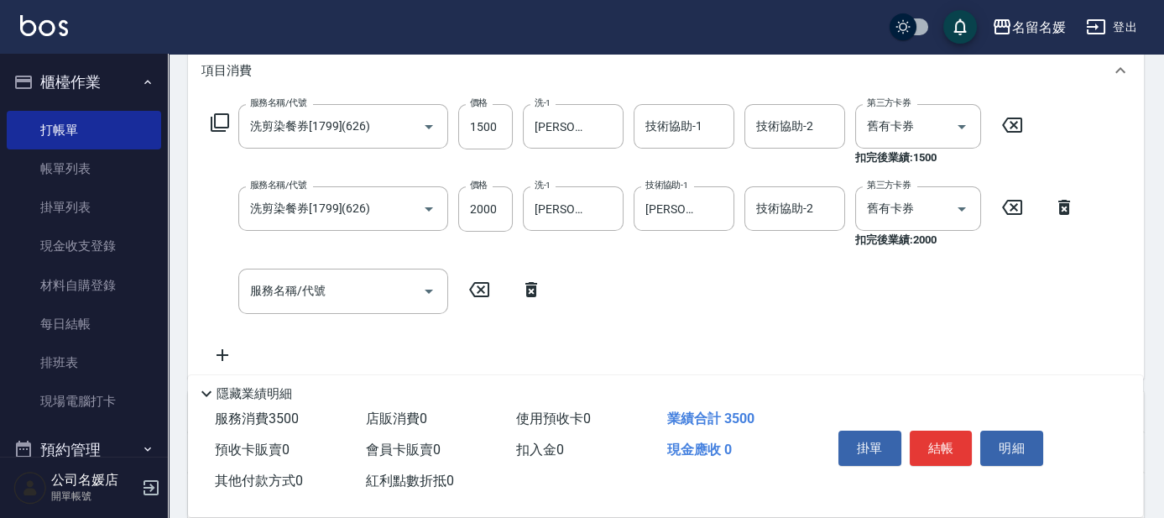
click at [217, 352] on icon at bounding box center [222, 355] width 42 height 20
click at [368, 287] on input "服務名稱/代號" at bounding box center [331, 290] width 170 height 29
click at [213, 117] on icon at bounding box center [220, 122] width 20 height 20
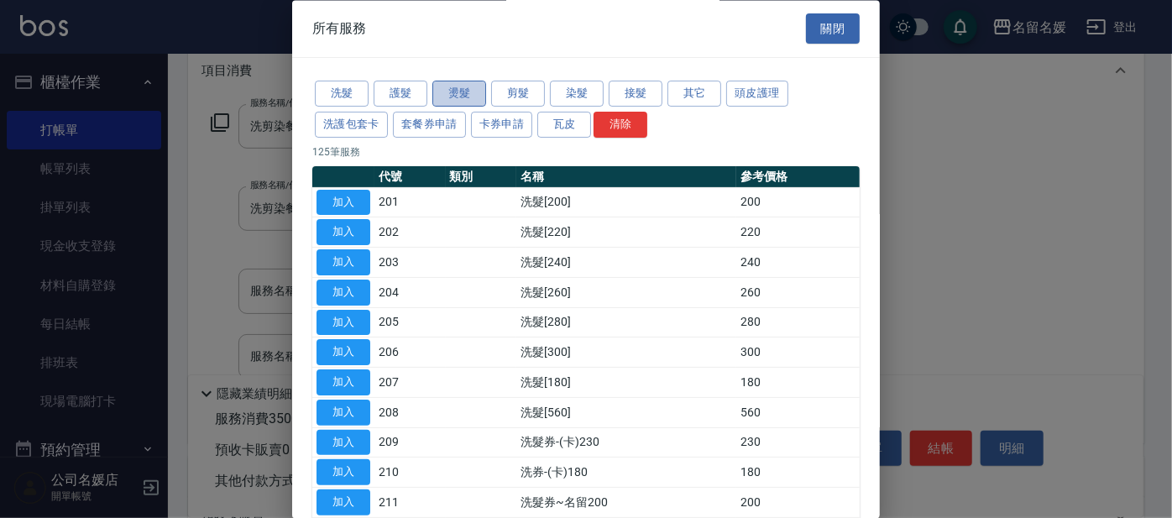
click at [444, 91] on button "燙髮" at bounding box center [459, 94] width 54 height 26
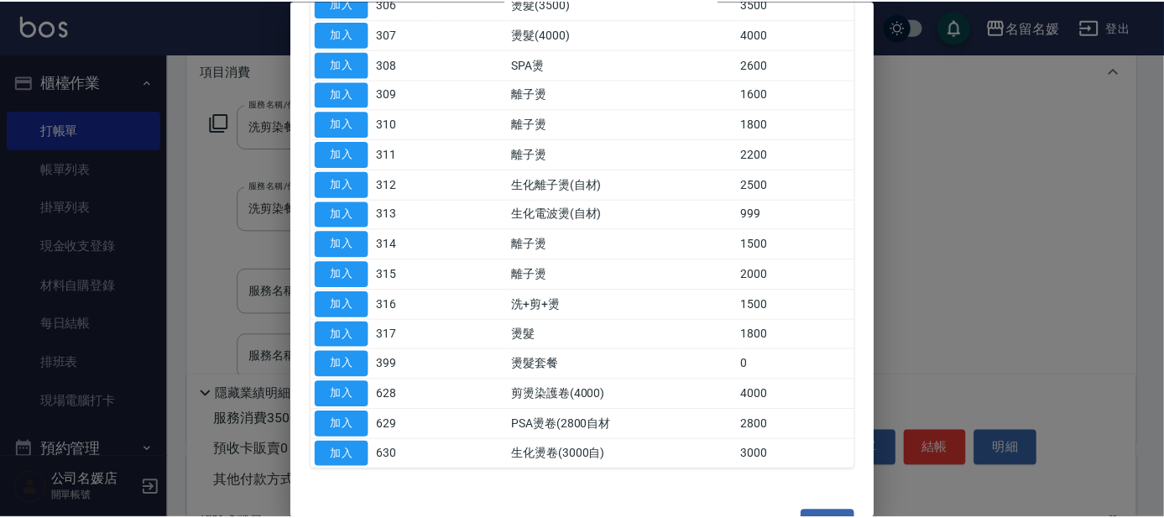
scroll to position [381, 0]
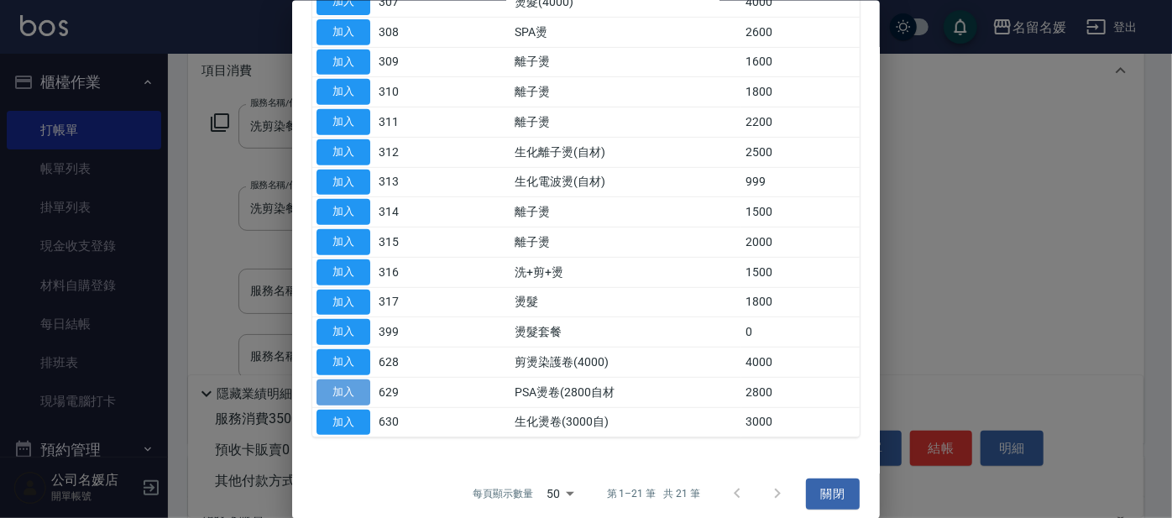
click at [342, 381] on button "加入" at bounding box center [343, 391] width 54 height 26
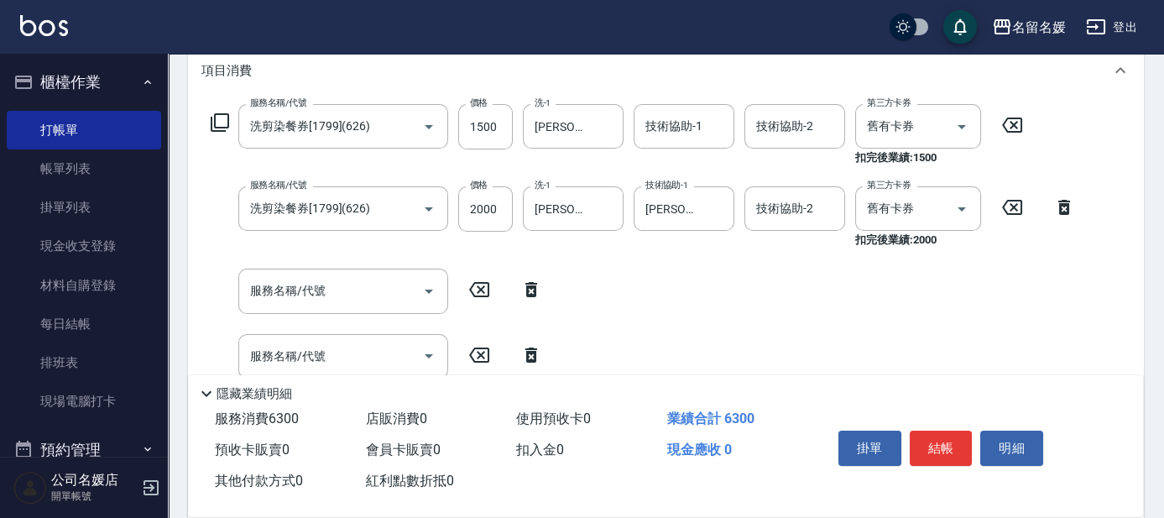
click at [530, 286] on icon at bounding box center [531, 289] width 12 height 15
type input "PSA燙卷(2800自材(629)"
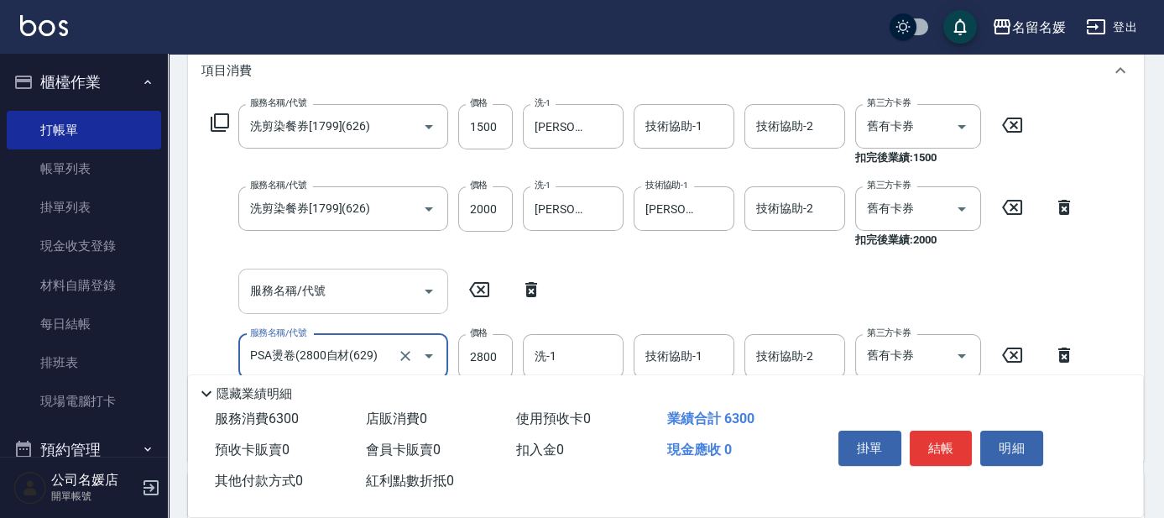
click at [380, 290] on input "服務名稱/代號" at bounding box center [331, 290] width 170 height 29
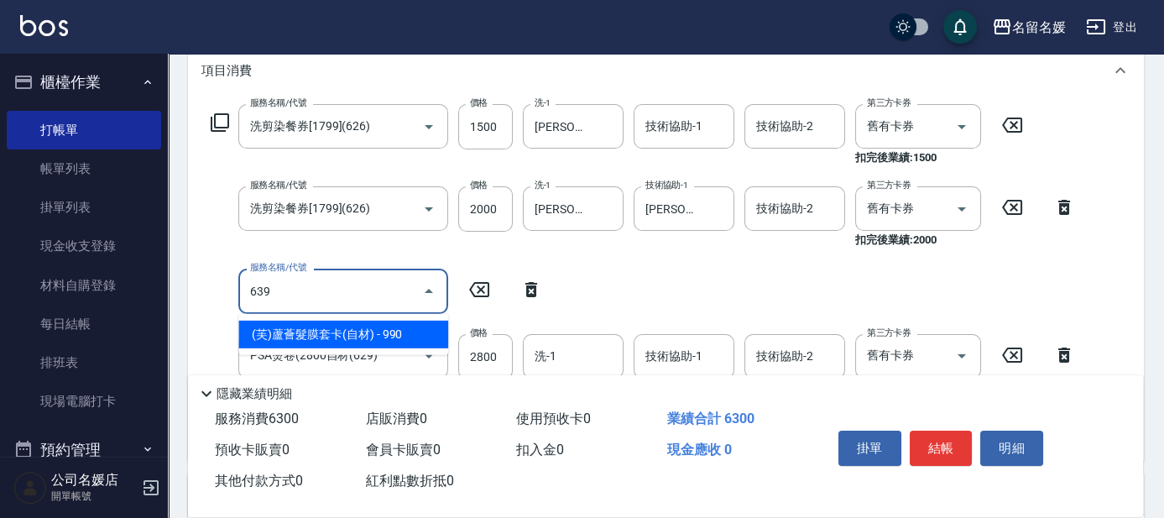
click at [396, 332] on span "(芙)蘆薈髮膜套卡(自材) - 990" at bounding box center [343, 335] width 210 height 28
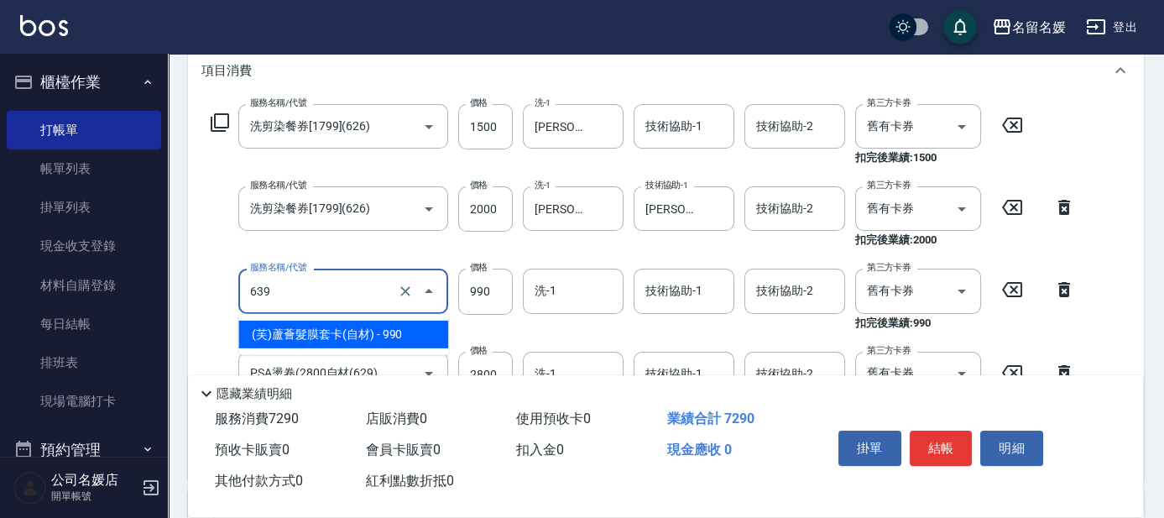
click at [347, 301] on input "639" at bounding box center [320, 290] width 148 height 29
click at [358, 342] on span "(芙)蘆薈髮膜套卡(自材) - 990" at bounding box center [343, 335] width 210 height 28
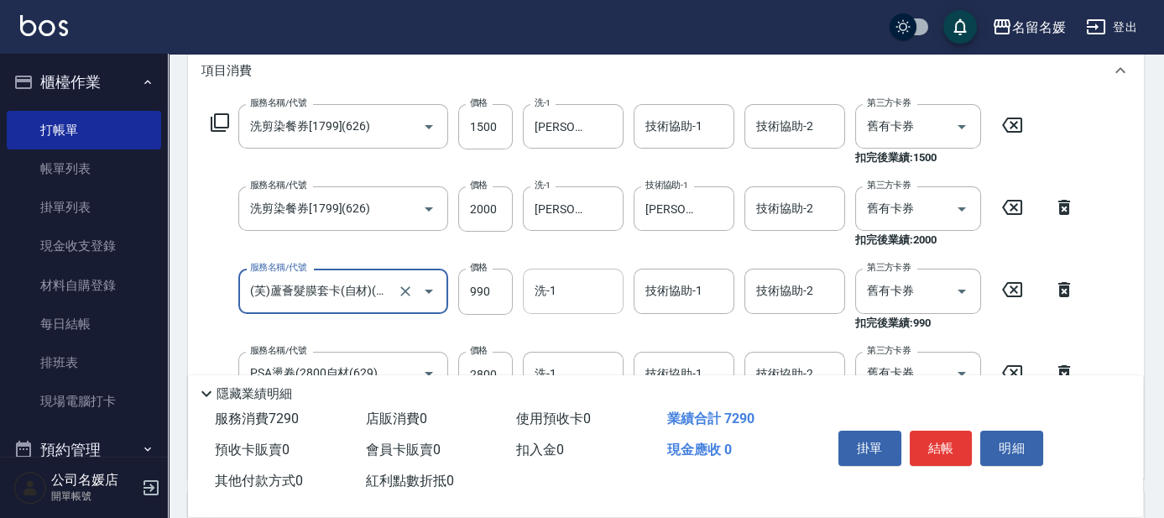
type input "(芙)蘆薈髮膜套卡(自材)(639)"
click at [549, 300] on input "洗-1" at bounding box center [573, 290] width 86 height 29
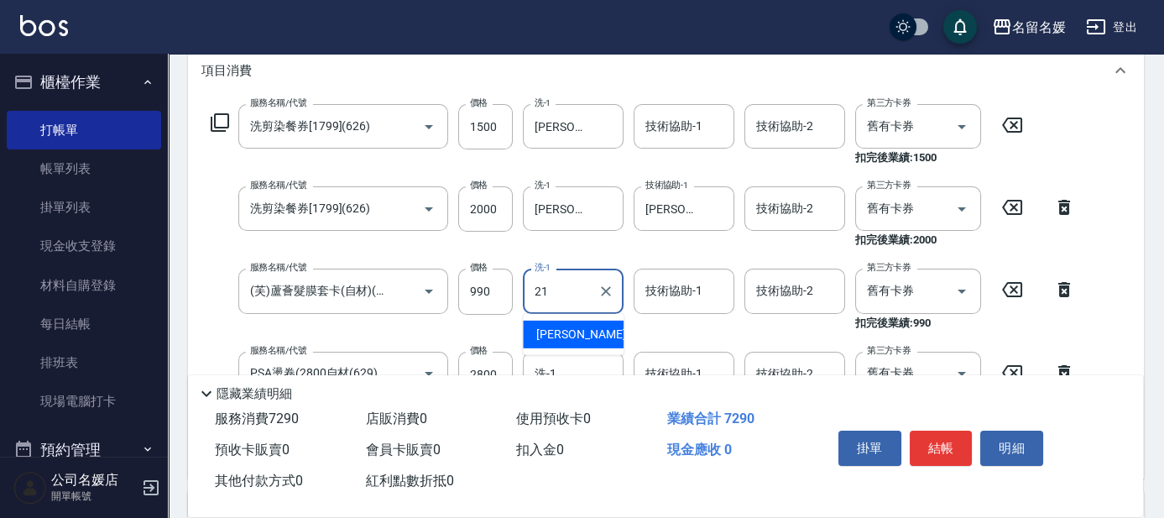
type input "[PERSON_NAME]-21"
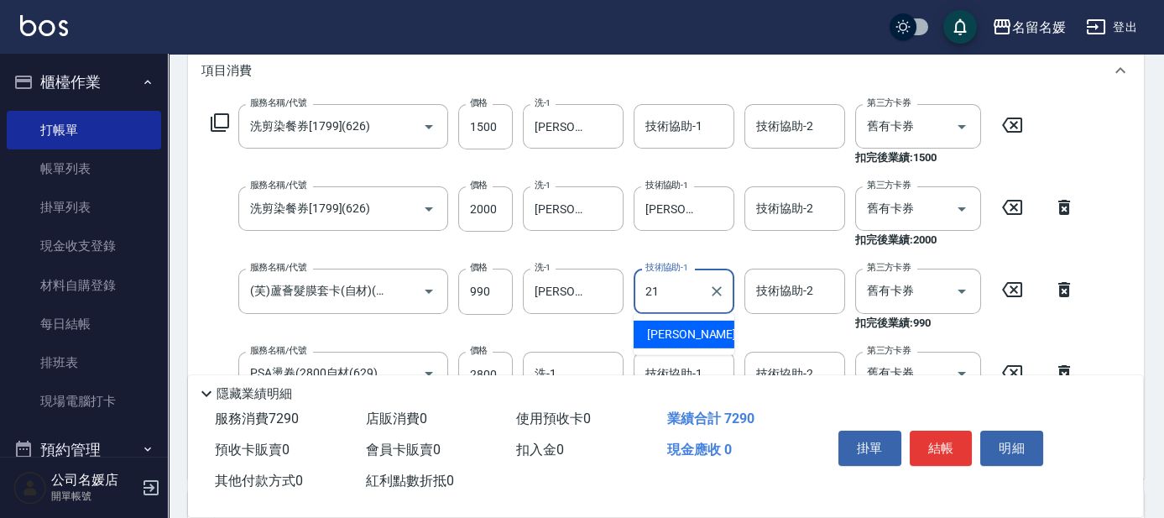
click at [700, 335] on div "[PERSON_NAME]-21" at bounding box center [684, 335] width 101 height 28
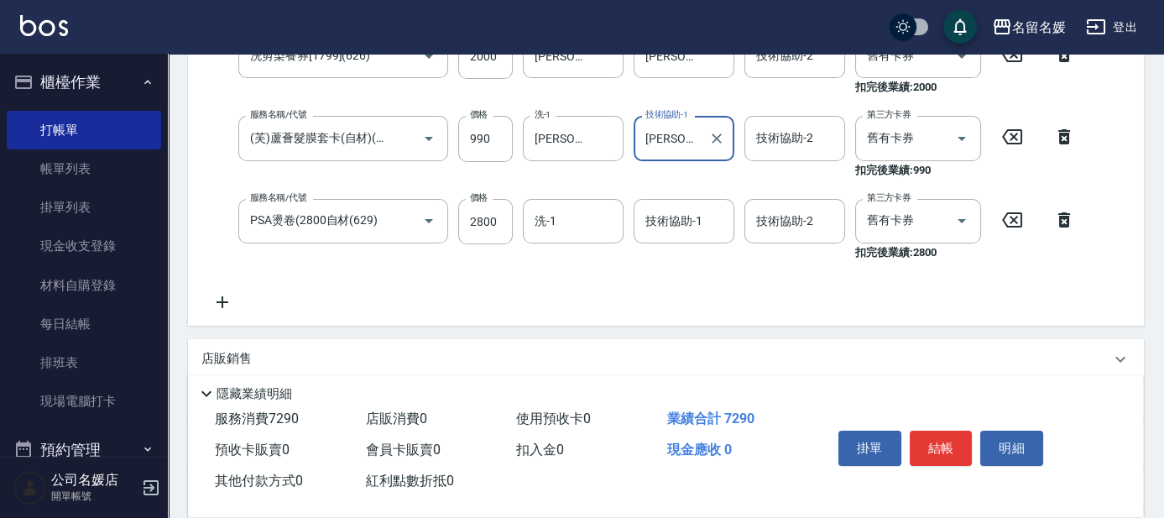
type input "[PERSON_NAME]-21"
click at [454, 211] on div "服務名稱/代號 PSA燙卷(2800自材(629) 服務名稱/代號 價格 2800 價格 洗-1 洗-1 技術協助-1 技術協助-1 技術協助-2 技術協助-…" at bounding box center [643, 230] width 884 height 62
click at [467, 213] on div "項目消費 服務名稱/代號 洗剪染餐券[1799](626) 服務名稱/代號 價格 1500 價格 洗-1 [PERSON_NAME]-21 洗-1 技術協助-…" at bounding box center [666, 108] width 956 height 435
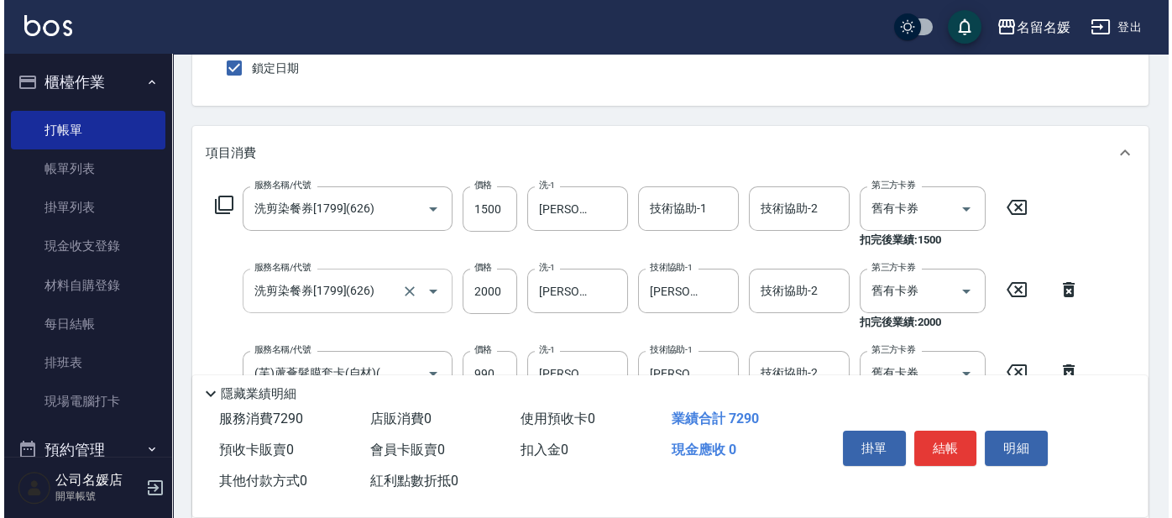
scroll to position [336, 0]
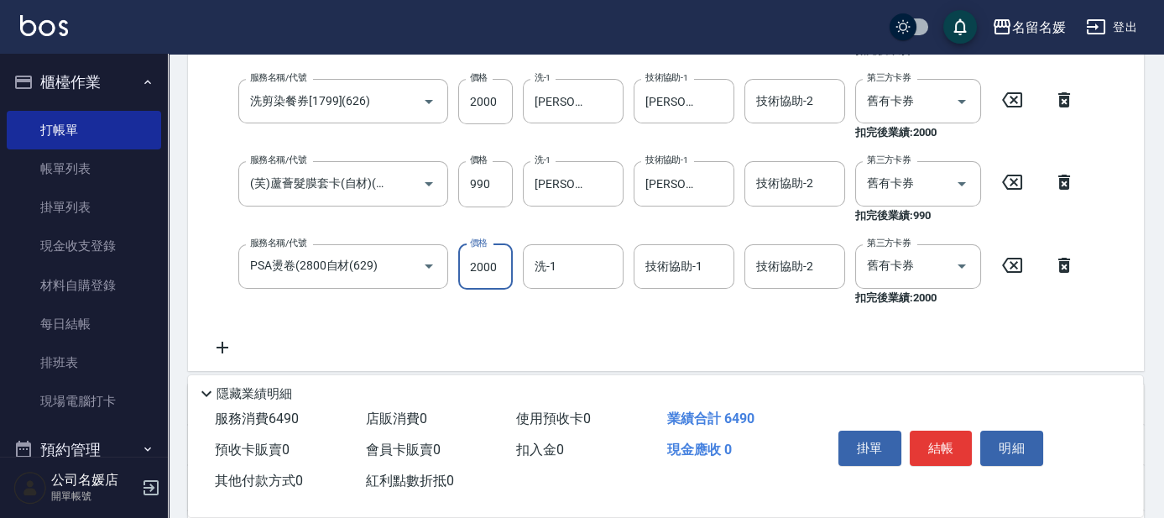
type input "2000"
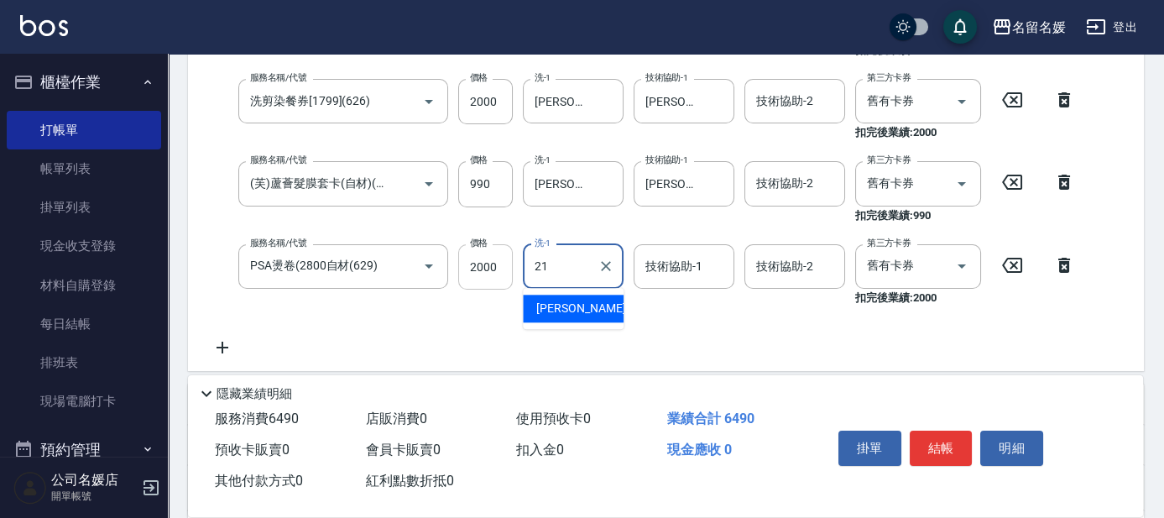
type input "[PERSON_NAME]-21"
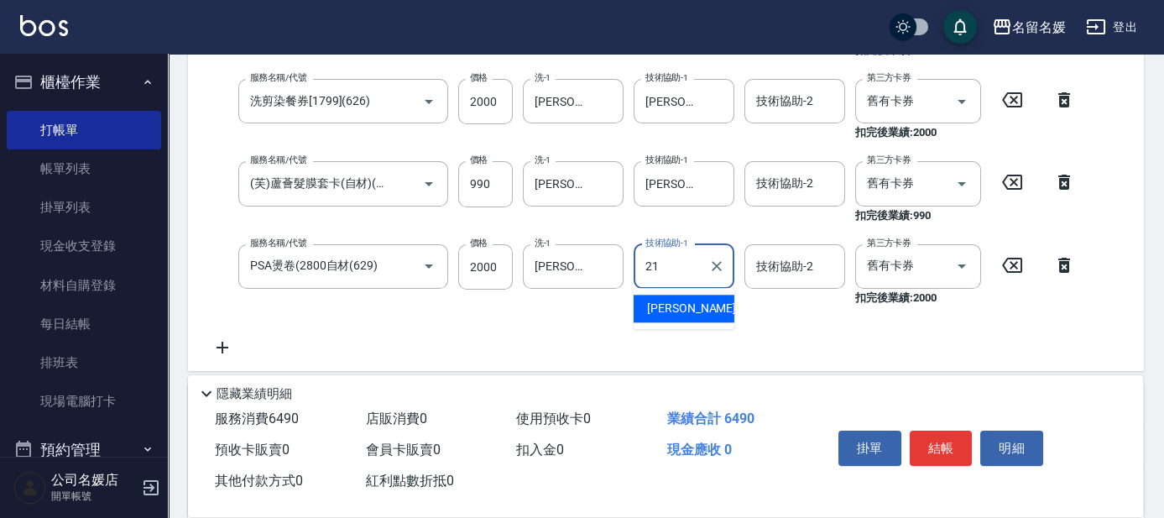
click at [697, 315] on span "[PERSON_NAME]-21" at bounding box center [700, 309] width 106 height 18
type input "[PERSON_NAME]-21"
click at [942, 448] on button "結帳" at bounding box center [941, 448] width 63 height 35
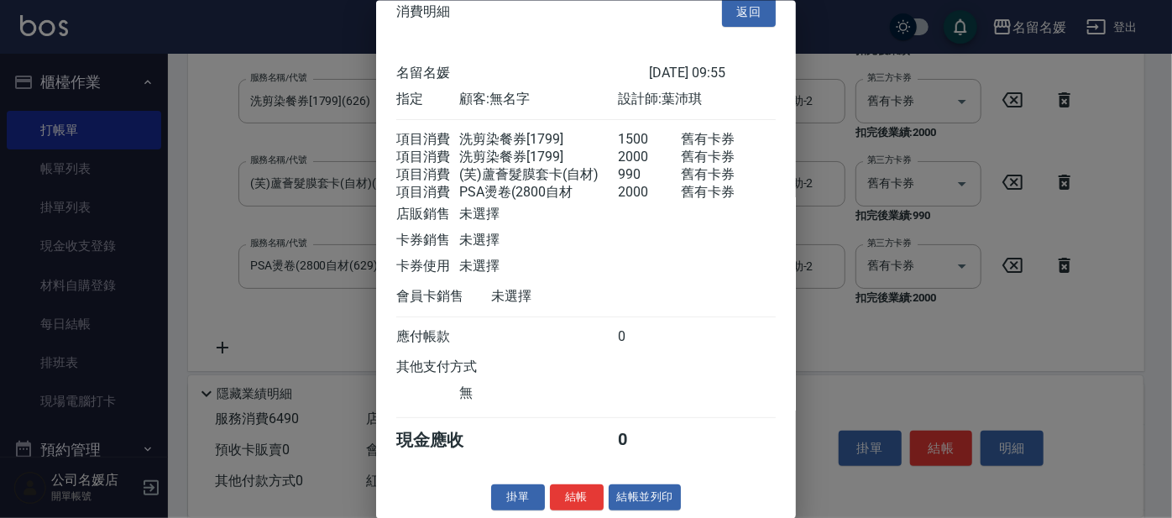
scroll to position [44, 0]
click at [577, 497] on button "結帳" at bounding box center [577, 497] width 54 height 26
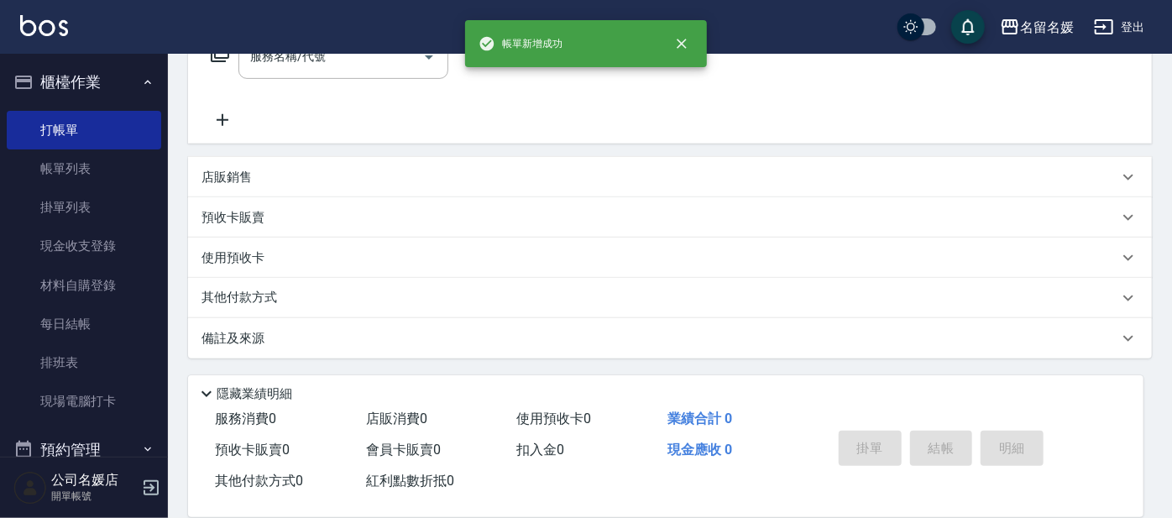
scroll to position [0, 0]
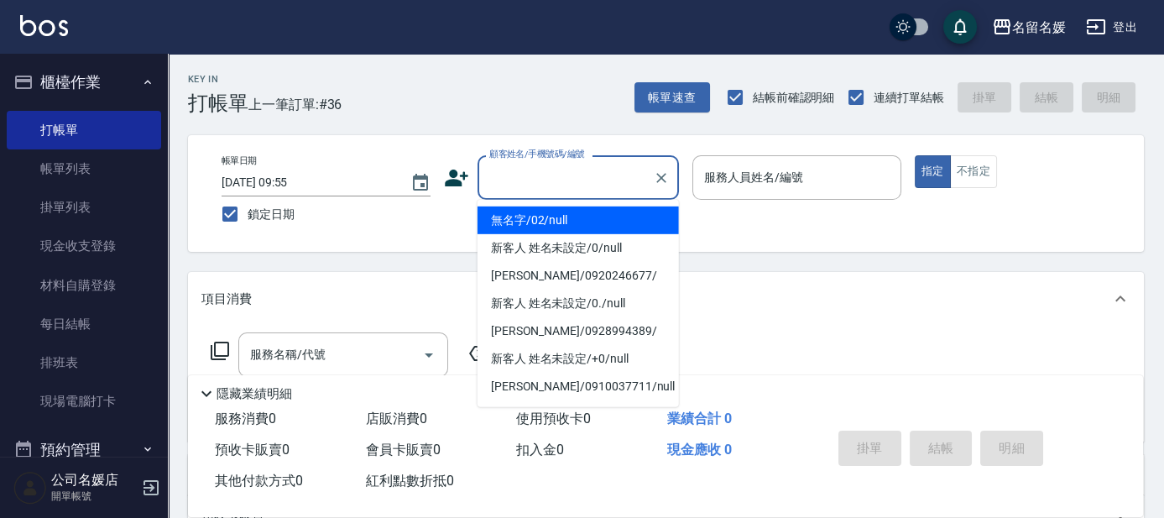
click at [537, 169] on div "顧客姓名/手機號碼/編號 顧客姓名/手機號碼/編號" at bounding box center [578, 177] width 201 height 44
click at [554, 222] on li "無名字/02/null" at bounding box center [578, 220] width 201 height 28
type input "無名字/02/null"
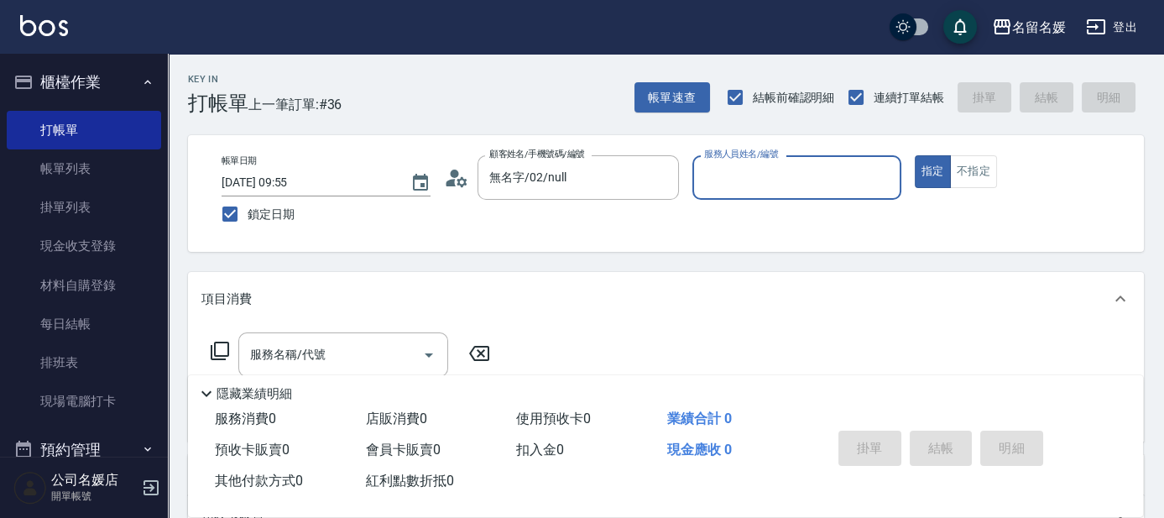
click at [708, 173] on input "服務人員姓名/編號" at bounding box center [797, 177] width 194 height 29
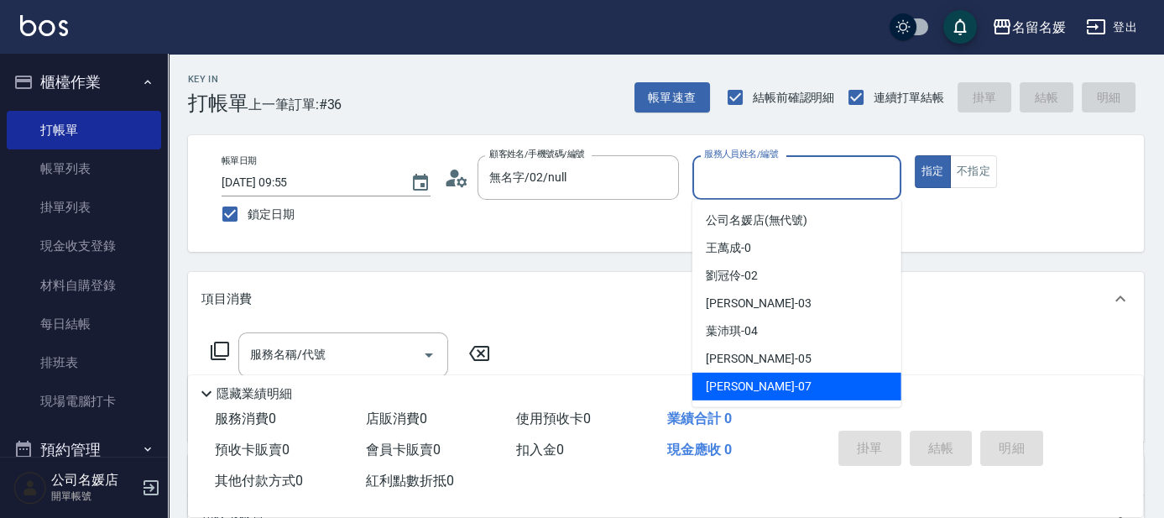
click at [749, 378] on span "[PERSON_NAME] -07" at bounding box center [759, 387] width 106 height 18
type input "[PERSON_NAME]-07"
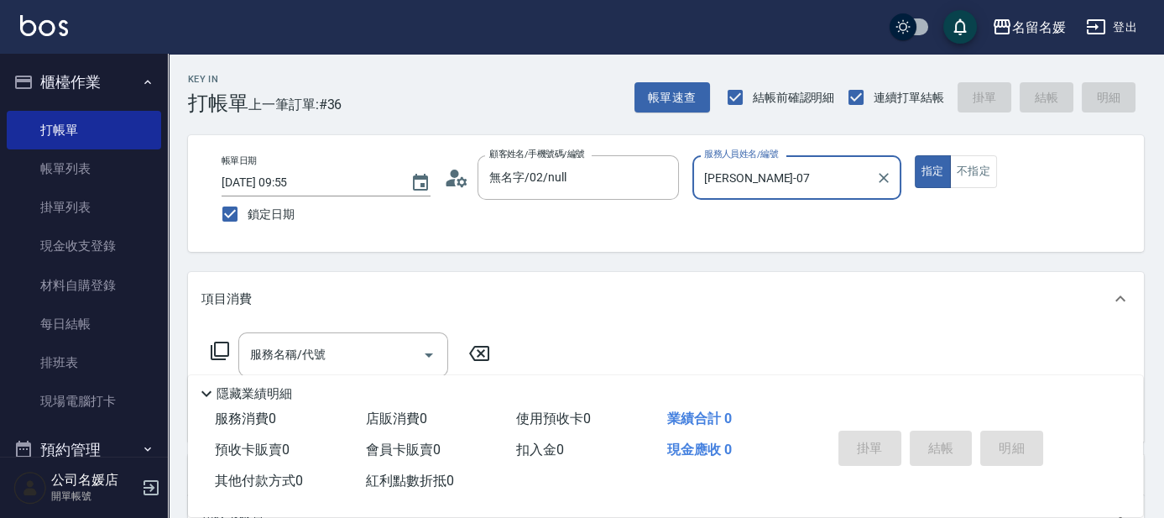
click at [222, 345] on icon at bounding box center [220, 351] width 20 height 20
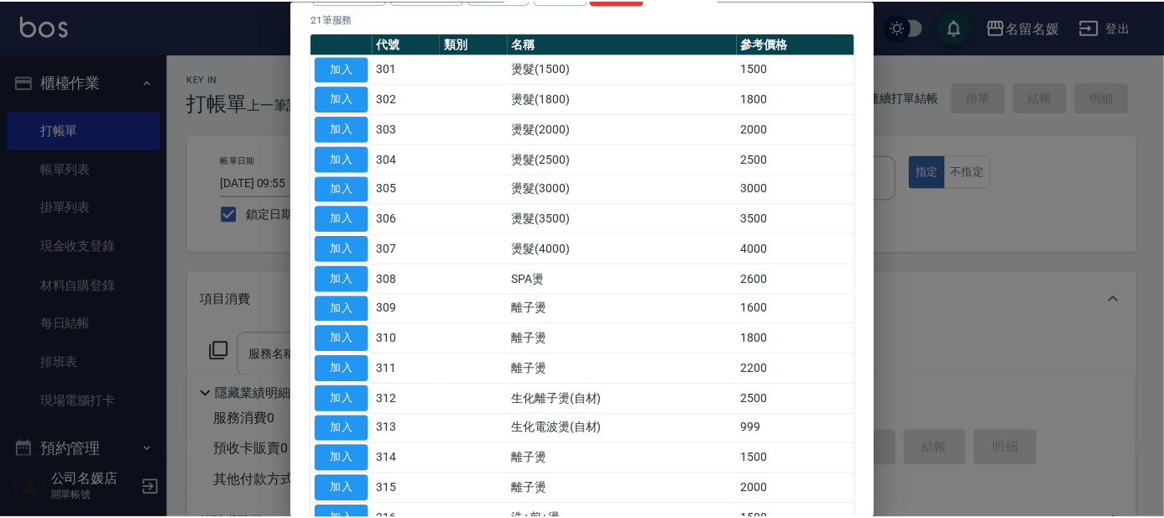
scroll to position [381, 0]
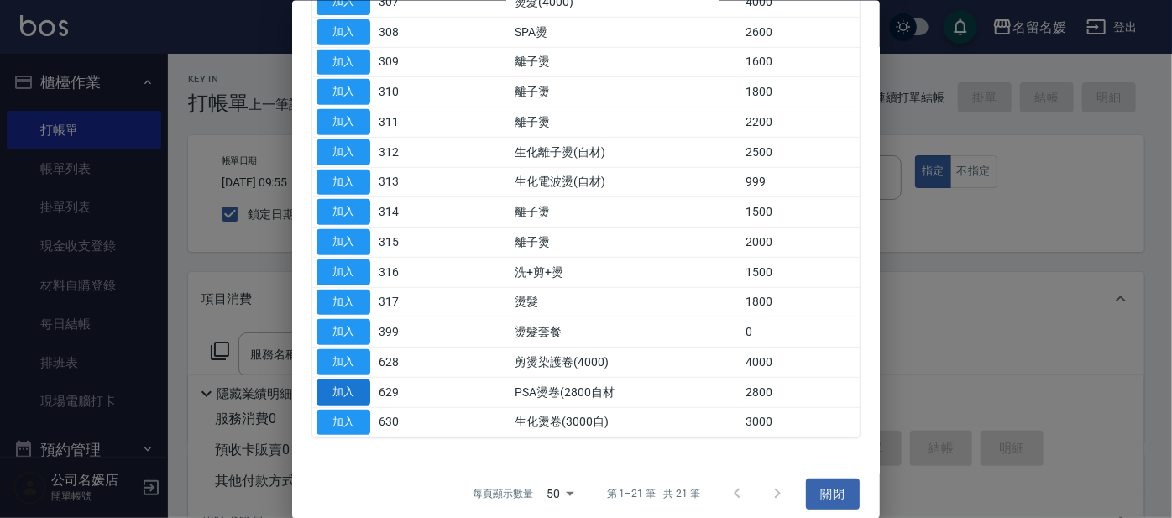
click at [355, 388] on button "加入" at bounding box center [343, 391] width 54 height 26
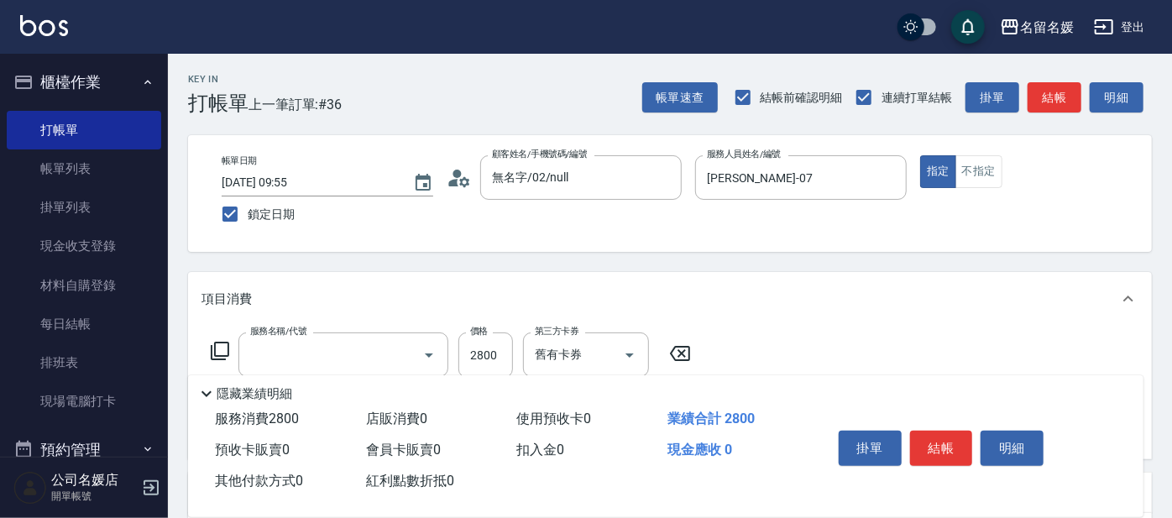
type input "PSA燙卷(2800自材(629)"
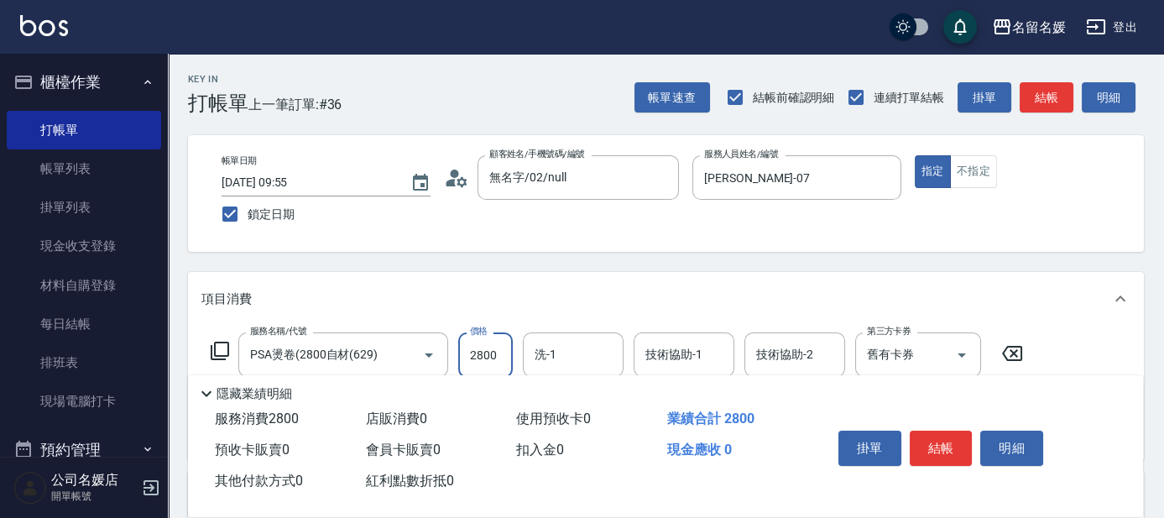
click at [497, 344] on input "2800" at bounding box center [485, 354] width 55 height 45
type input "3000"
click at [553, 350] on div "洗-1 洗-1" at bounding box center [573, 354] width 101 height 44
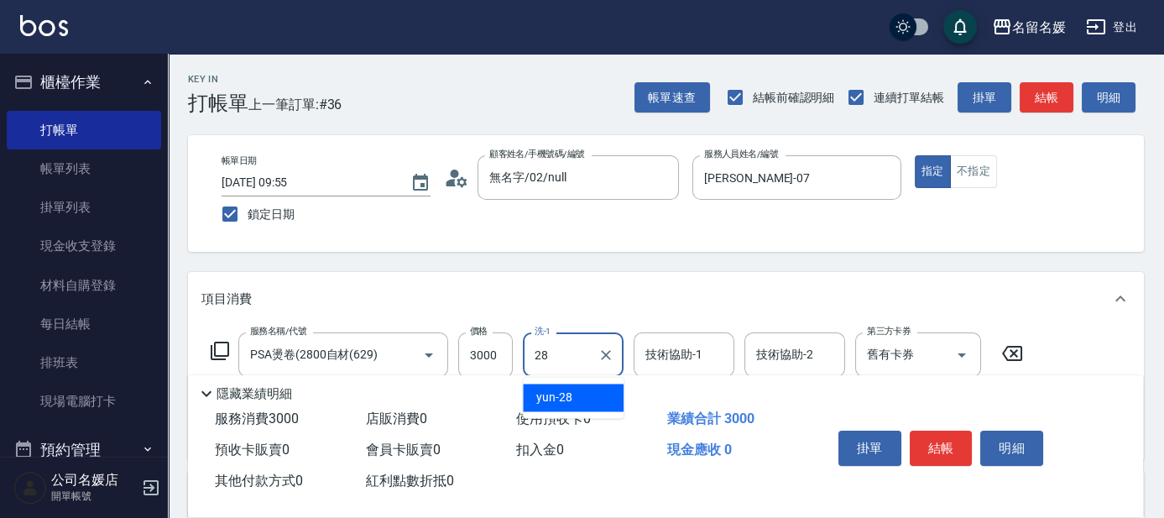
click at [565, 396] on span "yun -28" at bounding box center [554, 398] width 36 height 18
type input "yun-28"
click at [672, 355] on div "技術協助-1 技術協助-1" at bounding box center [684, 354] width 101 height 44
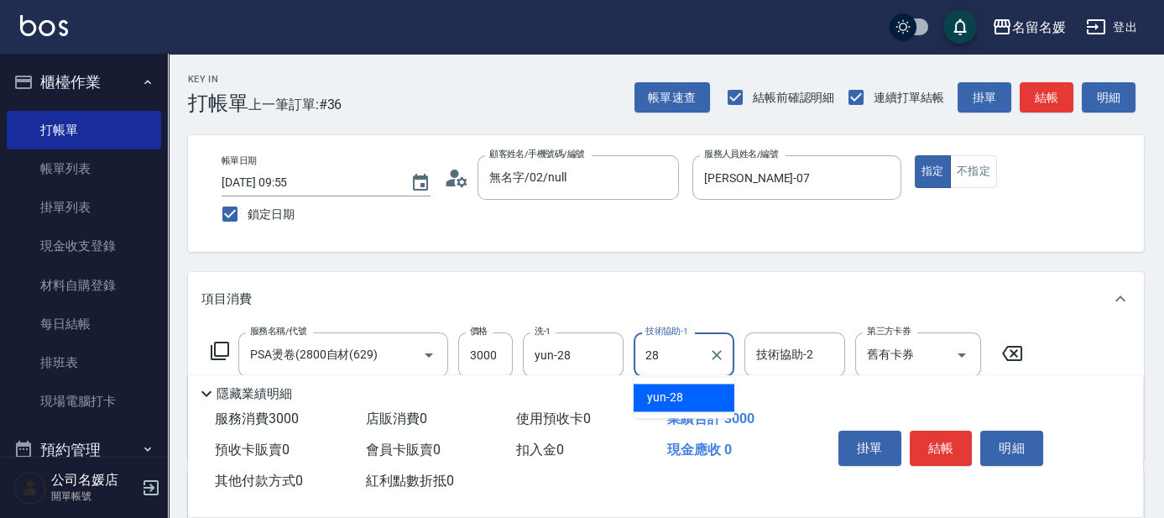
click at [709, 394] on div "yun -28" at bounding box center [684, 398] width 101 height 28
type input "yun-28"
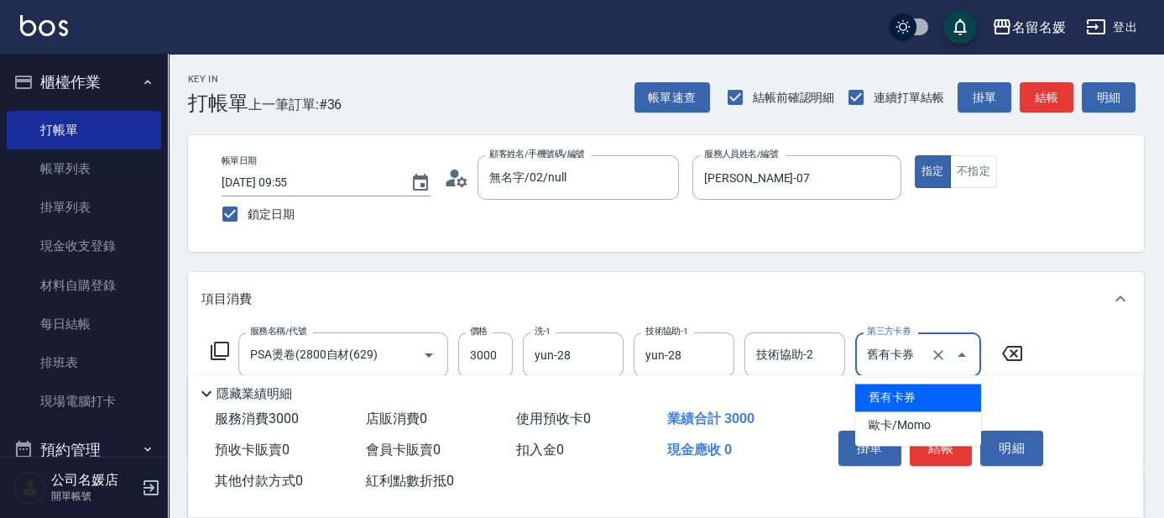
click at [877, 358] on input "舊有卡券" at bounding box center [895, 354] width 64 height 29
click at [882, 401] on span "舊有卡券" at bounding box center [918, 398] width 126 height 28
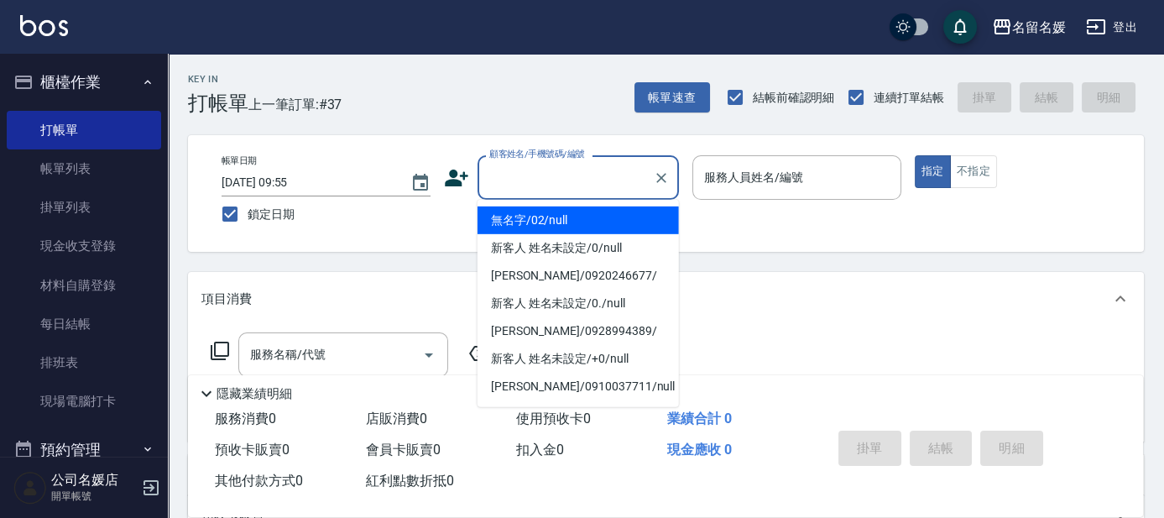
click at [538, 177] on input "顧客姓名/手機號碼/編號" at bounding box center [565, 177] width 161 height 29
click at [561, 223] on li "無名字/02/null" at bounding box center [578, 220] width 201 height 28
type input "無名字/02/null"
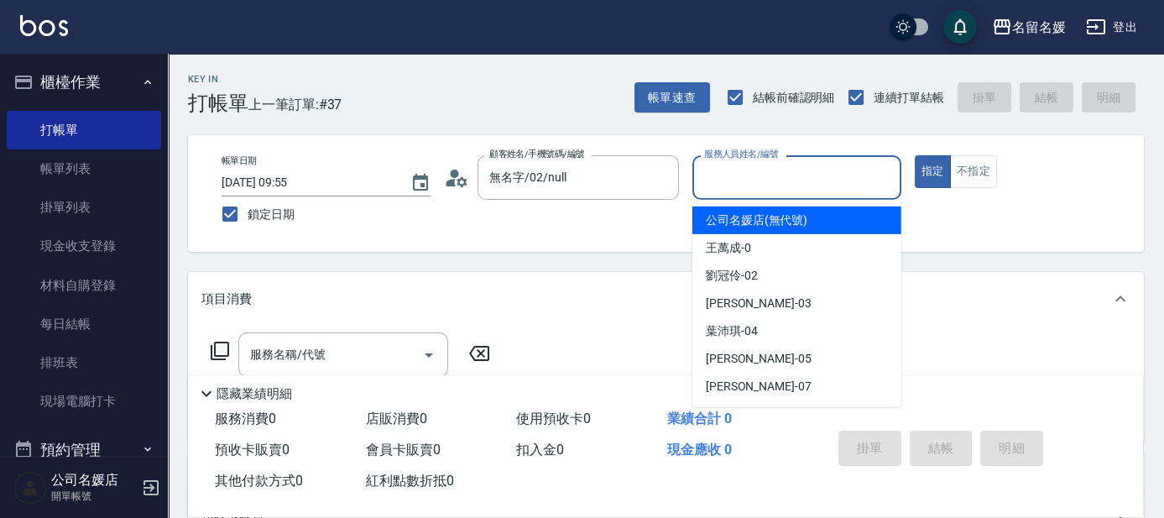
click at [743, 183] on input "服務人員姓名/編號" at bounding box center [797, 177] width 194 height 29
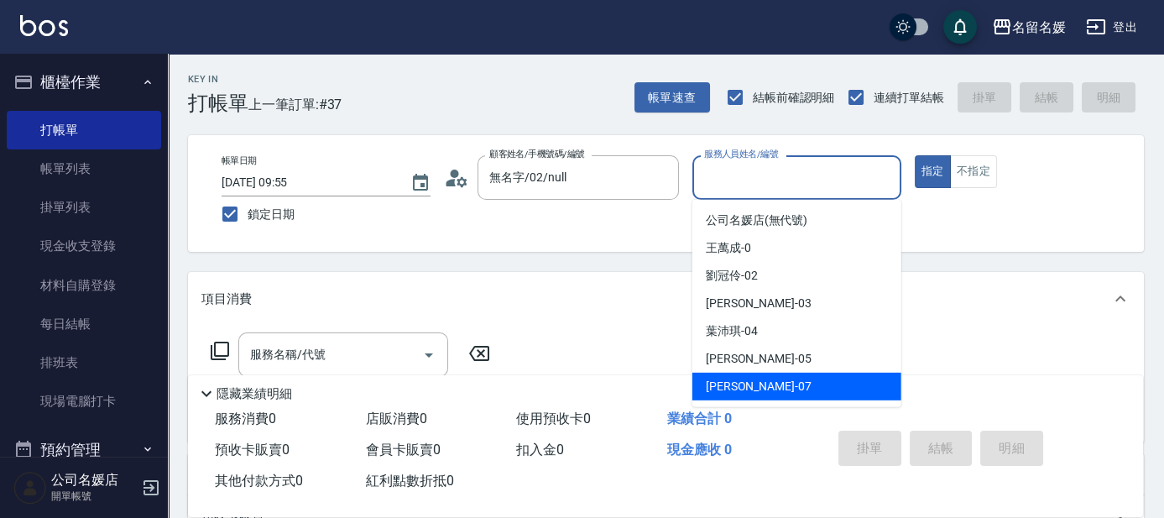
click at [771, 379] on div "[PERSON_NAME] -07" at bounding box center [796, 387] width 209 height 28
type input "[PERSON_NAME]-07"
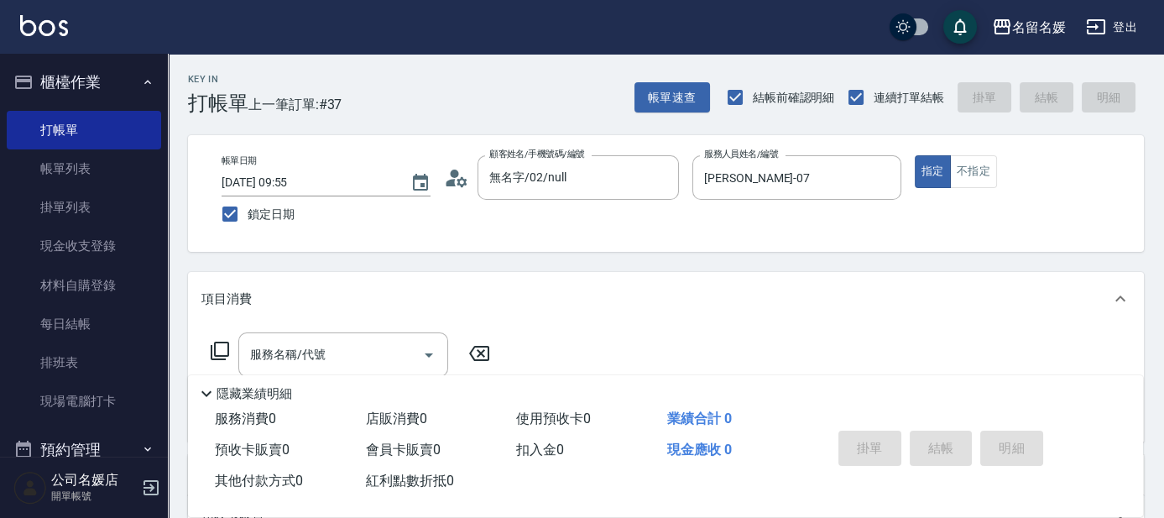
click at [221, 349] on icon at bounding box center [220, 351] width 20 height 20
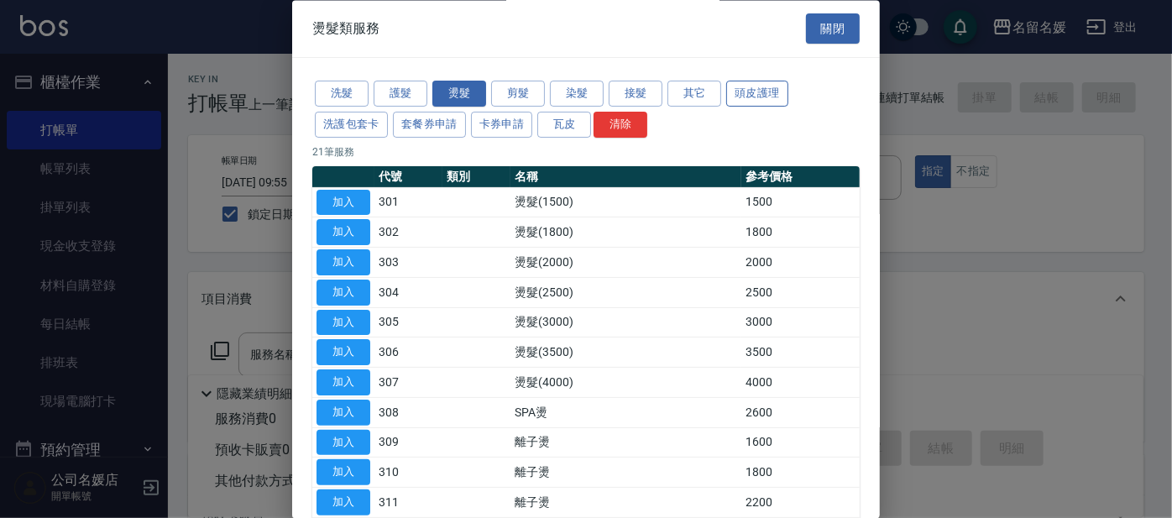
click at [761, 97] on button "頭皮護理" at bounding box center [757, 94] width 62 height 26
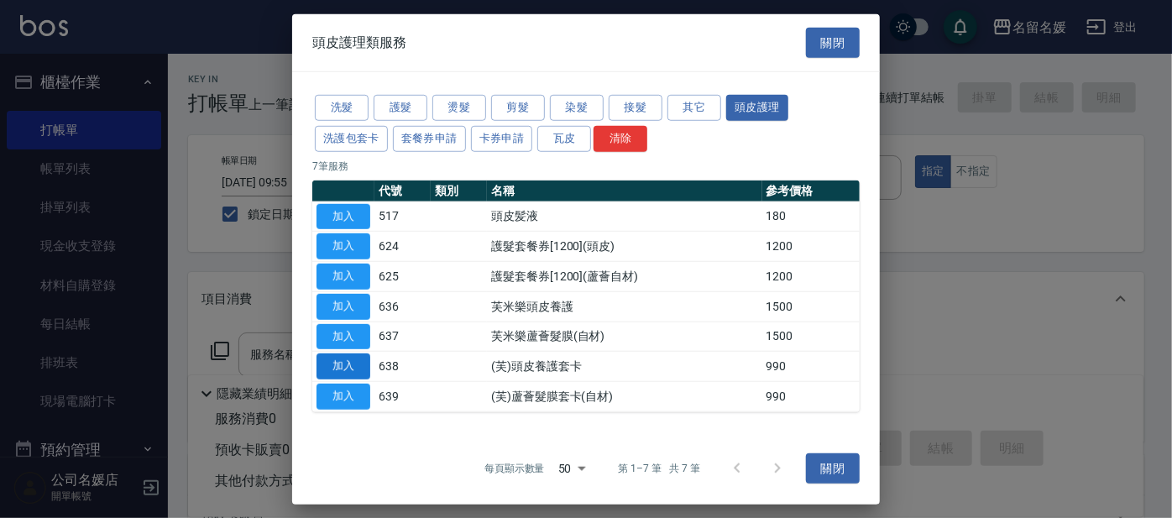
click at [335, 361] on button "加入" at bounding box center [343, 366] width 54 height 26
type input "(芙)頭皮養護套卡(638)"
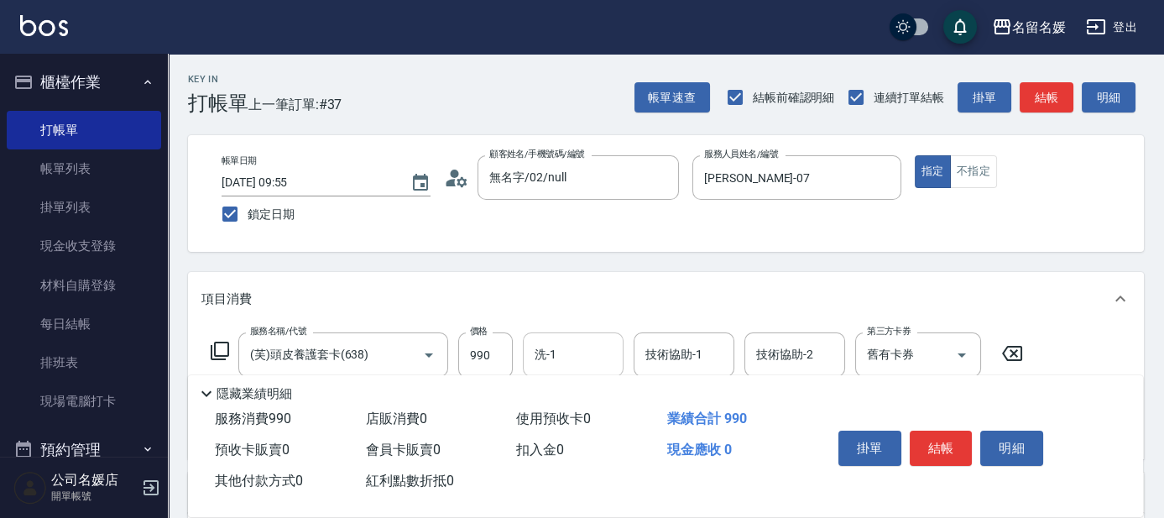
click at [592, 358] on input "洗-1" at bounding box center [573, 354] width 86 height 29
click at [606, 399] on div "[PERSON_NAME]-24" at bounding box center [573, 398] width 101 height 28
type input "[PERSON_NAME]-24"
click at [681, 358] on div "技術協助-1 技術協助-1" at bounding box center [684, 354] width 101 height 44
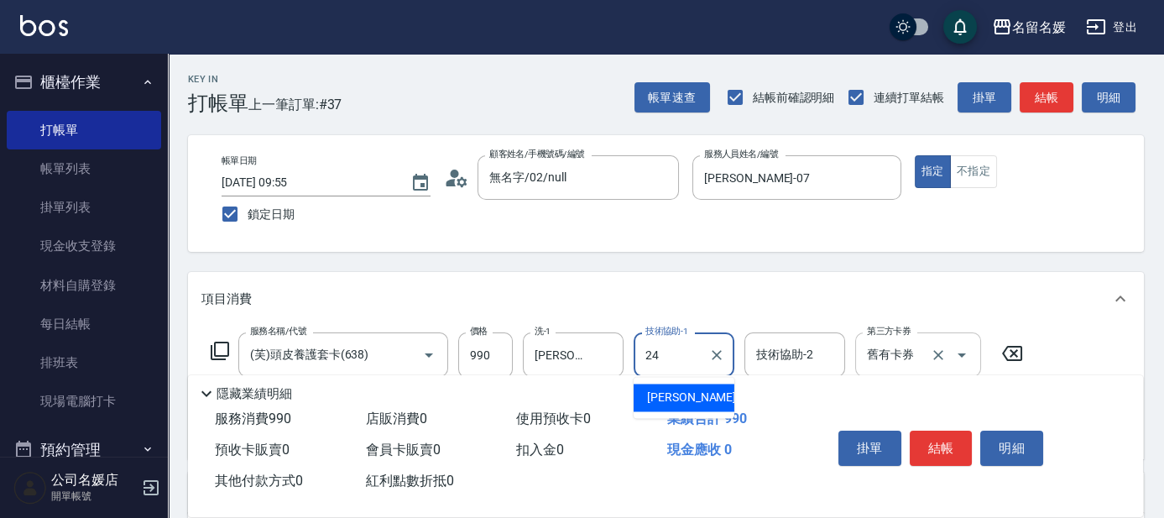
drag, startPoint x: 712, startPoint y: 393, endPoint x: 960, endPoint y: 351, distance: 251.9
click at [713, 393] on div "[PERSON_NAME]-24" at bounding box center [684, 398] width 101 height 28
type input "[PERSON_NAME]-24"
click at [895, 345] on input "舊有卡券" at bounding box center [895, 354] width 64 height 29
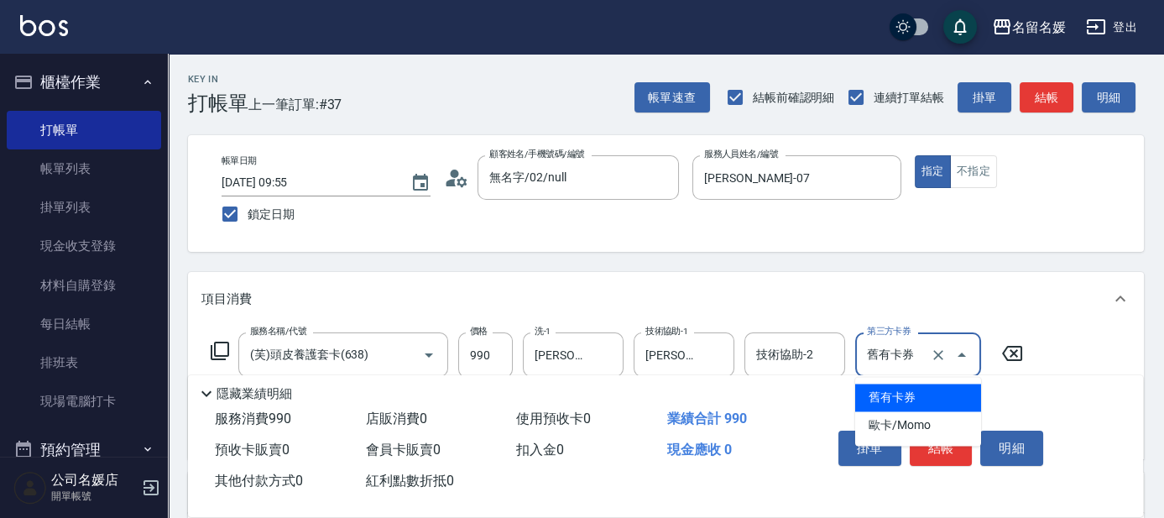
click at [887, 389] on span "舊有卡券" at bounding box center [918, 398] width 126 height 28
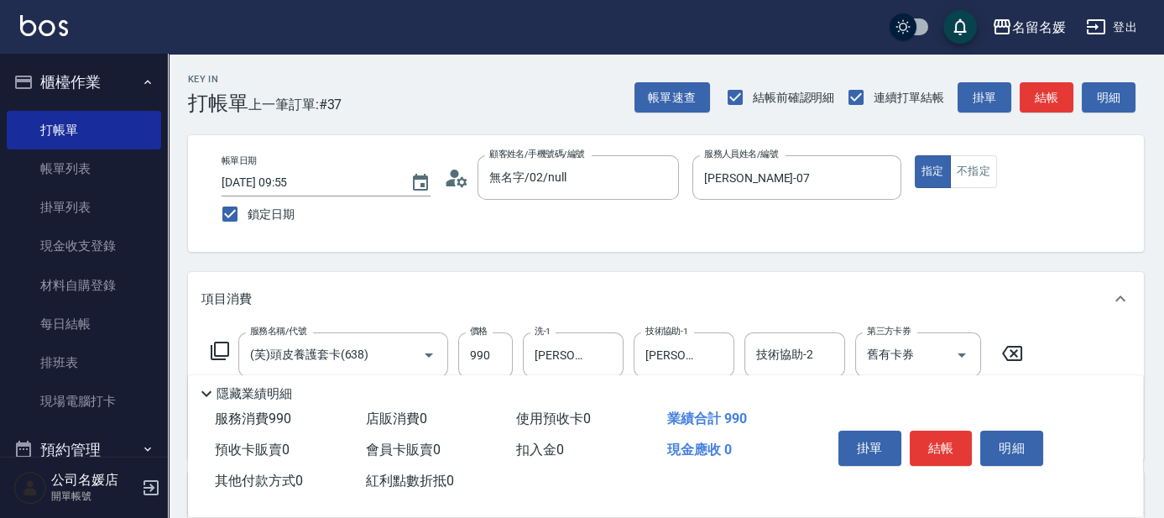
click at [218, 349] on icon at bounding box center [220, 351] width 20 height 20
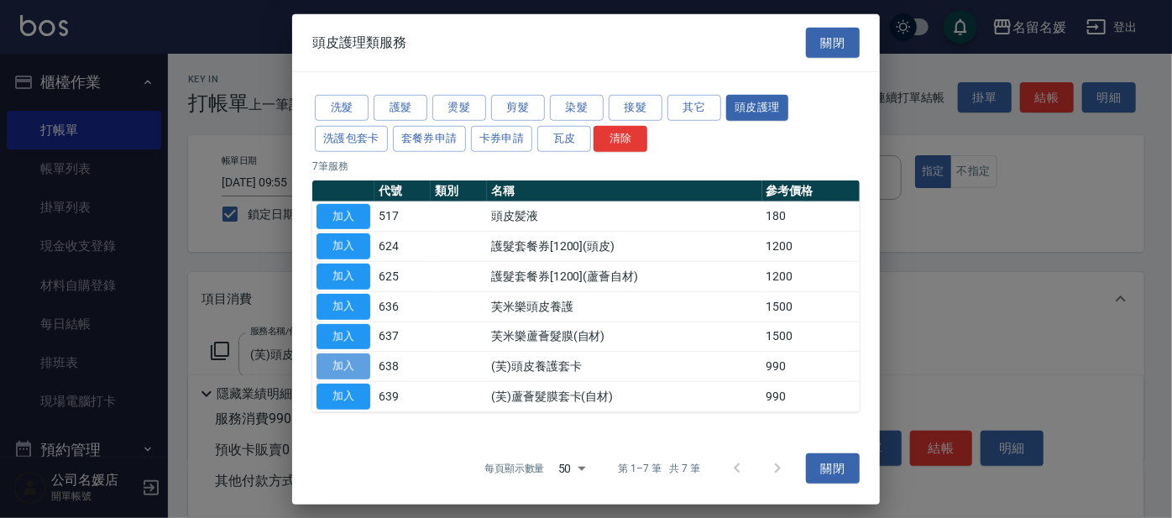
click at [331, 358] on button "加入" at bounding box center [343, 366] width 54 height 26
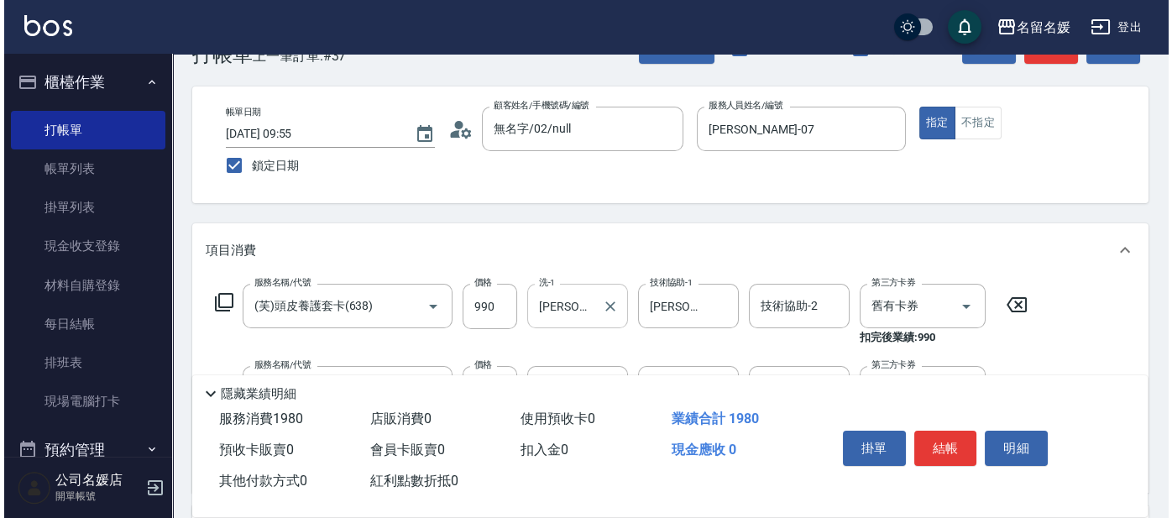
scroll to position [76, 0]
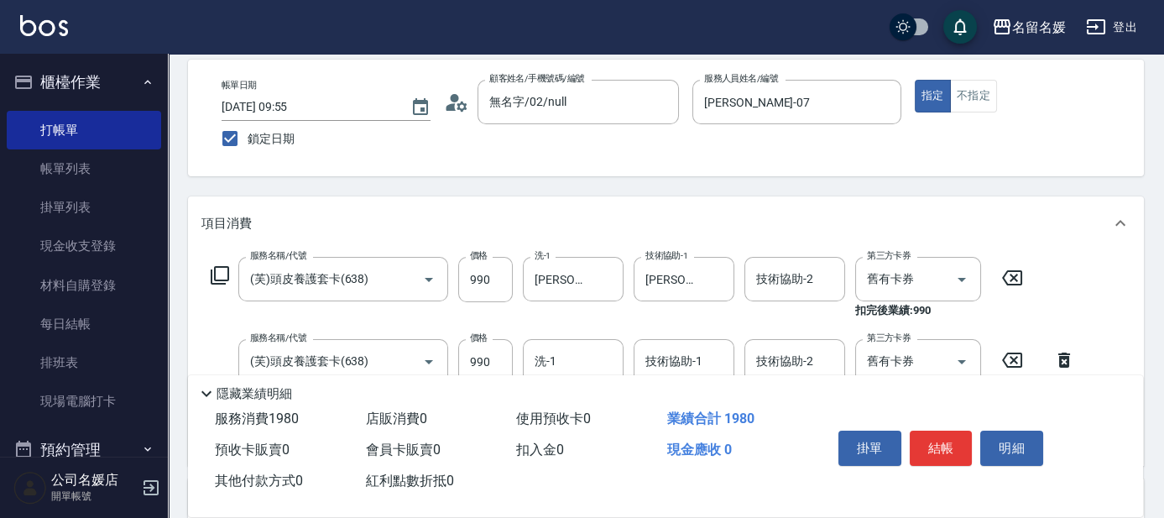
click at [1011, 358] on icon at bounding box center [1012, 360] width 42 height 20
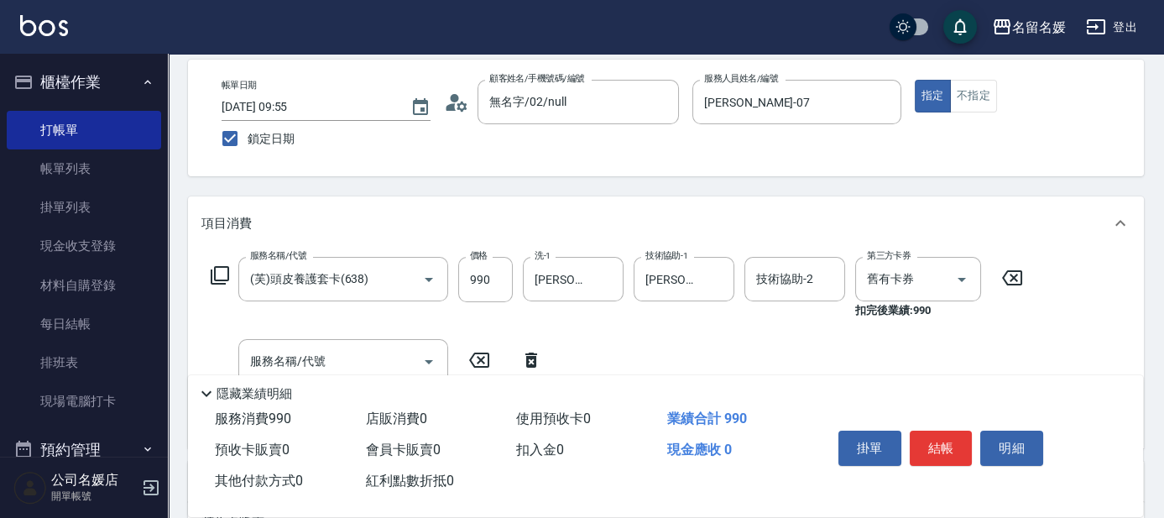
click at [224, 269] on icon at bounding box center [220, 275] width 20 height 20
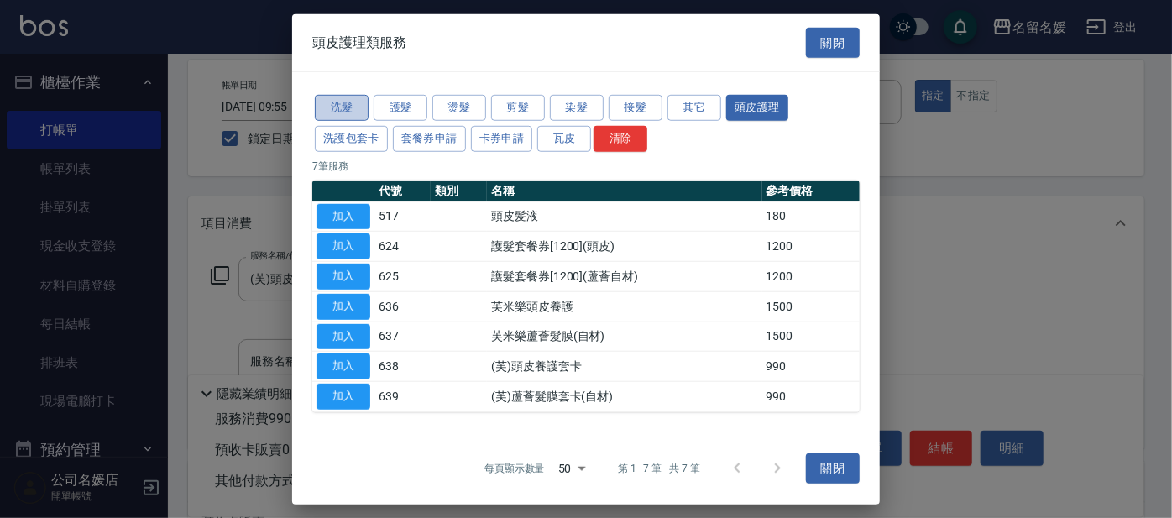
click at [352, 107] on button "洗髮" at bounding box center [342, 108] width 54 height 26
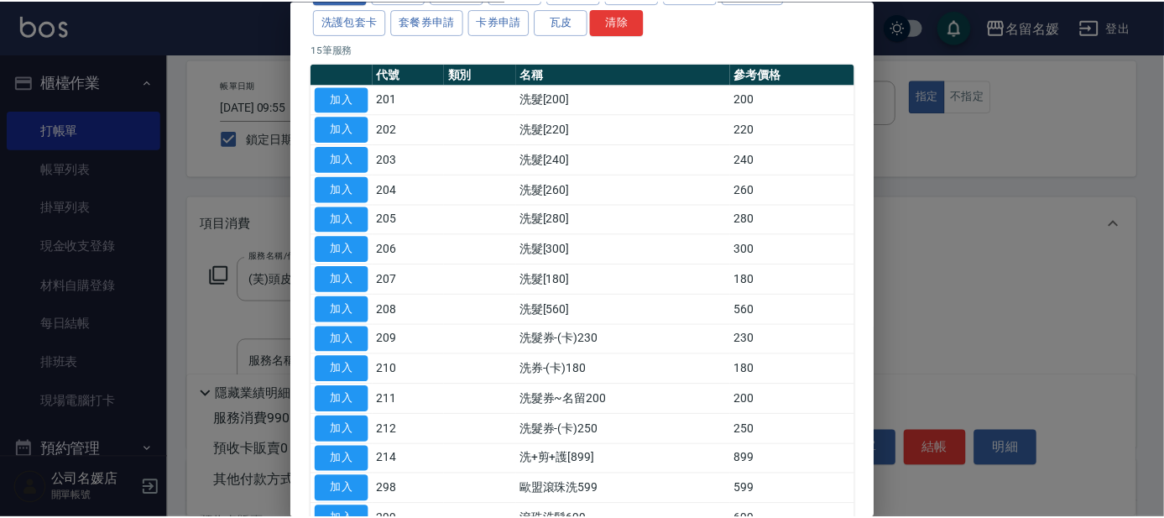
scroll to position [152, 0]
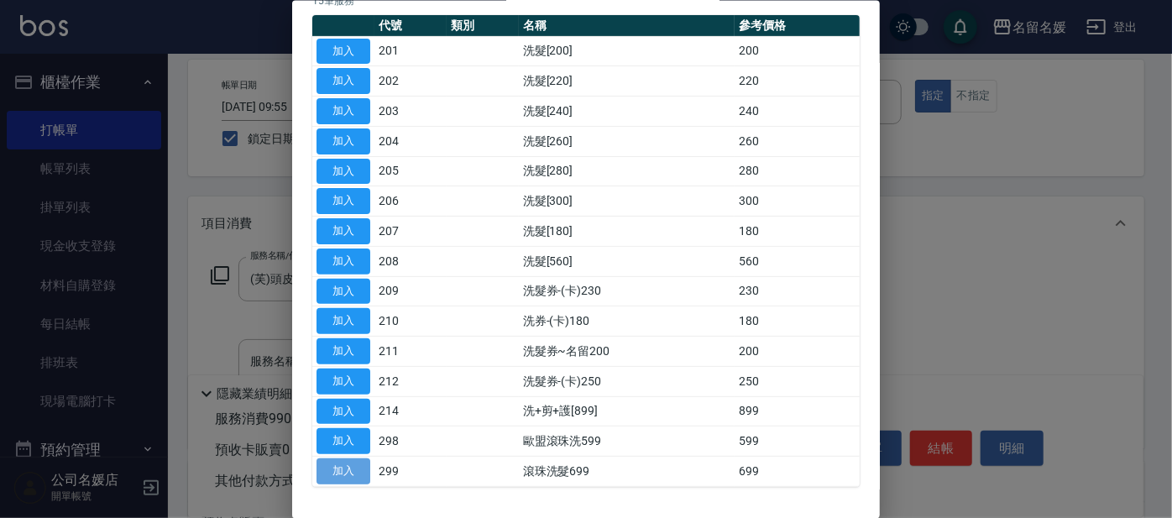
click at [354, 465] on button "加入" at bounding box center [343, 471] width 54 height 26
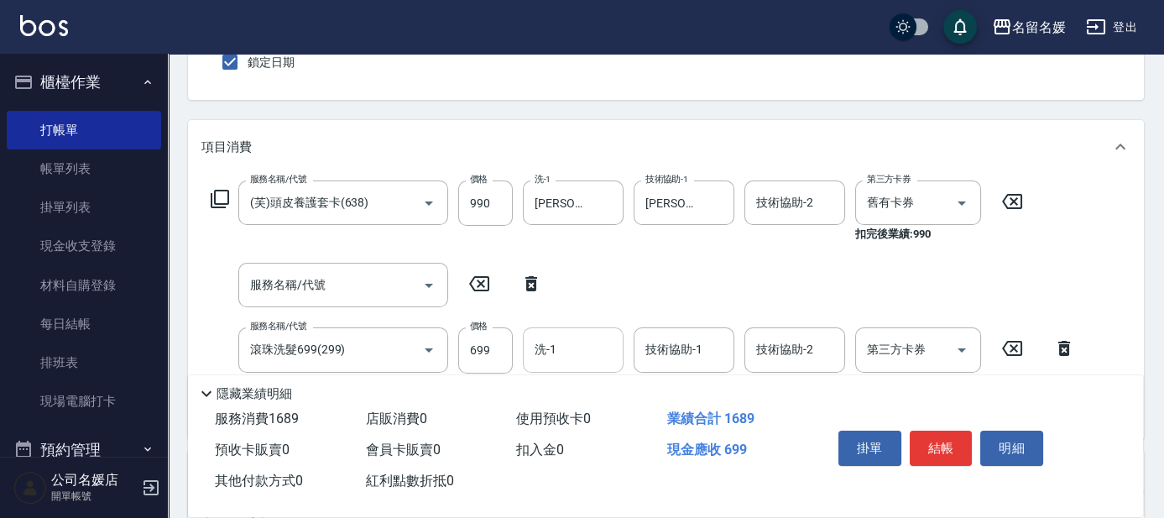
click at [574, 327] on div "洗-1" at bounding box center [573, 349] width 101 height 44
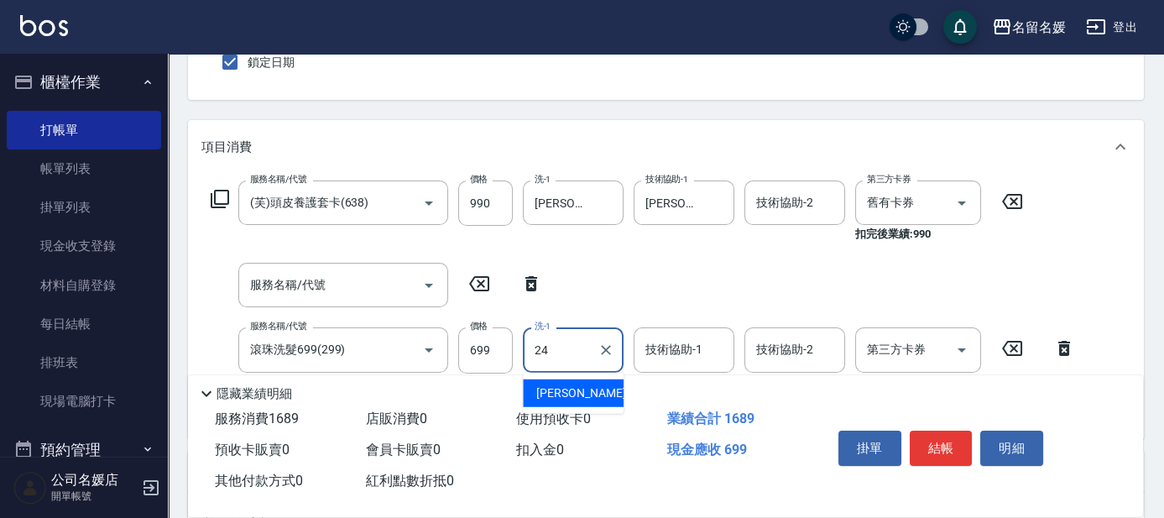
click at [583, 394] on span "[PERSON_NAME]-24" at bounding box center [589, 393] width 106 height 18
type input "[PERSON_NAME]-24"
click at [674, 346] on div "技術協助-1 技術協助-1" at bounding box center [684, 349] width 101 height 44
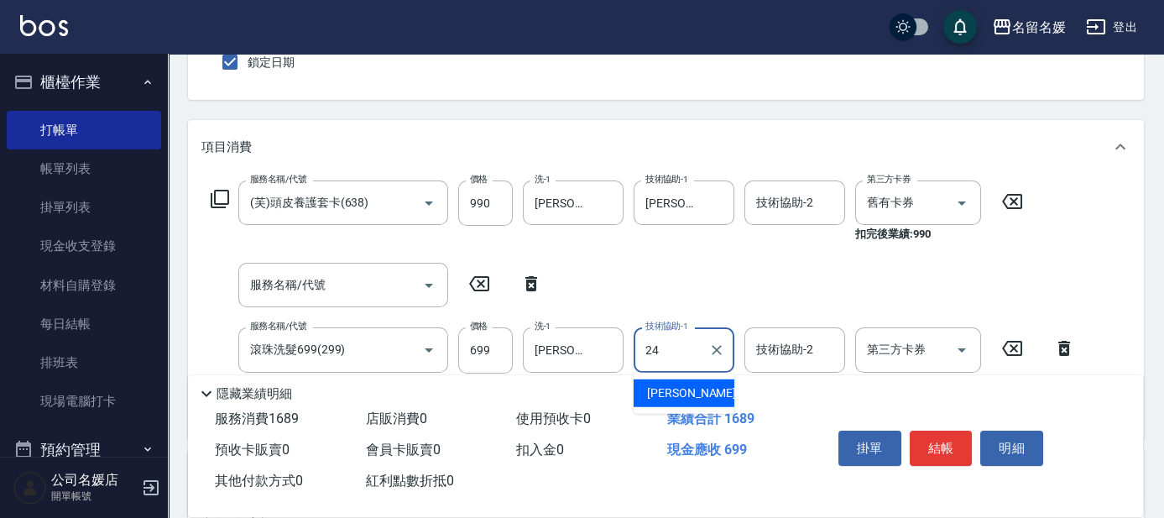
click at [682, 388] on span "[PERSON_NAME]-24" at bounding box center [700, 393] width 106 height 18
type input "[PERSON_NAME]-24"
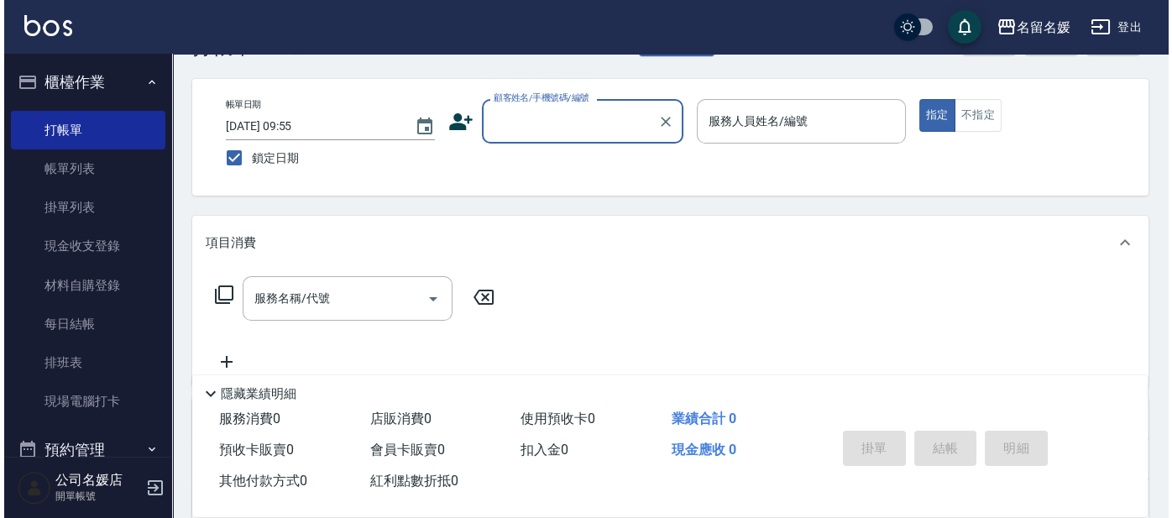
scroll to position [0, 0]
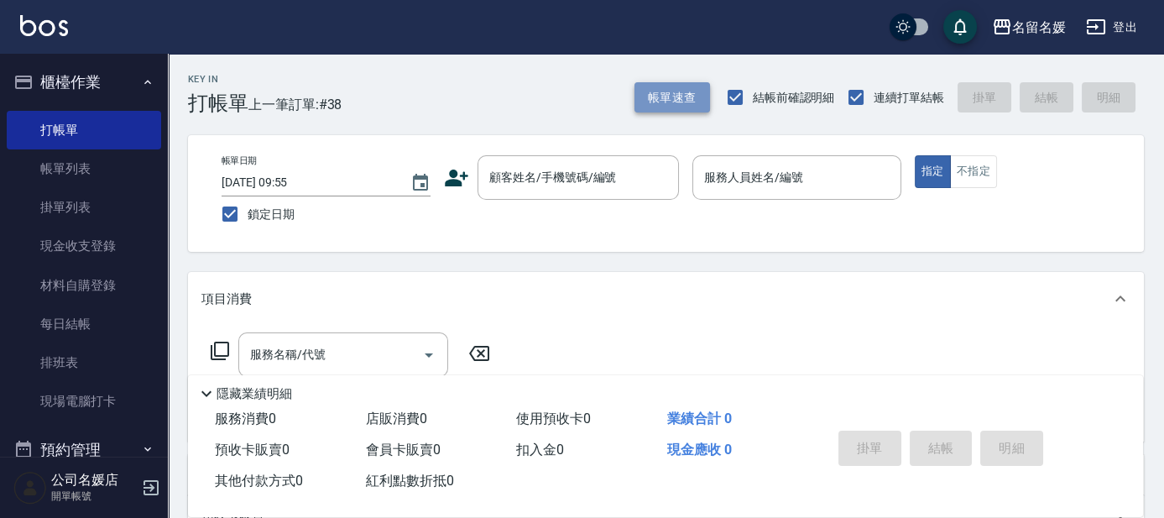
click at [655, 101] on button "帳單速查" at bounding box center [672, 97] width 76 height 31
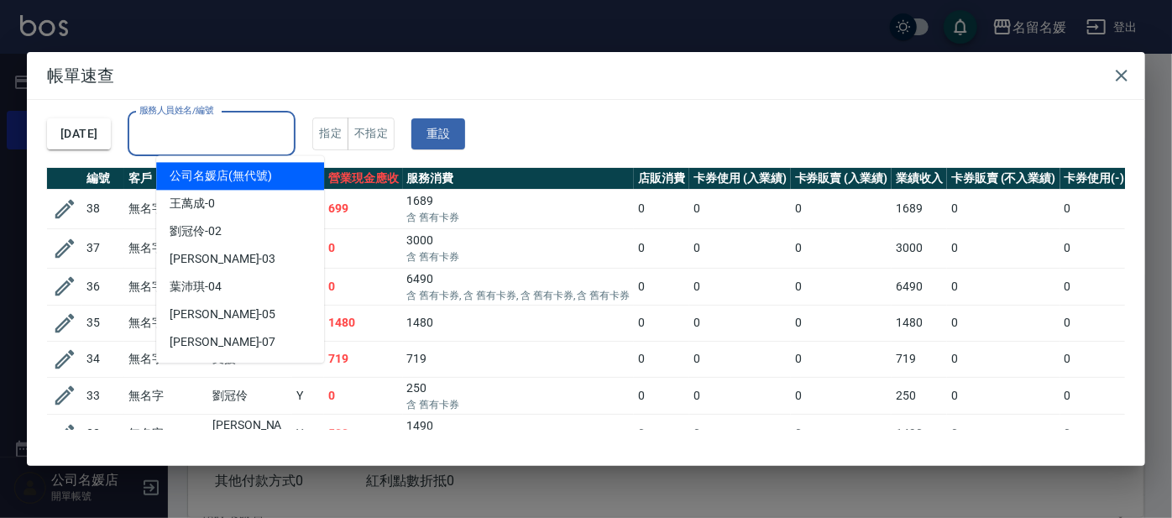
click at [232, 137] on input "服務人員姓名/編號" at bounding box center [211, 133] width 153 height 29
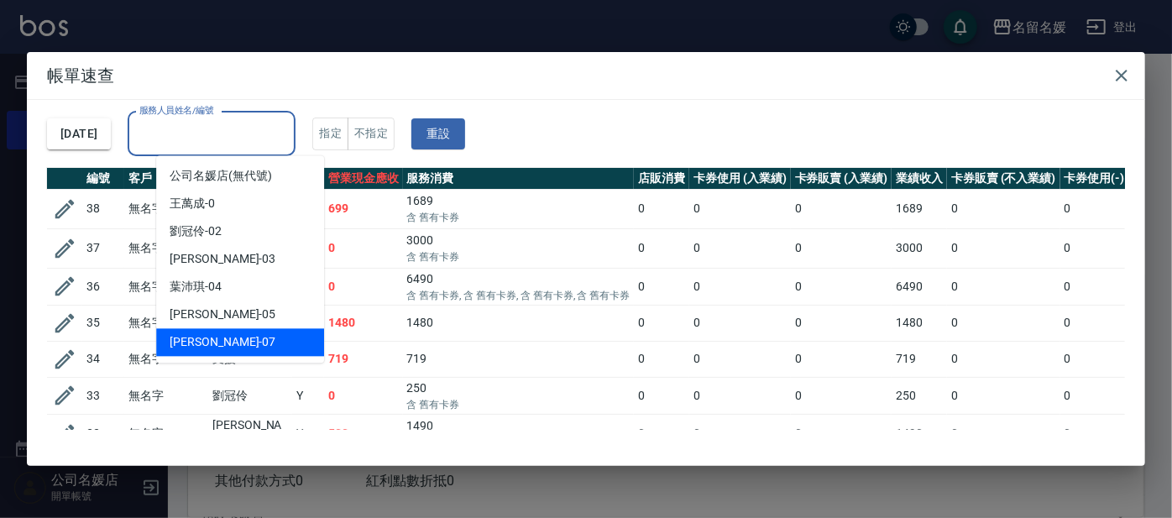
click at [230, 345] on div "[PERSON_NAME] -07" at bounding box center [240, 342] width 168 height 28
type input "[PERSON_NAME]-07"
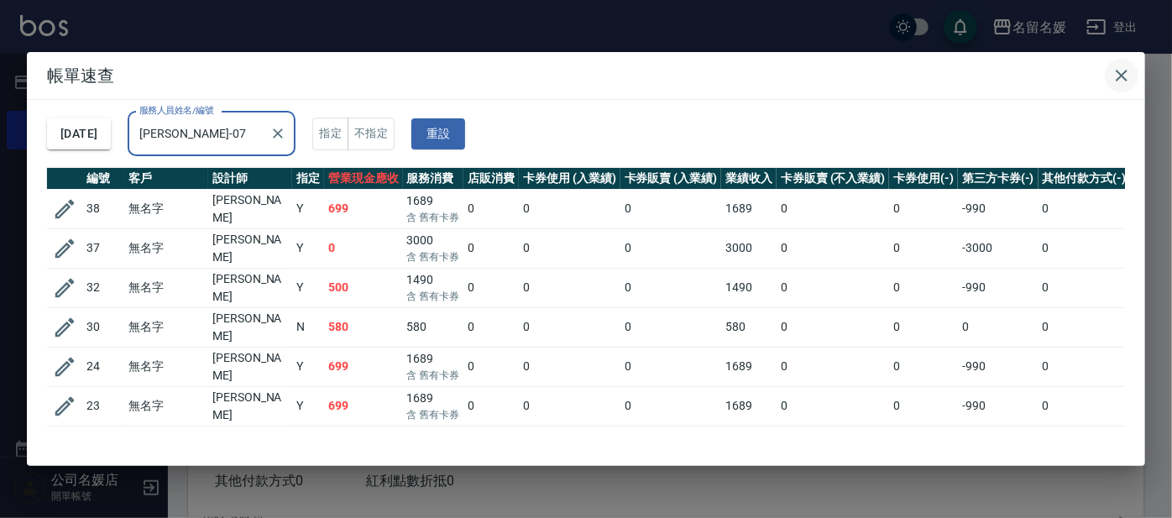
click at [1121, 77] on icon "button" at bounding box center [1121, 75] width 20 height 20
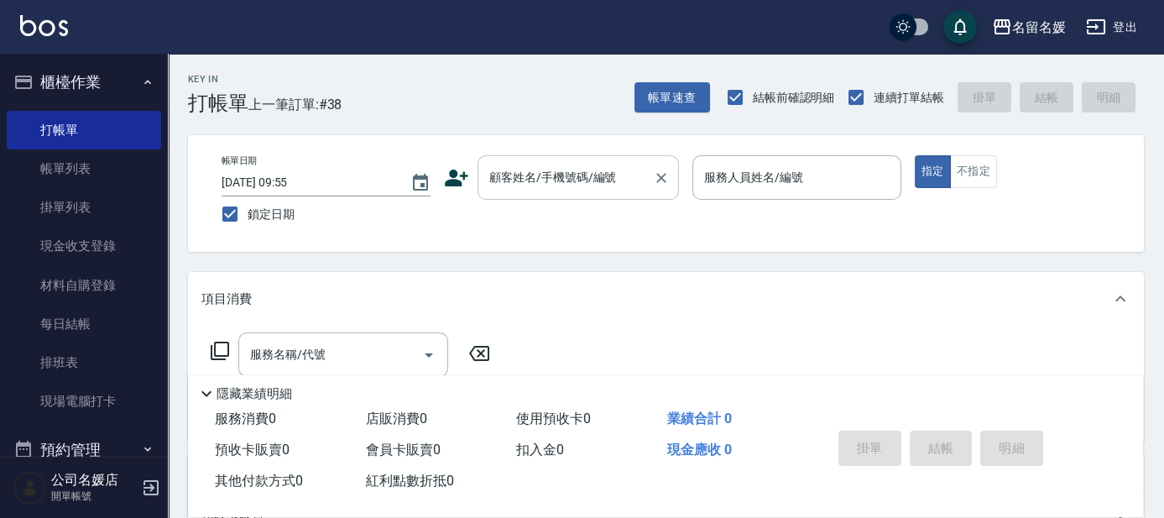
click at [579, 181] on input "顧客姓名/手機號碼/編號" at bounding box center [565, 177] width 161 height 29
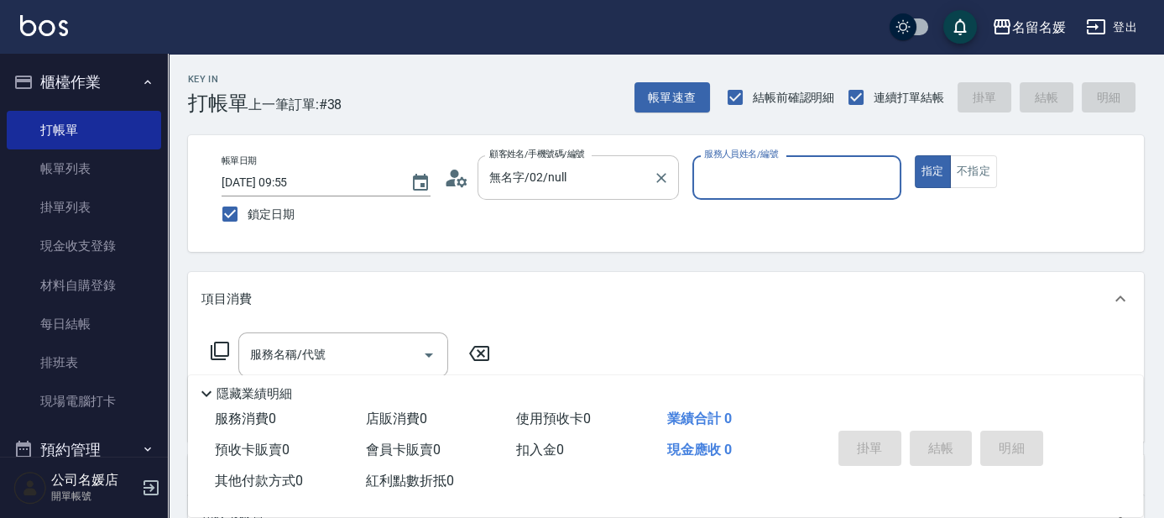
type input "新客人 姓名未設定/0/null"
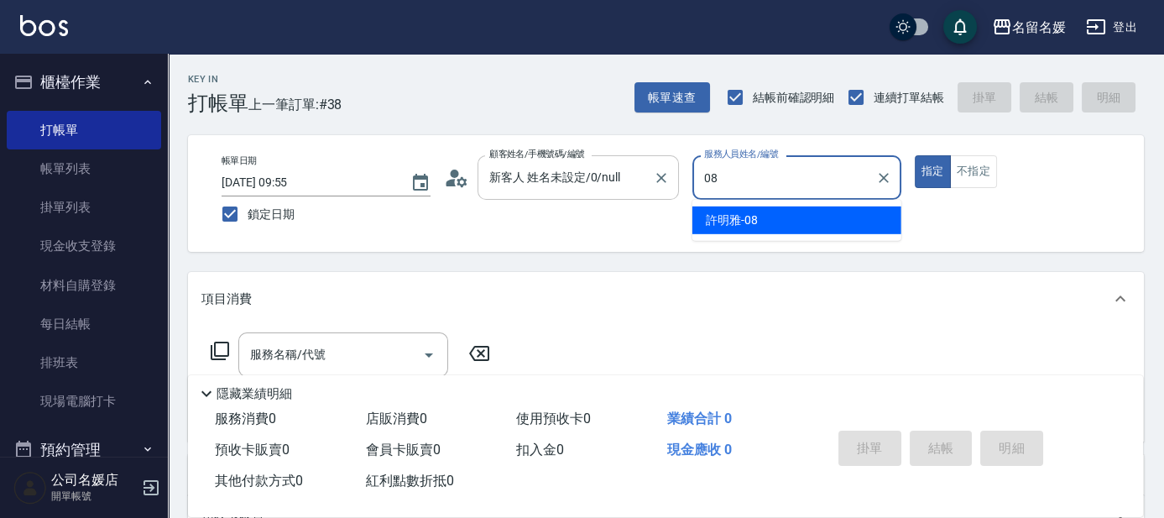
type input "[PERSON_NAME]-08"
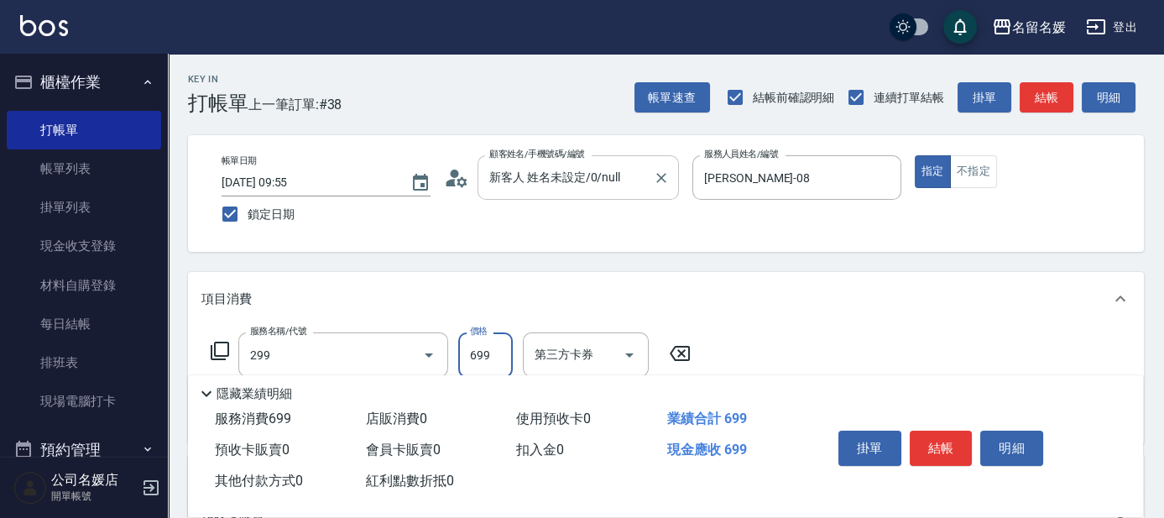
type input "滾珠洗髮699(299)"
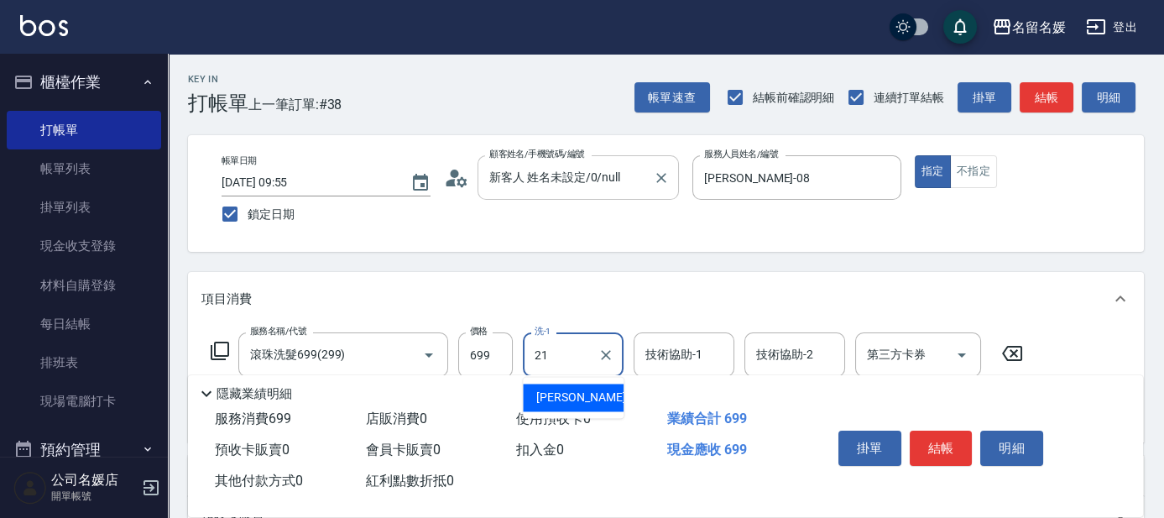
type input "21"
type input "2"
type input "[PERSON_NAME]-21"
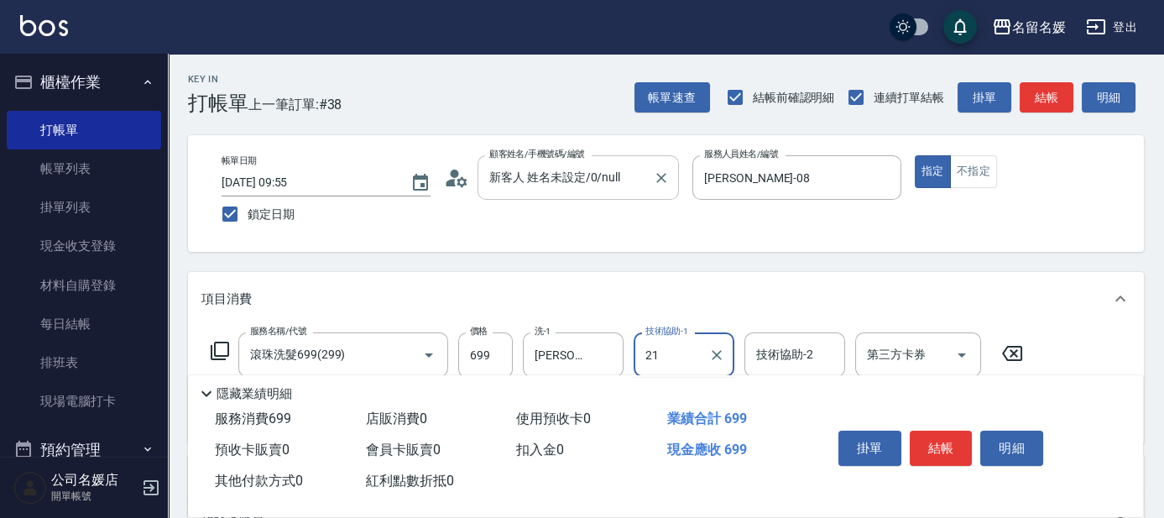
type input "[PERSON_NAME]-21"
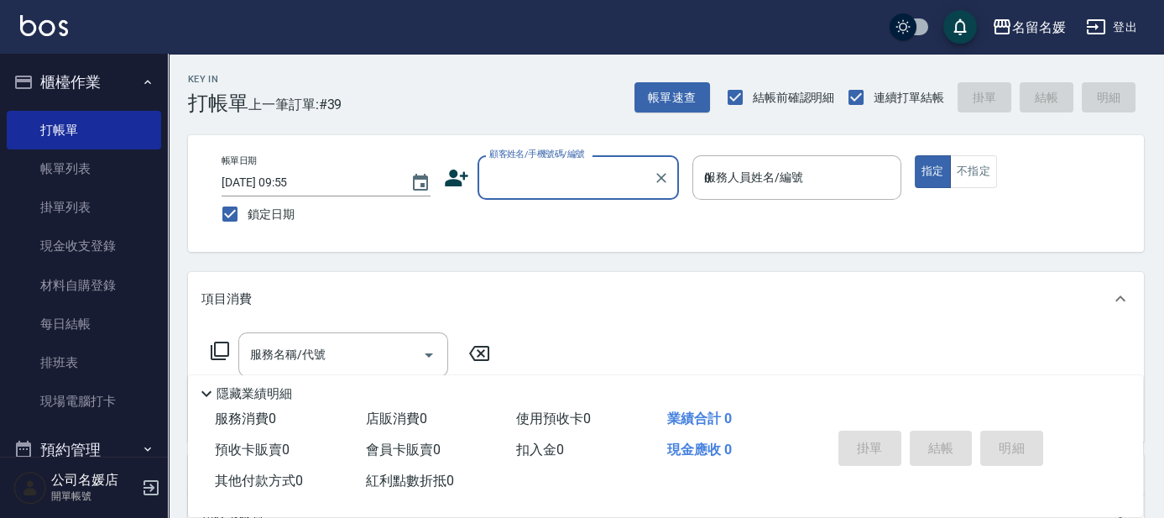
type input "03"
type input "無名字/02/null"
type input "[PERSON_NAME]-03"
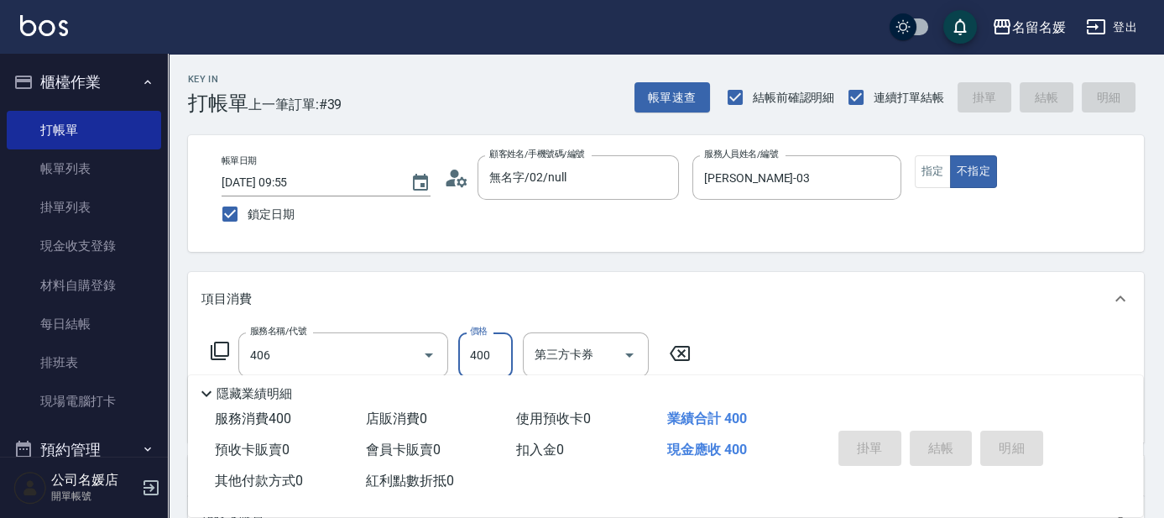
type input "剪髮(400)(406)"
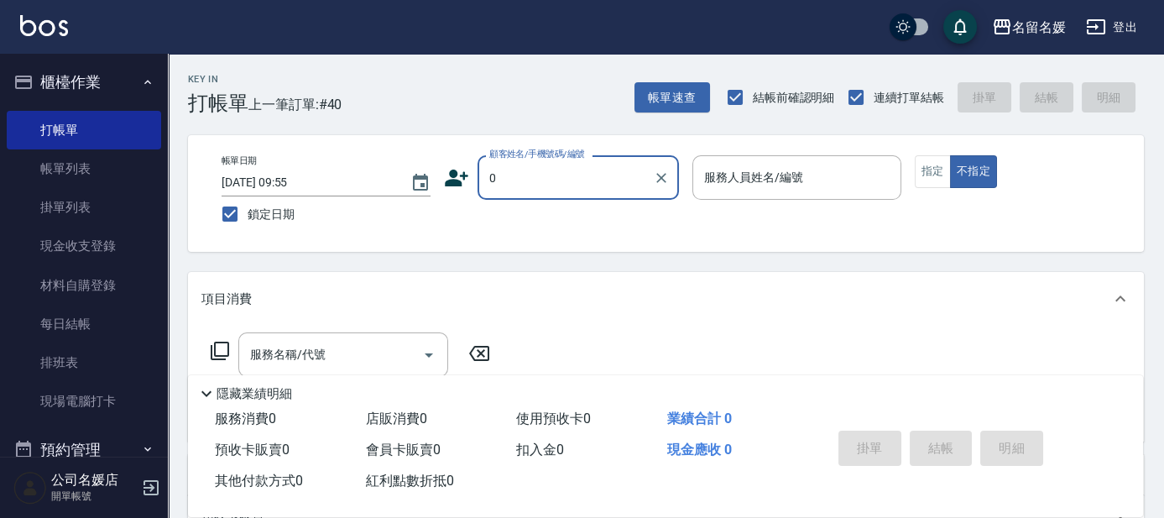
type input "無名字/02/null"
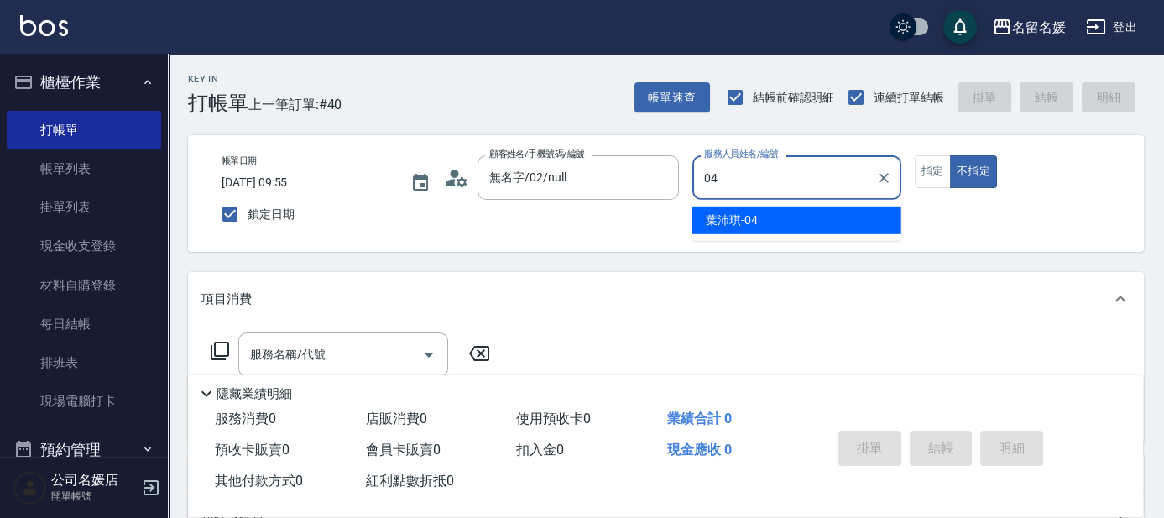
type input "04"
type button "false"
type input "[PERSON_NAME]-04"
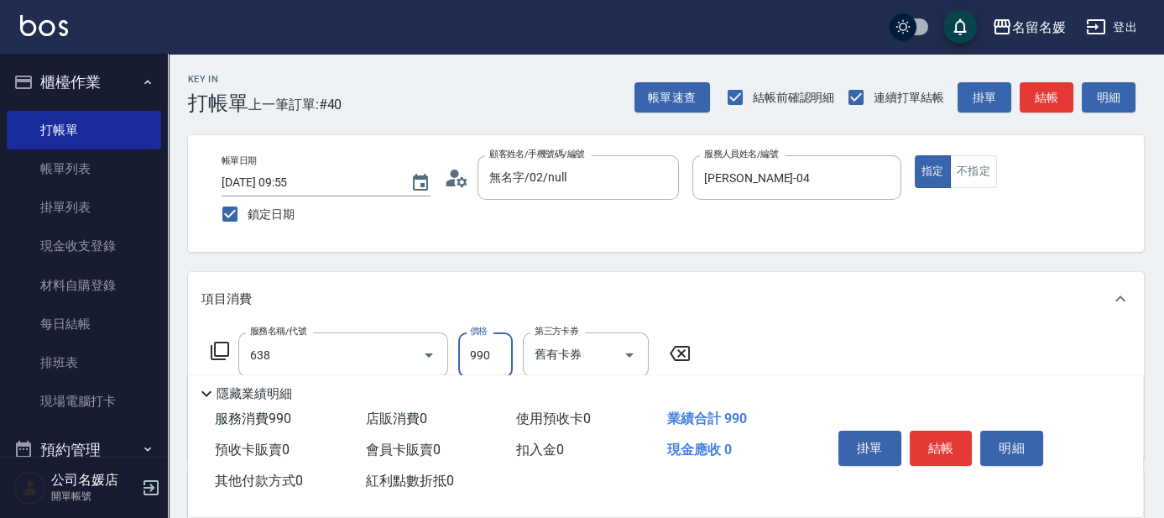
type input "(芙)頭皮養護套卡(638)"
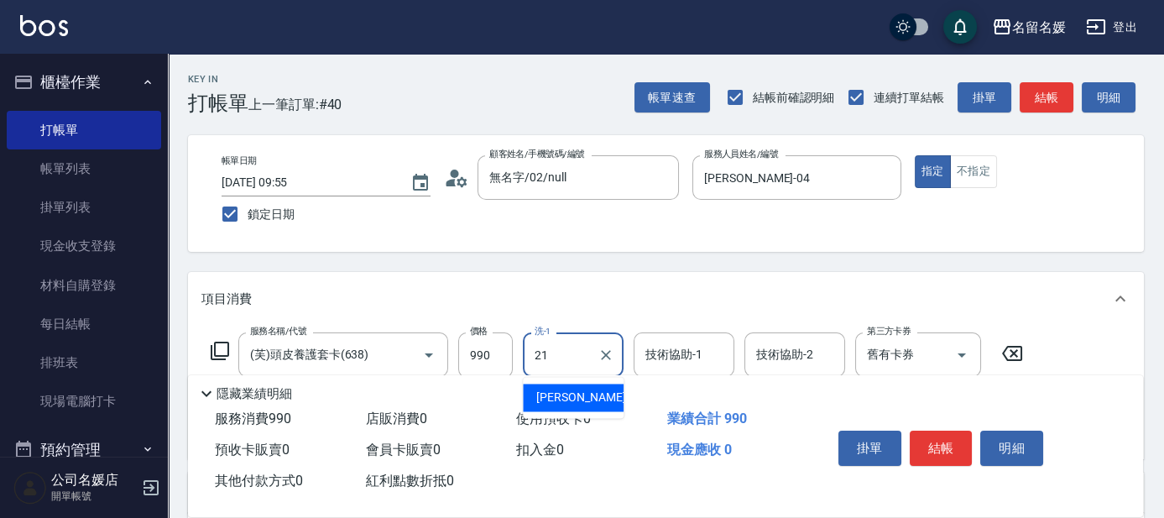
type input "21"
type input "2"
type input "[PERSON_NAME]-21"
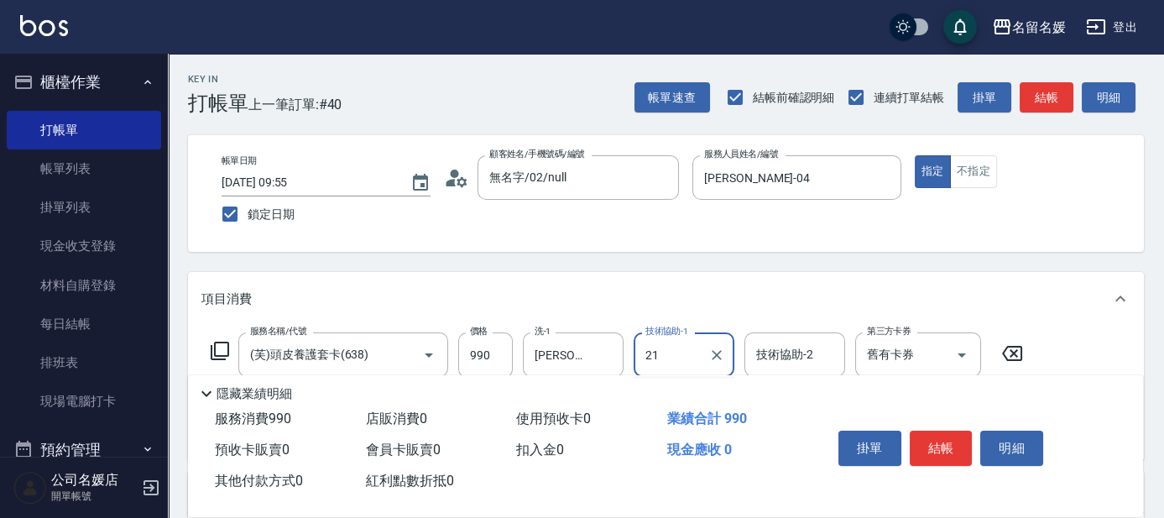
type input "[PERSON_NAME]-21"
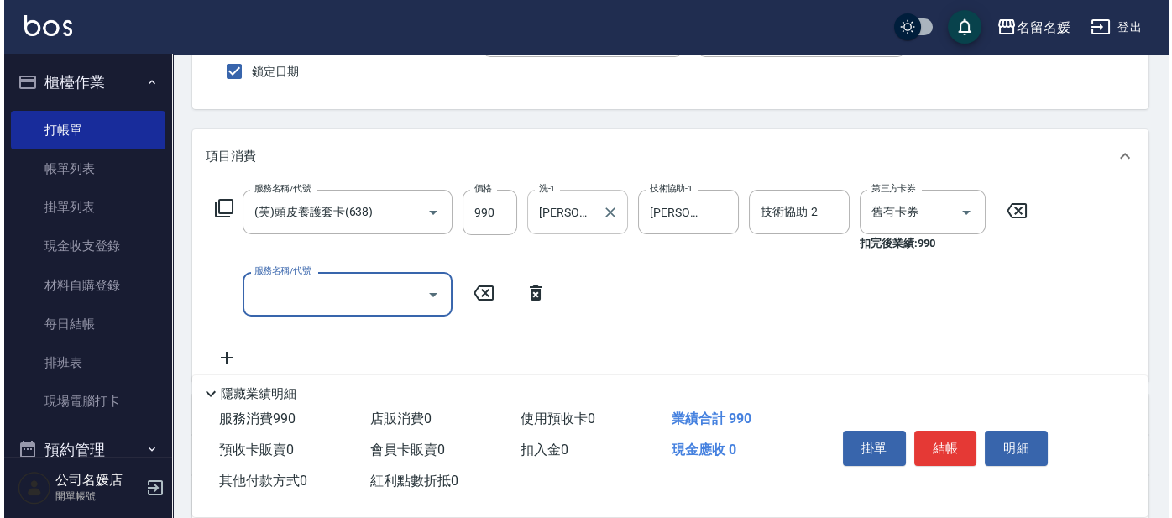
scroll to position [152, 0]
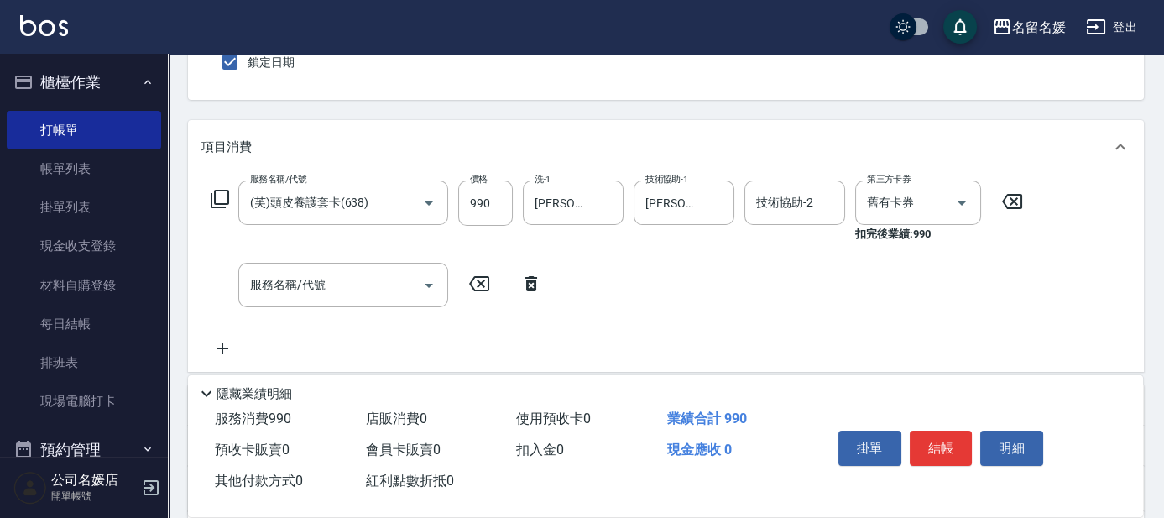
click at [530, 278] on icon at bounding box center [531, 283] width 12 height 15
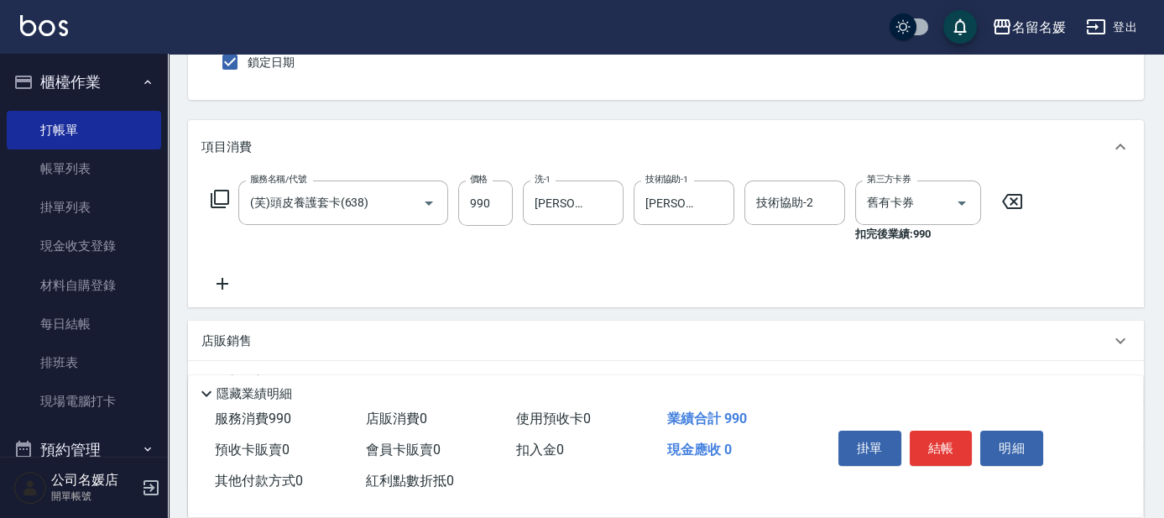
click at [224, 197] on icon at bounding box center [220, 199] width 20 height 20
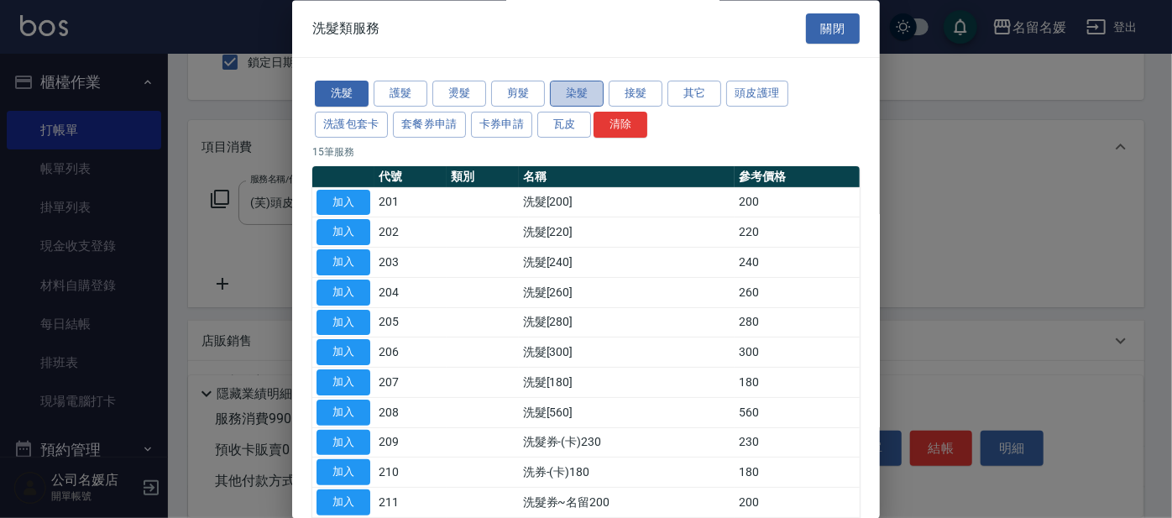
click at [575, 102] on button "染髮" at bounding box center [577, 94] width 54 height 26
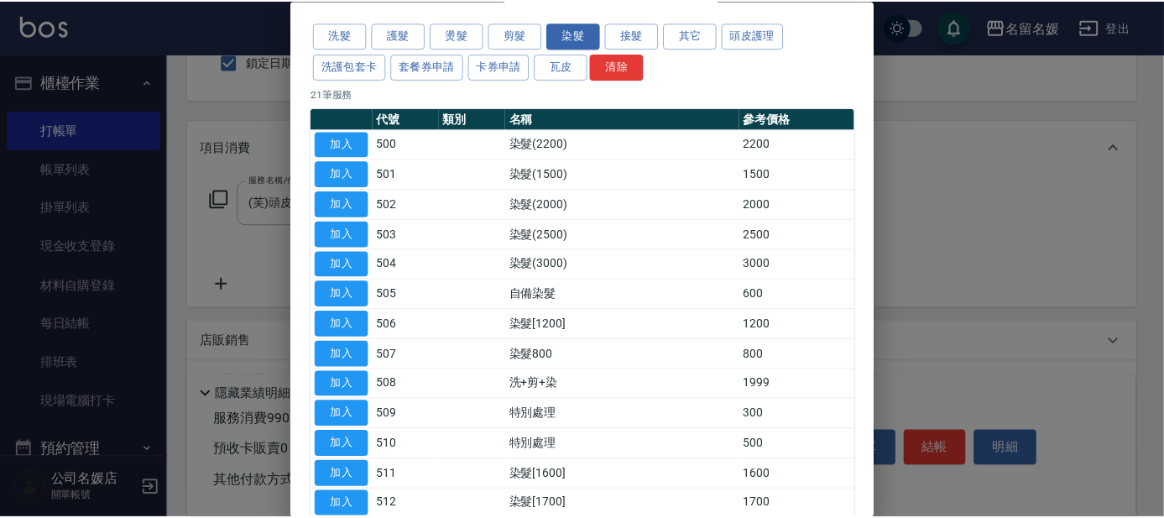
scroll to position [76, 0]
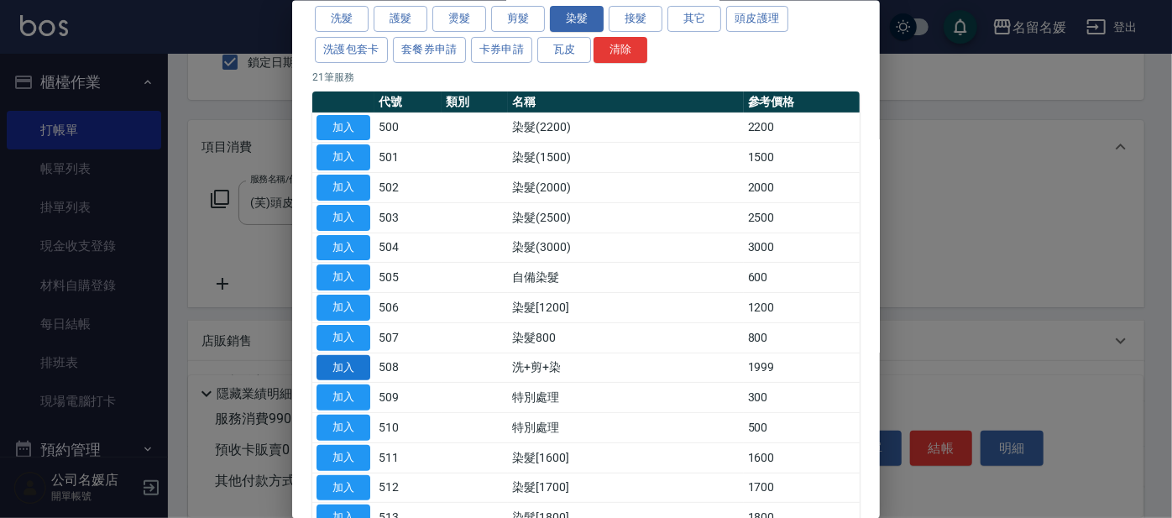
click at [332, 362] on button "加入" at bounding box center [343, 367] width 54 height 26
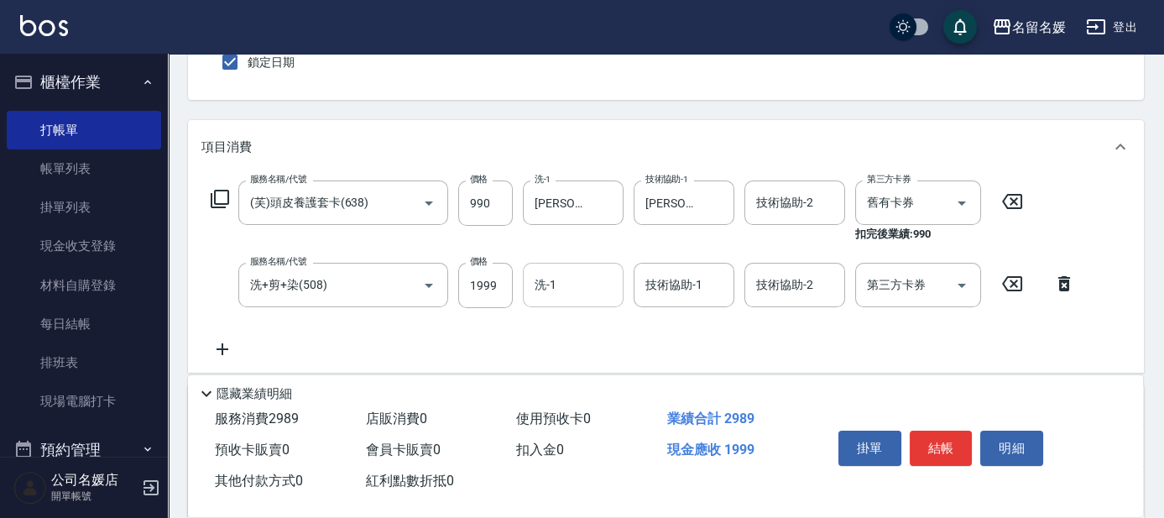
click at [553, 281] on div "洗-1 洗-1" at bounding box center [573, 285] width 101 height 44
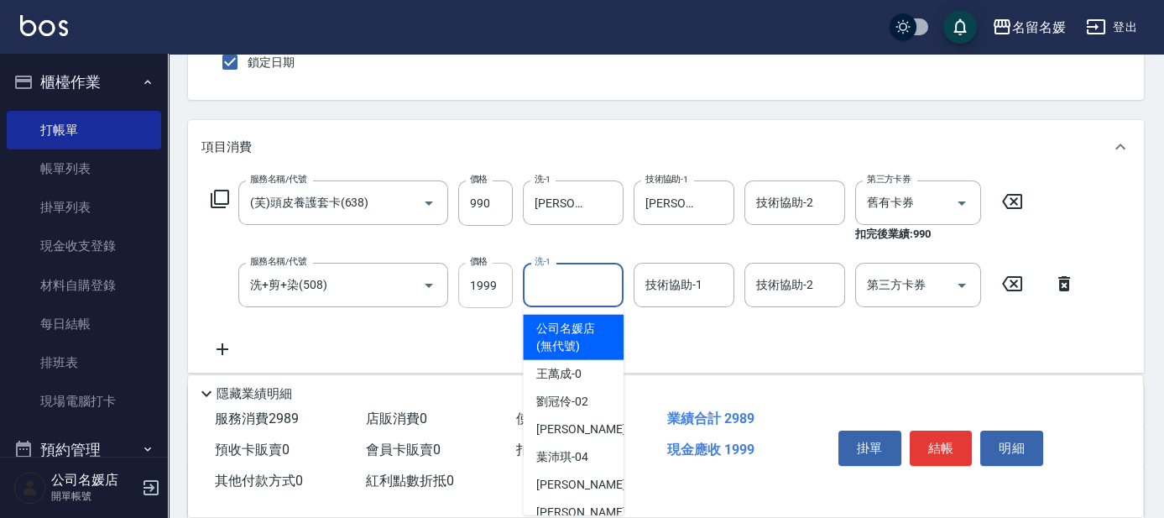
click at [504, 286] on input "1999" at bounding box center [485, 285] width 55 height 45
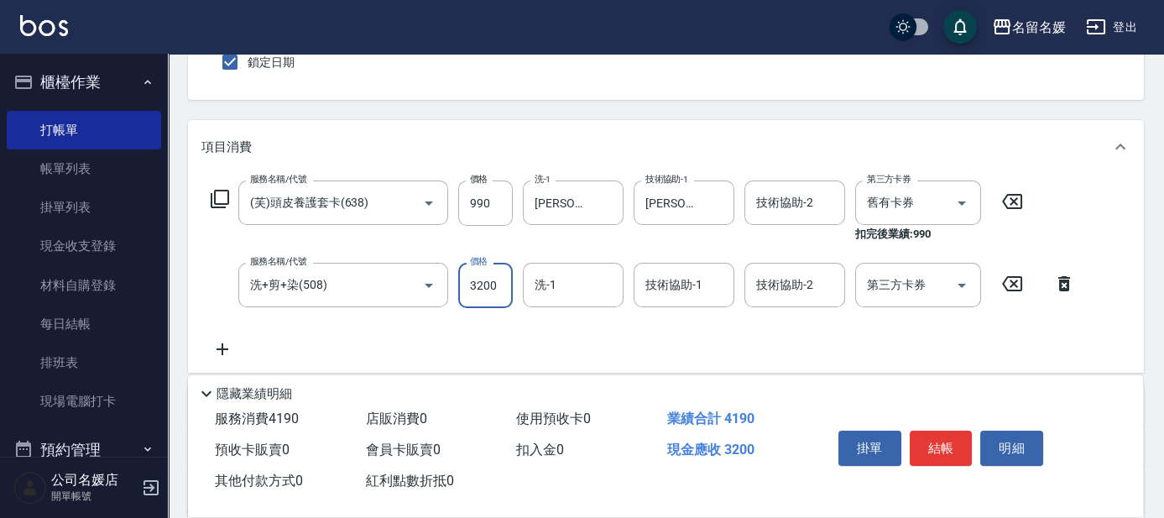
type input "3200"
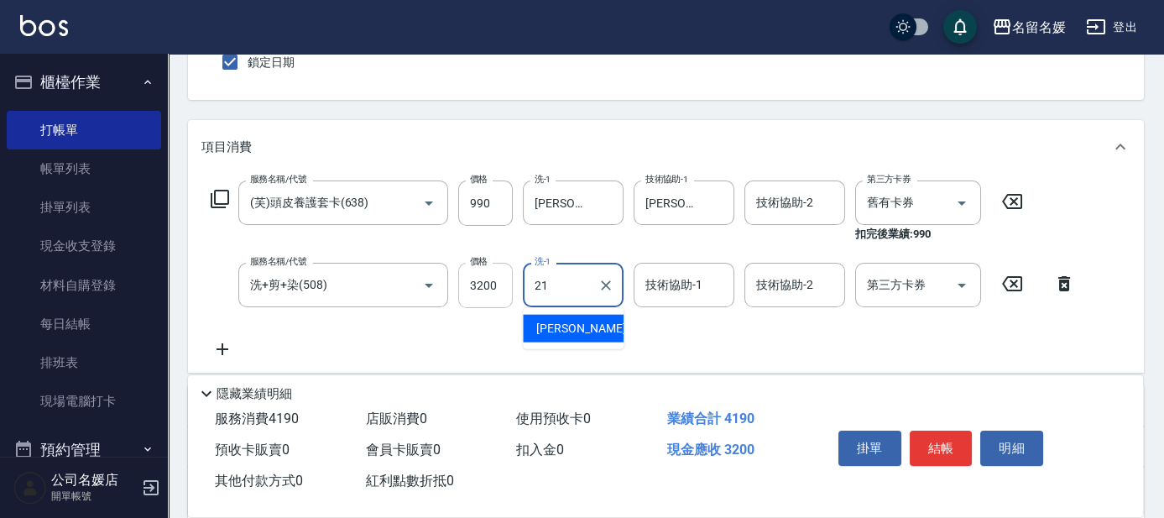
type input "21"
type input "2"
type input "[PERSON_NAME]-21"
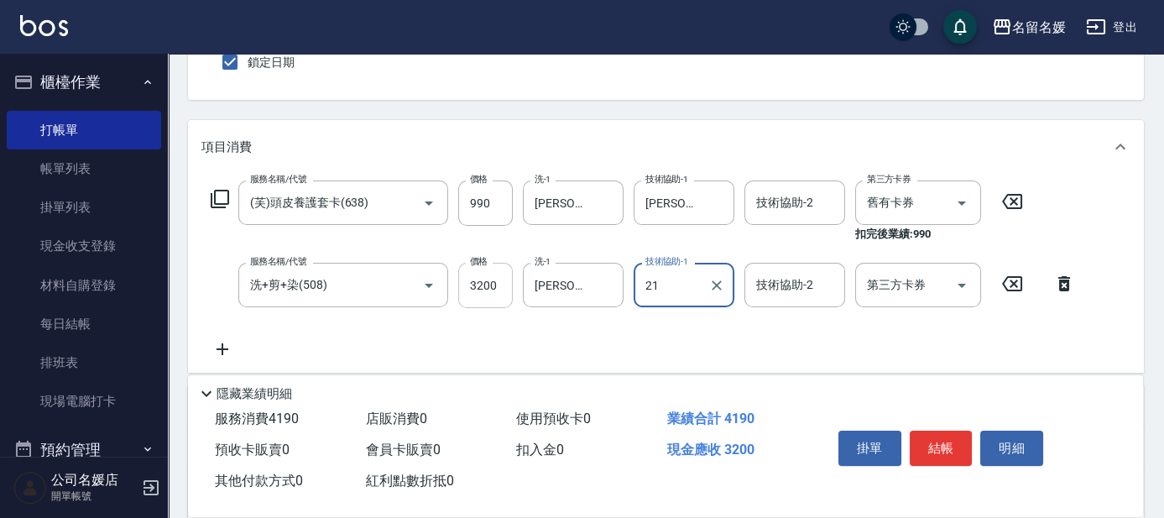
type input "[PERSON_NAME]-21"
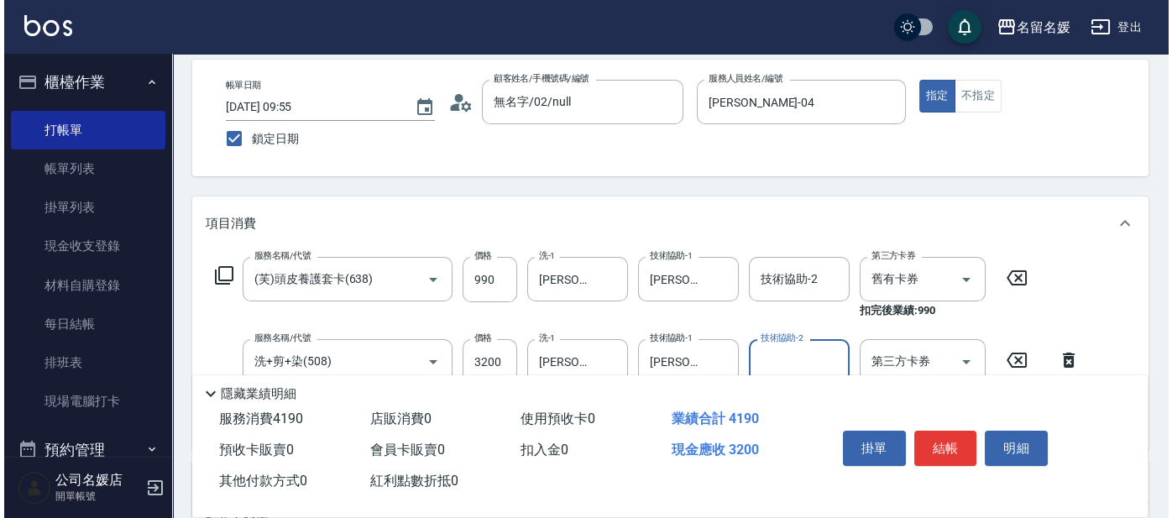
scroll to position [152, 0]
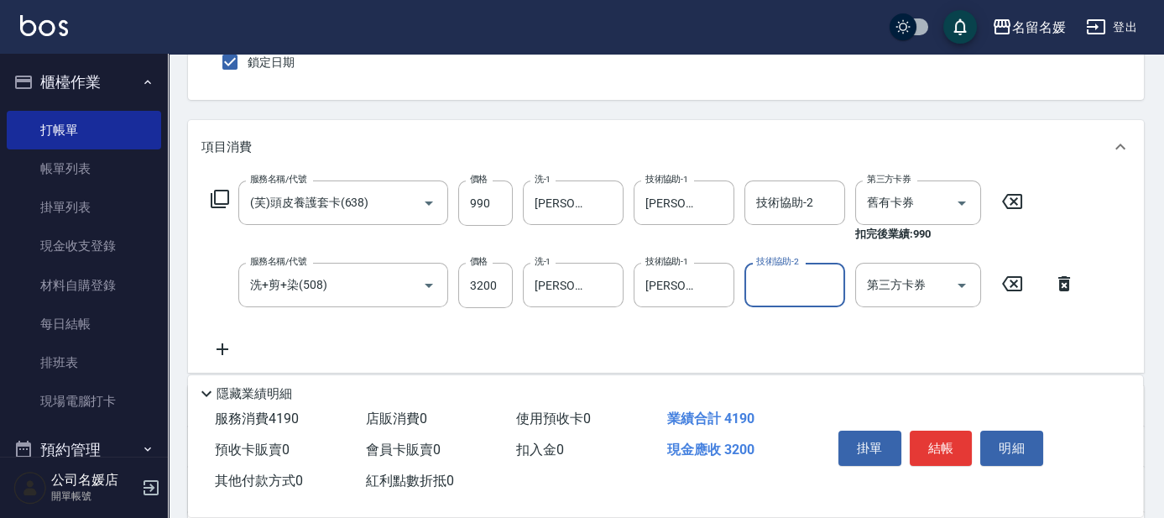
click at [217, 203] on icon at bounding box center [220, 199] width 18 height 18
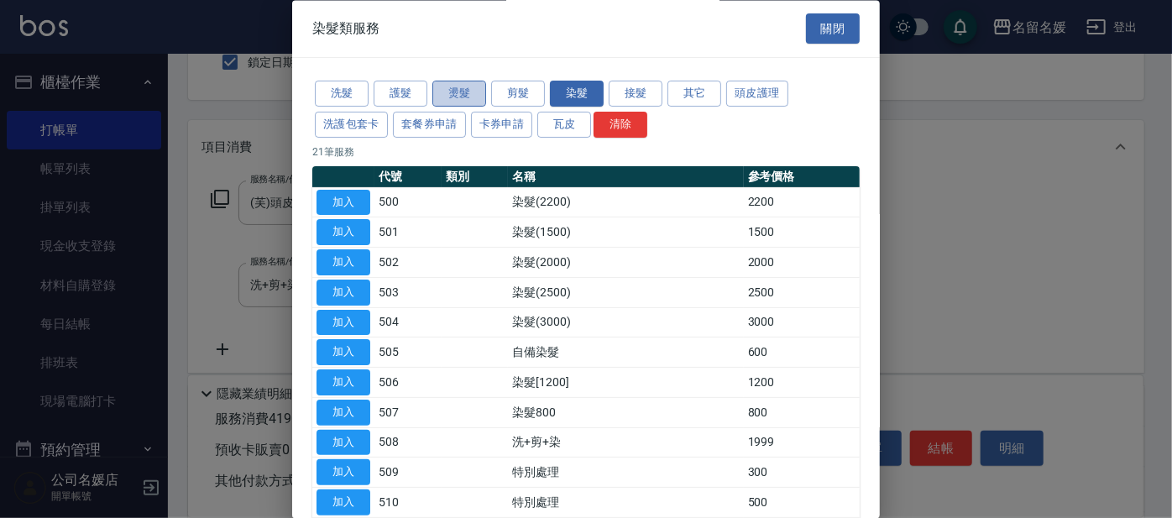
click at [458, 99] on button "燙髮" at bounding box center [459, 94] width 54 height 26
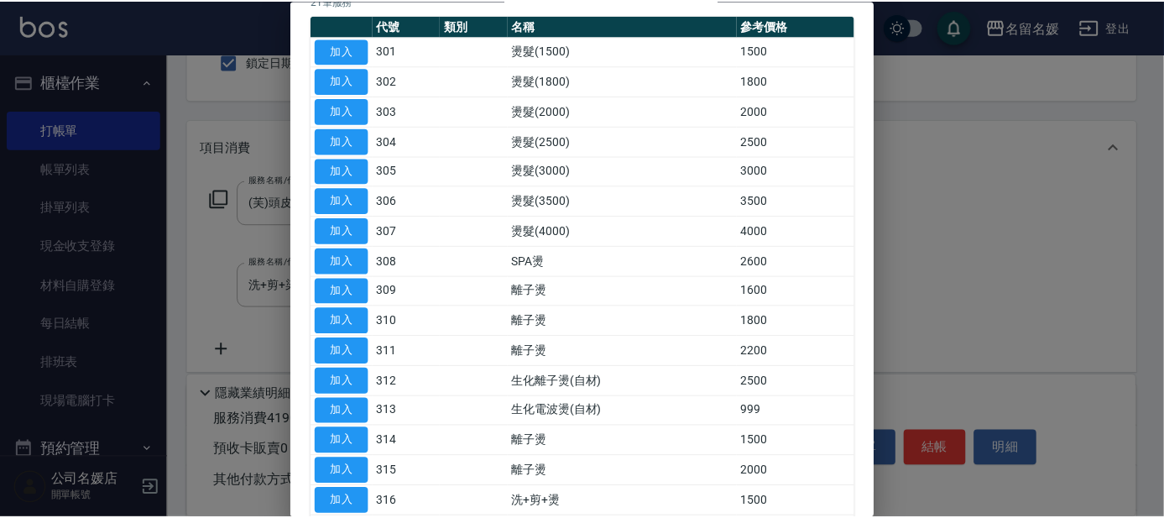
scroll to position [228, 0]
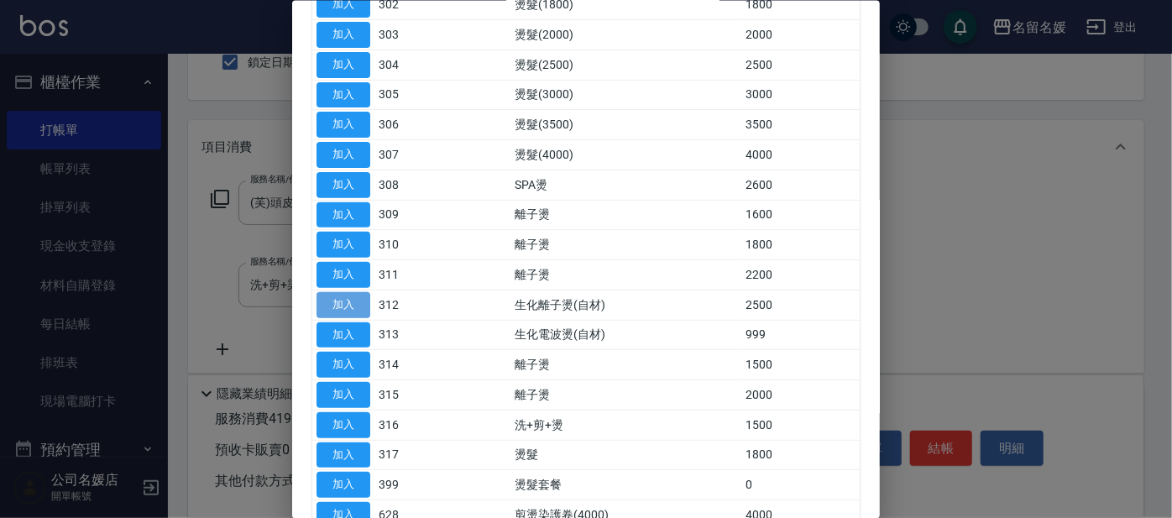
click at [335, 291] on button "加入" at bounding box center [343, 304] width 54 height 26
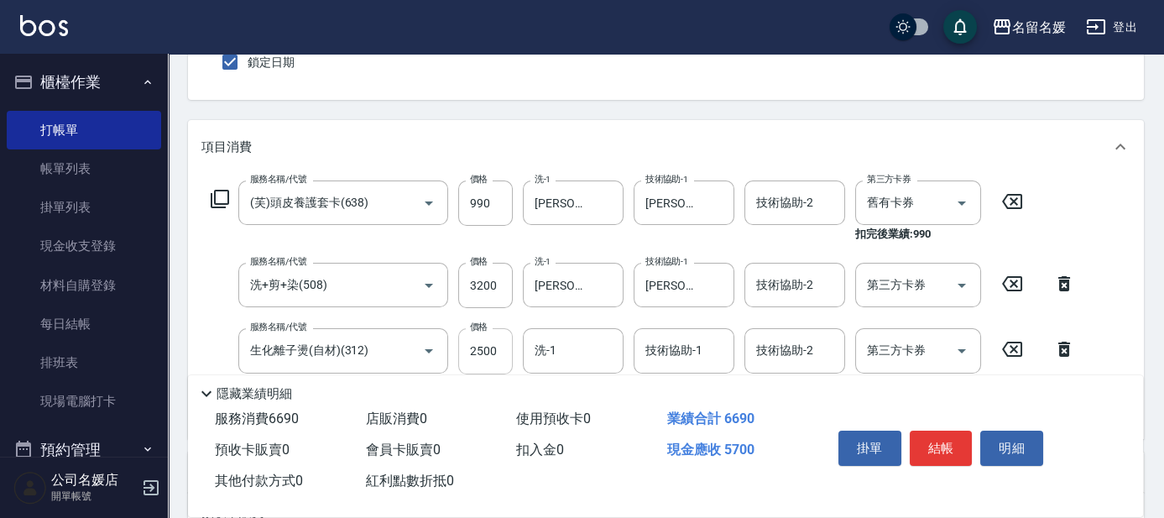
click at [510, 352] on input "2500" at bounding box center [485, 350] width 55 height 45
type input "2200"
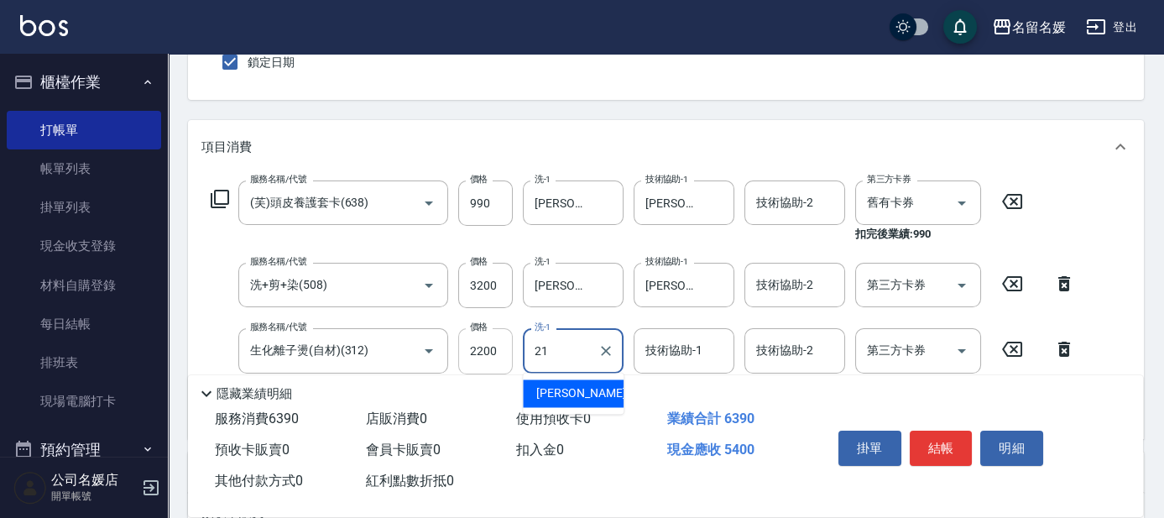
type input "21"
type input "2"
type input "[PERSON_NAME]-21"
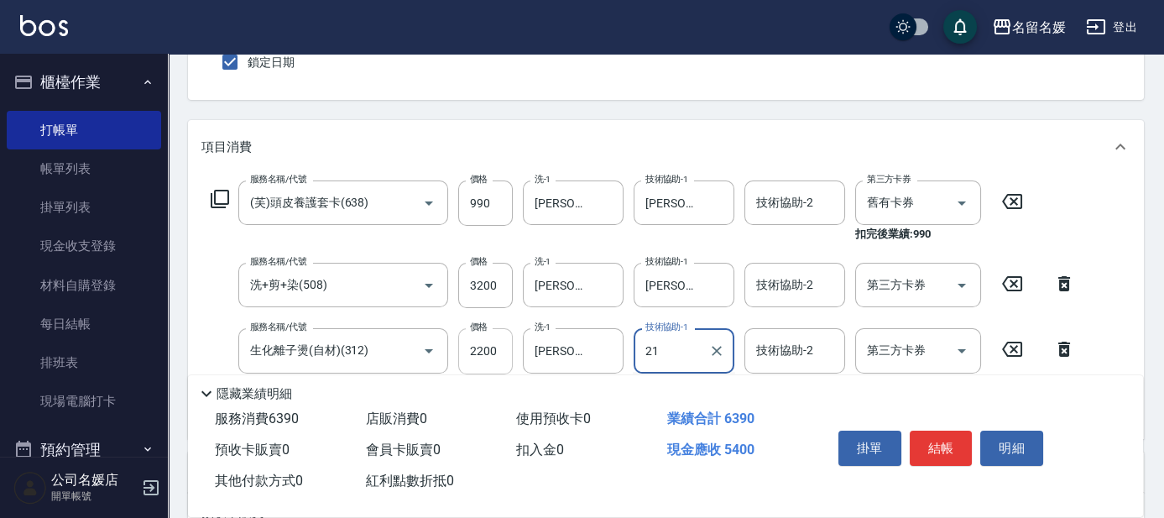
type input "[PERSON_NAME]-21"
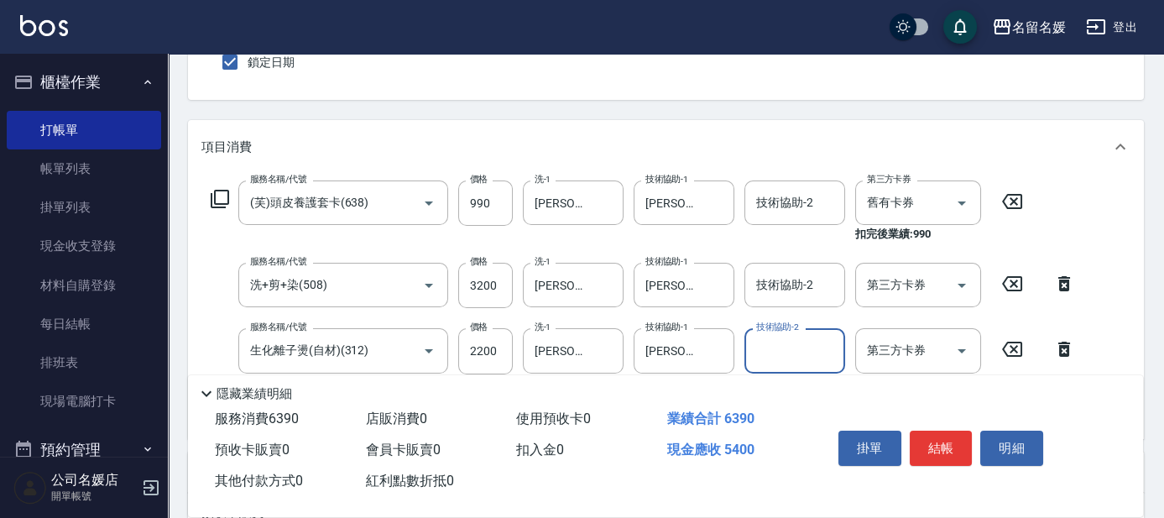
click at [823, 120] on div "項目消費" at bounding box center [666, 147] width 956 height 54
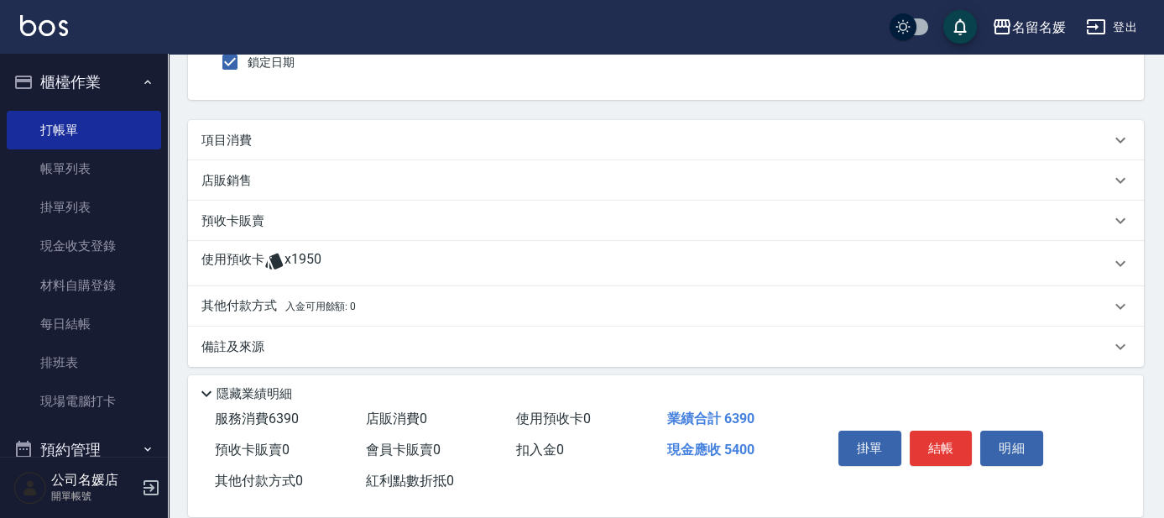
click at [823, 120] on div "項目消費" at bounding box center [666, 140] width 956 height 40
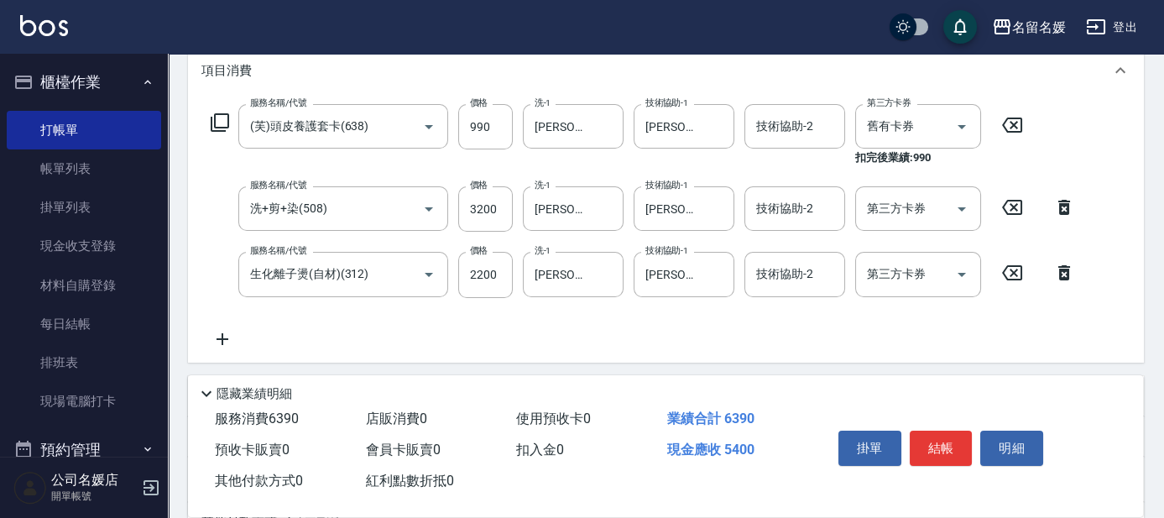
scroll to position [0, 0]
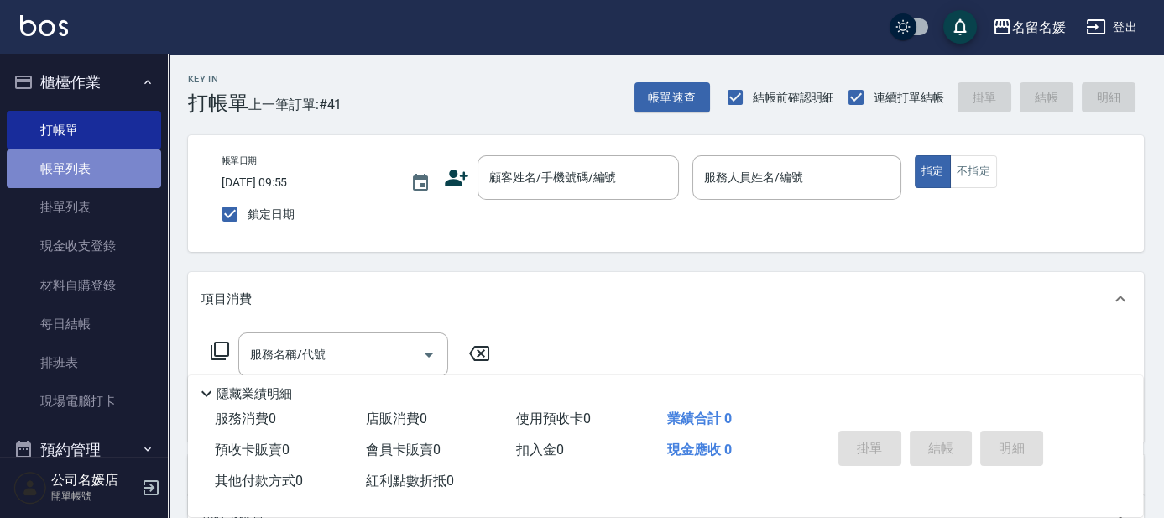
click at [123, 180] on link "帳單列表" at bounding box center [84, 168] width 154 height 39
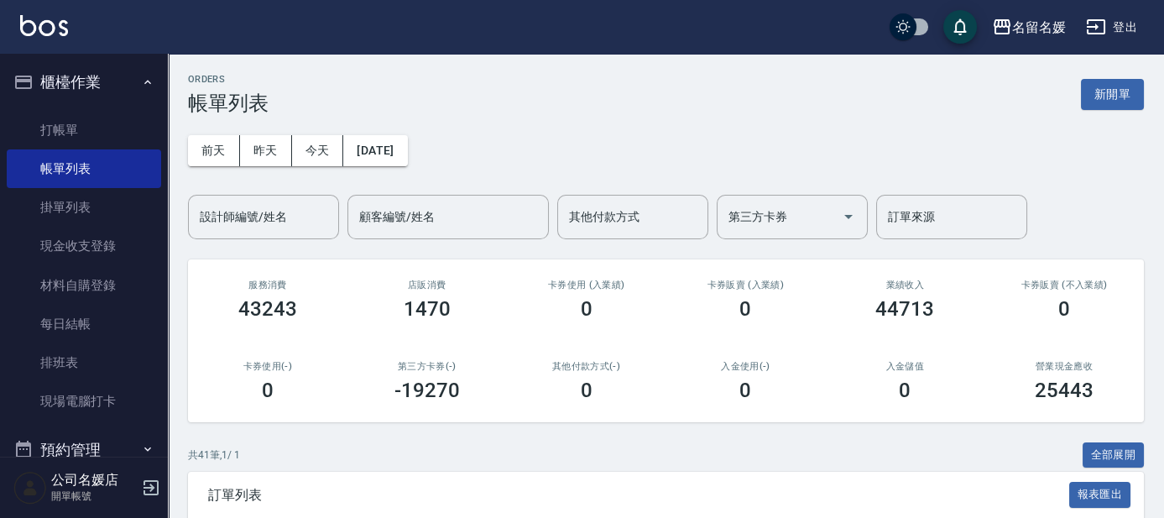
scroll to position [228, 0]
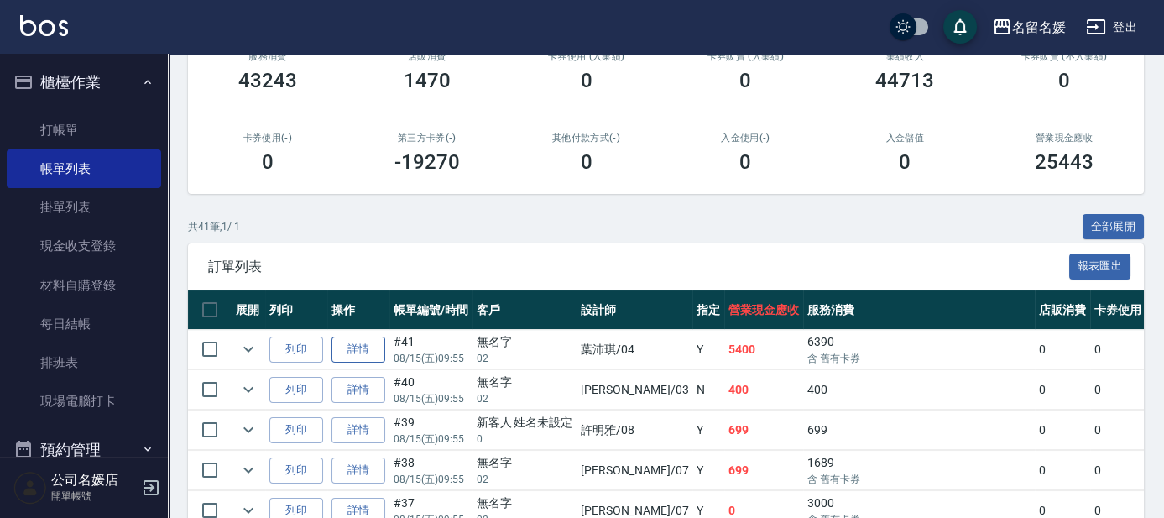
click at [355, 341] on link "詳情" at bounding box center [358, 350] width 54 height 26
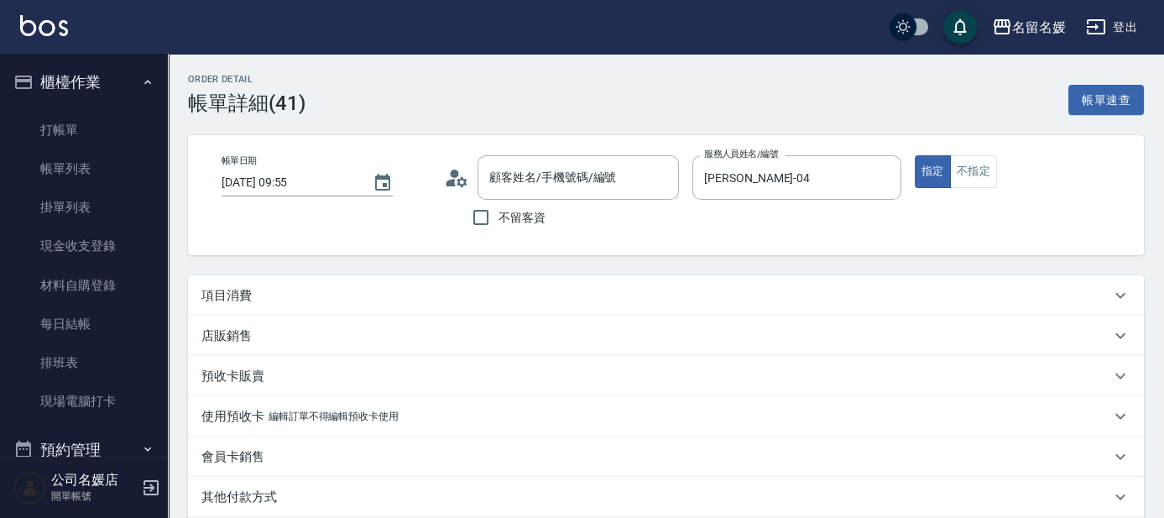
type input "[DATE] 09:55"
type input "[PERSON_NAME]-04"
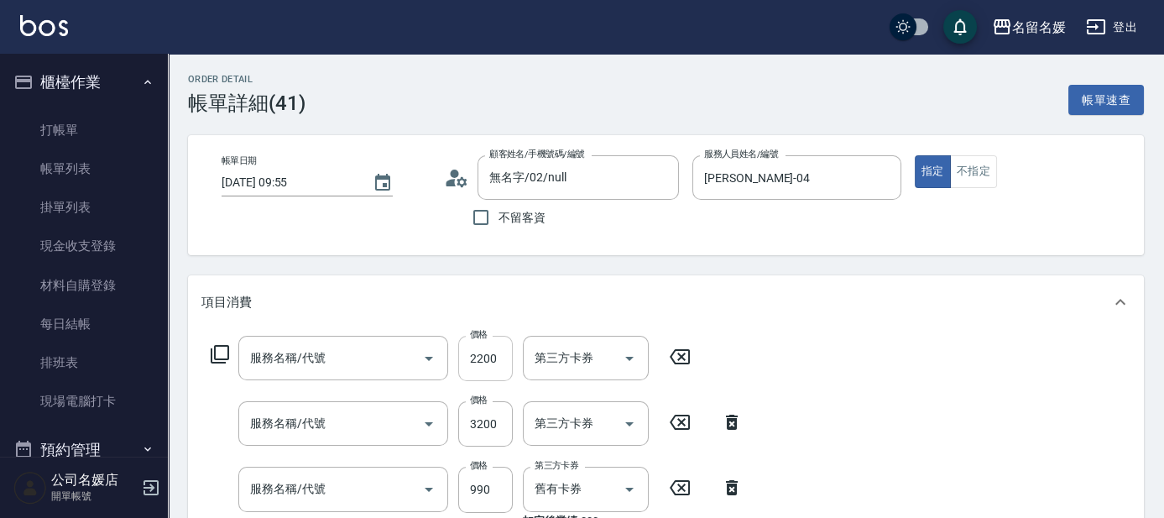
type input "無名字/02/null"
type input "生化離子燙(自材)(312)"
type input "洗+剪+染(508)"
type input "(芙)頭皮養護套卡(638)"
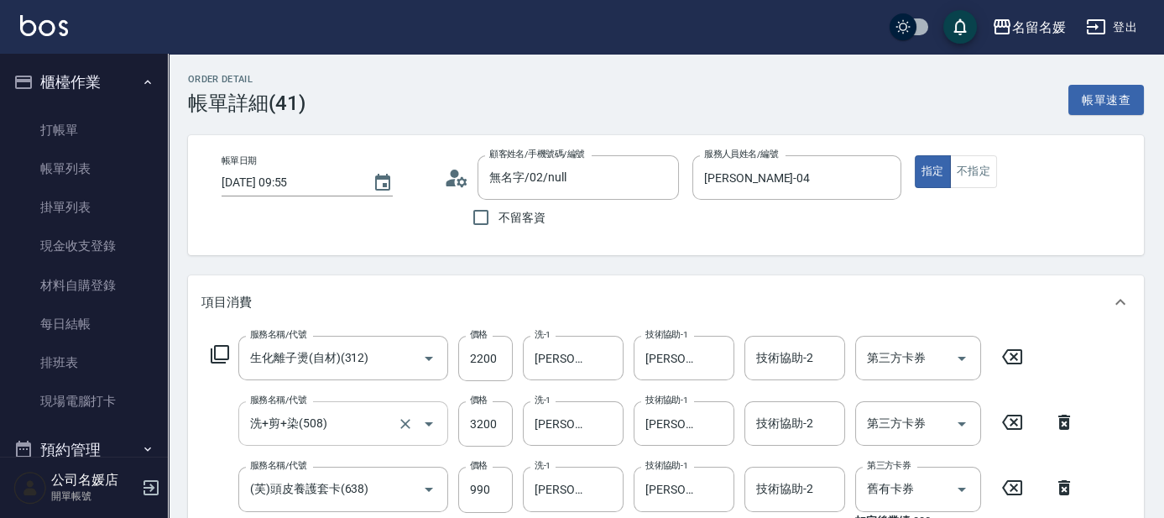
scroll to position [76, 0]
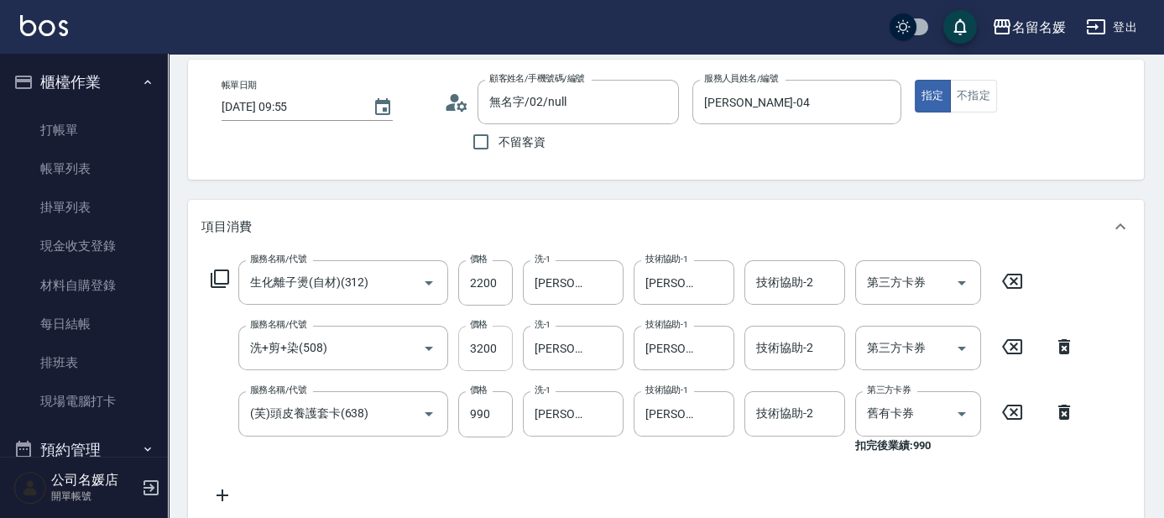
click at [497, 345] on input "3200" at bounding box center [485, 348] width 55 height 45
type input "2200"
click at [597, 184] on div "Order detail 帳單詳細 (41) 帳單速查 帳單日期 [DATE] 09:55 顧客姓名/手機號碼/編號 無名字/02/null 顧客姓名/手機號…" at bounding box center [666, 462] width 996 height 969
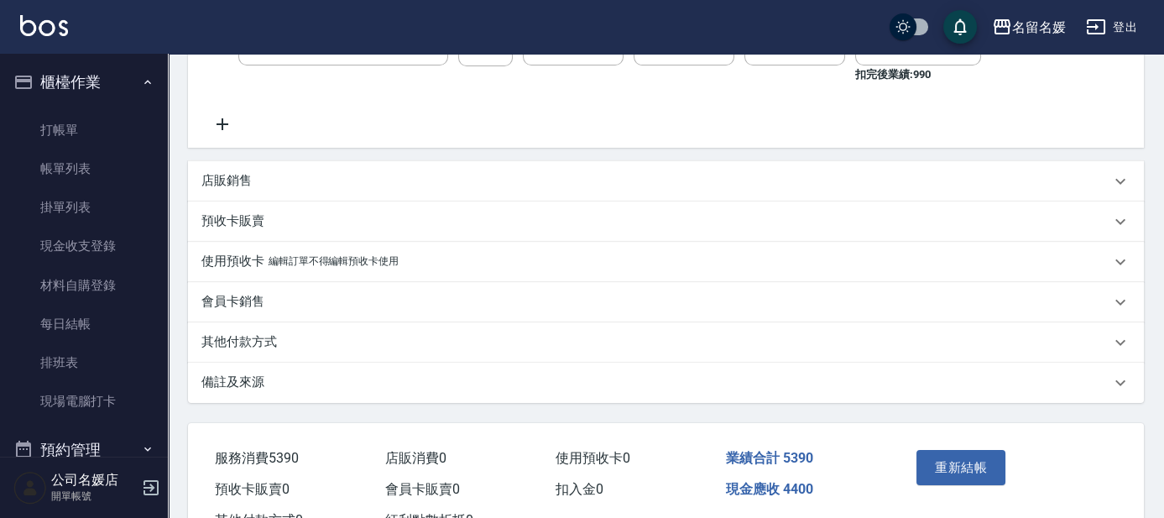
scroll to position [457, 0]
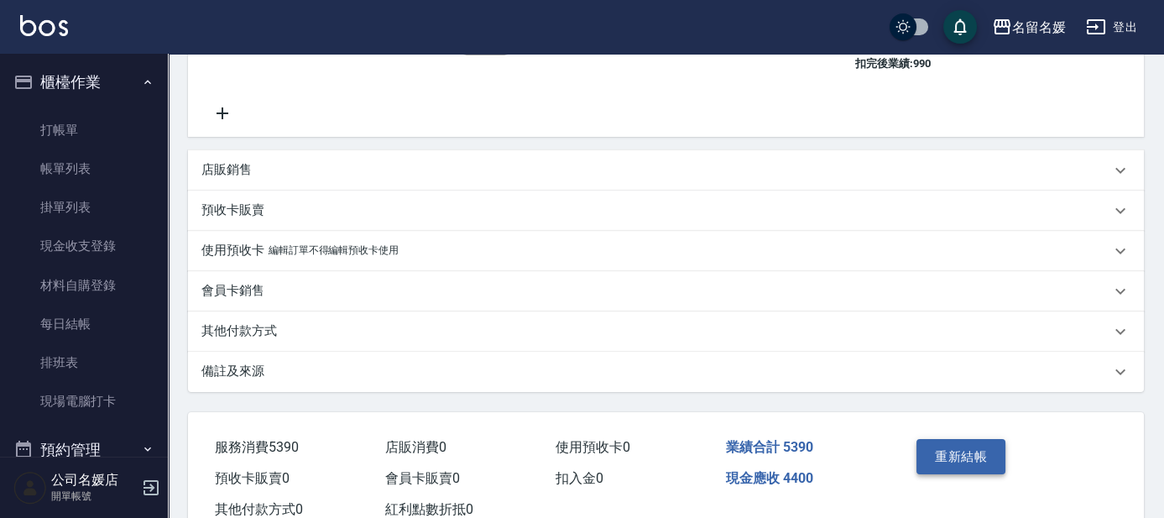
click at [943, 458] on button "重新結帳" at bounding box center [960, 456] width 89 height 35
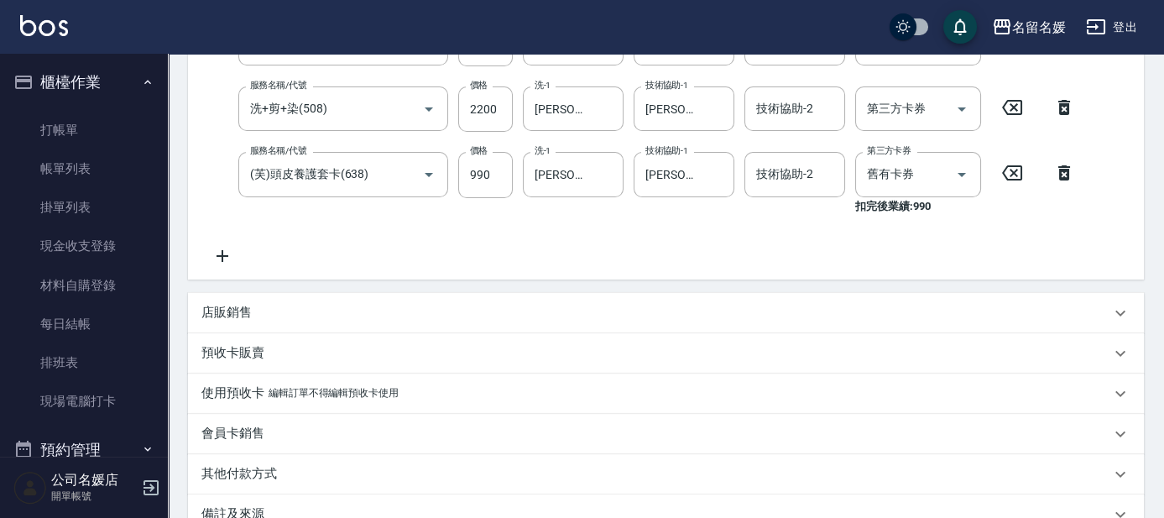
scroll to position [305, 0]
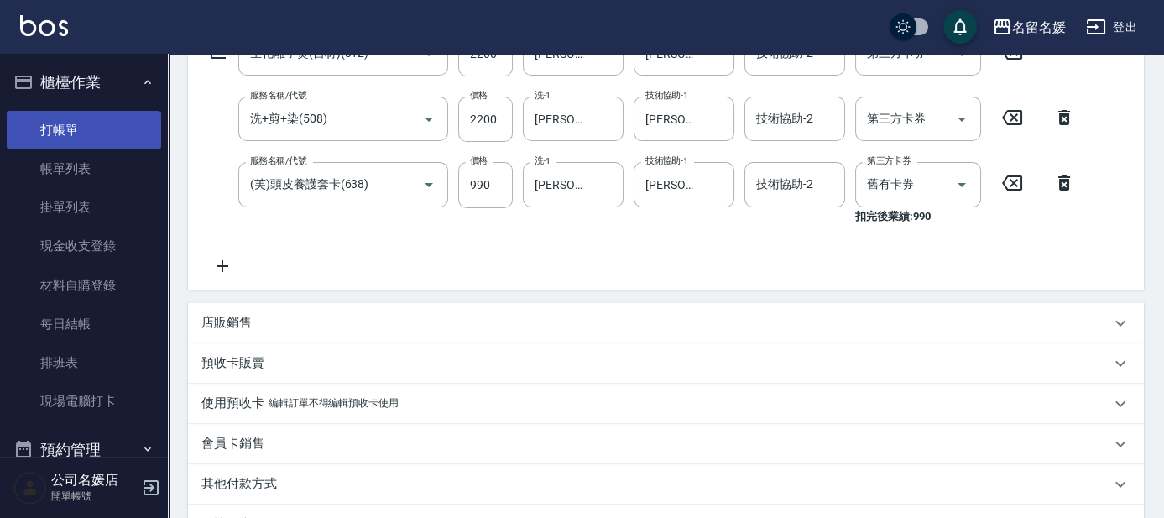
drag, startPoint x: 55, startPoint y: 139, endPoint x: 32, endPoint y: 119, distance: 30.9
click at [55, 139] on link "打帳單" at bounding box center [84, 130] width 154 height 39
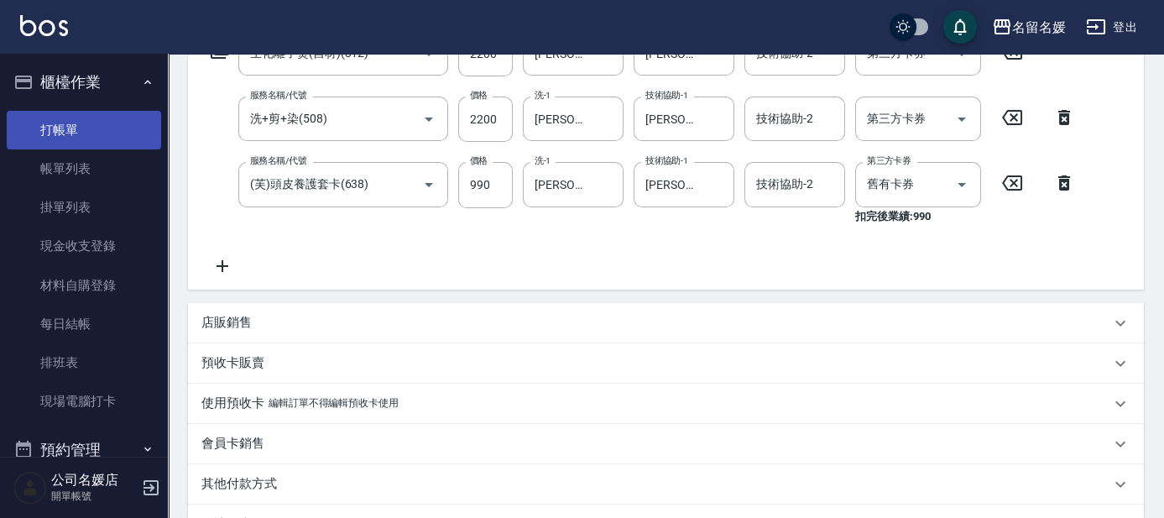
click at [55, 139] on link "打帳單" at bounding box center [84, 130] width 154 height 39
click at [57, 138] on link "打帳單" at bounding box center [84, 130] width 154 height 39
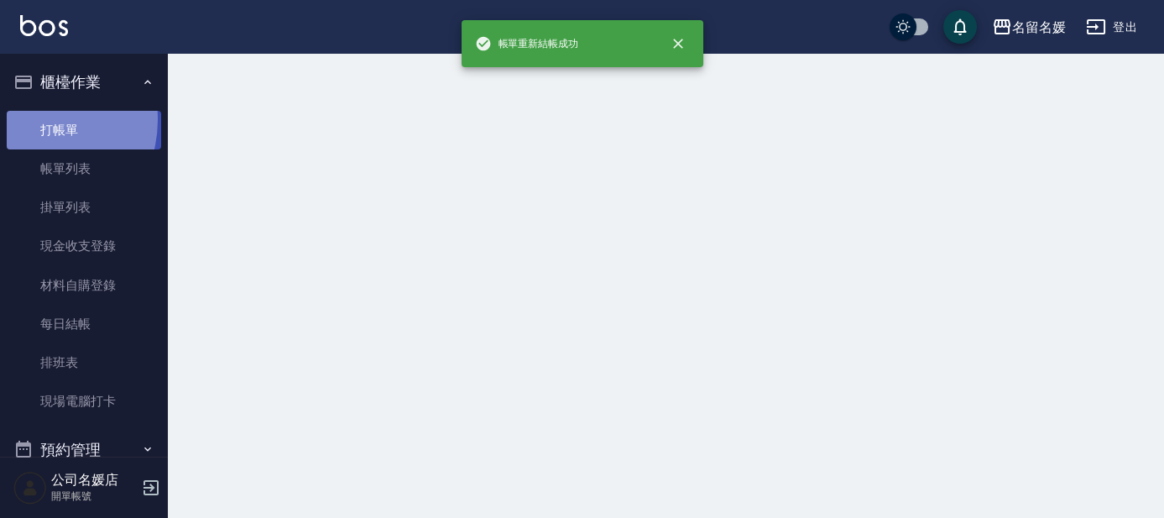
click at [32, 119] on link "打帳單" at bounding box center [84, 130] width 154 height 39
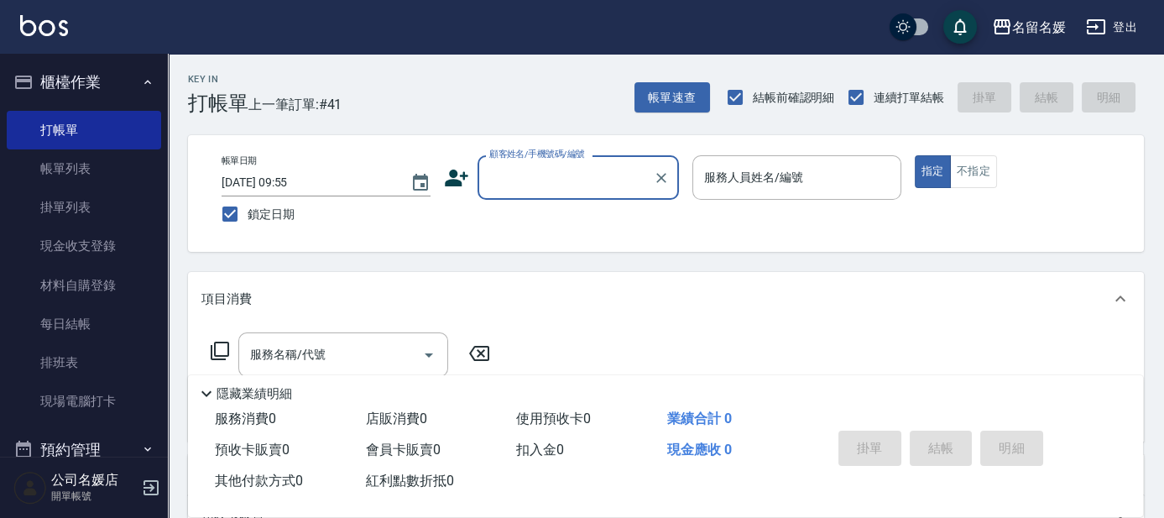
click at [579, 178] on input "顧客姓名/手機號碼/編號" at bounding box center [565, 177] width 161 height 29
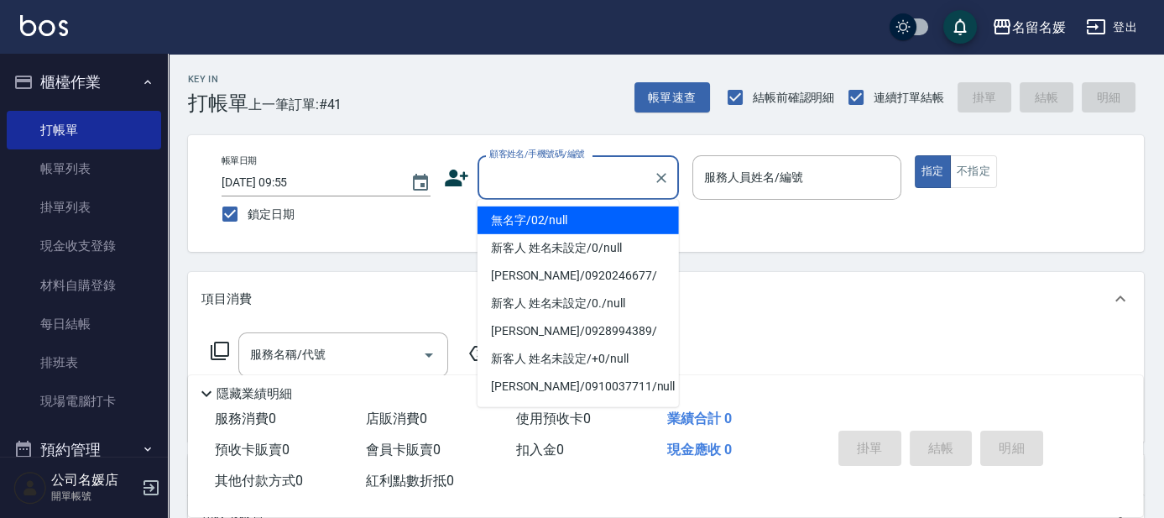
click at [576, 219] on li "無名字/02/null" at bounding box center [578, 220] width 201 height 28
type input "無名字/02/null"
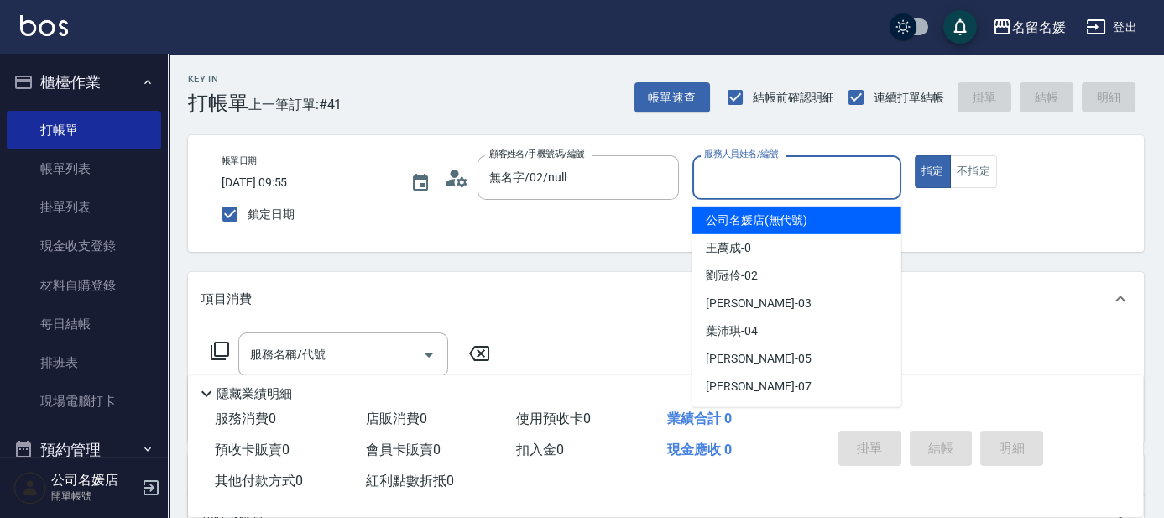
click at [739, 177] on input "服務人員姓名/編號" at bounding box center [797, 177] width 194 height 29
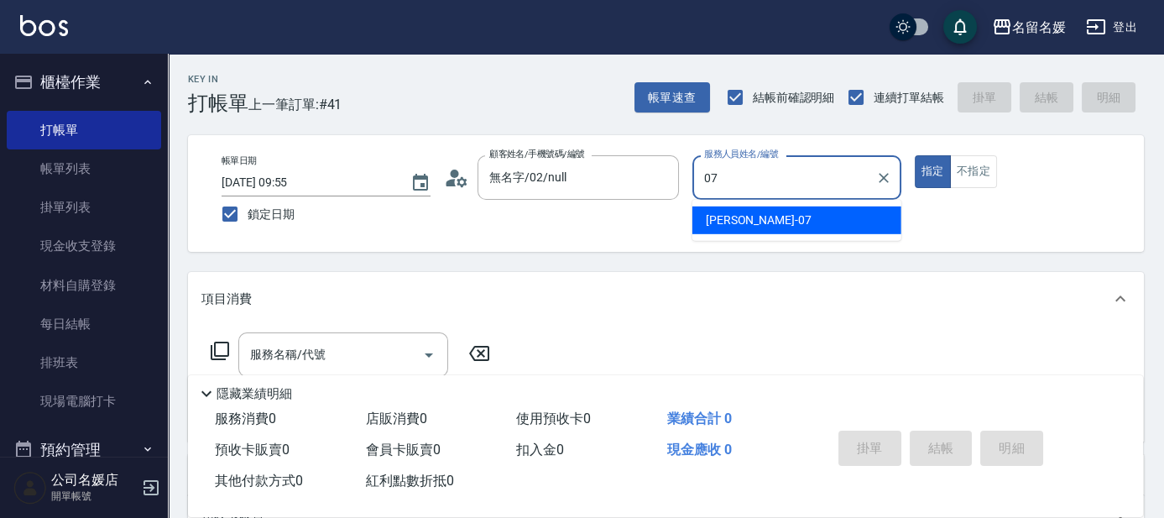
type input "07"
type button "true"
type input "[PERSON_NAME]-07"
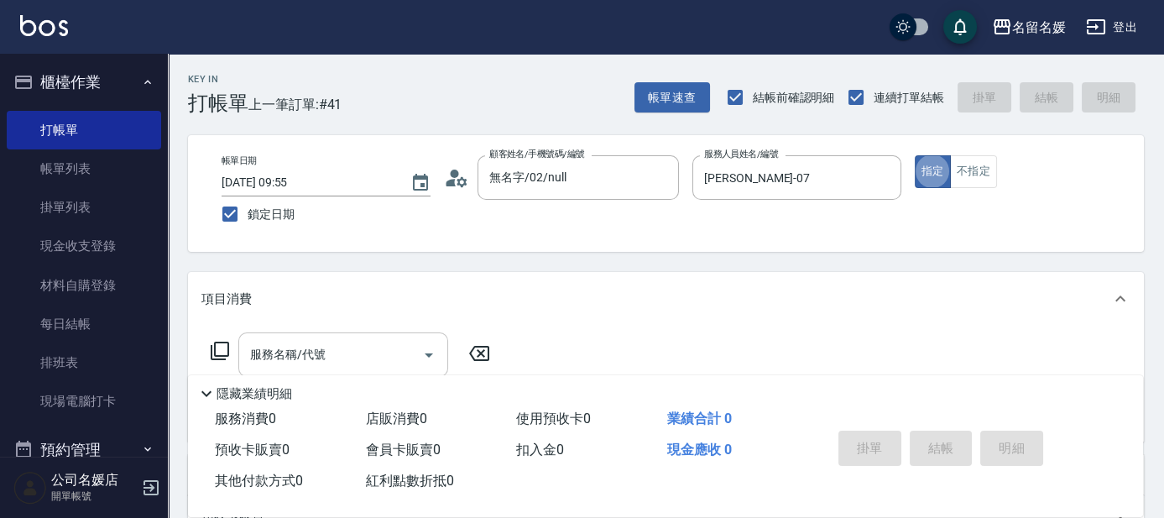
click at [391, 355] on input "服務名稱/代號" at bounding box center [331, 354] width 170 height 29
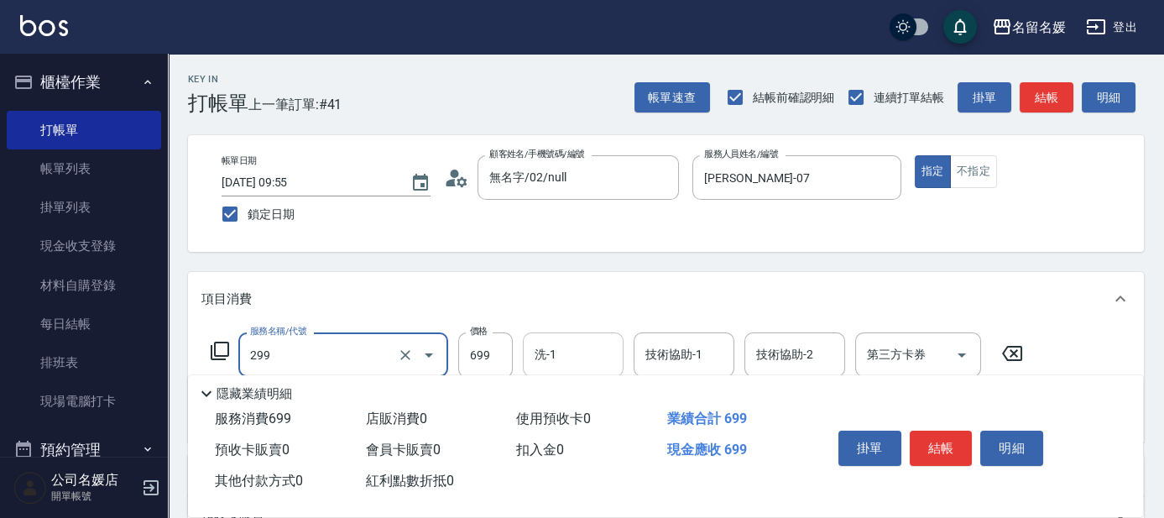
click at [588, 362] on input "洗-1" at bounding box center [573, 354] width 86 height 29
type input "滾珠洗髮699(299)"
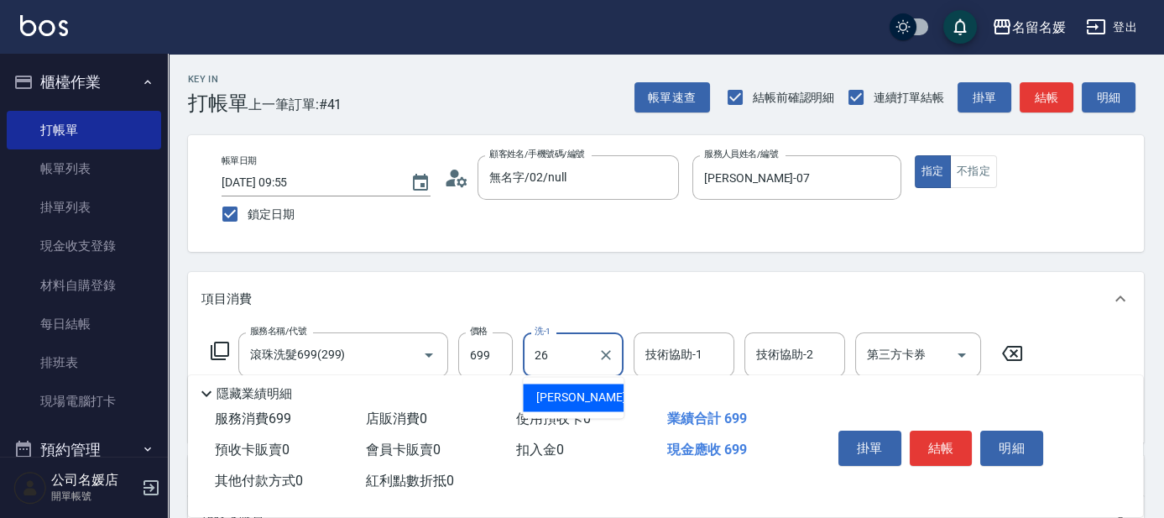
type input "[PERSON_NAME]-26"
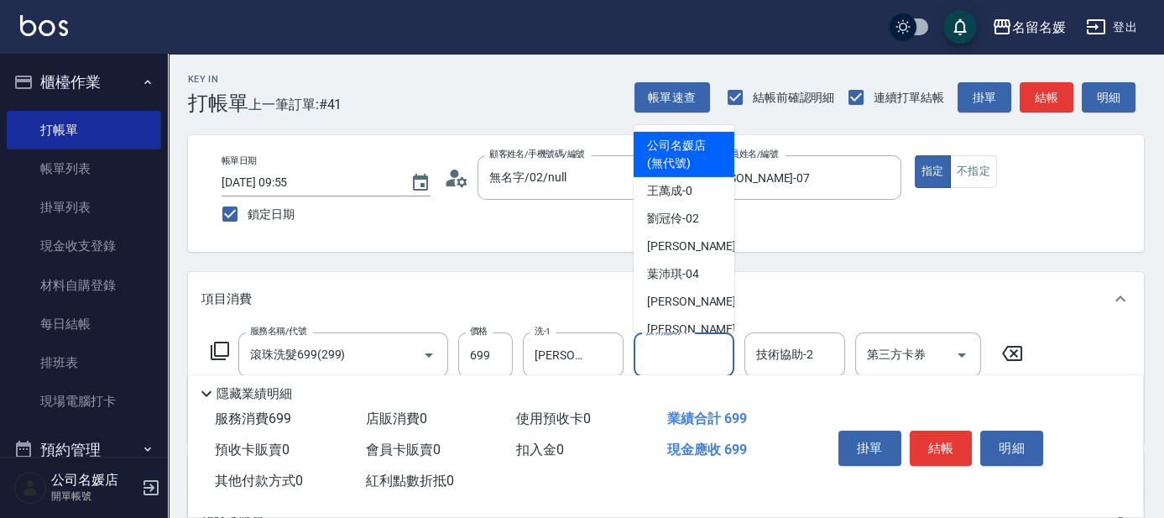
click at [704, 356] on input "技術協助-1" at bounding box center [684, 354] width 86 height 29
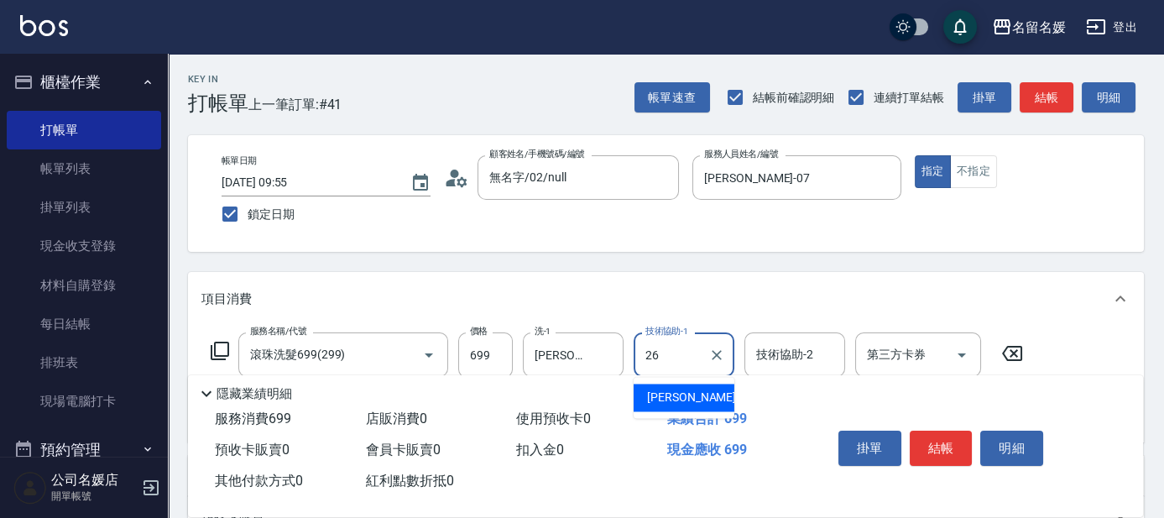
type input "[PERSON_NAME]-26"
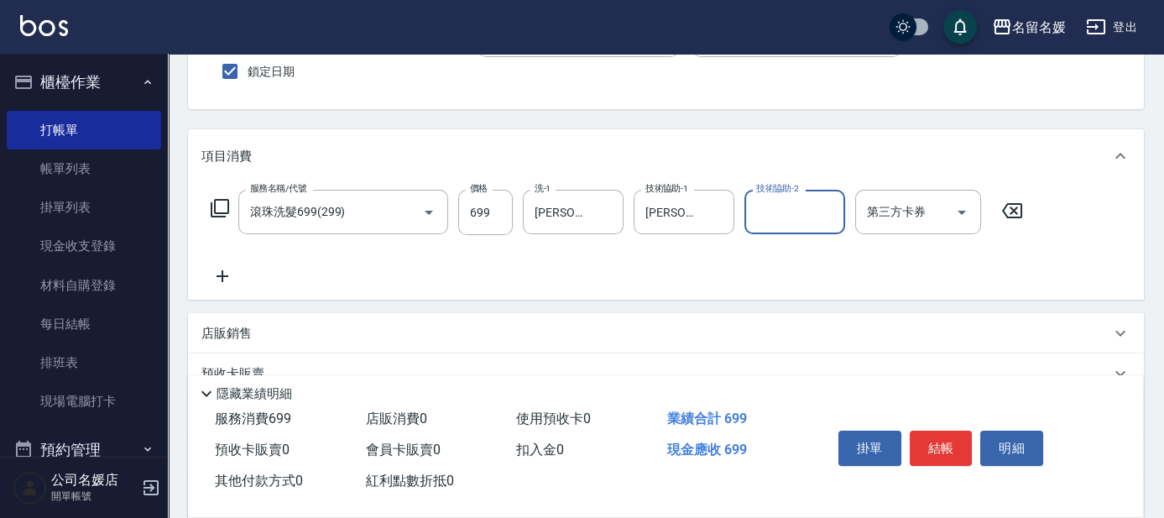
scroll to position [152, 0]
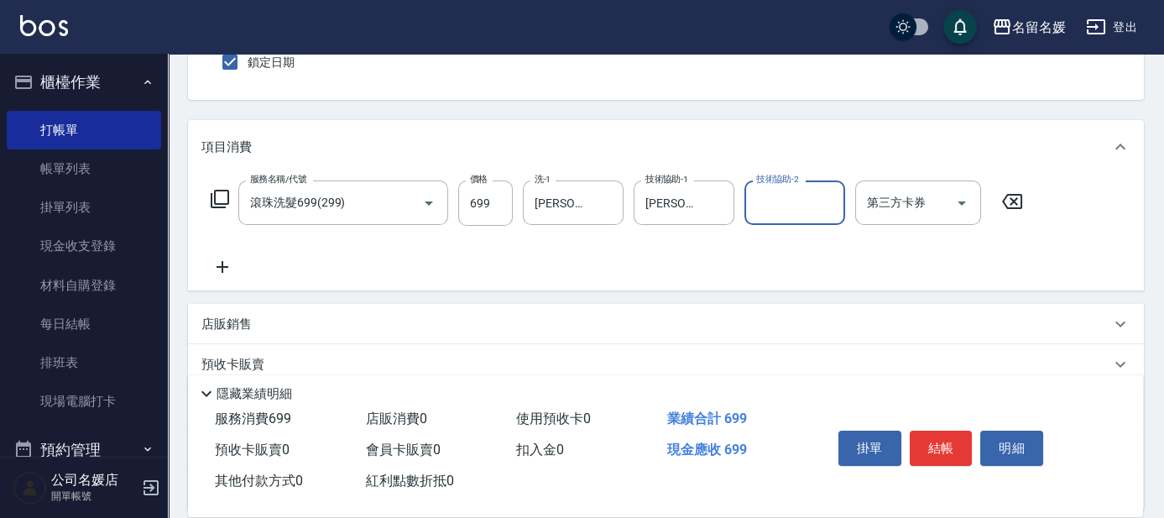
click at [273, 324] on div "店販銷售" at bounding box center [655, 325] width 909 height 18
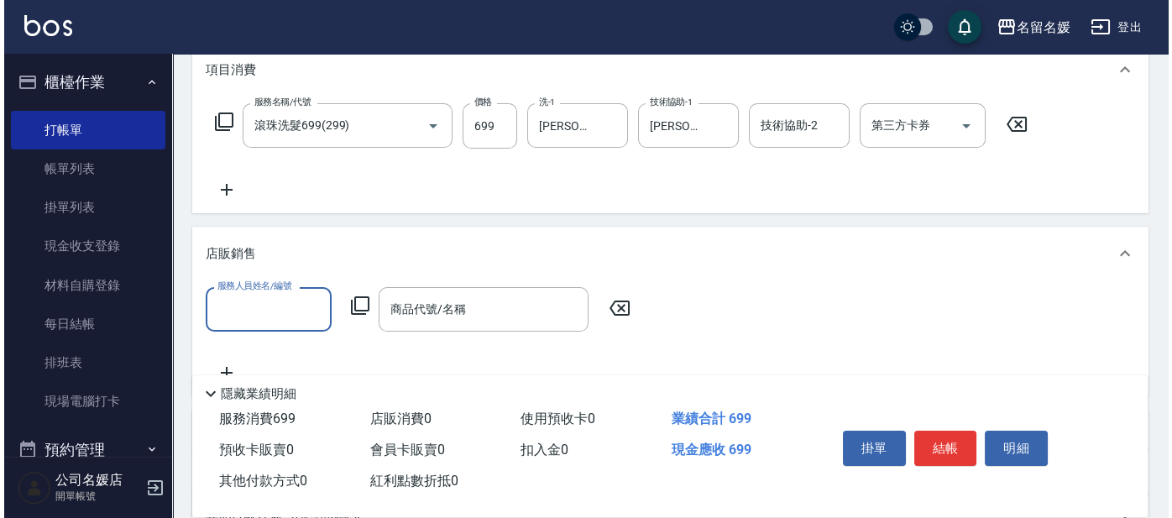
scroll to position [305, 0]
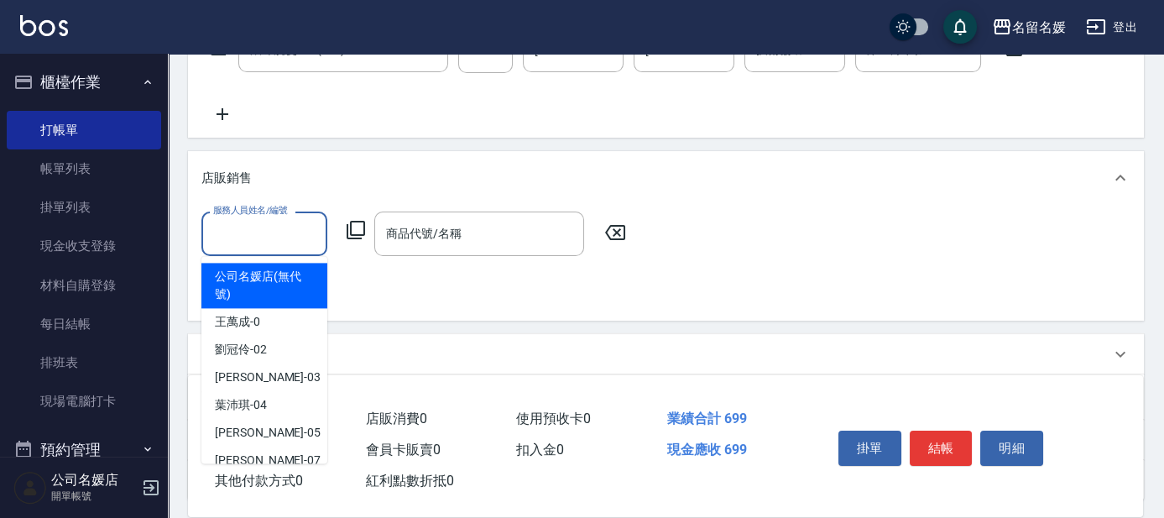
click at [262, 238] on input "服務人員姓名/編號" at bounding box center [264, 233] width 111 height 29
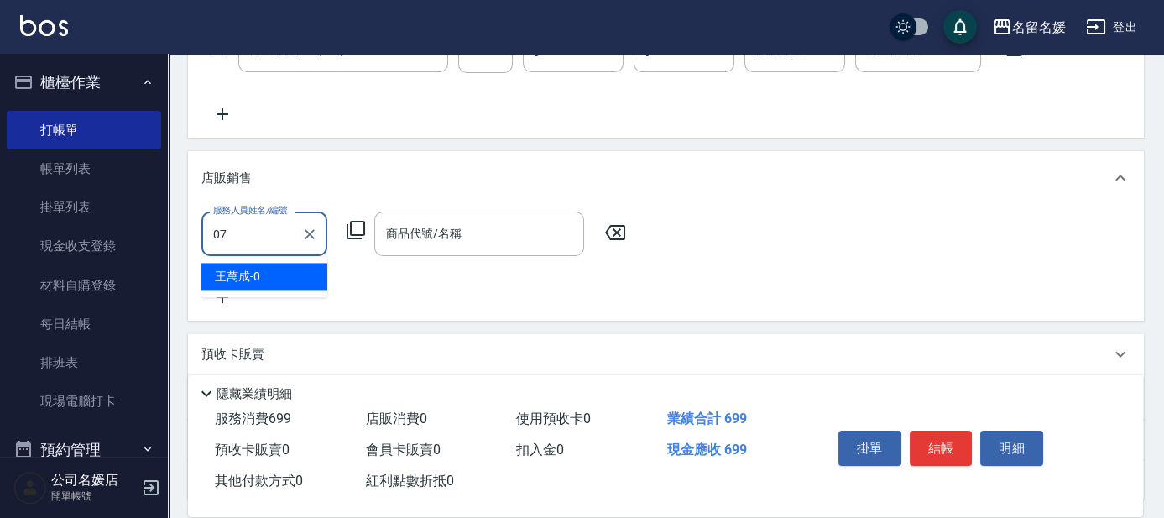
type input "[PERSON_NAME]-07"
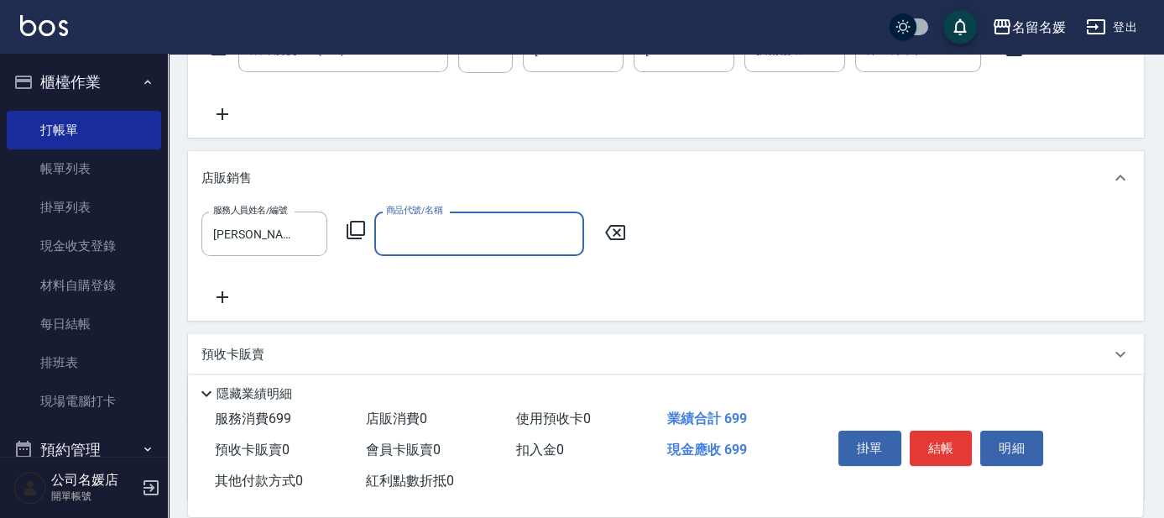
click at [350, 223] on icon at bounding box center [356, 230] width 18 height 18
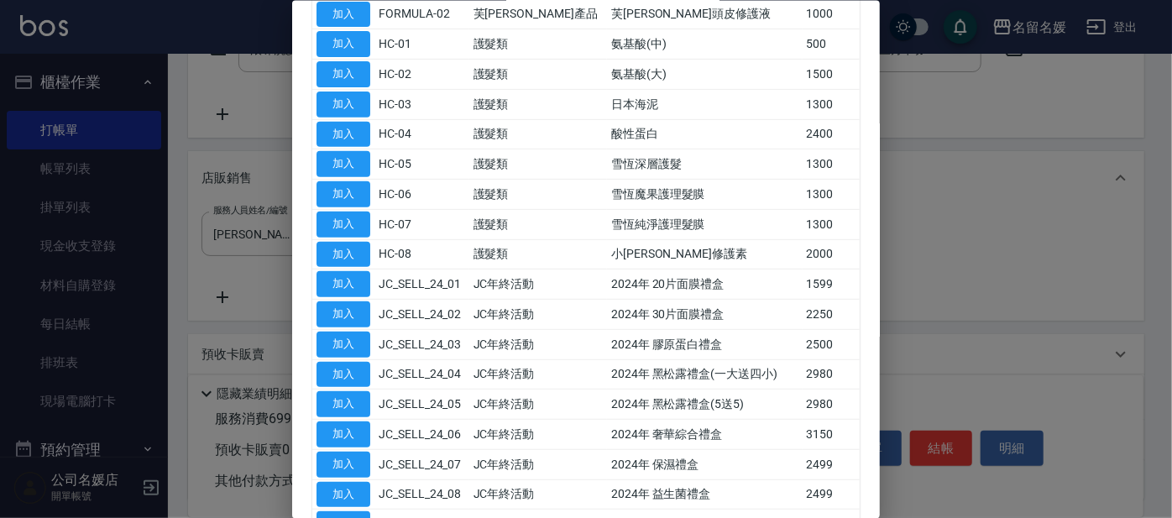
scroll to position [228, 0]
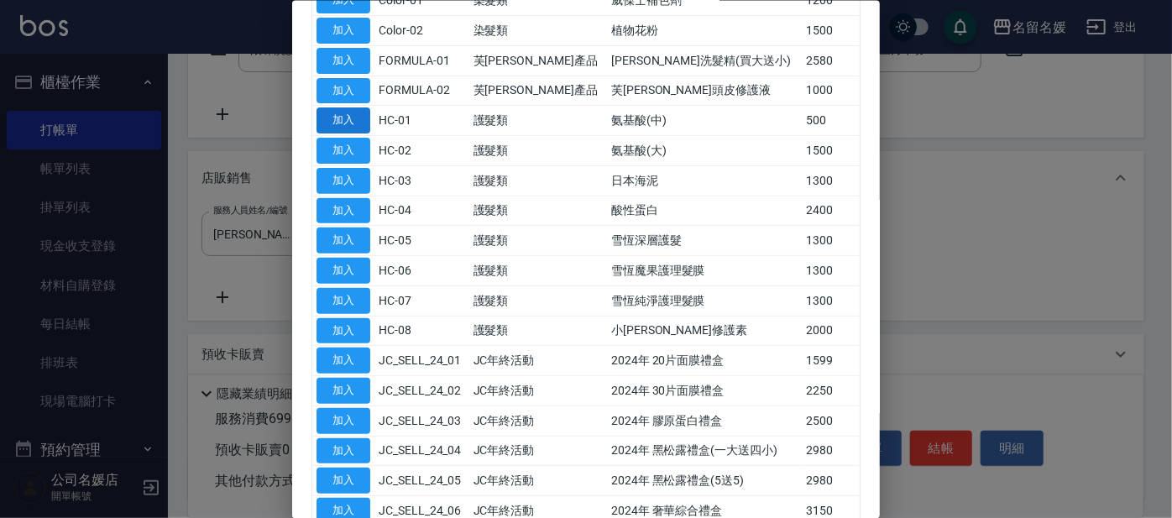
click at [320, 107] on button "加入" at bounding box center [343, 120] width 54 height 26
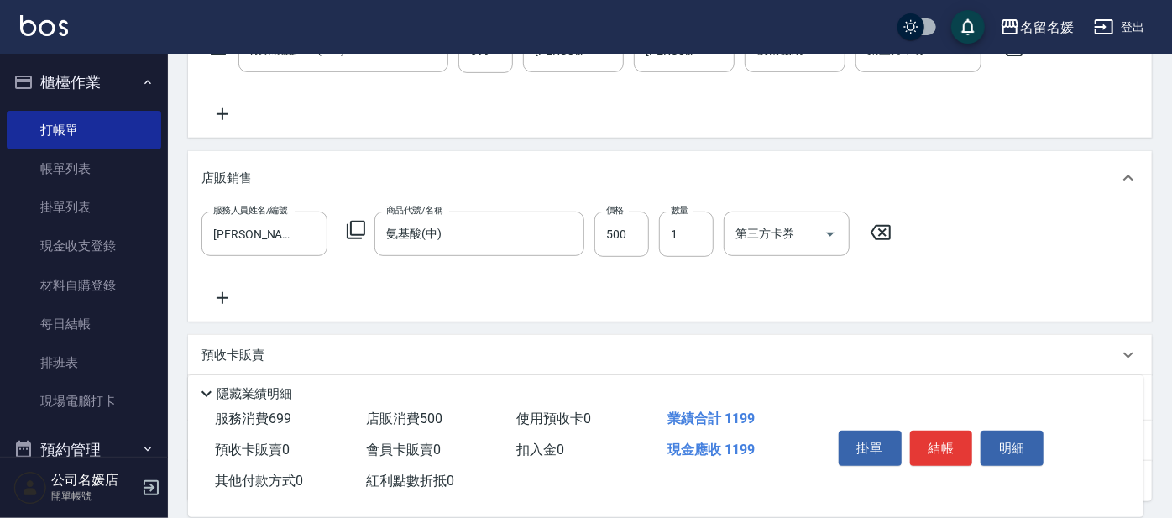
type input "氨基酸(中)"
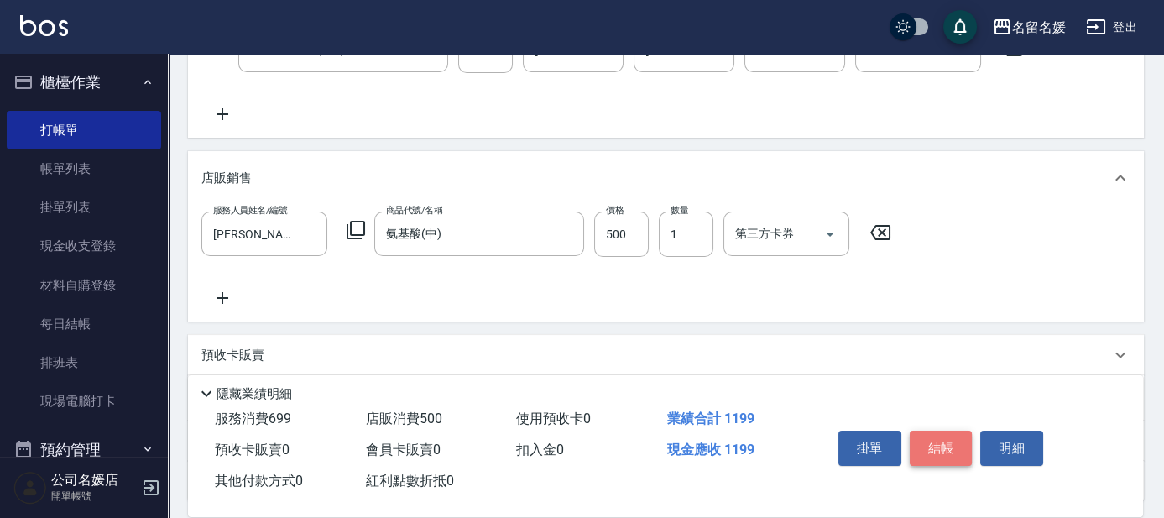
click at [947, 443] on button "結帳" at bounding box center [941, 448] width 63 height 35
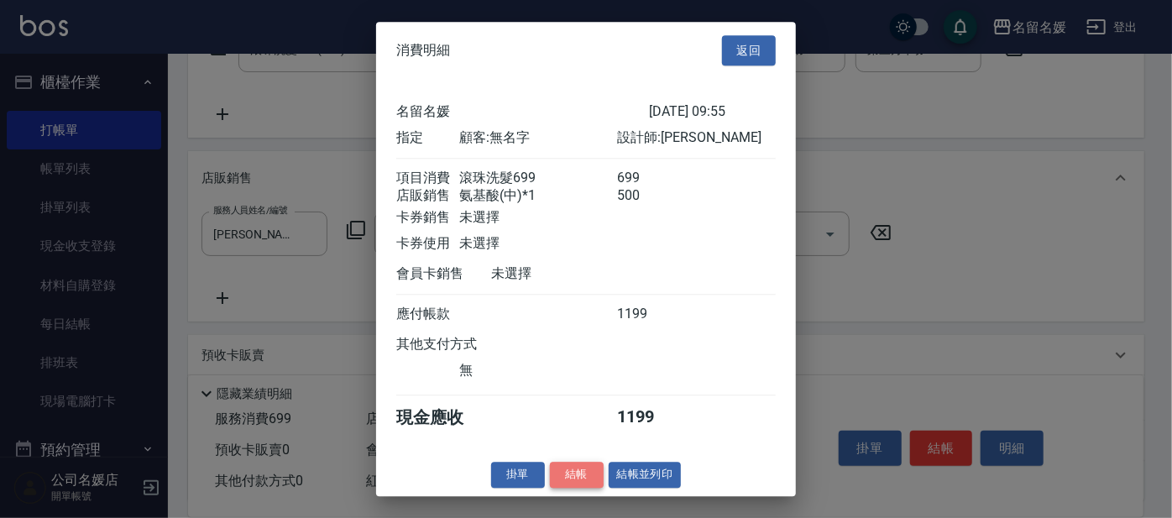
click at [575, 472] on button "結帳" at bounding box center [577, 475] width 54 height 26
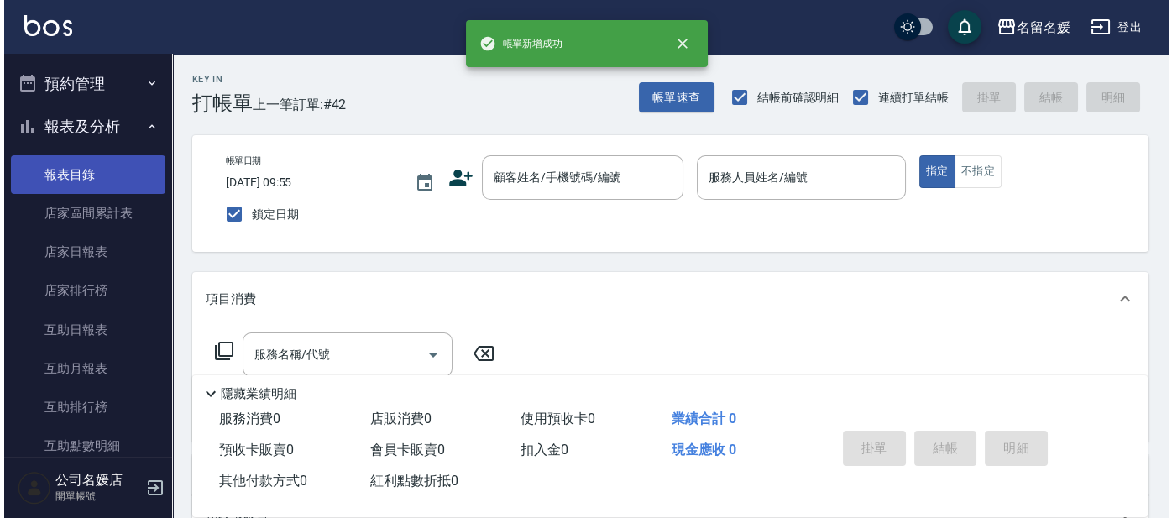
scroll to position [381, 0]
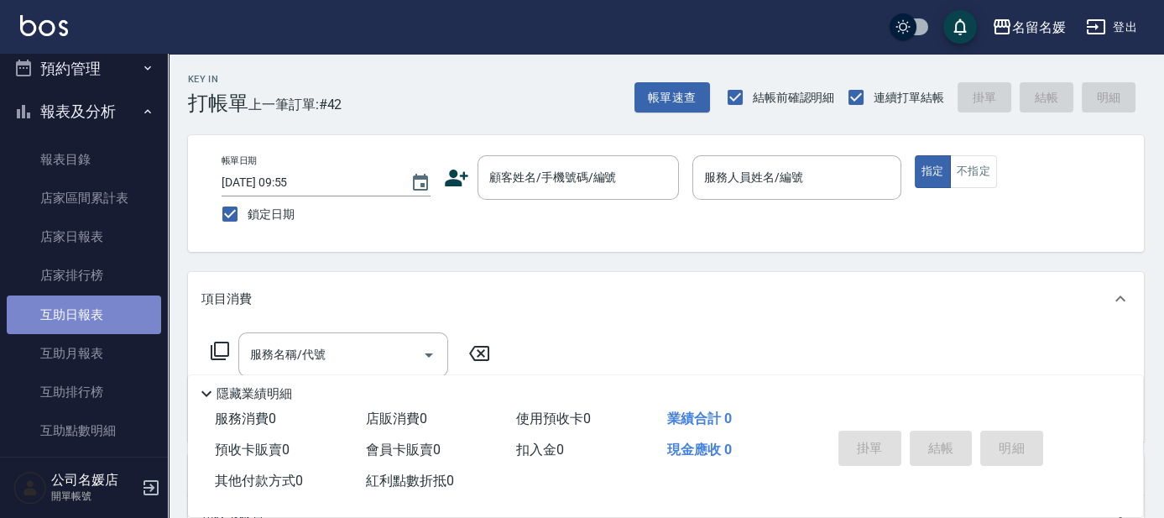
click at [95, 311] on link "互助日報表" at bounding box center [84, 314] width 154 height 39
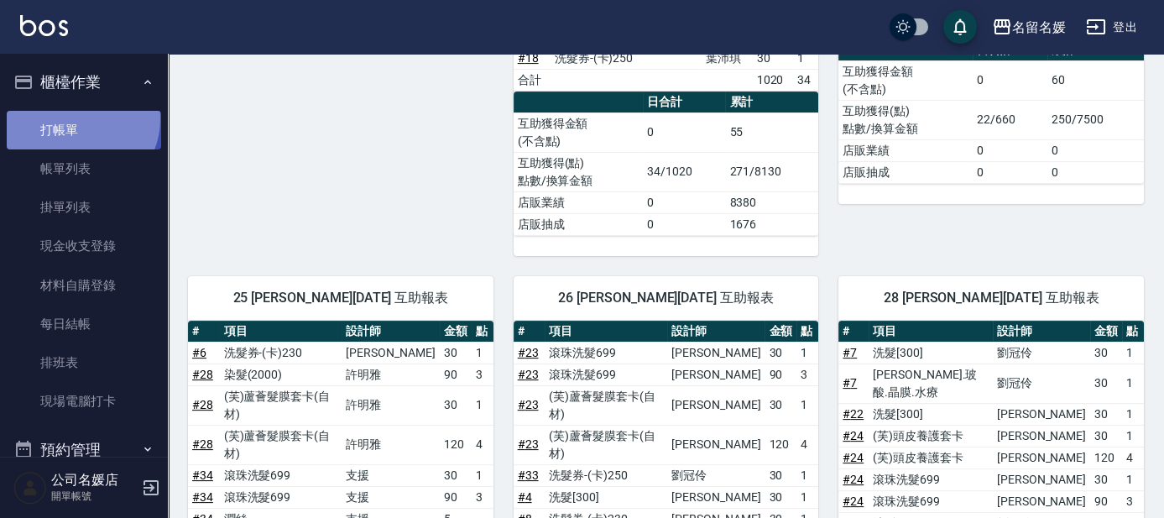
click at [78, 118] on link "打帳單" at bounding box center [84, 130] width 154 height 39
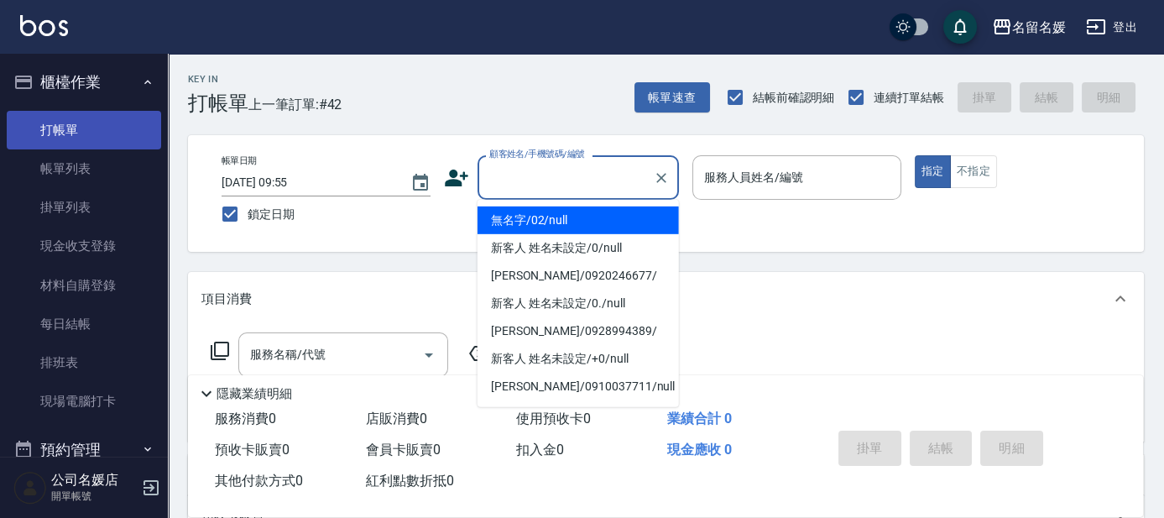
type input "0"
type input "無名字/02/null"
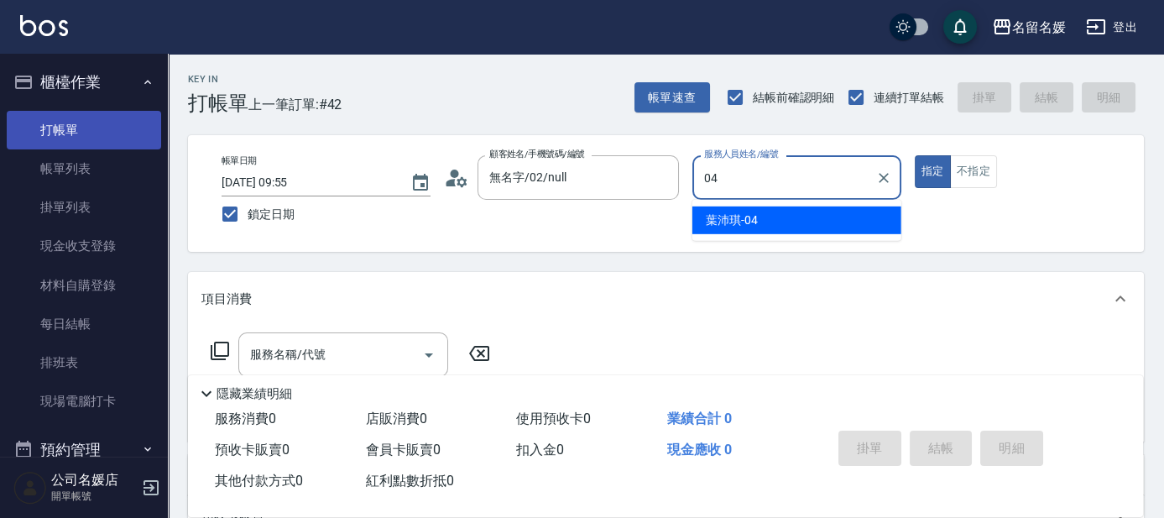
type input "04"
type button "true"
type input "[PERSON_NAME]-04"
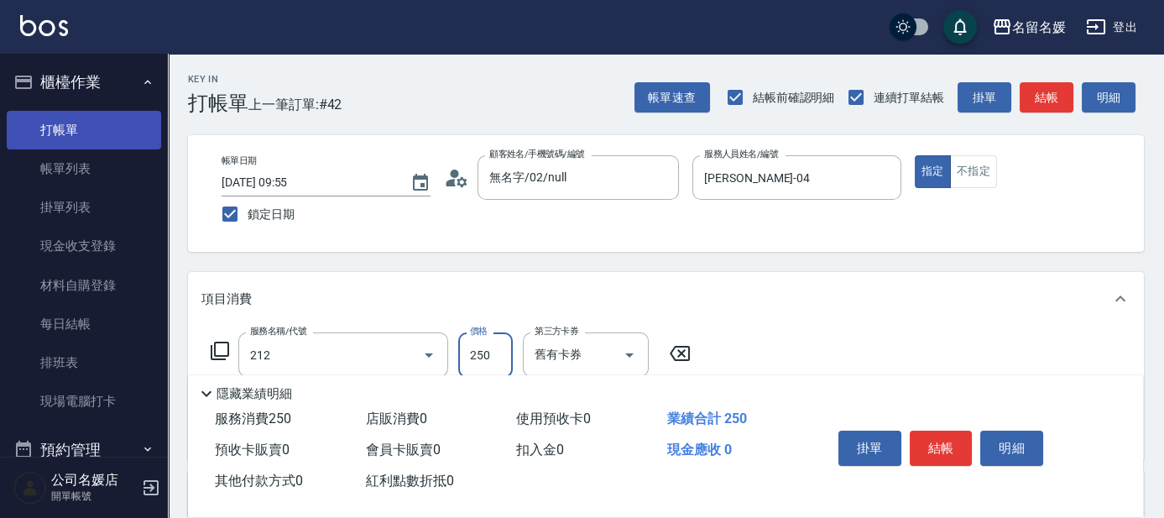
type input "洗髮券-(卡)250(212)"
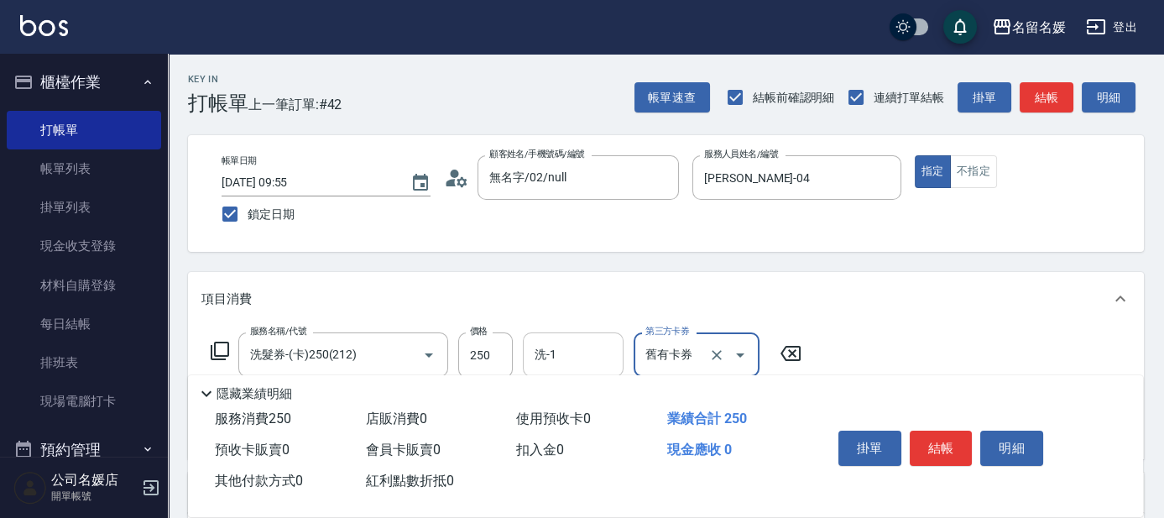
click at [546, 365] on input "洗-1" at bounding box center [573, 354] width 86 height 29
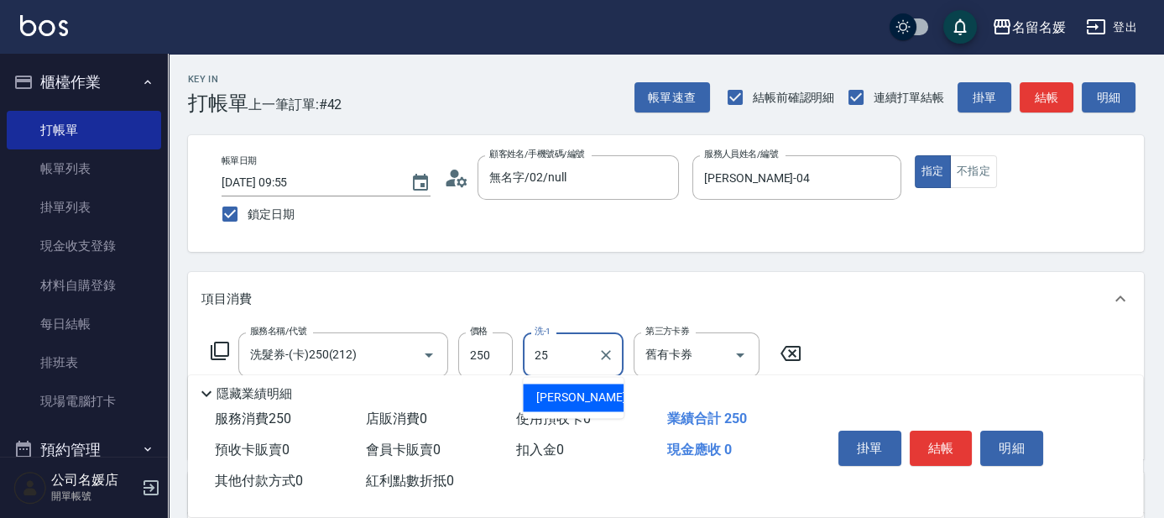
type input "[PERSON_NAME]-25"
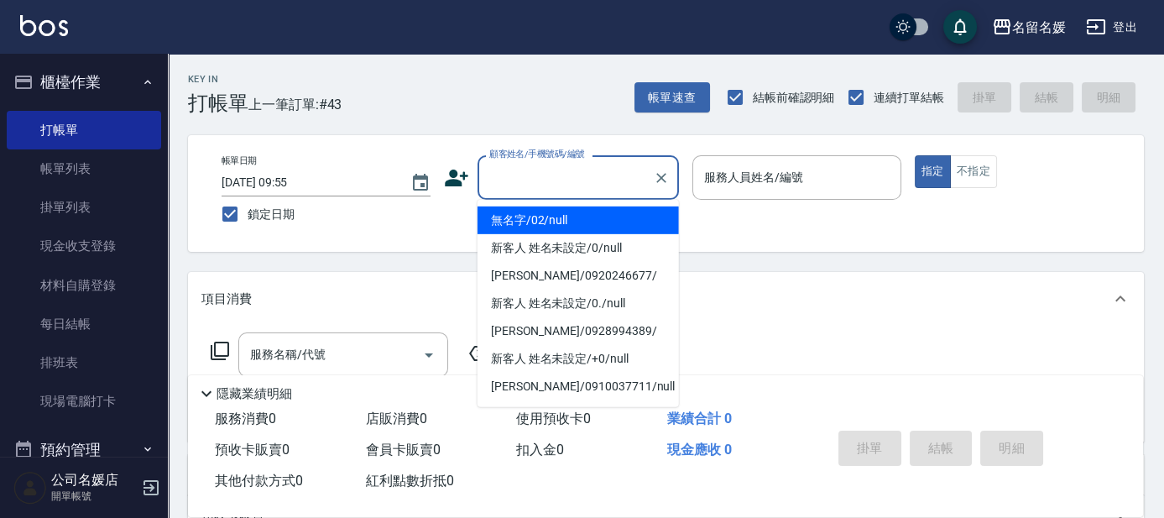
click at [514, 164] on input "顧客姓名/手機號碼/編號" at bounding box center [565, 177] width 161 height 29
click at [525, 224] on li "無名字/02/null" at bounding box center [578, 220] width 201 height 28
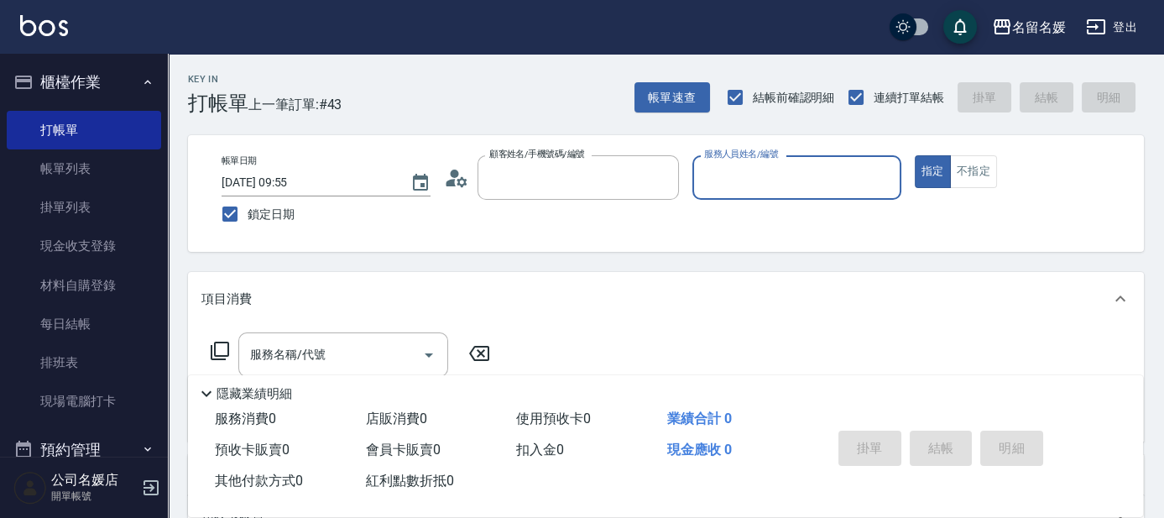
type input "無名字/02/null"
click at [780, 176] on input "服務人員姓名/編號" at bounding box center [797, 177] width 194 height 29
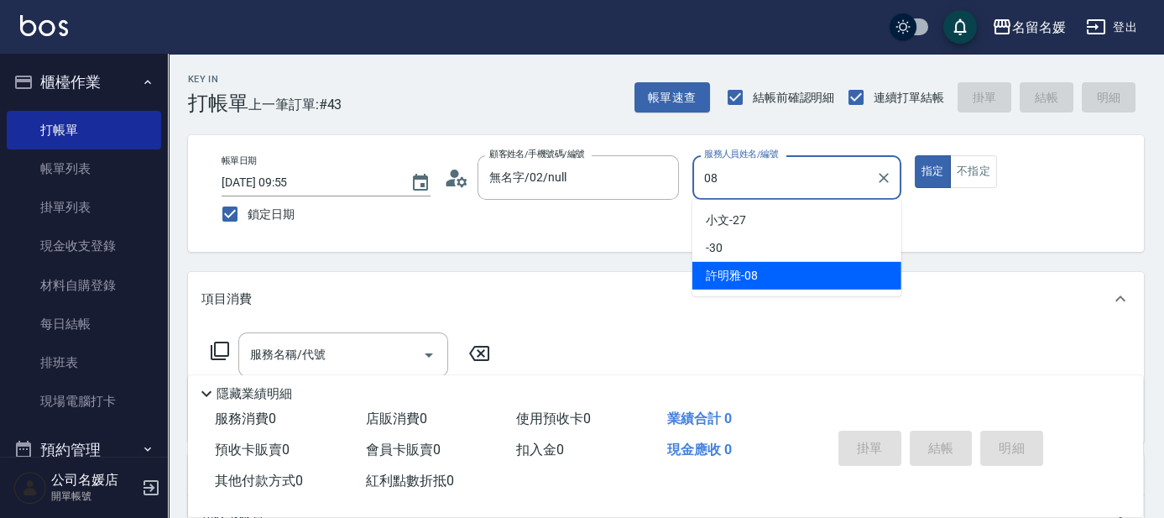
click at [811, 267] on div "[PERSON_NAME]-08" at bounding box center [796, 276] width 209 height 28
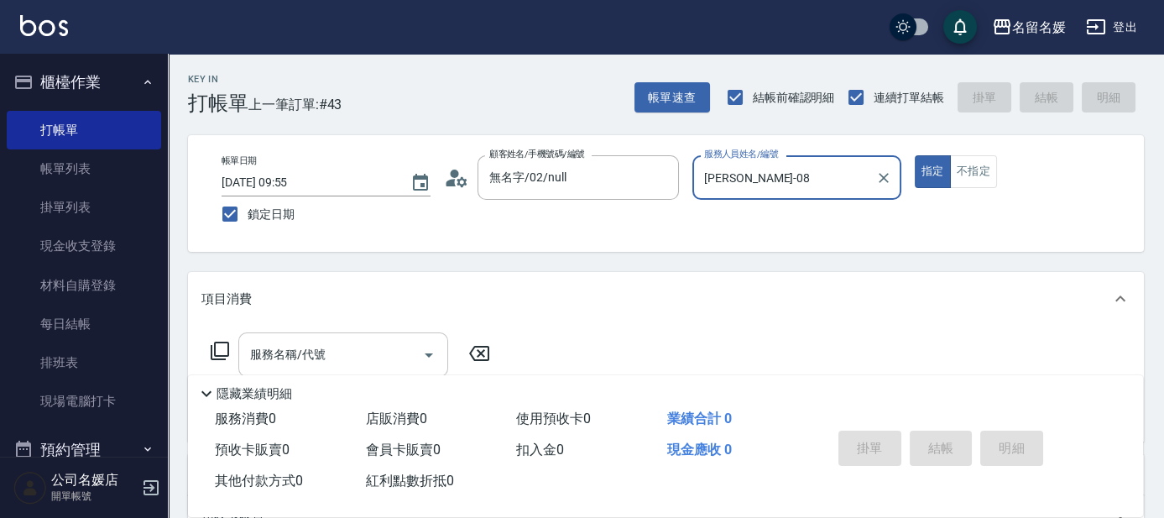
type input "[PERSON_NAME]-08"
click at [359, 356] on input "服務名稱/代號" at bounding box center [331, 354] width 170 height 29
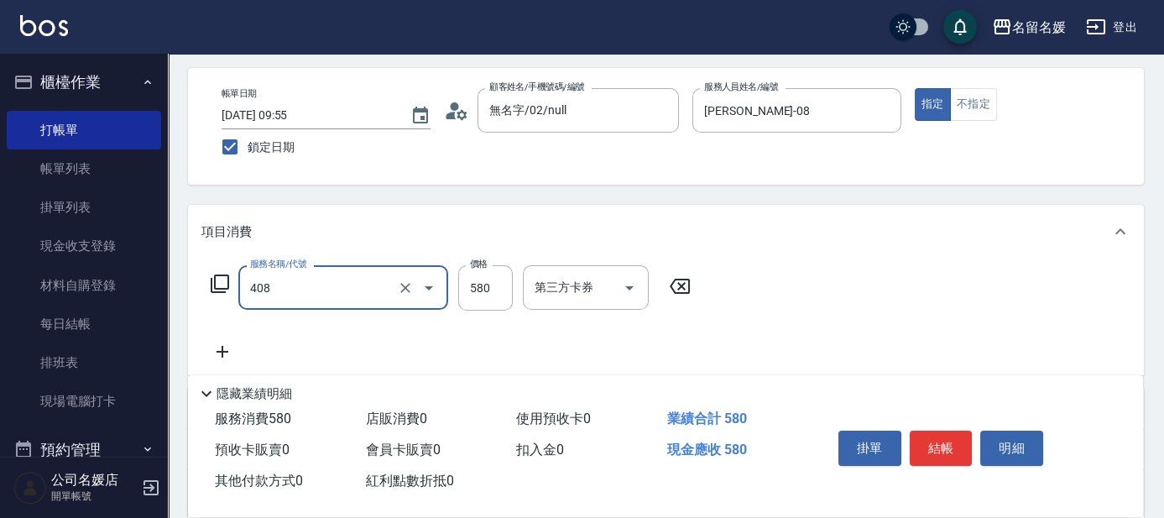
scroll to position [76, 0]
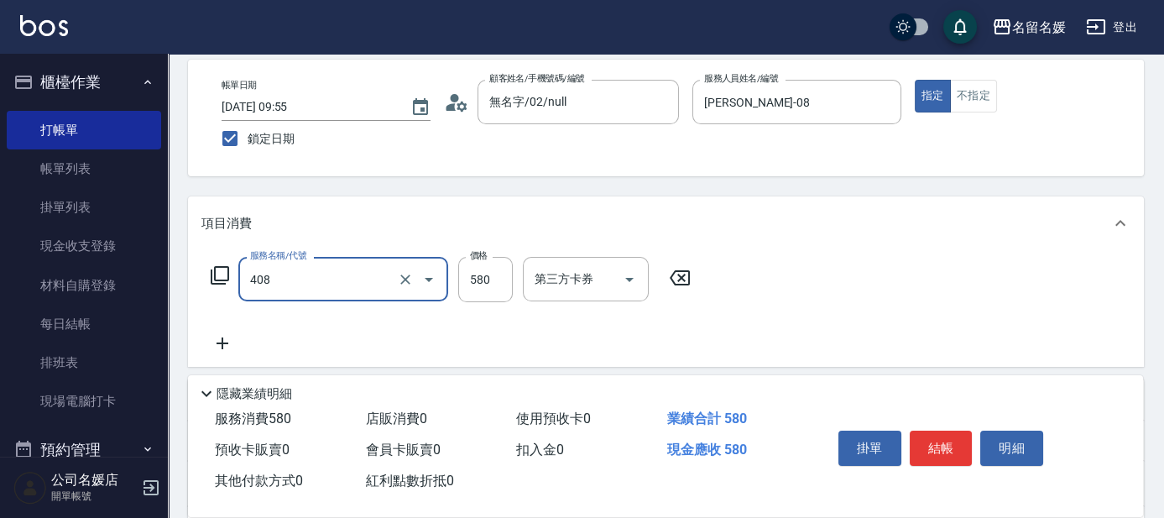
click at [356, 290] on input "408" at bounding box center [320, 278] width 148 height 29
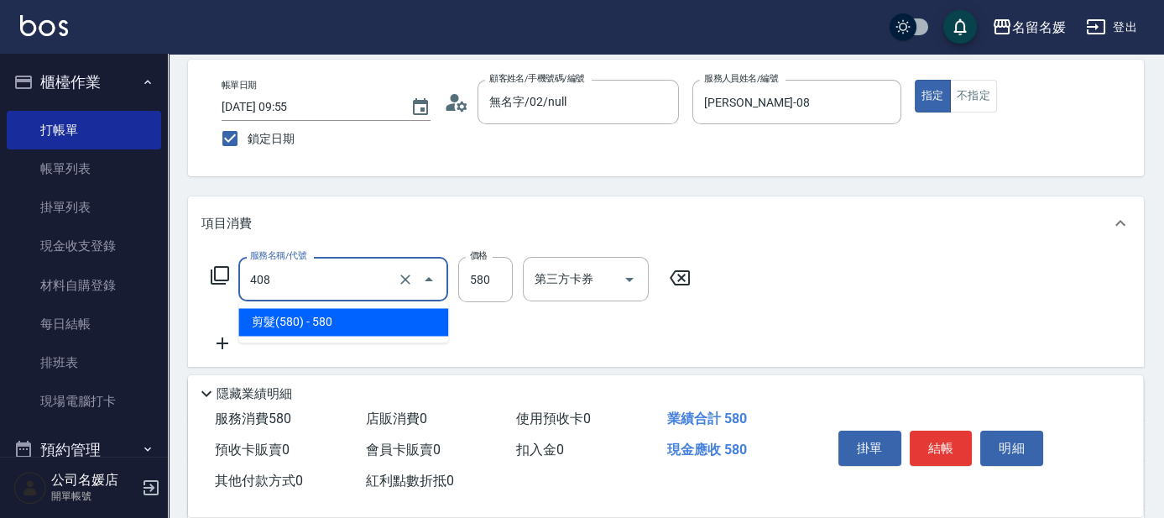
click at [349, 318] on span "剪髮(580) - 580" at bounding box center [343, 322] width 210 height 28
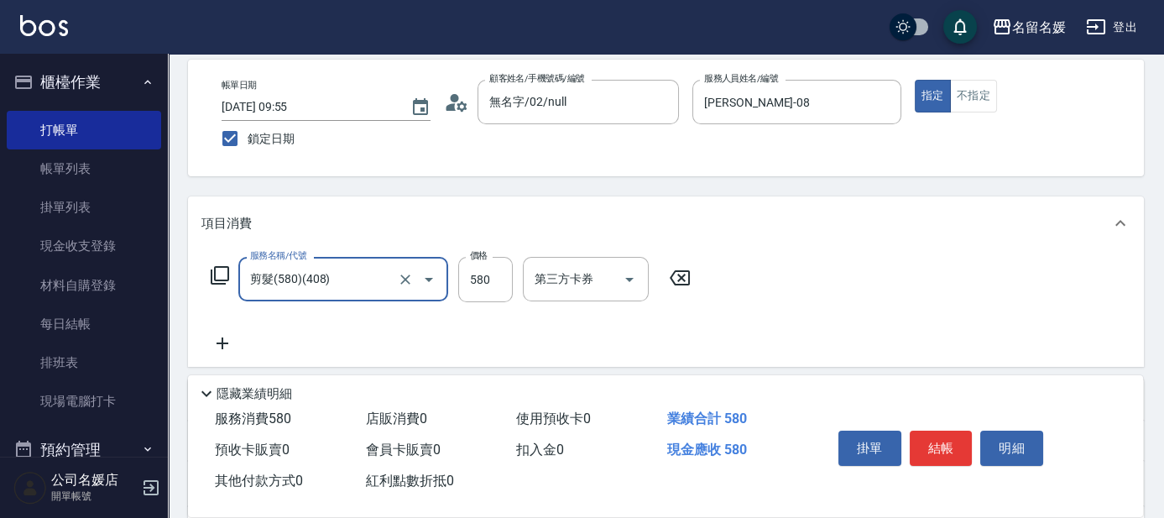
type input "剪髮(580)(408)"
click at [219, 345] on icon at bounding box center [222, 343] width 42 height 20
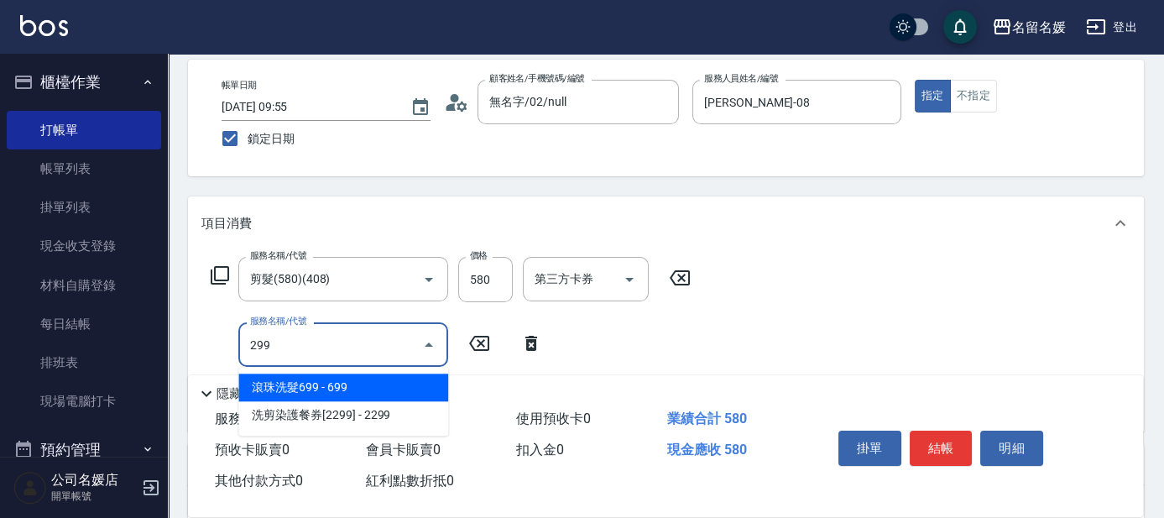
click at [350, 388] on span "滾珠洗髮699 - 699" at bounding box center [343, 387] width 210 height 28
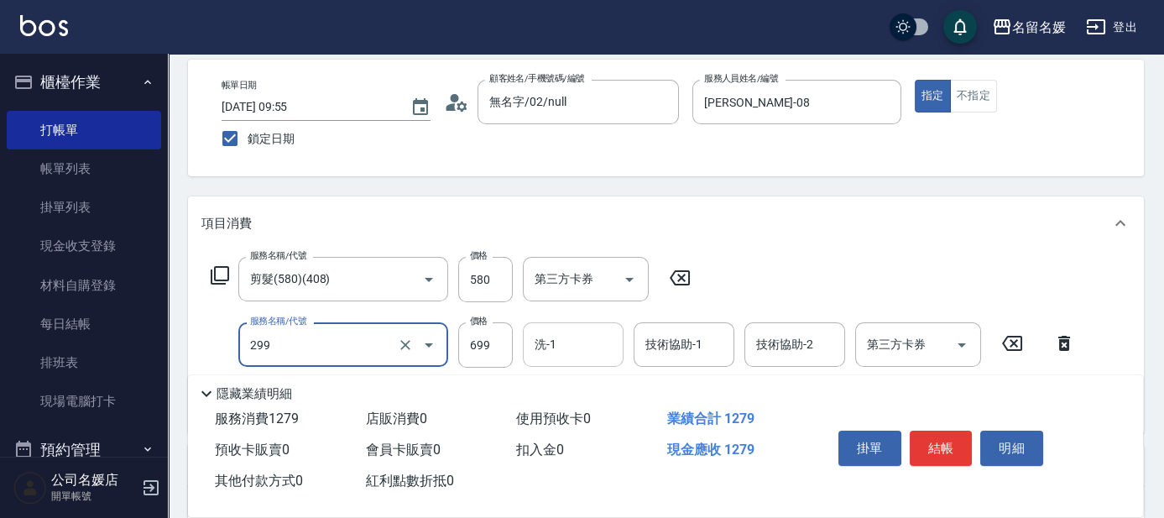
click at [568, 338] on input "洗-1" at bounding box center [573, 344] width 86 height 29
type input "滾珠洗髮699(299)"
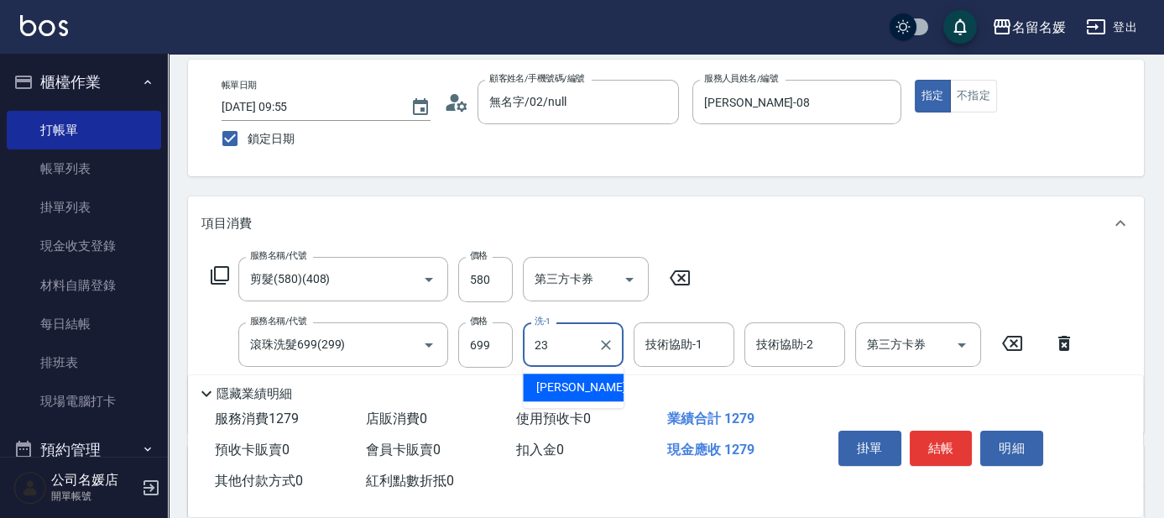
drag, startPoint x: 557, startPoint y: 389, endPoint x: 675, endPoint y: 346, distance: 125.3
click at [557, 389] on span "[PERSON_NAME]-23" at bounding box center [589, 387] width 106 height 18
type input "[PERSON_NAME]-23"
click at [675, 346] on div "技術協助-1 技術協助-1" at bounding box center [684, 344] width 101 height 44
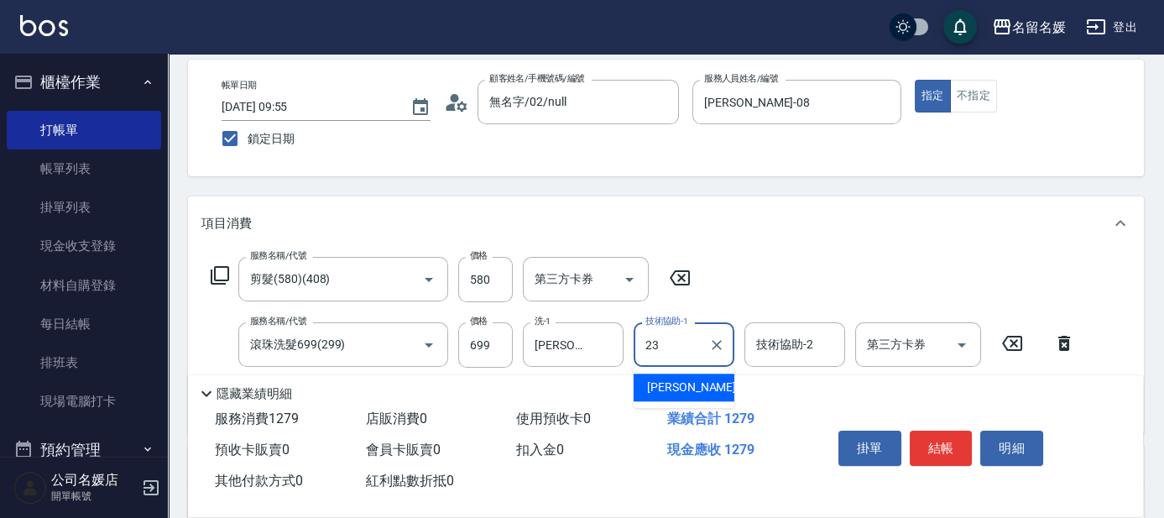
click at [713, 382] on div "[PERSON_NAME]-23" at bounding box center [684, 387] width 101 height 28
type input "[PERSON_NAME]-23"
click at [941, 437] on button "結帳" at bounding box center [941, 448] width 63 height 35
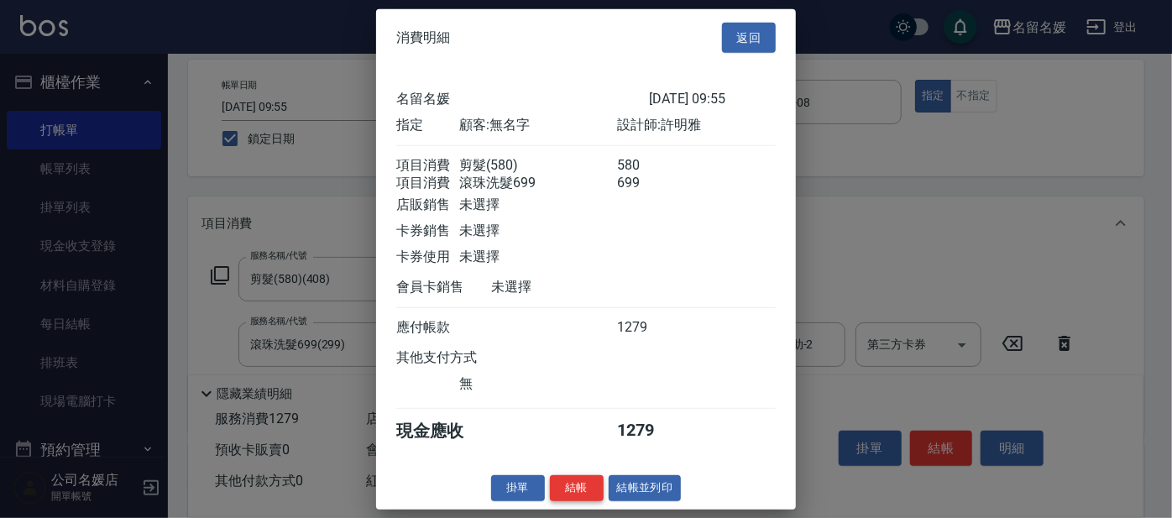
click at [584, 499] on button "結帳" at bounding box center [577, 488] width 54 height 26
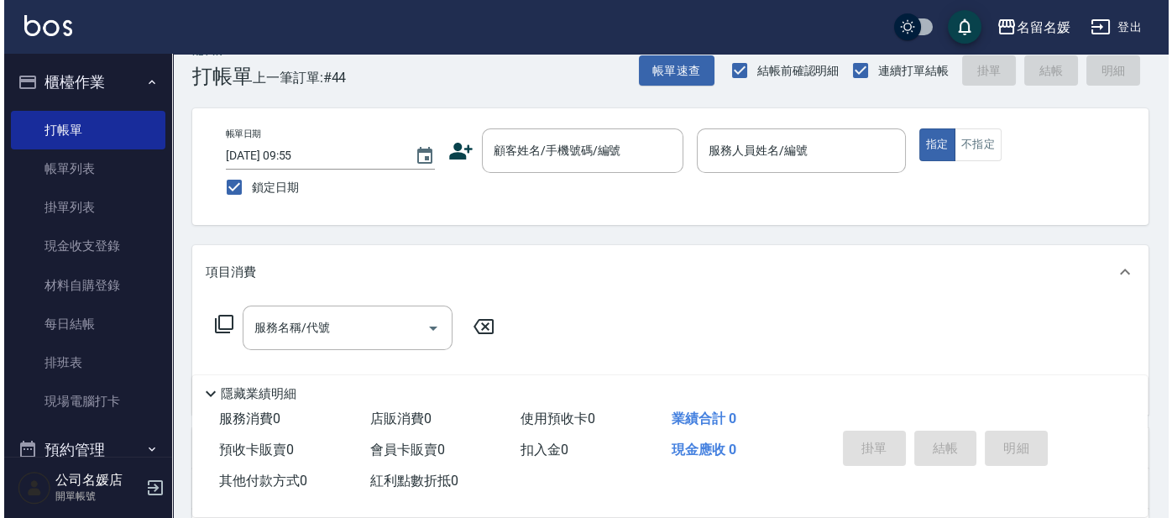
scroll to position [0, 0]
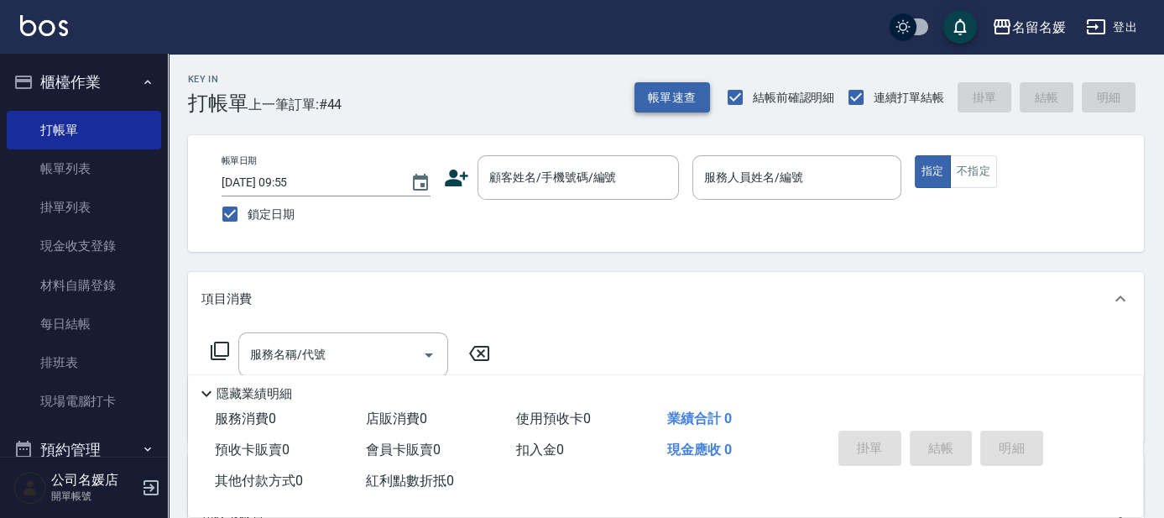
click at [665, 102] on button "帳單速查" at bounding box center [672, 97] width 76 height 31
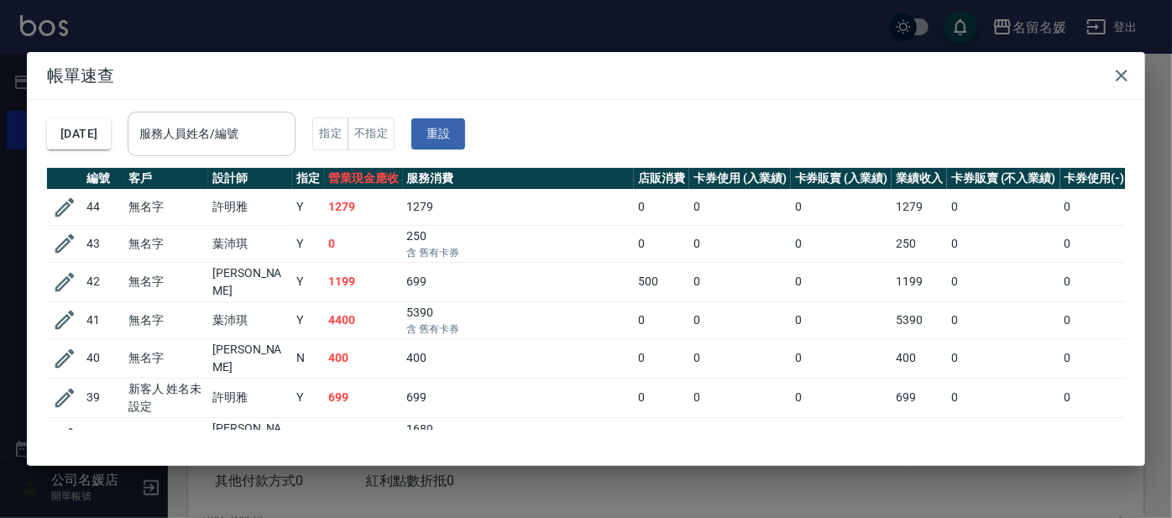
click at [226, 133] on div "服務人員姓名/編號 服務人員姓名/編號" at bounding box center [212, 134] width 168 height 44
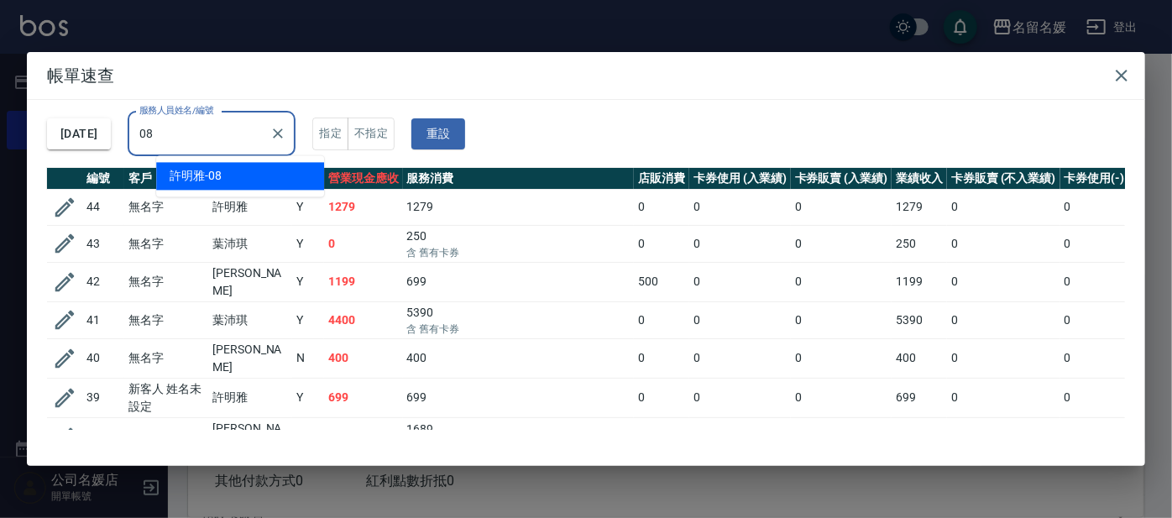
click at [201, 177] on span "[PERSON_NAME]-08" at bounding box center [196, 176] width 52 height 18
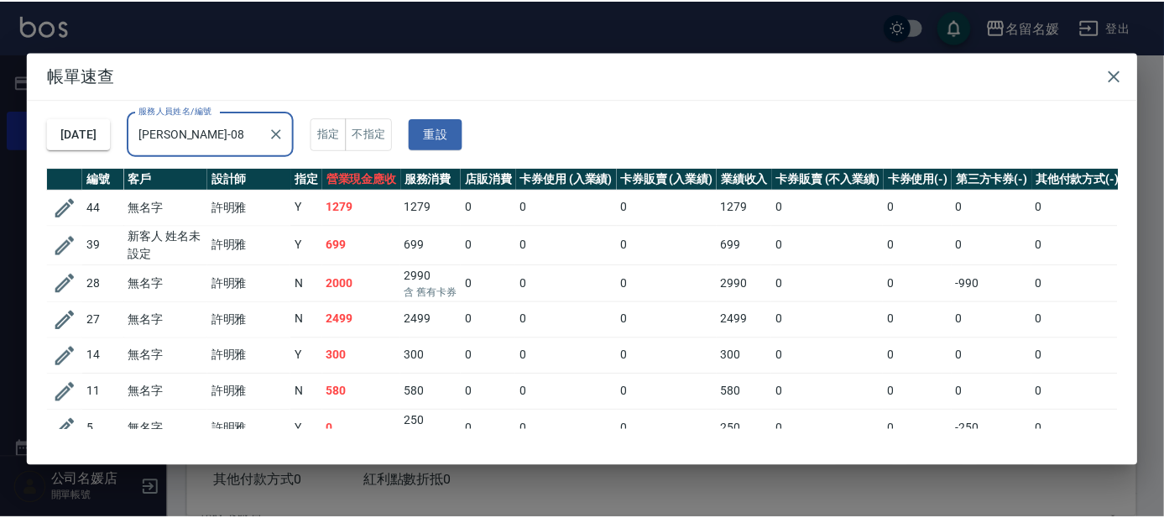
scroll to position [89, 0]
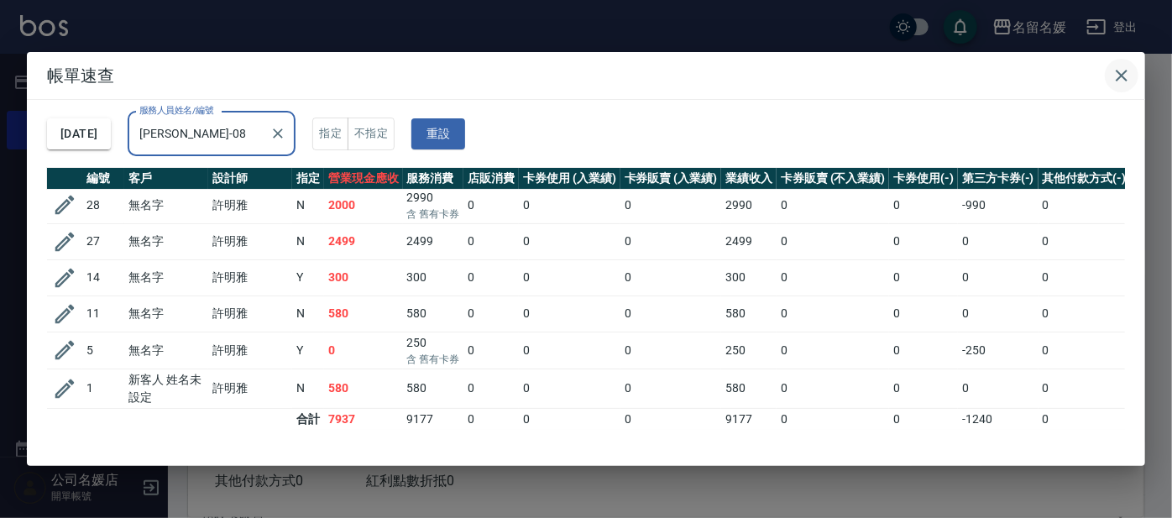
type input "[PERSON_NAME]-08"
click at [1135, 68] on button "button" at bounding box center [1121, 76] width 34 height 34
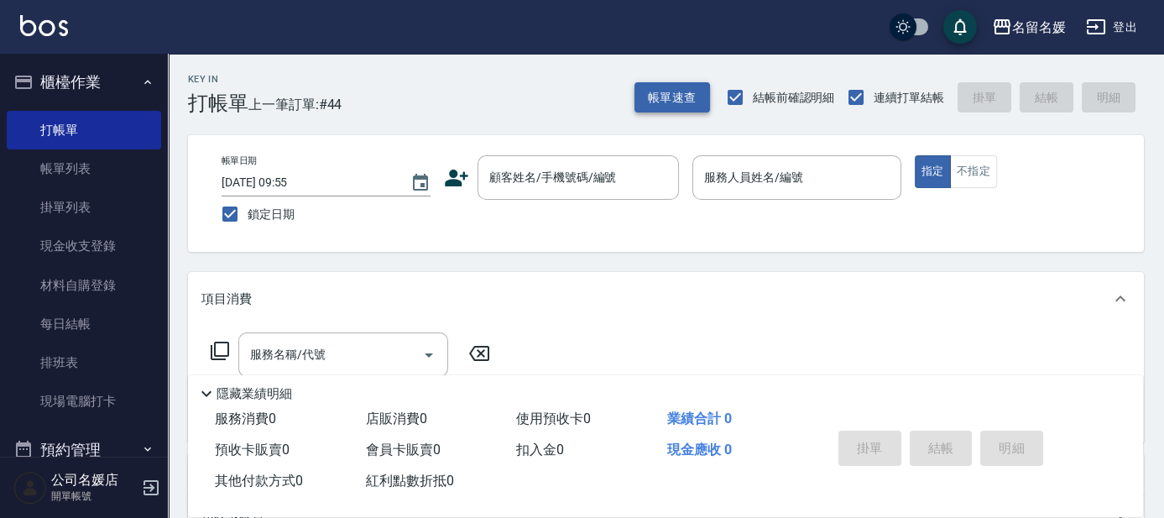
click at [680, 94] on button "帳單速查" at bounding box center [672, 97] width 76 height 31
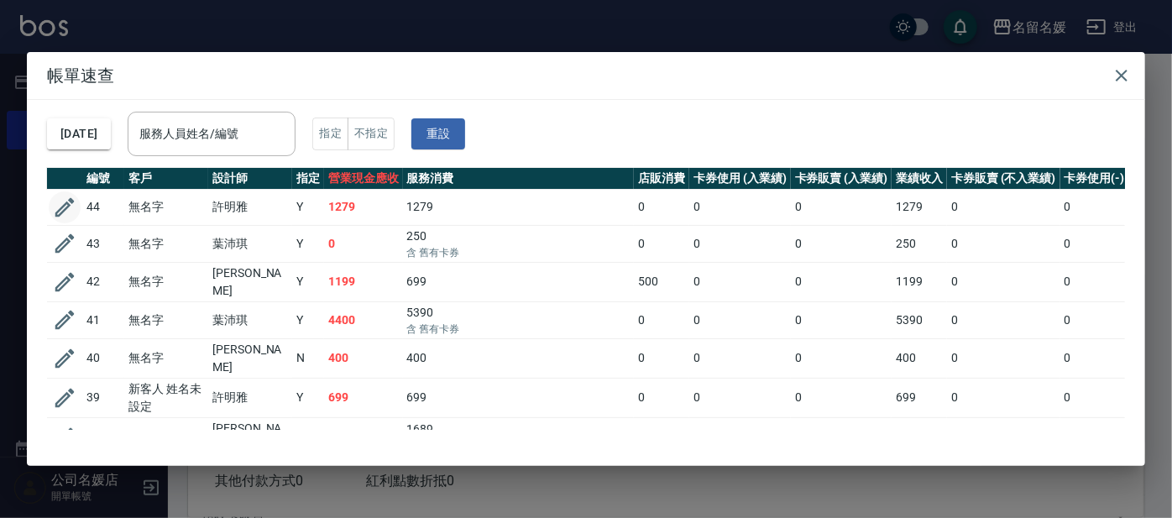
click at [61, 206] on icon "button" at bounding box center [64, 207] width 19 height 19
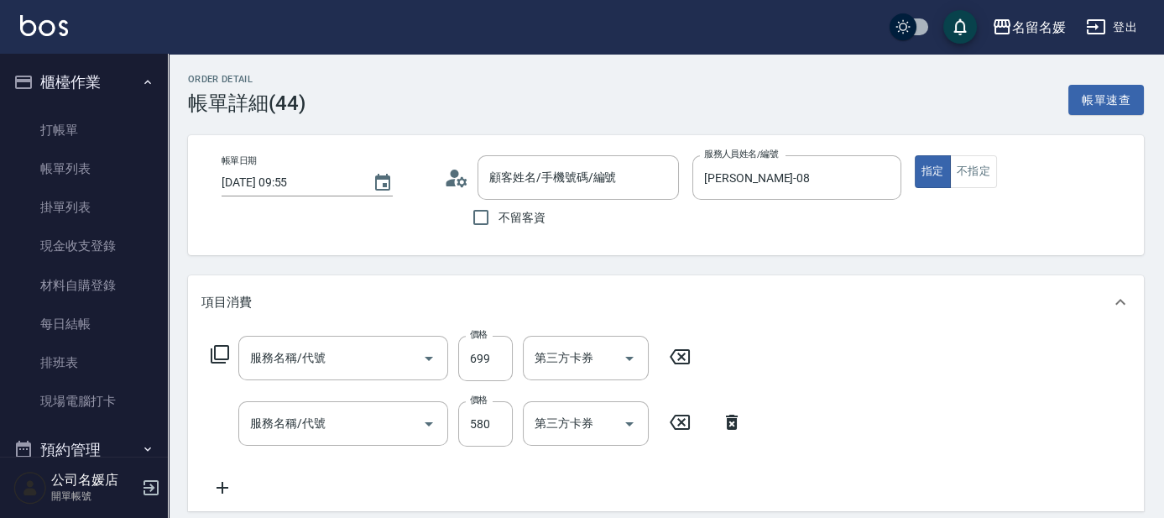
type input "[DATE] 09:55"
type input "[PERSON_NAME]-08"
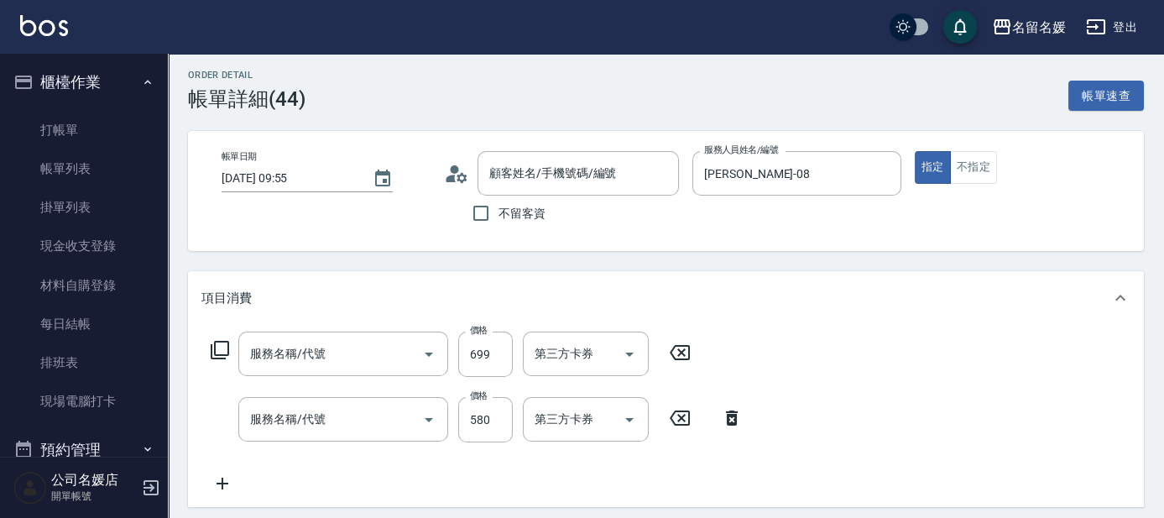
type input "滾珠洗髮699(299)"
type input "剪髮(580)(408)"
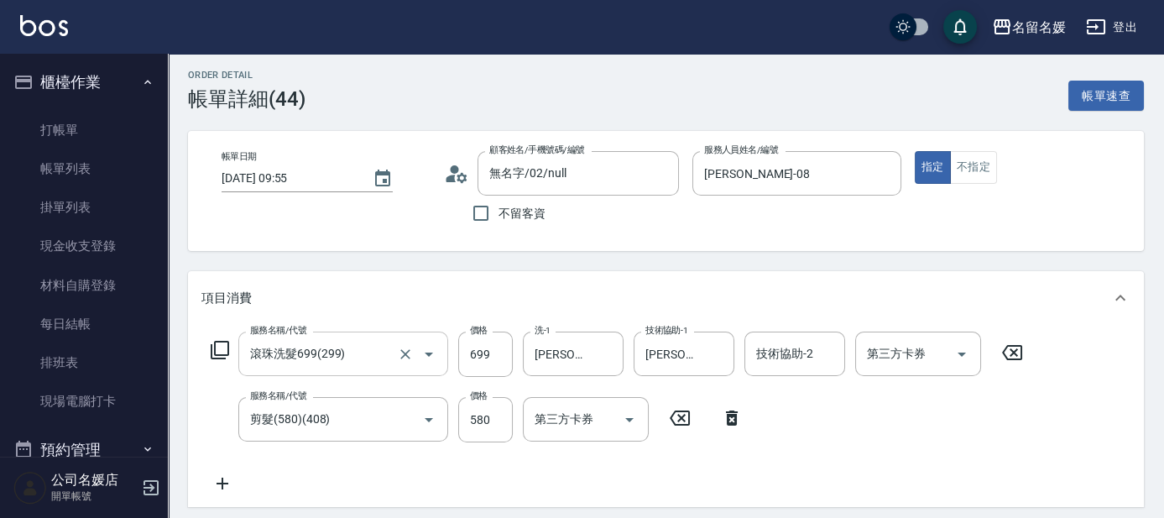
scroll to position [76, 0]
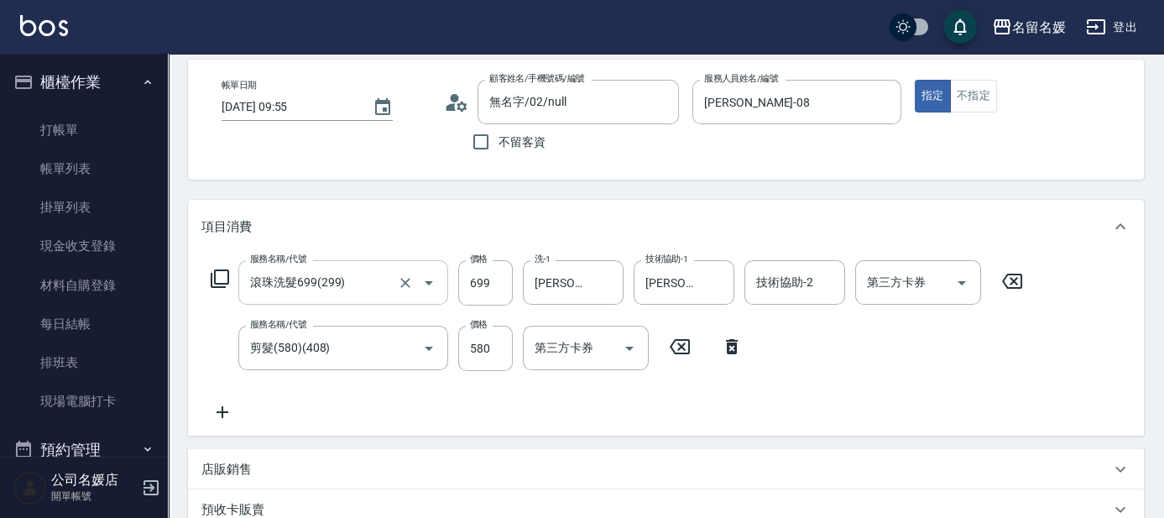
type input "無名字/02/null"
click at [352, 274] on input "滾珠洗髮699(299)" at bounding box center [320, 282] width 148 height 29
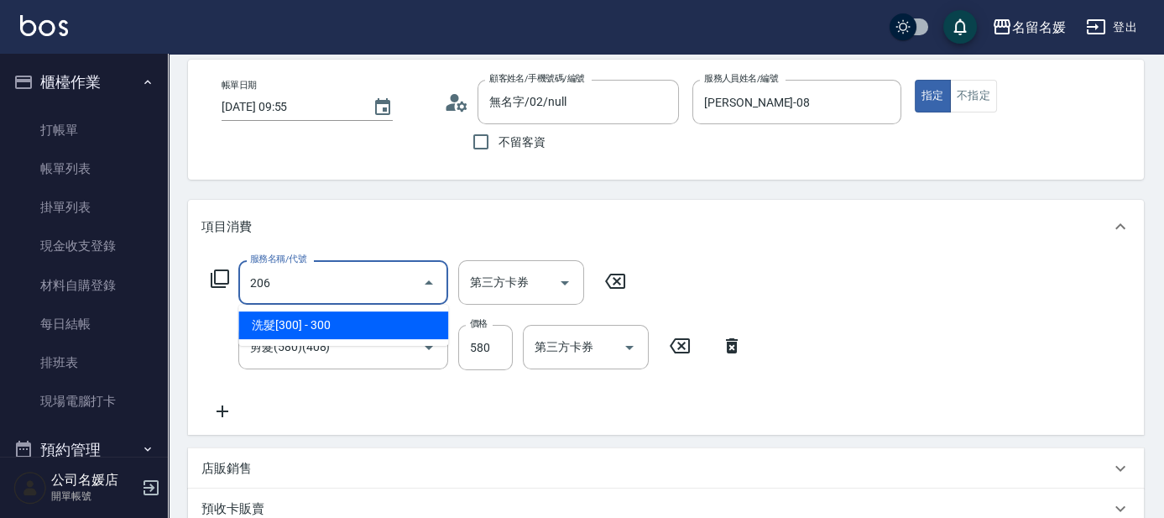
scroll to position [0, 0]
type input "洗髮[300](206)"
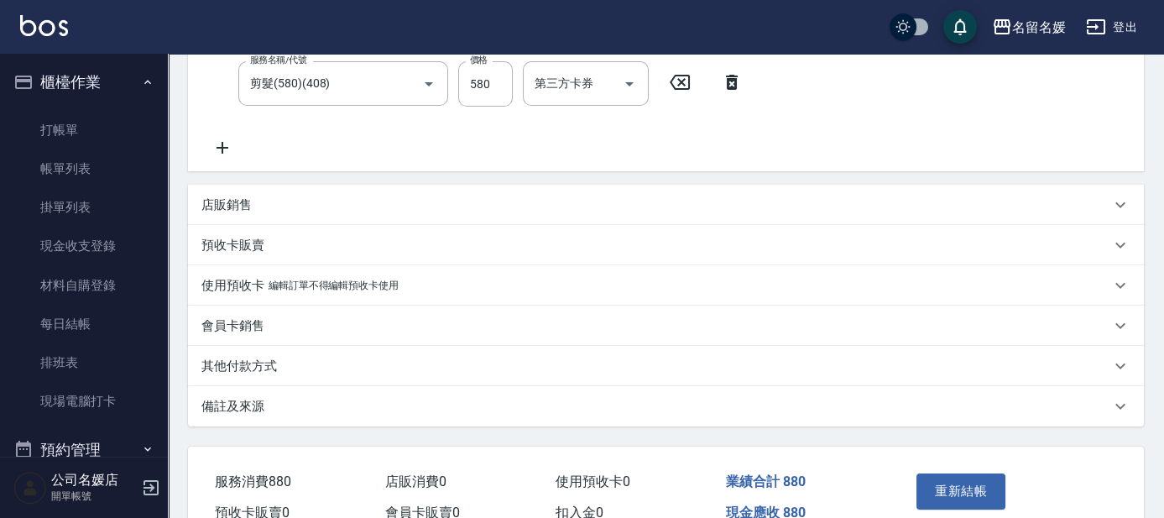
scroll to position [428, 0]
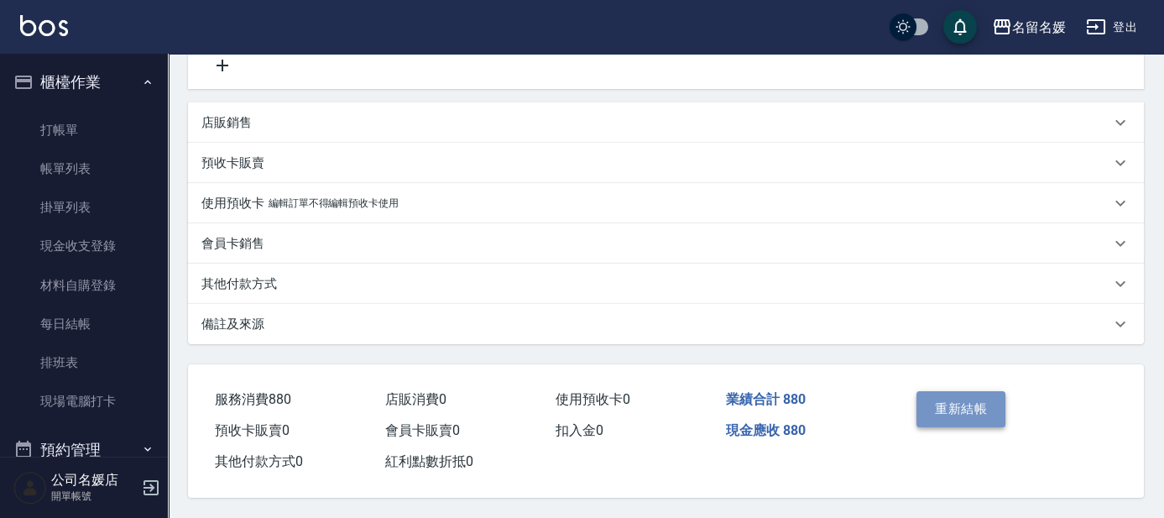
click at [933, 410] on button "重新結帳" at bounding box center [960, 408] width 89 height 35
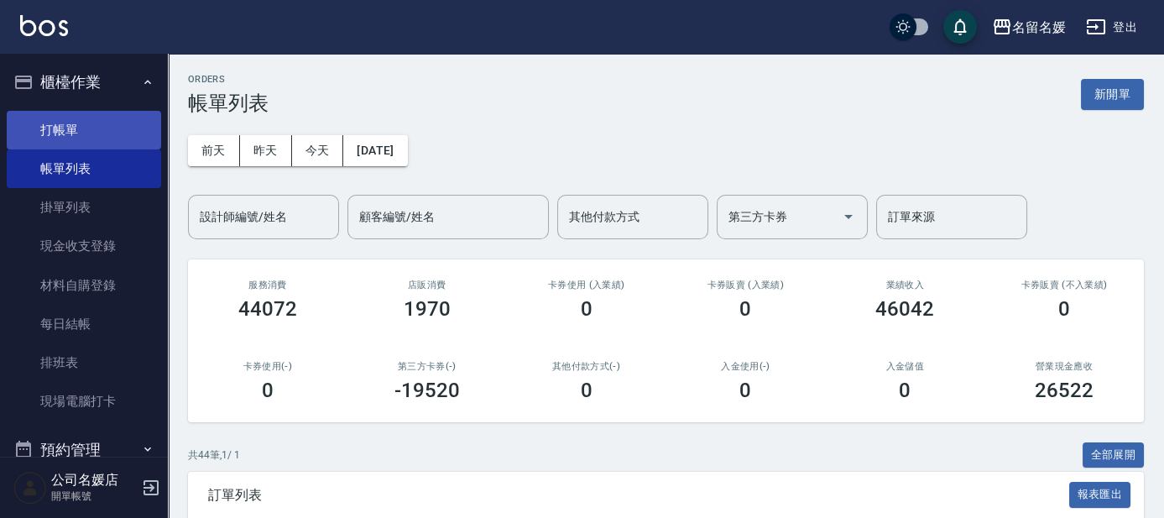
click at [54, 135] on link "打帳單" at bounding box center [84, 130] width 154 height 39
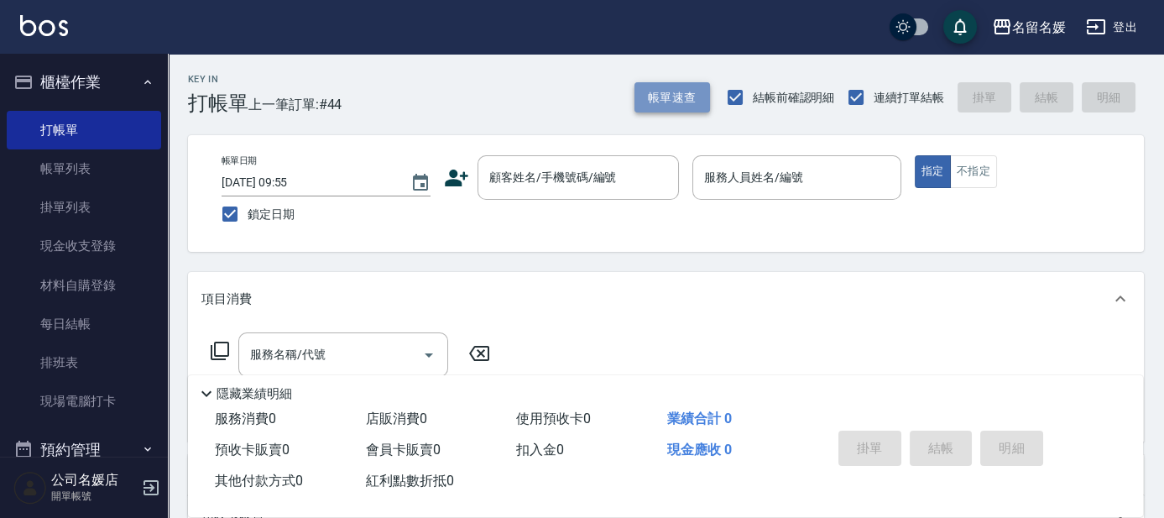
click at [665, 97] on button "帳單速查" at bounding box center [672, 97] width 76 height 31
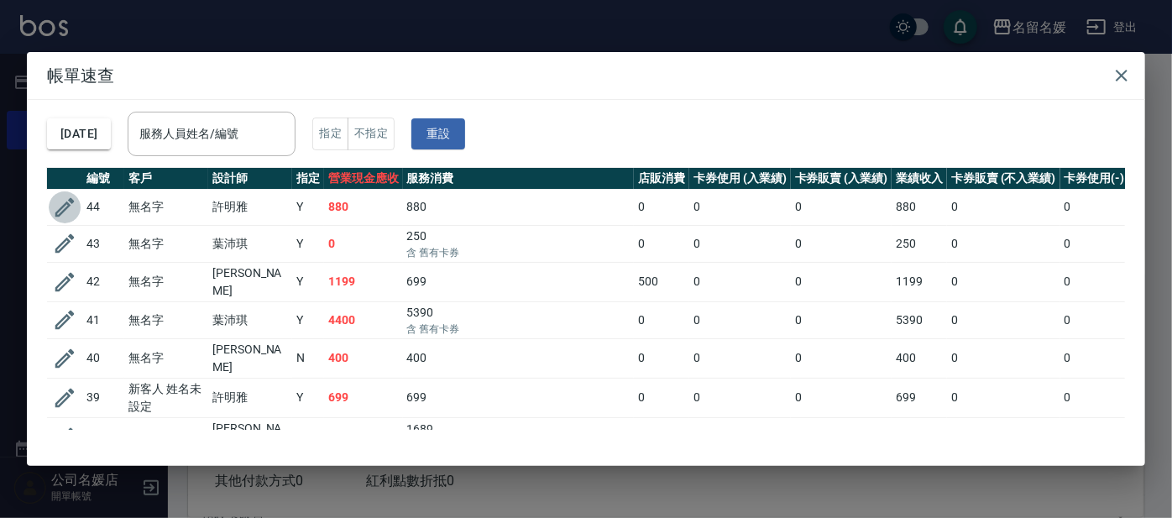
click at [58, 205] on icon "button" at bounding box center [64, 207] width 25 height 25
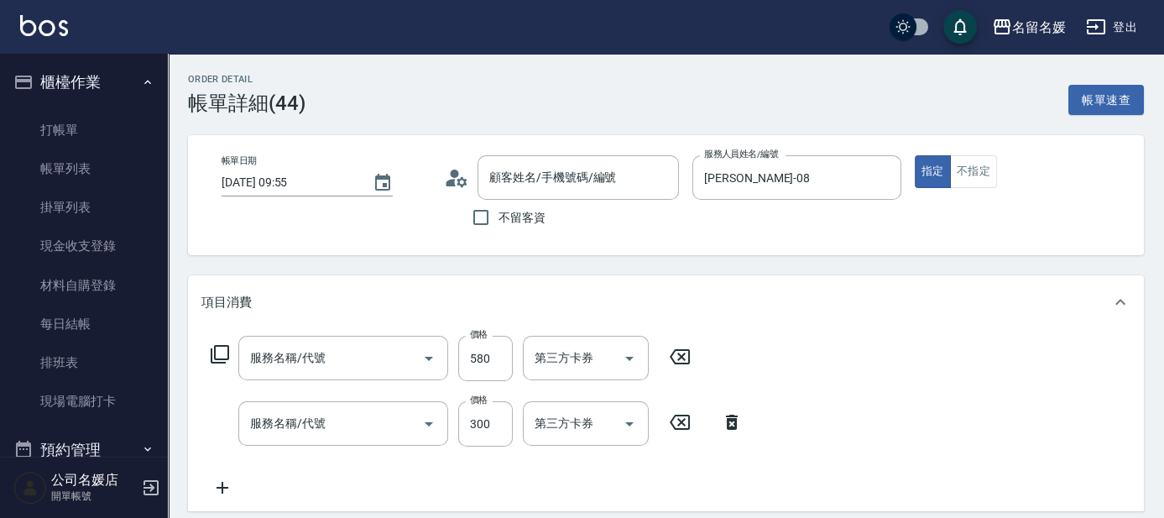
type input "[DATE] 09:55"
type input "[PERSON_NAME]-08"
type input "剪髮(580)(408)"
type input "洗髮[300](206)"
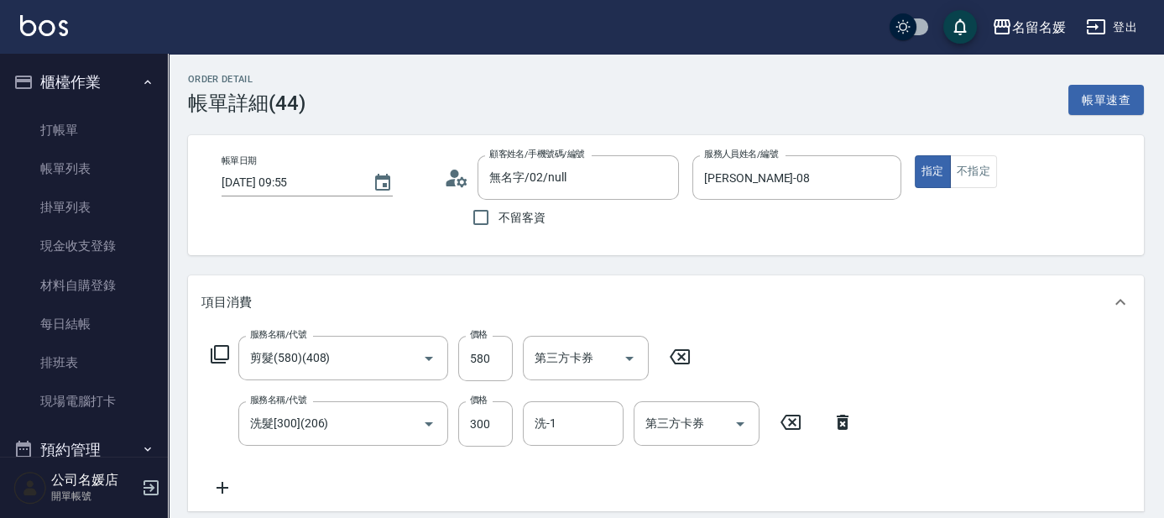
type input "無名字/02/null"
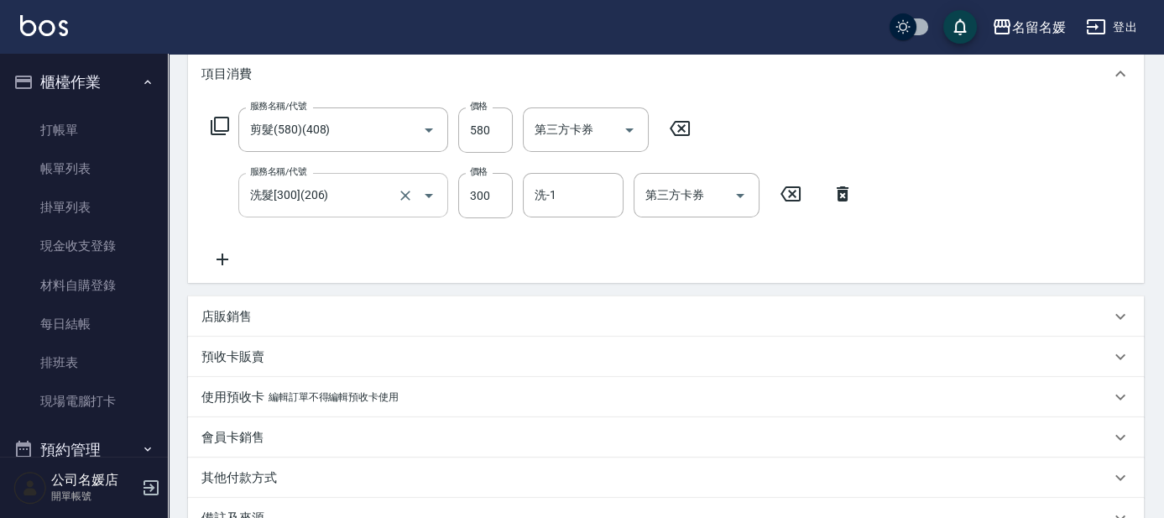
click at [331, 194] on input "洗髮[300](206)" at bounding box center [320, 194] width 148 height 29
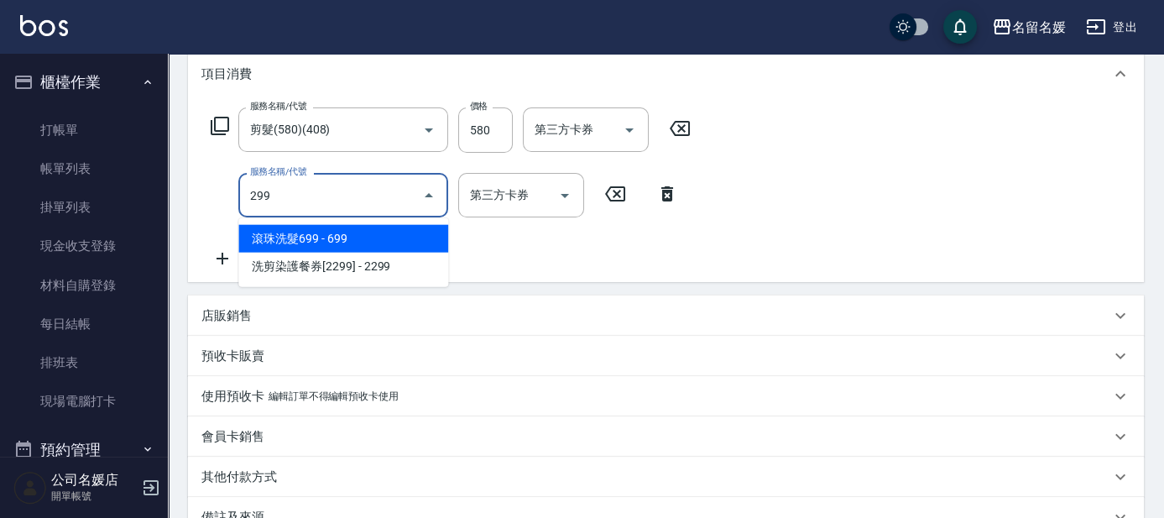
click at [344, 233] on span "滾珠洗髮699 - 699" at bounding box center [343, 239] width 210 height 28
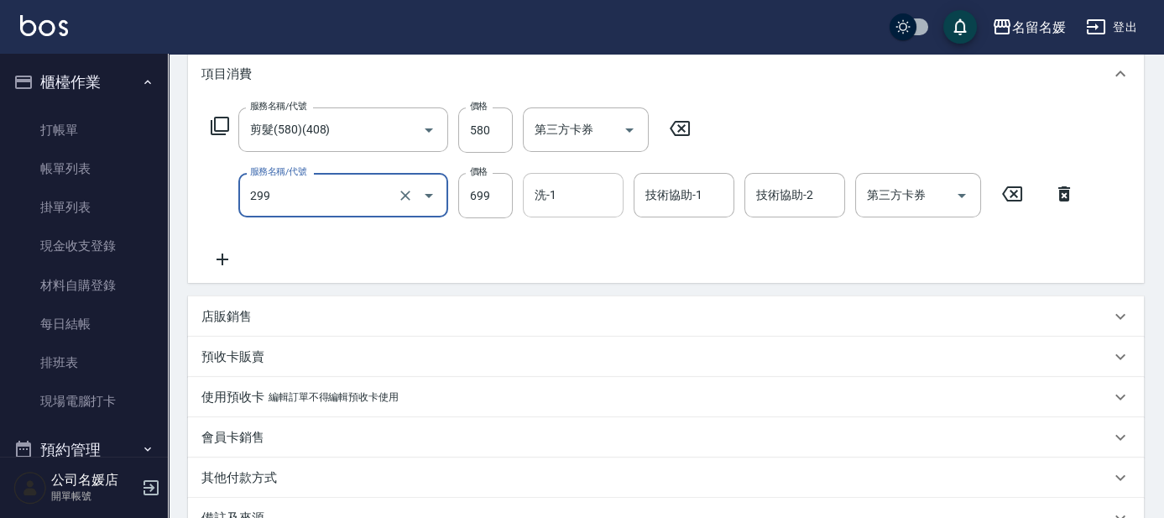
click at [589, 191] on input "洗-1" at bounding box center [573, 194] width 86 height 29
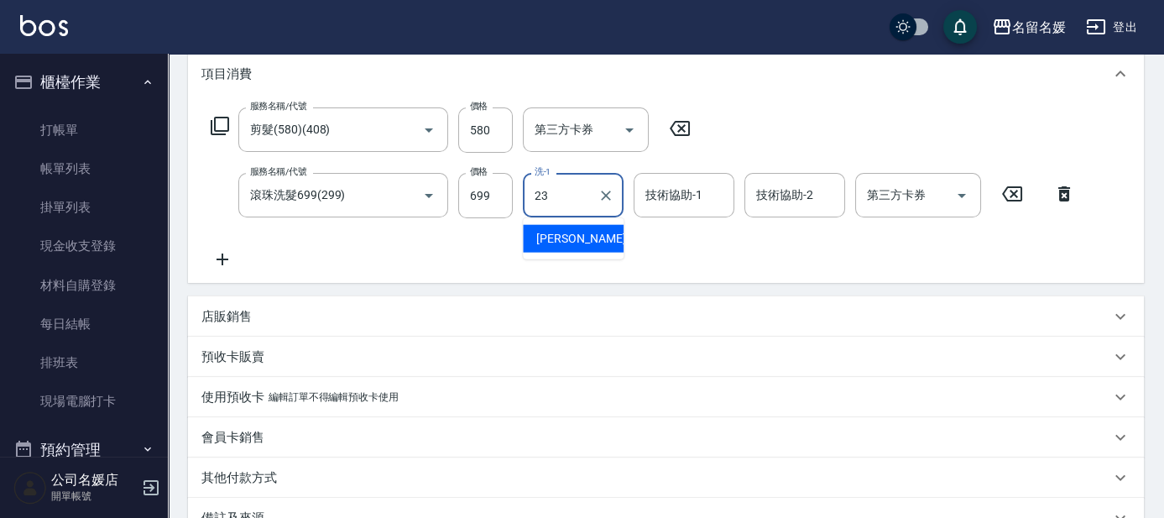
click at [599, 233] on div "[PERSON_NAME]-23" at bounding box center [573, 239] width 101 height 28
click at [662, 186] on div "技術協助-1 技術協助-1" at bounding box center [684, 195] width 101 height 44
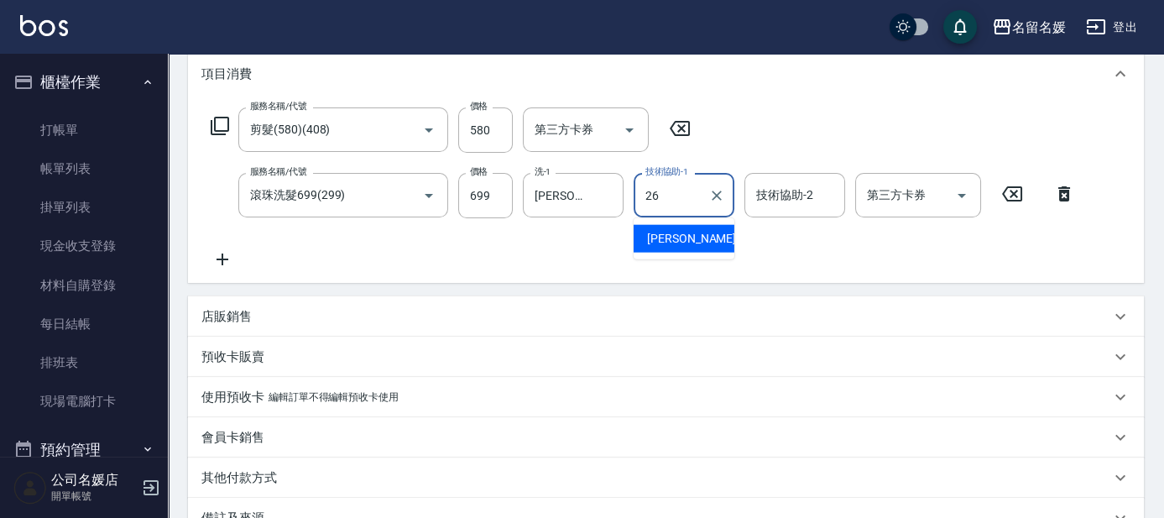
click at [676, 235] on span "[PERSON_NAME]-26" at bounding box center [700, 239] width 106 height 18
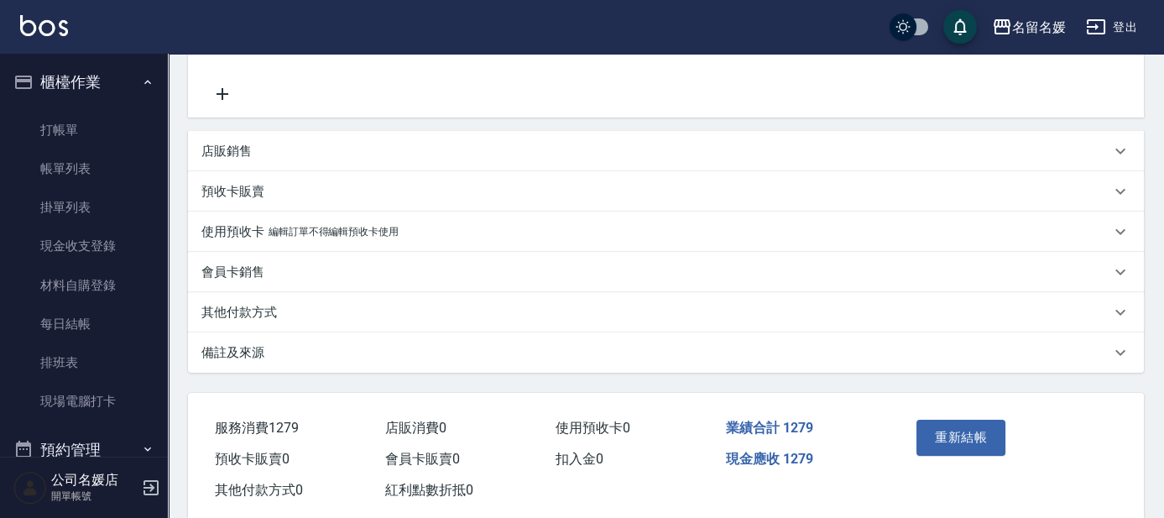
scroll to position [428, 0]
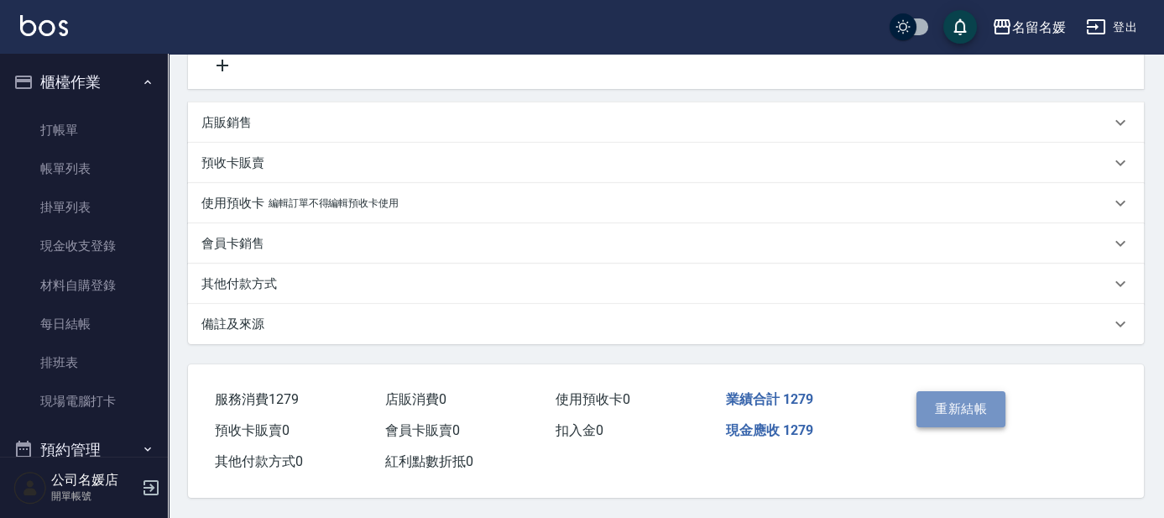
click at [944, 405] on button "重新結帳" at bounding box center [960, 408] width 89 height 35
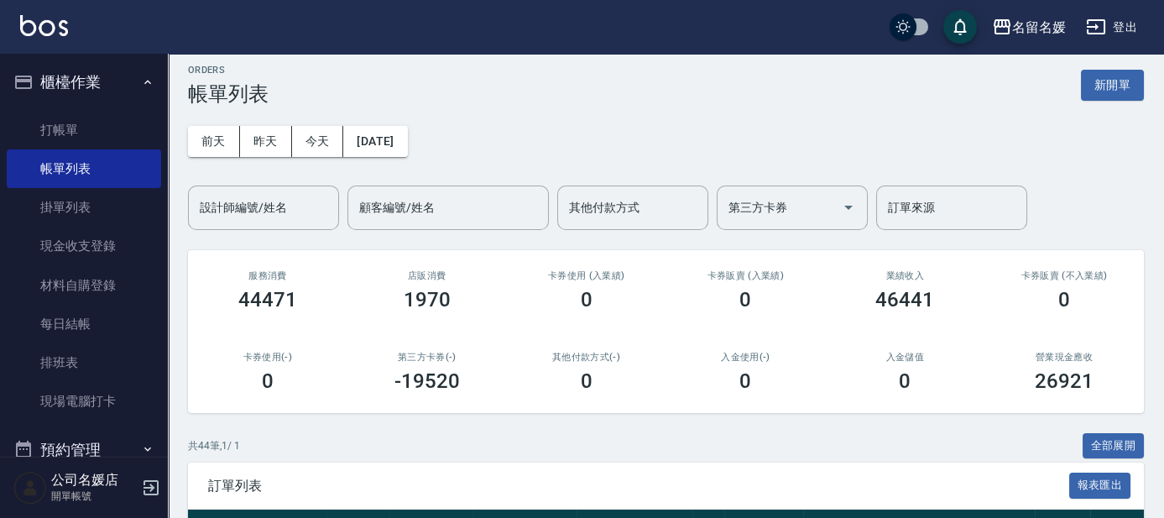
scroll to position [76, 0]
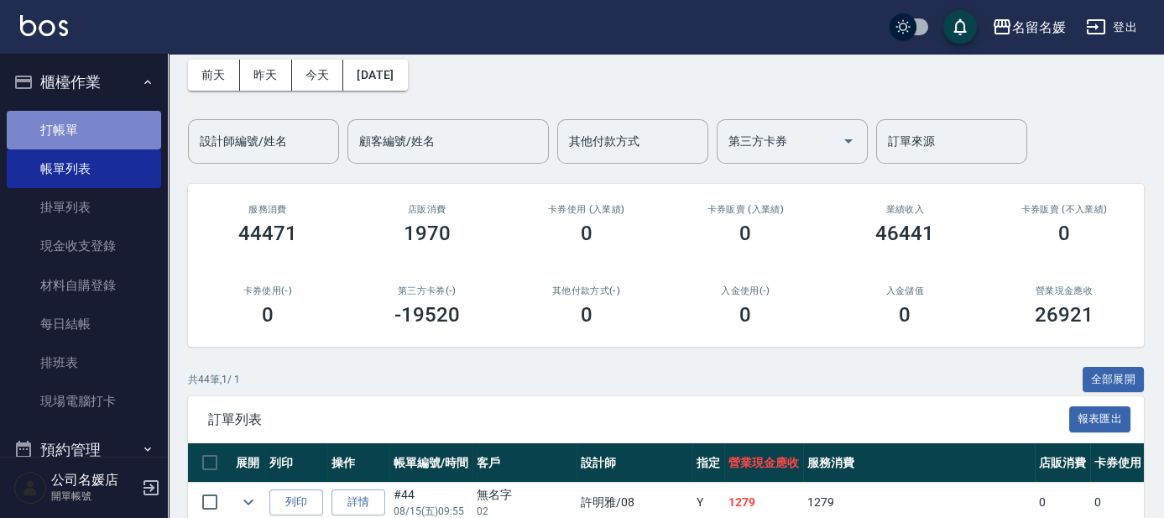
click at [86, 133] on link "打帳單" at bounding box center [84, 130] width 154 height 39
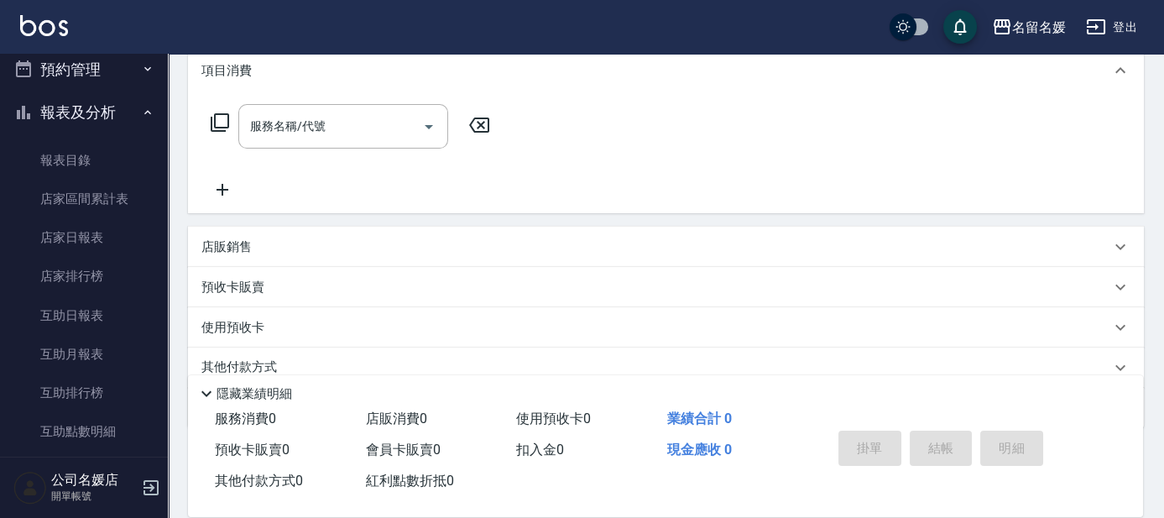
scroll to position [381, 0]
click at [103, 311] on link "互助日報表" at bounding box center [84, 314] width 154 height 39
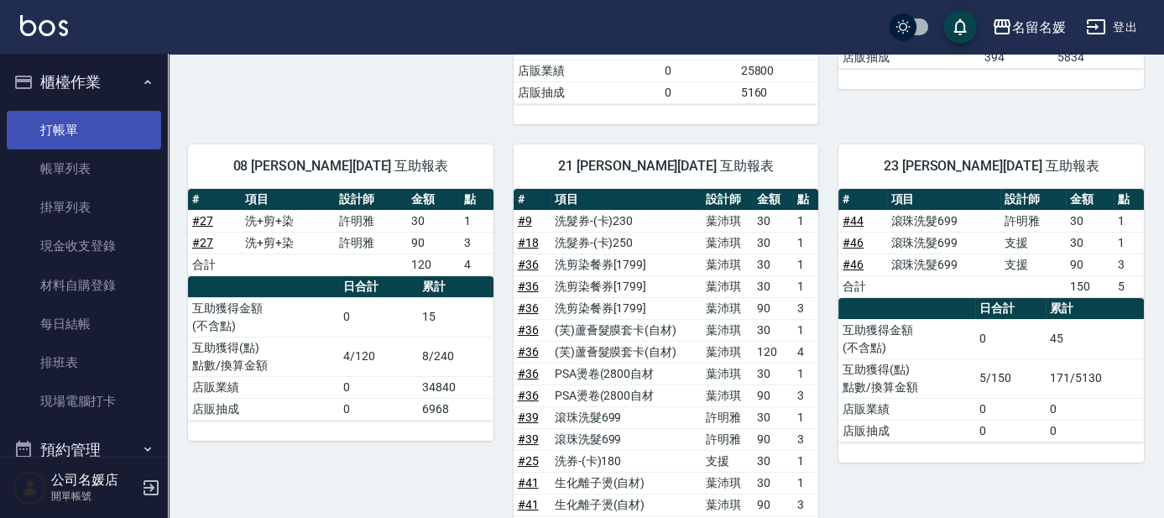
click at [102, 138] on link "打帳單" at bounding box center [84, 130] width 154 height 39
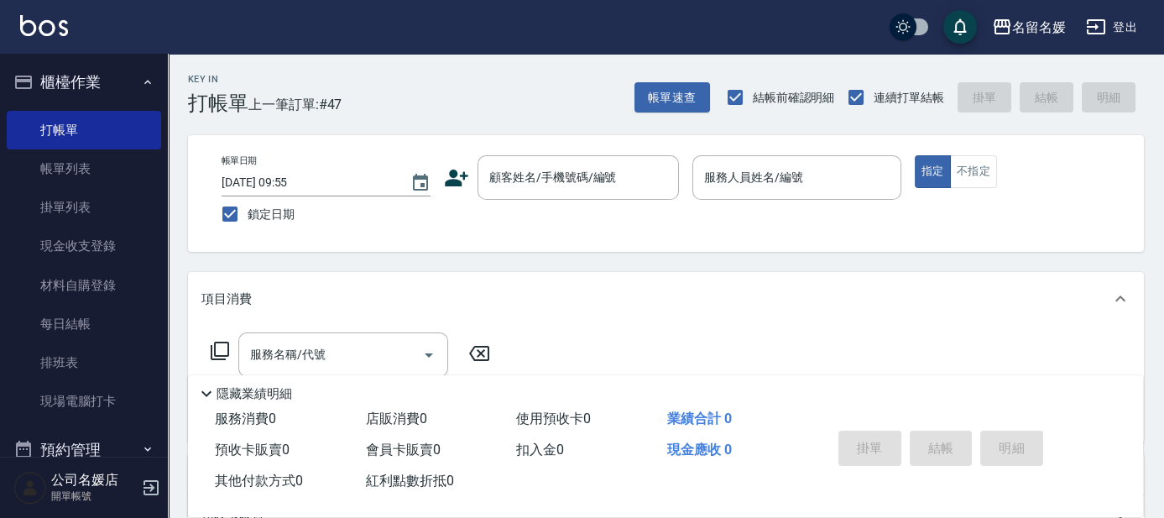
drag, startPoint x: 242, startPoint y: 133, endPoint x: 259, endPoint y: 123, distance: 19.9
click at [259, 123] on div "Key In 打帳單 上一筆訂單:#47 帳單速查 結帳前確認明細 連續打單結帳 掛單 結帳 明細 帳單日期 [DATE] 09:55 鎖定日期 顧客姓名/手…" at bounding box center [666, 435] width 996 height 762
click at [264, 121] on div "Key In 打帳單 上一筆訂單:#47 帳單速查 結帳前確認明細 連續打單結帳 掛單 結帳 明細 帳單日期 [DATE] 09:55 鎖定日期 顧客姓名/手…" at bounding box center [666, 435] width 996 height 762
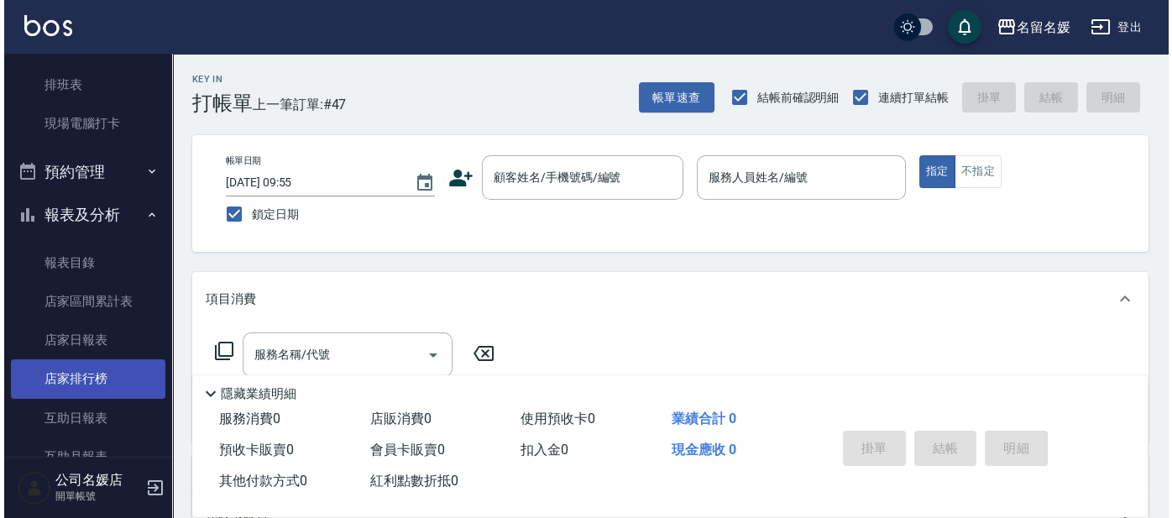
scroll to position [305, 0]
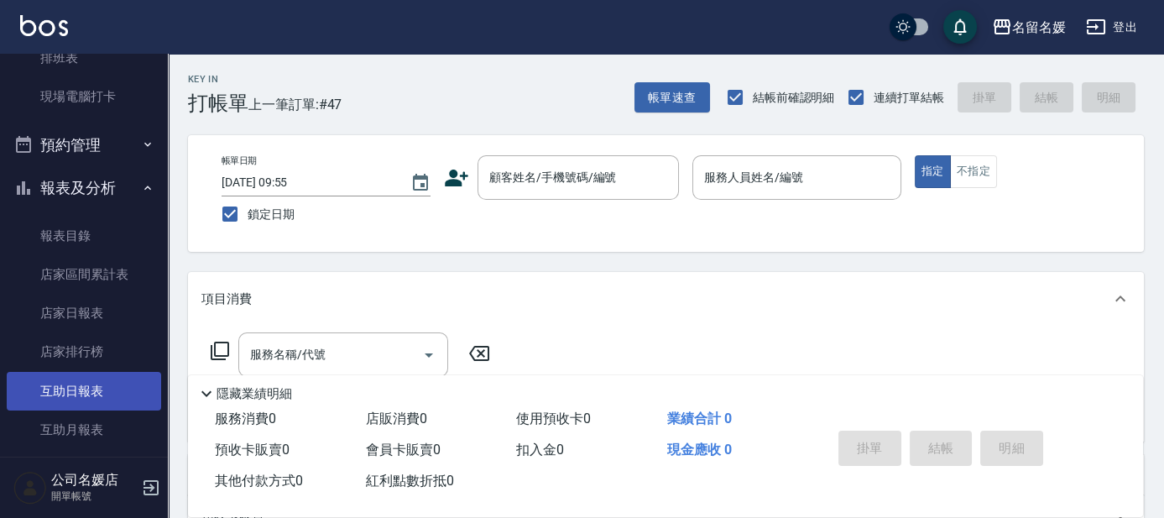
click at [93, 389] on link "互助日報表" at bounding box center [84, 391] width 154 height 39
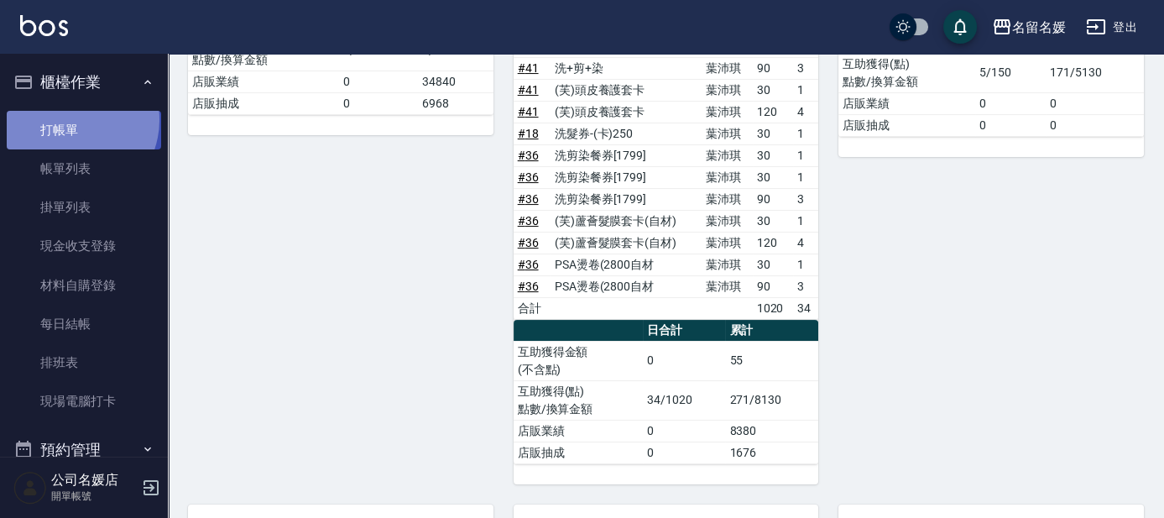
click at [69, 119] on link "打帳單" at bounding box center [84, 130] width 154 height 39
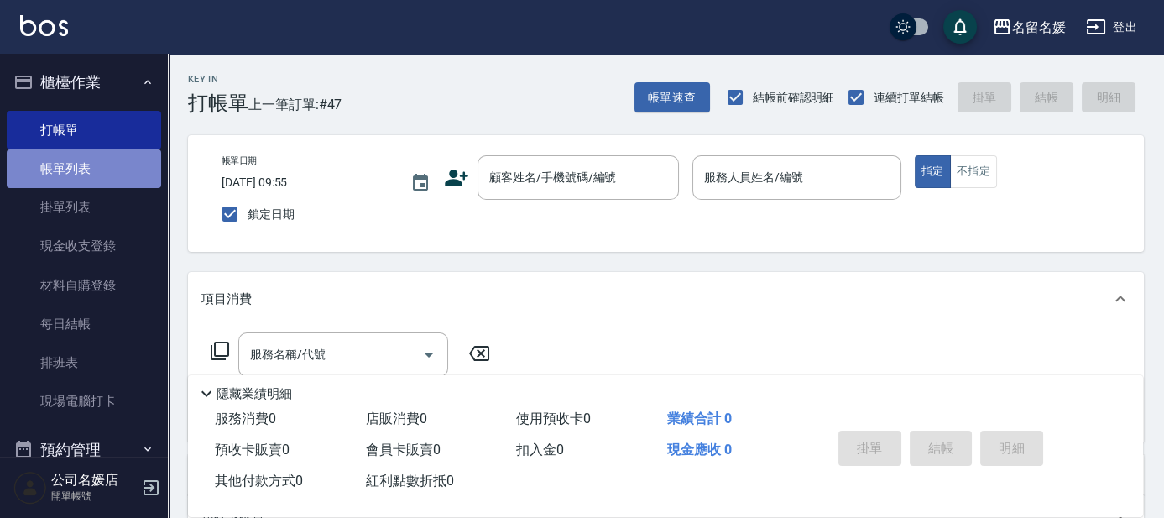
click at [98, 163] on link "帳單列表" at bounding box center [84, 168] width 154 height 39
click at [97, 162] on link "帳單列表" at bounding box center [84, 168] width 154 height 39
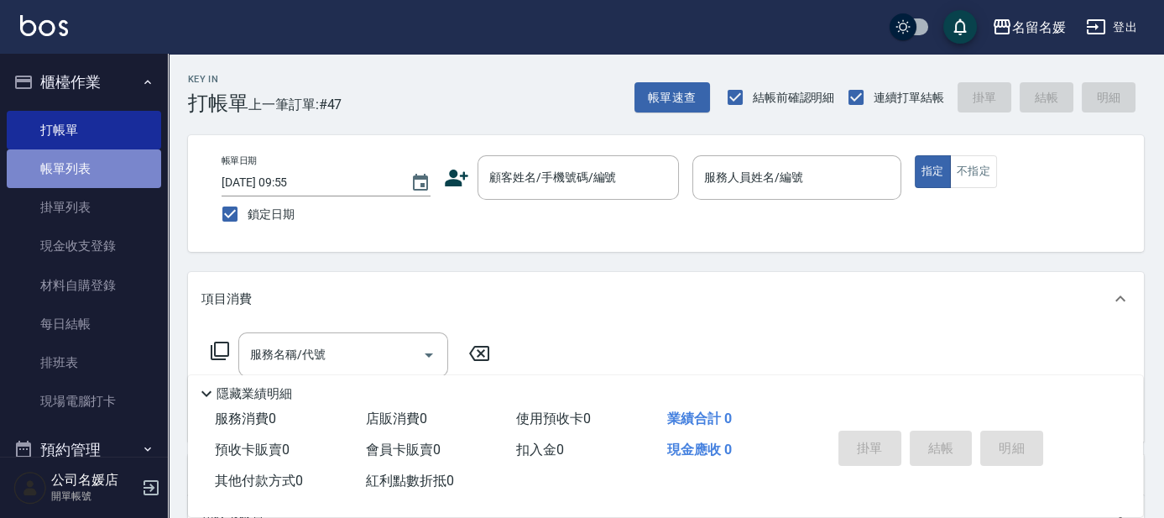
click at [97, 162] on link "帳單列表" at bounding box center [84, 168] width 154 height 39
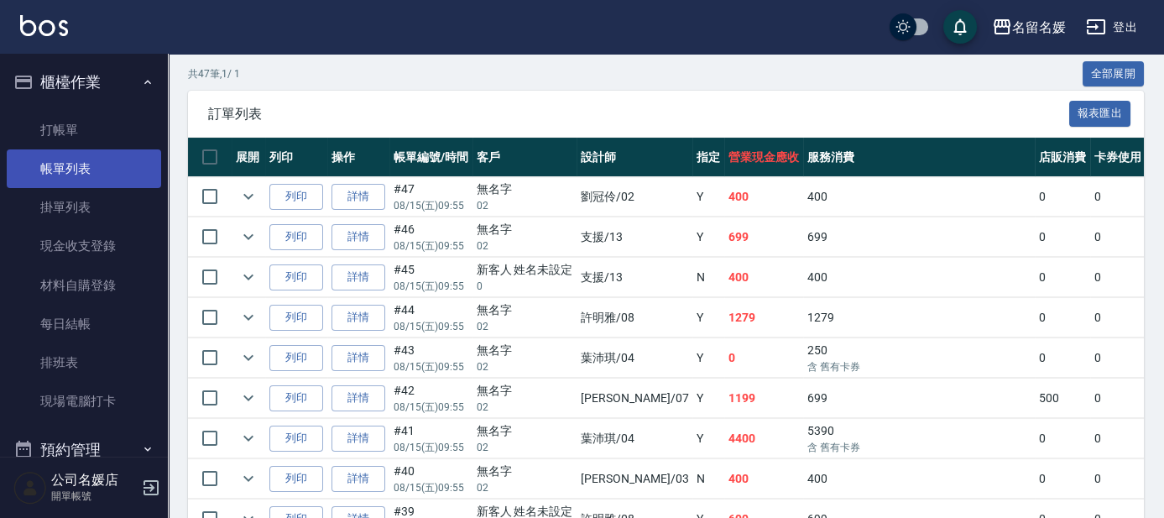
scroll to position [457, 0]
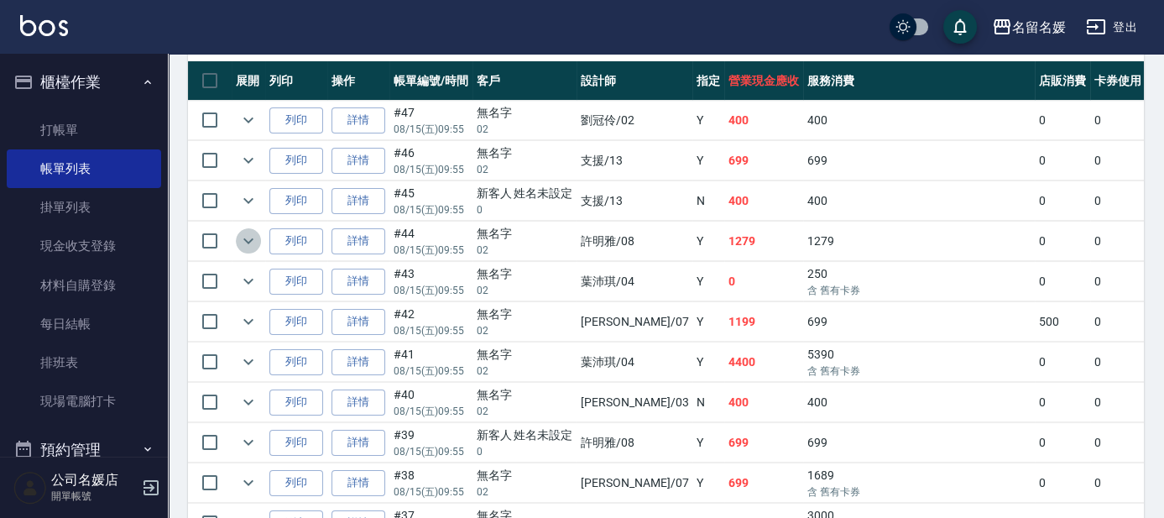
click at [248, 240] on icon "expand row" at bounding box center [248, 241] width 10 height 6
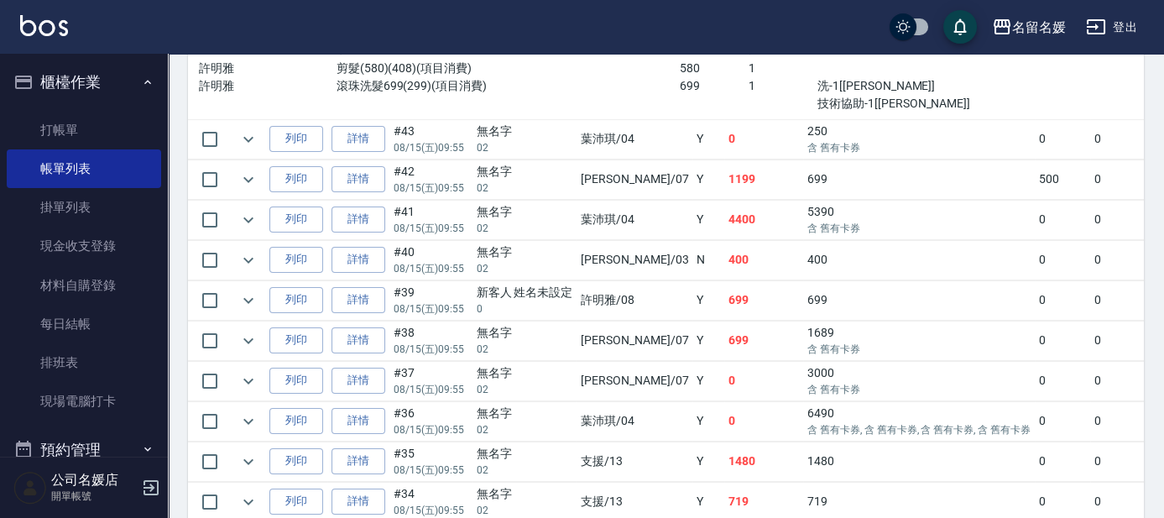
scroll to position [763, 0]
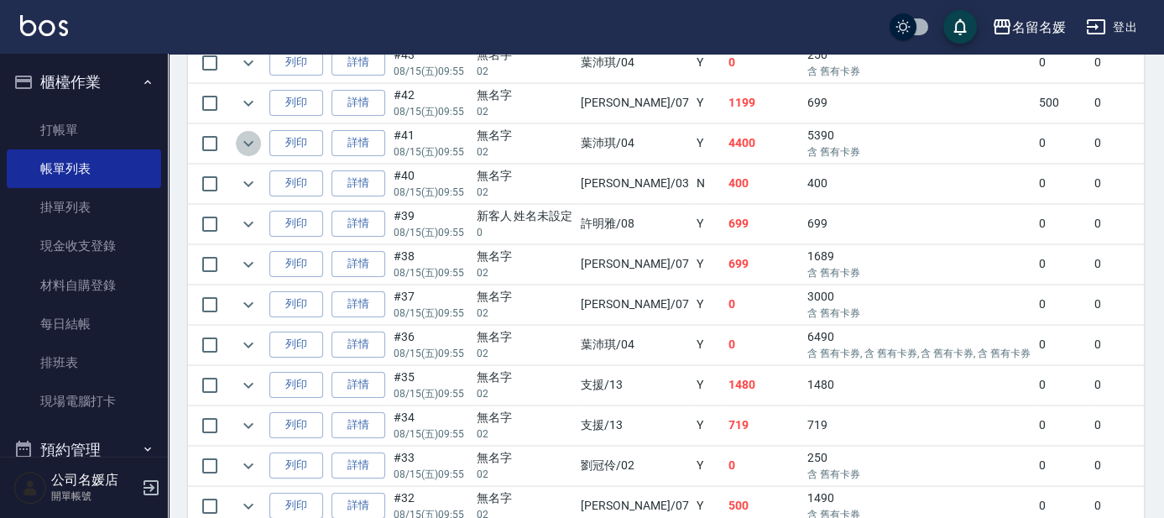
click at [246, 140] on icon "expand row" at bounding box center [248, 143] width 10 height 6
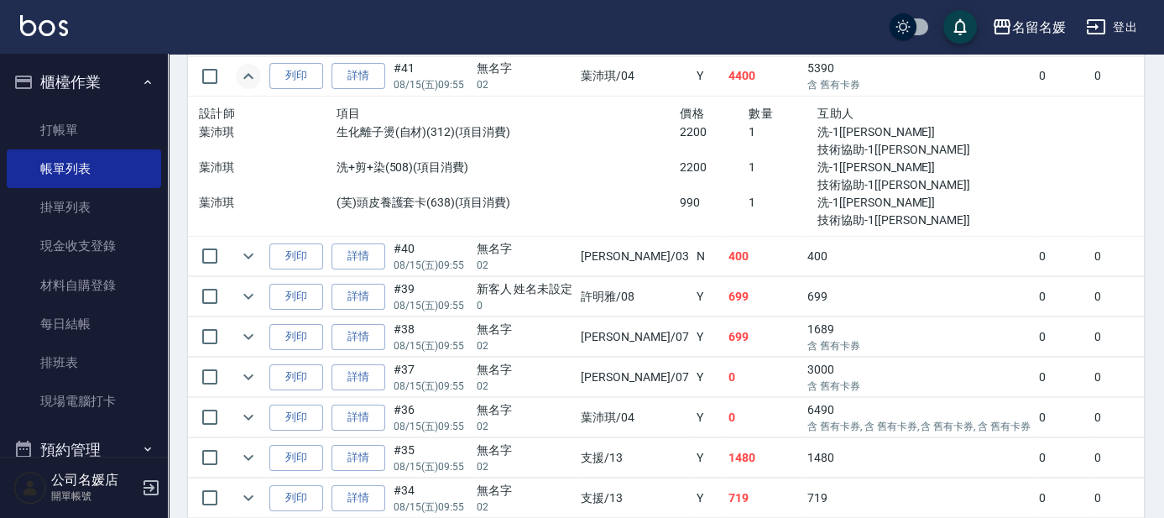
scroll to position [839, 0]
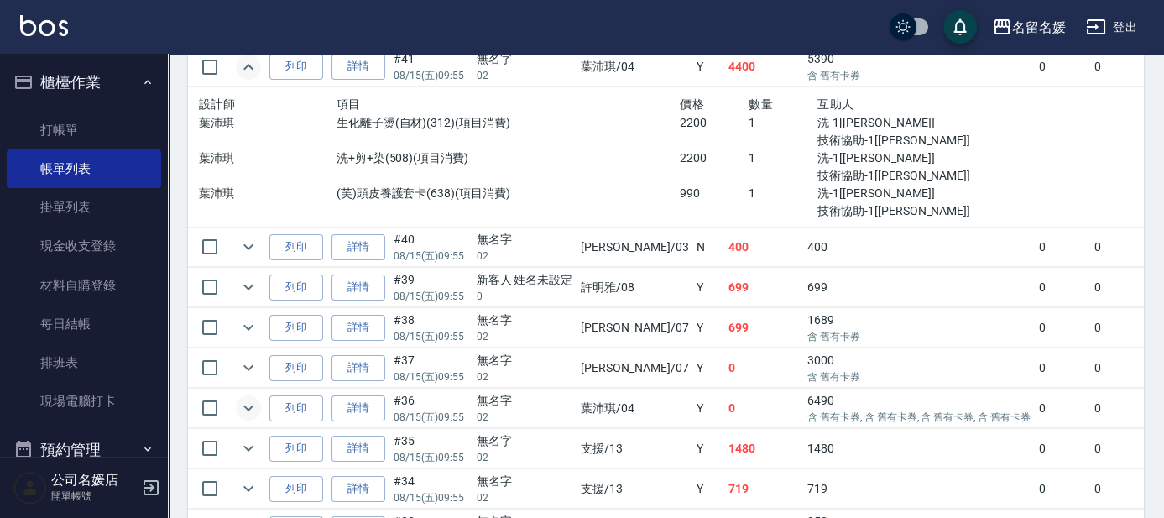
click at [239, 403] on icon "expand row" at bounding box center [248, 408] width 20 height 20
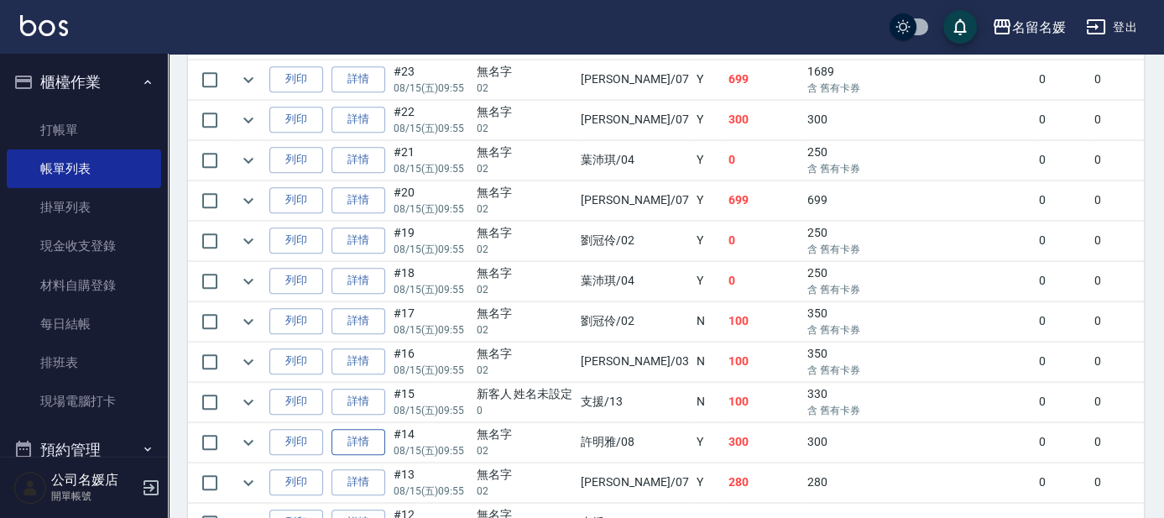
scroll to position [1907, 0]
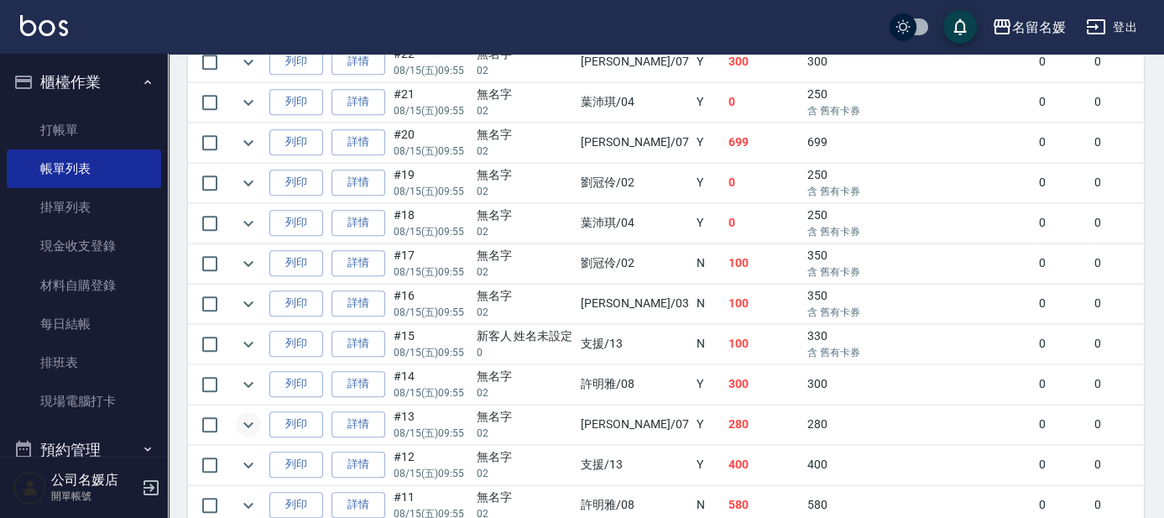
click at [246, 421] on icon "expand row" at bounding box center [248, 424] width 10 height 6
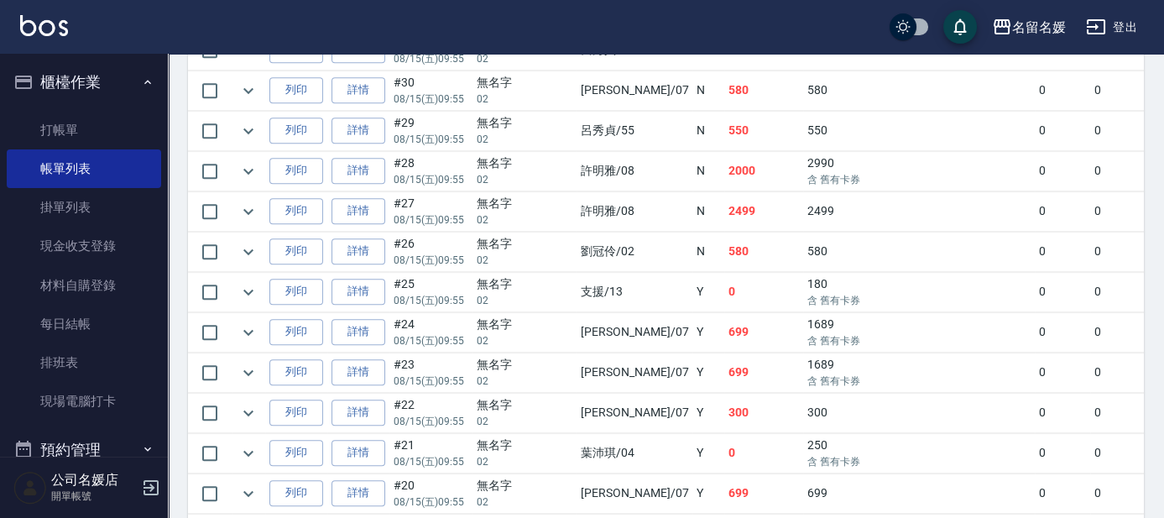
scroll to position [1449, 0]
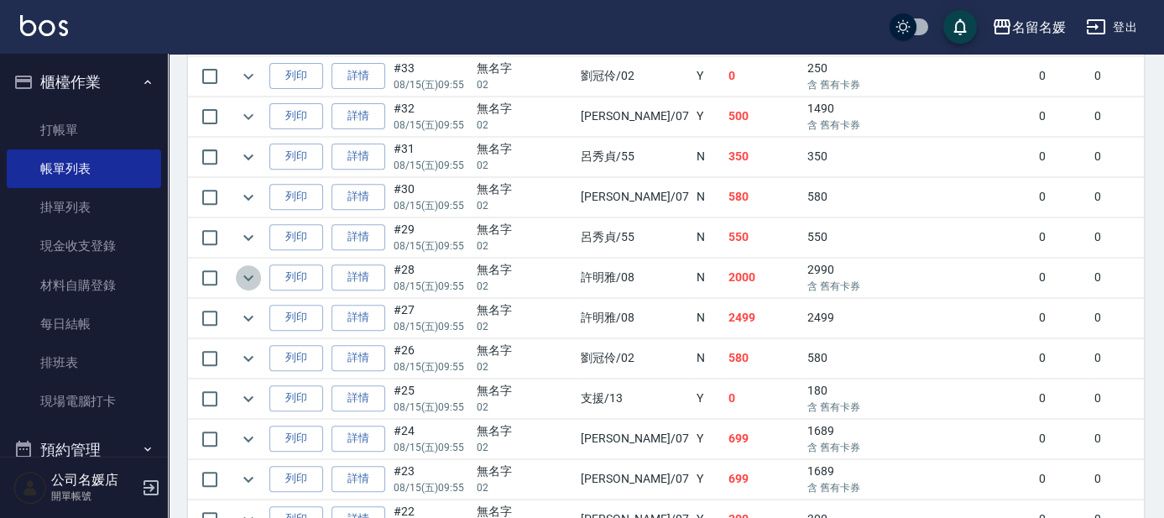
click at [245, 269] on icon "expand row" at bounding box center [248, 278] width 20 height 20
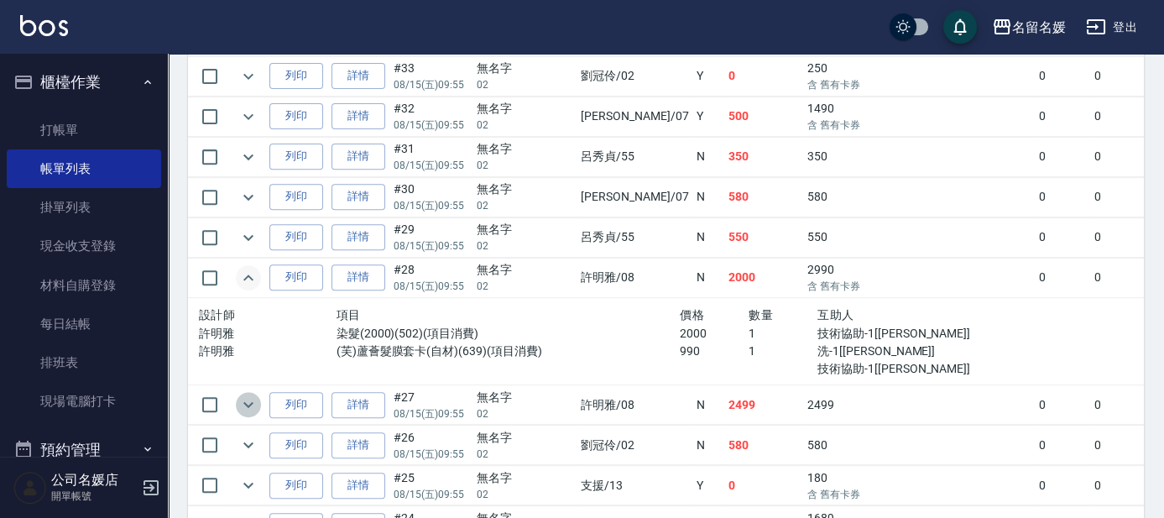
click at [248, 402] on icon "expand row" at bounding box center [248, 405] width 10 height 6
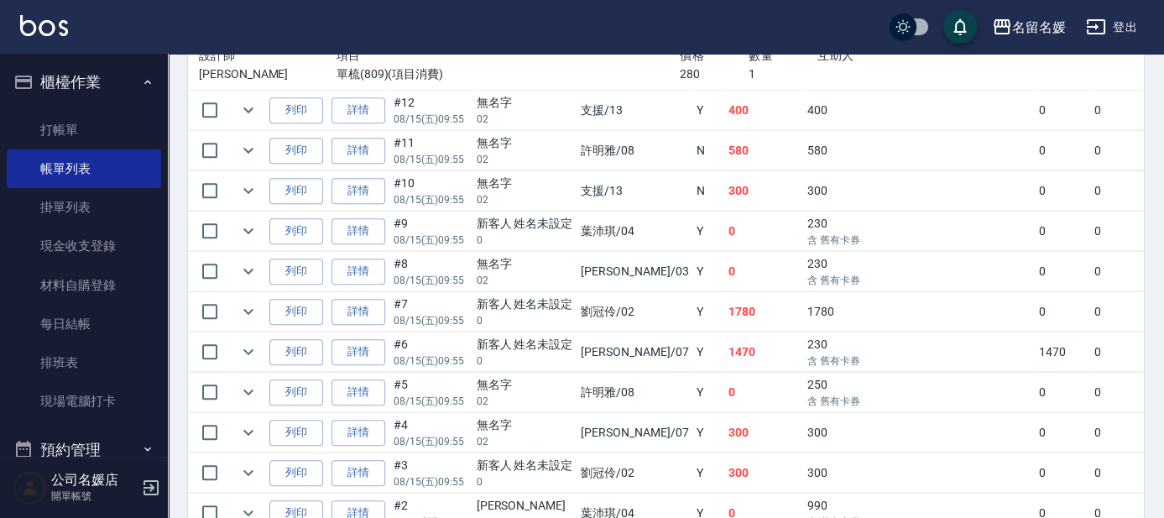
scroll to position [2518, 0]
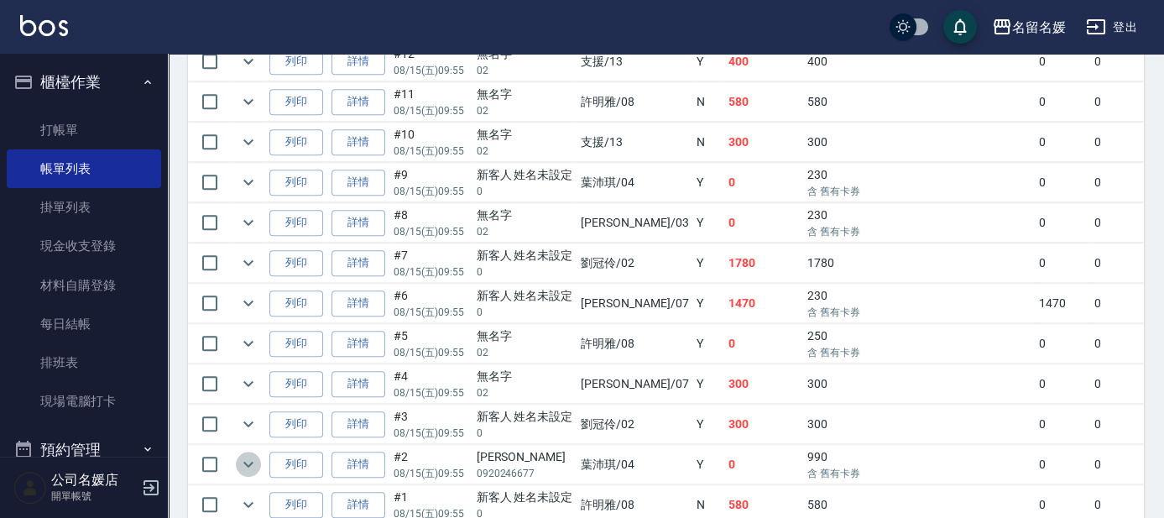
click at [244, 454] on icon "expand row" at bounding box center [248, 464] width 20 height 20
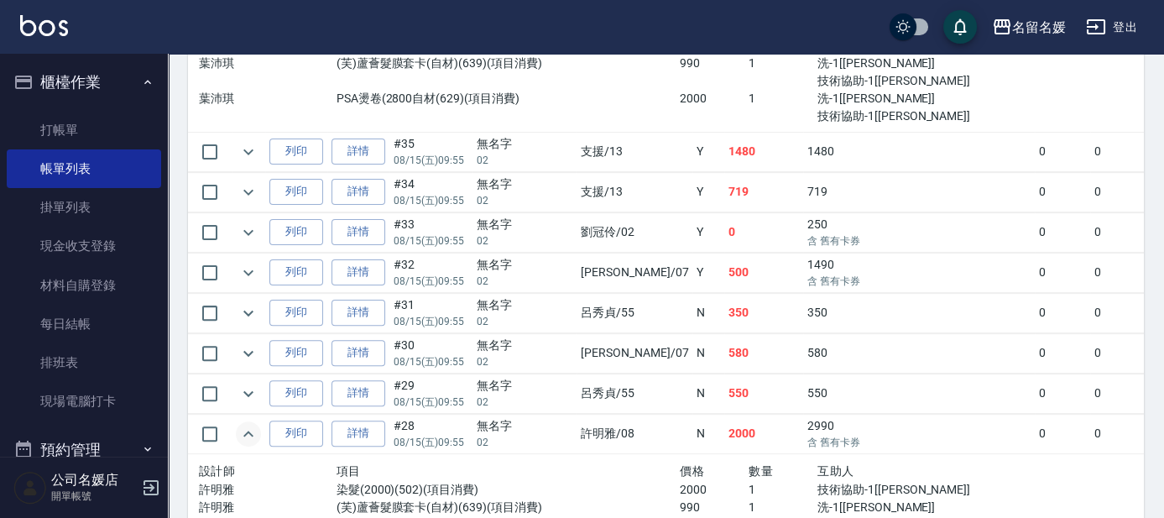
scroll to position [1277, 0]
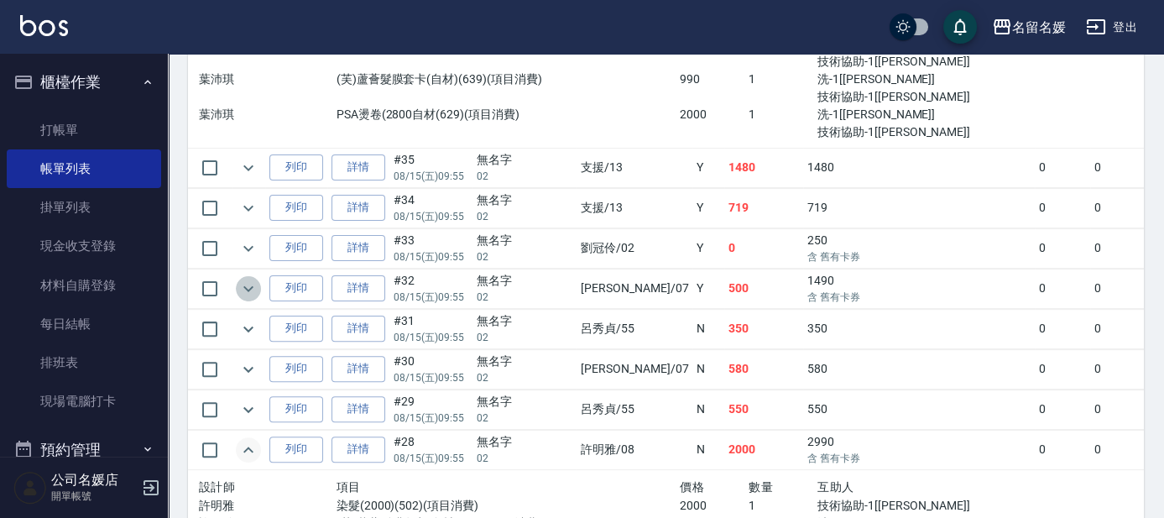
click at [249, 279] on icon "expand row" at bounding box center [248, 289] width 20 height 20
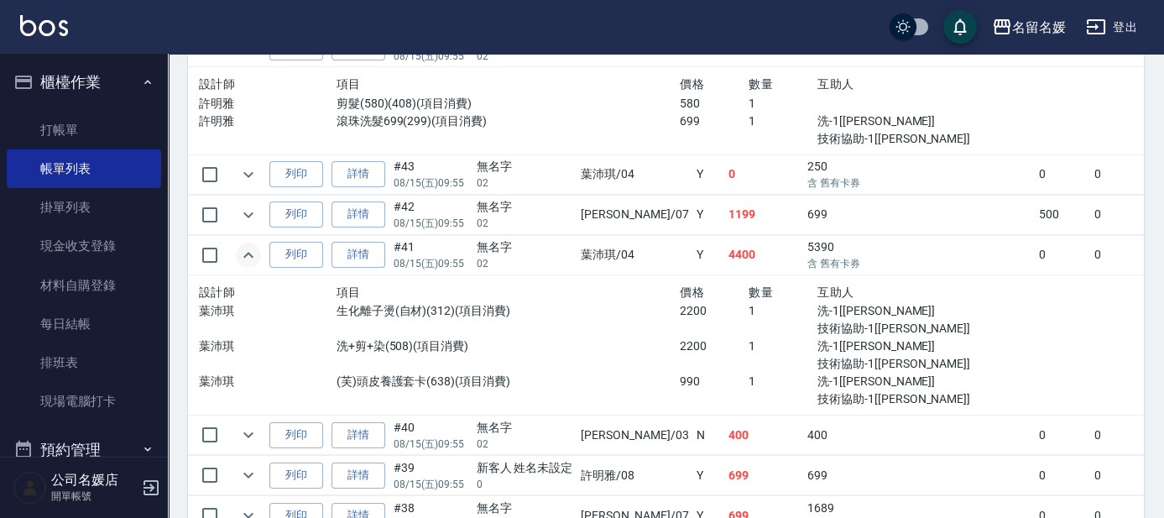
scroll to position [667, 0]
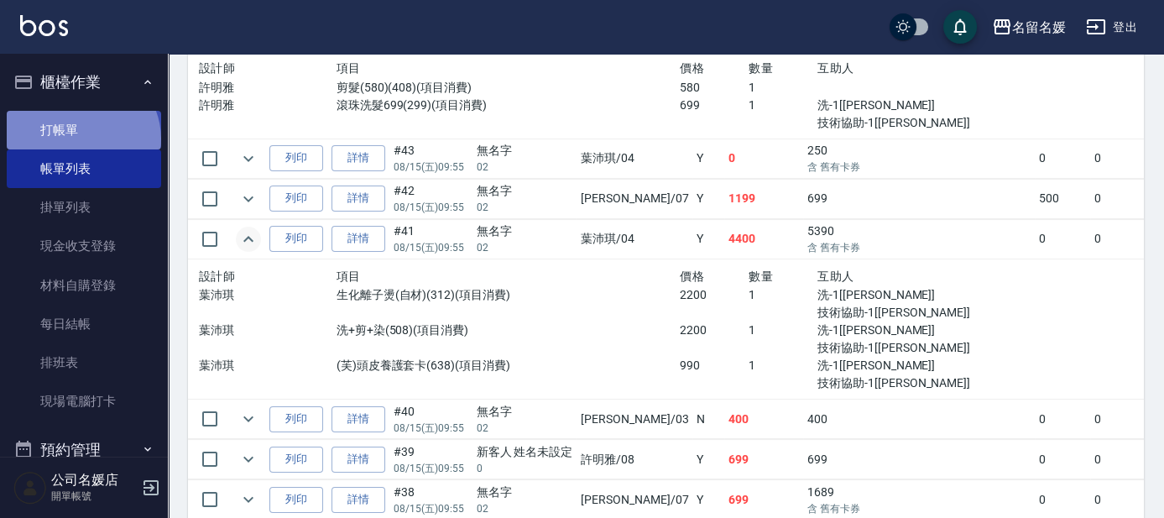
click at [81, 138] on link "打帳單" at bounding box center [84, 130] width 154 height 39
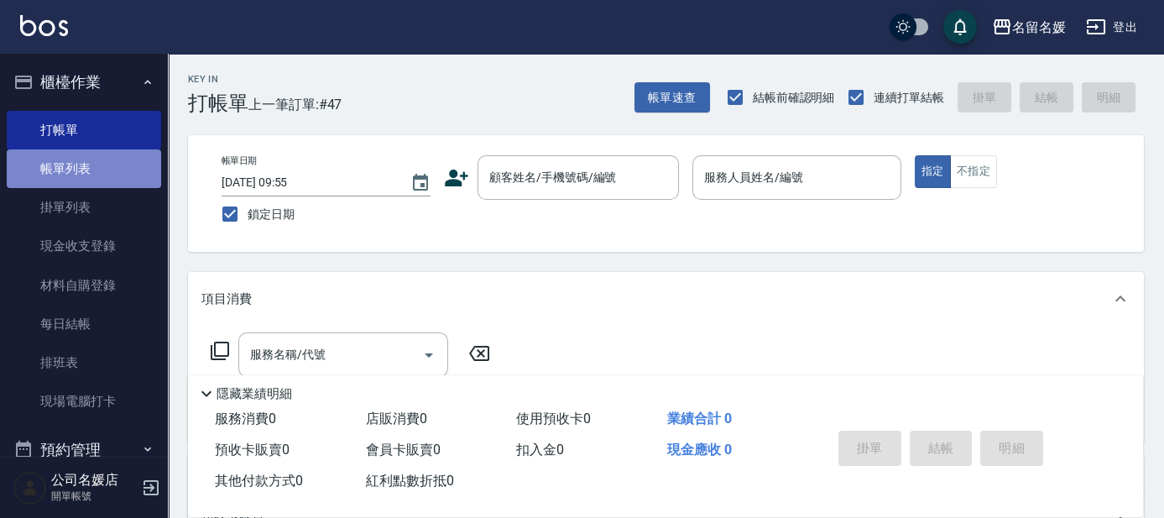
click at [105, 159] on link "帳單列表" at bounding box center [84, 168] width 154 height 39
click at [104, 159] on link "帳單列表" at bounding box center [84, 168] width 154 height 39
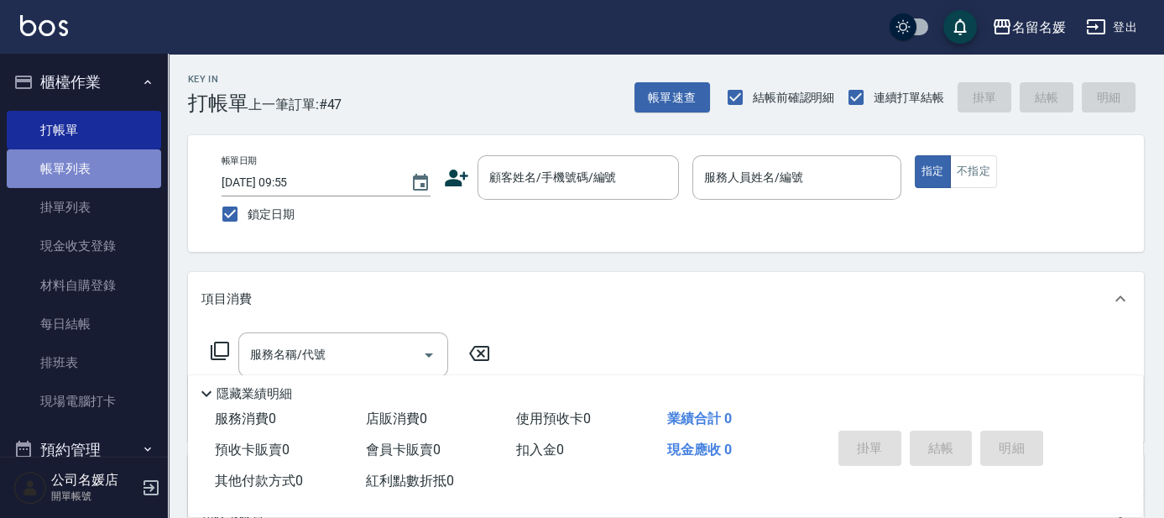
click at [104, 164] on link "帳單列表" at bounding box center [84, 168] width 154 height 39
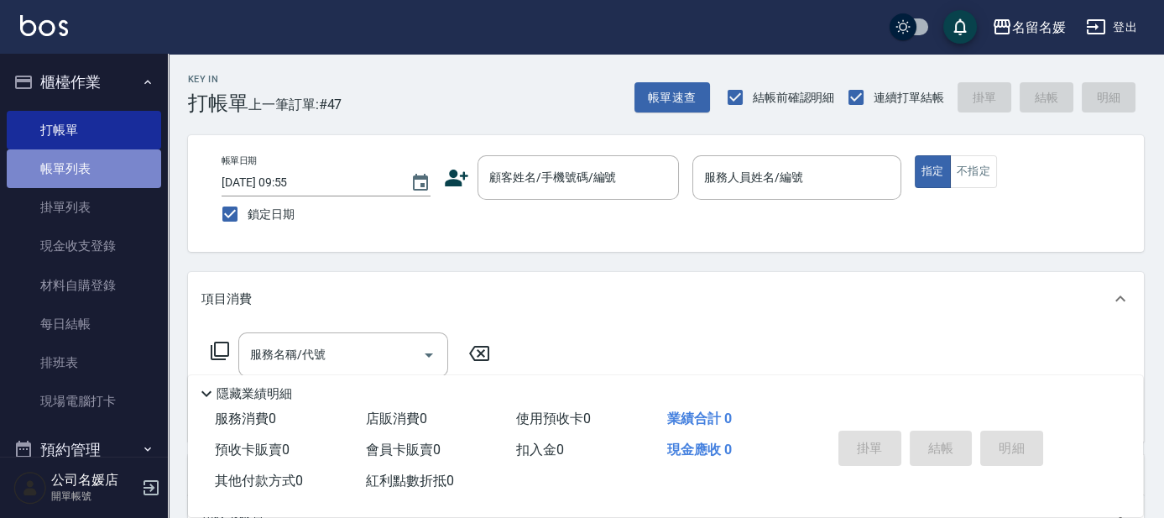
click at [104, 164] on link "帳單列表" at bounding box center [84, 168] width 154 height 39
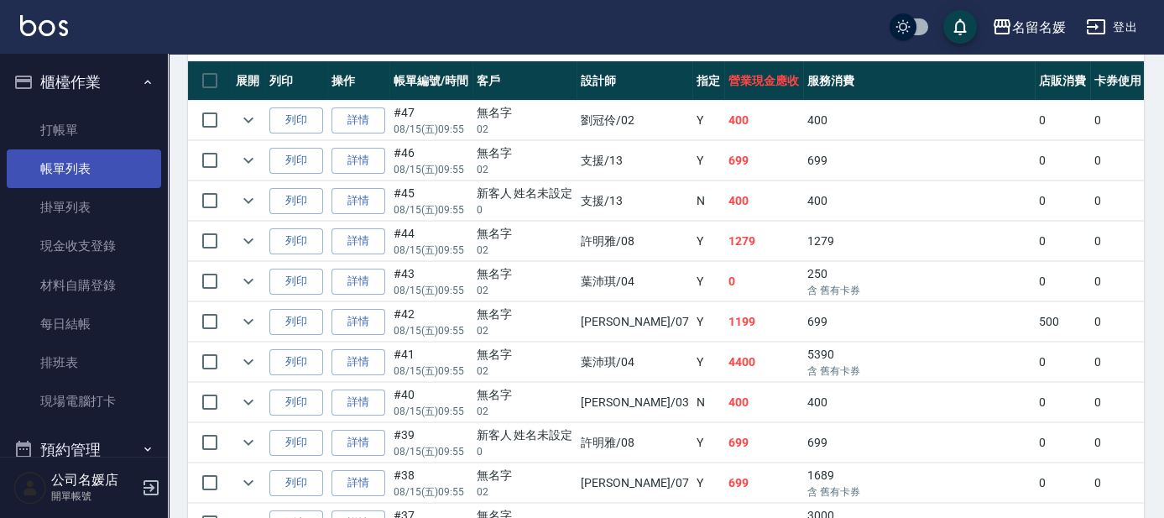
scroll to position [534, 0]
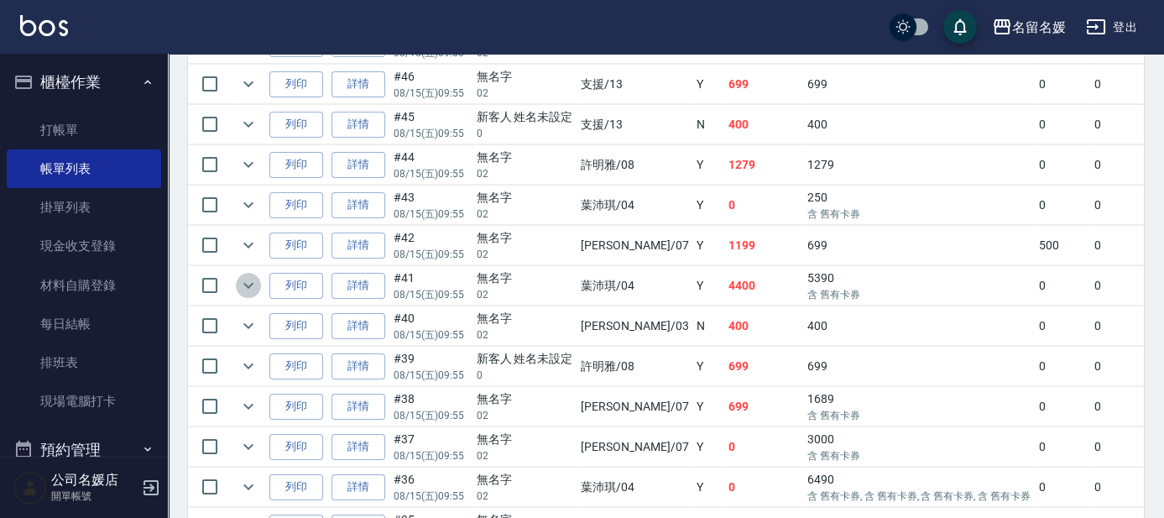
click at [242, 287] on icon "expand row" at bounding box center [248, 285] width 20 height 20
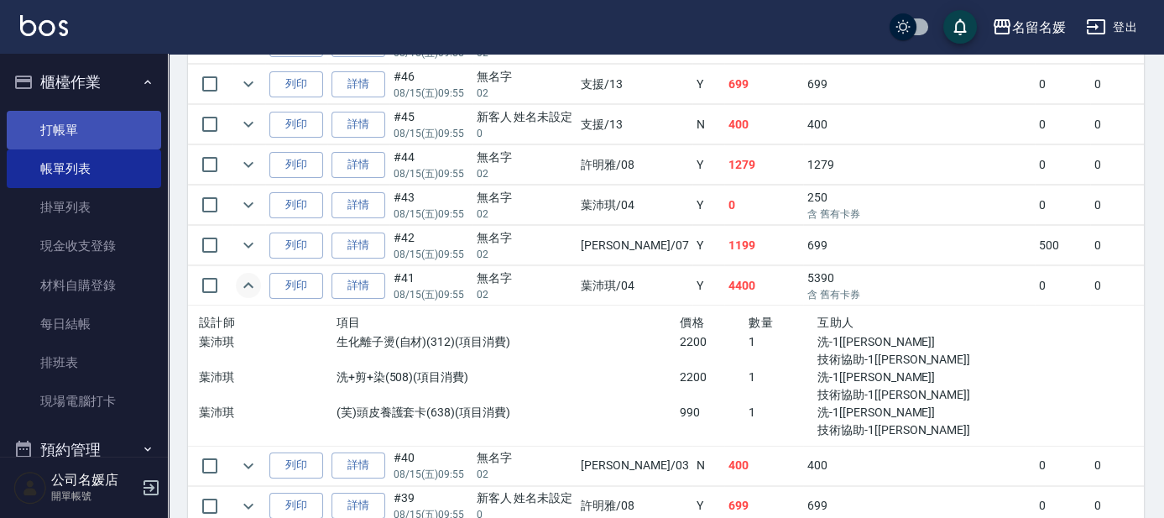
click at [69, 119] on link "打帳單" at bounding box center [84, 130] width 154 height 39
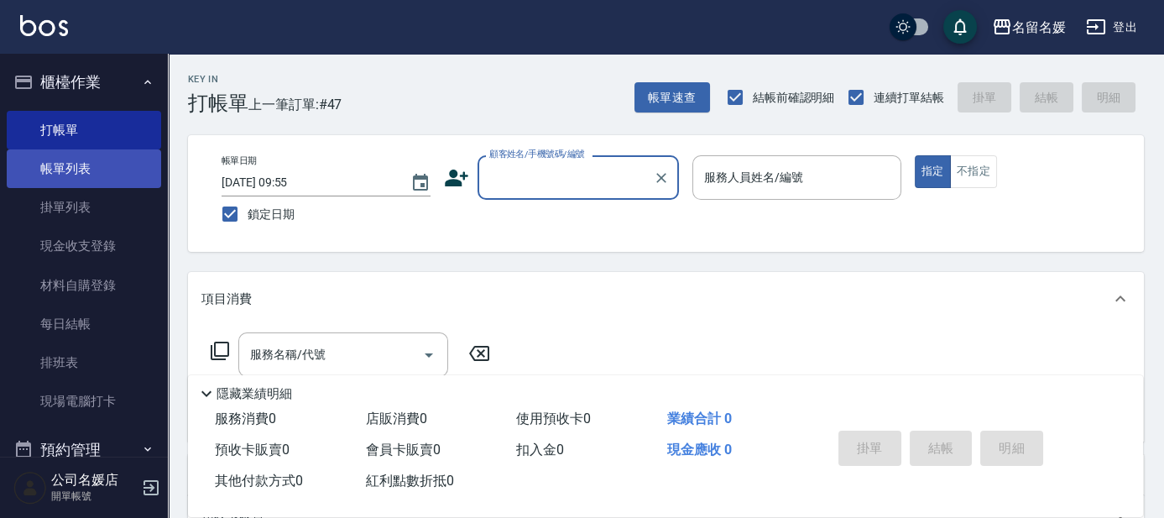
click at [115, 175] on link "帳單列表" at bounding box center [84, 168] width 154 height 39
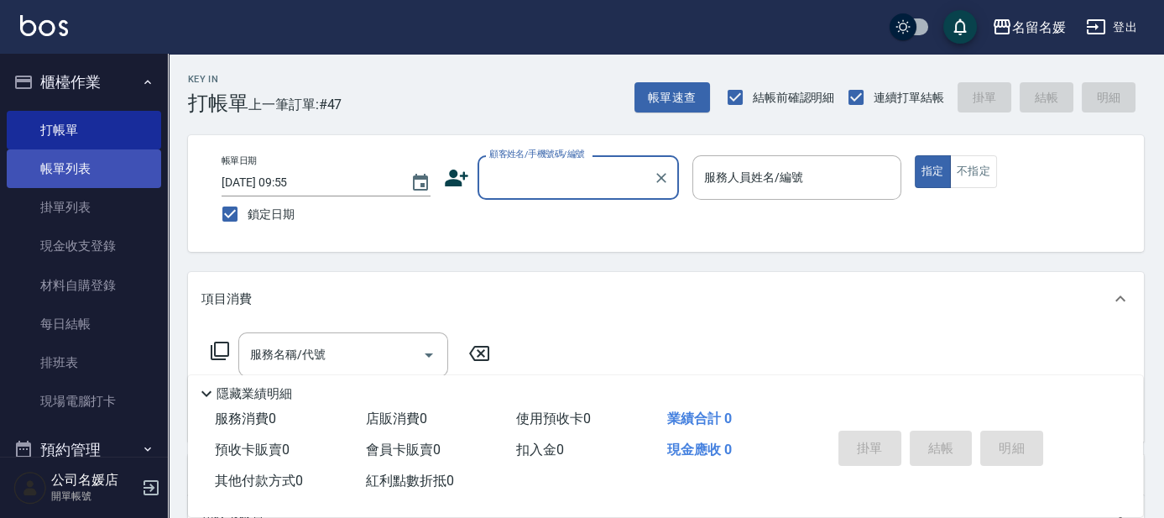
click at [115, 175] on link "帳單列表" at bounding box center [84, 168] width 154 height 39
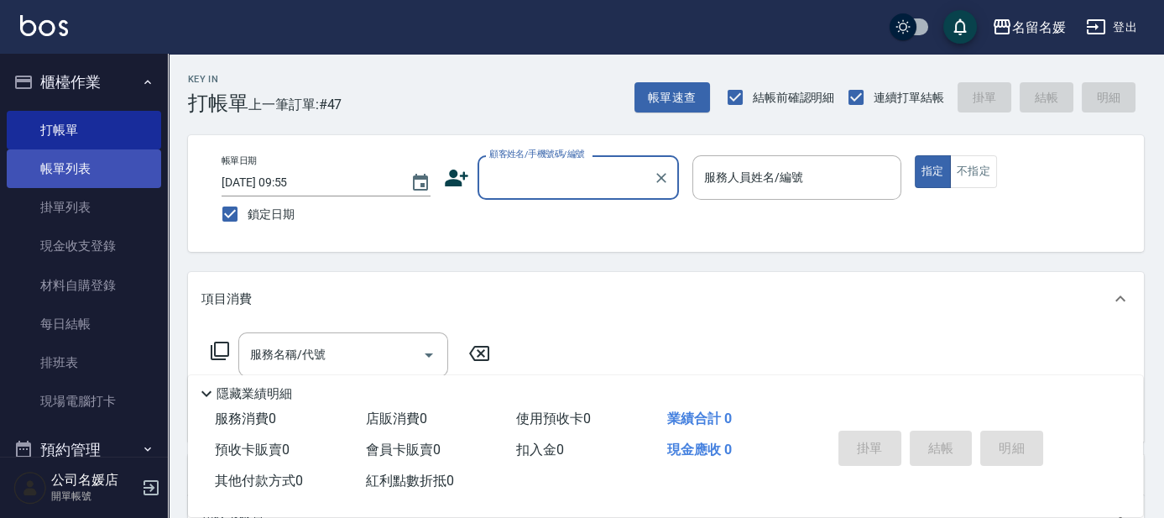
click at [115, 175] on link "帳單列表" at bounding box center [84, 168] width 154 height 39
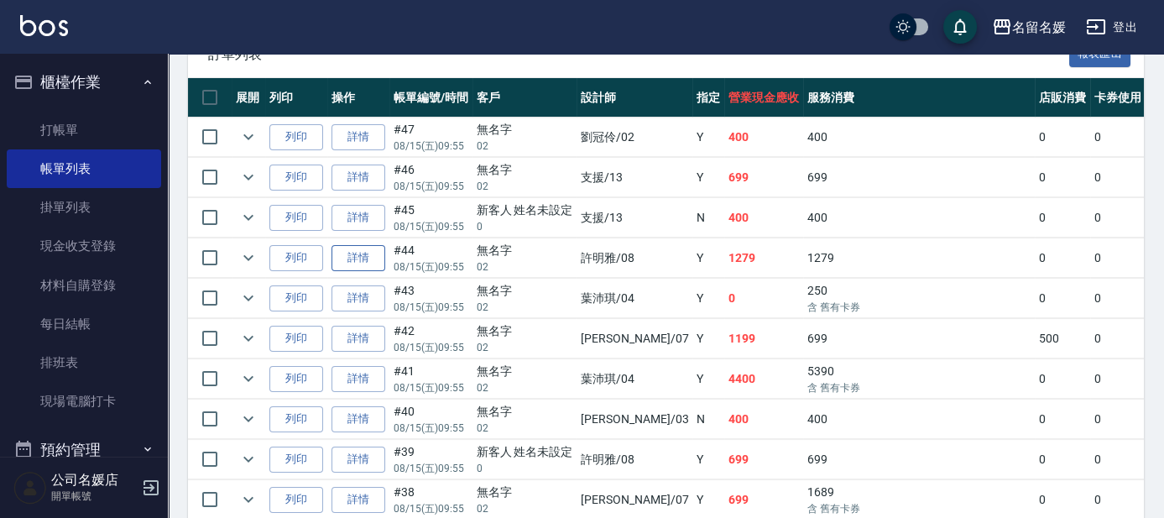
scroll to position [457, 0]
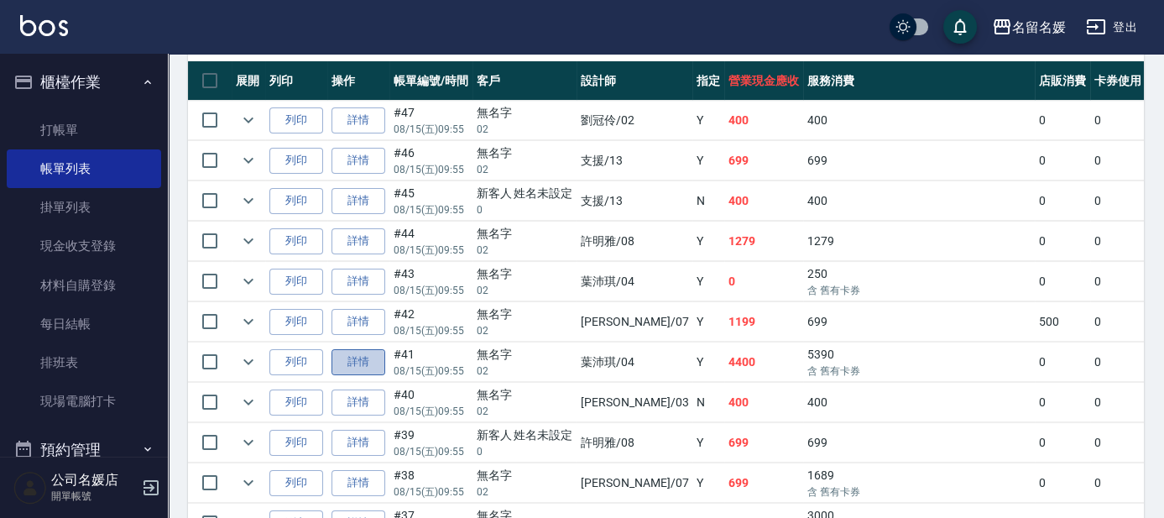
click at [353, 358] on link "詳情" at bounding box center [358, 362] width 54 height 26
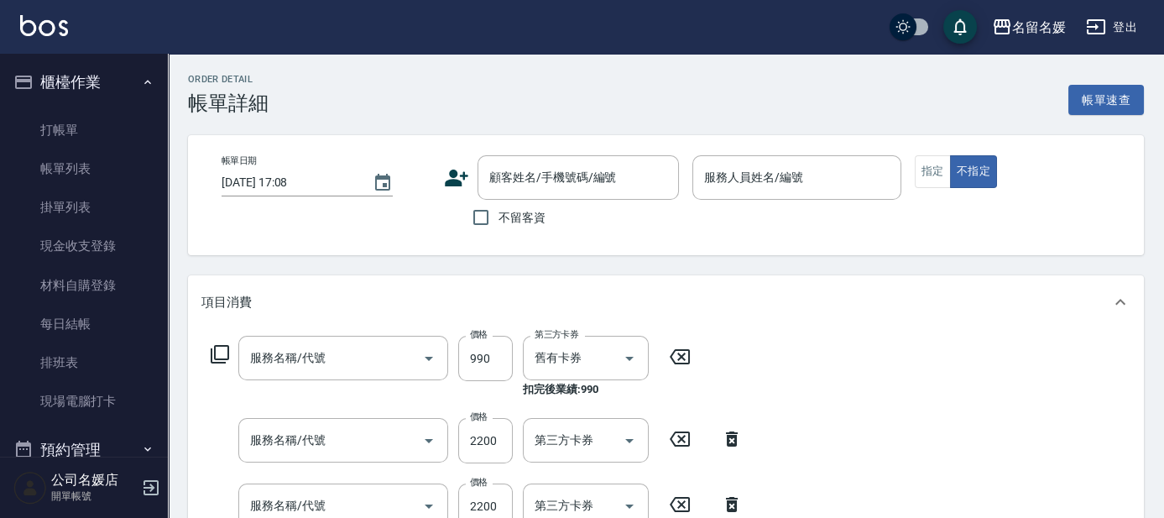
scroll to position [228, 0]
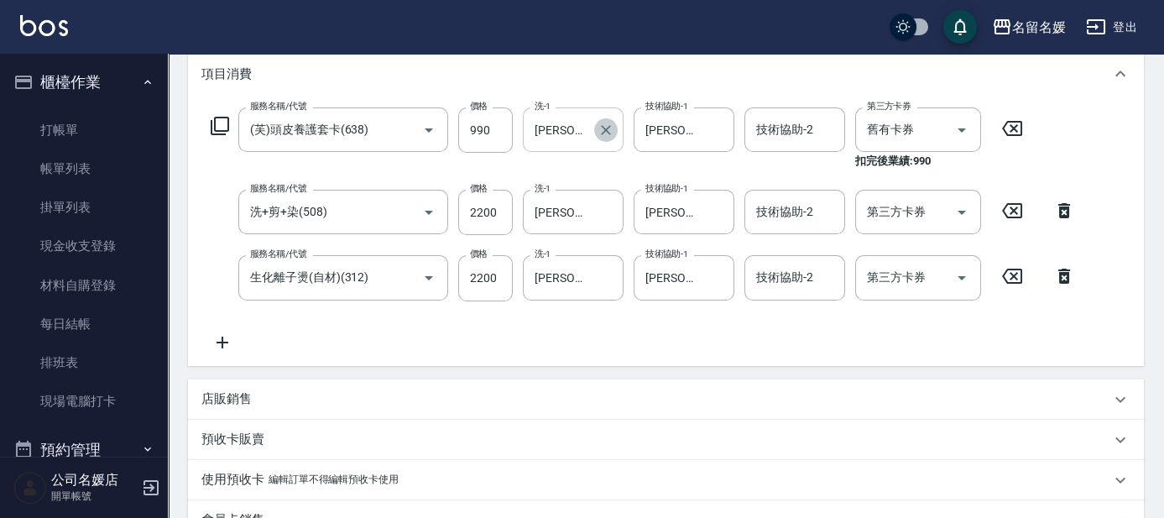
click at [605, 127] on icon "Clear" at bounding box center [606, 130] width 17 height 17
click at [721, 133] on icon "Clear" at bounding box center [717, 130] width 10 height 10
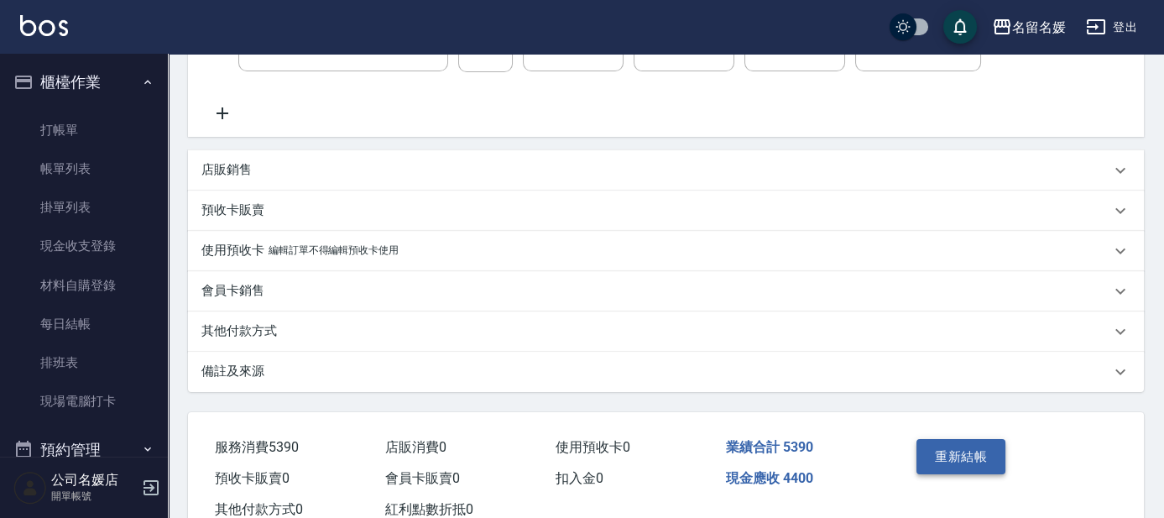
click at [928, 449] on button "重新結帳" at bounding box center [960, 456] width 89 height 35
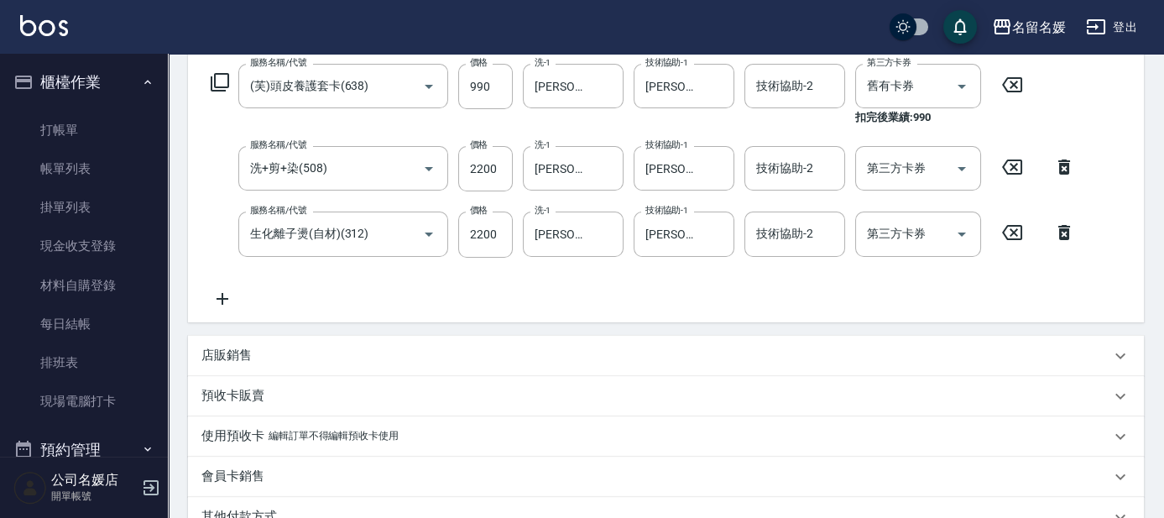
scroll to position [152, 0]
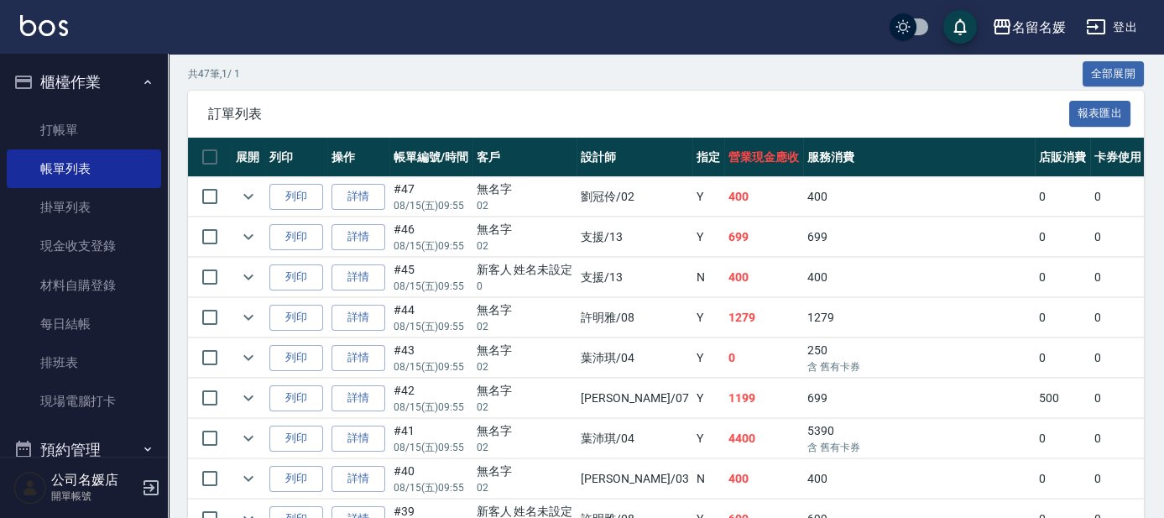
scroll to position [457, 0]
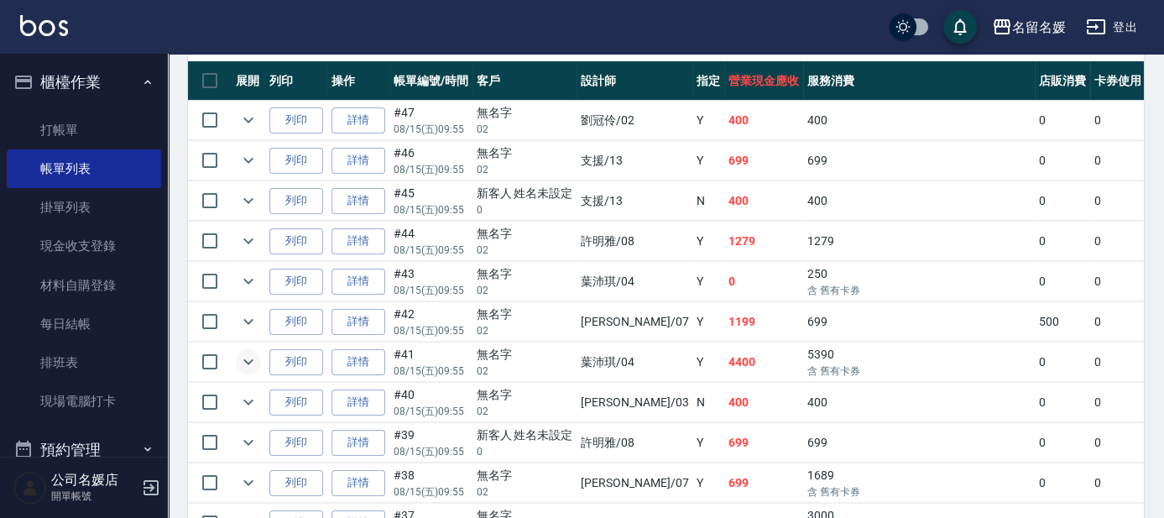
click at [248, 353] on icon "expand row" at bounding box center [248, 362] width 20 height 20
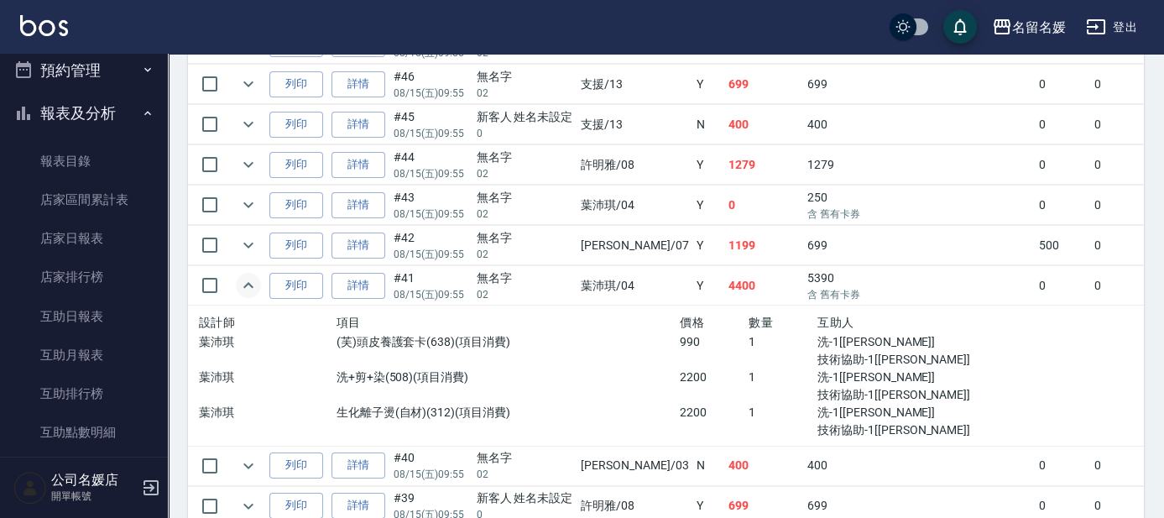
scroll to position [381, 0]
click at [85, 305] on link "互助日報表" at bounding box center [84, 314] width 154 height 39
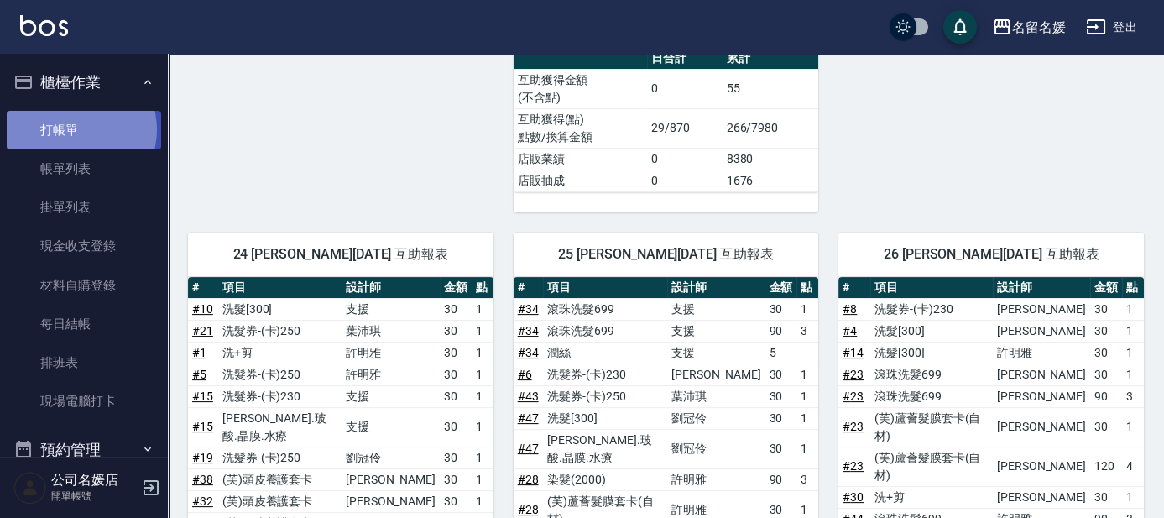
click at [73, 129] on link "打帳單" at bounding box center [84, 130] width 154 height 39
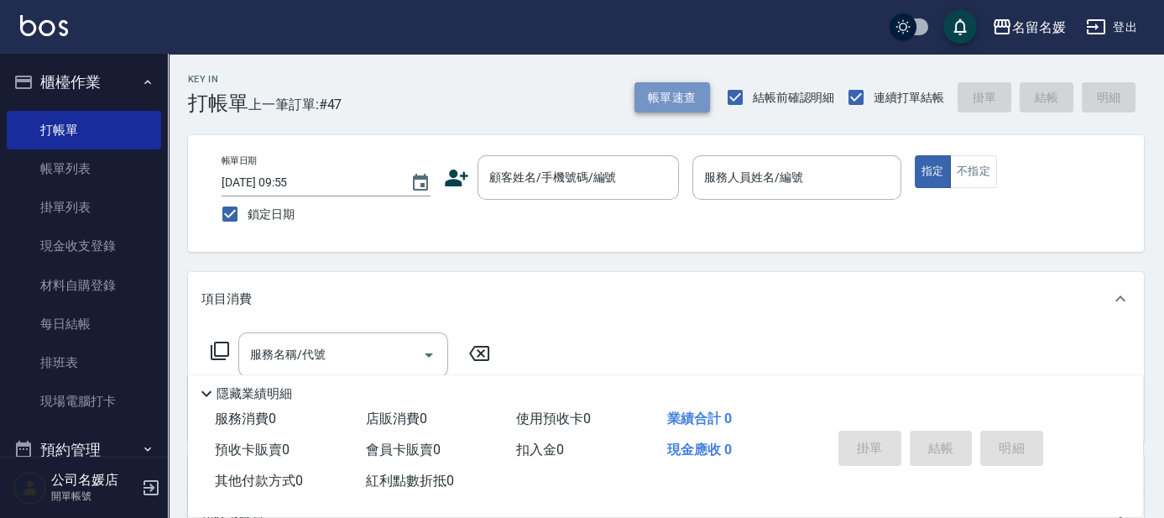
click at [669, 107] on button "帳單速查" at bounding box center [672, 97] width 76 height 31
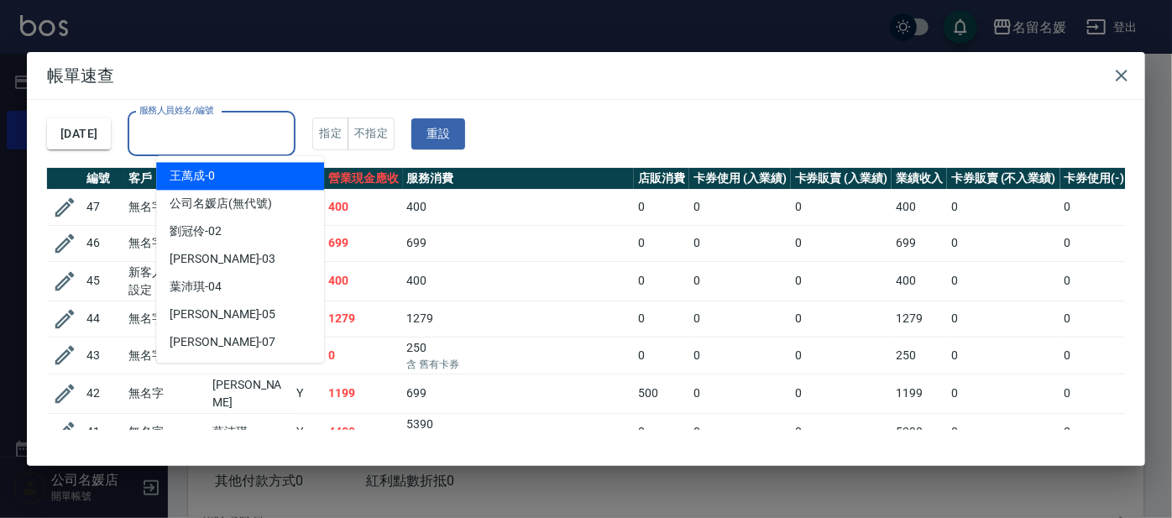
click at [258, 144] on input "服務人員姓名/編號" at bounding box center [211, 133] width 153 height 29
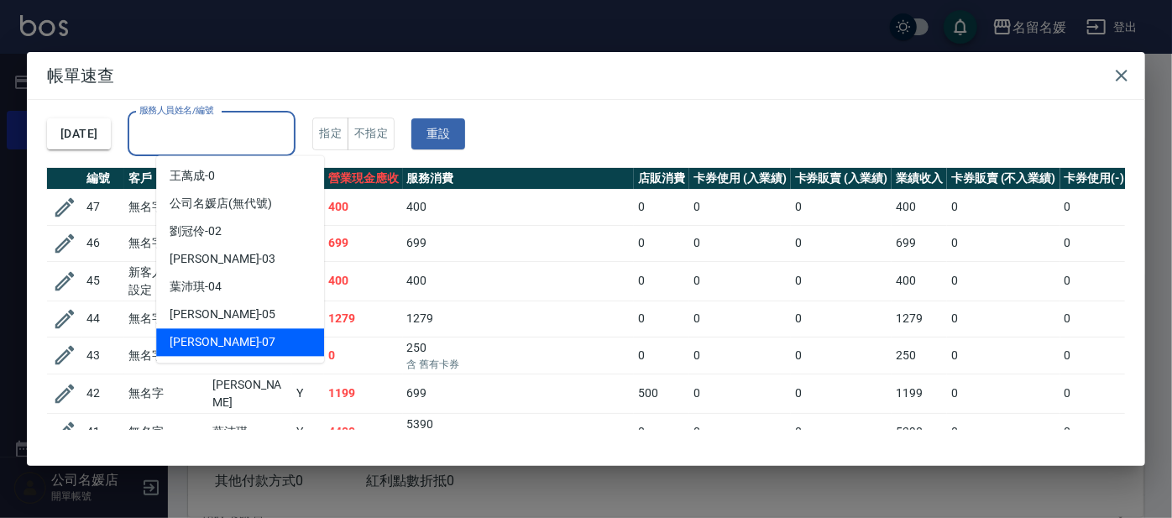
click at [253, 337] on div "[PERSON_NAME] -07" at bounding box center [240, 342] width 168 height 28
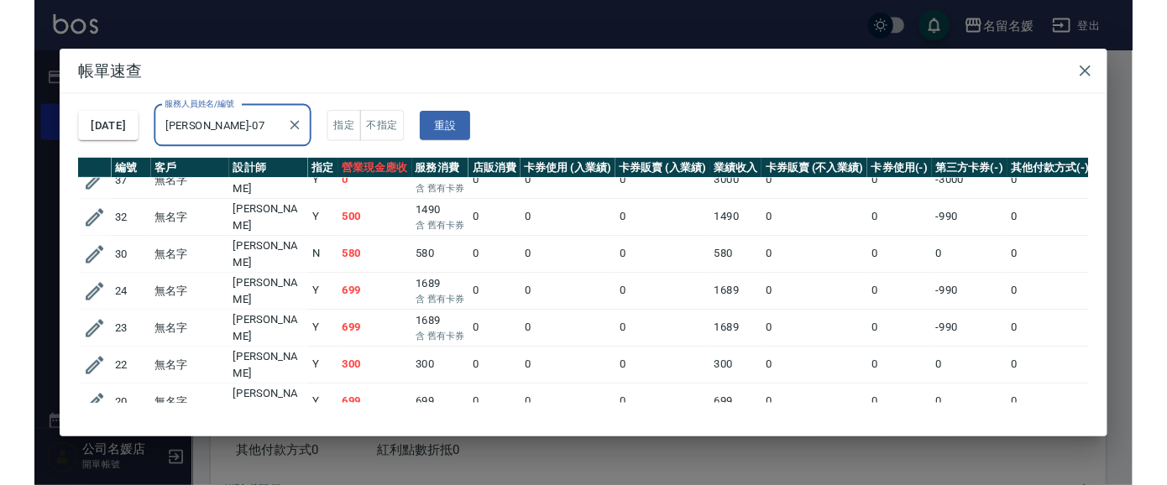
scroll to position [231, 0]
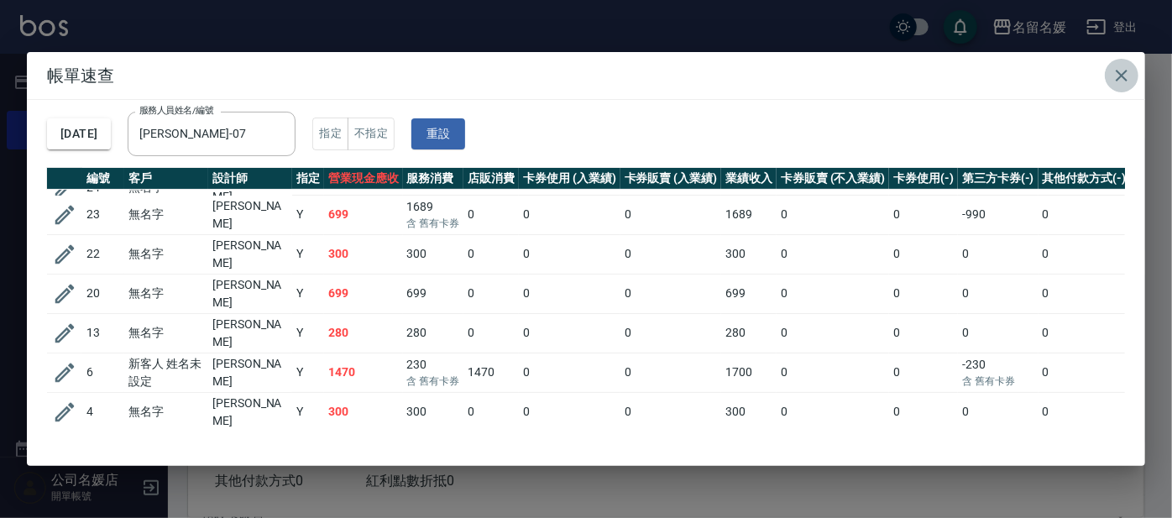
click at [1119, 76] on icon "button" at bounding box center [1121, 75] width 20 height 20
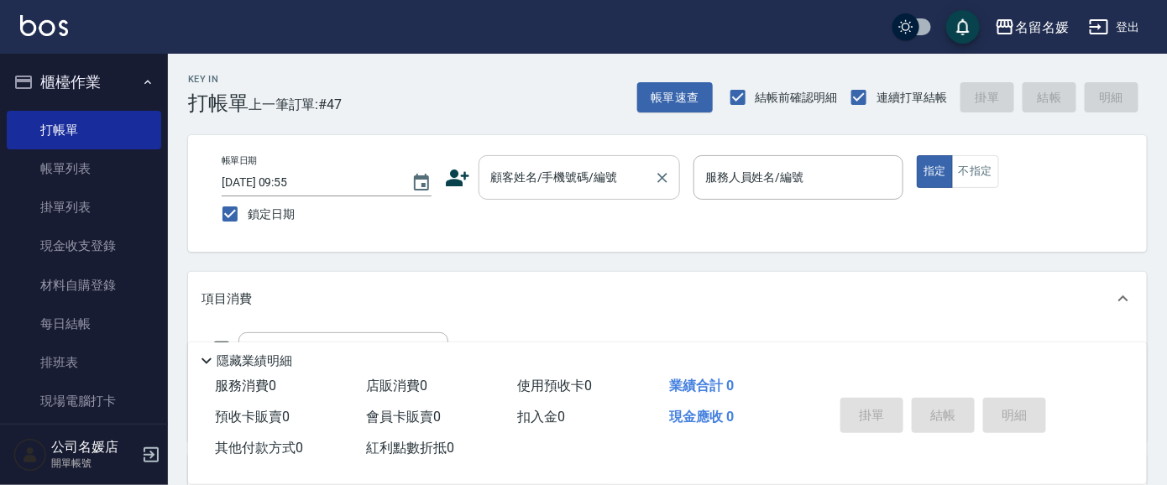
click at [541, 184] on input "顧客姓名/手機號碼/編號" at bounding box center [566, 177] width 161 height 29
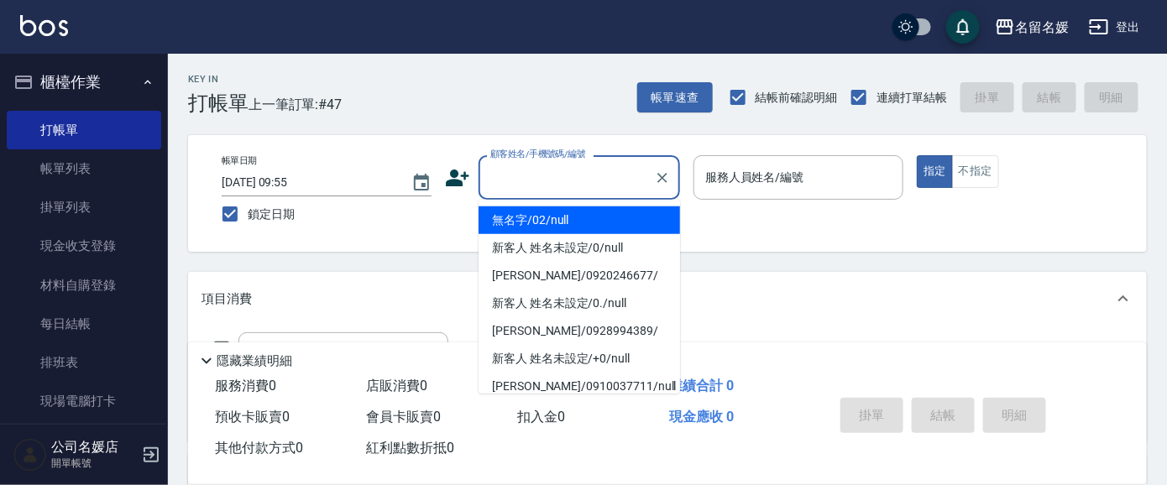
drag, startPoint x: 559, startPoint y: 220, endPoint x: 727, endPoint y: 171, distance: 174.8
click at [560, 220] on li "無名字/02/null" at bounding box center [578, 220] width 201 height 28
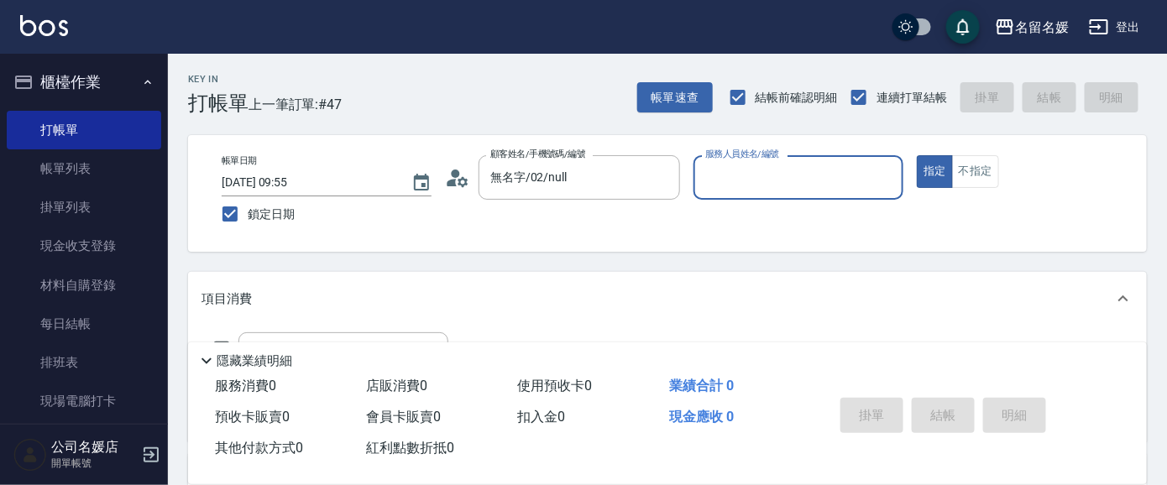
click at [727, 171] on input "服務人員姓名/編號" at bounding box center [798, 177] width 195 height 29
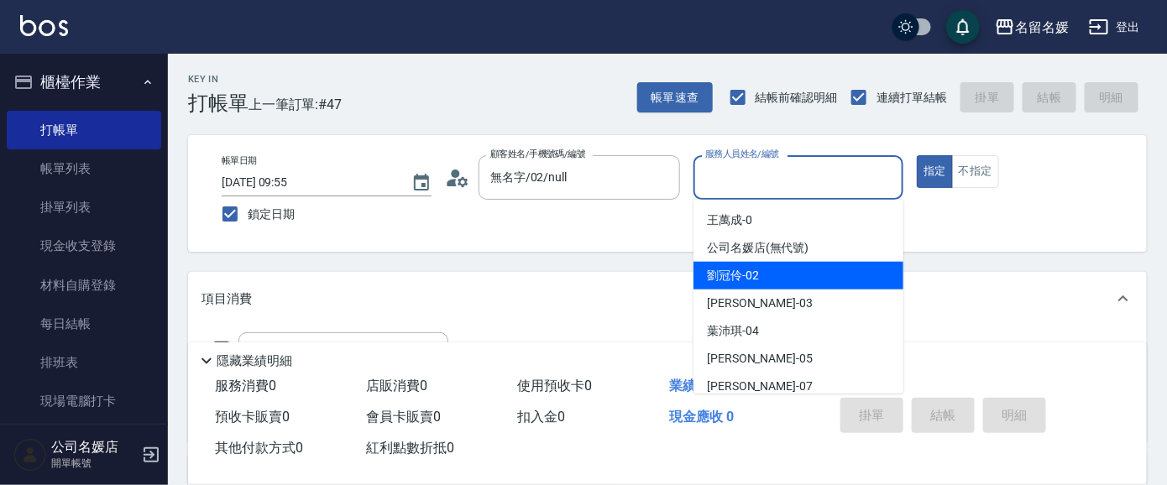
click at [745, 275] on span "[PERSON_NAME]-02" at bounding box center [733, 276] width 52 height 18
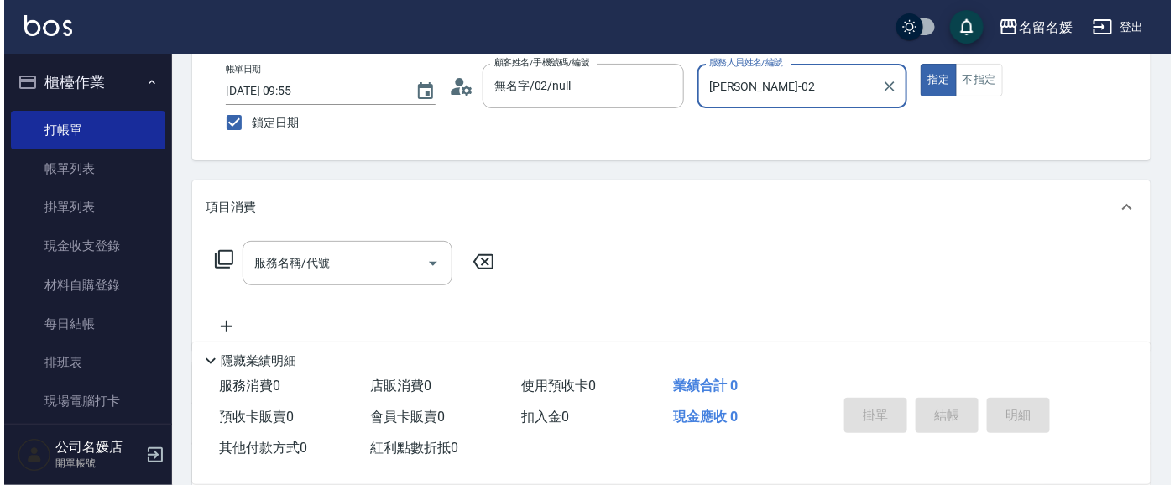
scroll to position [152, 0]
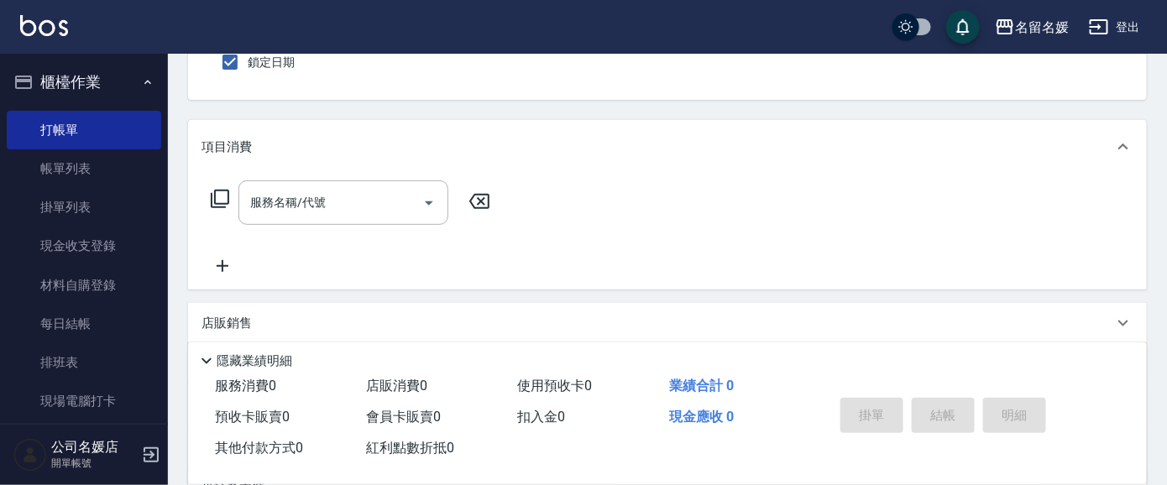
click at [213, 200] on icon at bounding box center [220, 199] width 20 height 20
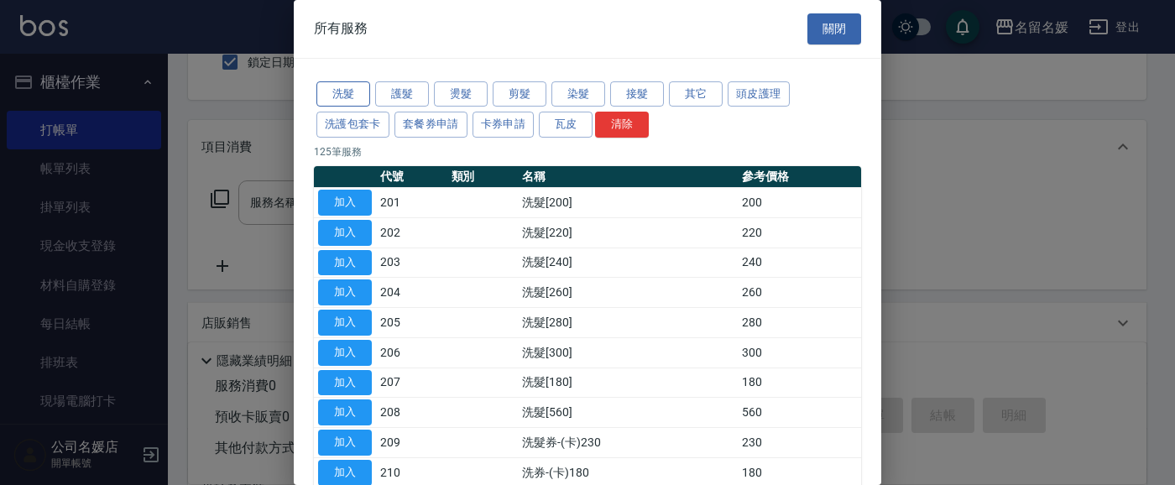
click at [347, 91] on button "洗髮" at bounding box center [343, 94] width 54 height 26
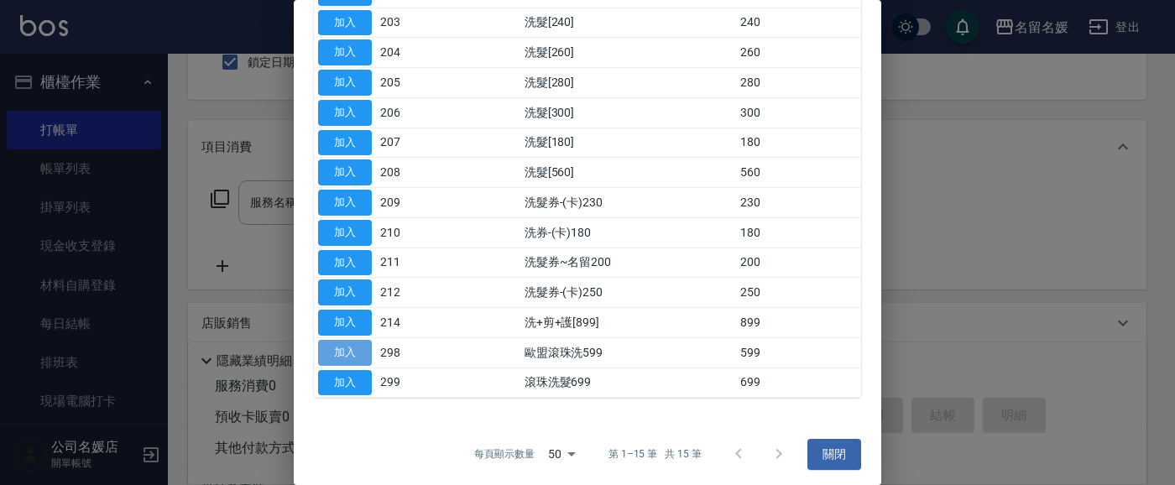
click at [358, 350] on button "加入" at bounding box center [345, 353] width 54 height 26
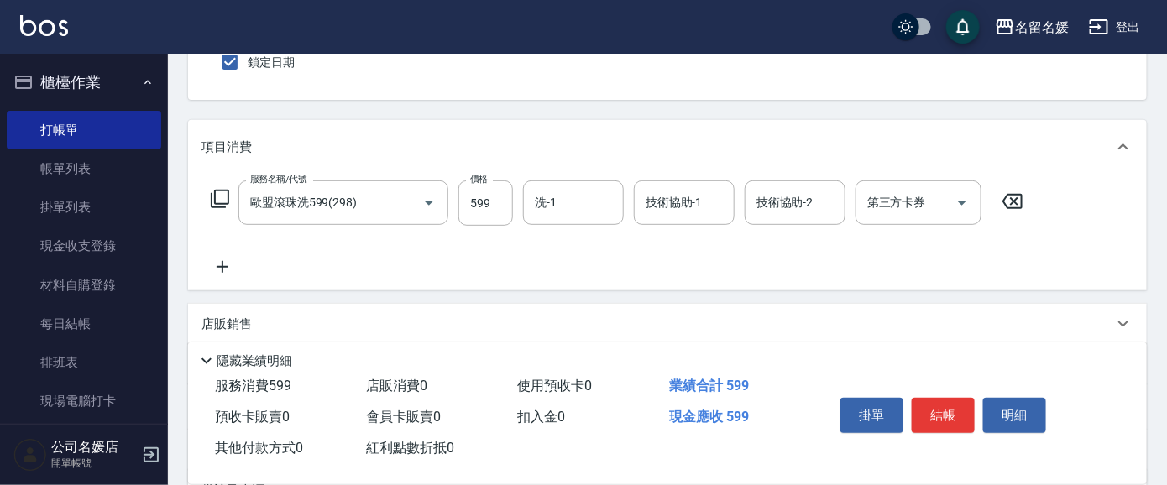
click at [352, 374] on div "服務消費 599" at bounding box center [283, 386] width 151 height 31
click at [219, 193] on icon at bounding box center [220, 199] width 20 height 20
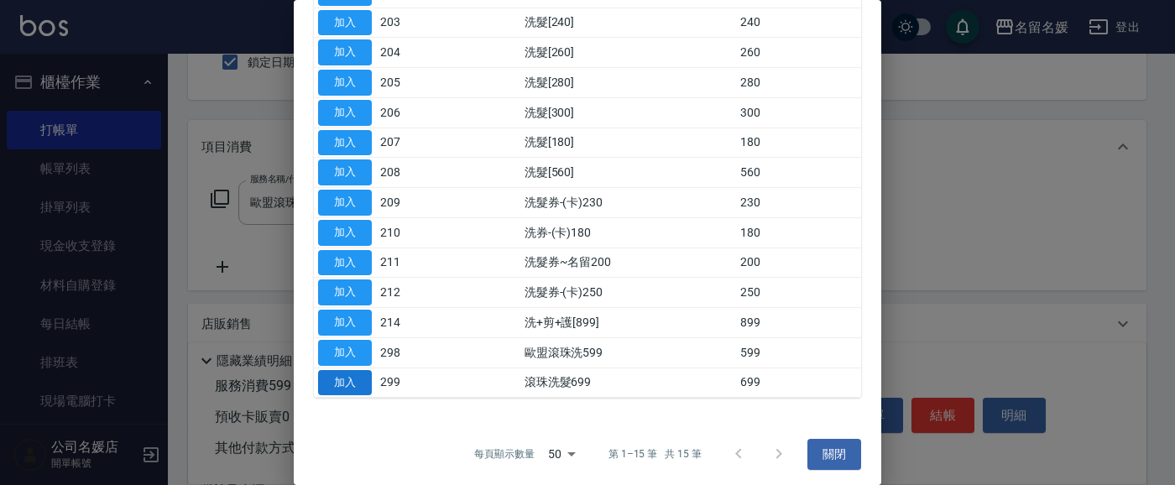
click at [329, 378] on button "加入" at bounding box center [345, 383] width 54 height 26
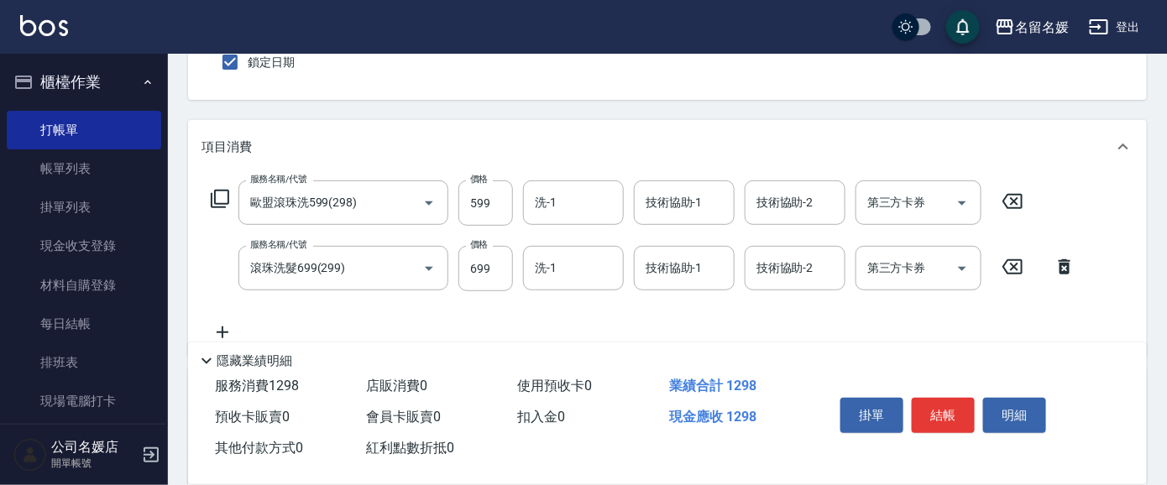
click at [1009, 196] on icon at bounding box center [1012, 201] width 42 height 20
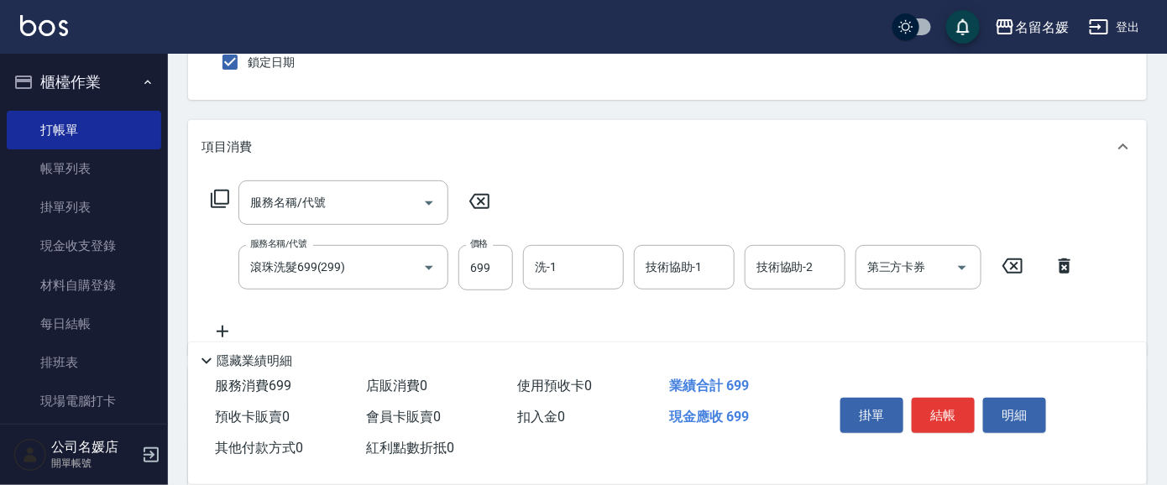
click at [478, 197] on icon at bounding box center [479, 201] width 42 height 20
click at [578, 264] on input "洗-1" at bounding box center [573, 267] width 86 height 29
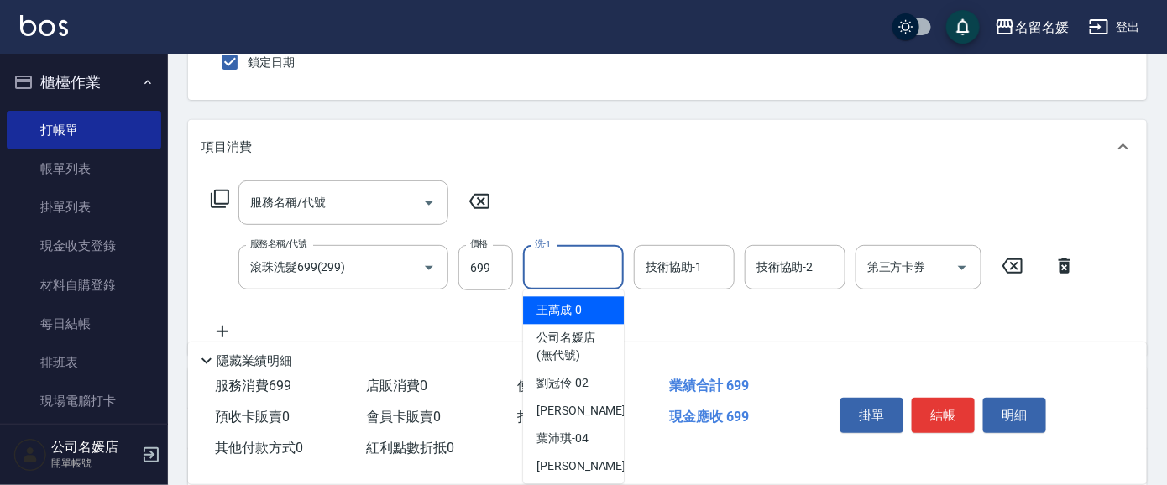
click at [562, 270] on input "洗-1" at bounding box center [573, 267] width 86 height 29
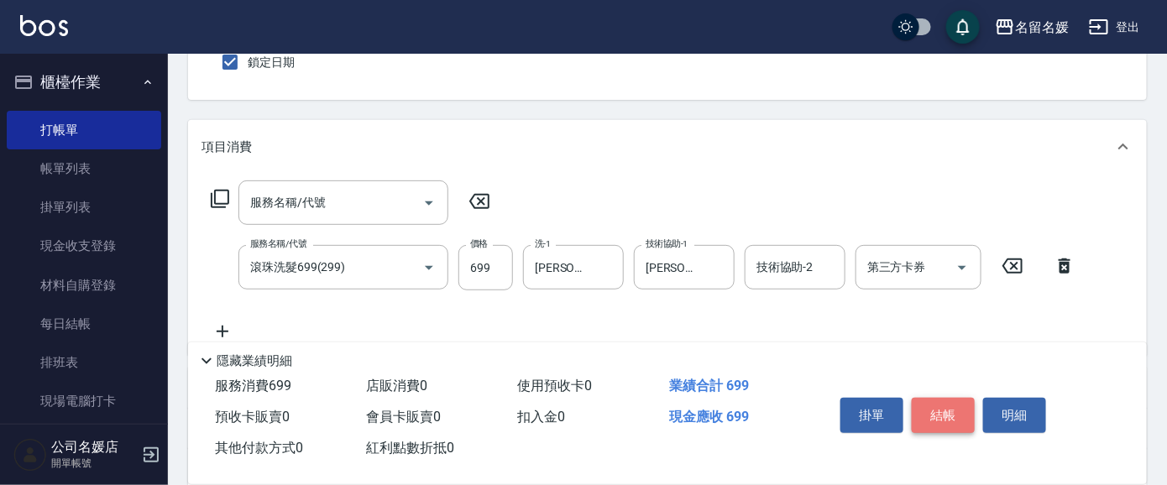
click at [958, 414] on button "結帳" at bounding box center [942, 415] width 63 height 35
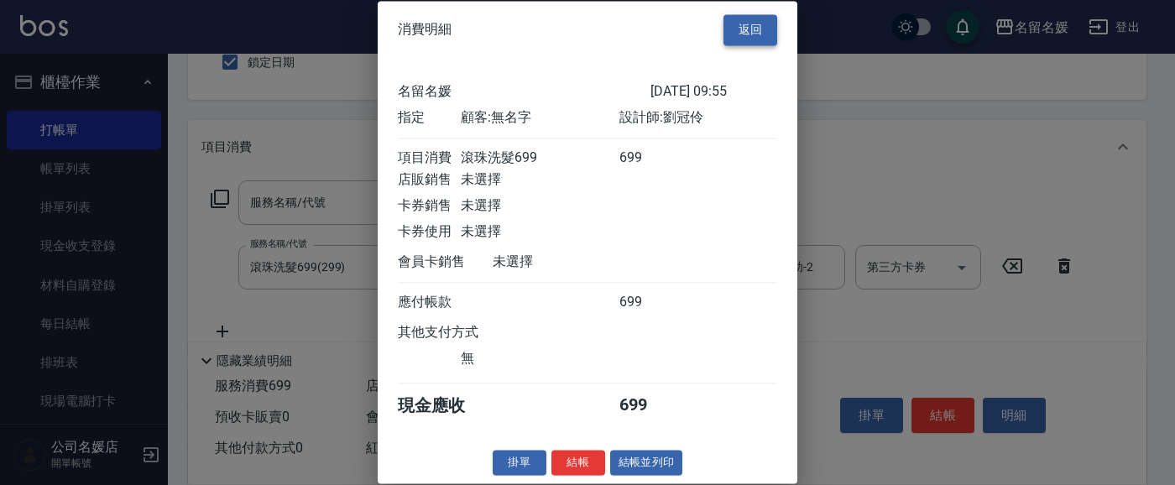
click at [738, 30] on button "返回" at bounding box center [750, 29] width 54 height 31
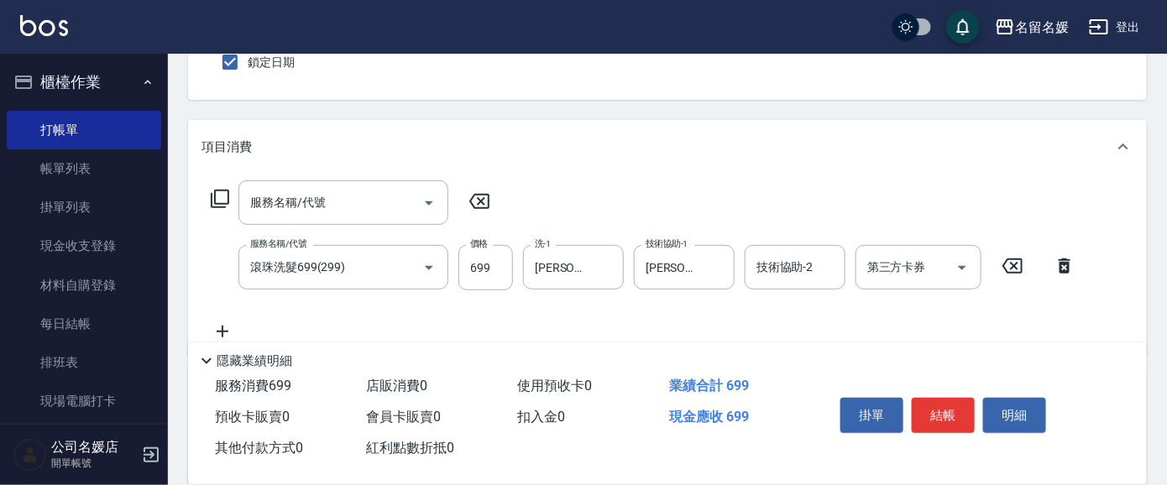
drag, startPoint x: 217, startPoint y: 330, endPoint x: 226, endPoint y: 300, distance: 31.6
click at [216, 328] on icon at bounding box center [222, 331] width 42 height 20
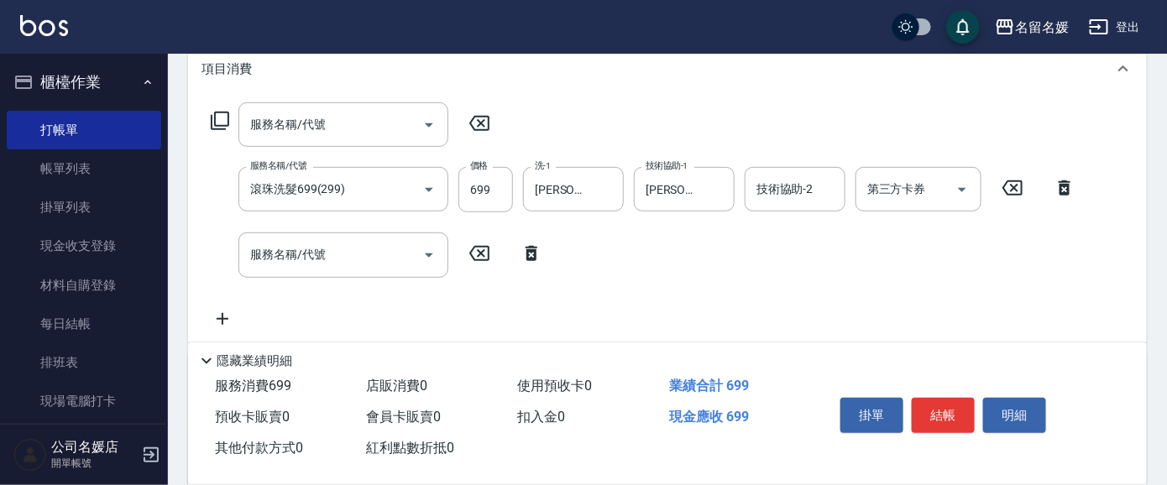
scroll to position [305, 0]
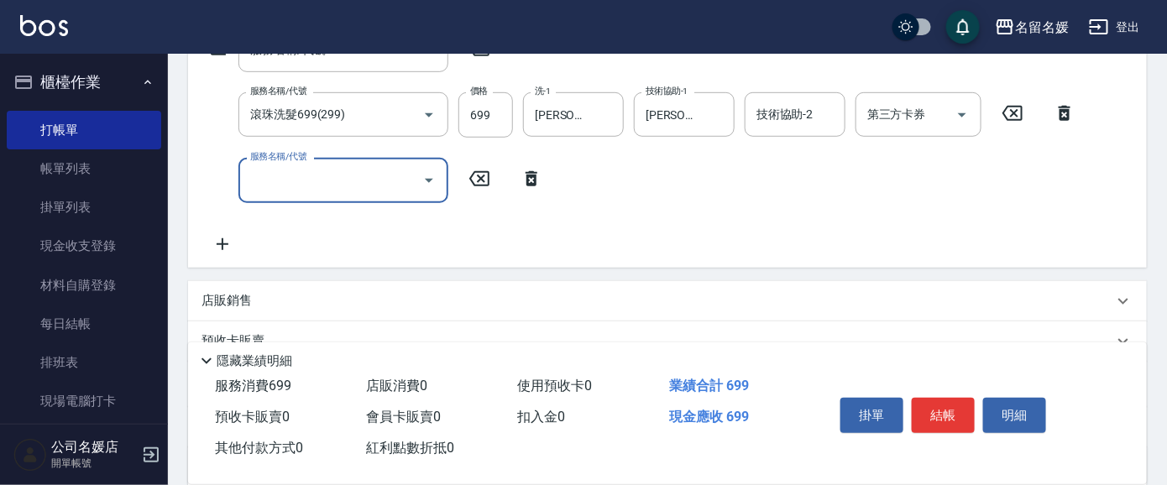
click at [303, 179] on input "服務名稱/代號" at bounding box center [331, 179] width 170 height 29
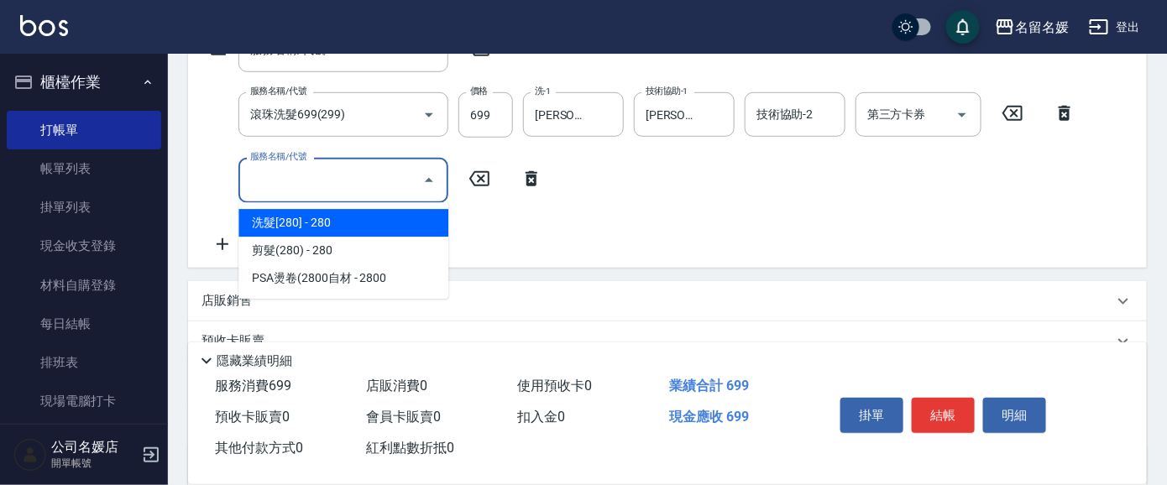
click at [480, 176] on icon at bounding box center [479, 179] width 42 height 20
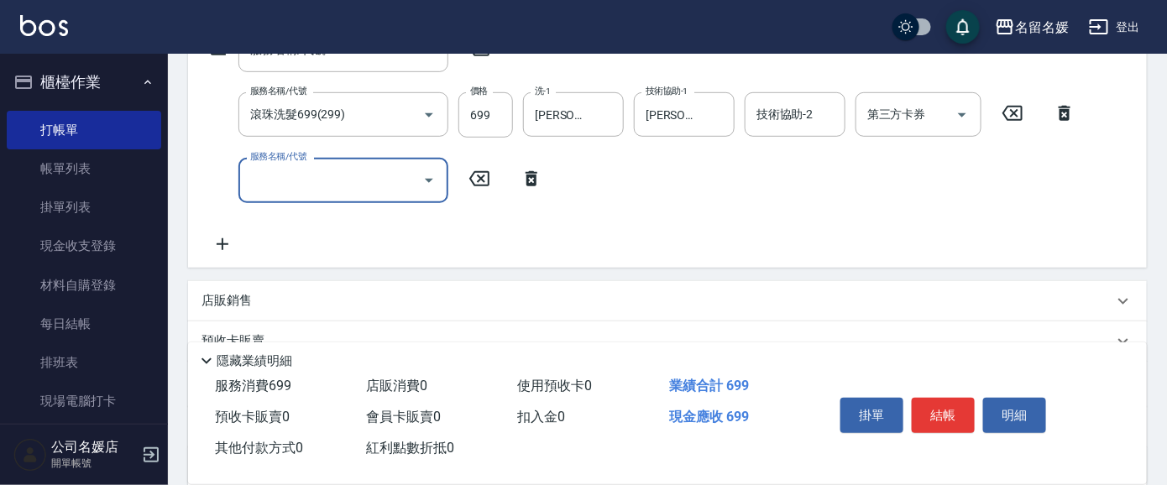
click at [425, 179] on icon "Open" at bounding box center [429, 181] width 8 height 4
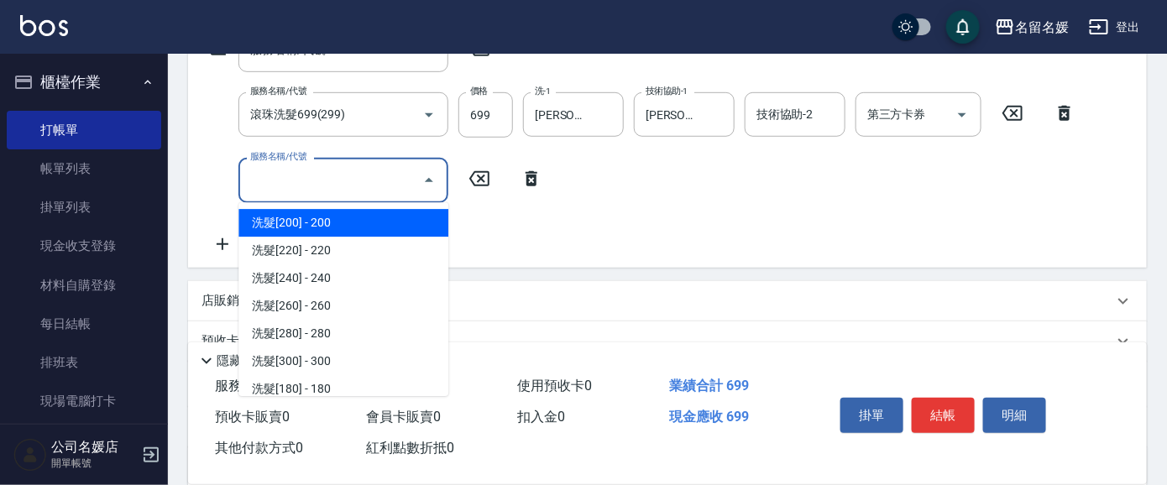
click at [525, 175] on icon at bounding box center [531, 179] width 42 height 20
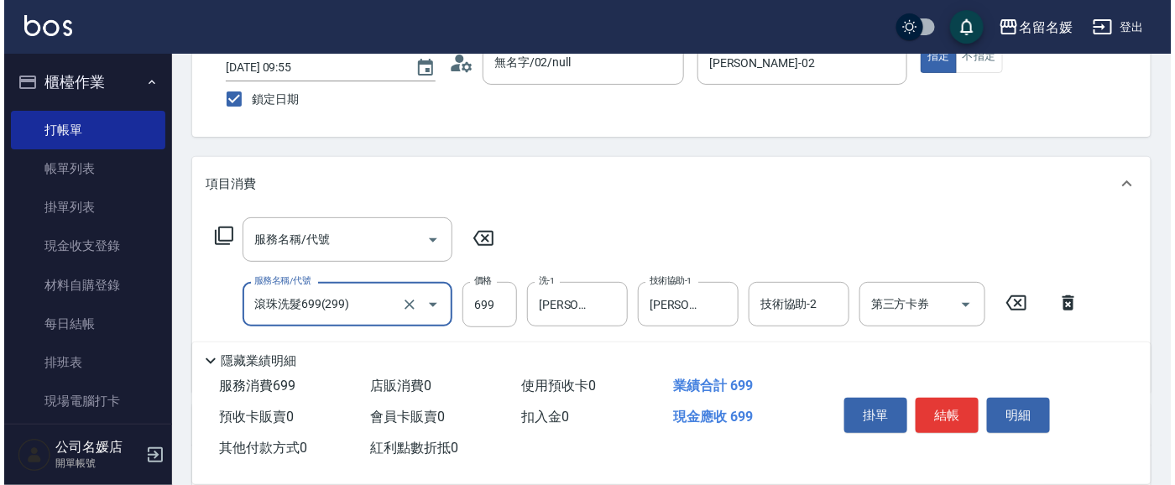
scroll to position [76, 0]
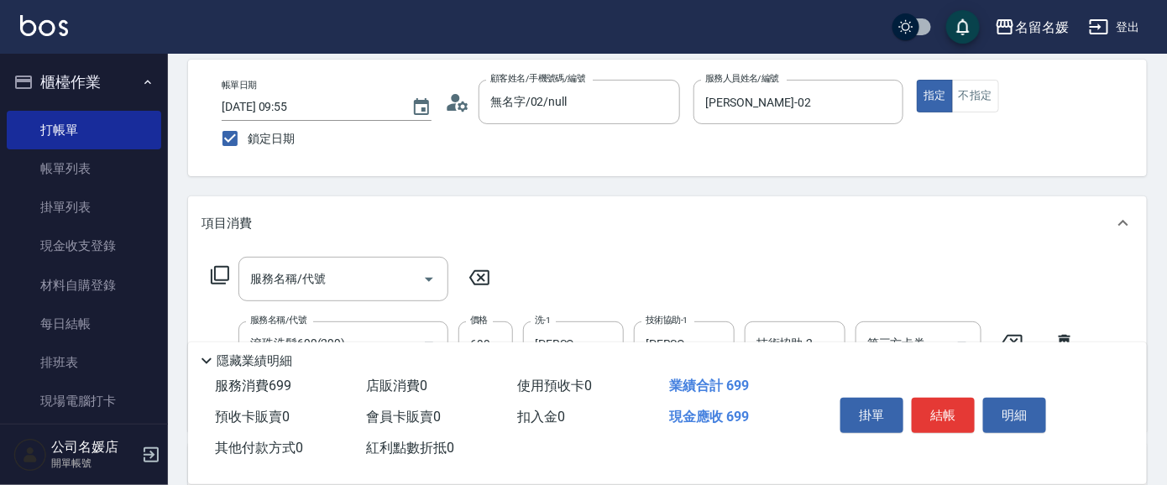
click at [222, 265] on icon at bounding box center [220, 275] width 20 height 20
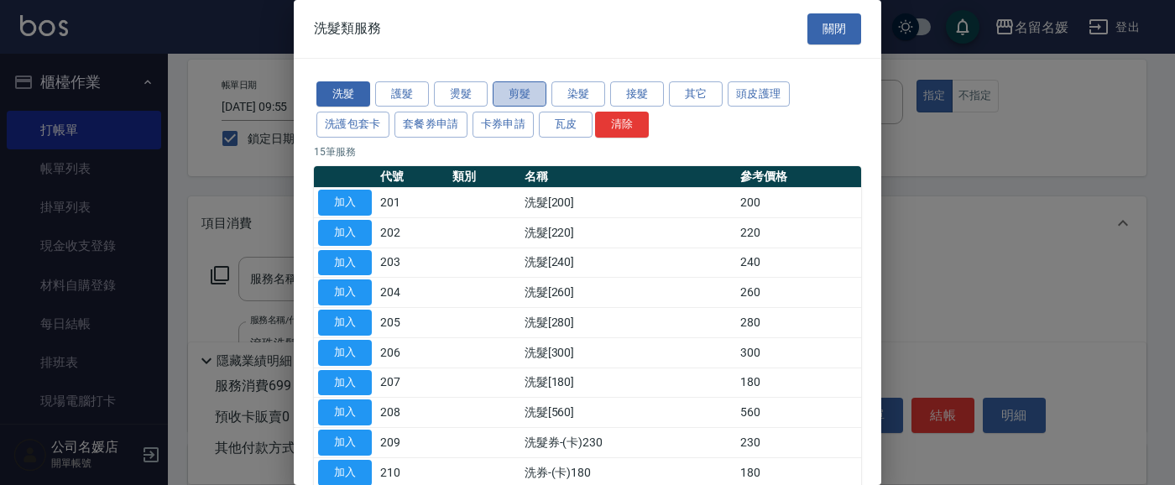
click at [527, 91] on button "剪髮" at bounding box center [520, 94] width 54 height 26
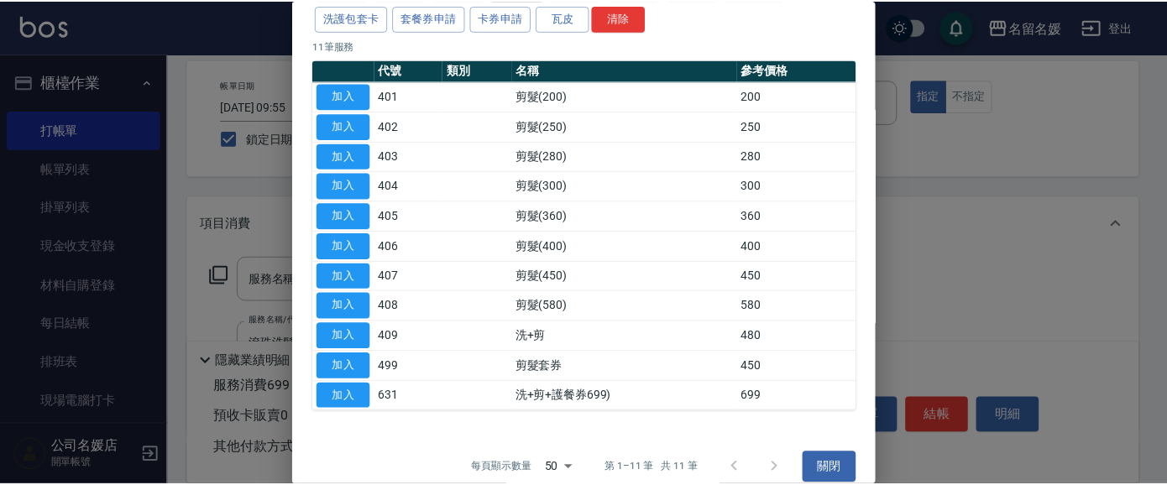
scroll to position [121, 0]
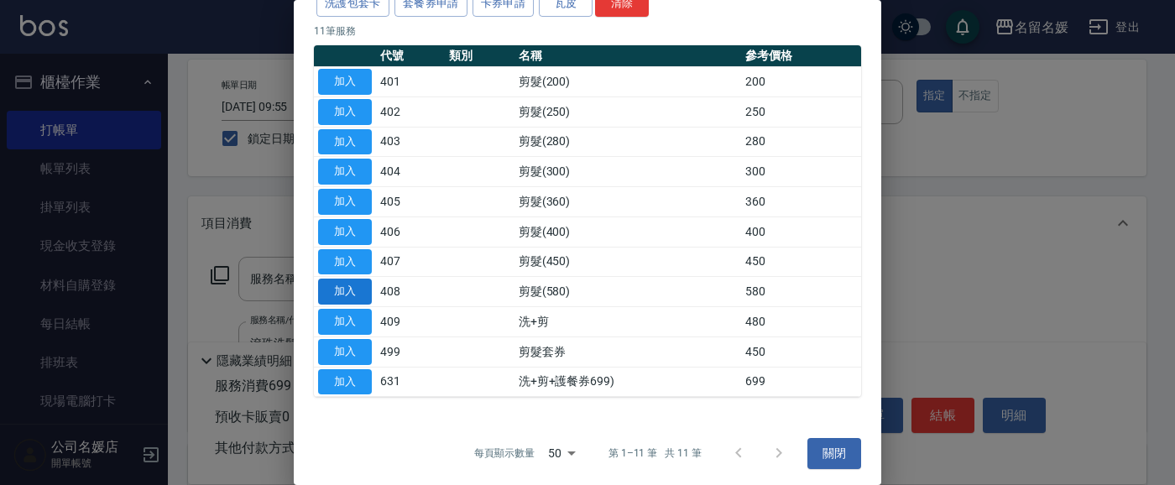
click at [351, 286] on button "加入" at bounding box center [345, 292] width 54 height 26
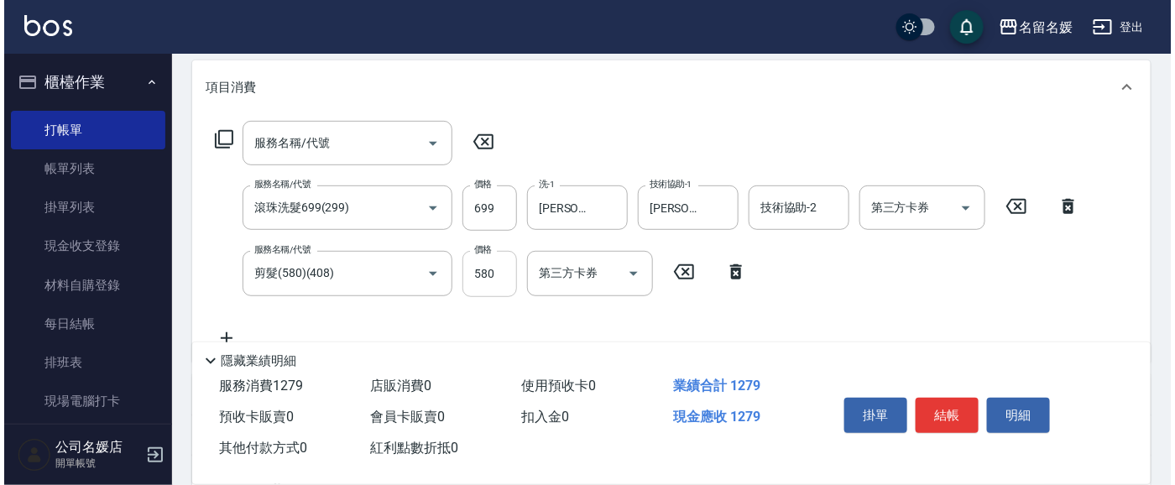
scroll to position [228, 0]
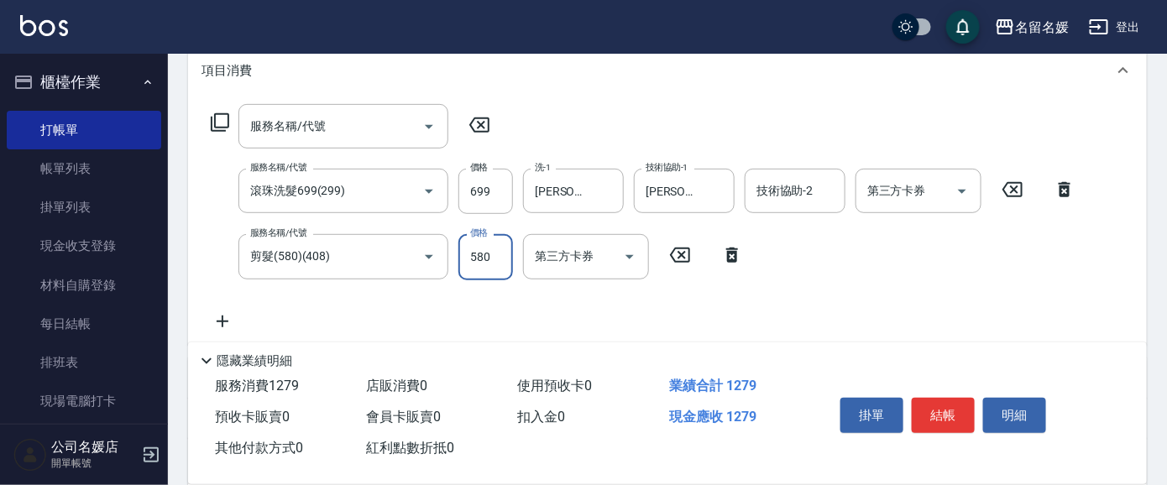
click at [491, 253] on input "580" at bounding box center [485, 256] width 55 height 45
click at [947, 410] on button "結帳" at bounding box center [942, 415] width 63 height 35
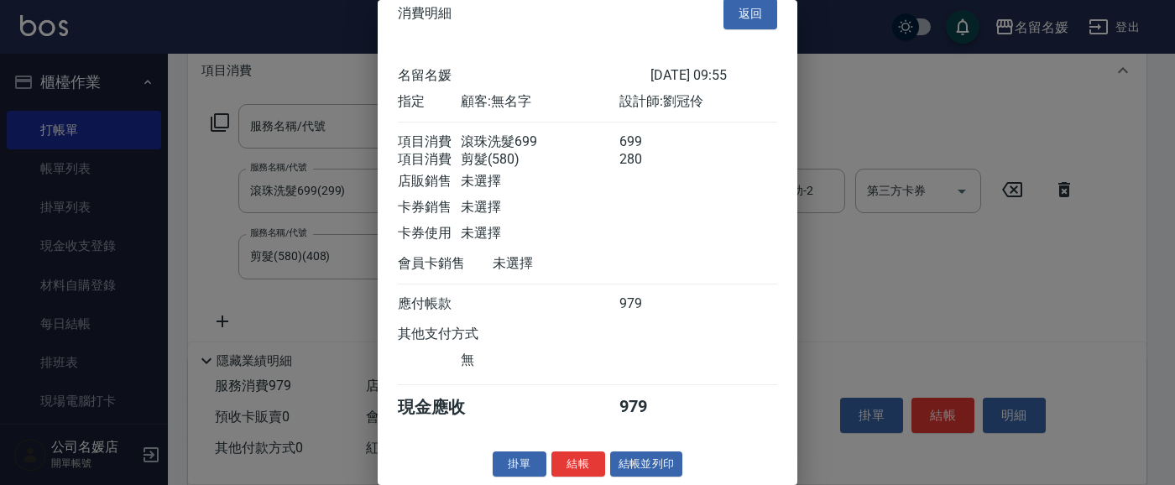
scroll to position [36, 0]
click at [568, 462] on button "結帳" at bounding box center [578, 465] width 54 height 26
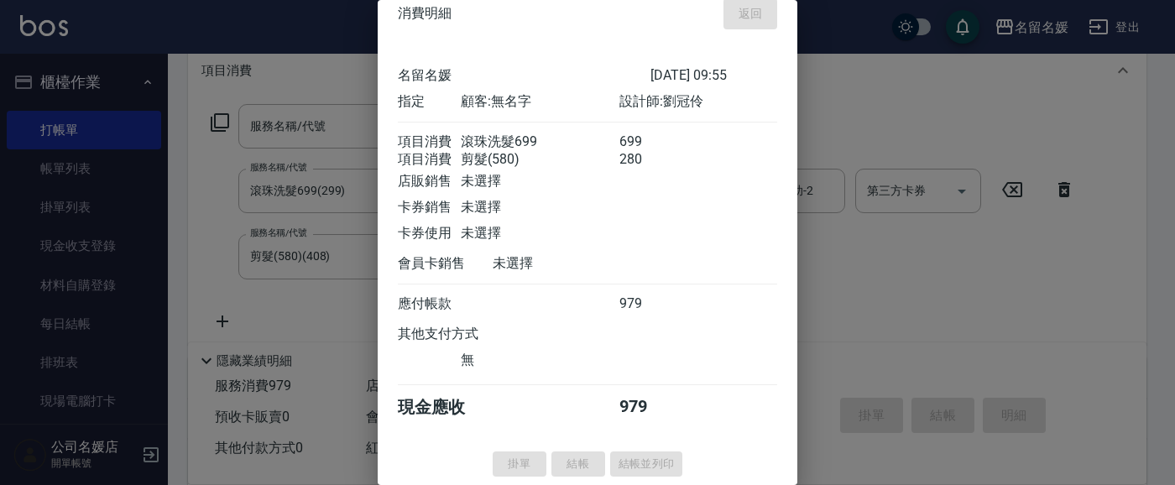
click at [578, 463] on div "掛單 結帳 結帳並列印" at bounding box center [588, 465] width 420 height 26
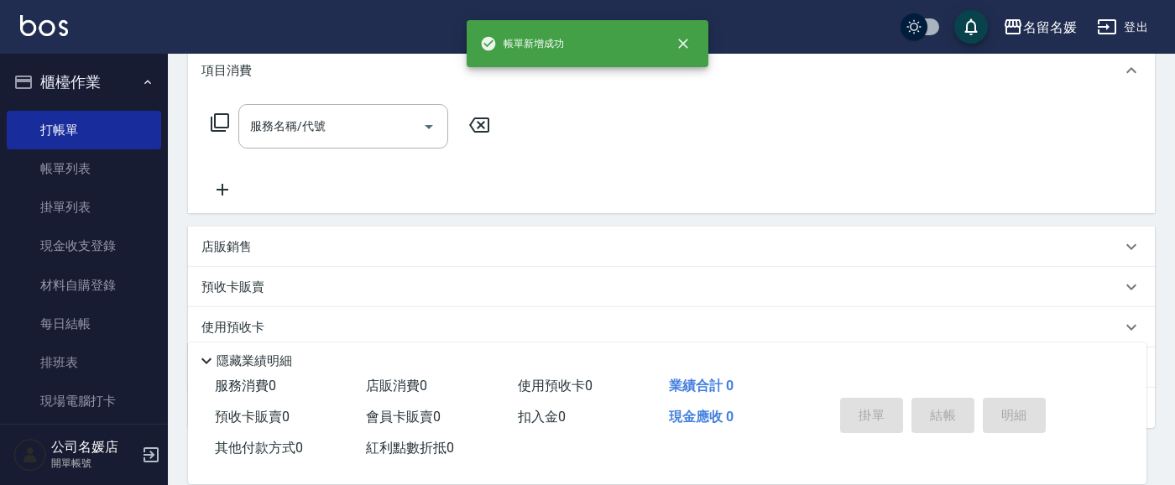
scroll to position [0, 0]
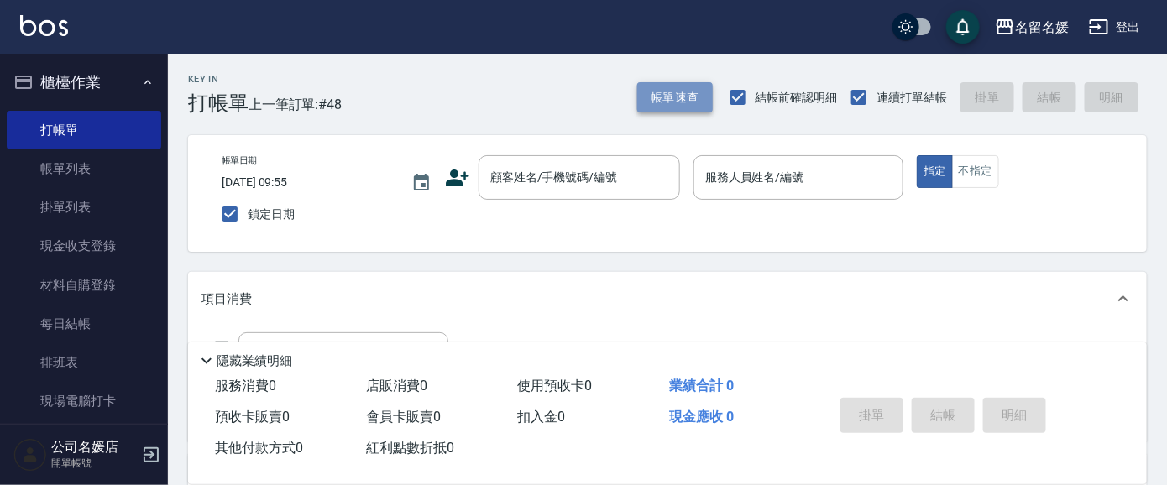
click at [696, 93] on button "帳單速查" at bounding box center [675, 97] width 76 height 31
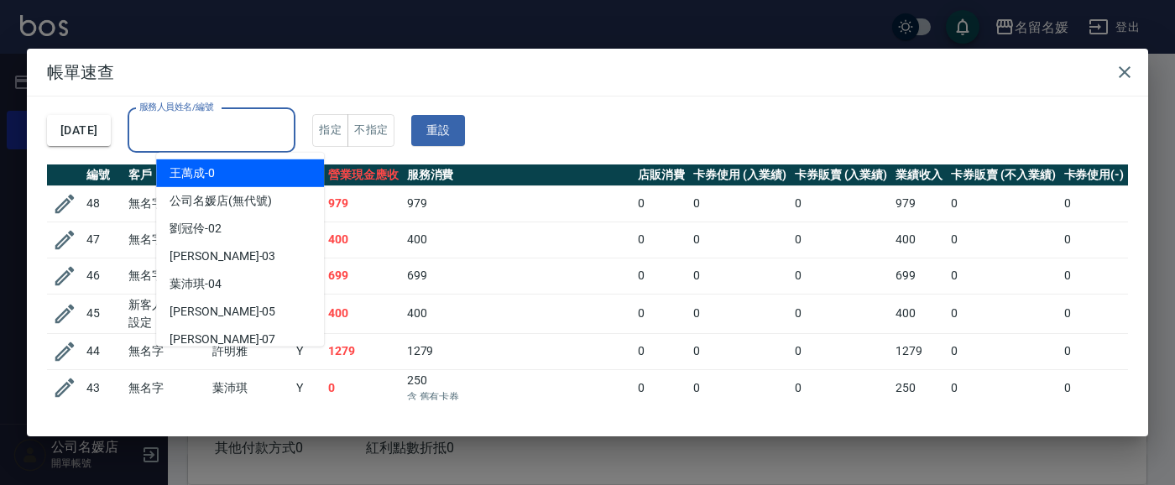
click at [199, 131] on input "服務人員姓名/編號" at bounding box center [211, 130] width 153 height 29
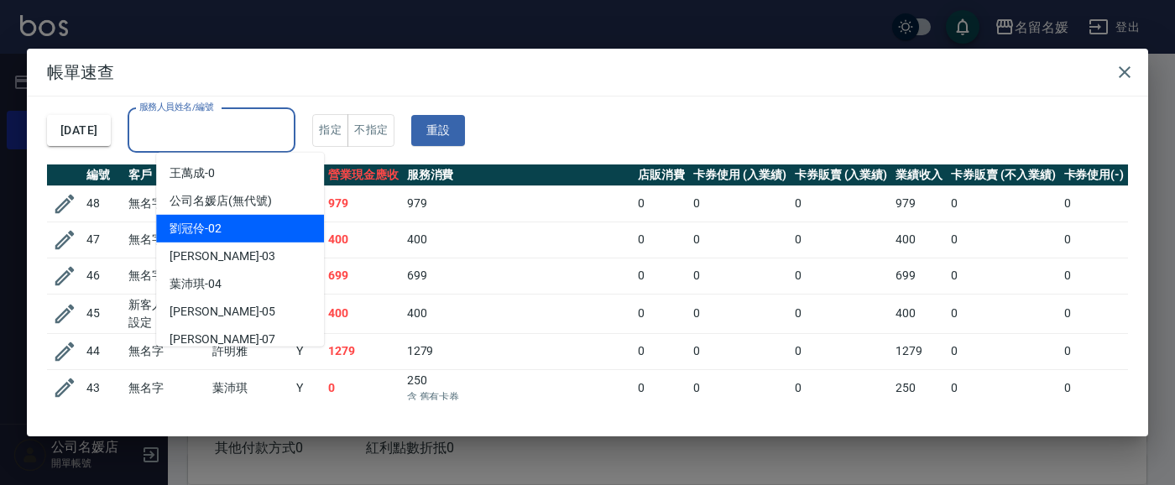
click at [206, 227] on span "[PERSON_NAME]-02" at bounding box center [196, 229] width 52 height 18
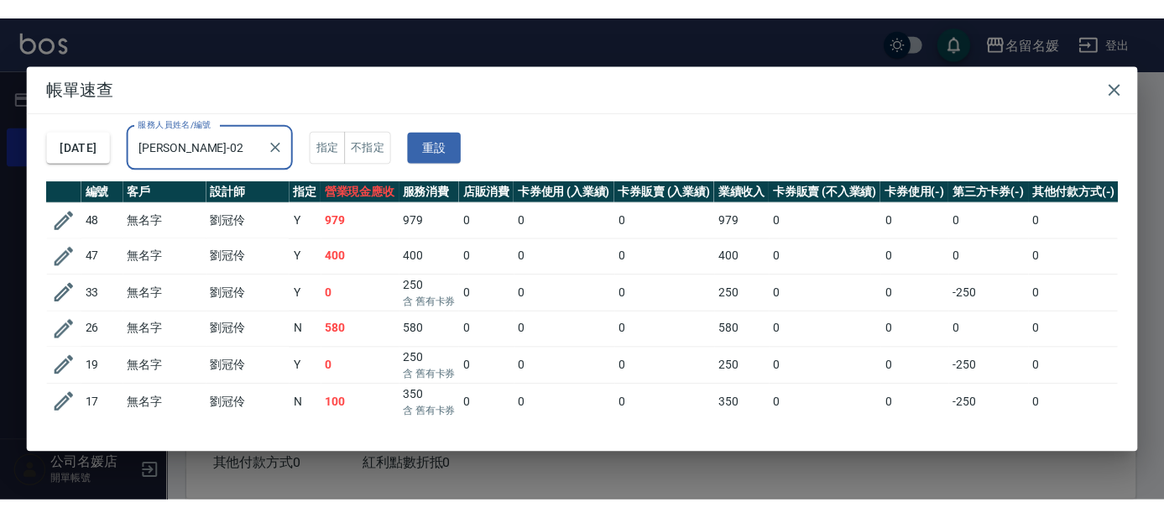
scroll to position [115, 0]
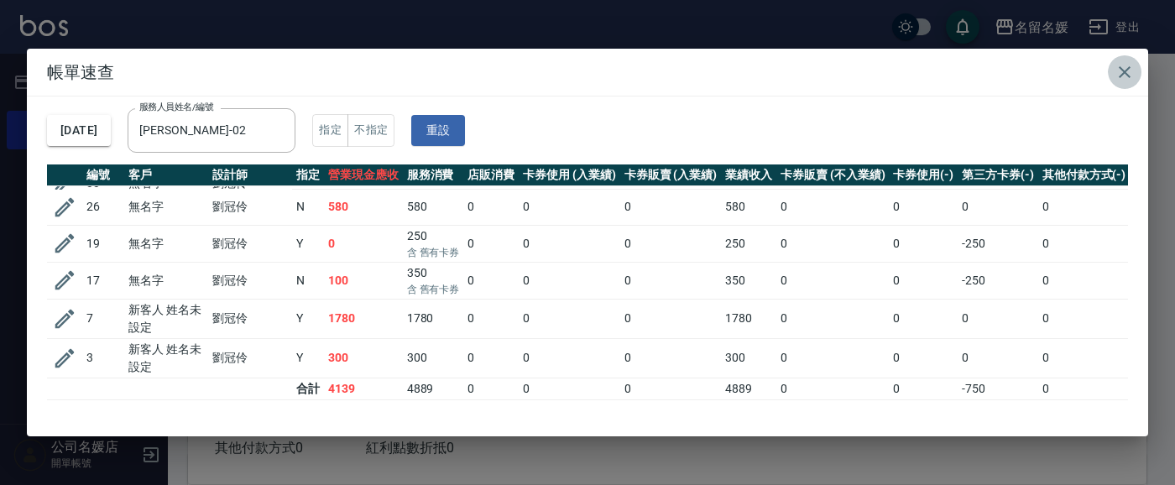
click at [1125, 69] on icon "button" at bounding box center [1125, 72] width 12 height 12
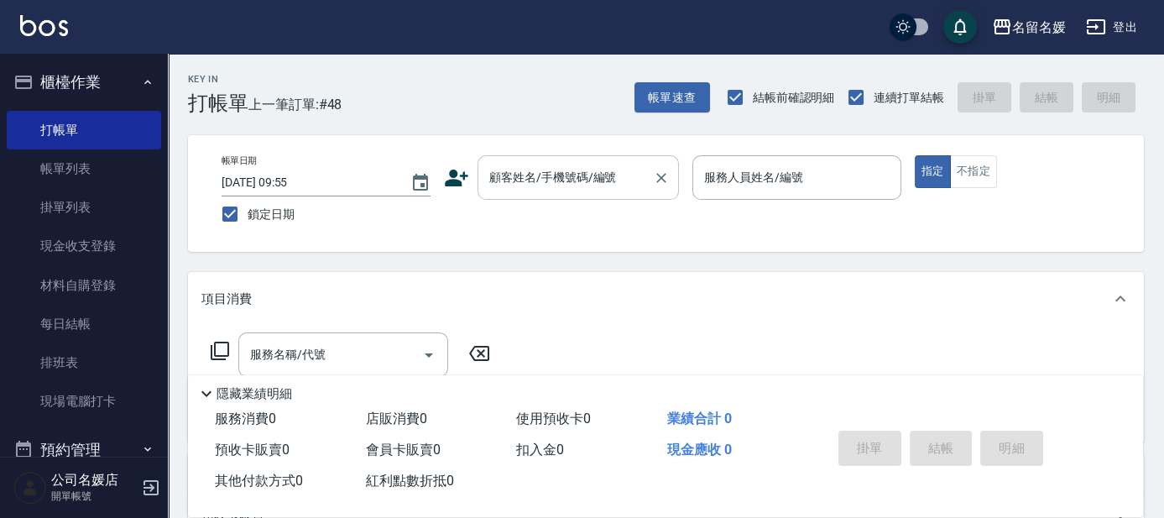
click at [531, 192] on div "顧客姓名/手機號碼/編號" at bounding box center [578, 177] width 201 height 44
